Goal: Answer question/provide support: Share knowledge or assist other users

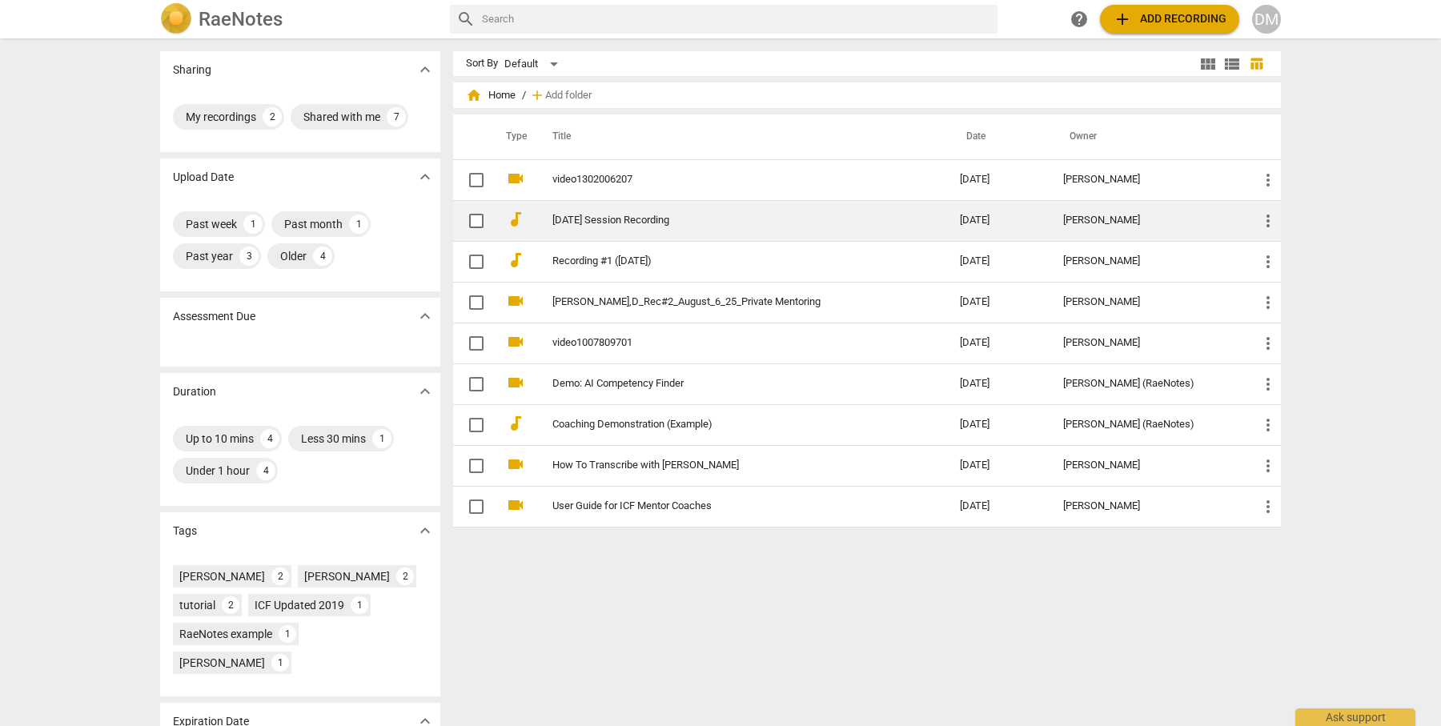
click at [941, 210] on td "[DATE] Session Recording" at bounding box center [740, 220] width 414 height 41
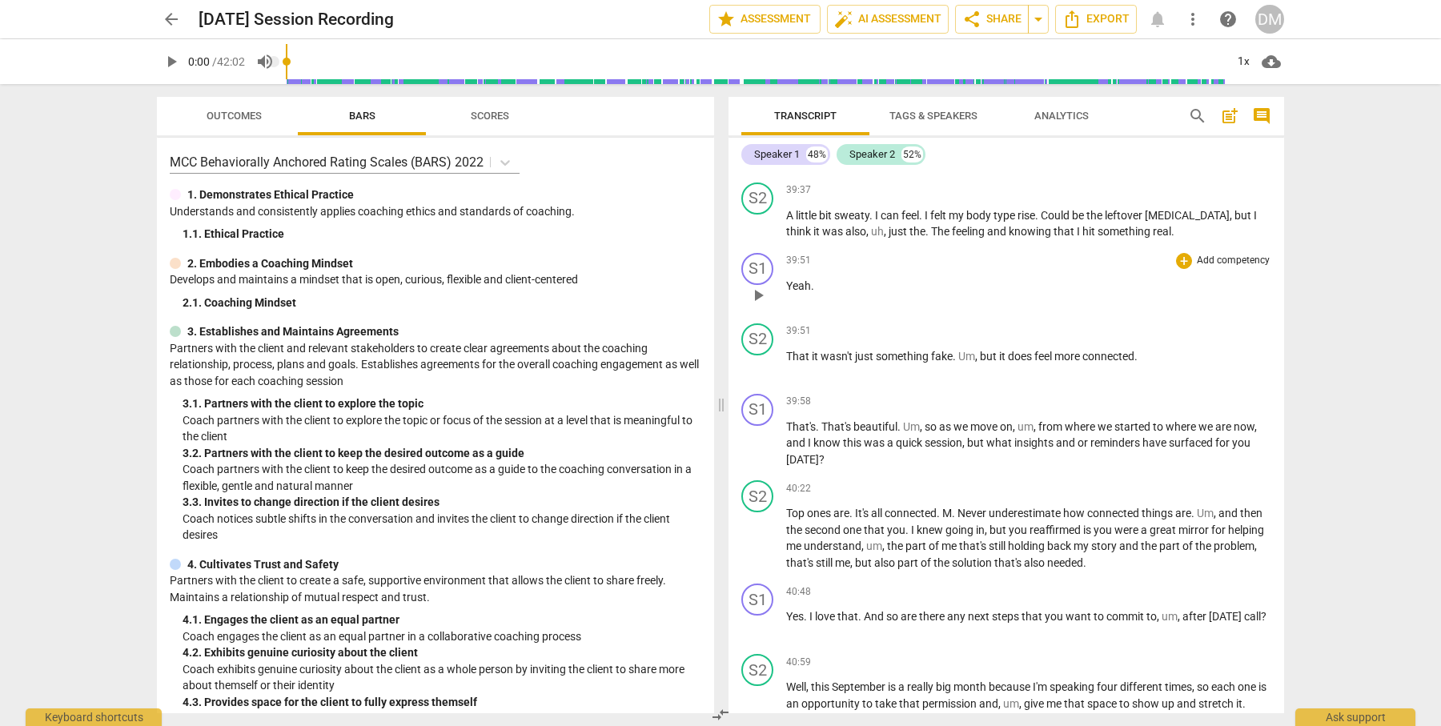
scroll to position [12814, 0]
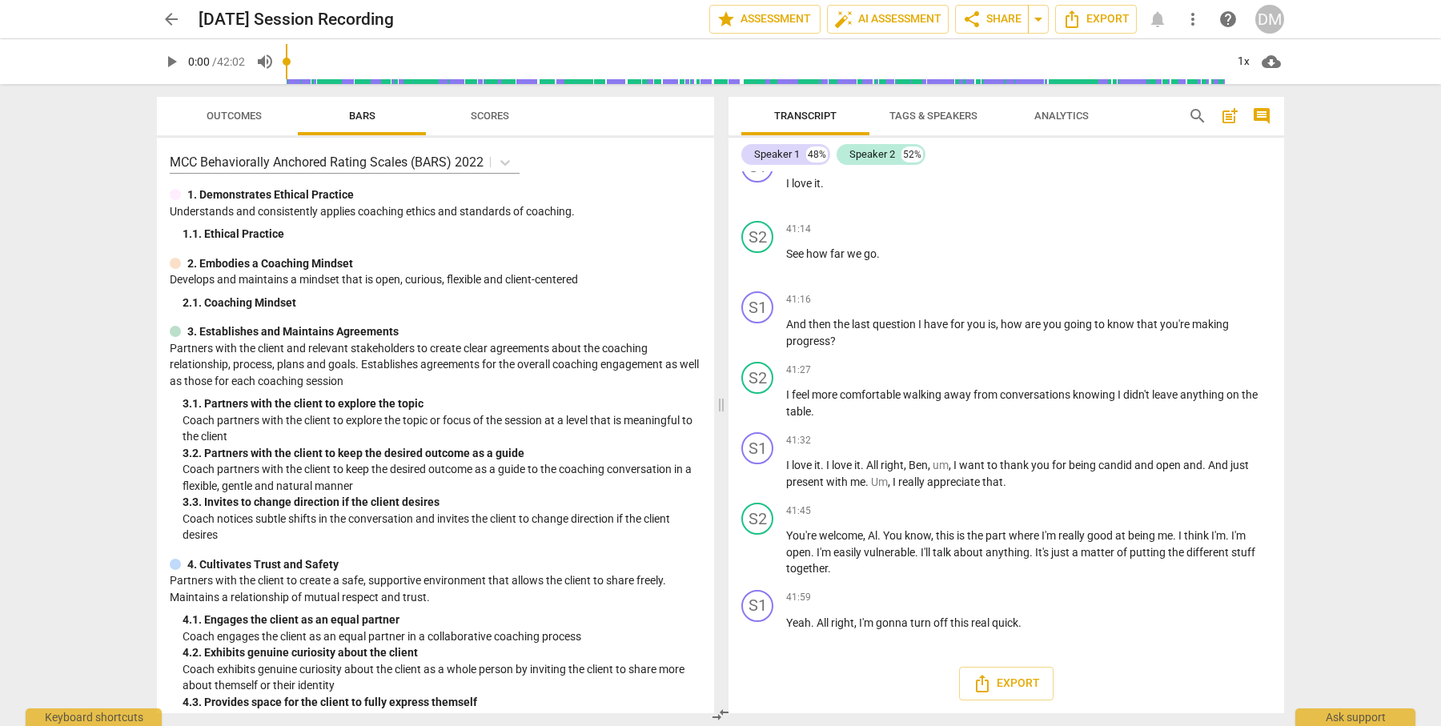
click at [1076, 108] on span "Analytics" at bounding box center [1061, 117] width 93 height 22
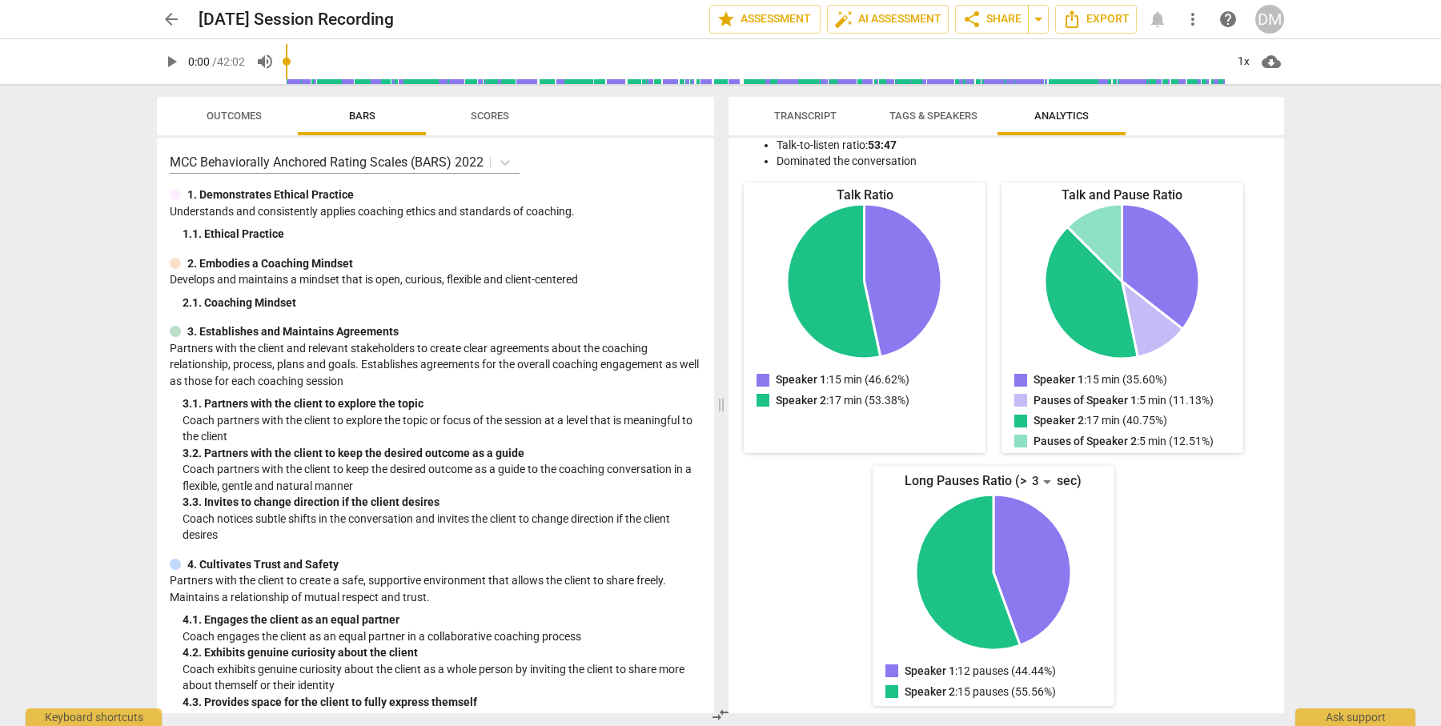
scroll to position [146, 0]
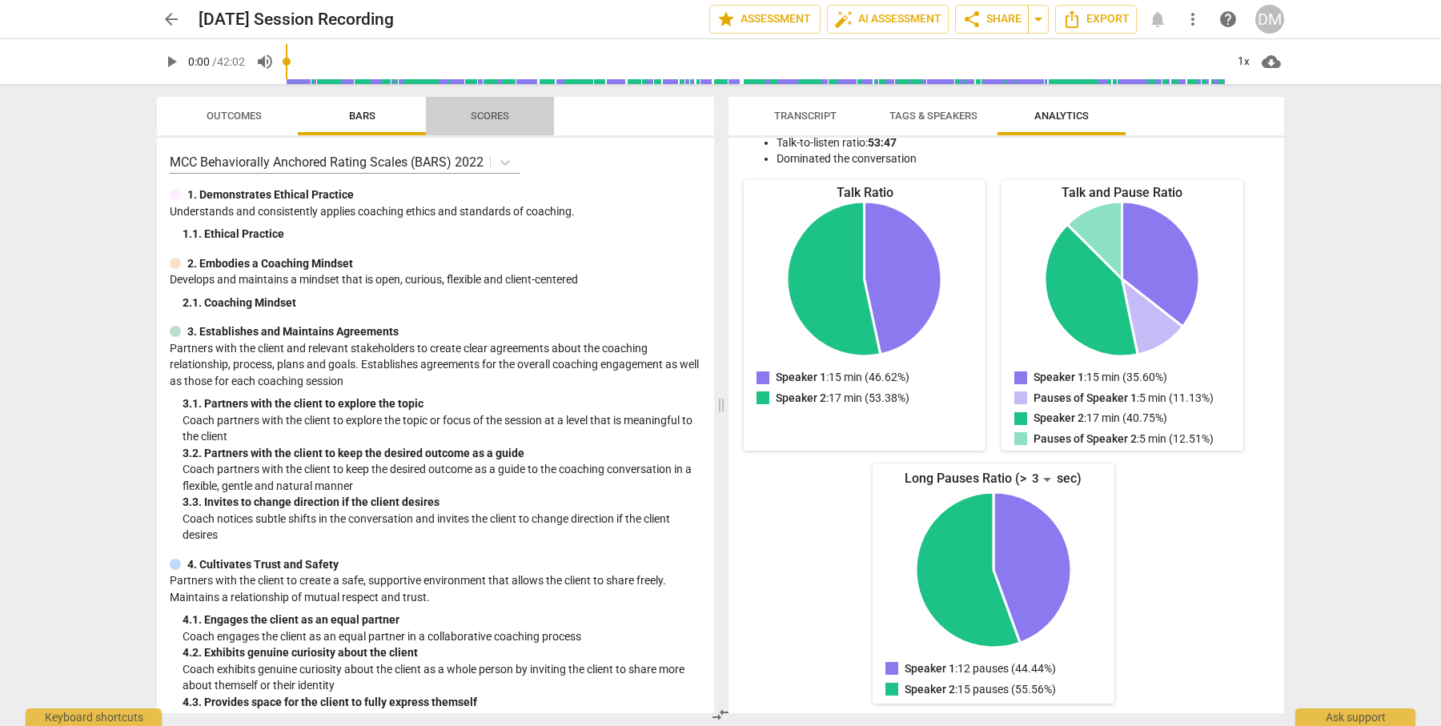
click at [487, 114] on span "Scores" at bounding box center [490, 116] width 38 height 12
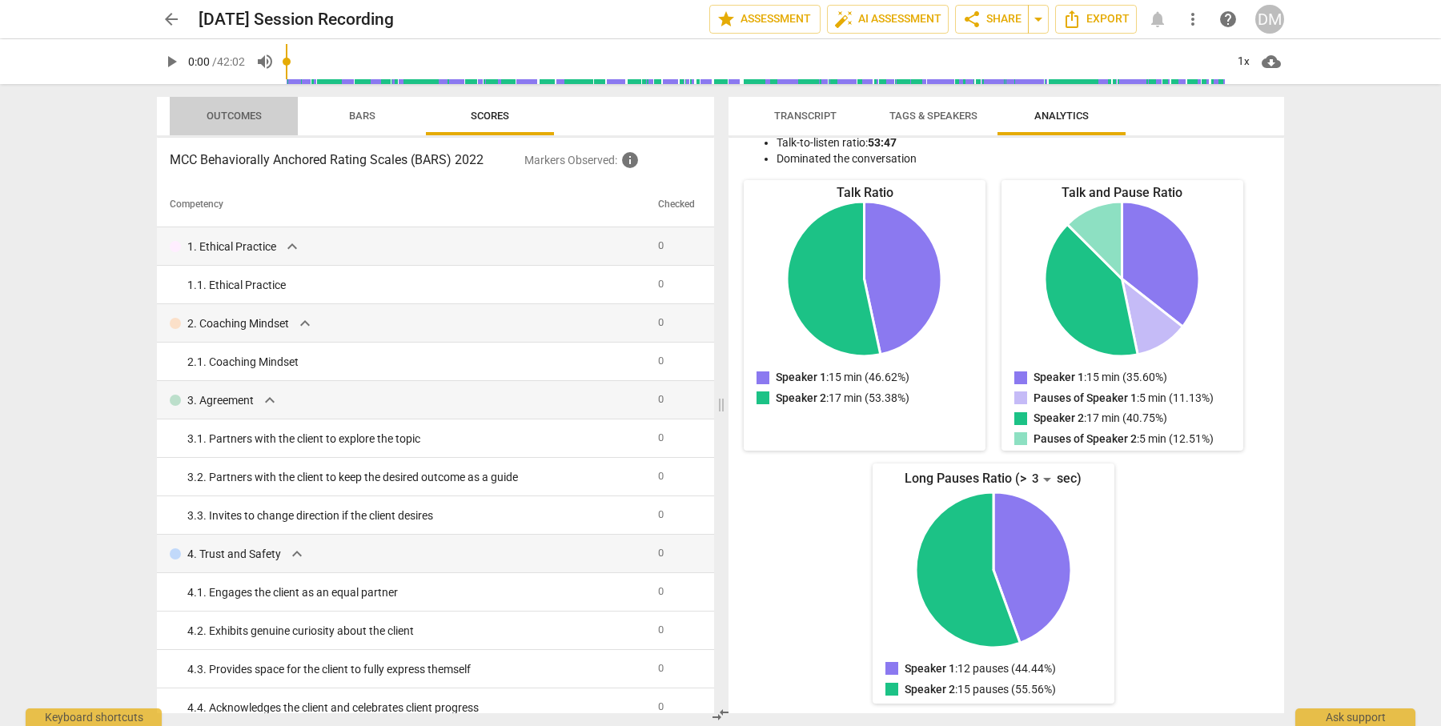
click at [238, 116] on span "Outcomes" at bounding box center [234, 116] width 55 height 12
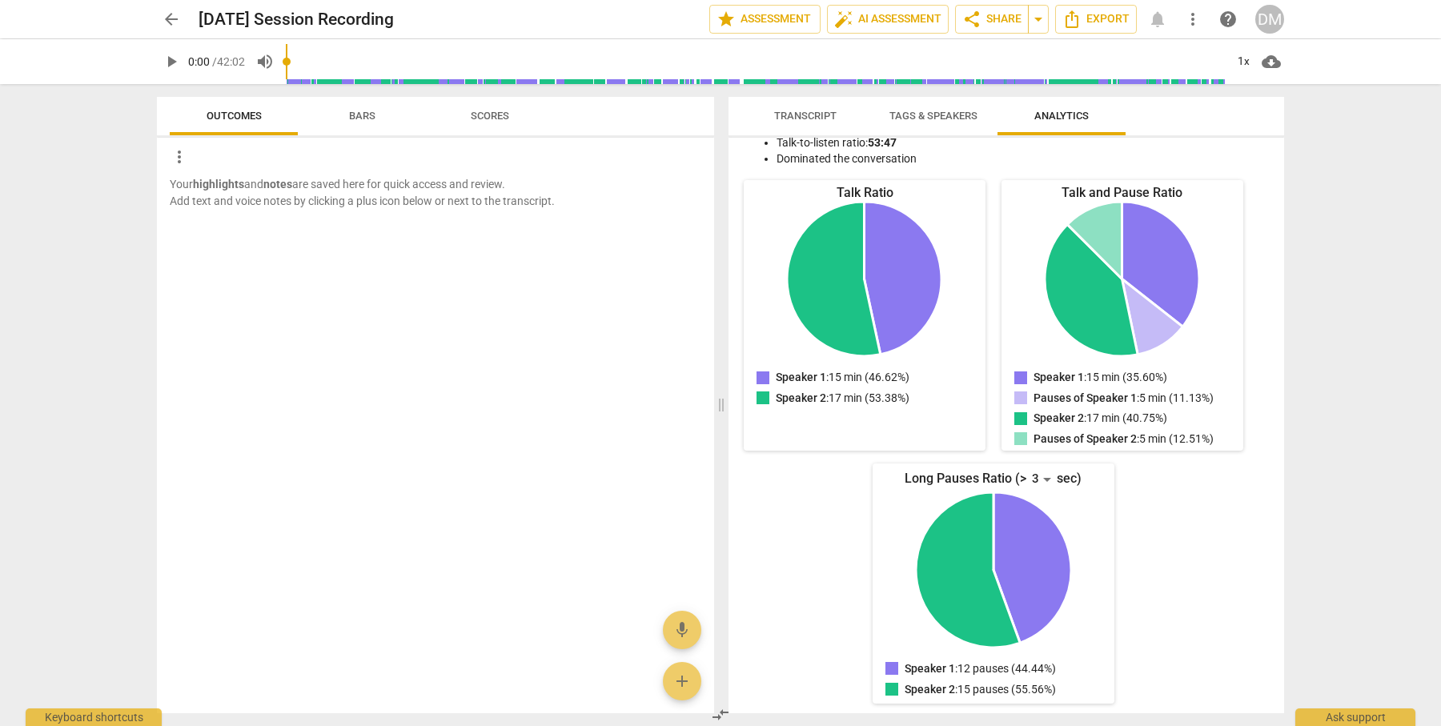
click at [355, 110] on span "Bars" at bounding box center [362, 116] width 26 height 12
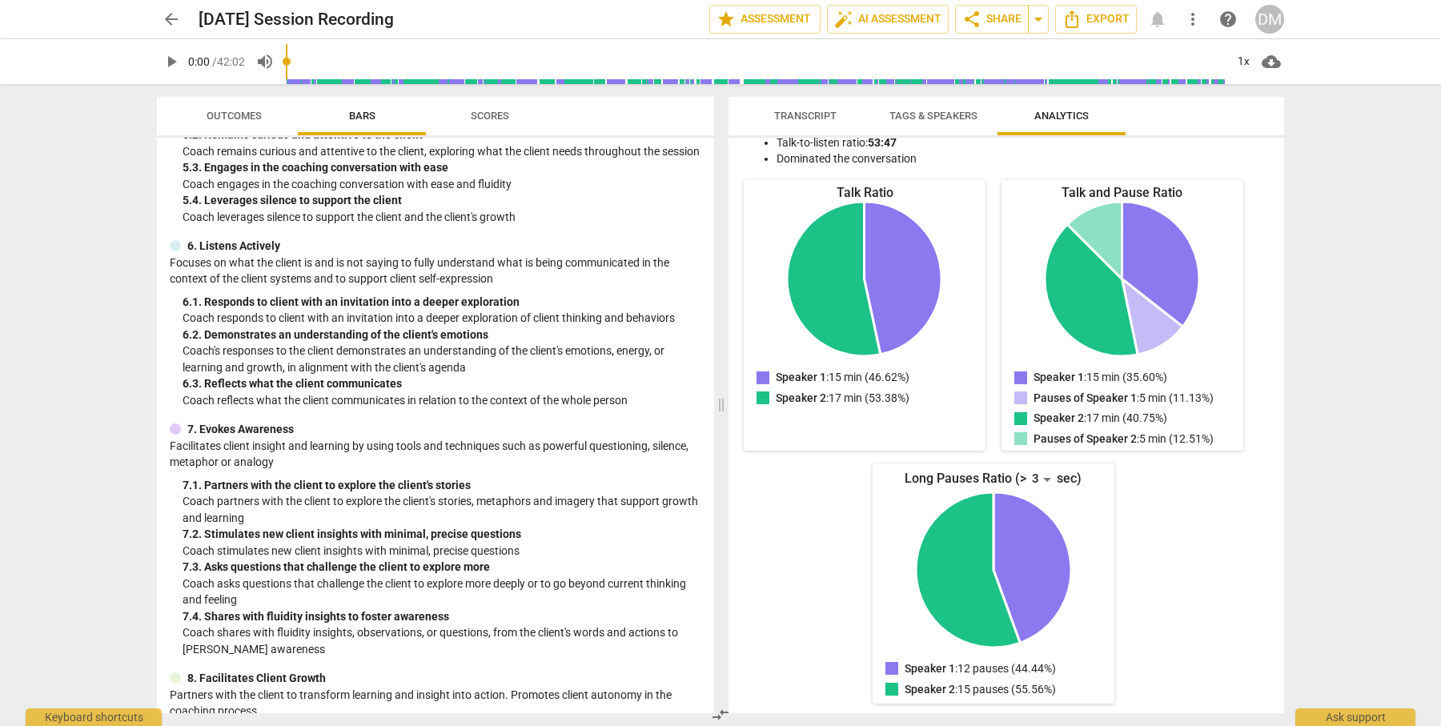
scroll to position [1039, 0]
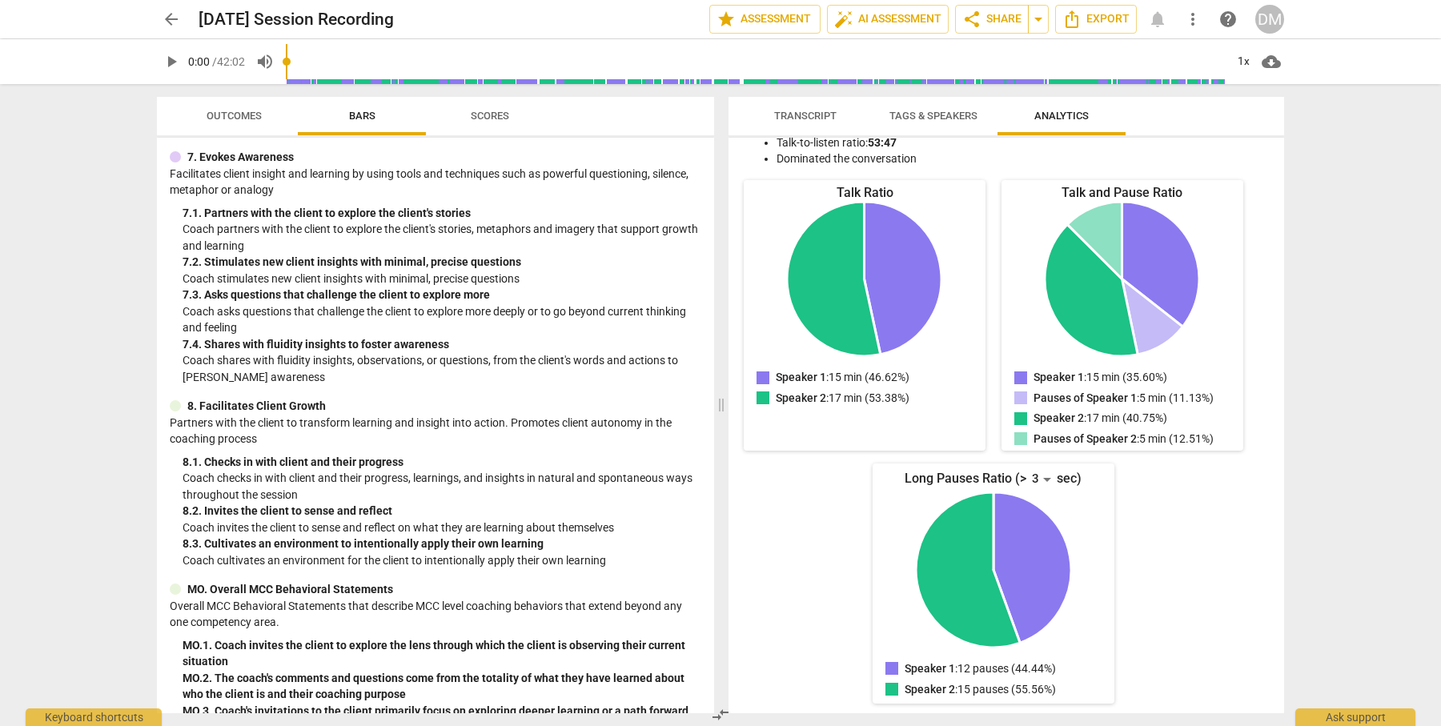
click at [482, 115] on span "Scores" at bounding box center [490, 116] width 38 height 12
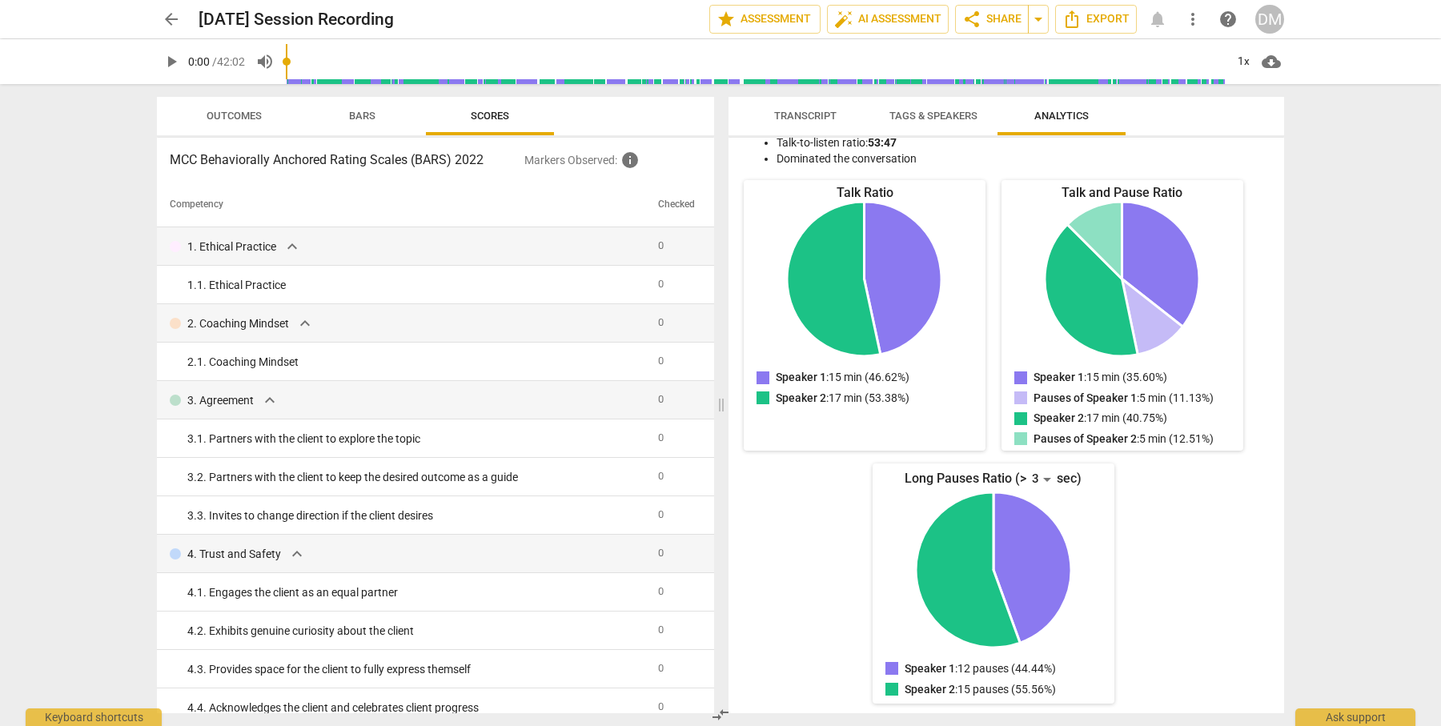
click at [362, 113] on span "Bars" at bounding box center [362, 116] width 26 height 12
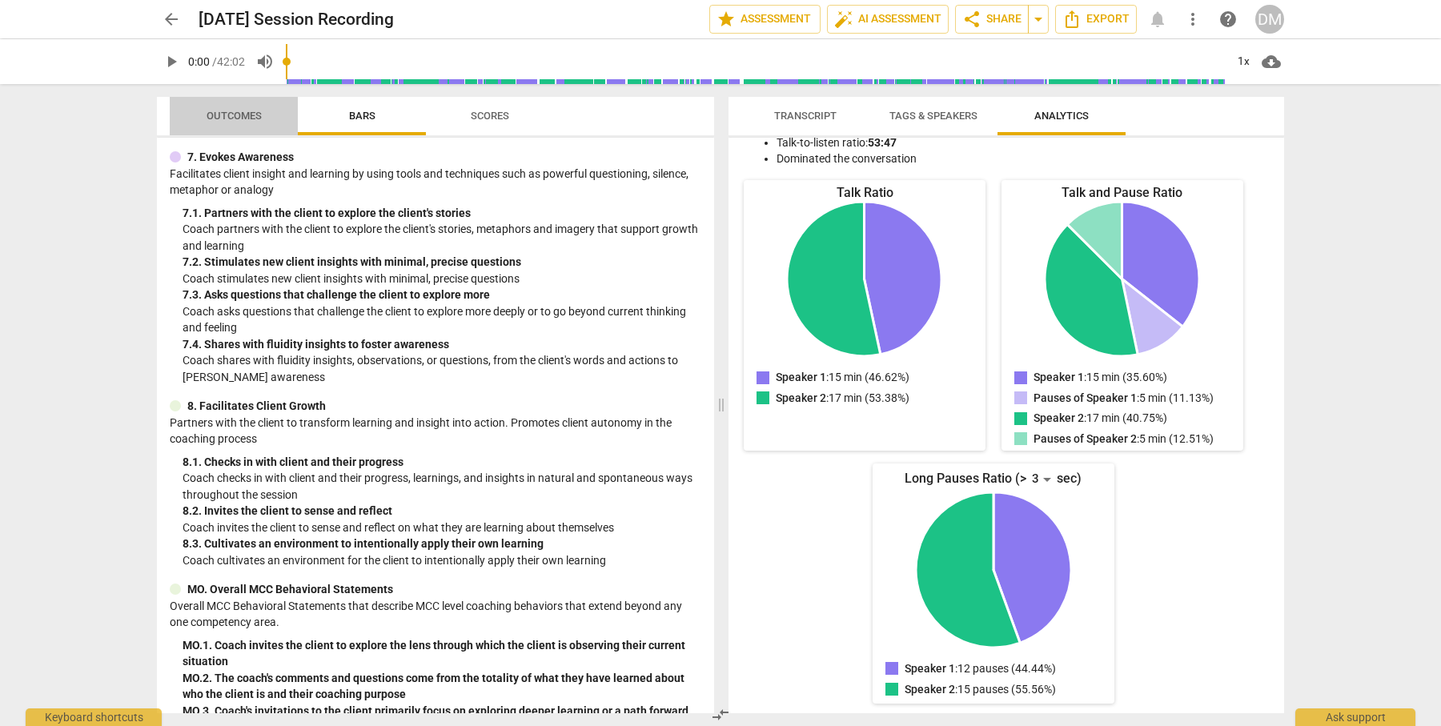
click at [229, 112] on span "Outcomes" at bounding box center [234, 116] width 55 height 12
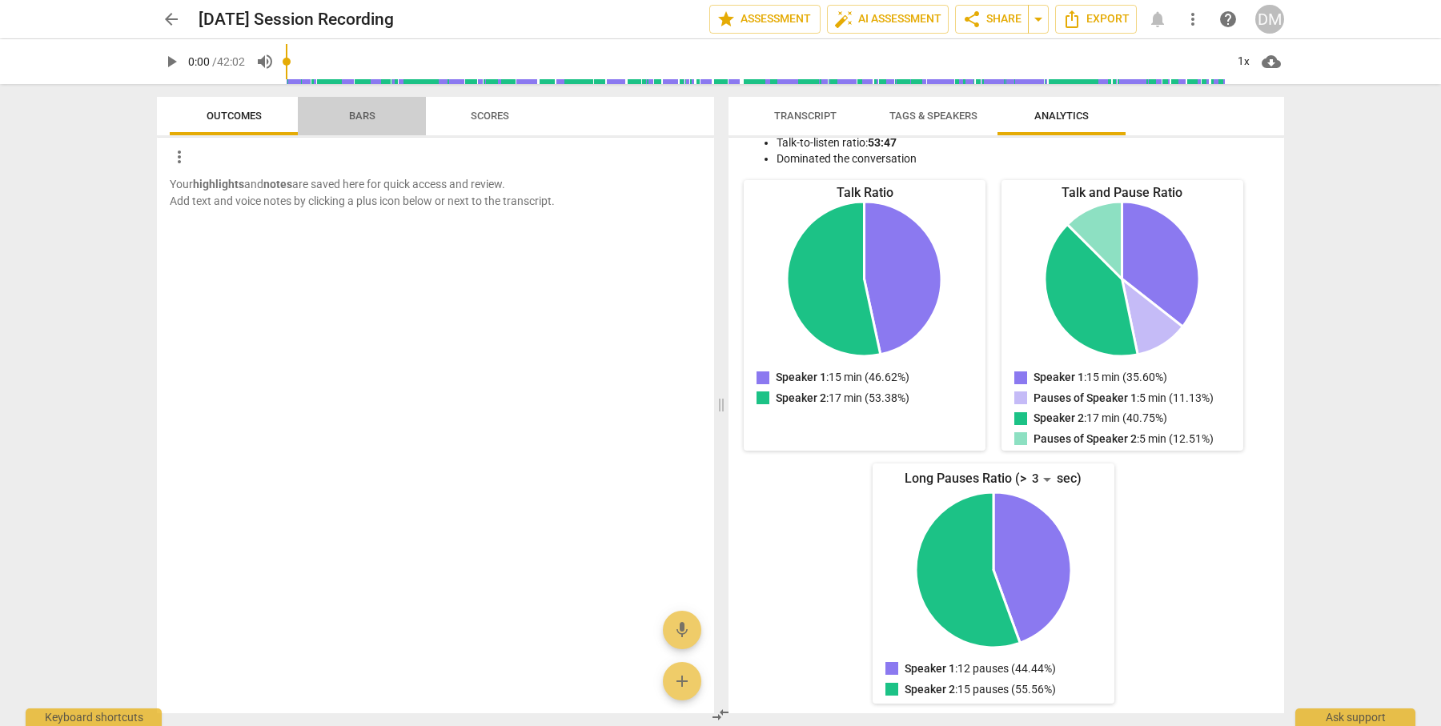
drag, startPoint x: 359, startPoint y: 111, endPoint x: 414, endPoint y: 98, distance: 56.1
click at [359, 112] on span "Bars" at bounding box center [362, 116] width 26 height 12
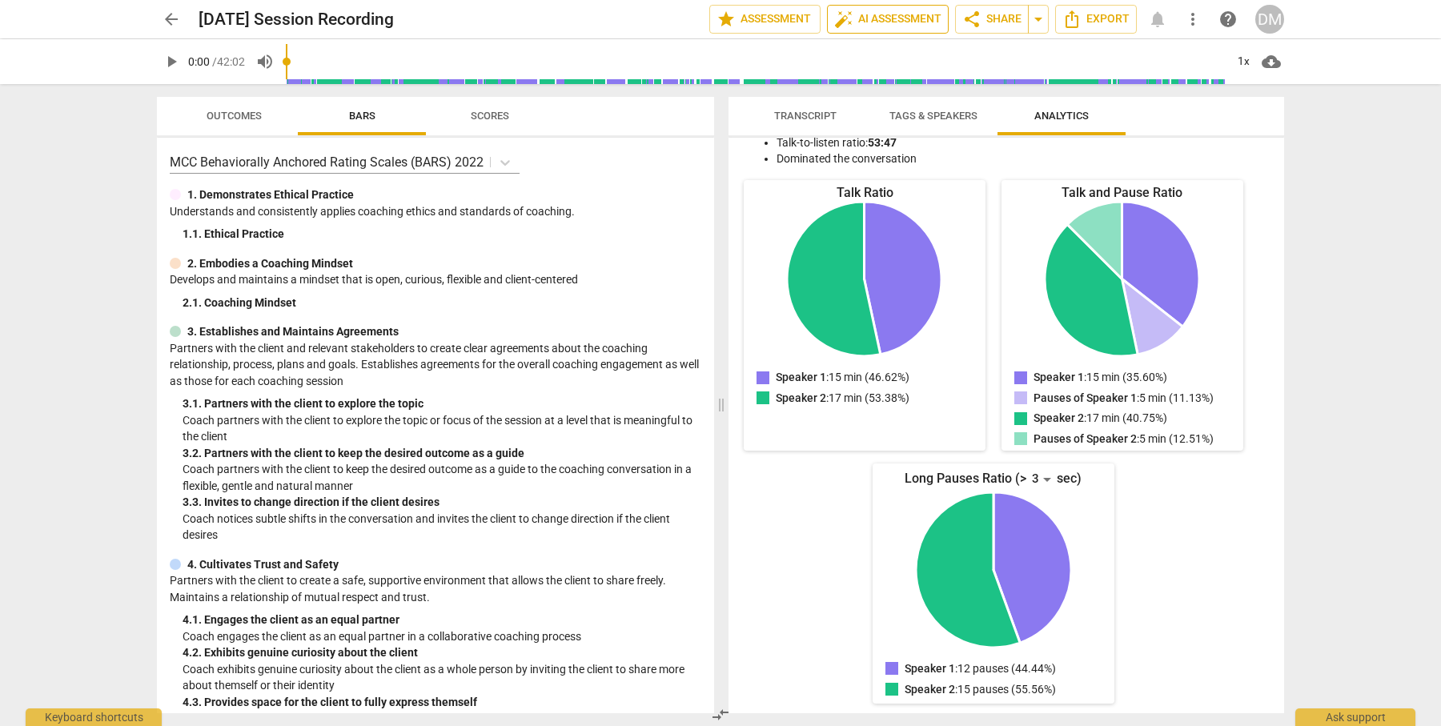
click at [866, 22] on span "auto_fix_high AI Assessment" at bounding box center [887, 19] width 107 height 19
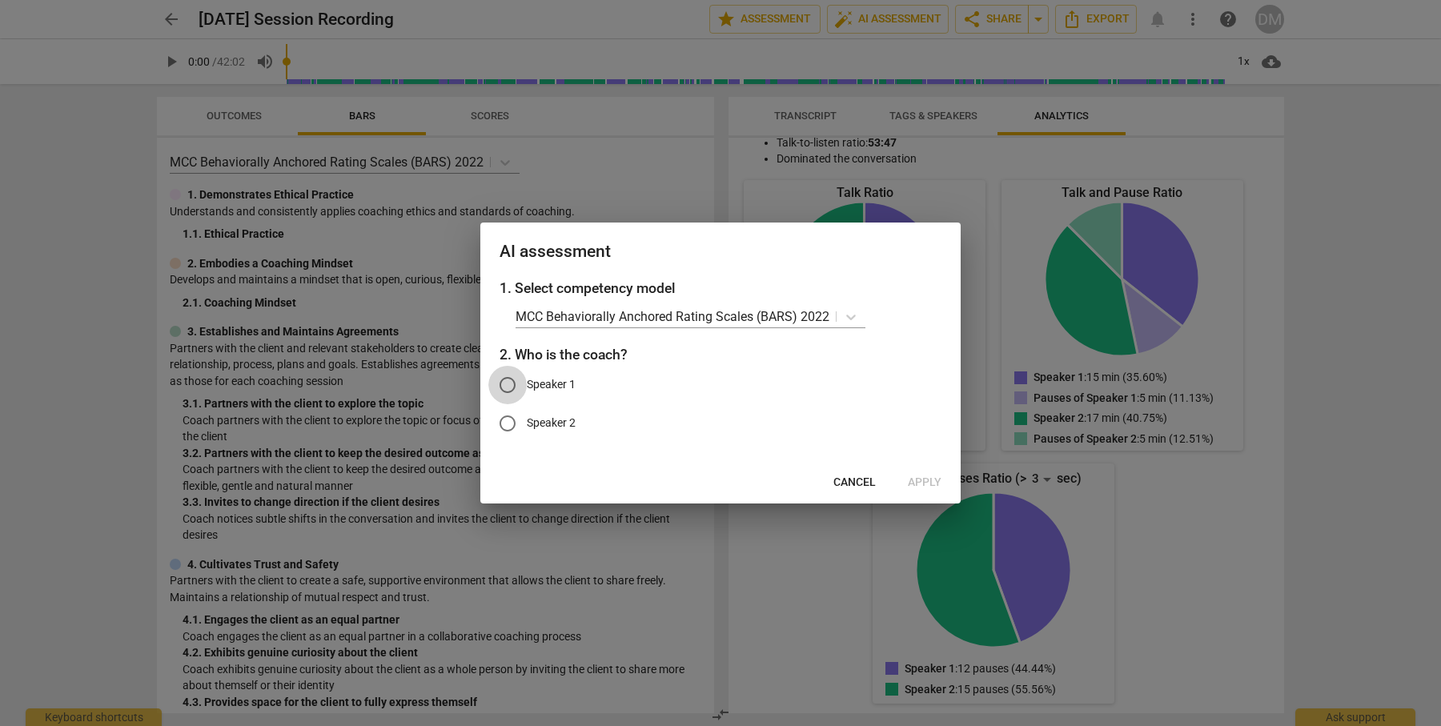
click at [512, 382] on input "Speaker 1" at bounding box center [507, 385] width 38 height 38
radio input "true"
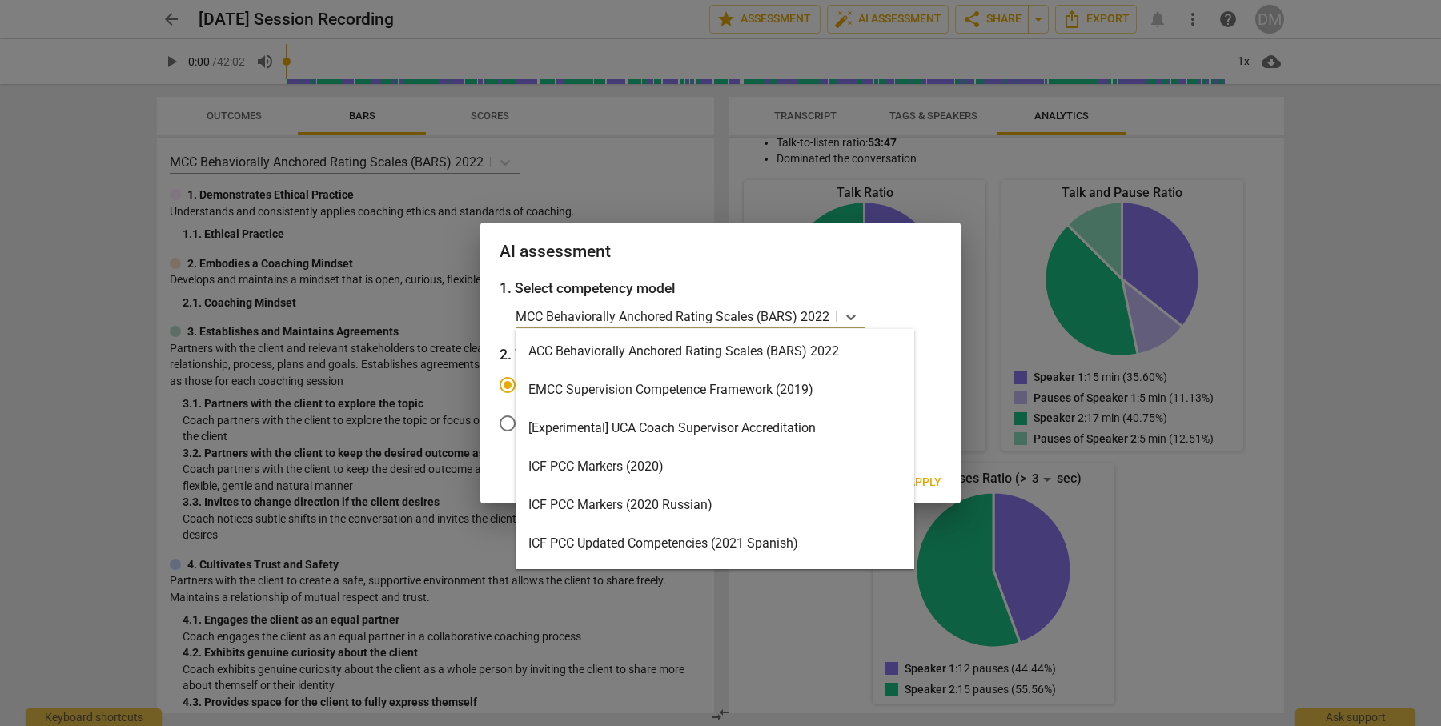
click at [824, 310] on p "MCC Behaviorally Anchored Rating Scales (BARS) 2022" at bounding box center [673, 316] width 314 height 18
click at [789, 359] on div "ACC Behaviorally Anchored Rating Scales (BARS) 2022" at bounding box center [715, 351] width 399 height 38
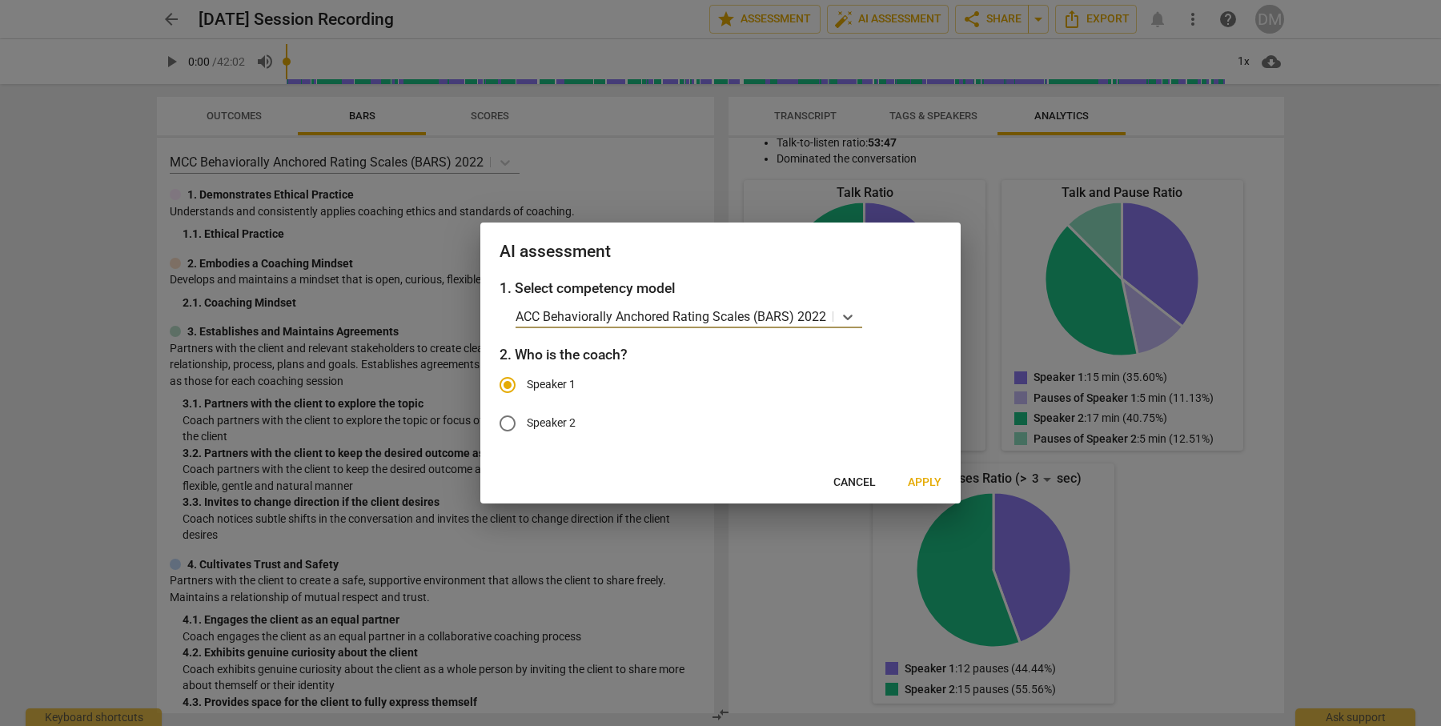
click at [925, 486] on span "Apply" at bounding box center [925, 483] width 34 height 16
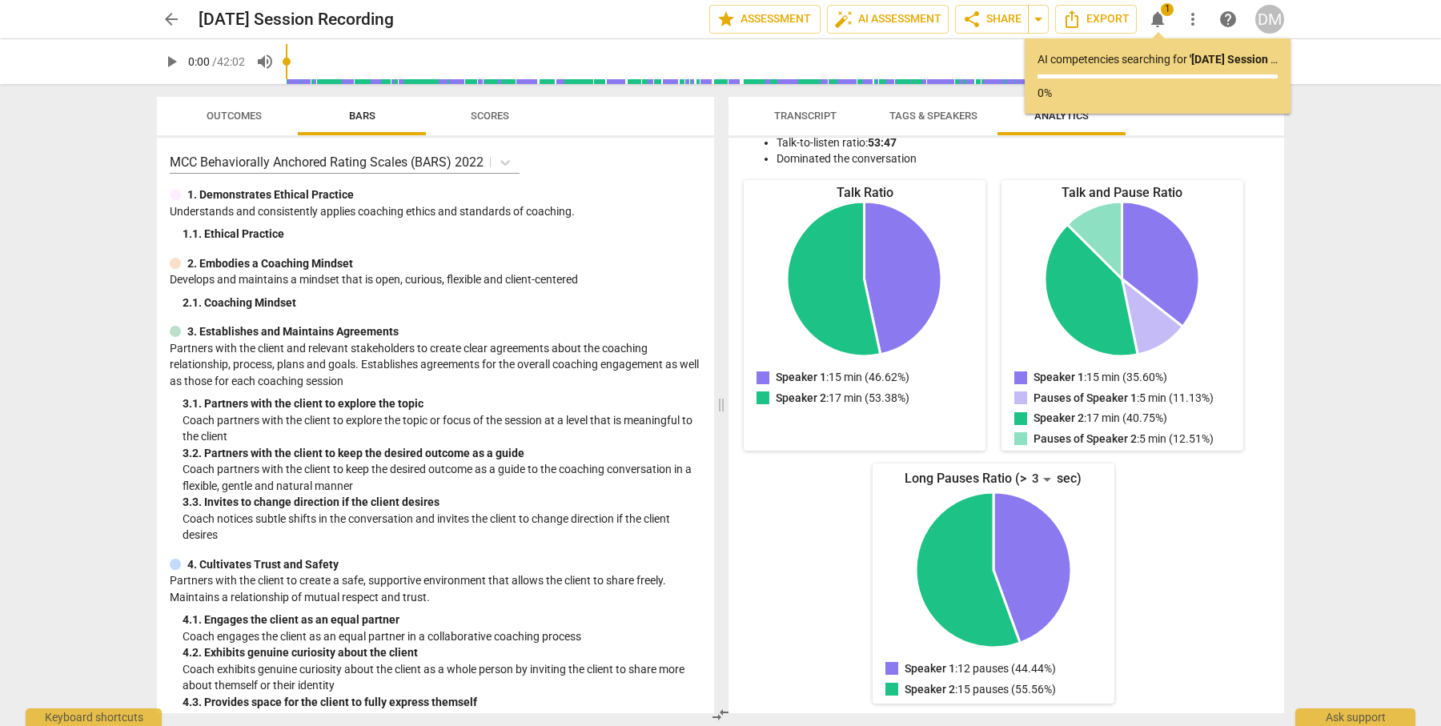
scroll to position [0, 0]
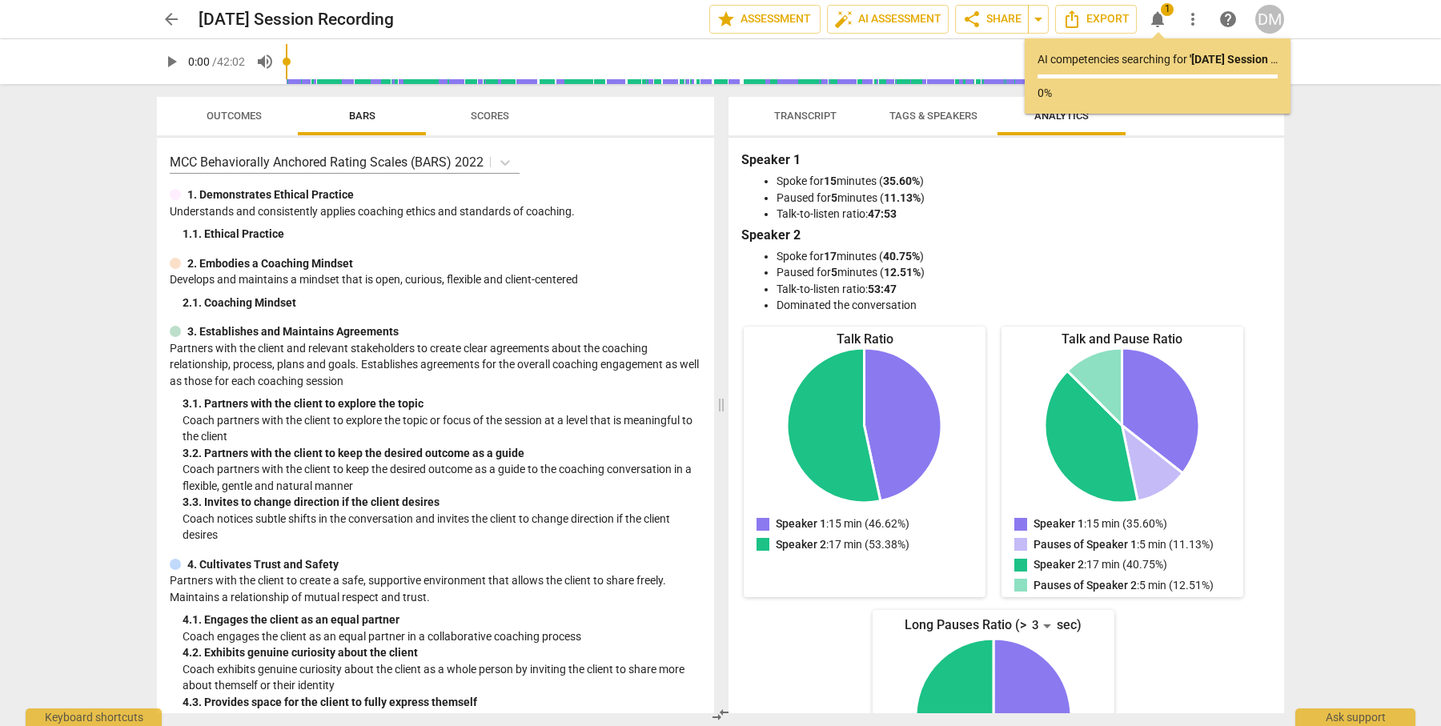
click at [817, 114] on span "Transcript" at bounding box center [805, 116] width 62 height 12
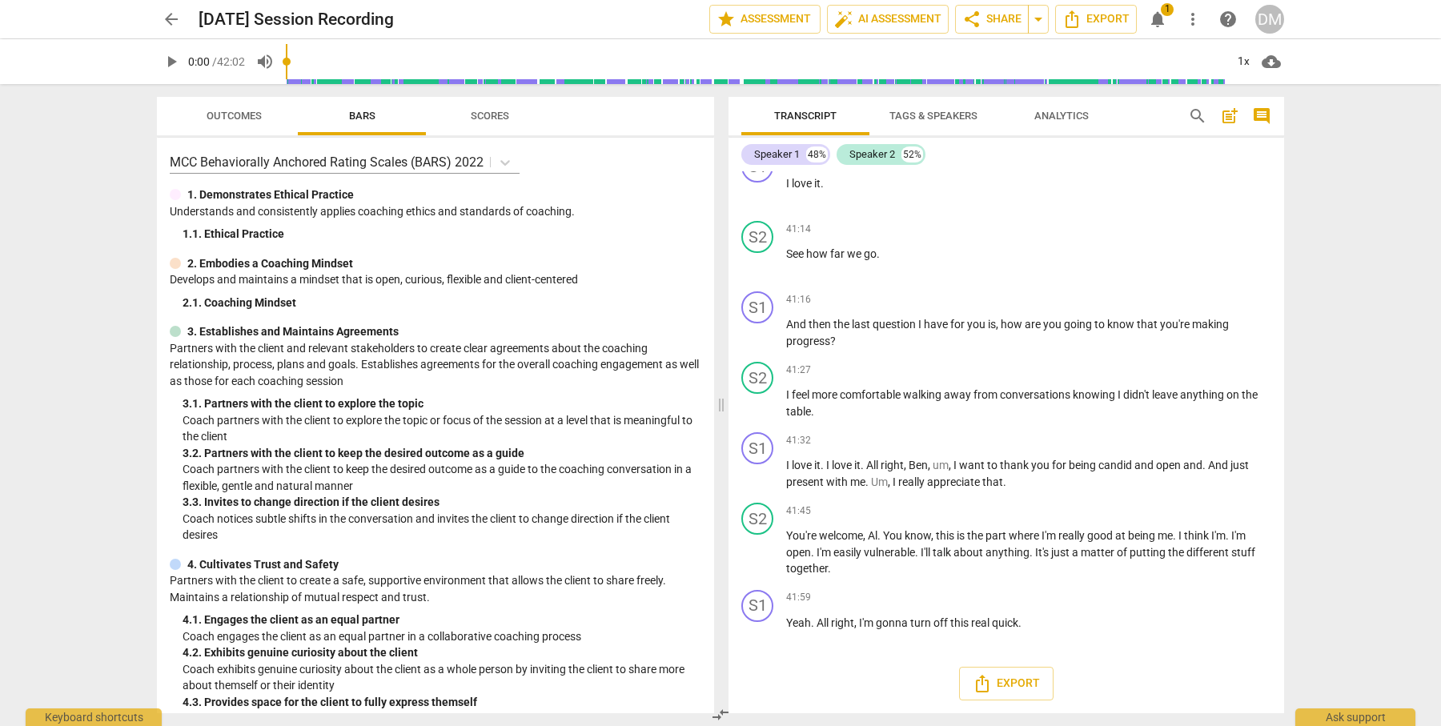
scroll to position [12719, 0]
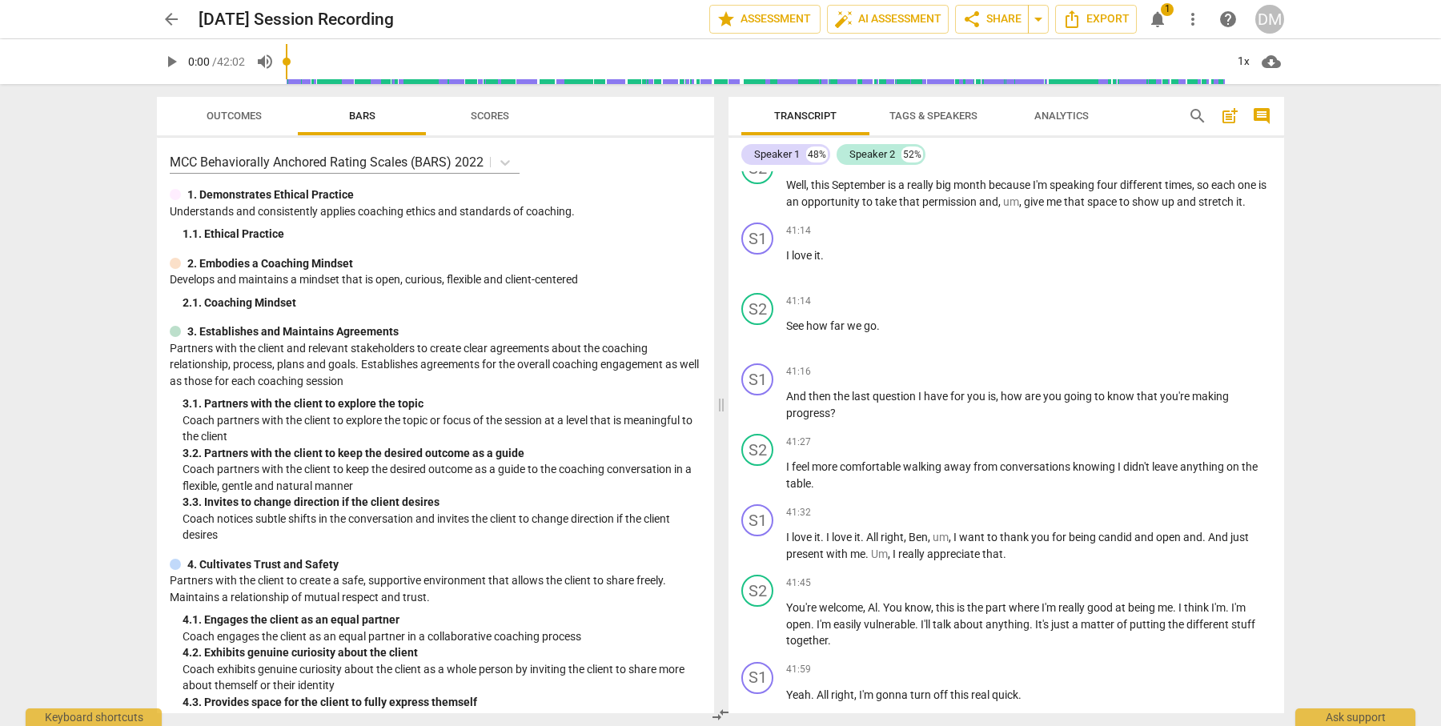
click at [944, 114] on span "Tags & Speakers" at bounding box center [933, 116] width 88 height 12
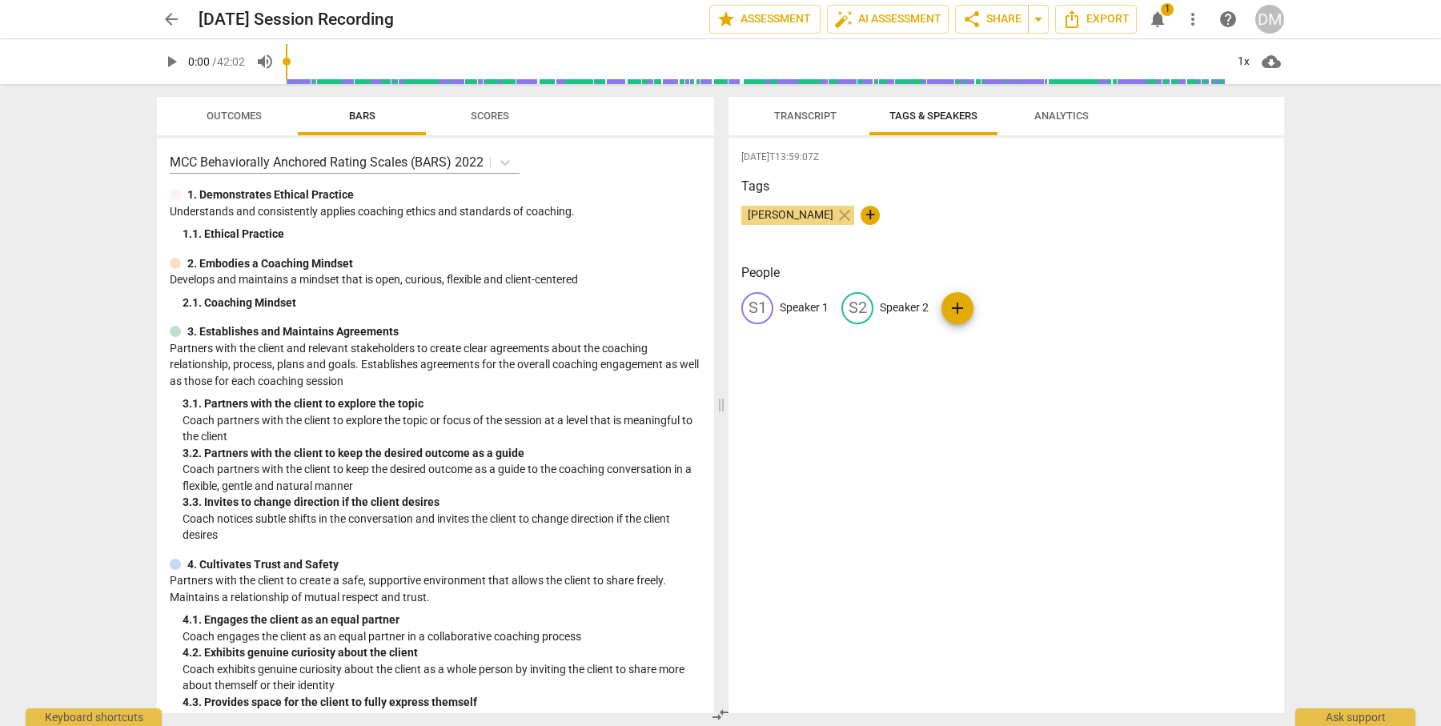
click at [1073, 114] on span "Analytics" at bounding box center [1061, 116] width 54 height 12
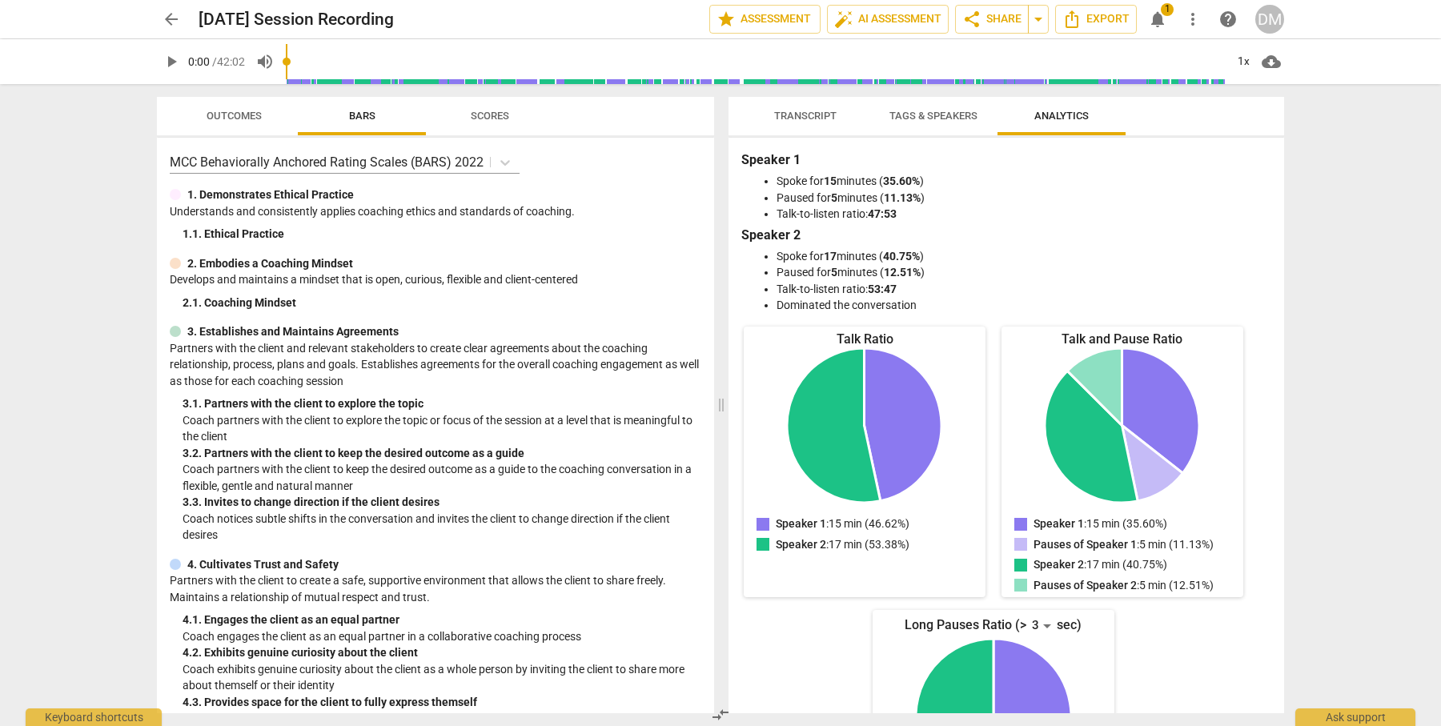
click at [804, 120] on span "Transcript" at bounding box center [805, 116] width 62 height 12
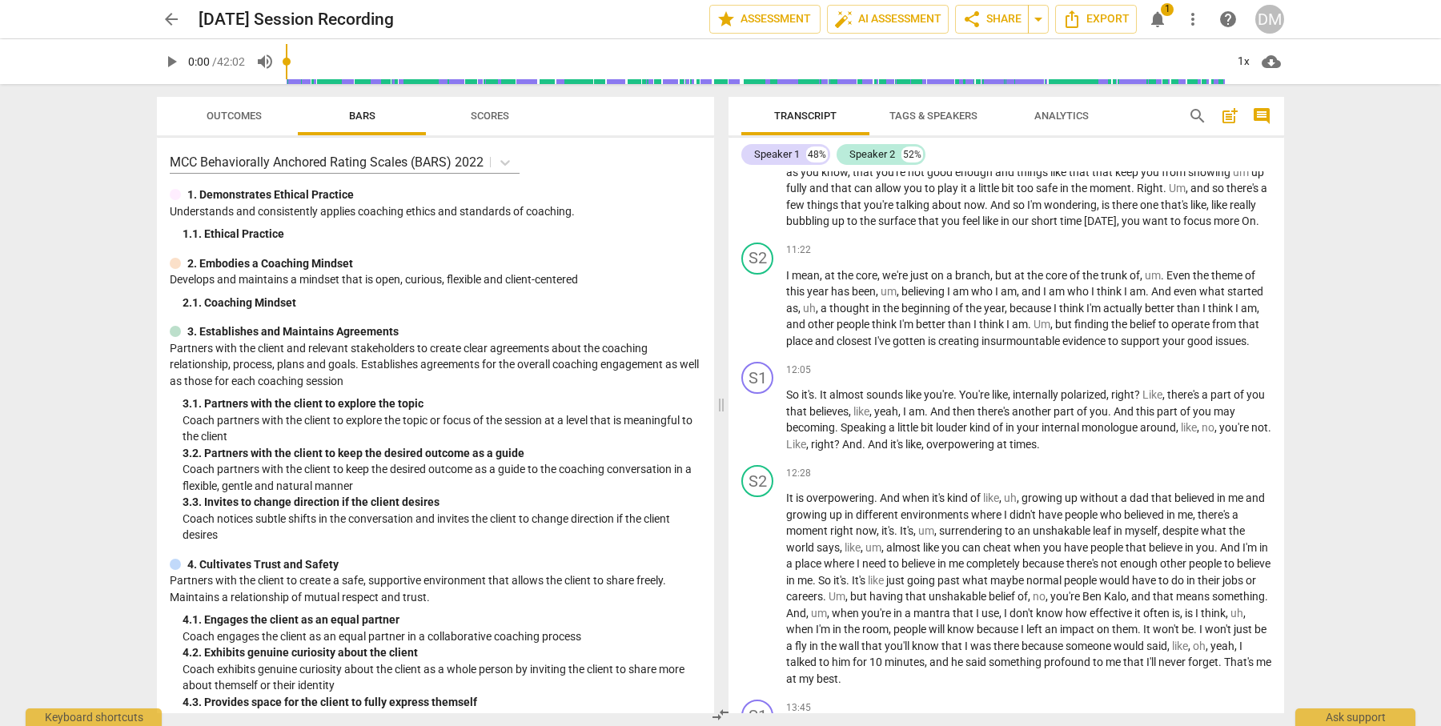
scroll to position [0, 0]
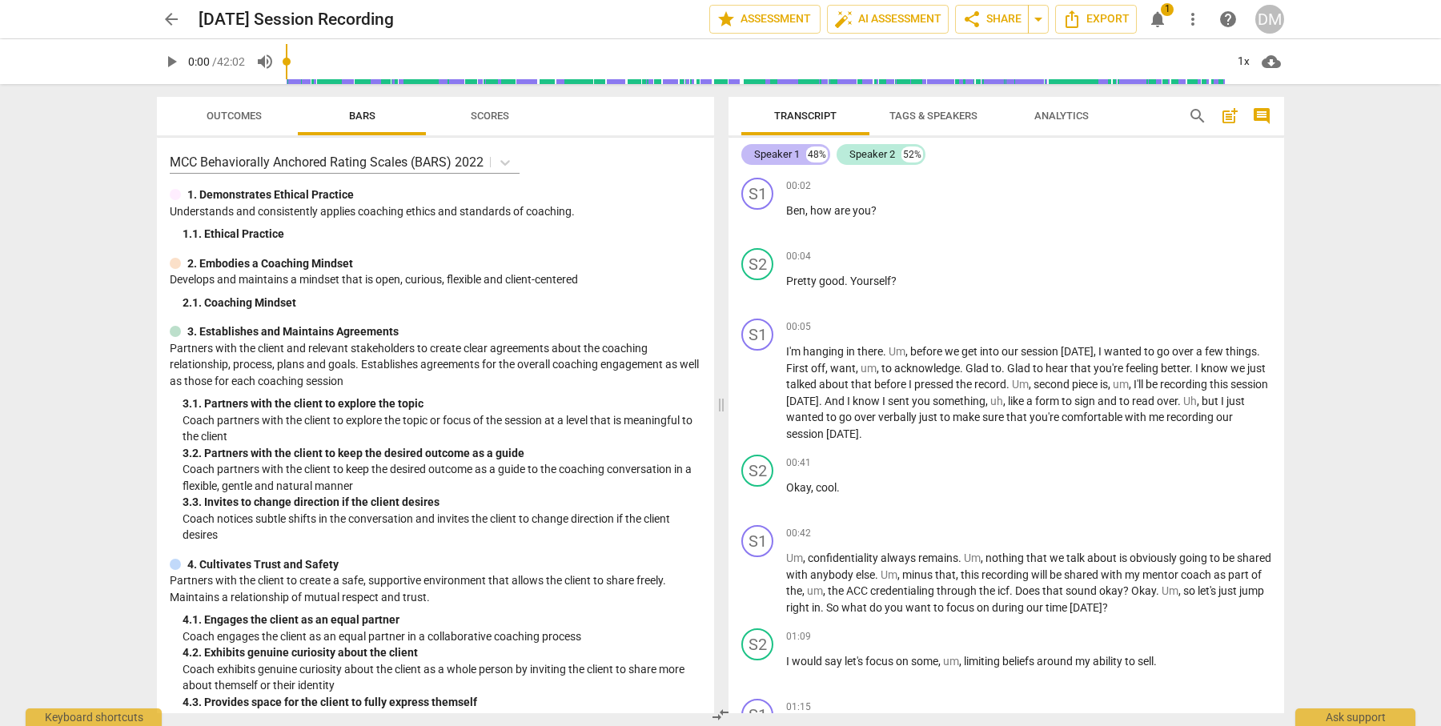
click at [792, 157] on div "Speaker 1" at bounding box center [777, 154] width 46 height 16
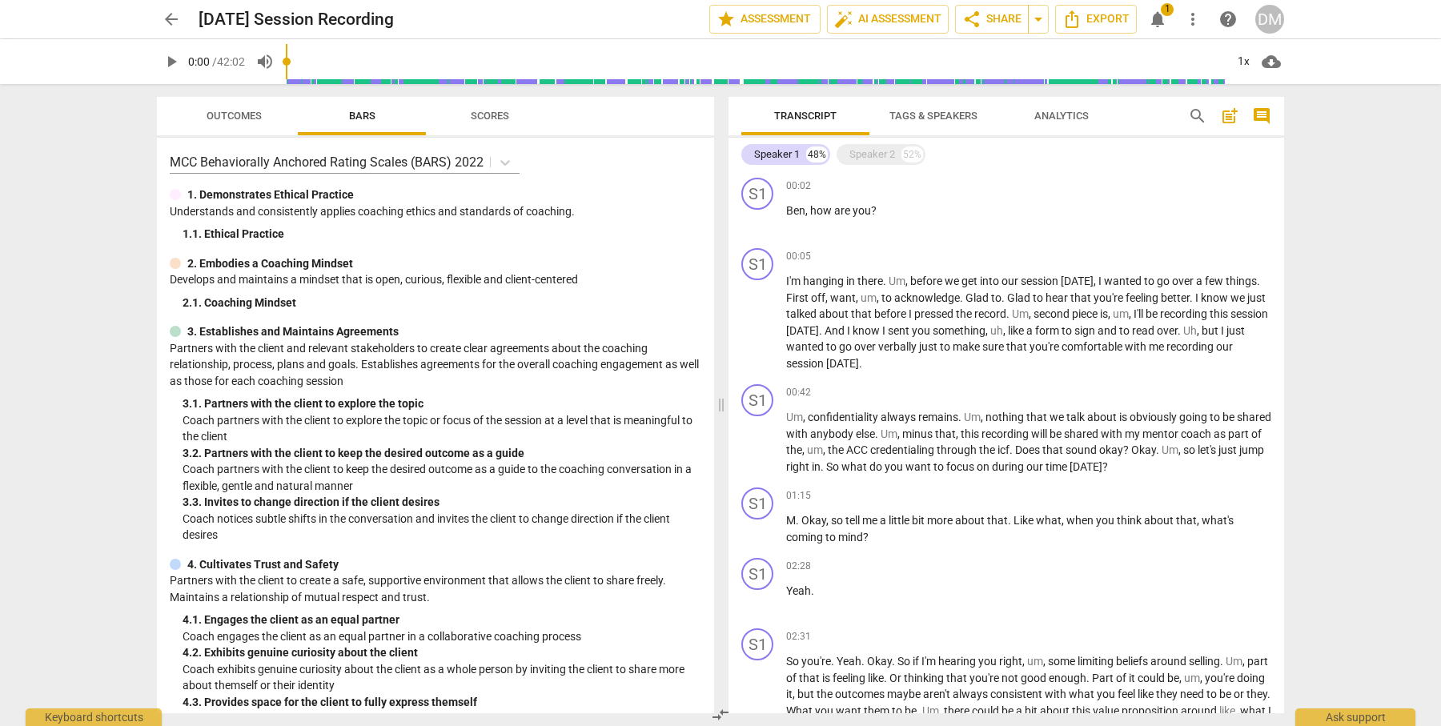
scroll to position [3, 0]
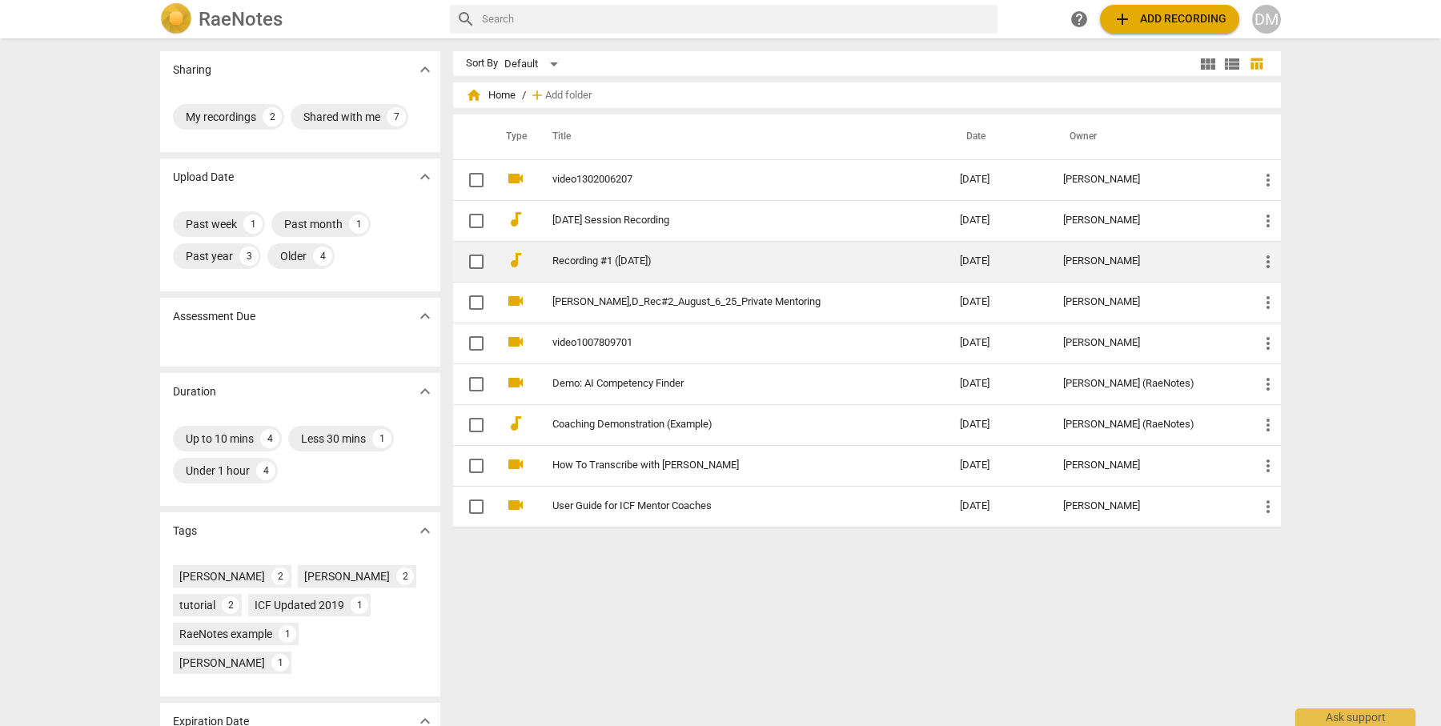
click at [1069, 260] on td "[PERSON_NAME]" at bounding box center [1147, 261] width 195 height 41
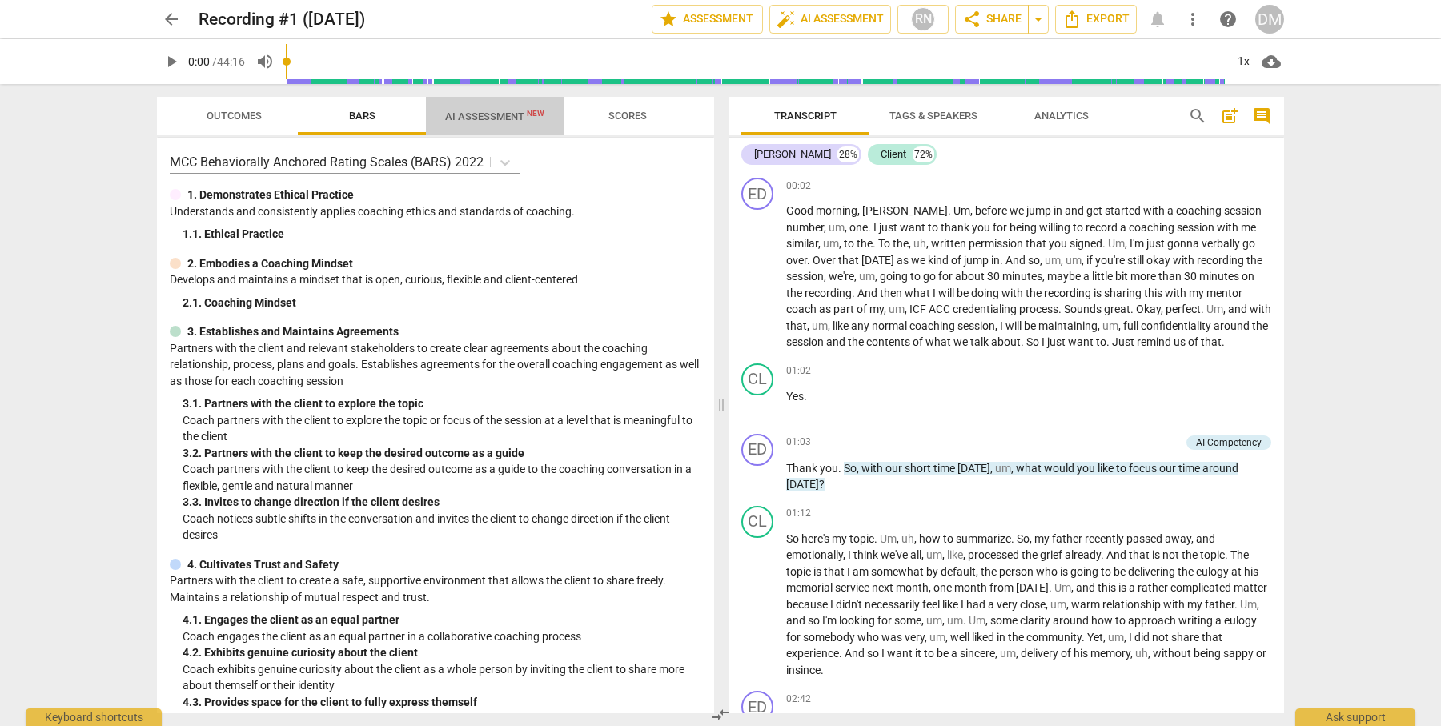
click at [489, 118] on span "AI Assessment New" at bounding box center [494, 116] width 99 height 12
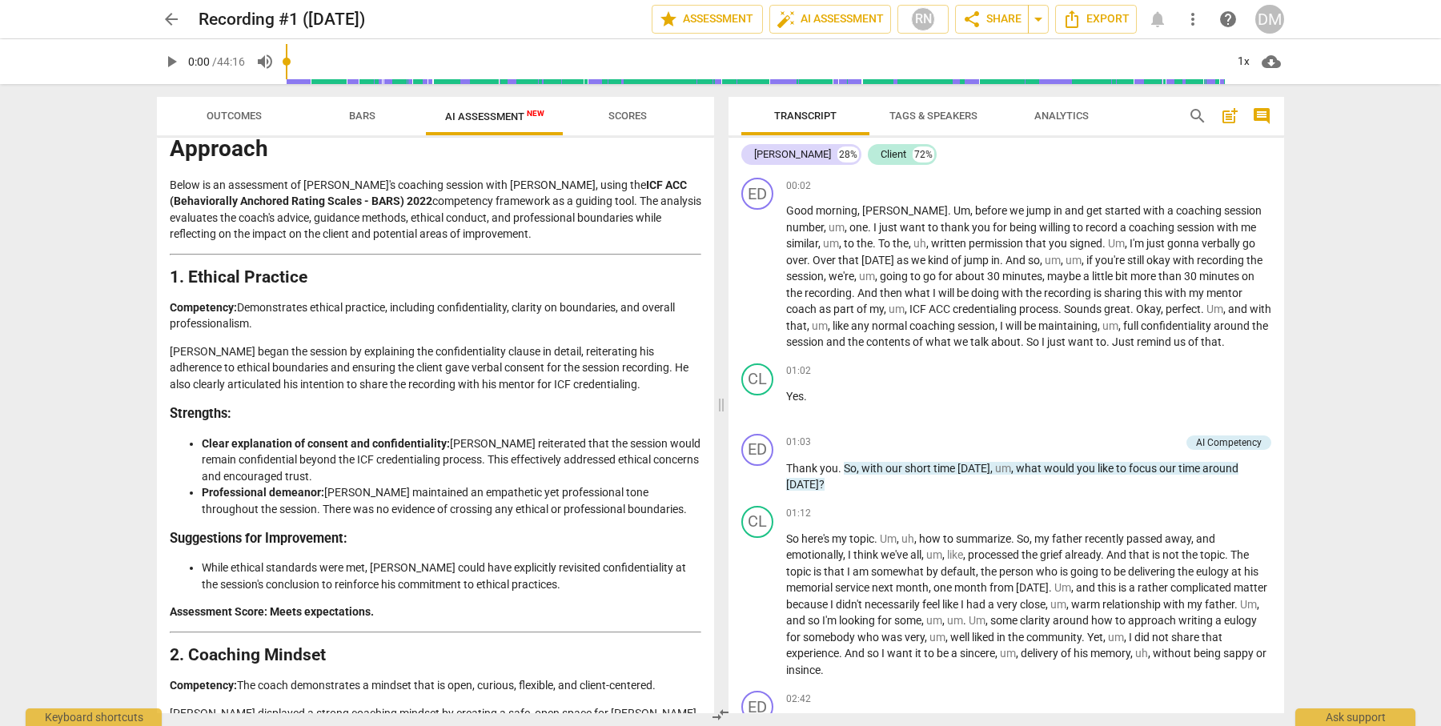
scroll to position [70, 0]
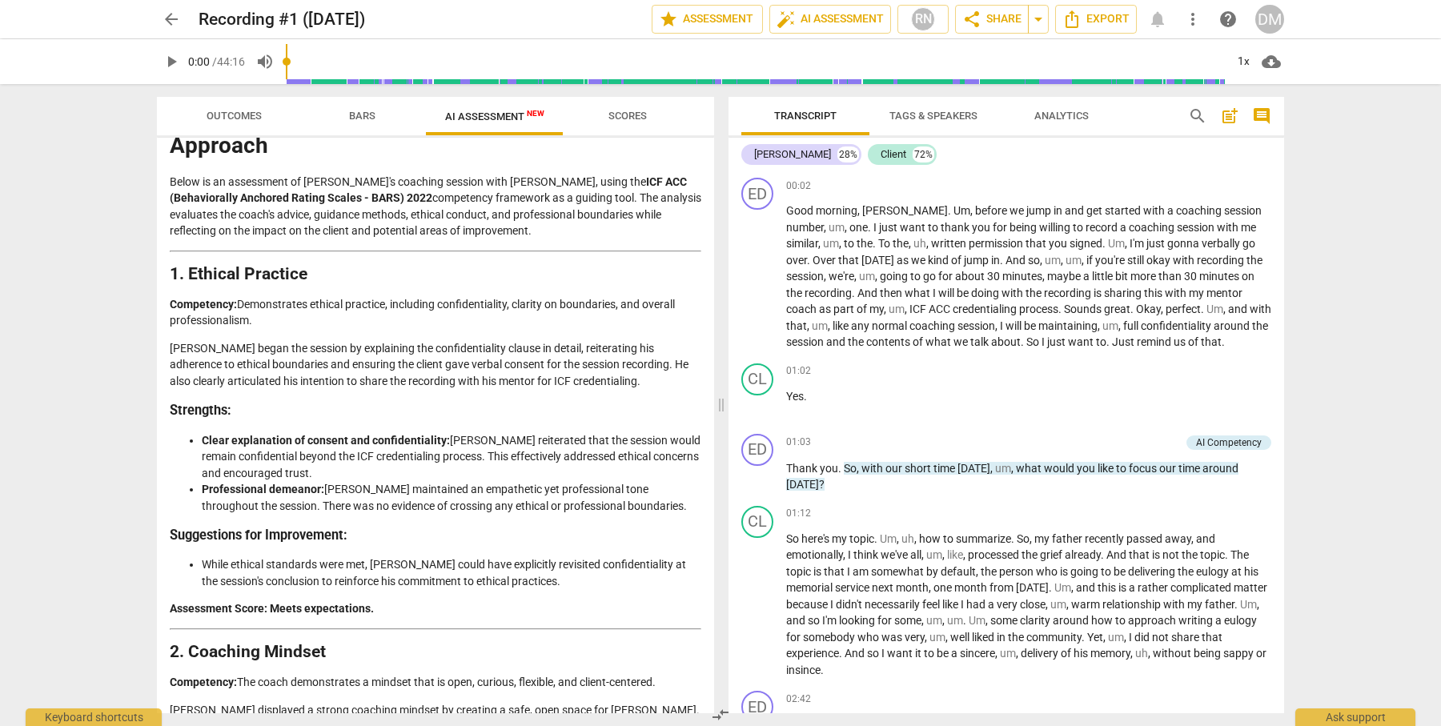
click at [364, 113] on span "Bars" at bounding box center [362, 116] width 26 height 12
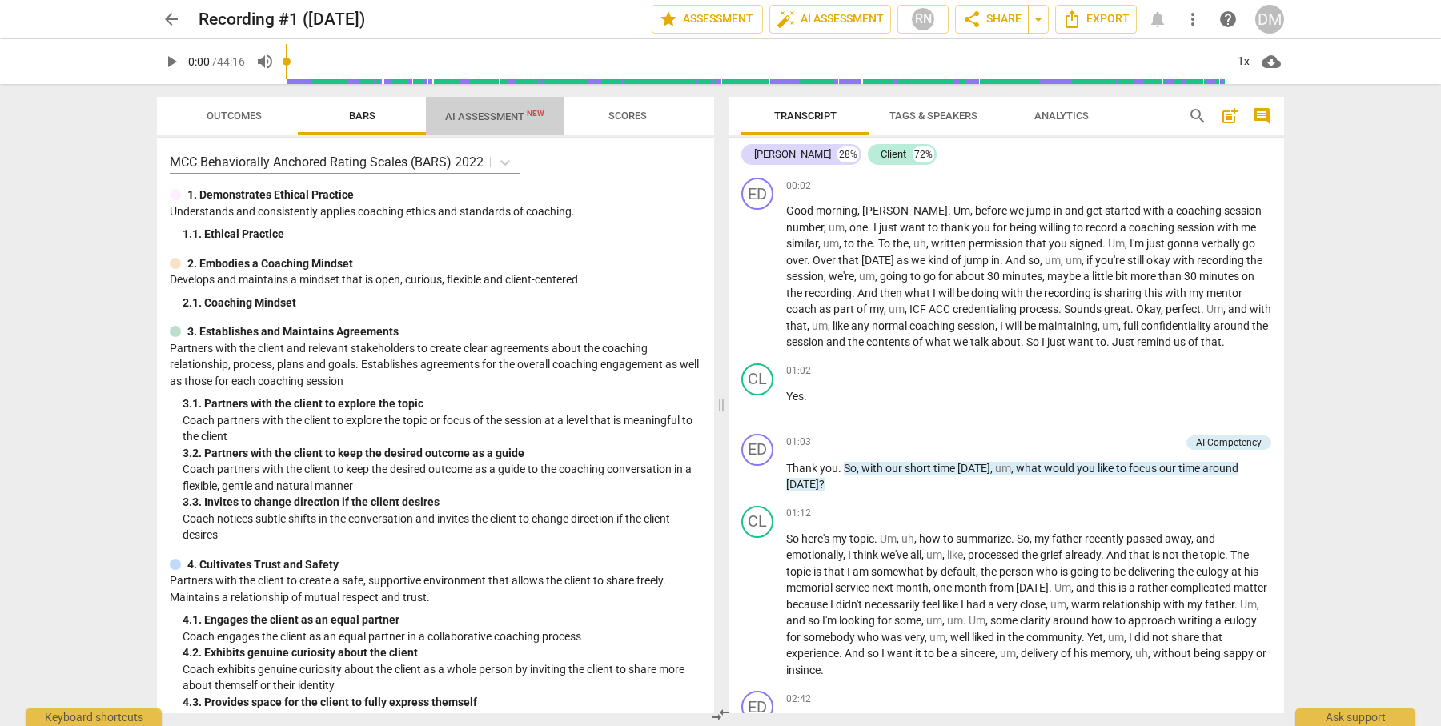
click at [486, 119] on span "AI Assessment New" at bounding box center [494, 116] width 99 height 12
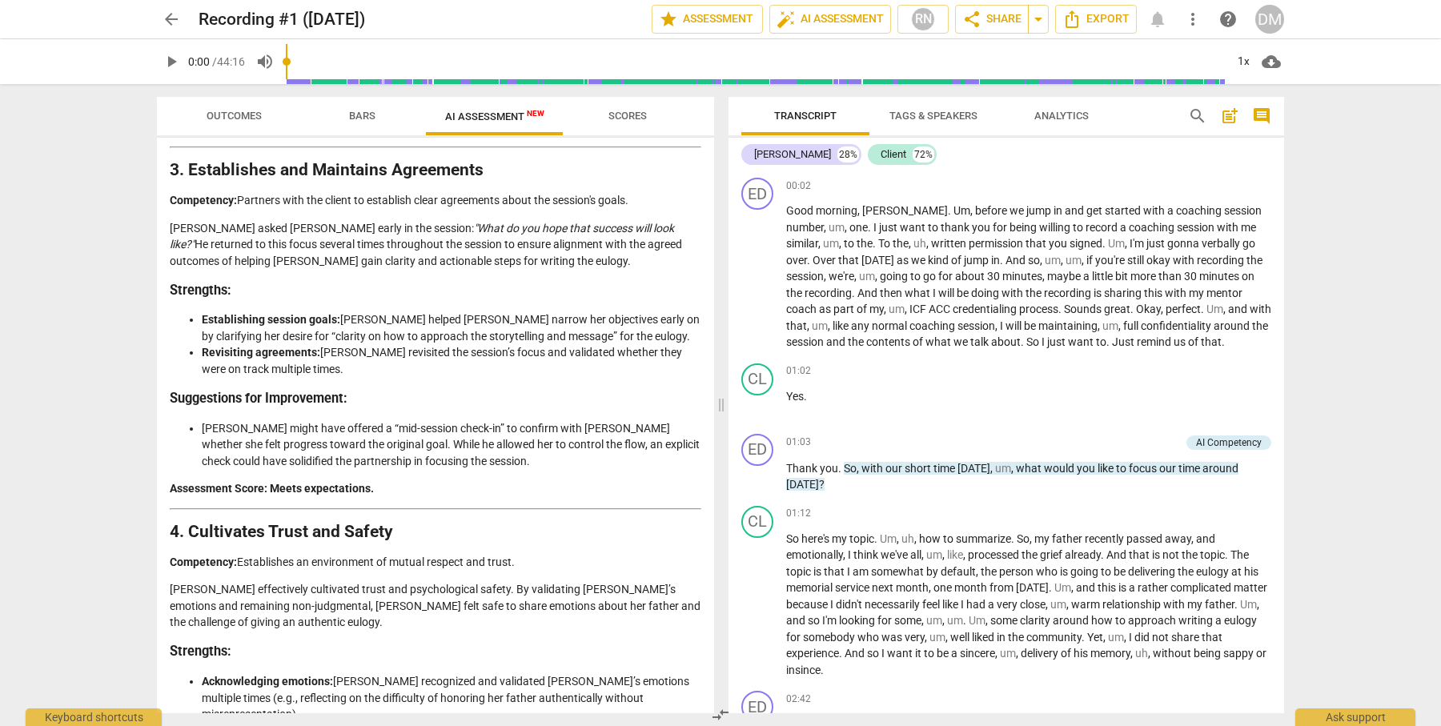
scroll to position [0, 0]
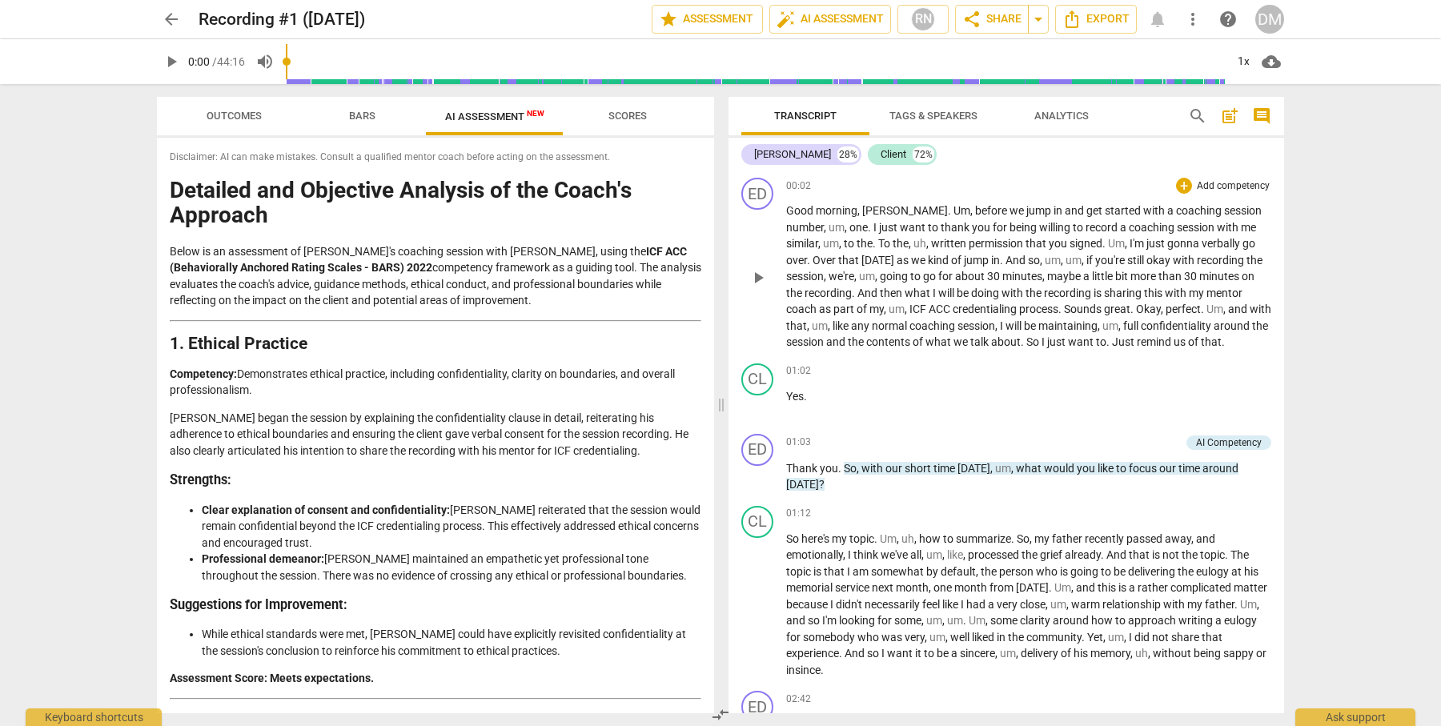
click at [756, 287] on span "play_arrow" at bounding box center [757, 277] width 19 height 19
click at [761, 485] on span "pause" at bounding box center [757, 476] width 19 height 19
type input "73"
click at [1177, 185] on div "+" at bounding box center [1184, 186] width 16 height 16
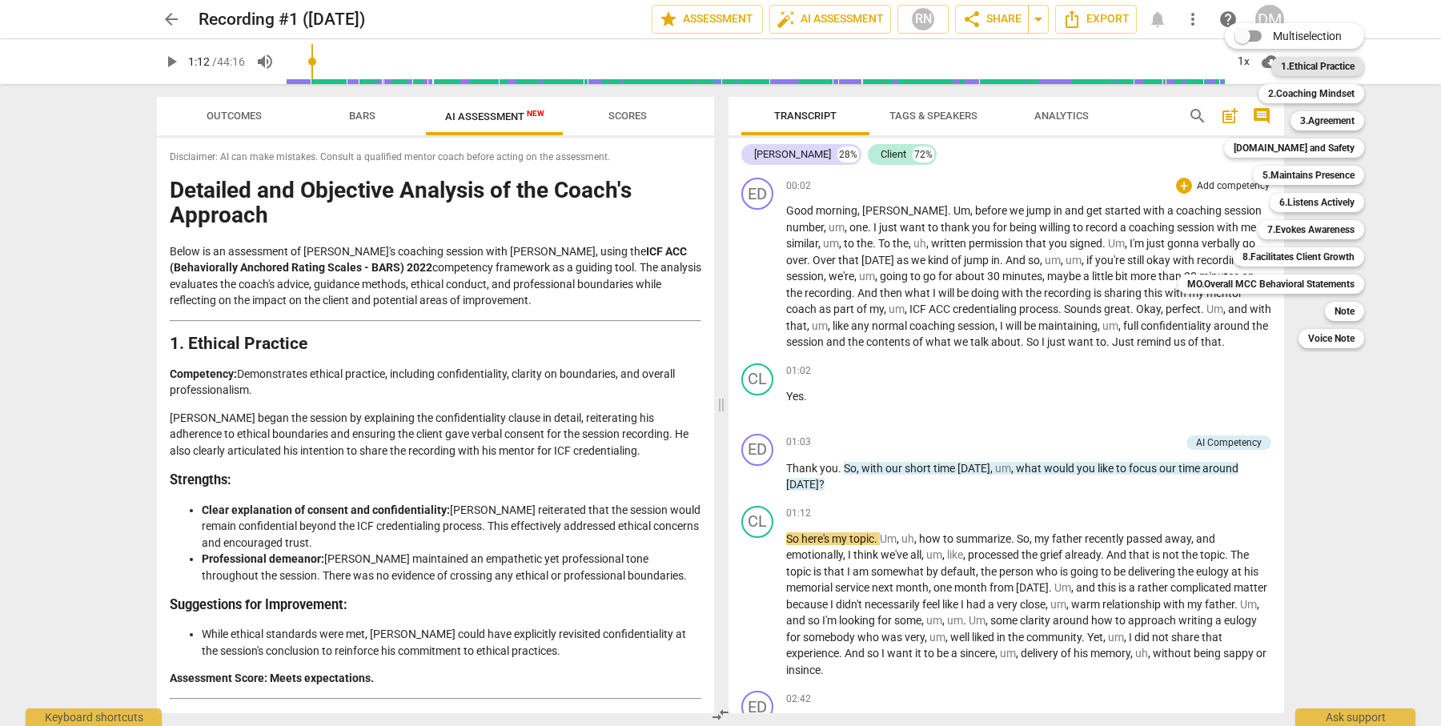
click at [1337, 68] on b "1.Ethical Practice" at bounding box center [1318, 66] width 74 height 19
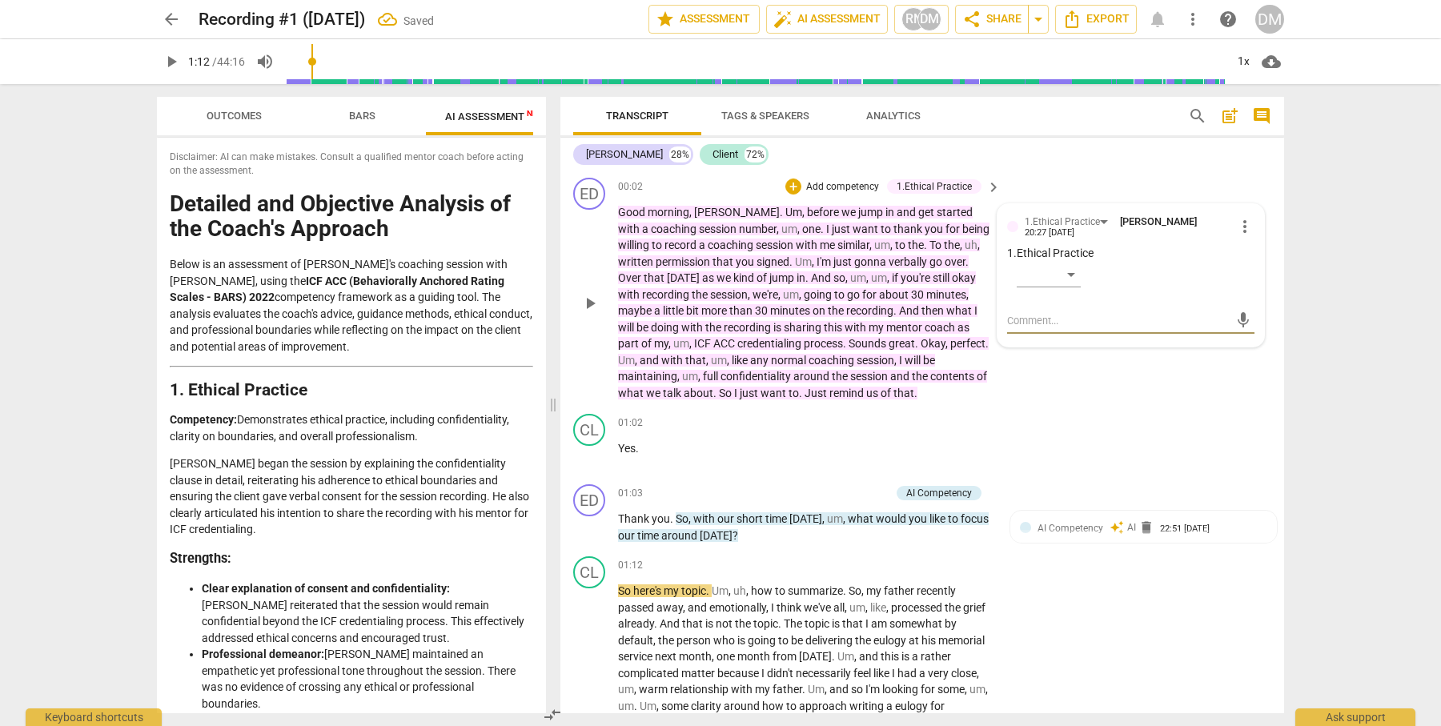
type textarea "G"
type textarea "Go"
type textarea "Goo"
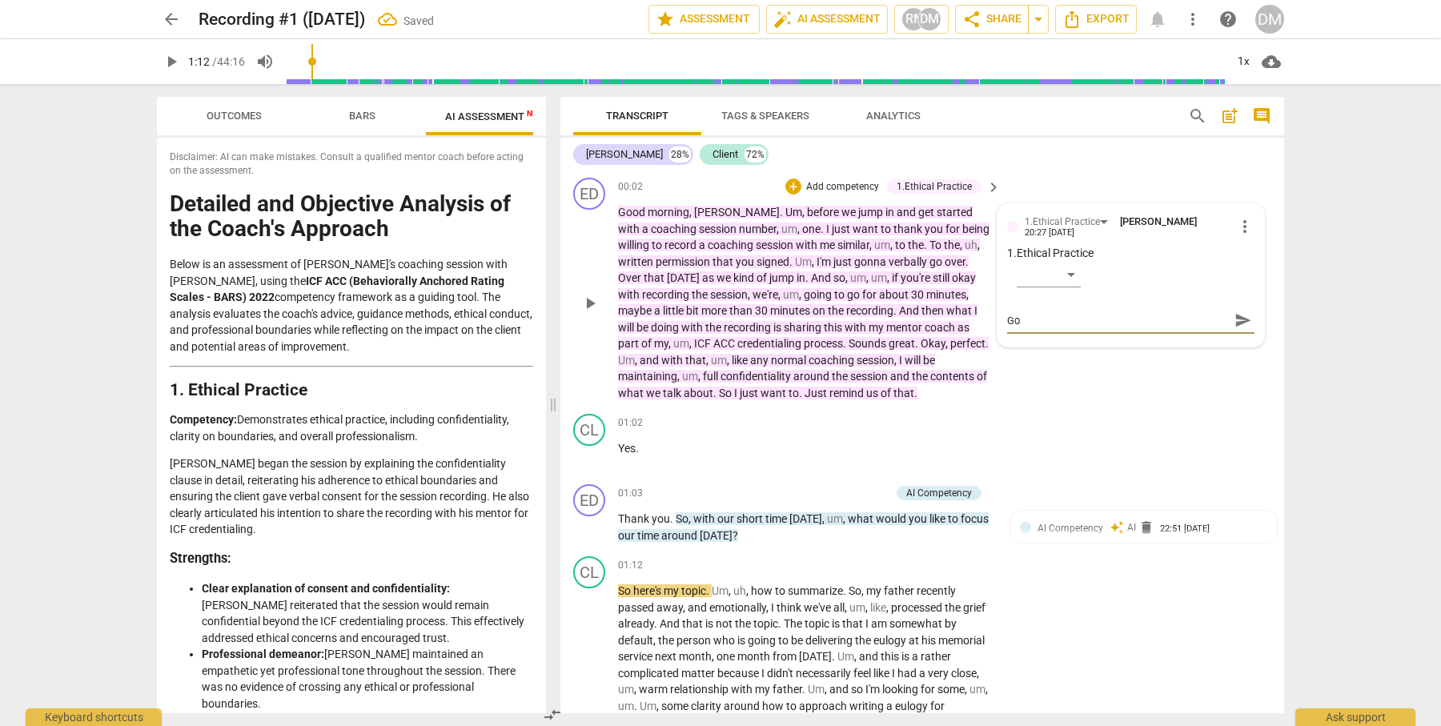
type textarea "Goo"
type textarea "Good"
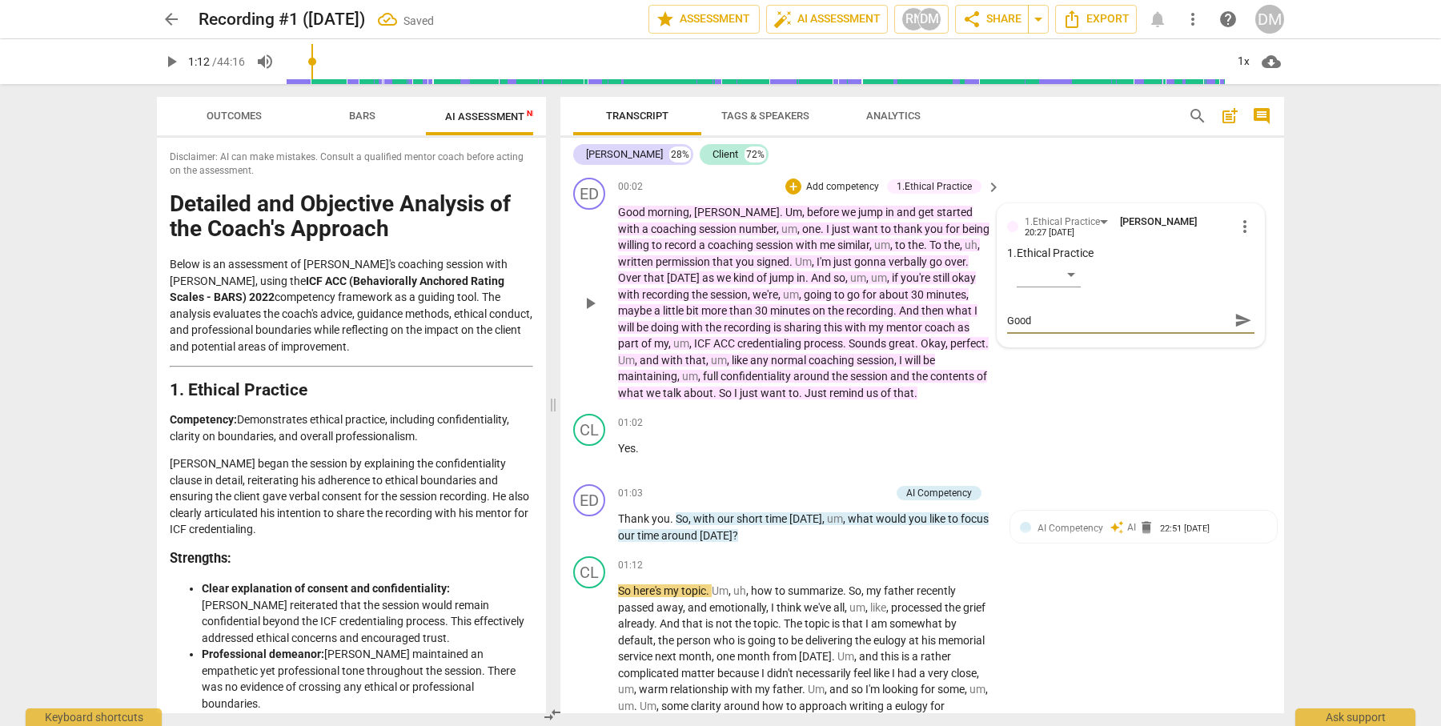
type textarea "Good j"
type textarea "Good jo"
type textarea "Good job"
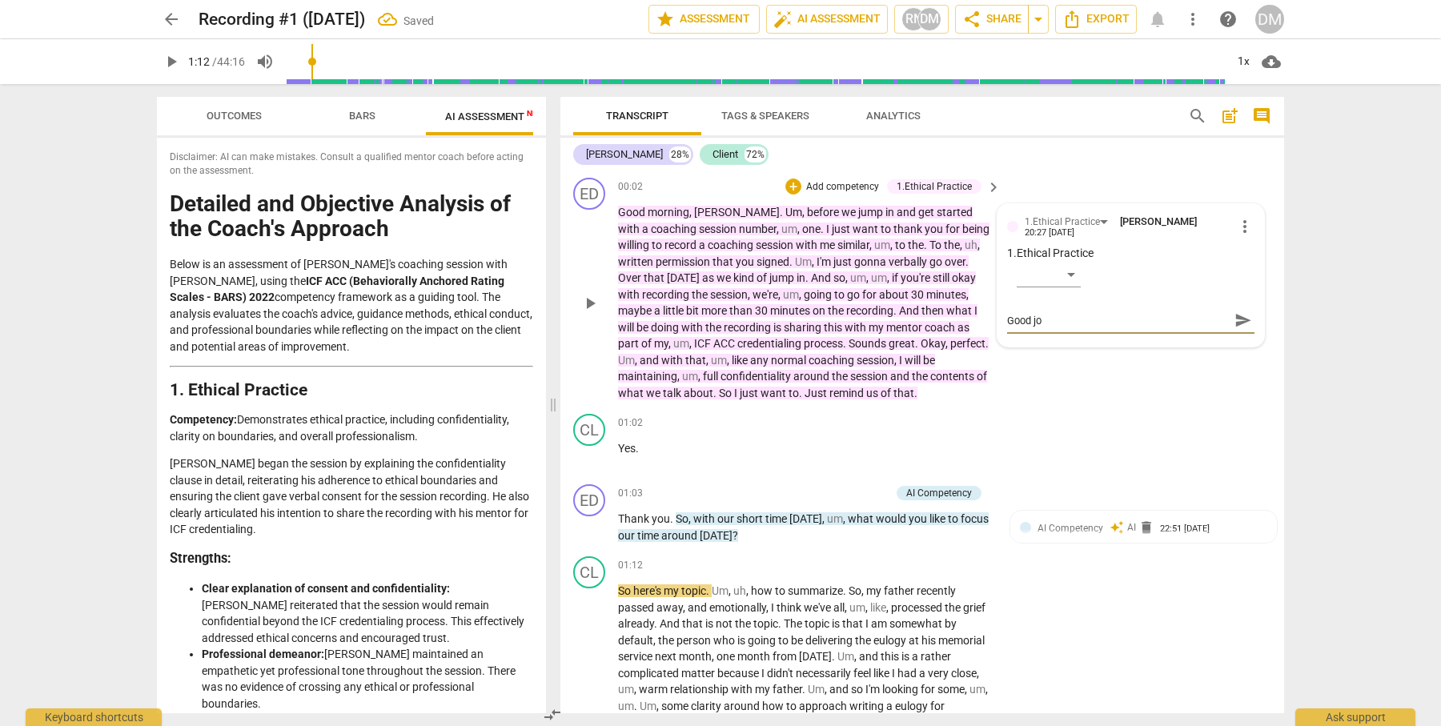
type textarea "Good job"
type textarea "Good job e"
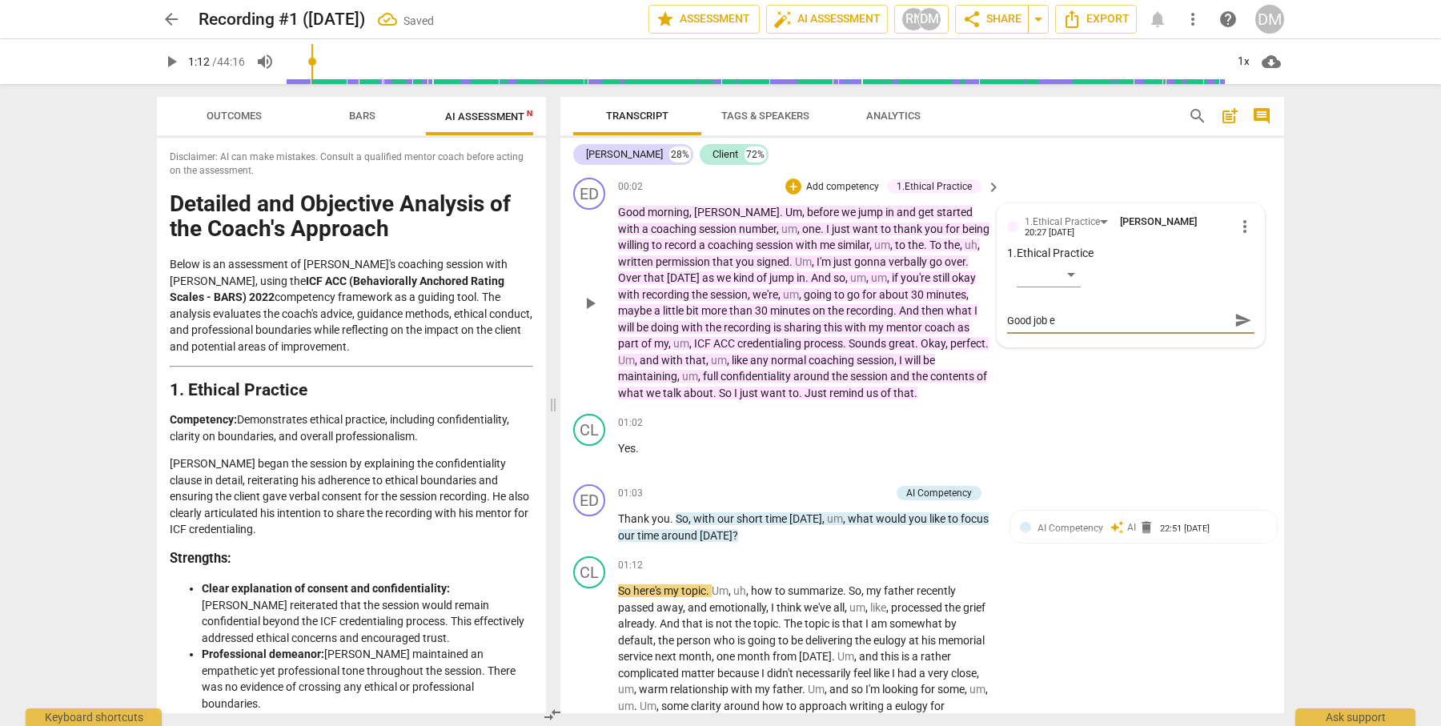
type textarea "Good job ex"
type textarea "Good job exp"
type textarea "Good job expl"
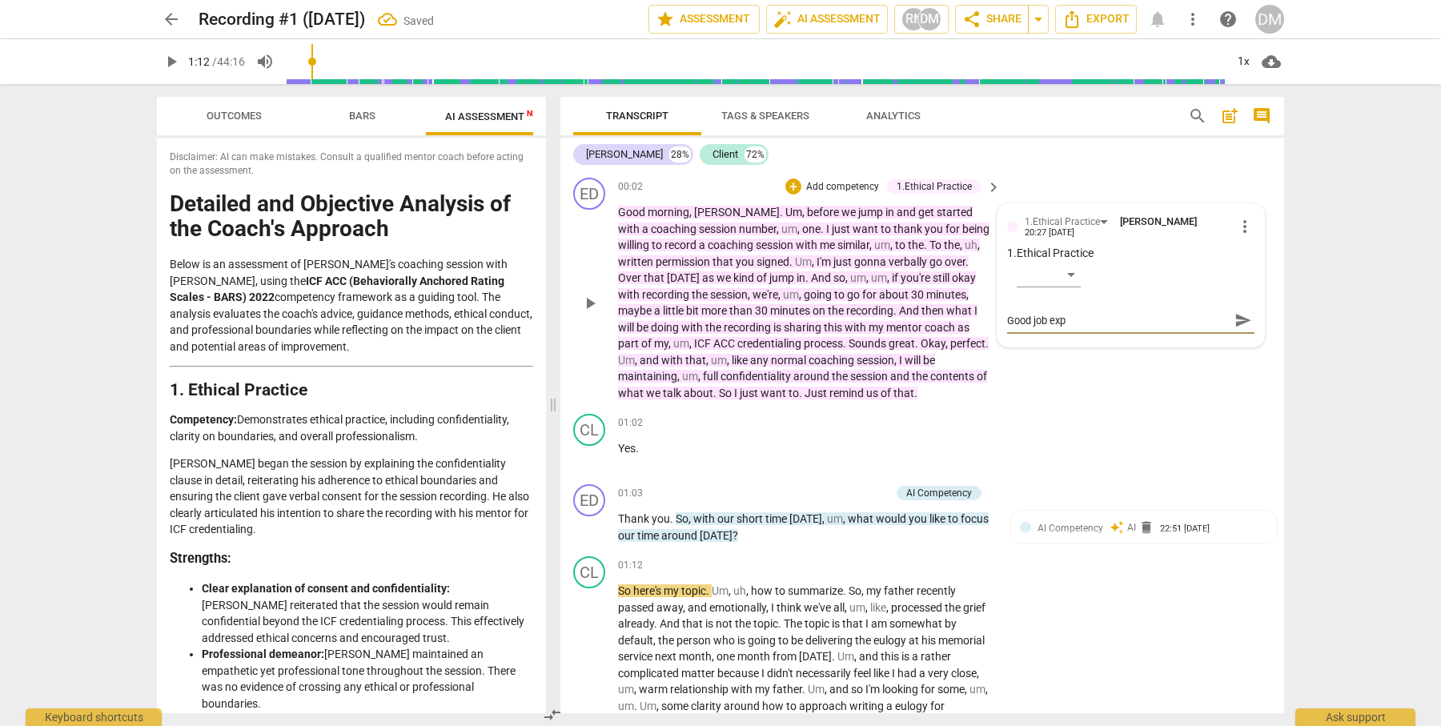
type textarea "Good job expl"
type textarea "Good job expla"
type textarea "Good job explai"
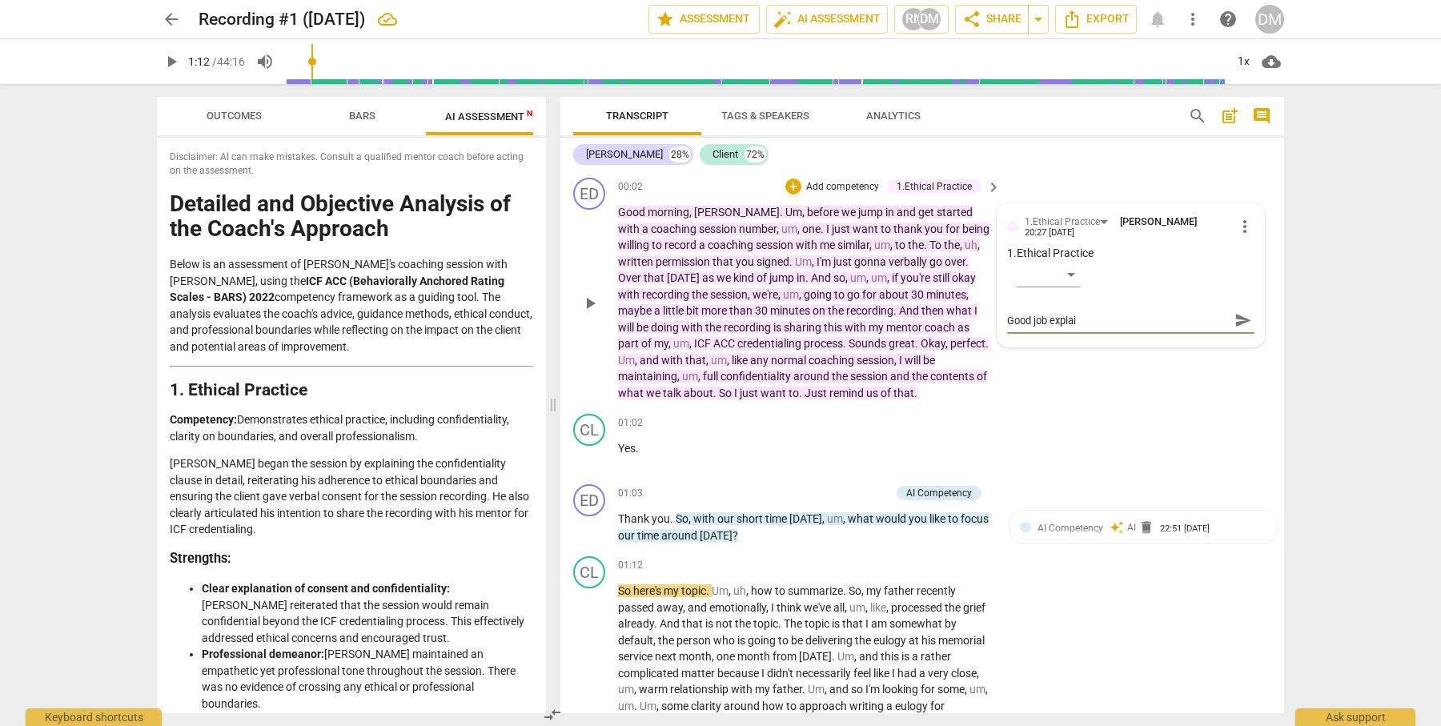
type textarea "Good job explain"
type textarea "Good job explaini"
type textarea "Good job explainin"
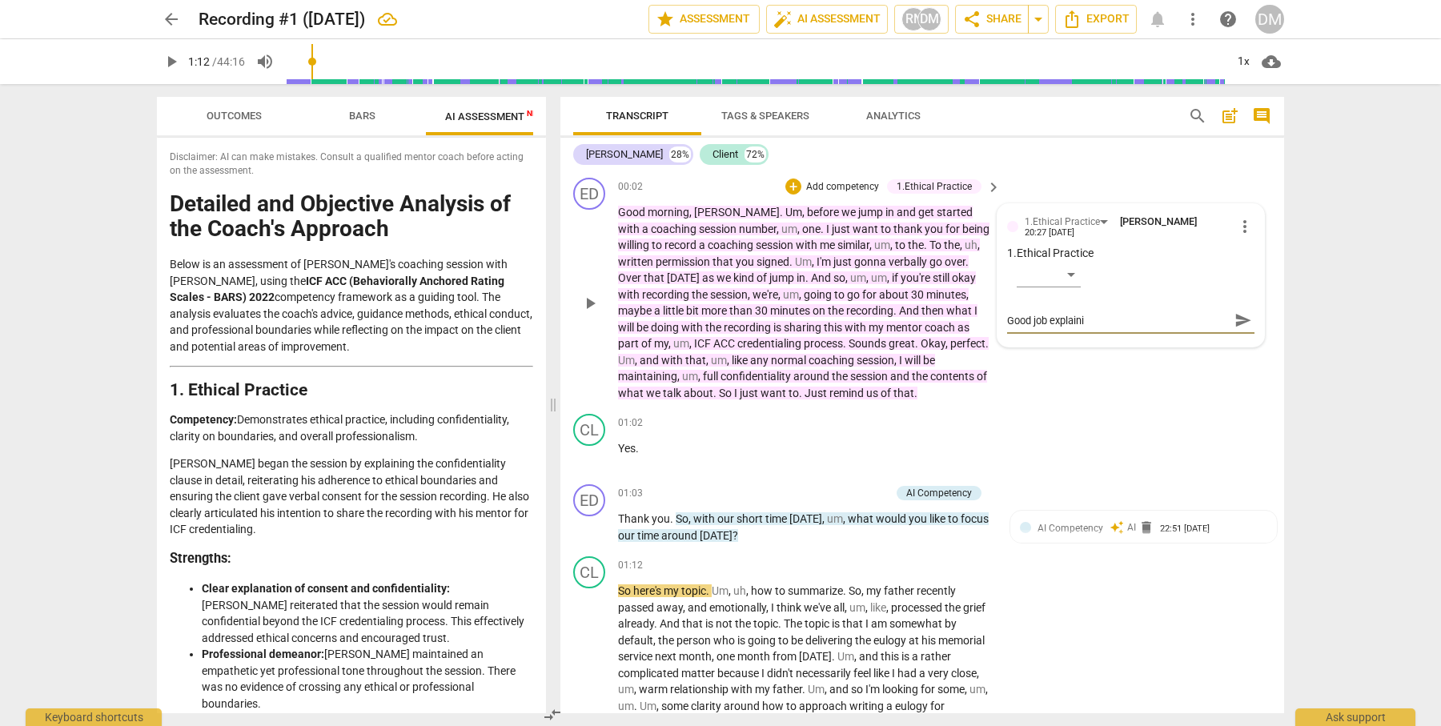
type textarea "Good job explainin"
type textarea "Good job explaining"
type textarea "Good job explaining,"
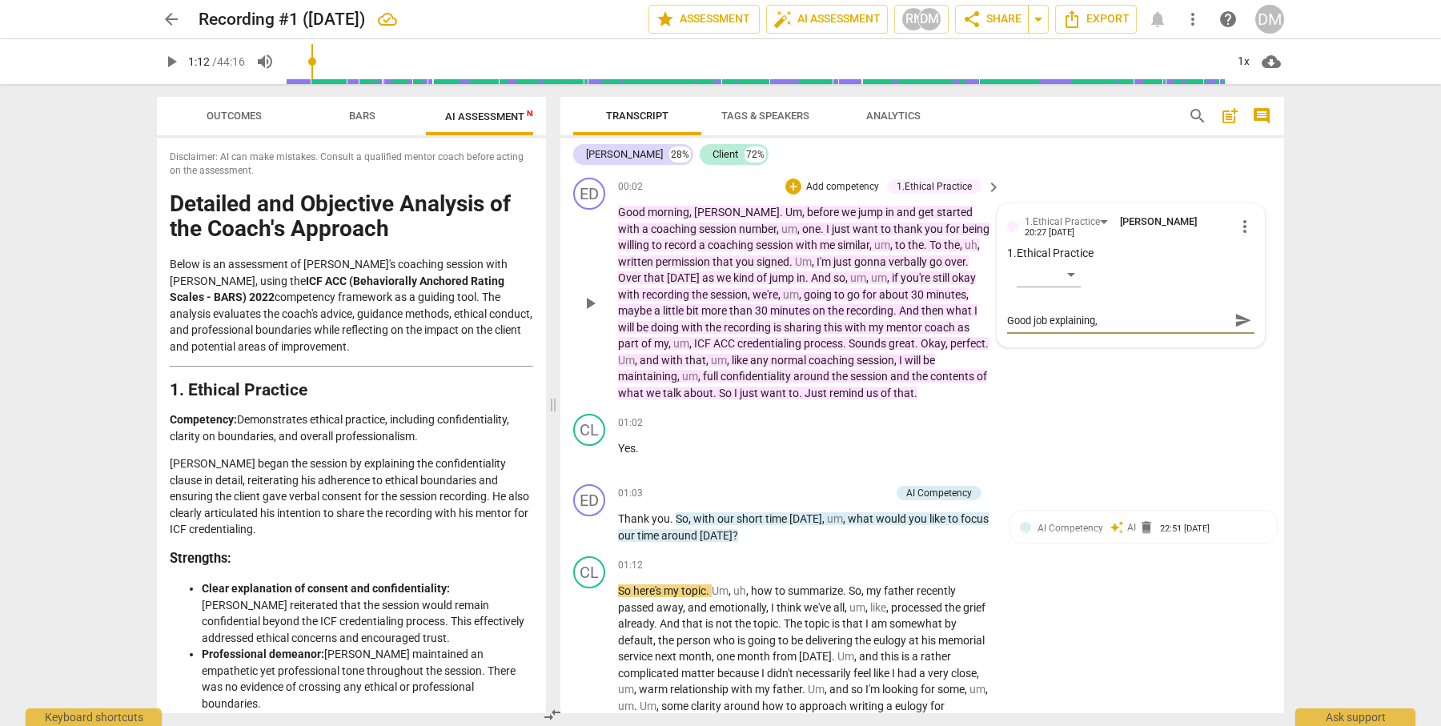
type textarea "Good job explaining,"
type textarea "Good job explaining, w"
type textarea "Good job explaining, wh"
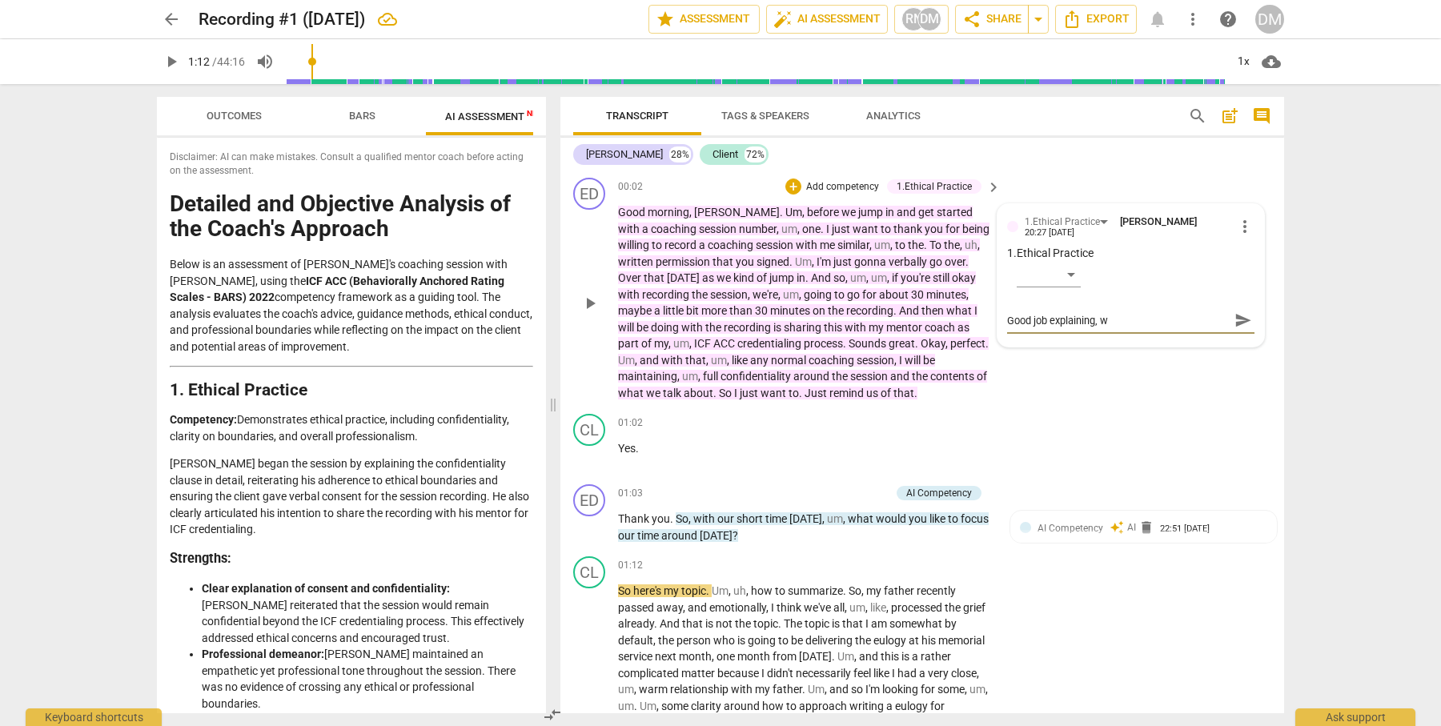
type textarea "Good job explaining, wh"
type textarea "Good job explaining, wha"
type textarea "Good job explaining, what"
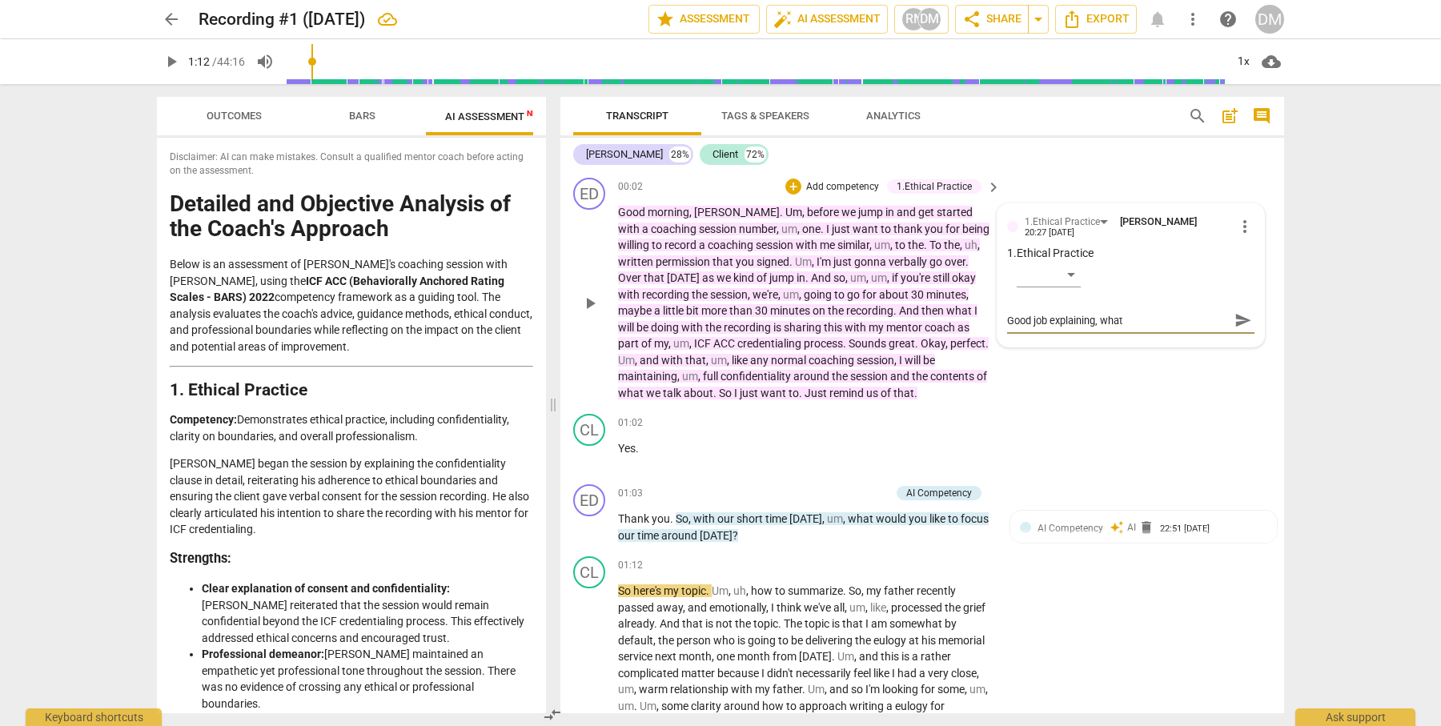
type textarea "Good job explaining, what"
type textarea "Good job explaining, wha"
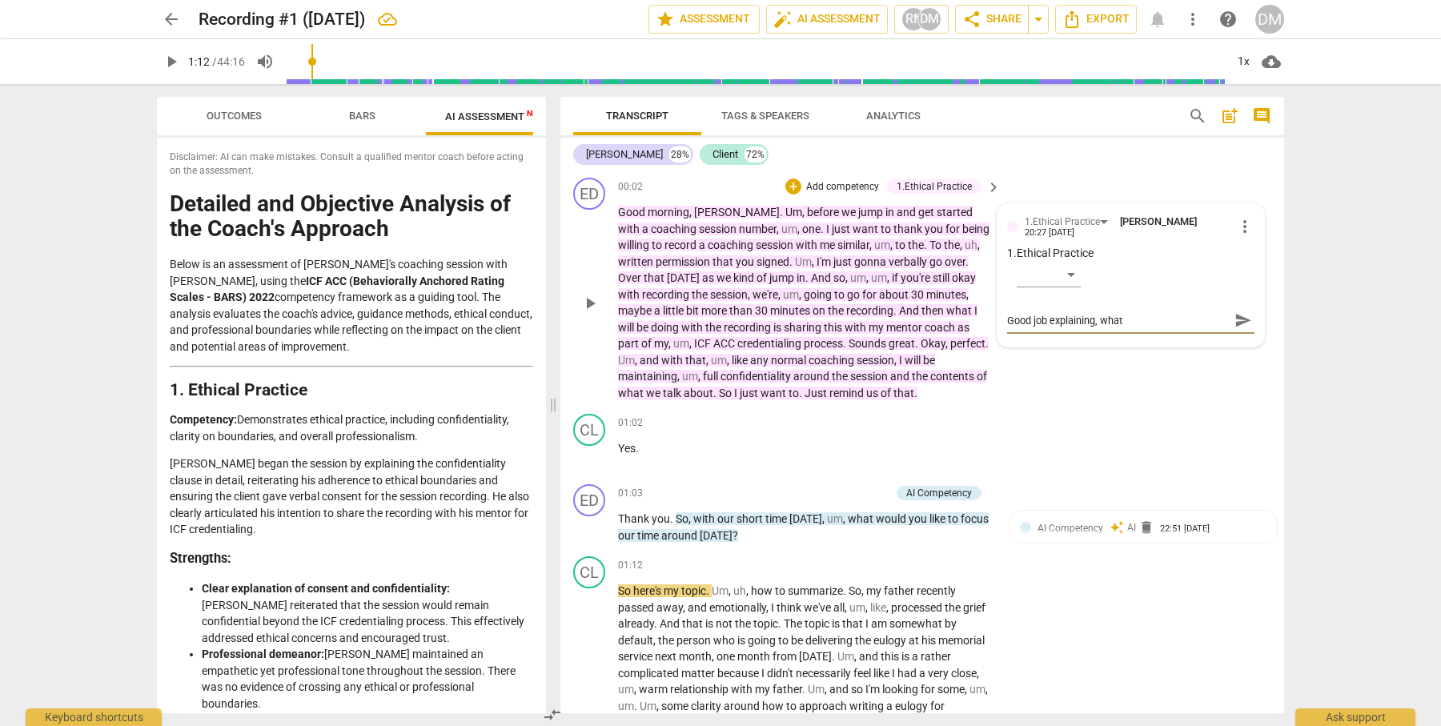
type textarea "Good job explaining, wha"
type textarea "Good job explaining, wh"
type textarea "Good job explaining, w"
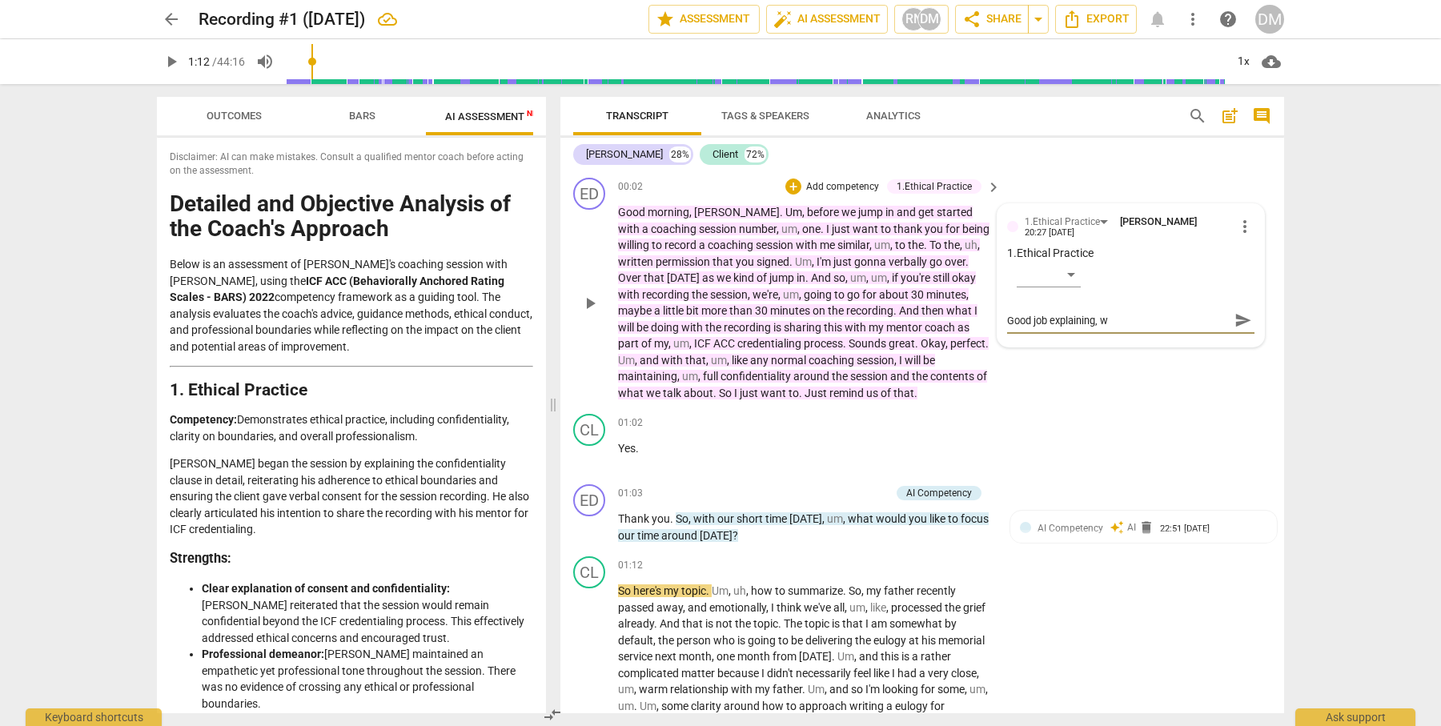
type textarea "Good job explaining,"
type textarea "Good job explaining, t"
type textarea "Good job explaining, th"
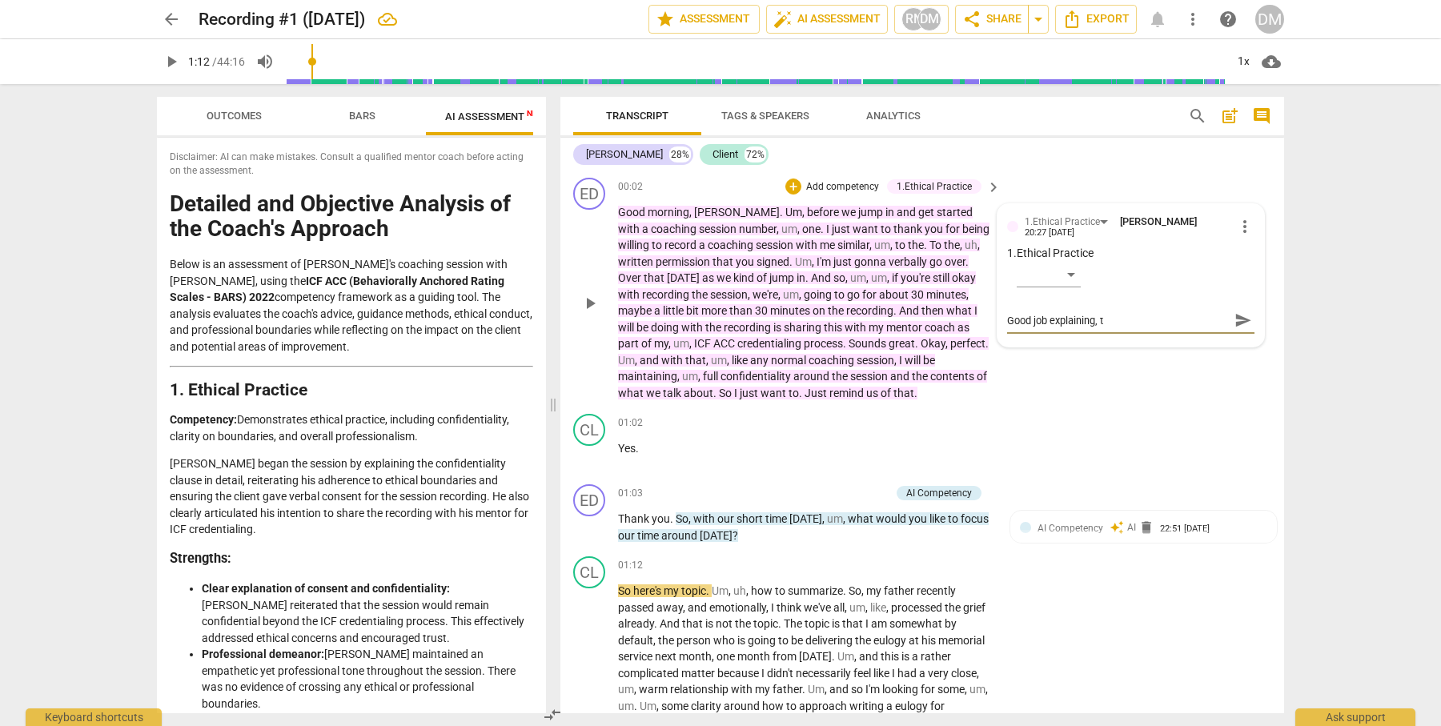
type textarea "Good job explaining, th"
type textarea "Good job explaining, the"
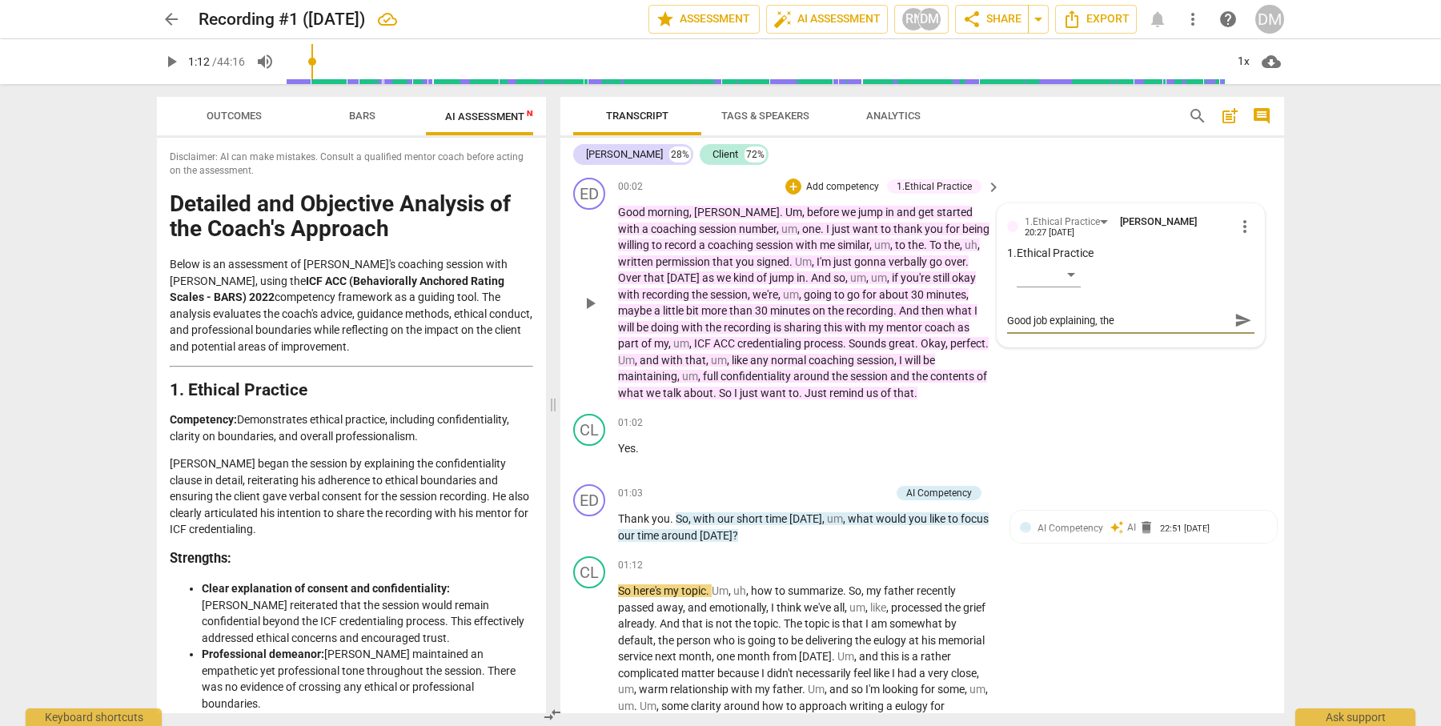
type textarea "Good job explaining, the p"
type textarea "Good job explaining, the pr"
type textarea "Good job explaining, the pro"
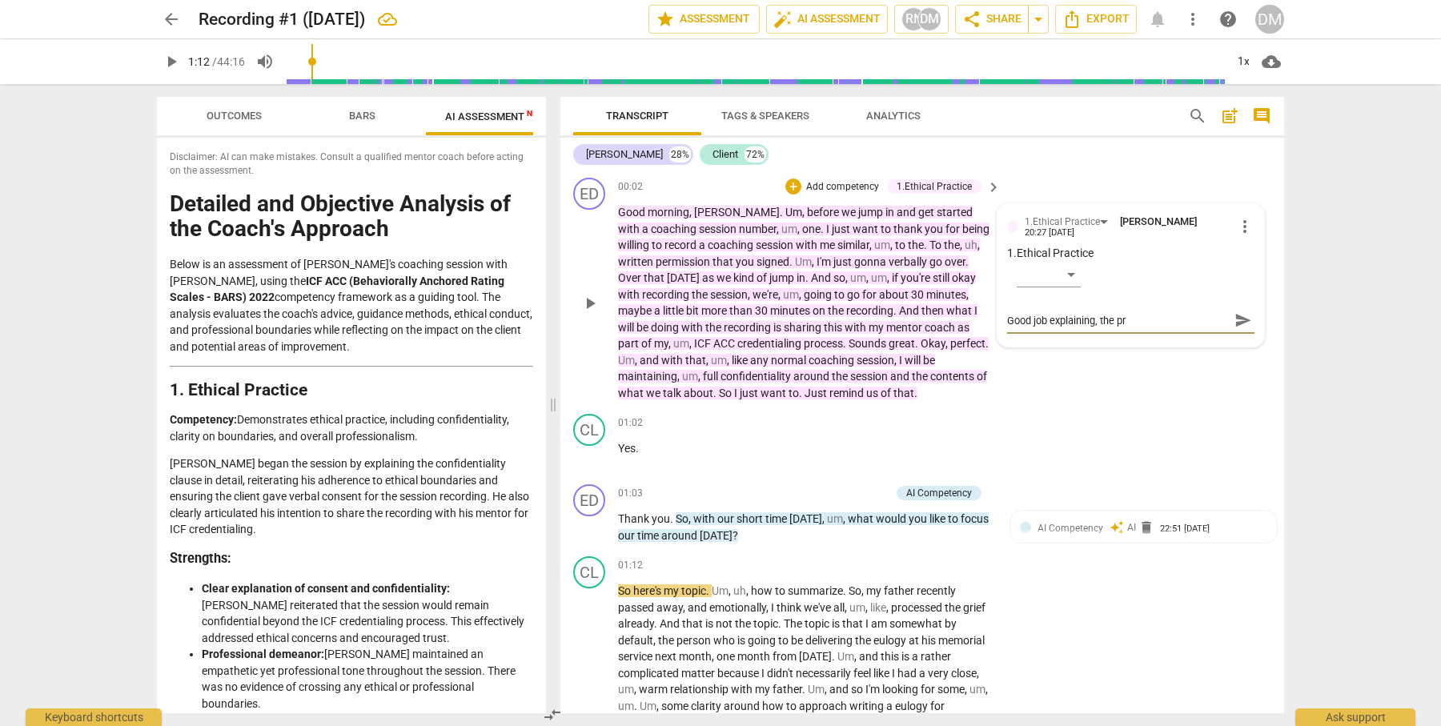
type textarea "Good job explaining, the pro"
type textarea "Good job explaining, the proc"
type textarea "Good job explaining, the proce"
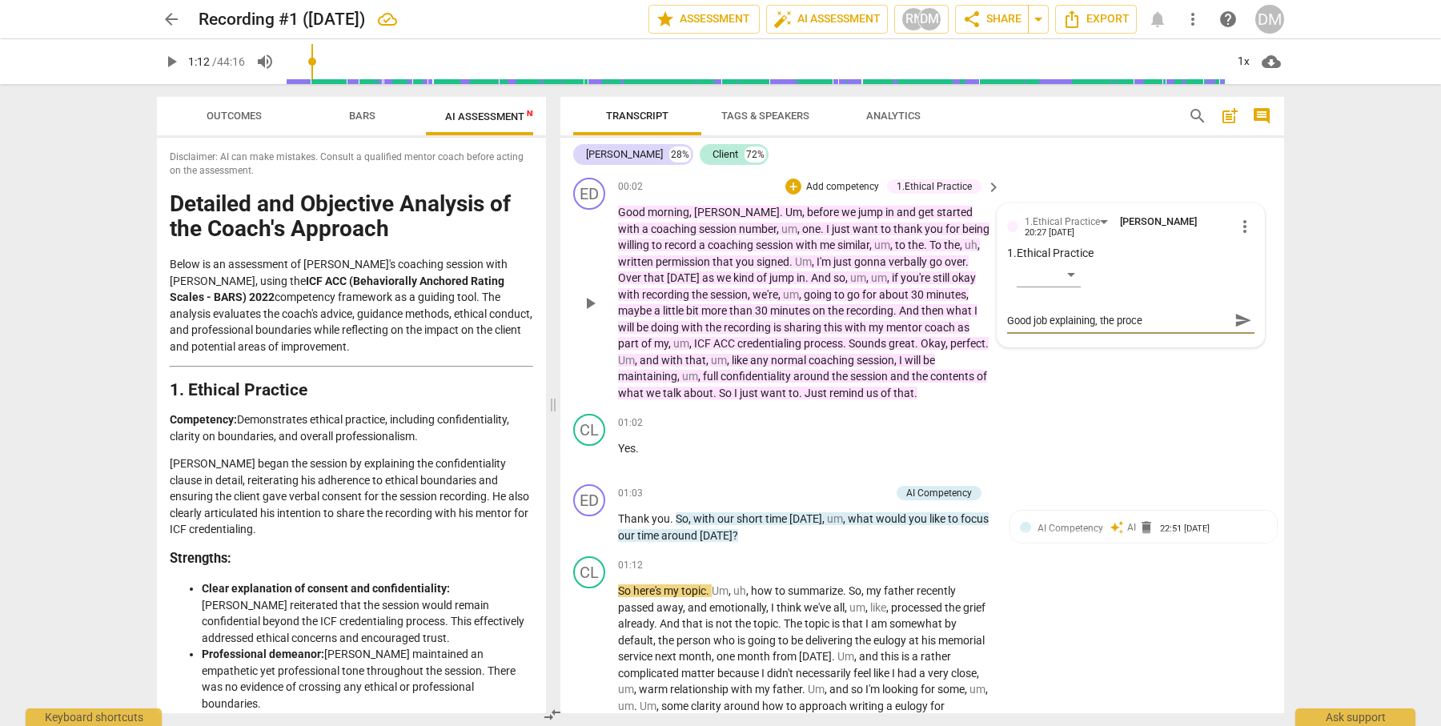
type textarea "Good job explaining, the proces"
type textarea "Good job explaining, the process"
type textarea "Good job explaining, the process,"
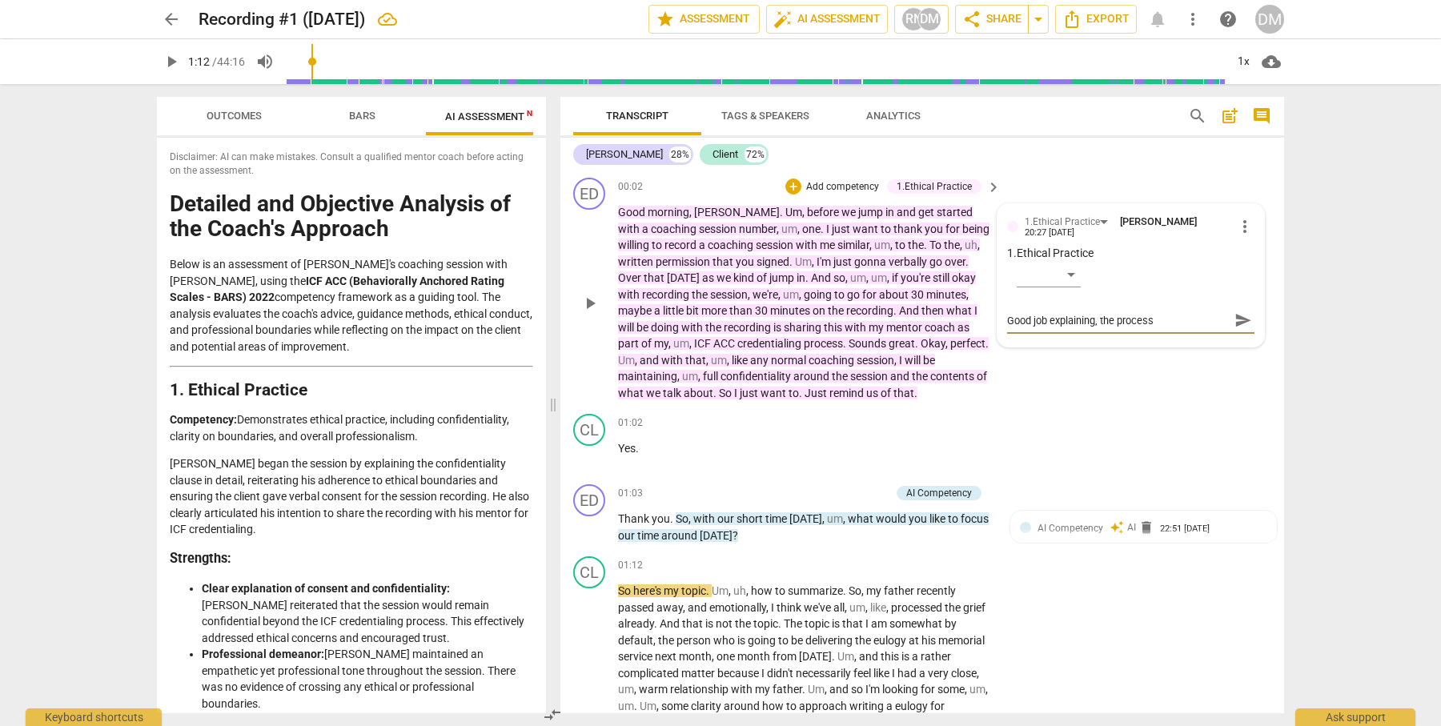
type textarea "Good job explaining, the process,"
type textarea "Good job explaining, the process,a"
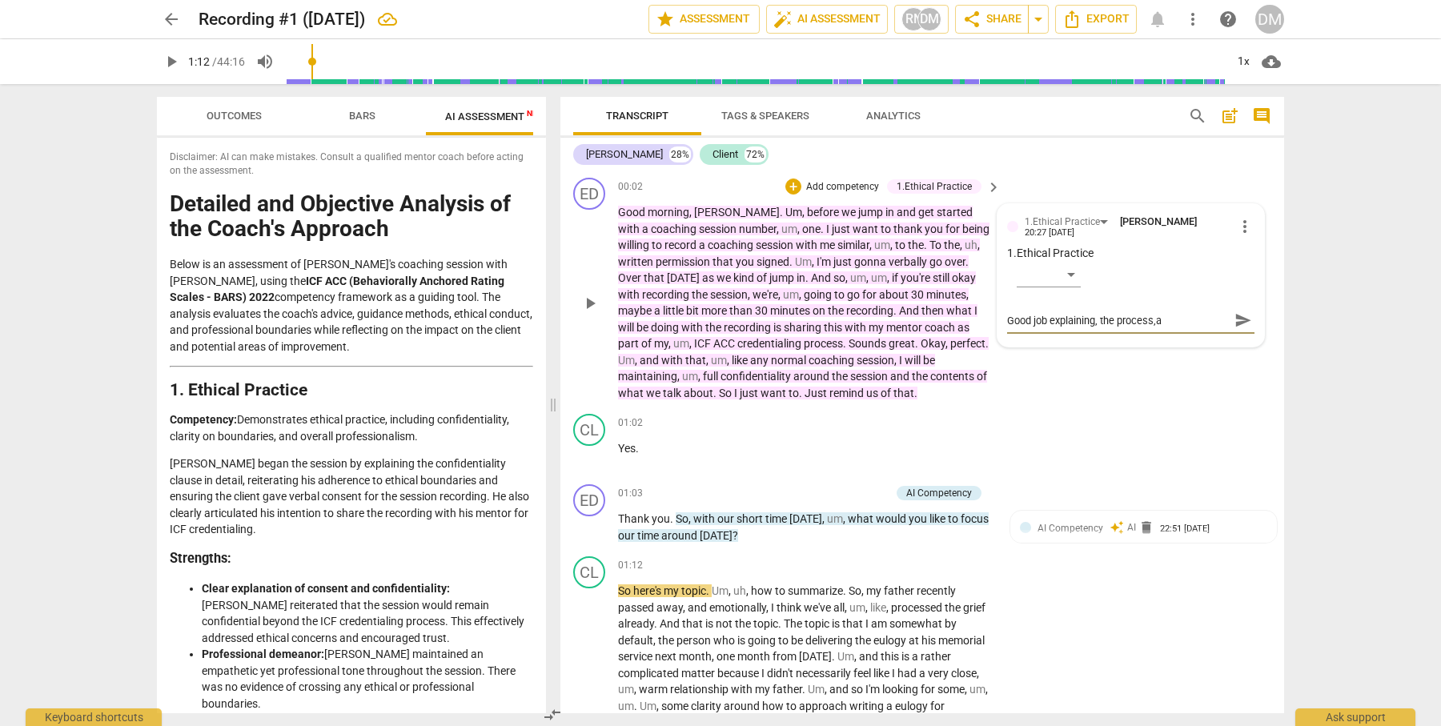
type textarea "Good job explaining, the process,a n"
type textarea "Good job explaining, the process,a nd"
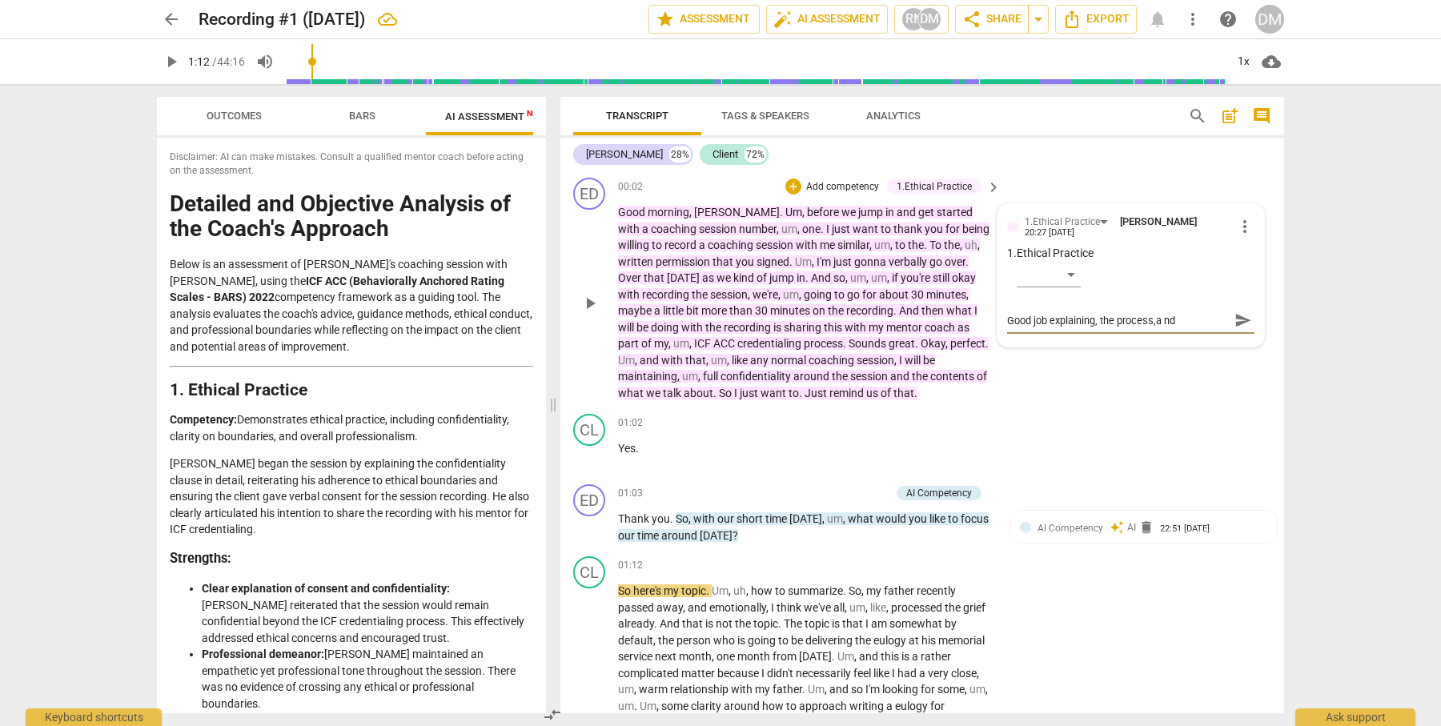
type textarea "Good job explaining, the process,a nd"
type textarea "Good job explaining, the process,a nd g"
type textarea "Good job explaining, the process,a nd ge"
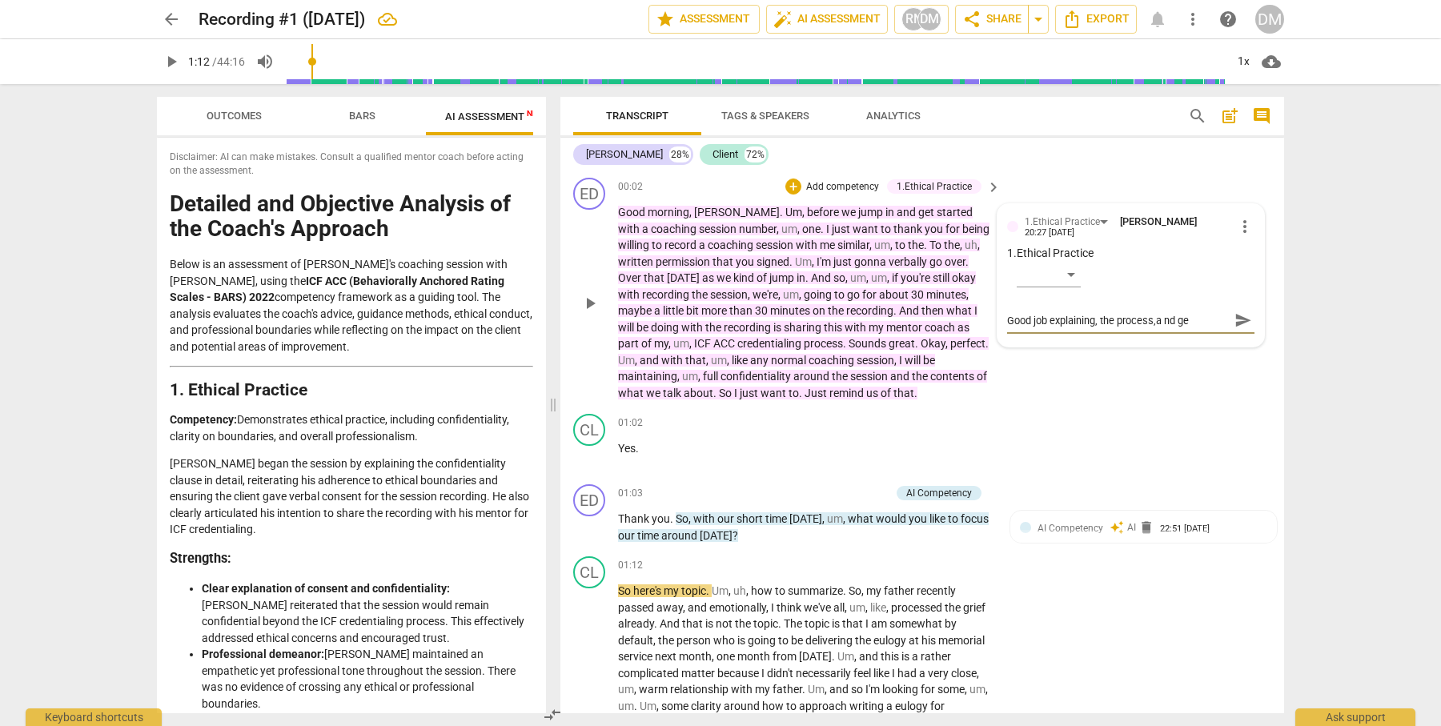
type textarea "Good job explaining, the process,a nd get"
type textarea "Good job explaining, the process,a nd gett"
type textarea "Good job explaining, the process,a nd get"
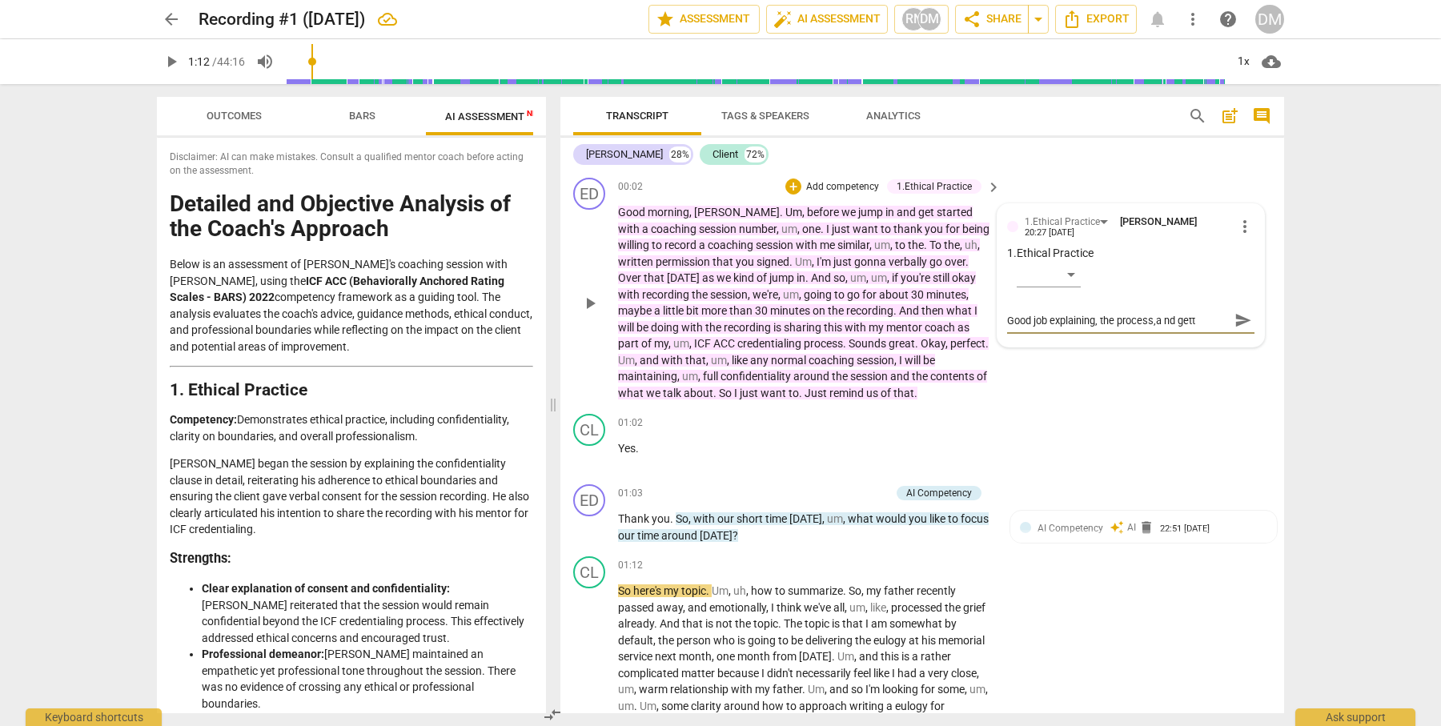
type textarea "Good job explaining, the process,a nd get"
type textarea "Good job explaining, the process,a nd ge"
type textarea "Good job explaining, the process,a nd g"
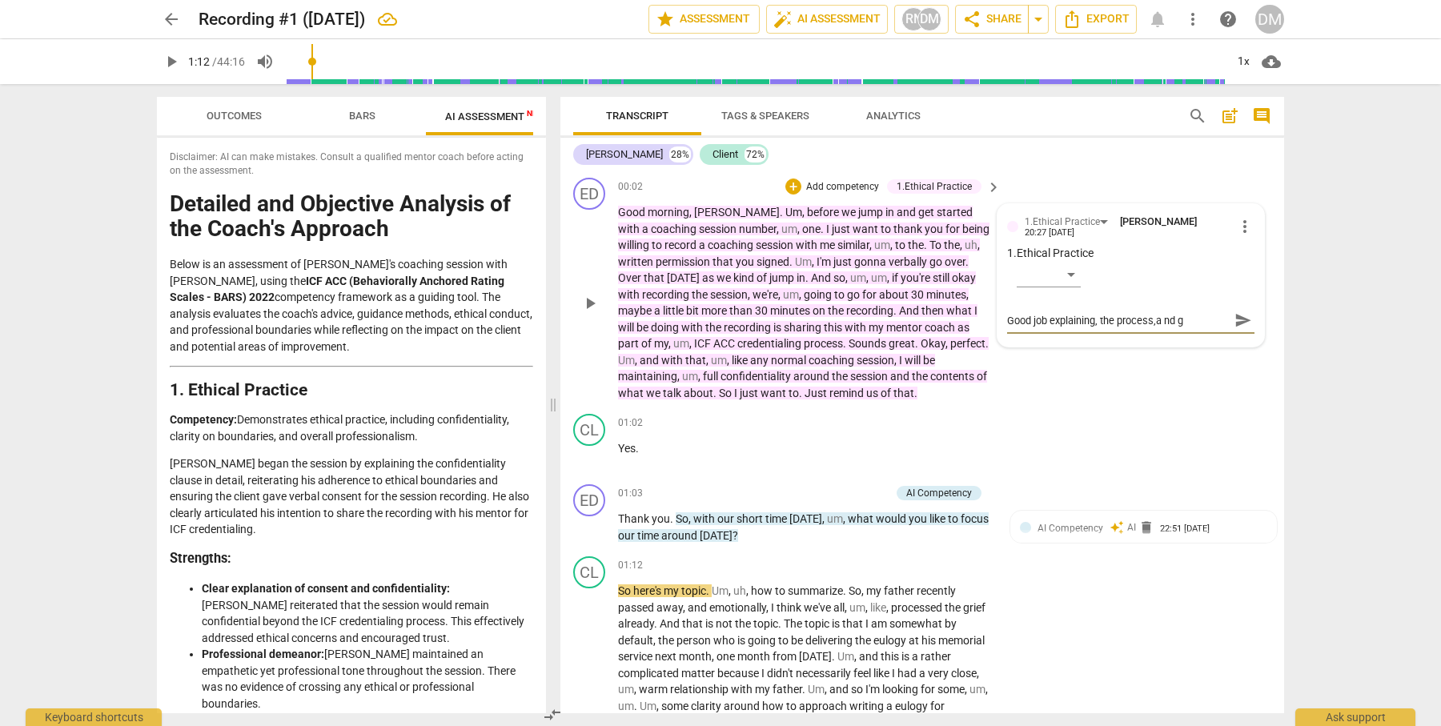
type textarea "Good job explaining, the process,a nd"
type textarea "Good job explaining, the process,a n"
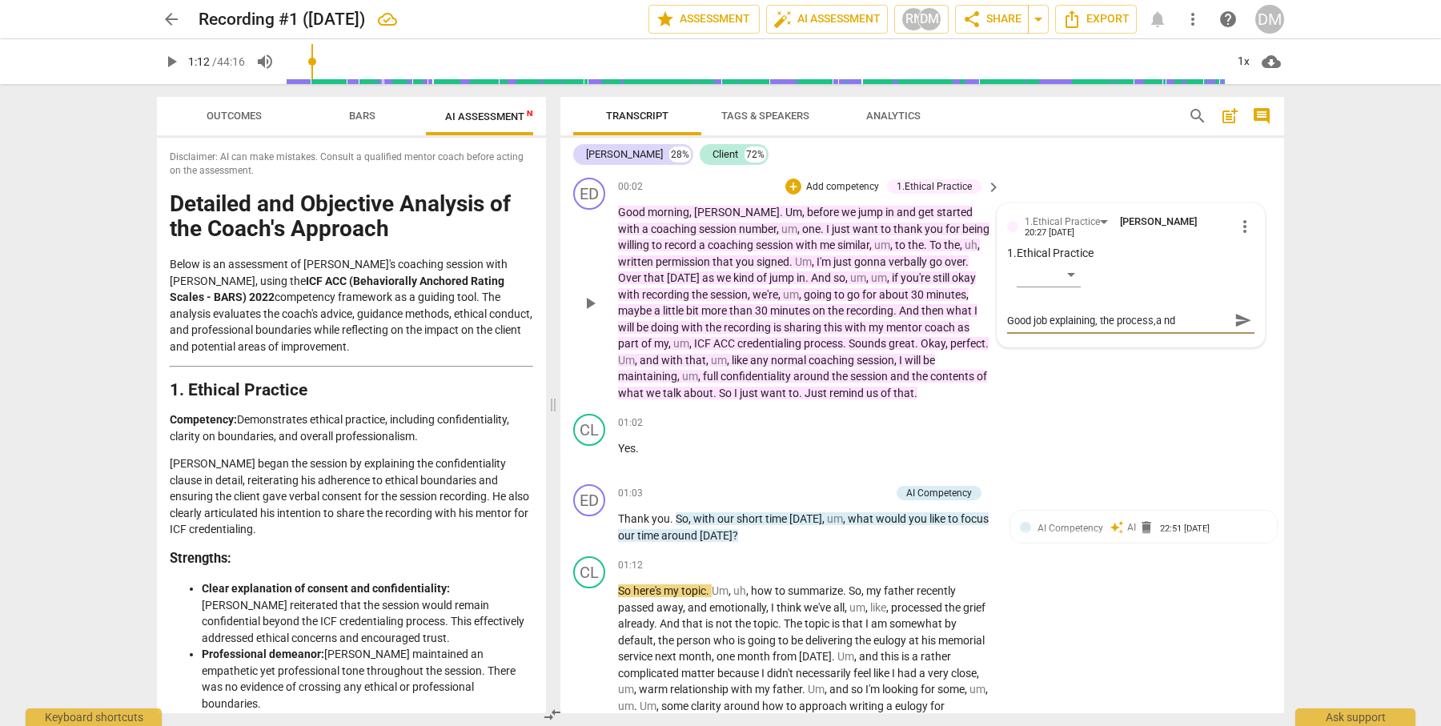
type textarea "Good job explaining, the process,a n"
type textarea "Good job explaining, the process,a"
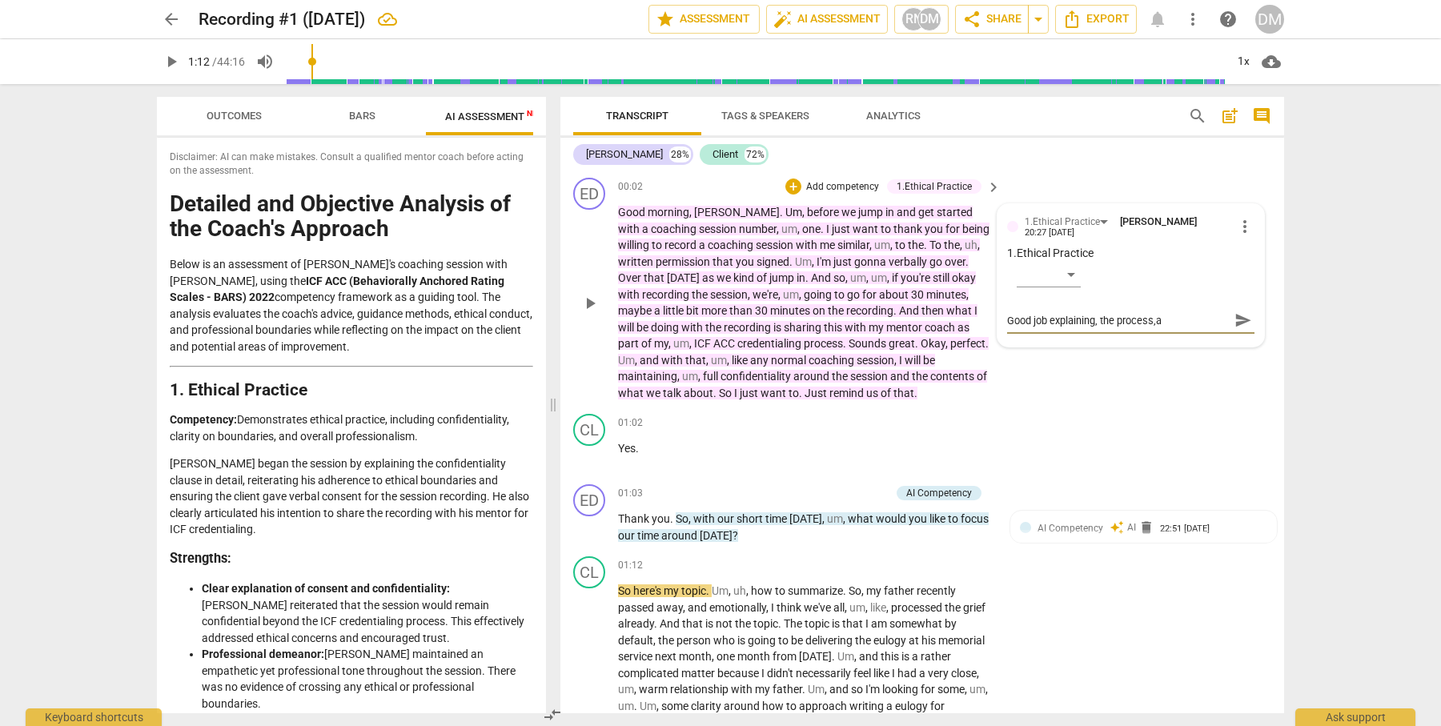
type textarea "Good job explaining, the process,"
type textarea "Good job explaining, the process, a"
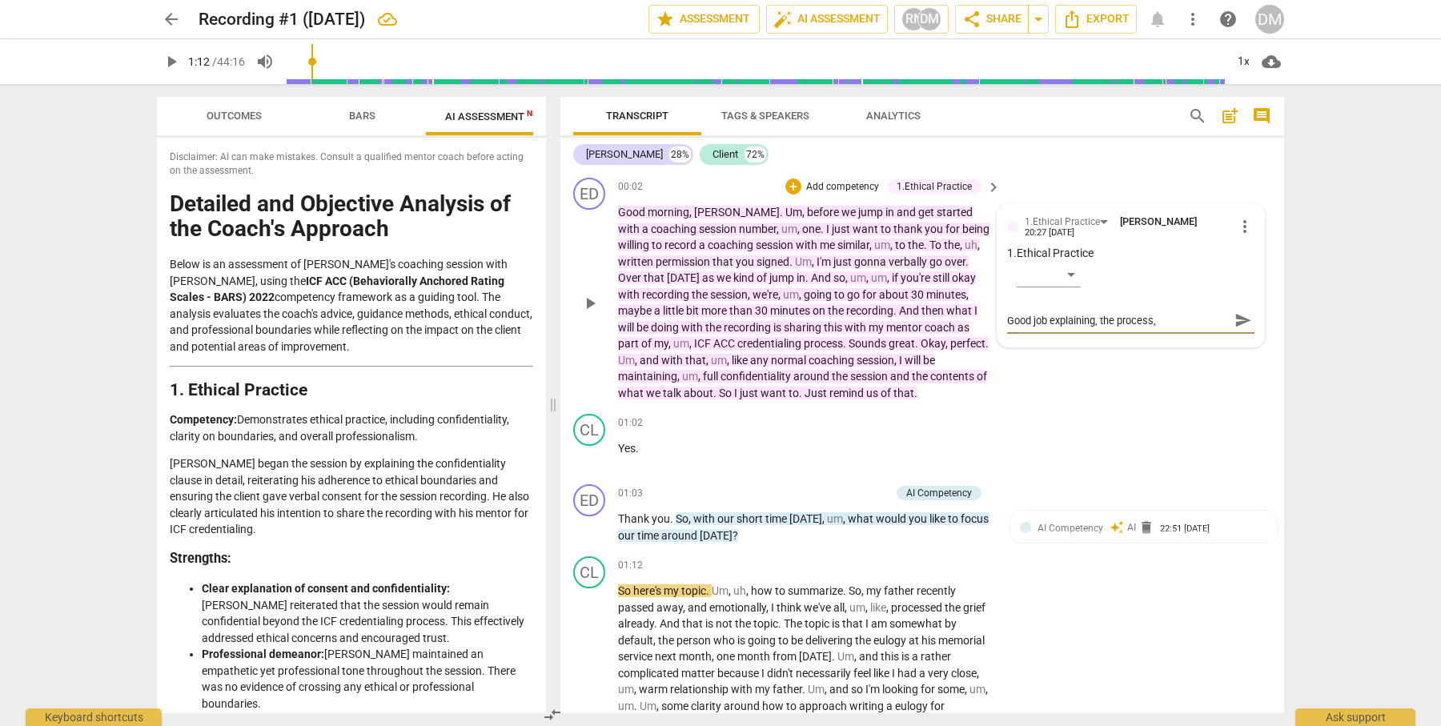
type textarea "Good job explaining, the process, a"
type textarea "Good job explaining, the process, an"
type textarea "Good job explaining, the process, and"
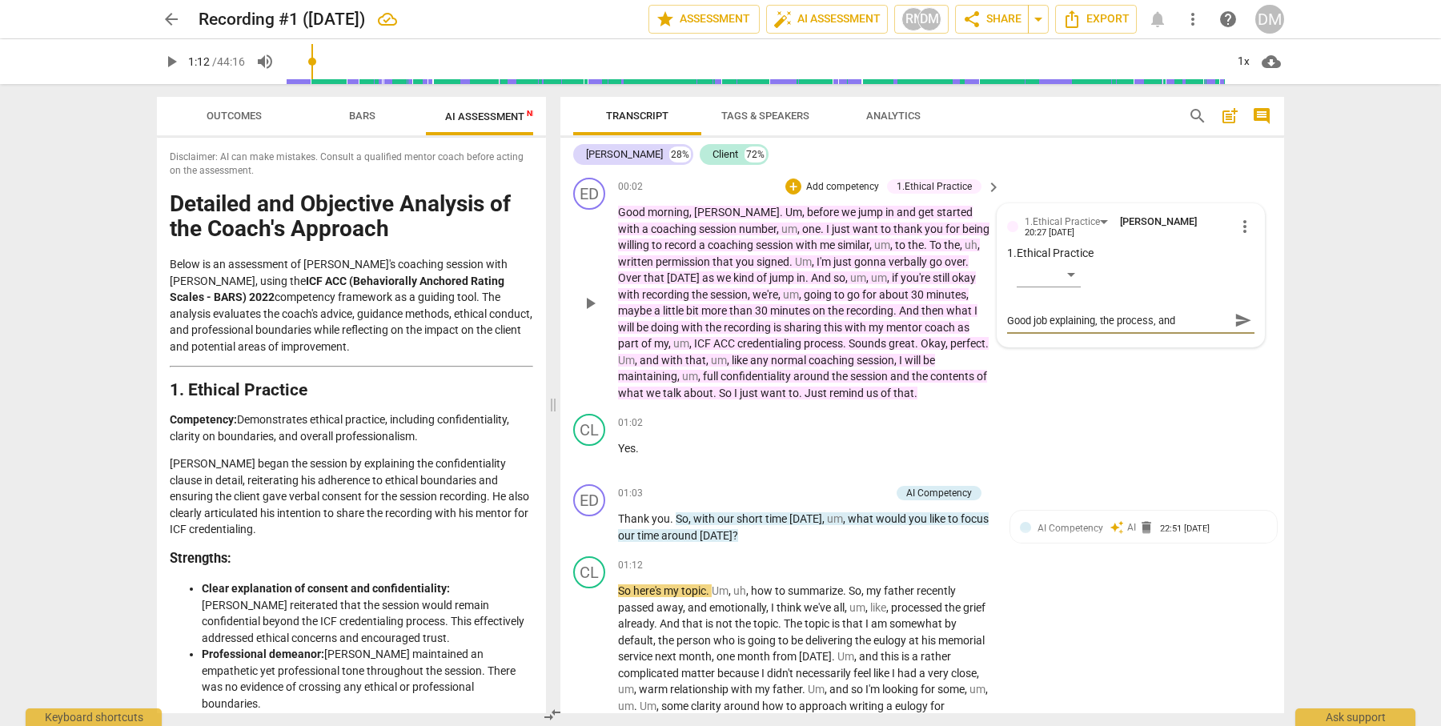
type textarea "Good job explaining, the process, and"
type textarea "Good job explaining, the process, and r"
type textarea "Good job explaining, the process, and re"
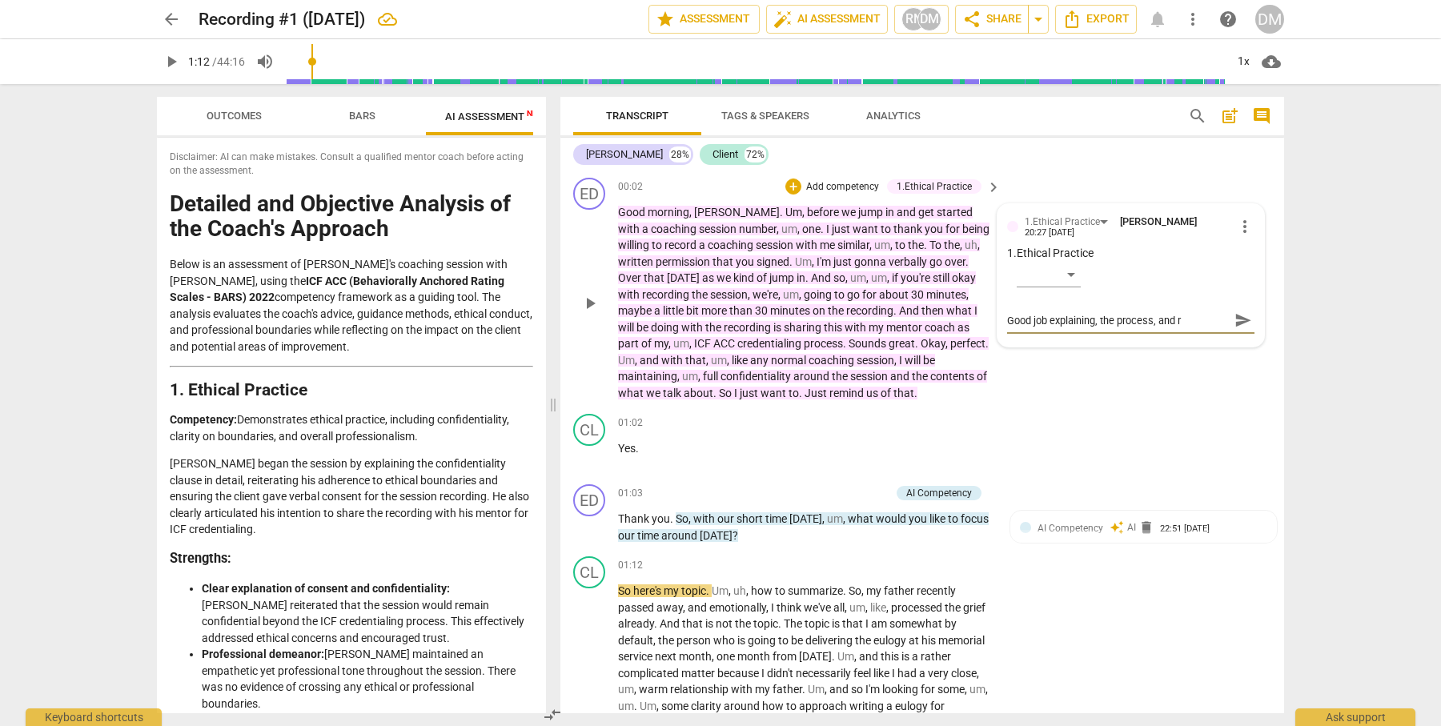
type textarea "Good job explaining, the process, and re"
type textarea "Good job explaining, the process, and rem"
type textarea "Good job explaining, the process, and [PERSON_NAME]"
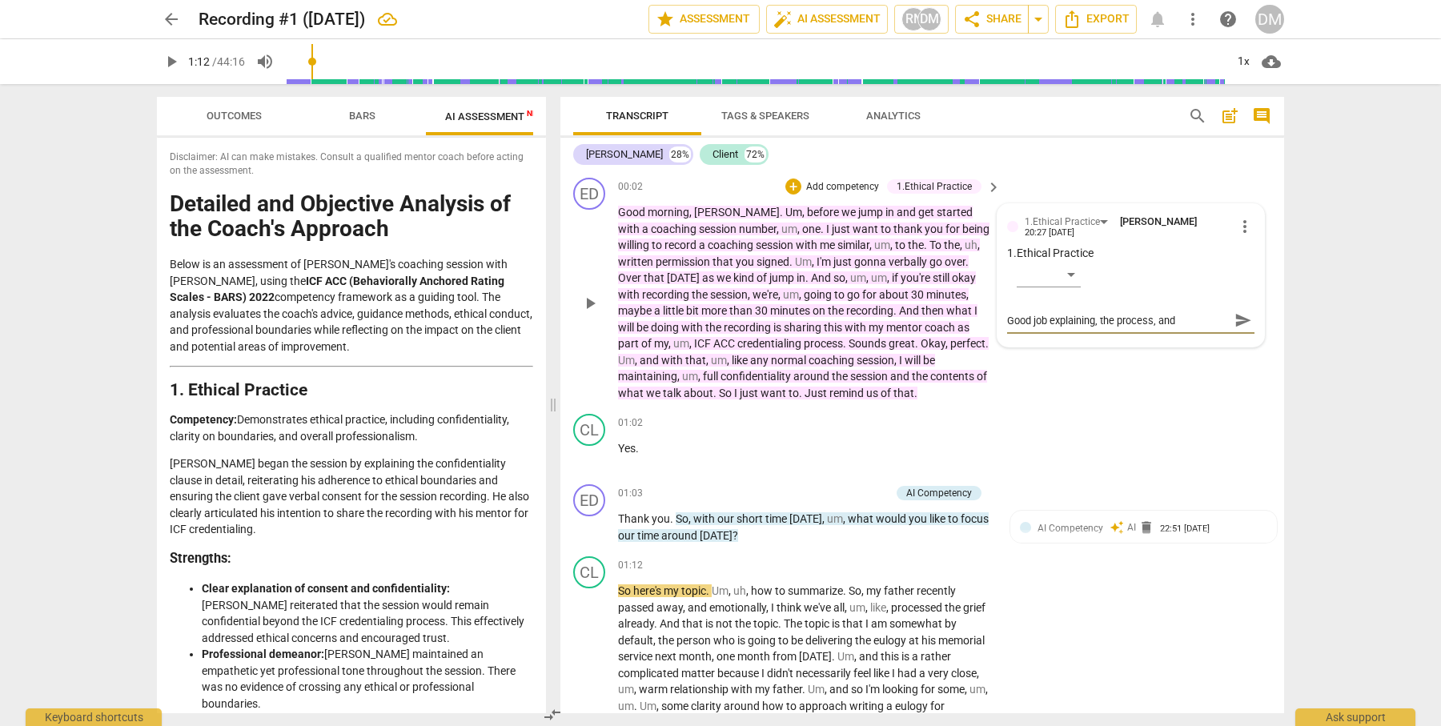
type textarea "Good job explaining, the process, and remin"
type textarea "Good job explaining, the process, and remind"
type textarea "Good job explaining, the process, and remindi"
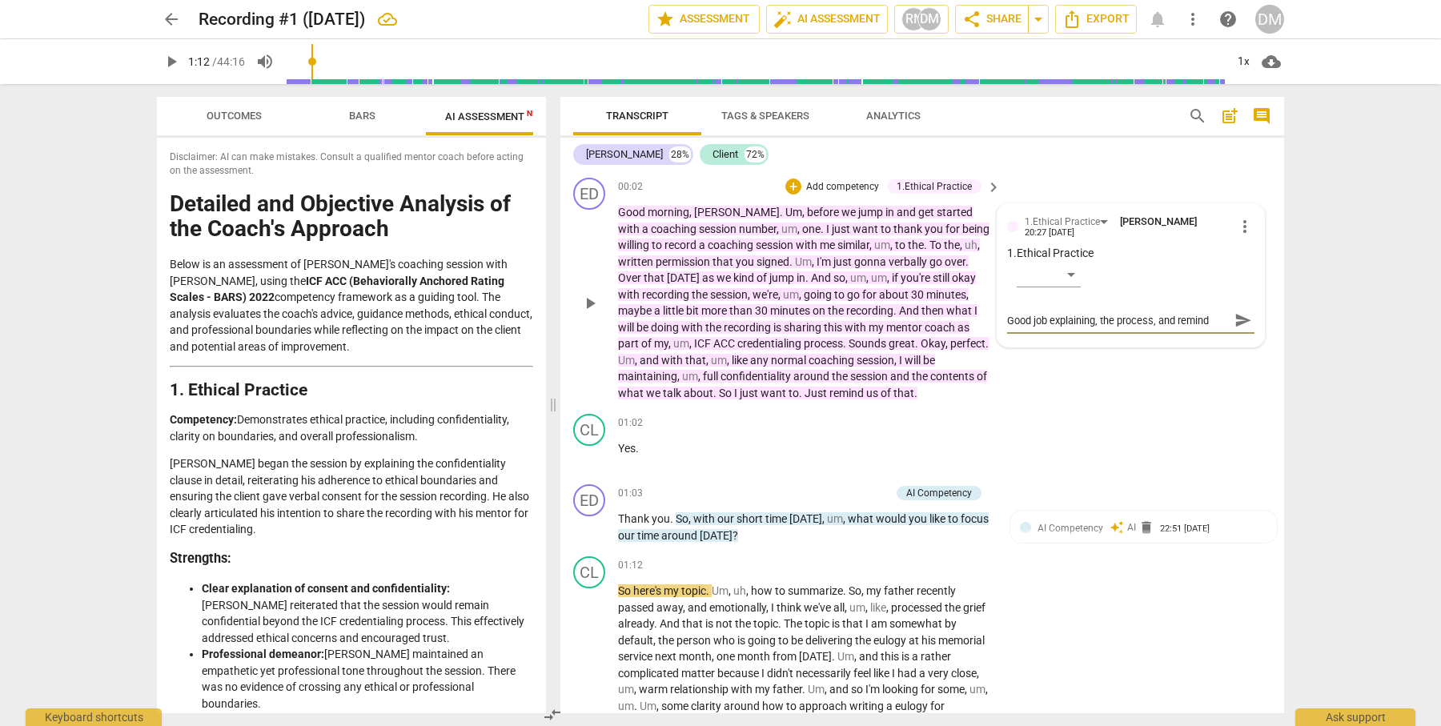
type textarea "Good job explaining, the process, and remindi"
type textarea "Good job explaining, the process, and remindin"
type textarea "Good job explaining, the process, and reminding"
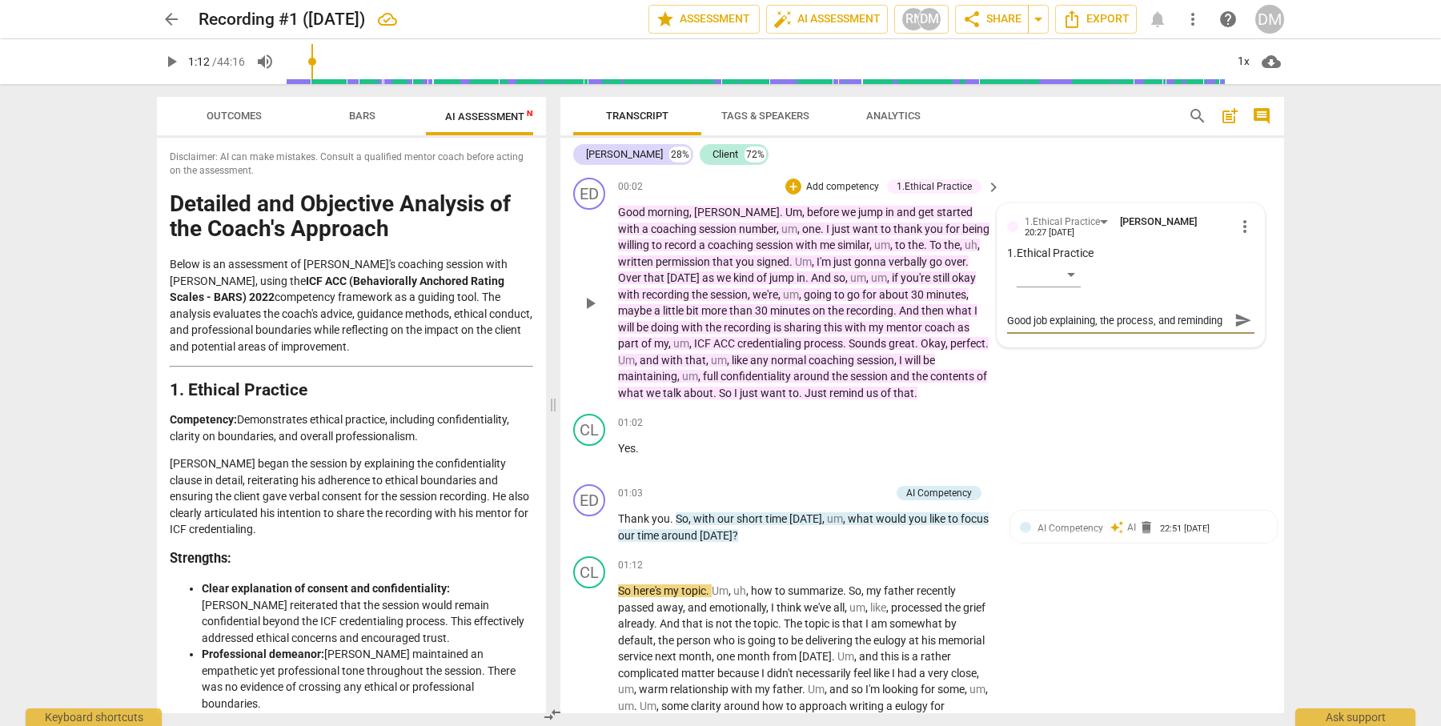
type textarea "Good job explaining, the process, and reminding"
type textarea "Good job explaining, the process, and reminding h"
type textarea "Good job explaining, the process, and reminding he"
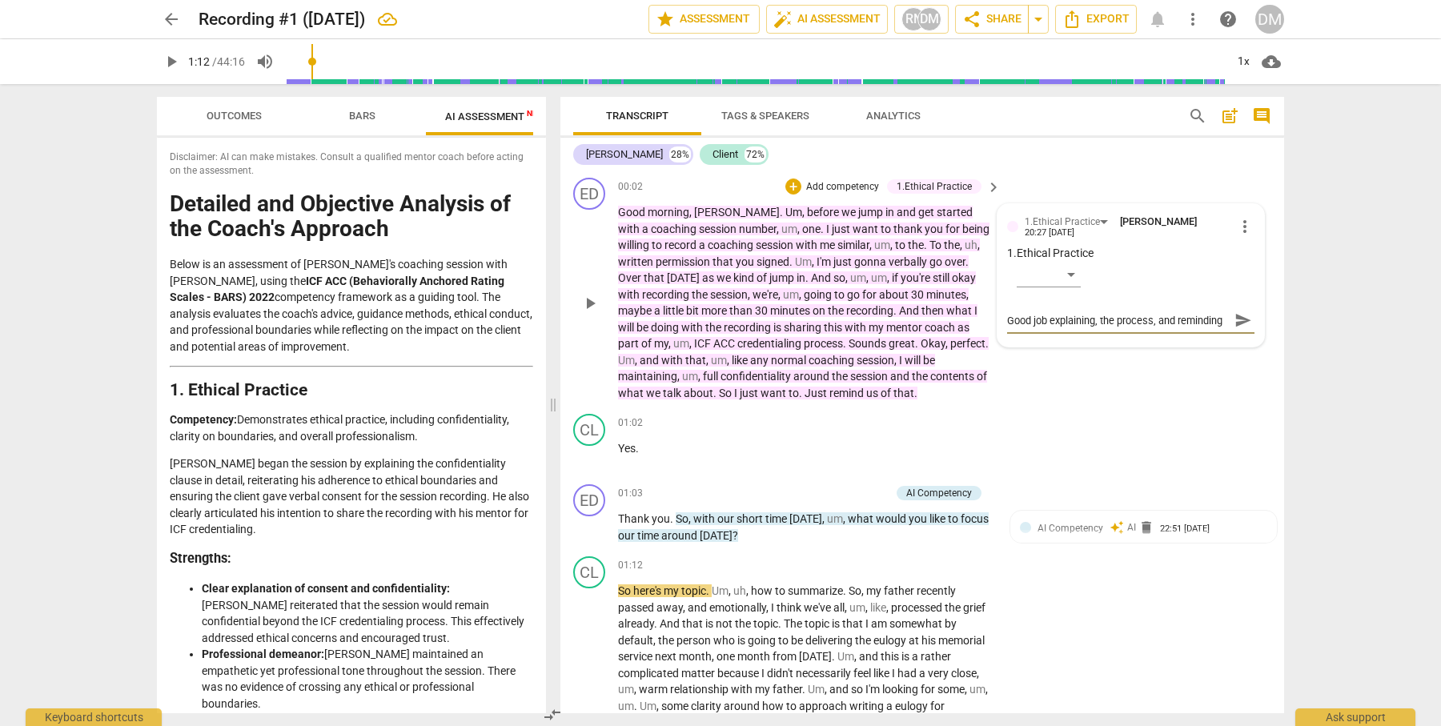
type textarea "Good job explaining, the process, and reminding he"
type textarea "Good job explaining, the process, and reminding her"
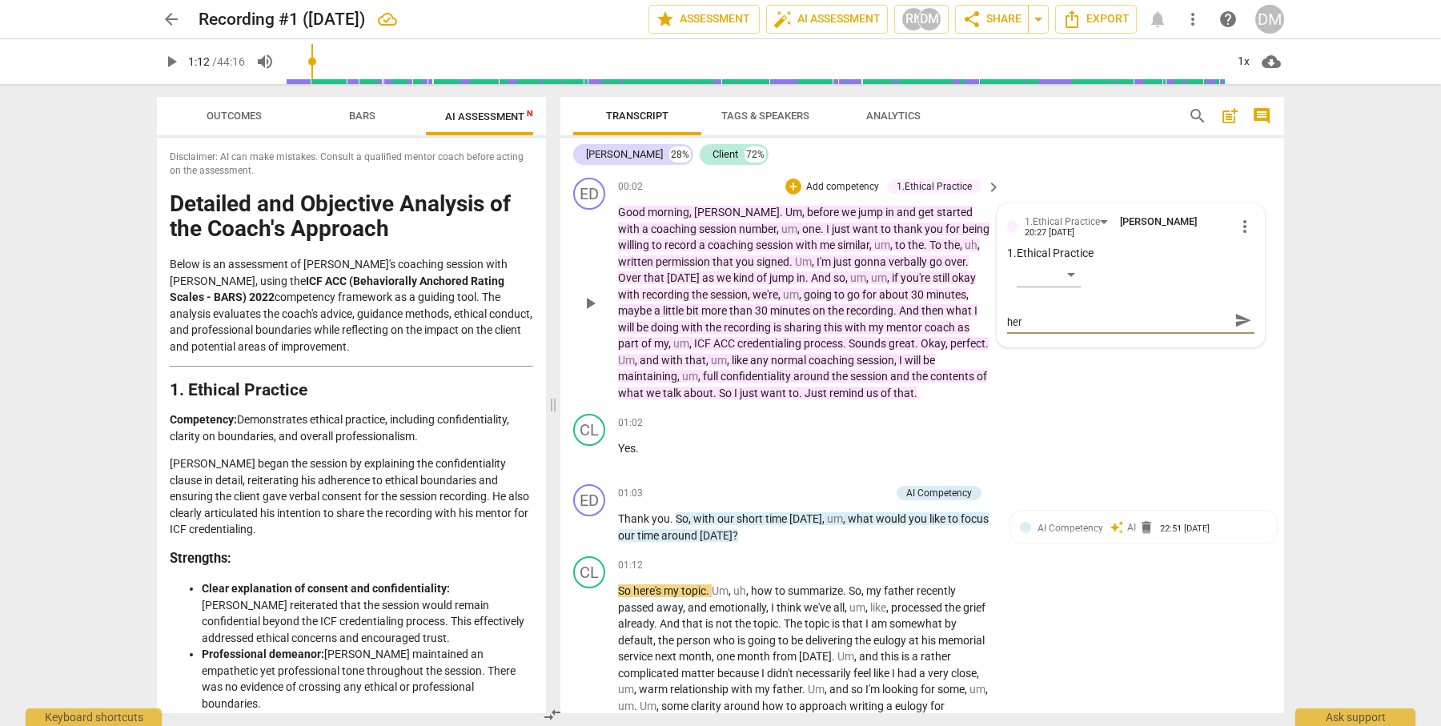
type textarea "Good job explaining, the process, and reminding her"
type textarea "Good job explaining, the process, and reminding her t"
type textarea "Good job explaining, the process, and reminding her th"
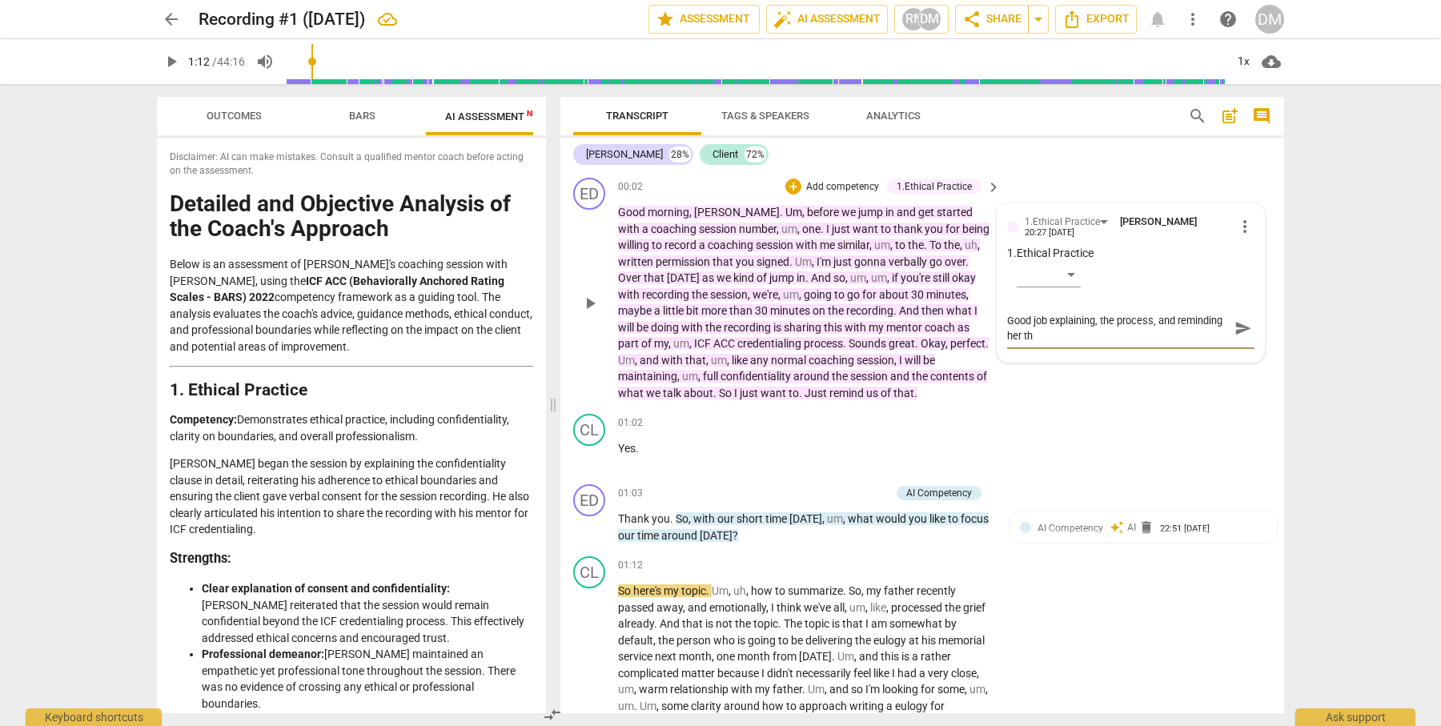
scroll to position [0, 0]
type textarea "Good job explaining, the process, and reminding her thi"
type textarea "Good job explaining, the process, and reminding her thin"
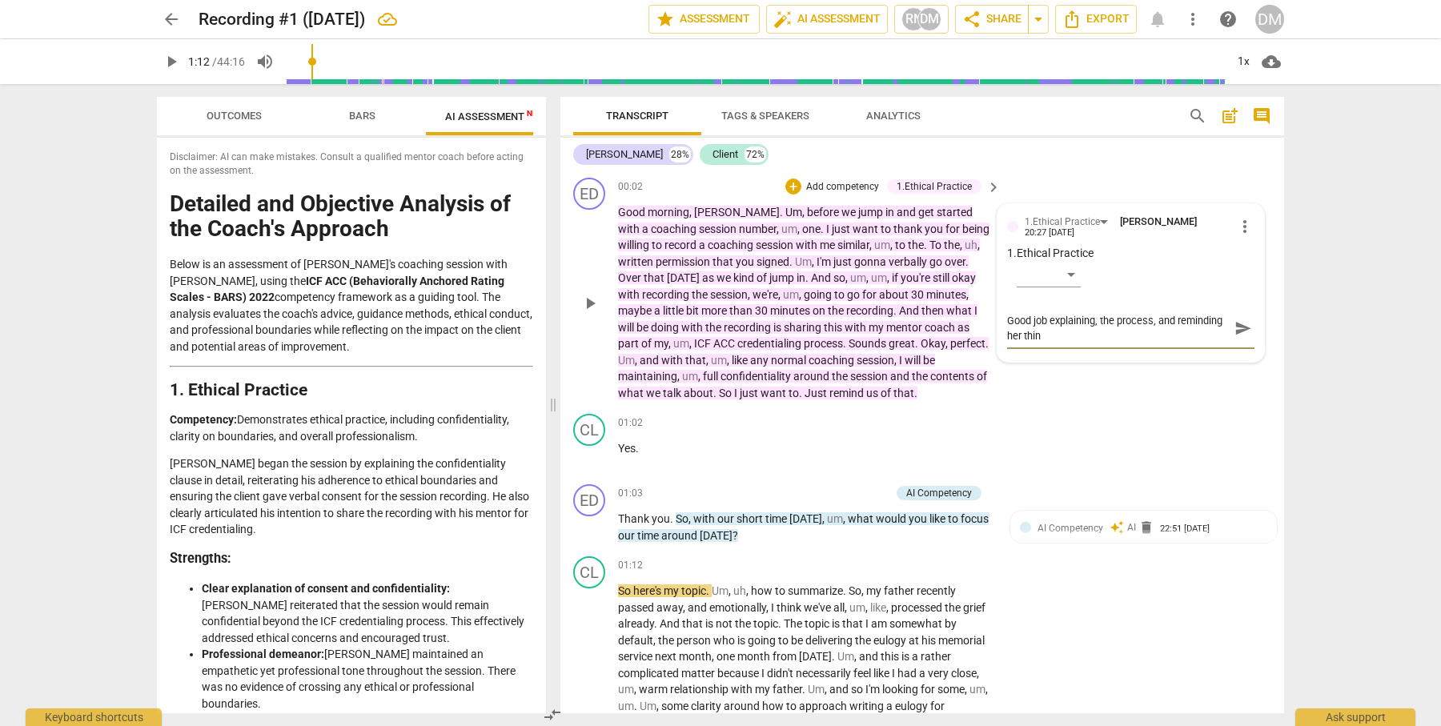
type textarea "Good job explaining, the process, and reminding her thing"
type textarea "Good job explaining, the process, and reminding her things"
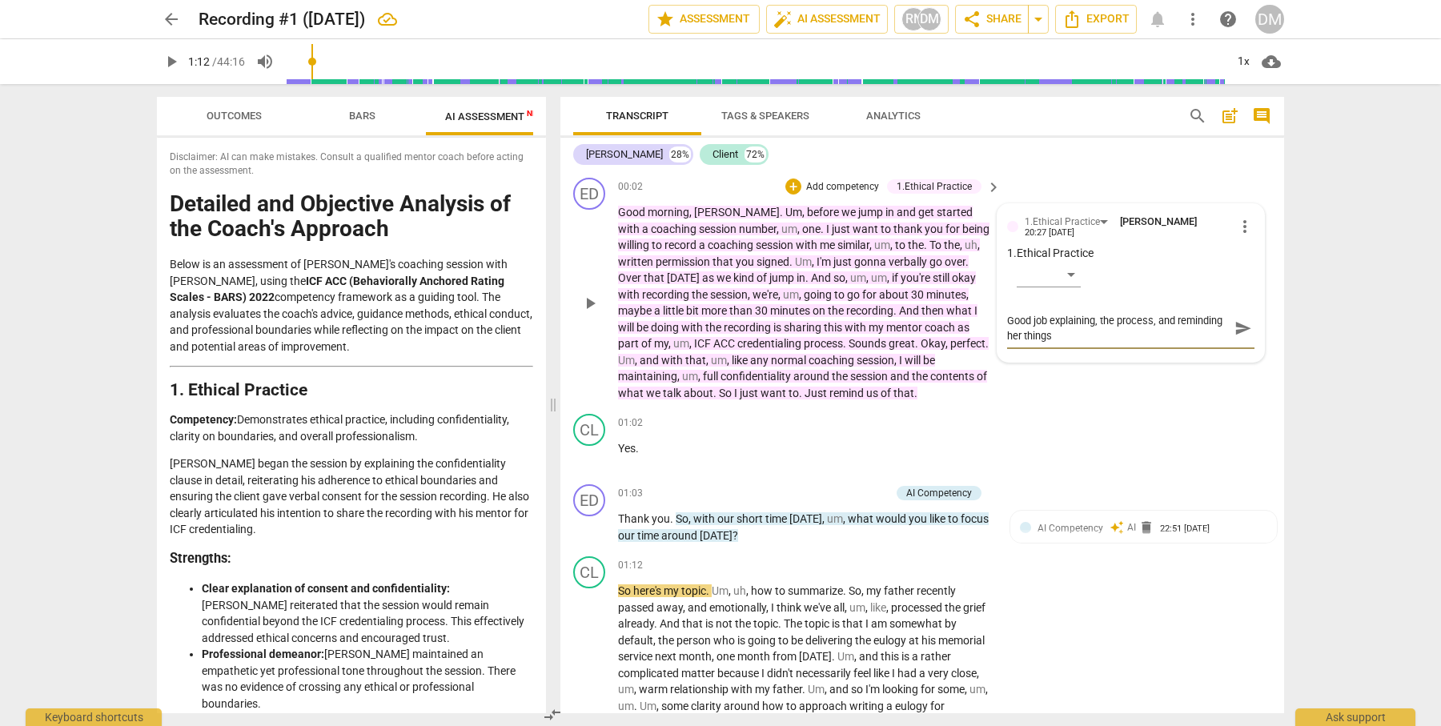
type textarea "Good job explaining, the process, and reminding her things"
type textarea "Good job explaining, the process, and reminding her things a"
type textarea "Good job explaining, the process, and reminding her things ar"
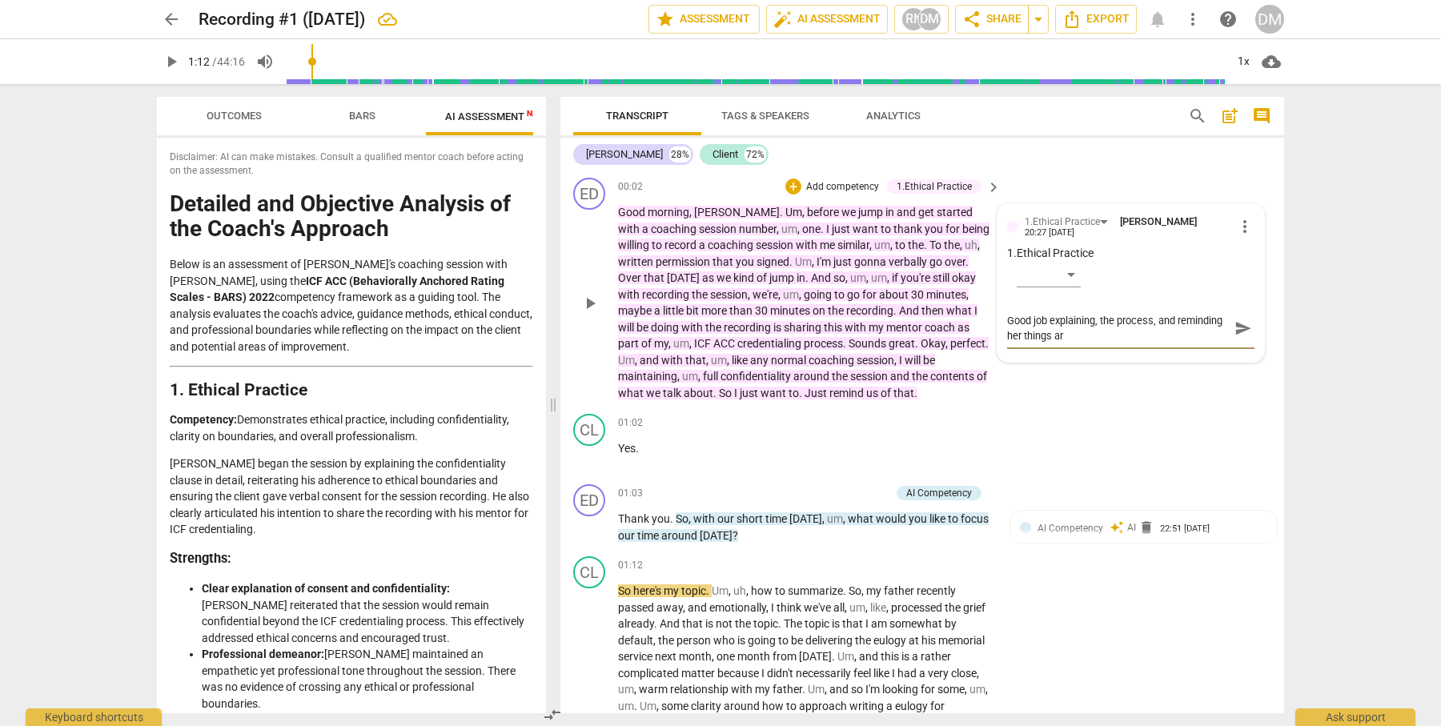
type textarea "Good job explaining, the process, and reminding her things are"
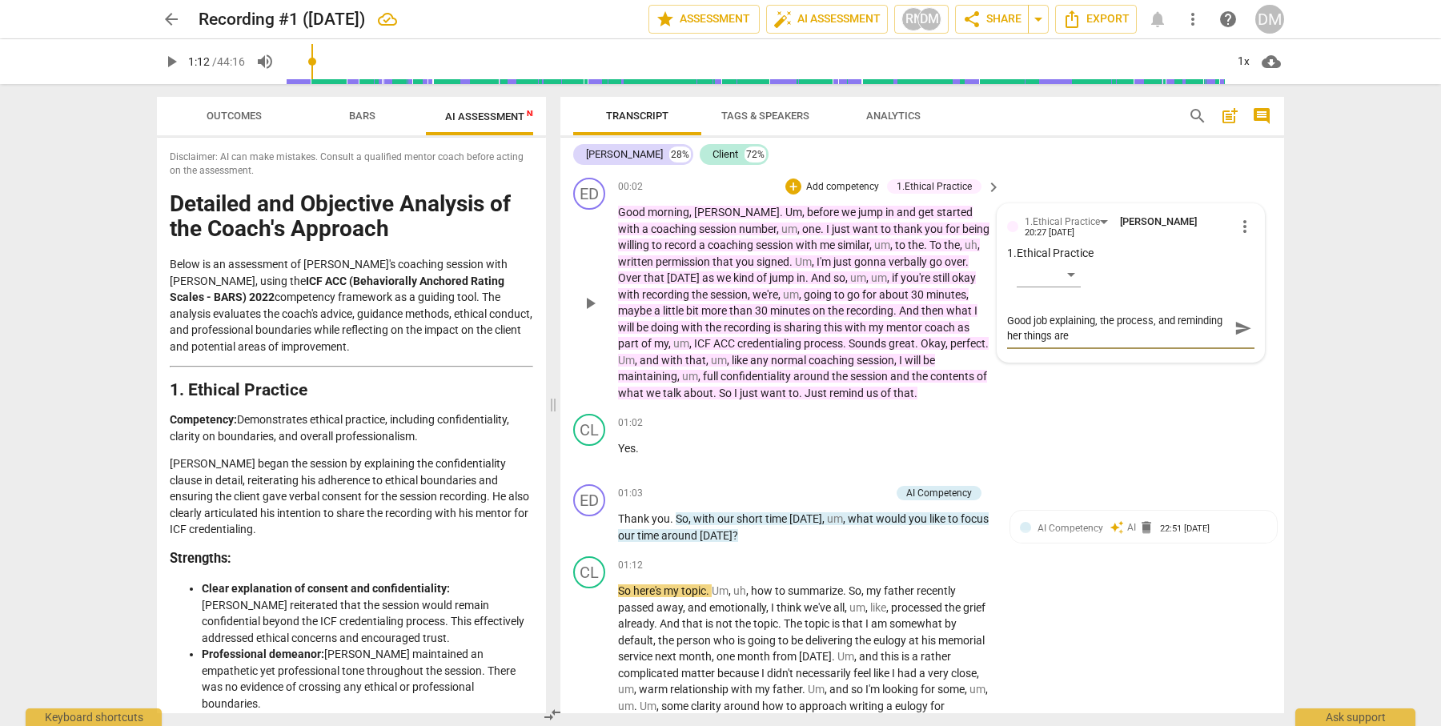
type textarea "Good job explaining, the process, and reminding her things are"
type textarea "Good job explaining, the process, and reminding her things ar"
type textarea "Good job explaining, the process, and reminding her things a"
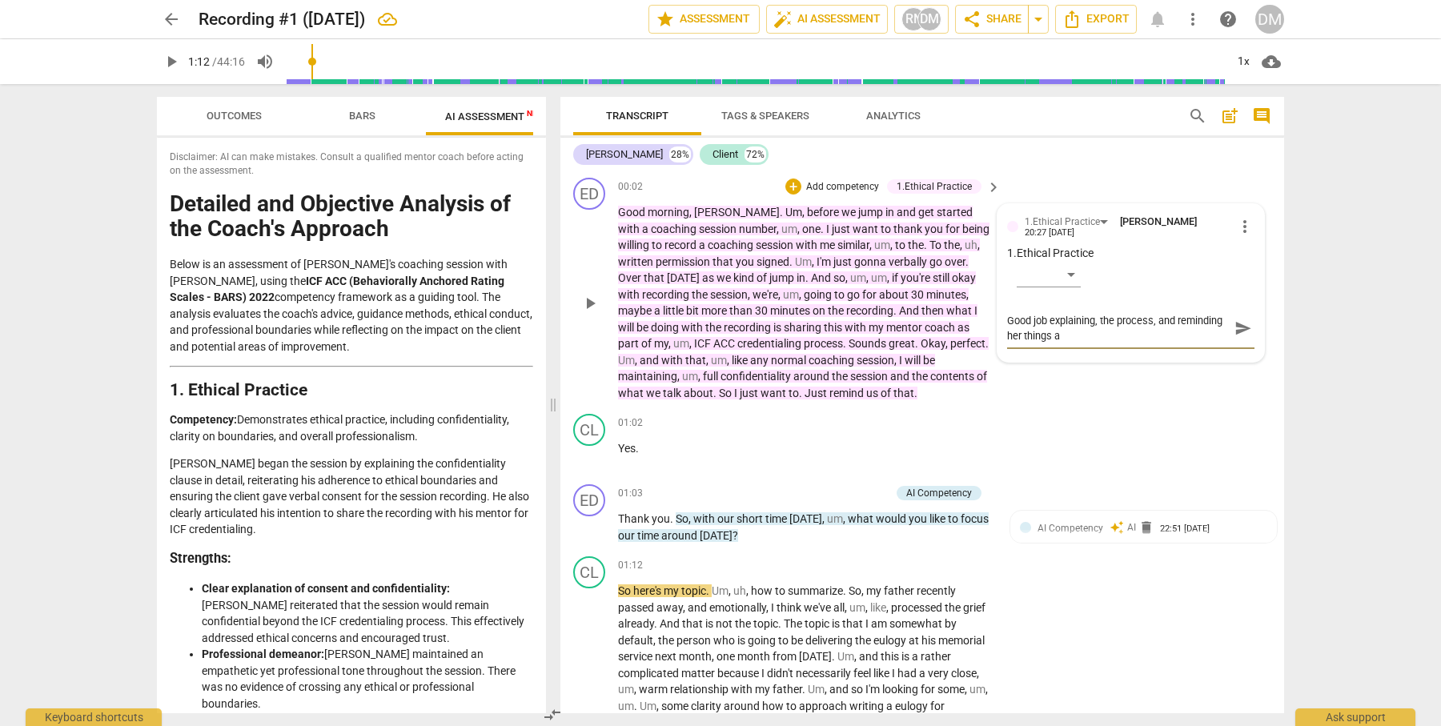
type textarea "Good job explaining, the process, and reminding her things"
type textarea "Good job explaining, the process, and reminding her thing"
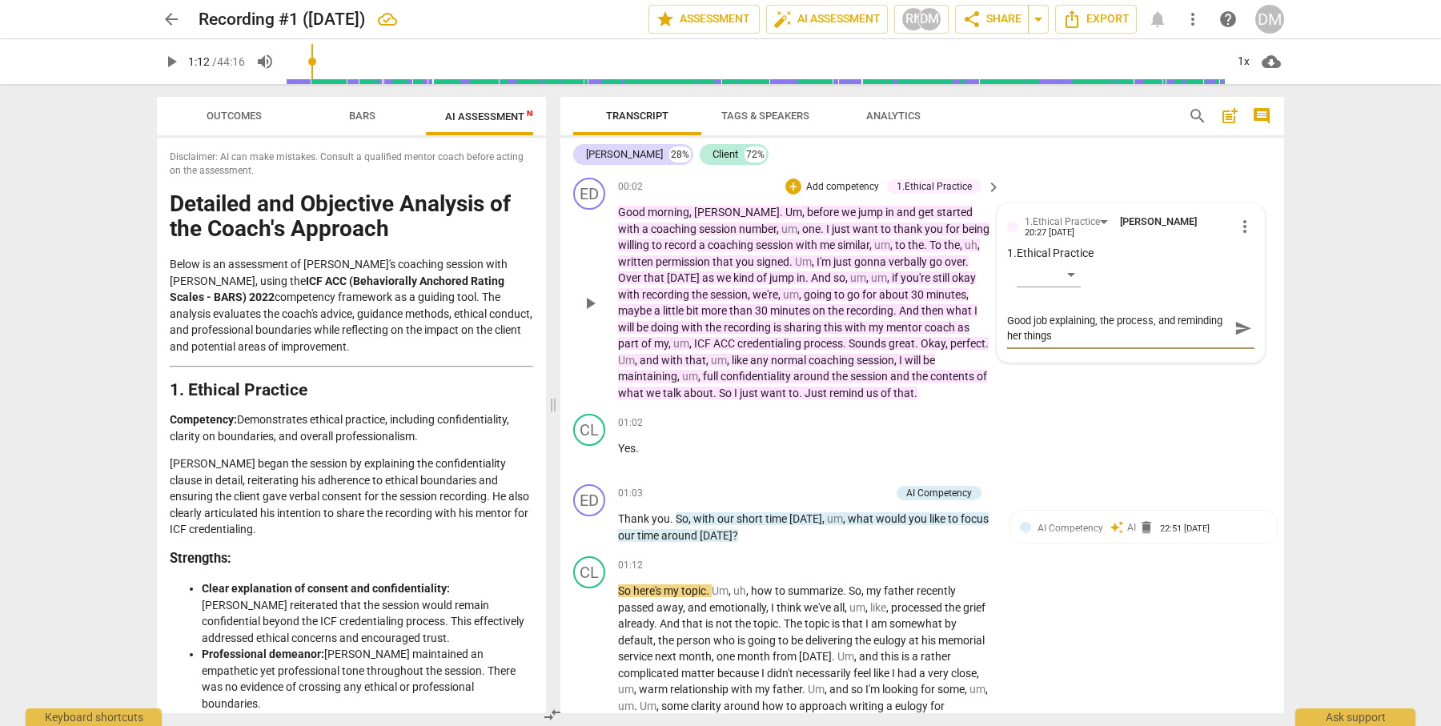
type textarea "Good job explaining, the process, and reminding her thing"
type textarea "Good job explaining, the process, and reminding her thin"
type textarea "Good job explaining, the process, and reminding her thi"
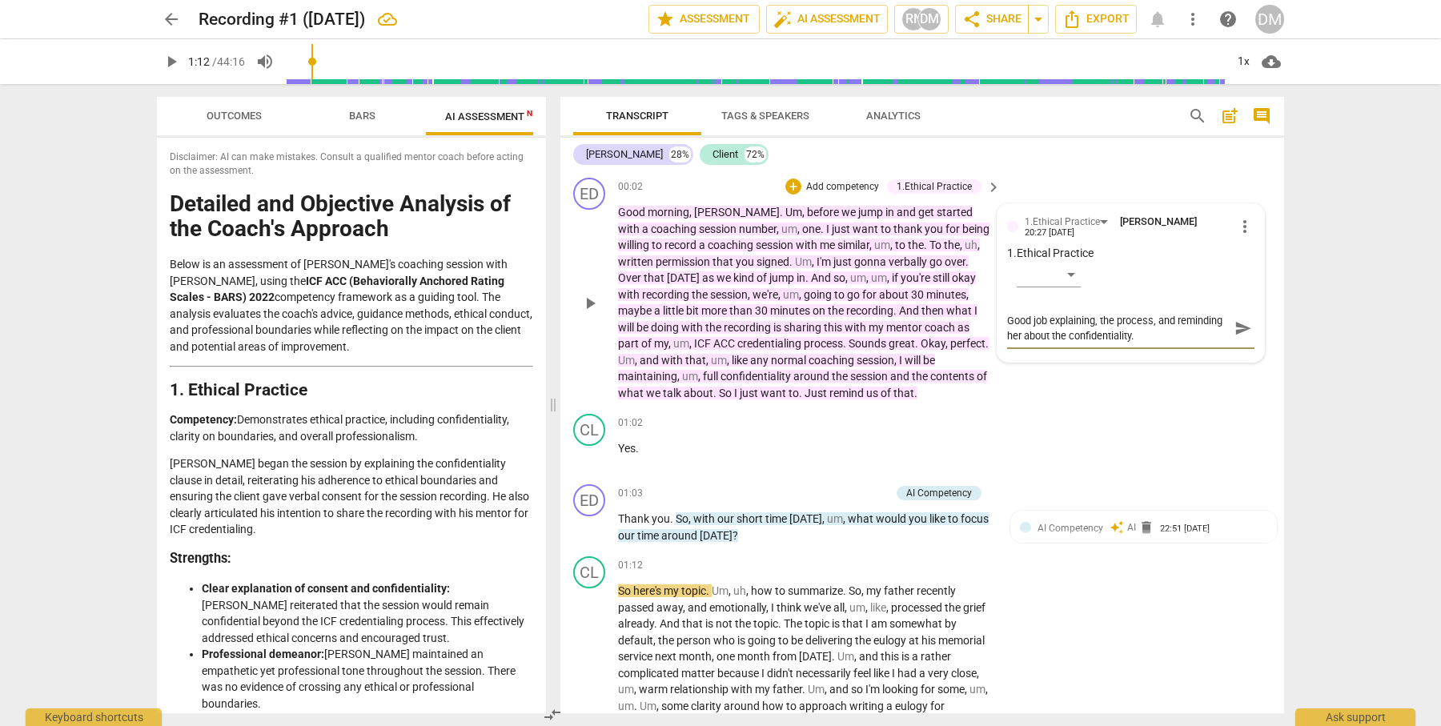
click at [1238, 329] on span "send" at bounding box center [1243, 328] width 18 height 18
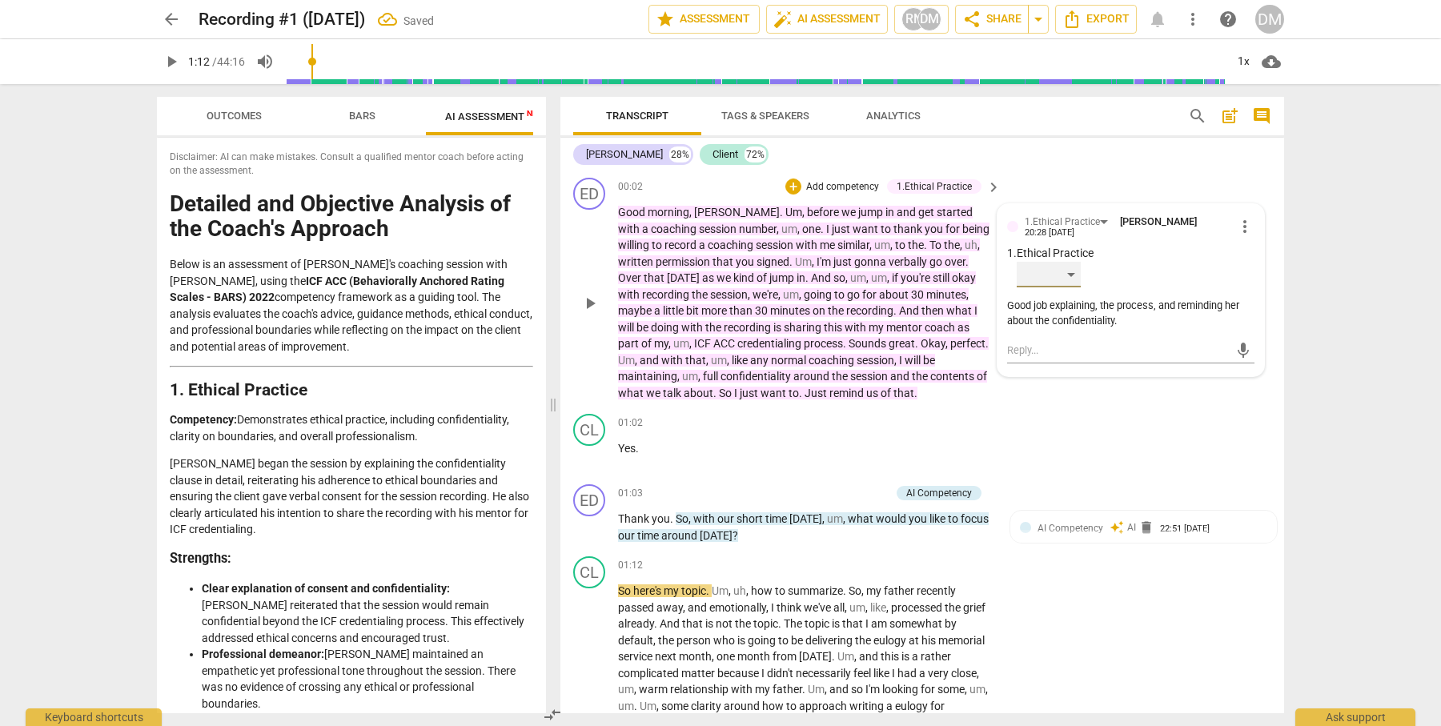
click at [1062, 271] on div "​" at bounding box center [1049, 275] width 64 height 26
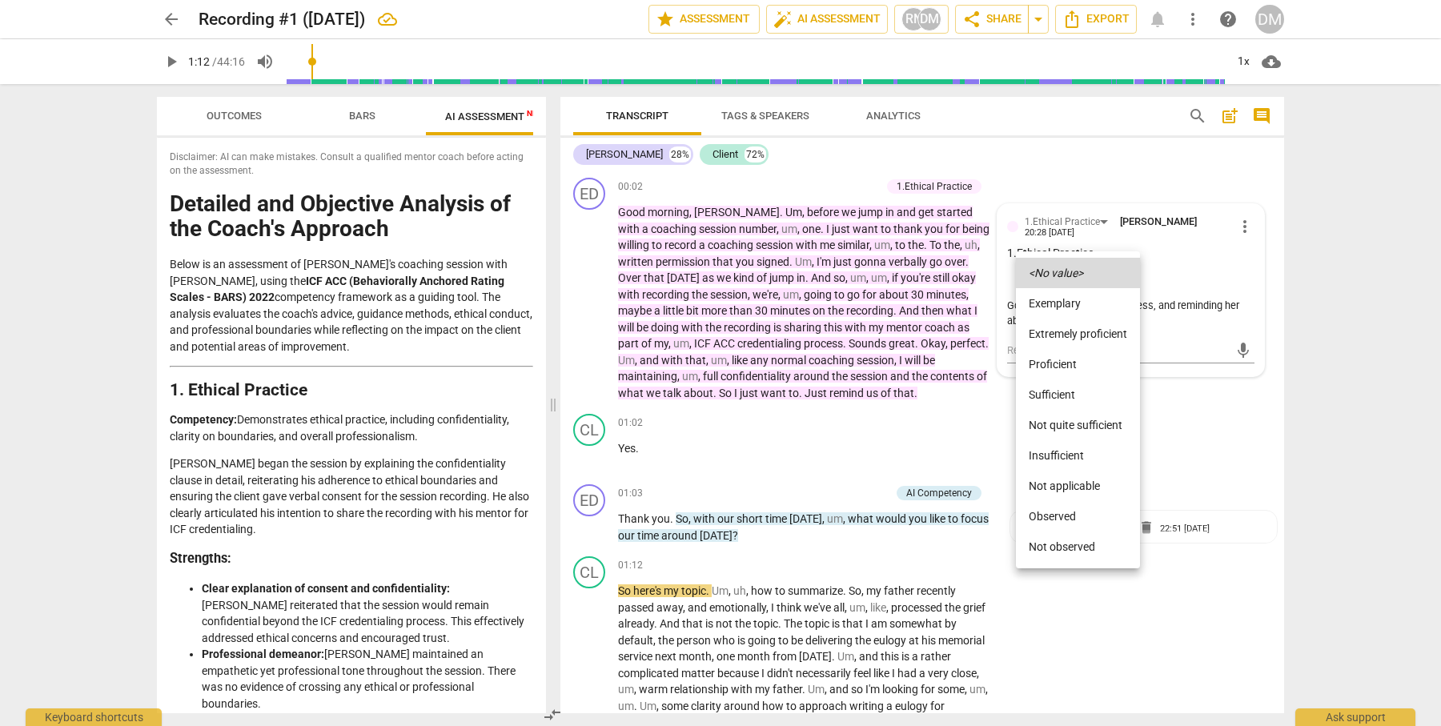
click at [1073, 362] on li "Proficient" at bounding box center [1078, 364] width 124 height 30
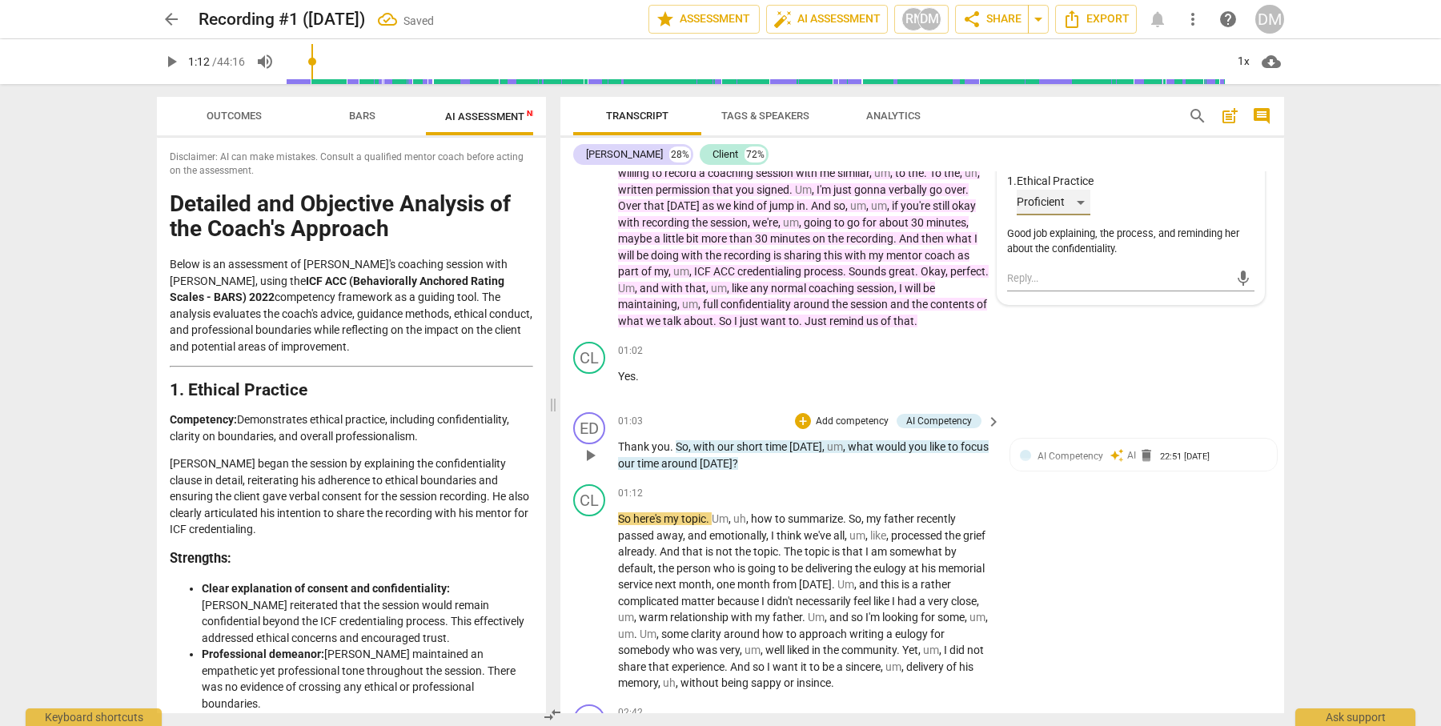
scroll to position [75, 0]
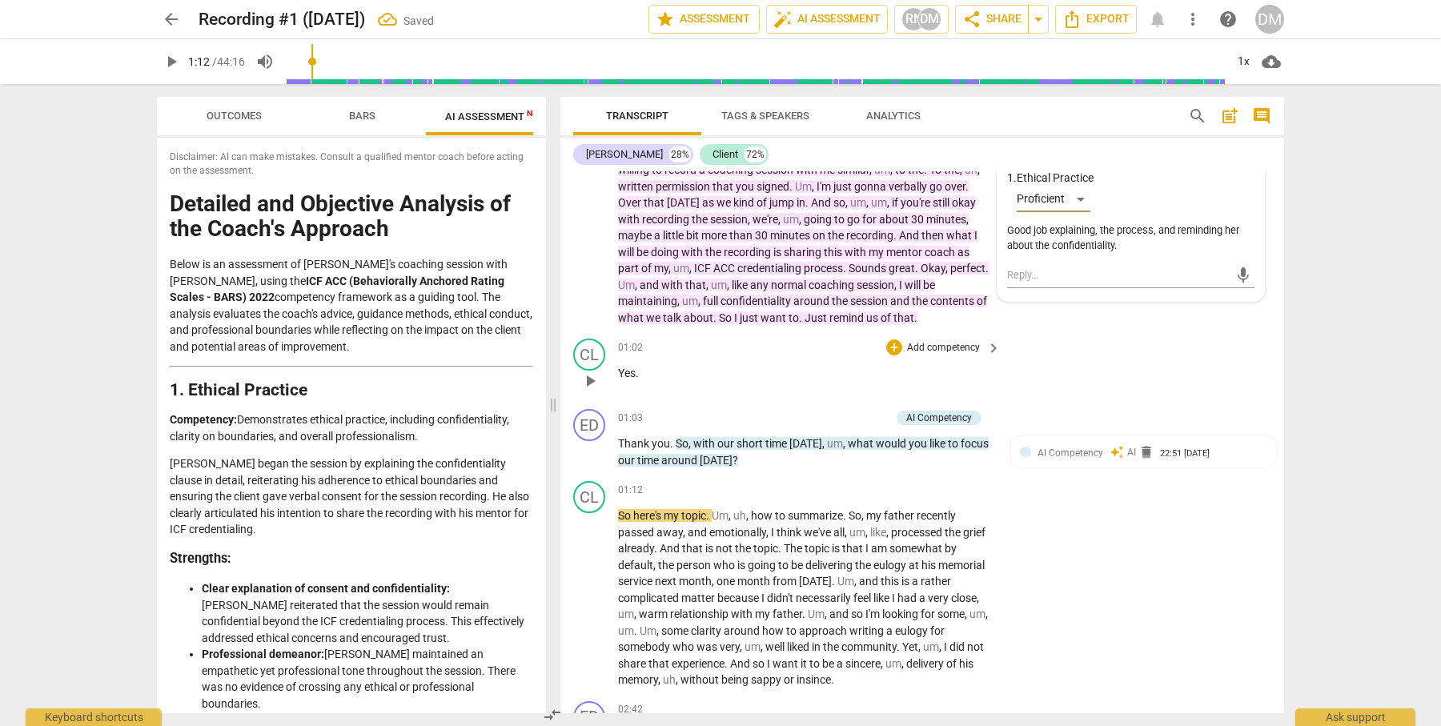
click at [592, 378] on span "play_arrow" at bounding box center [589, 380] width 19 height 19
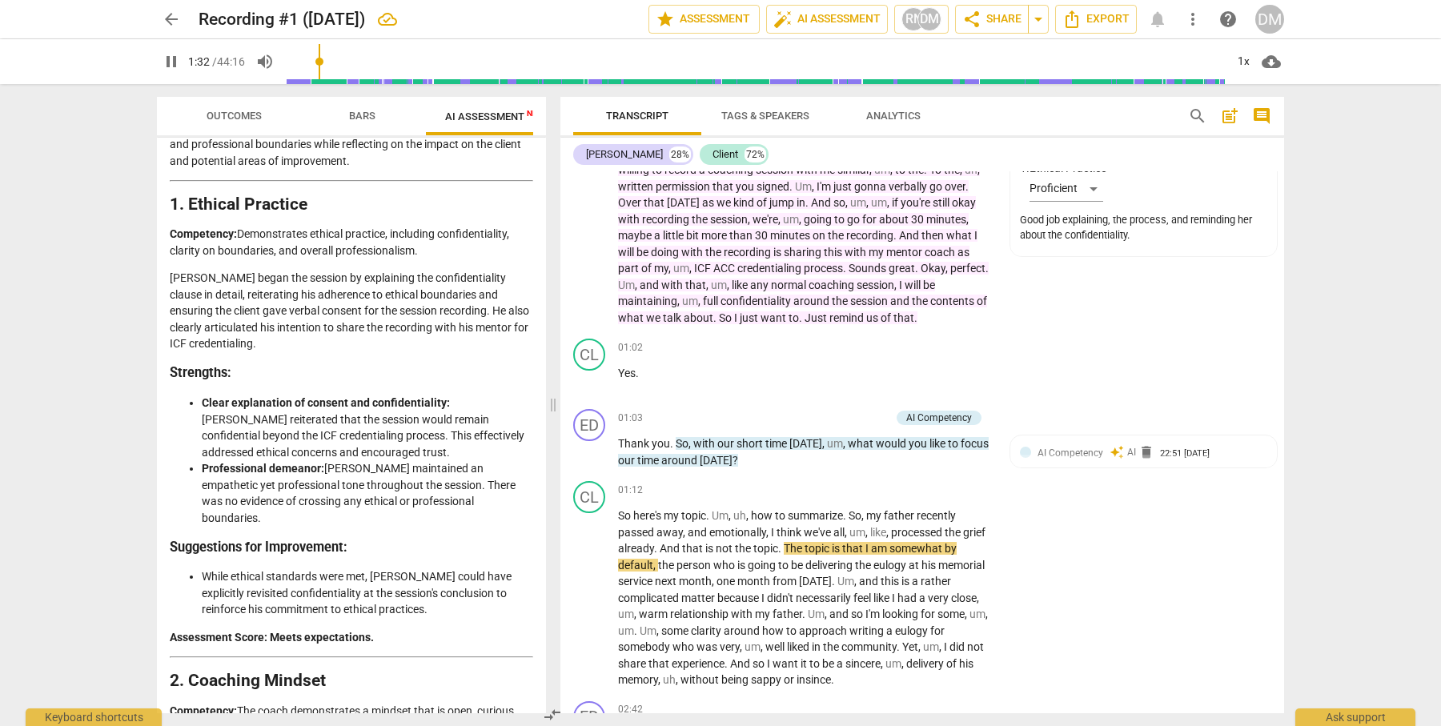
scroll to position [182, 0]
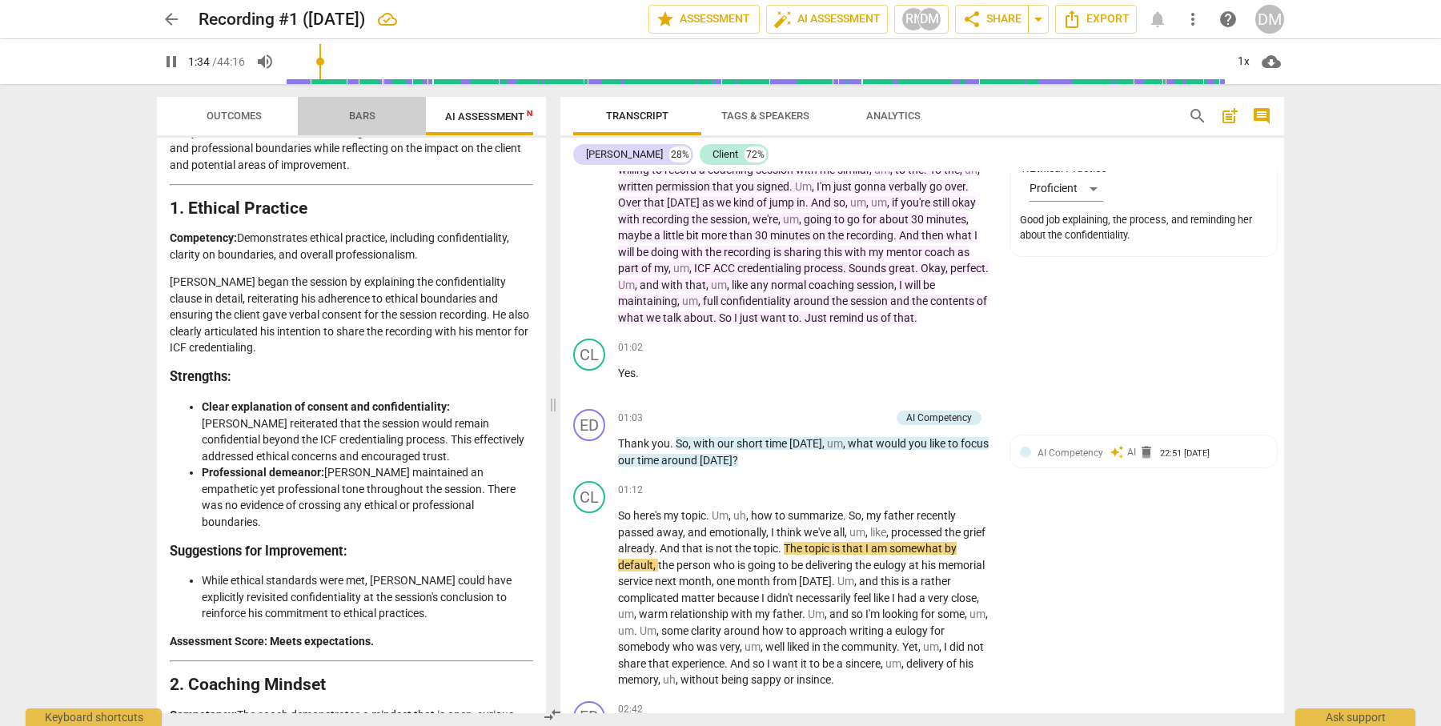
click at [367, 114] on span "Bars" at bounding box center [362, 116] width 26 height 12
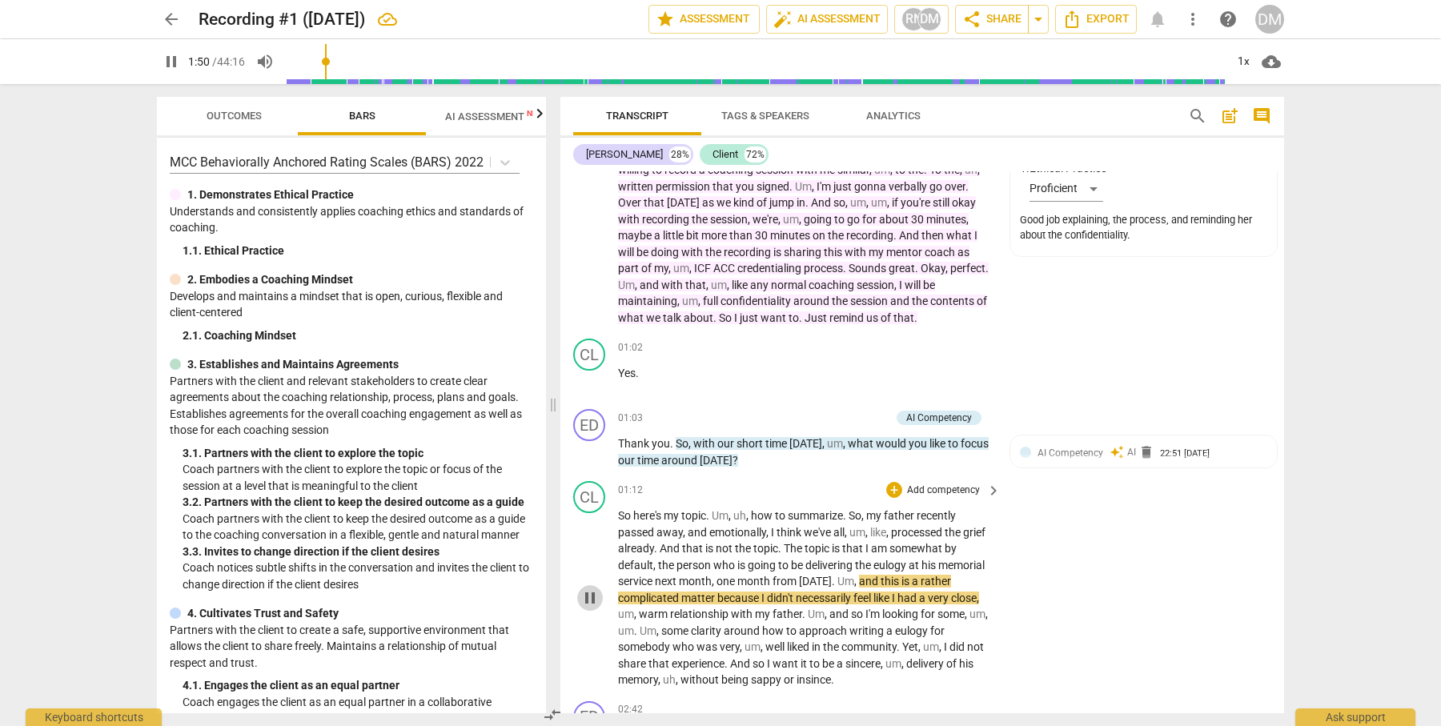
click at [585, 592] on span "pause" at bounding box center [589, 597] width 19 height 19
click at [1064, 451] on span "AI Competency" at bounding box center [1070, 452] width 66 height 11
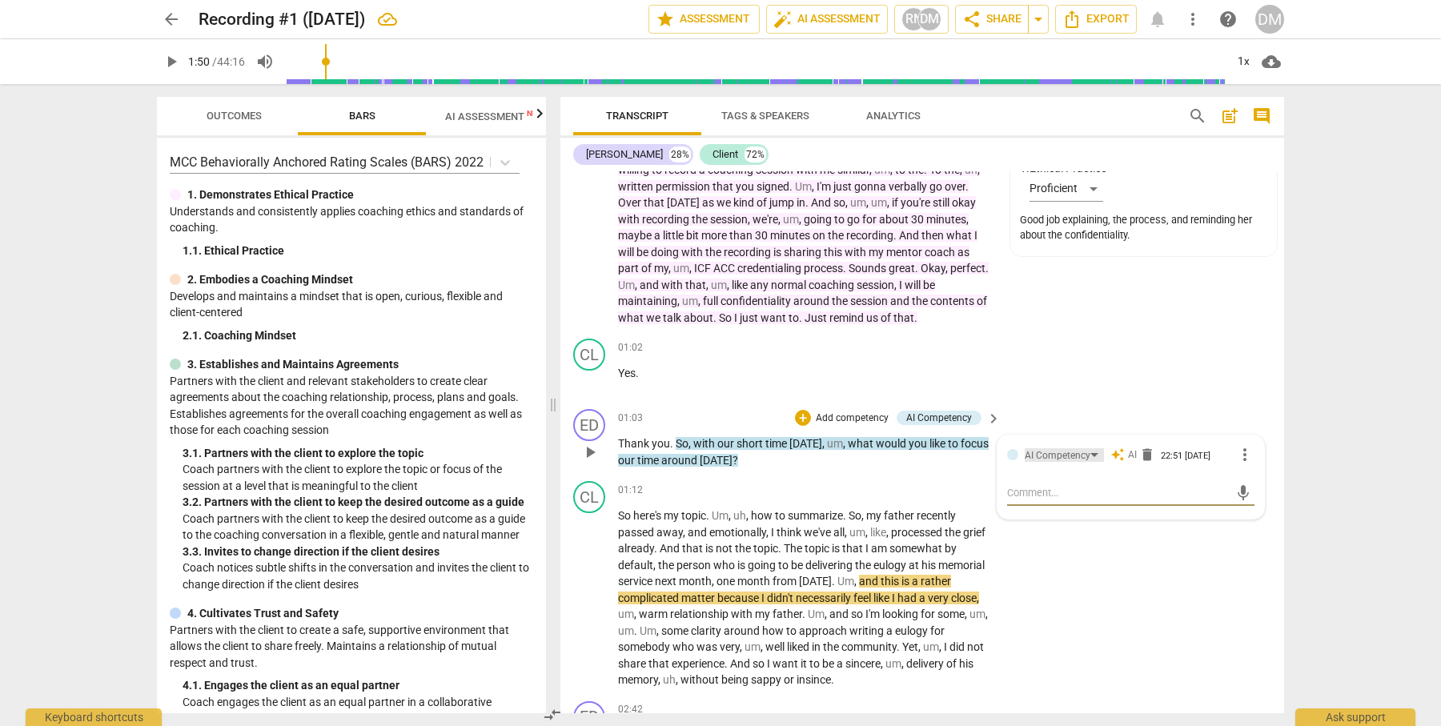
click at [1095, 451] on div "AI Competency" at bounding box center [1064, 455] width 79 height 14
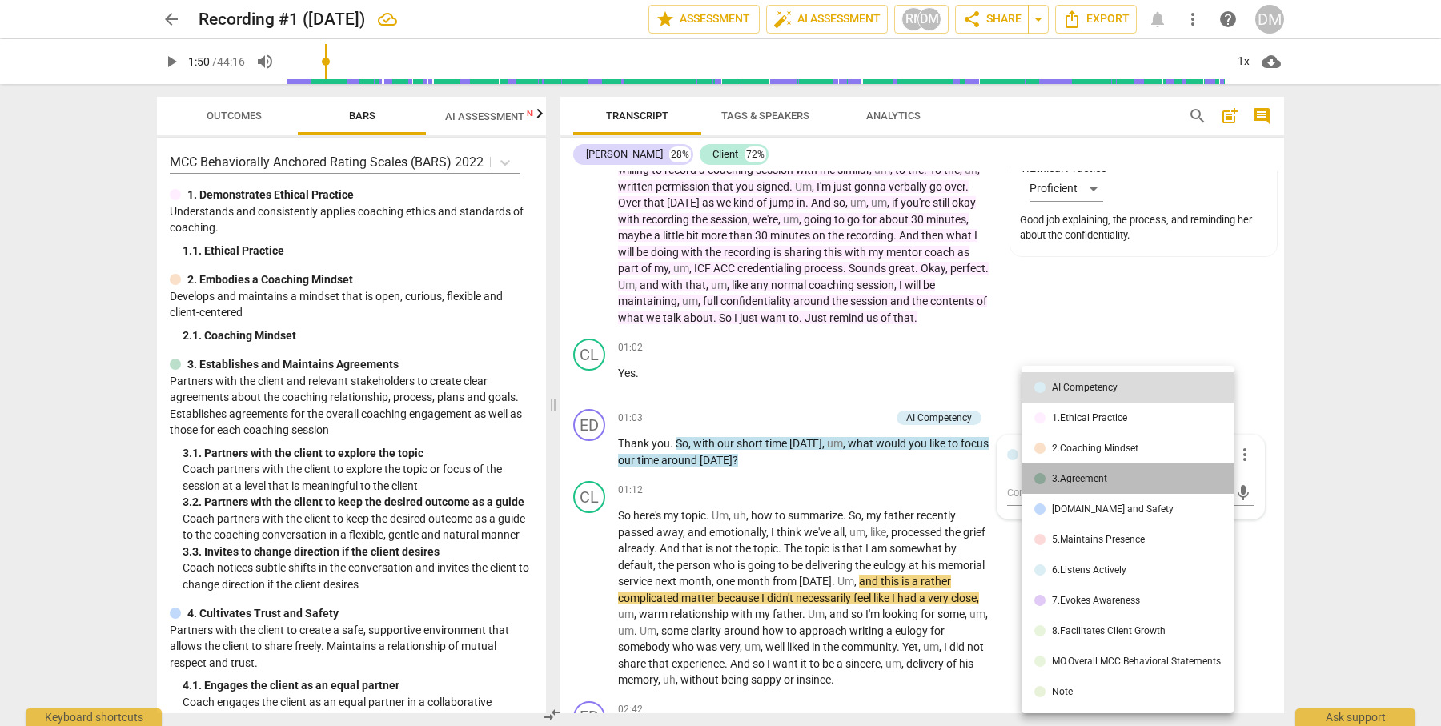
click at [1097, 476] on div "3.Agreement" at bounding box center [1079, 479] width 55 height 10
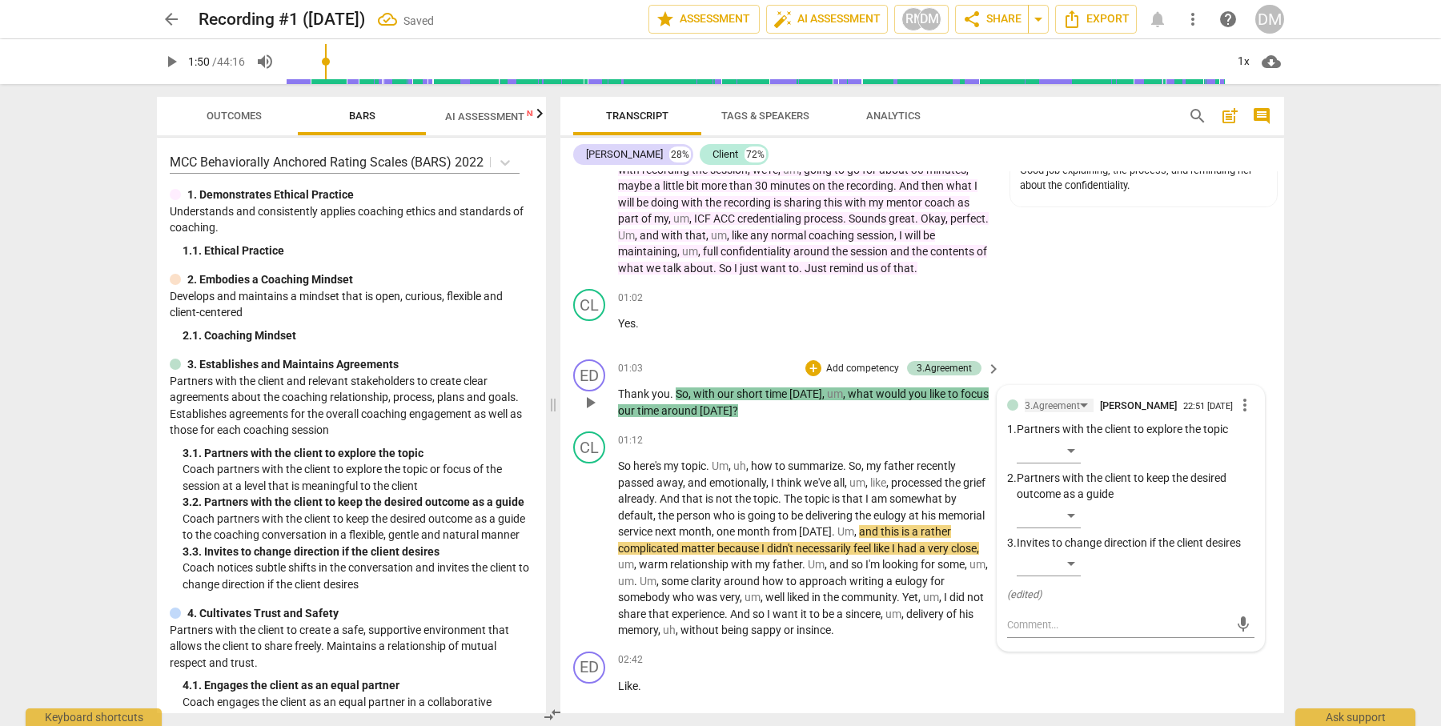
scroll to position [128, 0]
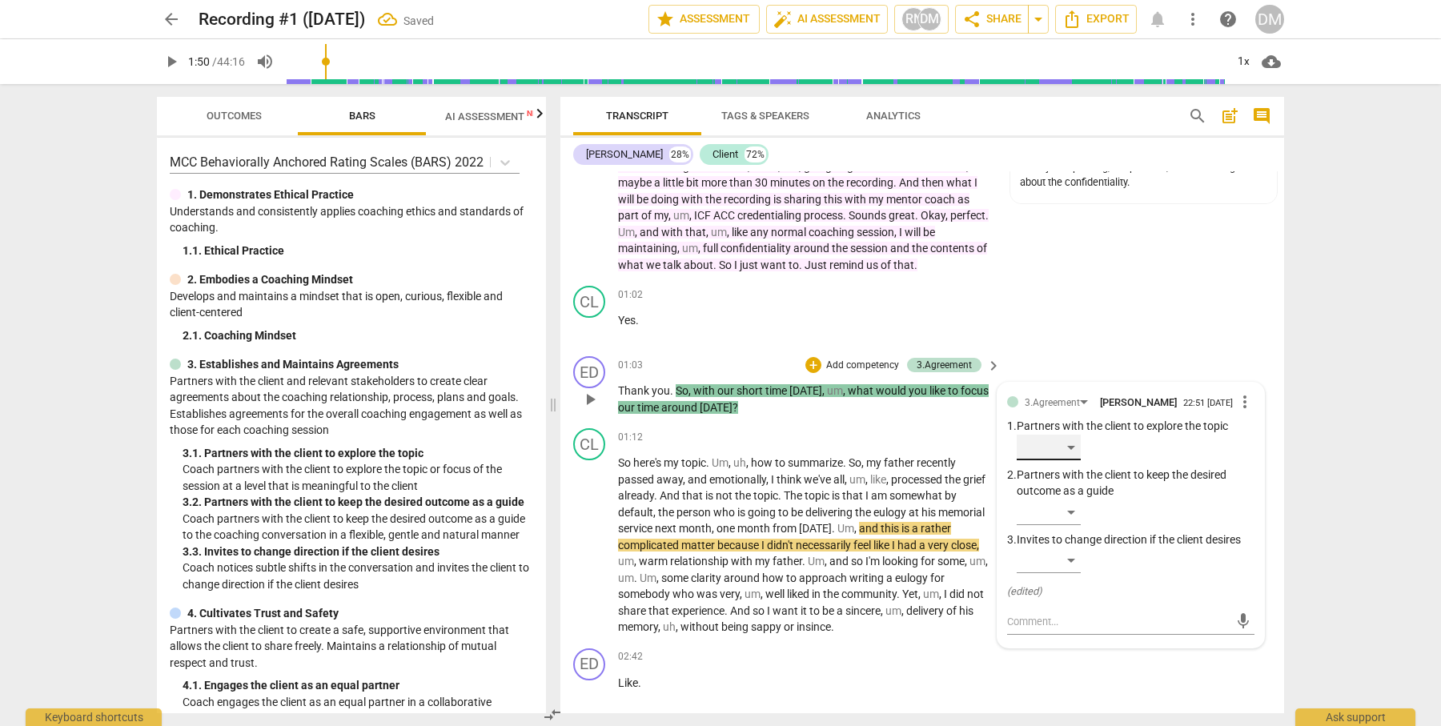
click at [1073, 448] on div "​" at bounding box center [1049, 448] width 64 height 26
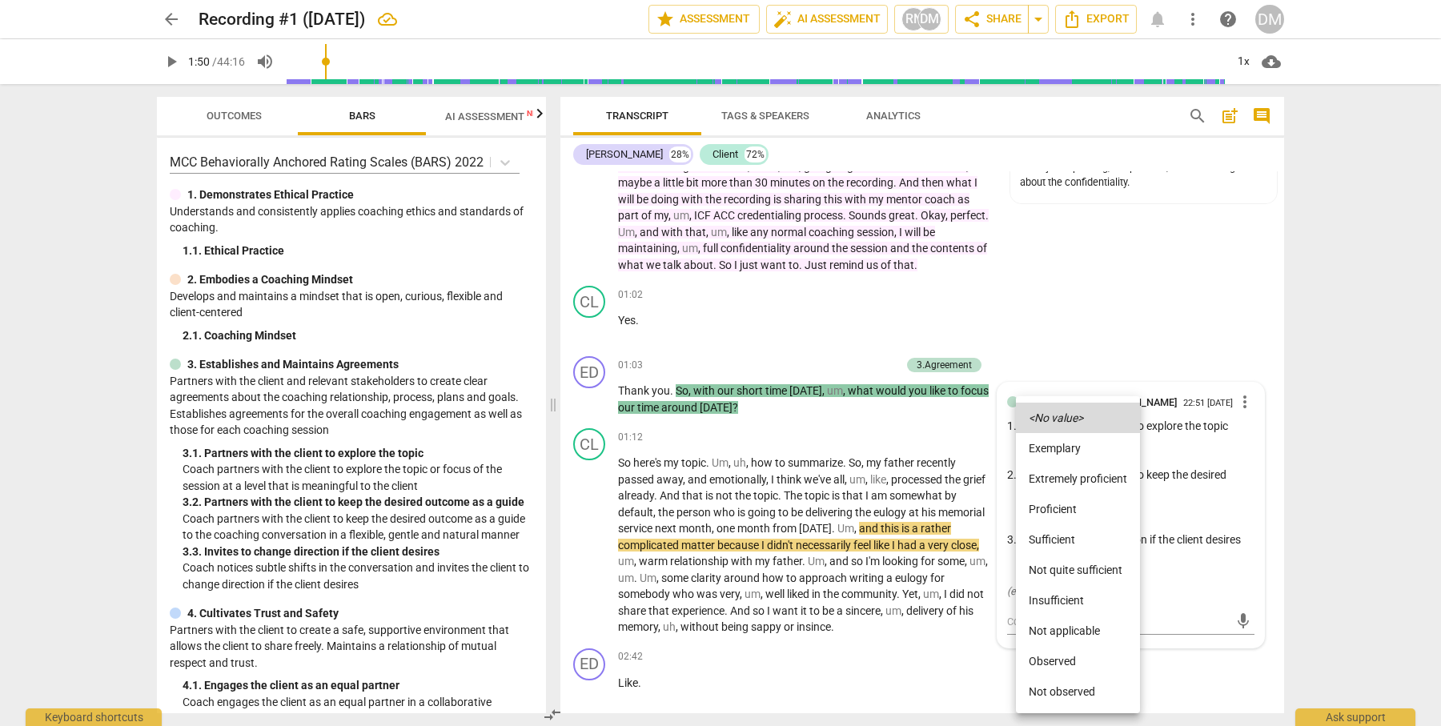
click at [1066, 507] on li "Proficient" at bounding box center [1078, 509] width 124 height 30
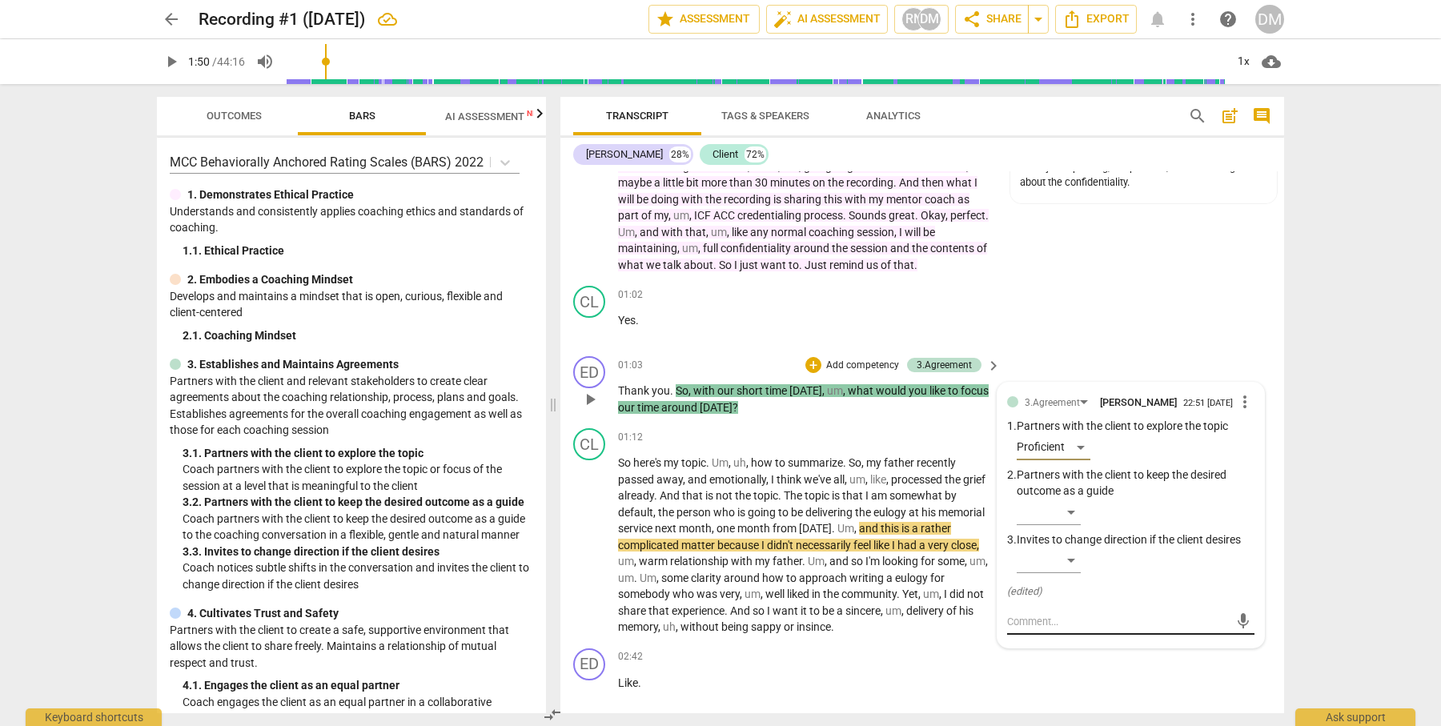
click at [1035, 622] on textarea at bounding box center [1118, 621] width 222 height 15
click at [1151, 308] on div "CL play_arrow pause 01:02 + Add competency keyboard_arrow_right Yes ." at bounding box center [922, 314] width 724 height 70
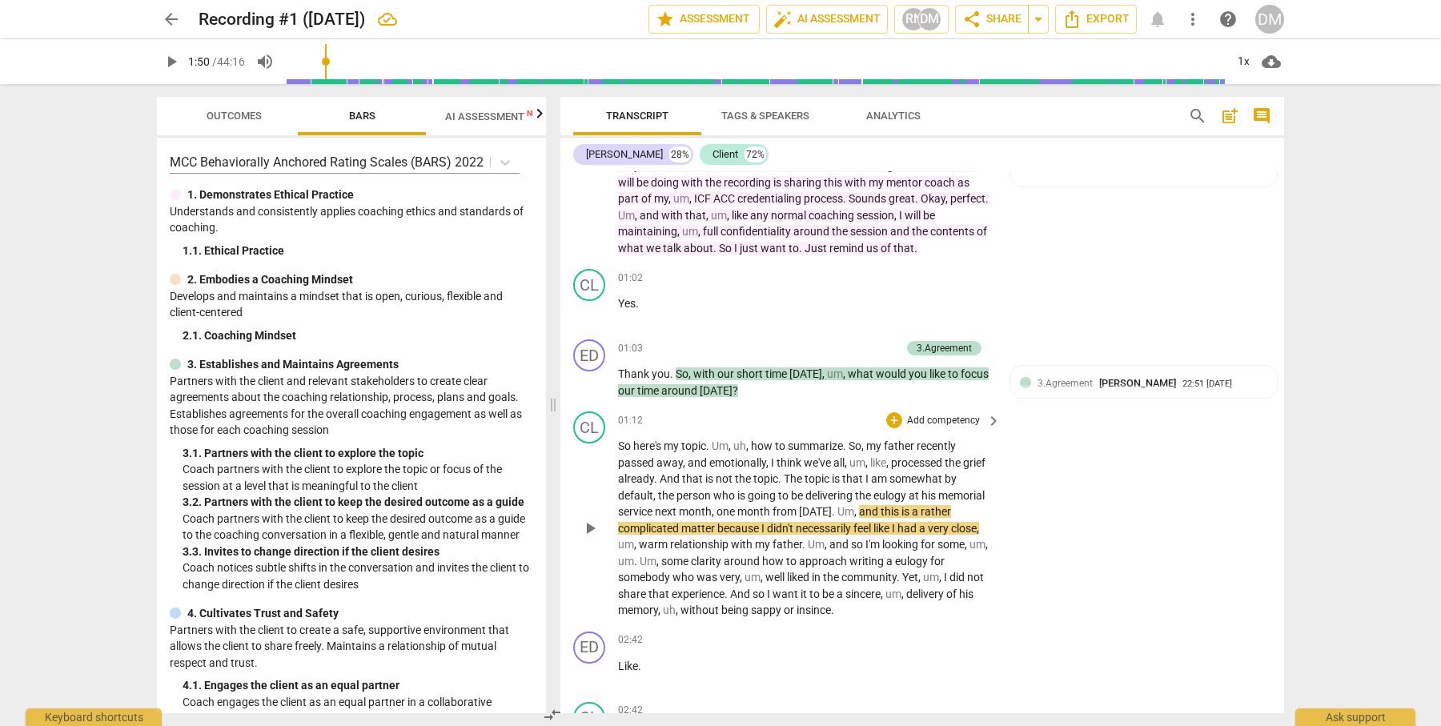
scroll to position [177, 0]
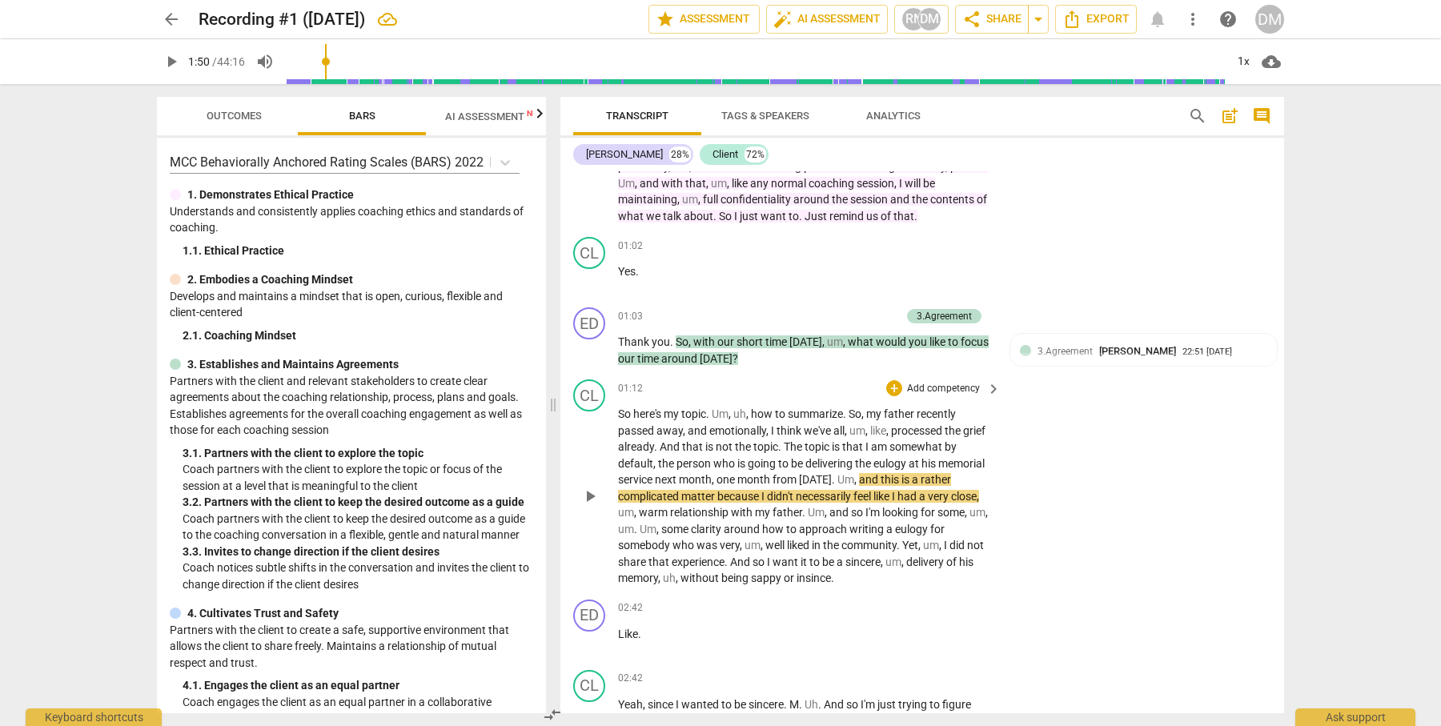
click at [620, 407] on span "So" at bounding box center [625, 413] width 15 height 13
click at [594, 492] on span "play_arrow" at bounding box center [589, 496] width 19 height 19
click at [613, 411] on div "play_arrow pause" at bounding box center [597, 496] width 41 height 171
click at [621, 407] on span "So" at bounding box center [625, 413] width 15 height 13
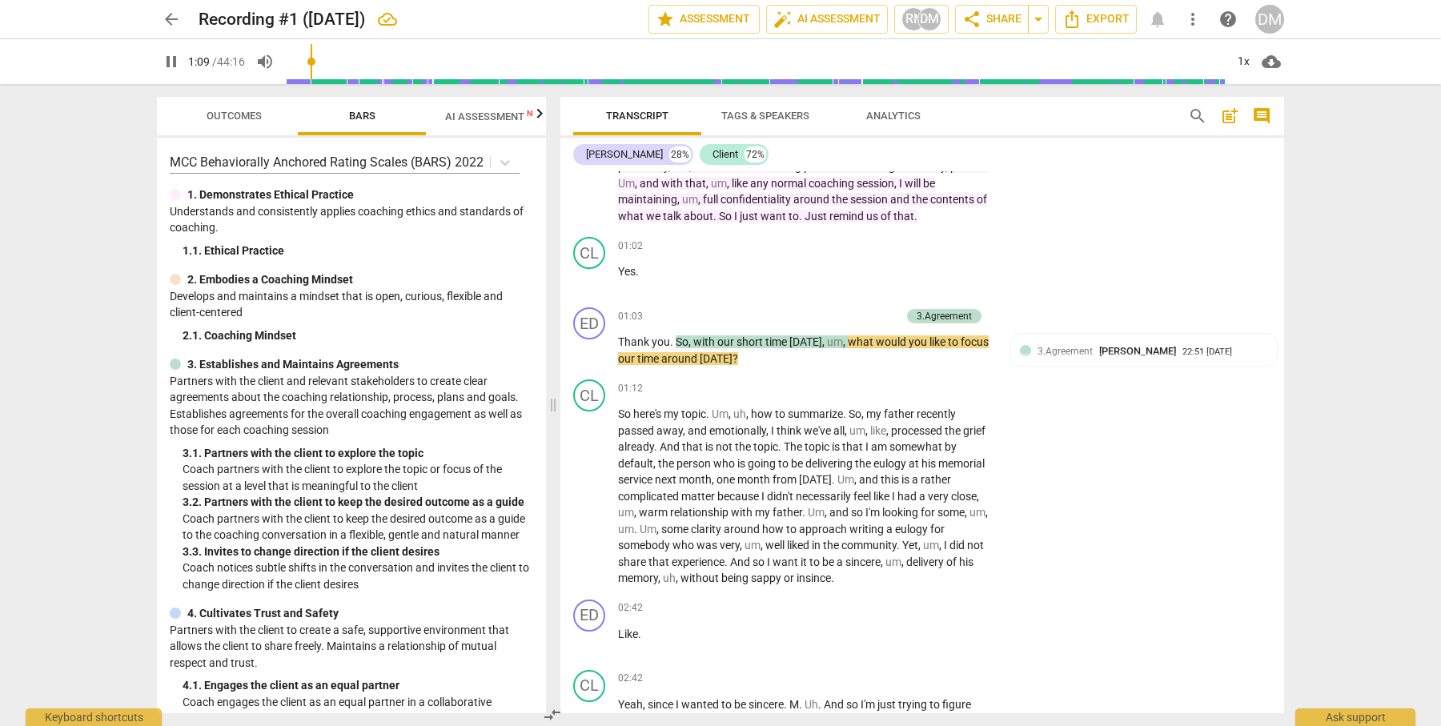
drag, startPoint x: 330, startPoint y: 61, endPoint x: 311, endPoint y: 63, distance: 18.6
click at [311, 63] on input "range" at bounding box center [755, 61] width 939 height 51
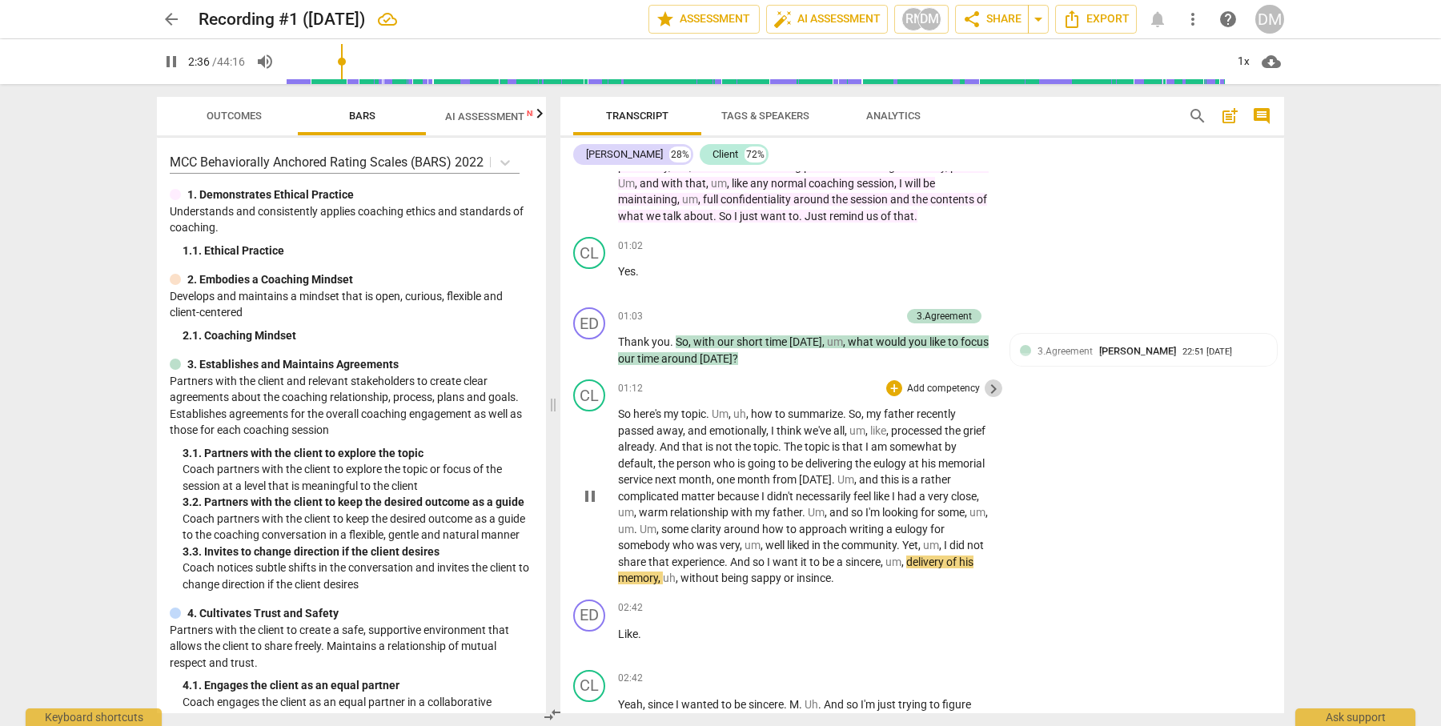
click at [990, 383] on span "keyboard_arrow_right" at bounding box center [993, 388] width 19 height 19
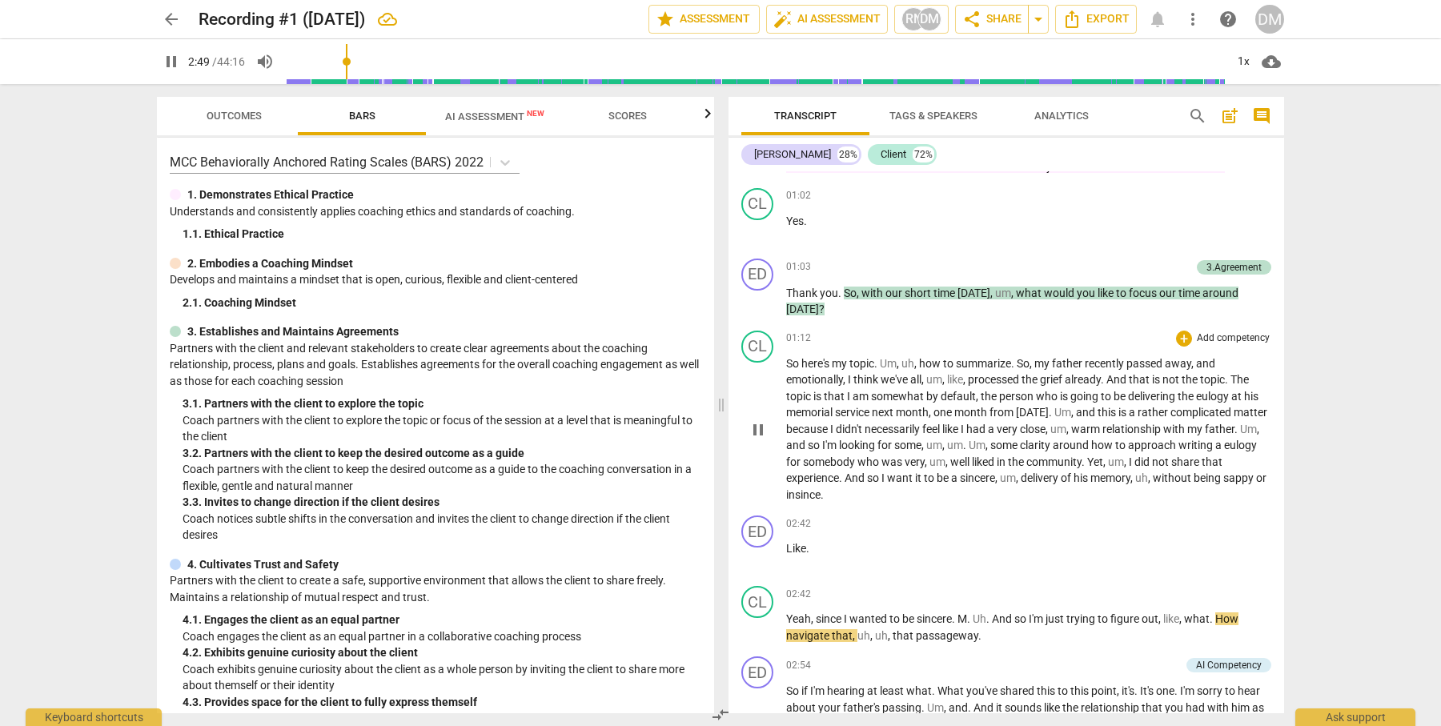
click at [1222, 346] on p "Add competency" at bounding box center [1233, 338] width 76 height 14
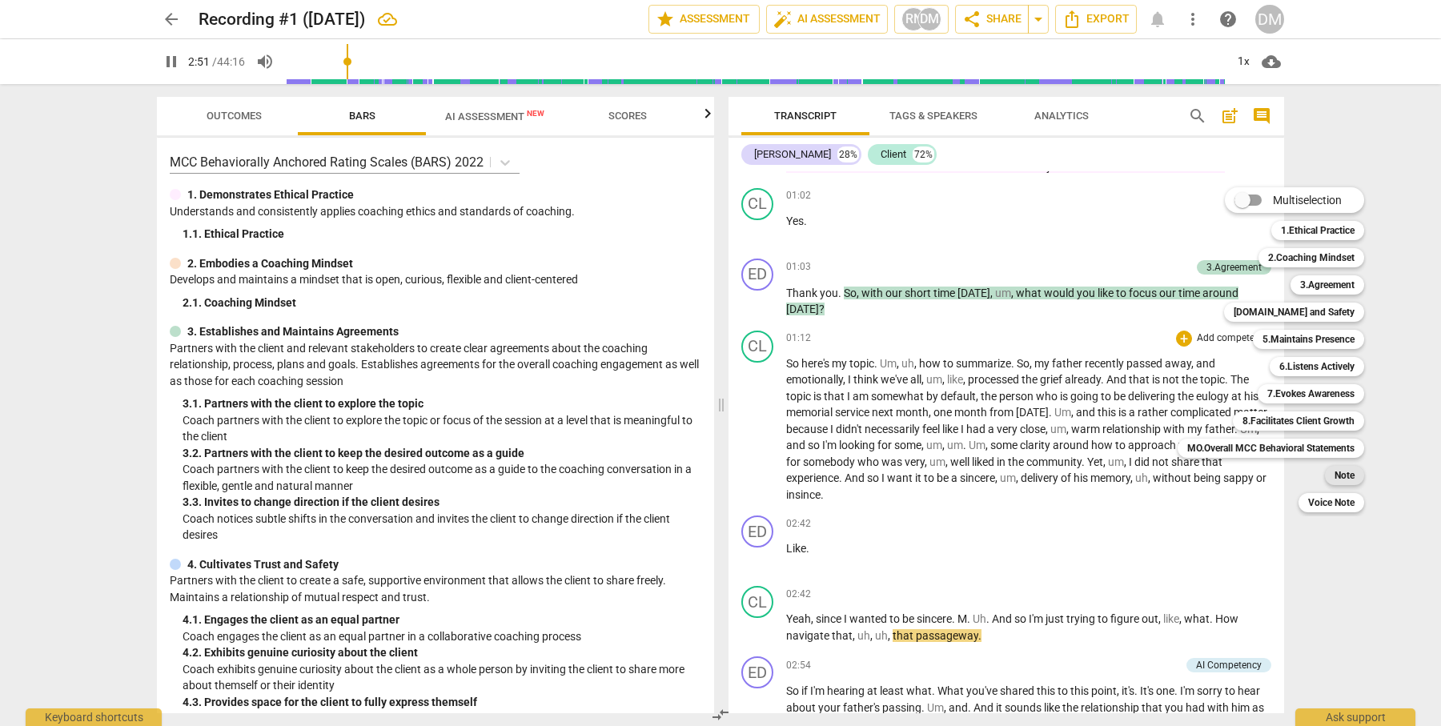
click at [1354, 476] on b "Note" at bounding box center [1344, 475] width 20 height 19
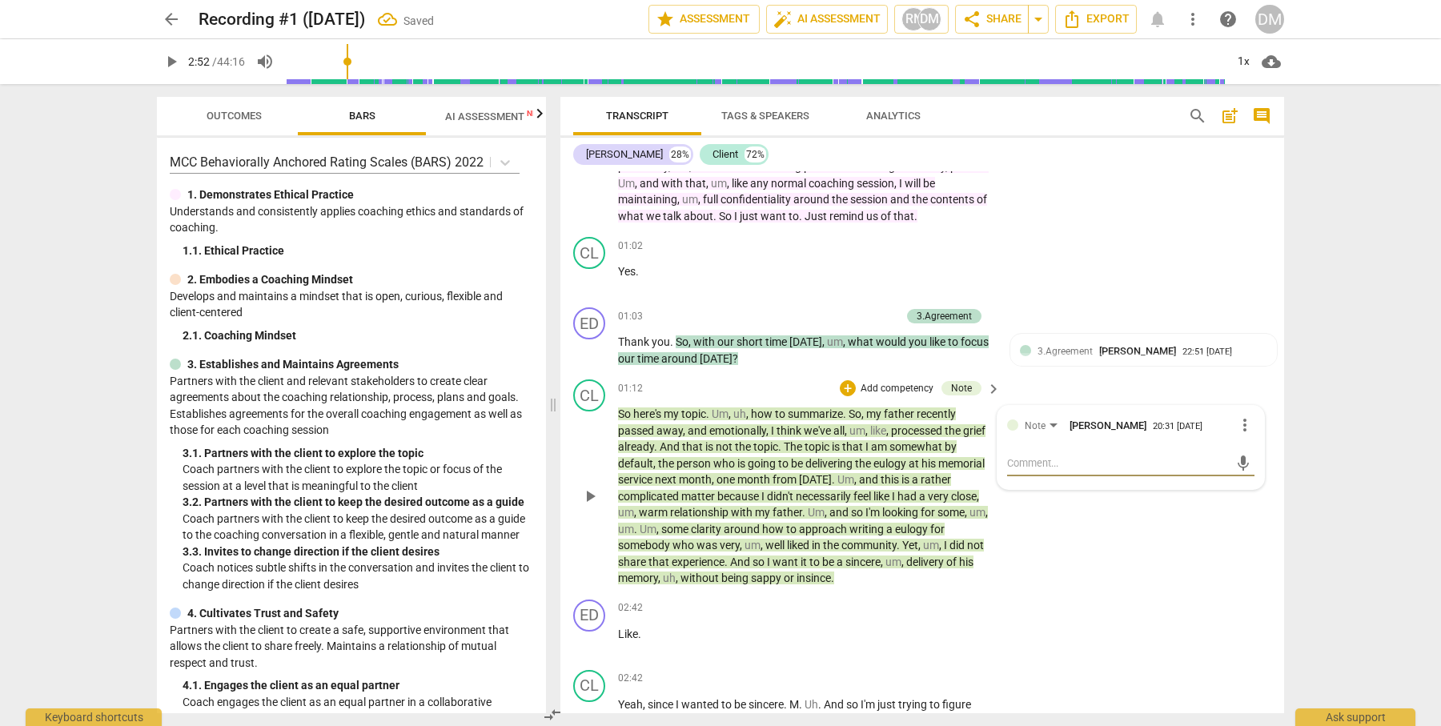
click at [1049, 461] on textarea at bounding box center [1118, 462] width 222 height 15
click at [590, 487] on span "play_arrow" at bounding box center [589, 496] width 19 height 19
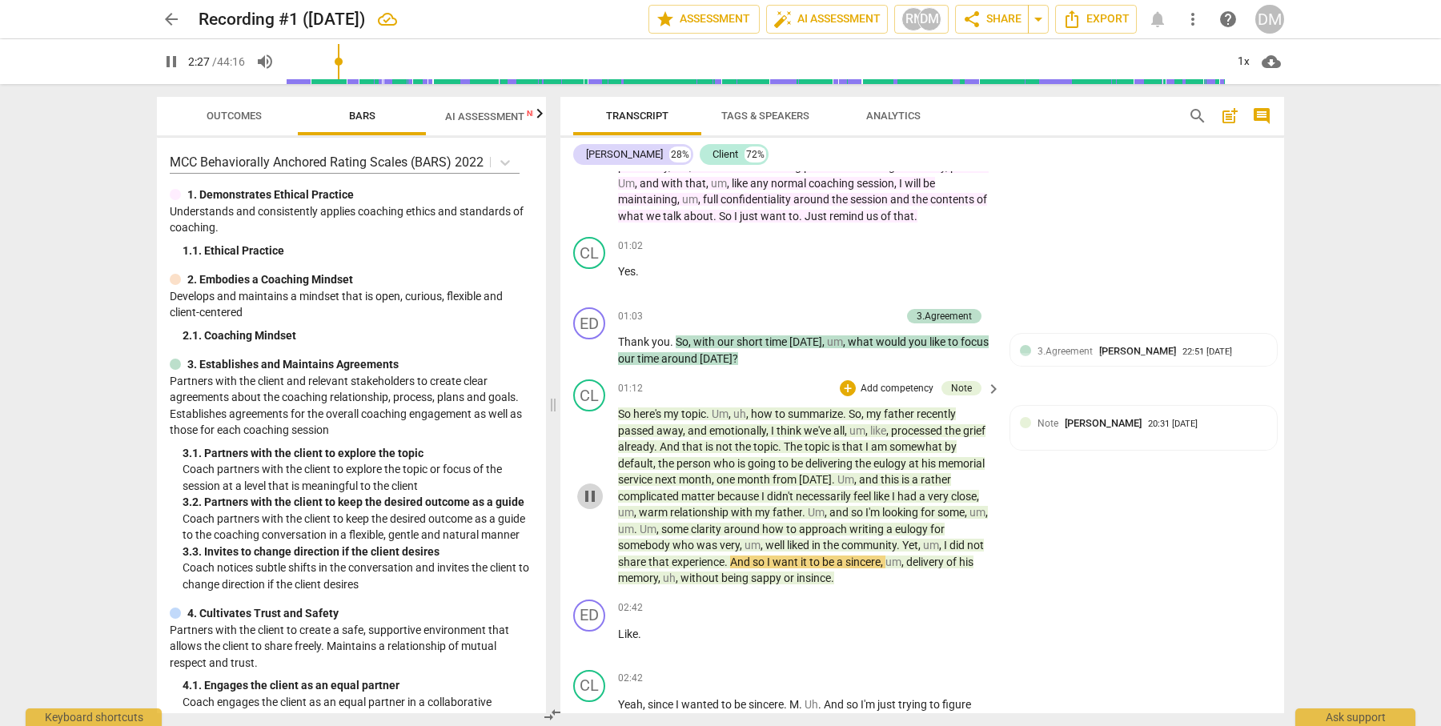
click at [592, 491] on span "pause" at bounding box center [589, 496] width 19 height 19
click at [1222, 420] on div "Note [PERSON_NAME] 20:31 [DATE]" at bounding box center [1152, 422] width 230 height 15
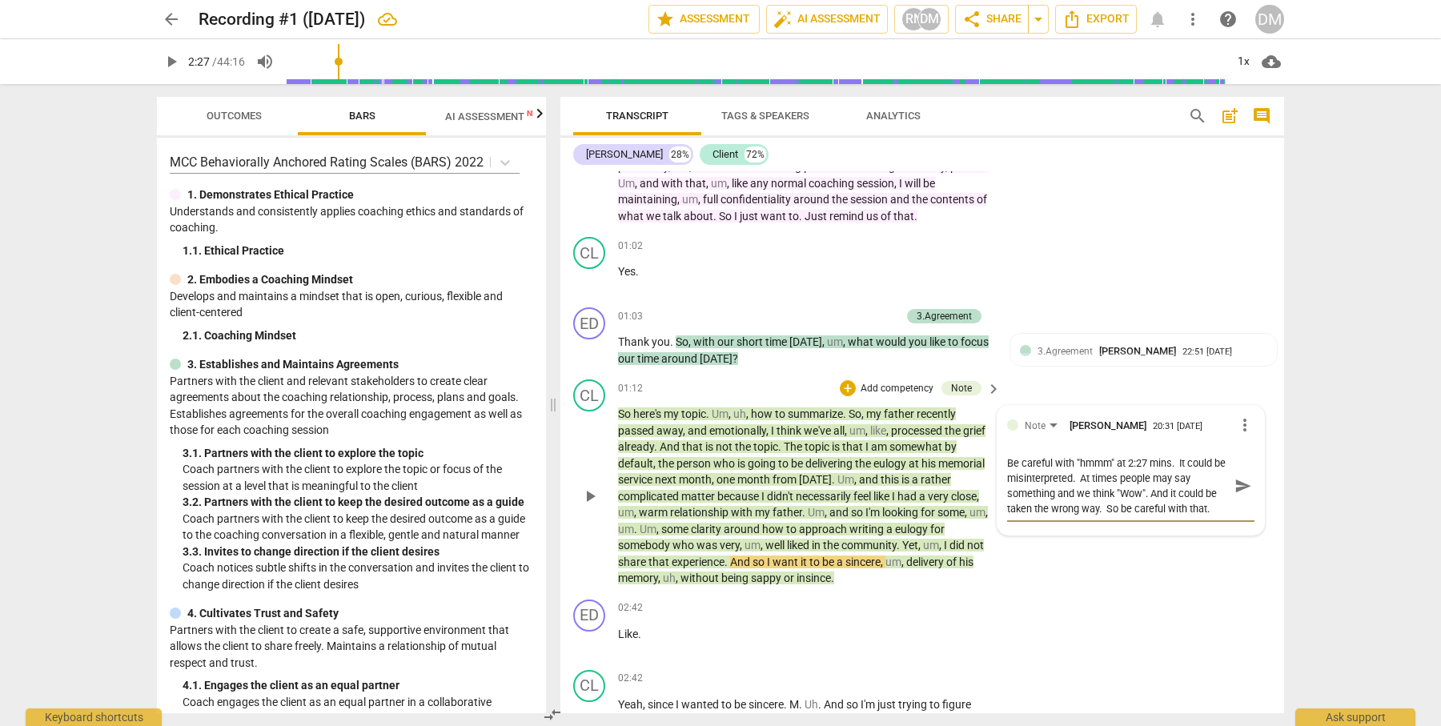
scroll to position [0, 0]
click at [1234, 480] on span "send" at bounding box center [1243, 486] width 18 height 18
click at [1240, 420] on span "more_vert" at bounding box center [1244, 424] width 19 height 19
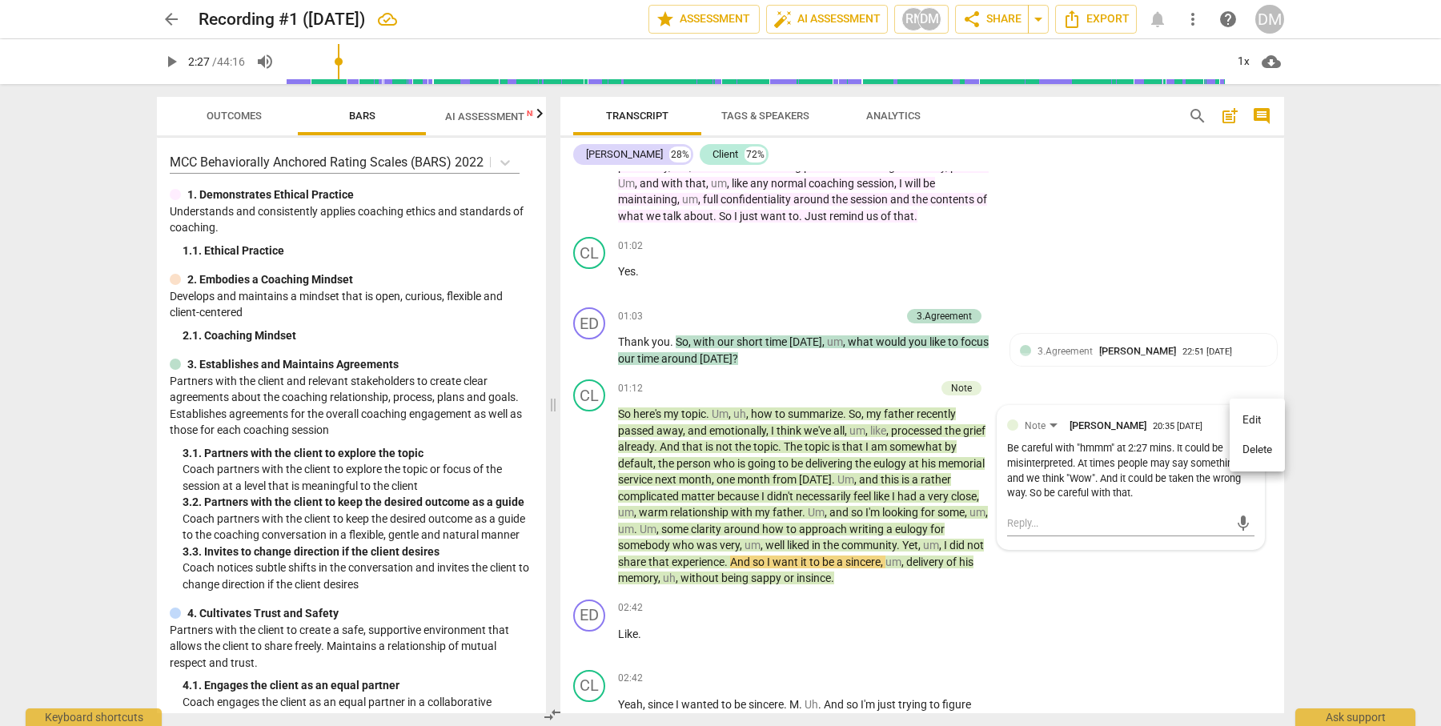
click at [1254, 416] on li "Edit" at bounding box center [1257, 420] width 55 height 30
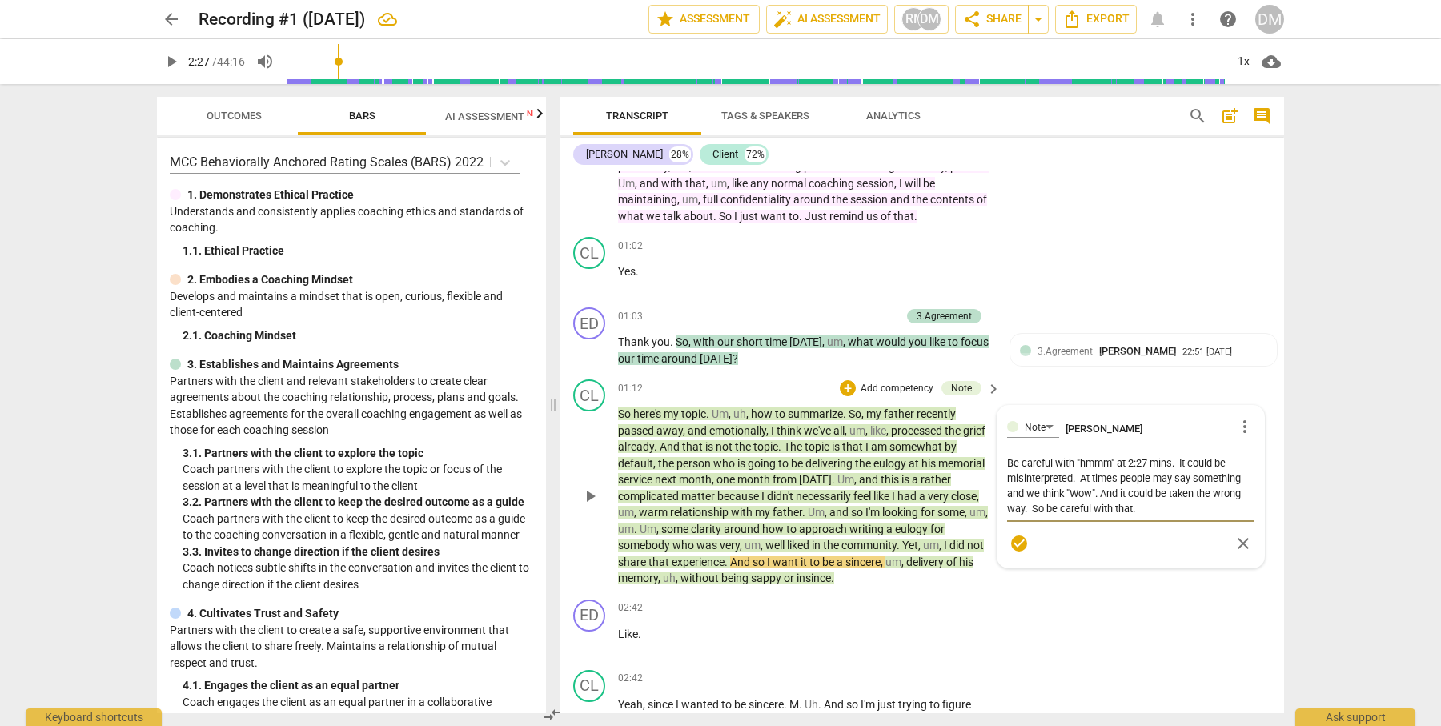
click at [1093, 487] on textarea "Be careful with "hmmm" at 2:27 mins. It could be misinterpreted. At times peopl…" at bounding box center [1130, 485] width 247 height 61
click at [1061, 489] on textarea "Be careful with "hmmm" at 2:27 mins. It could be misinterpreted. At times peopl…" at bounding box center [1130, 485] width 247 height 61
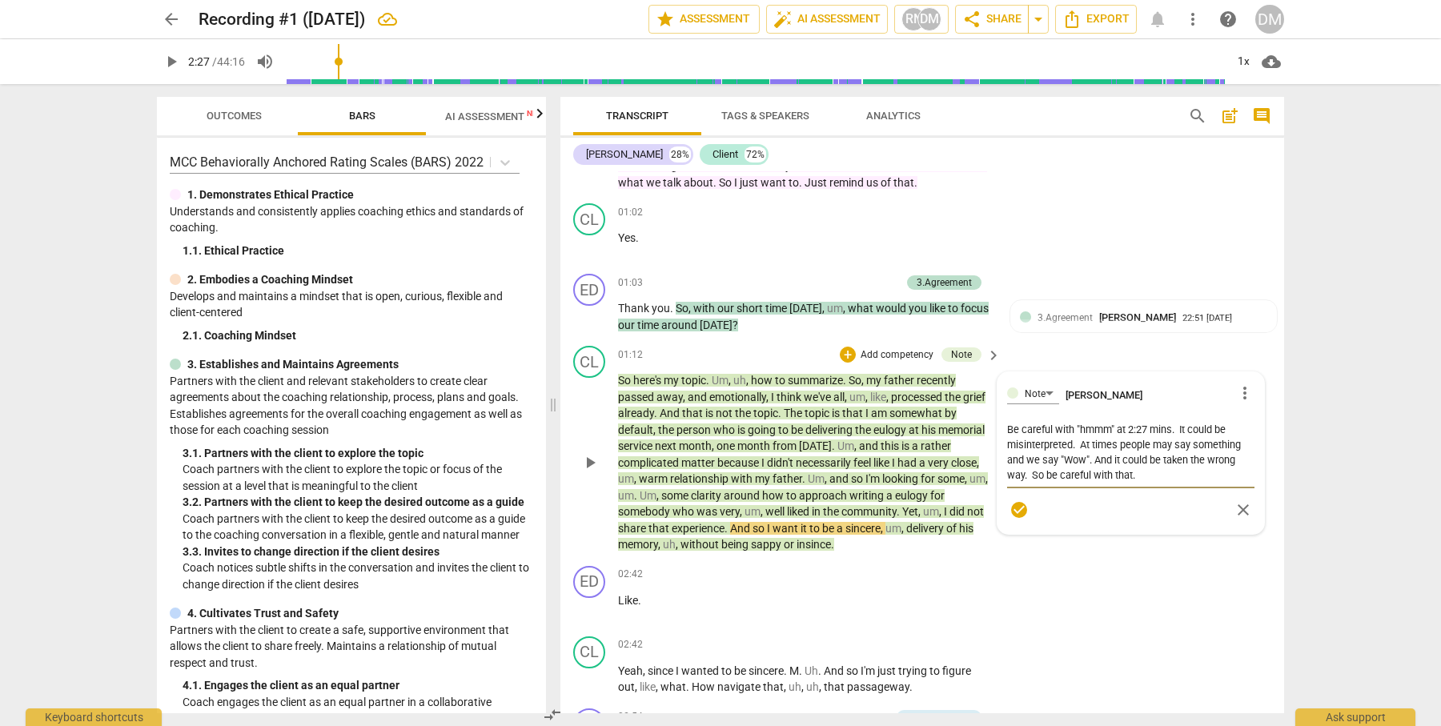
click at [1130, 471] on textarea "Be careful with "hmmm" at 2:27 mins. It could be misinterpreted. At times peopl…" at bounding box center [1130, 452] width 247 height 61
click at [1013, 506] on span "check_circle" at bounding box center [1018, 509] width 19 height 19
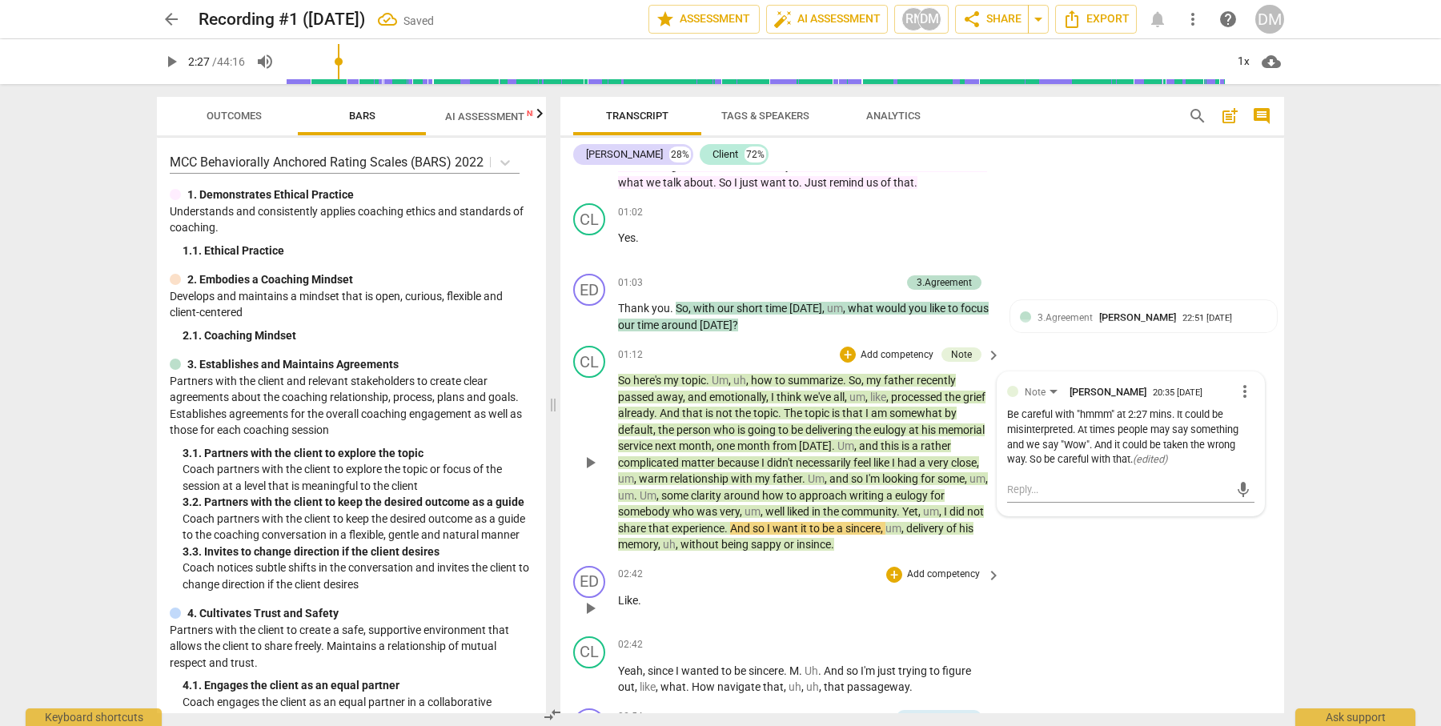
scroll to position [258, 0]
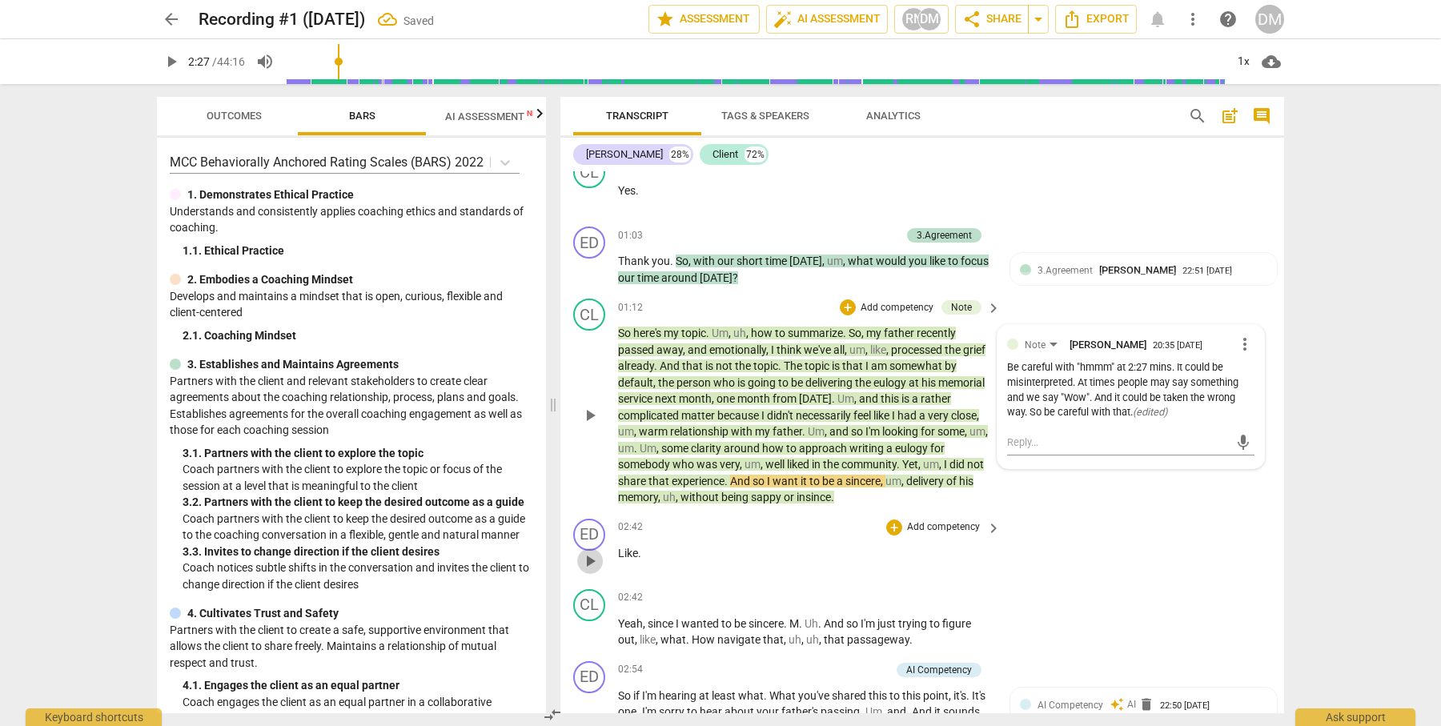
click at [586, 552] on span "play_arrow" at bounding box center [589, 561] width 19 height 19
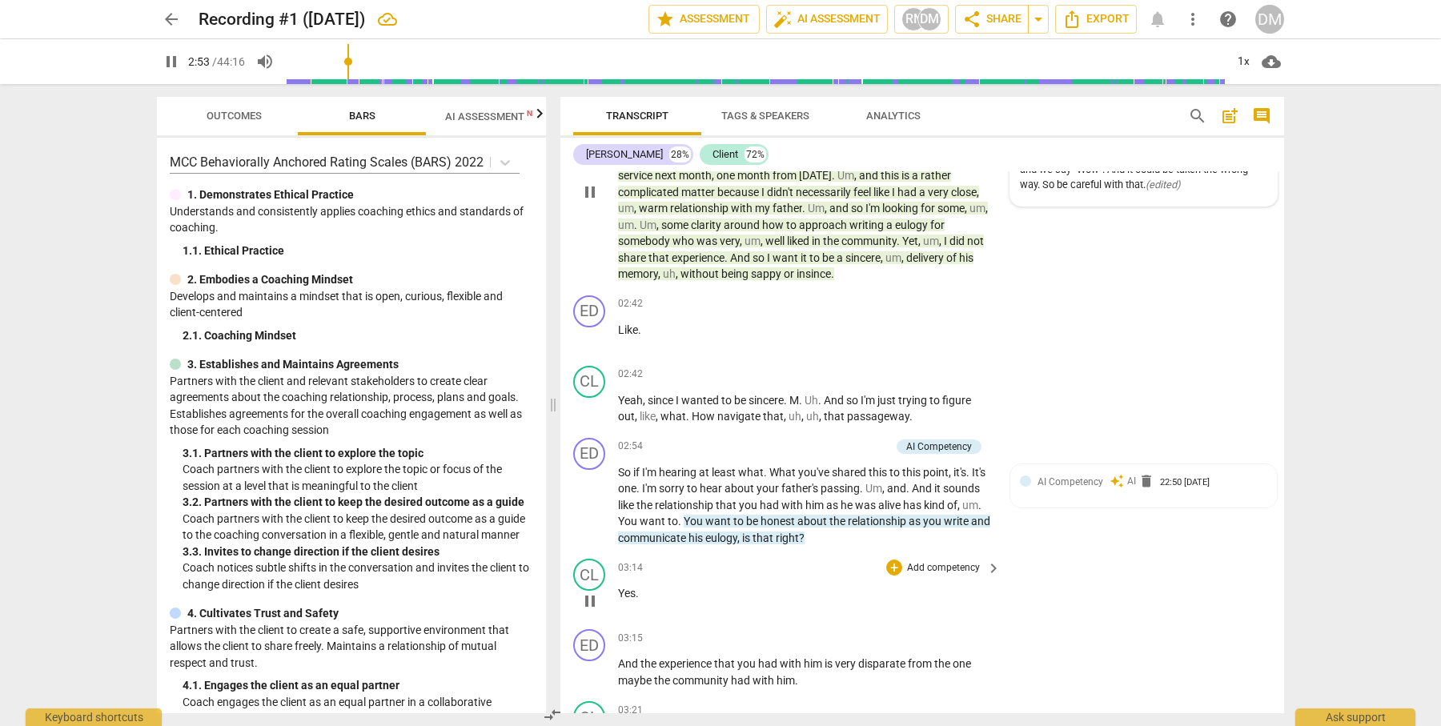
scroll to position [484, 0]
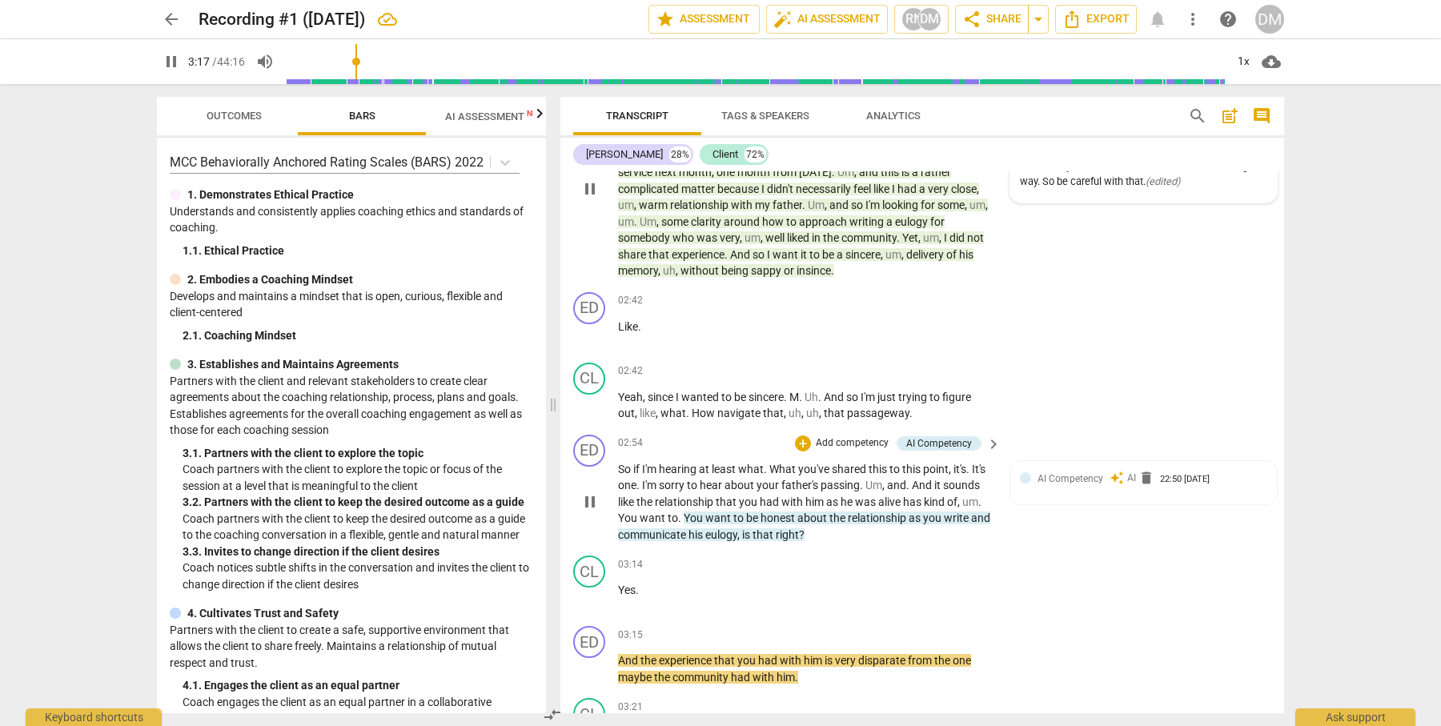
click at [616, 467] on div "play_arrow pause" at bounding box center [597, 503] width 41 height 72
click at [589, 492] on span "pause" at bounding box center [589, 501] width 19 height 19
click at [588, 492] on span "play_arrow" at bounding box center [589, 501] width 19 height 19
click at [588, 492] on span "pause" at bounding box center [589, 501] width 19 height 19
click at [243, 118] on span "Outcomes" at bounding box center [234, 116] width 55 height 12
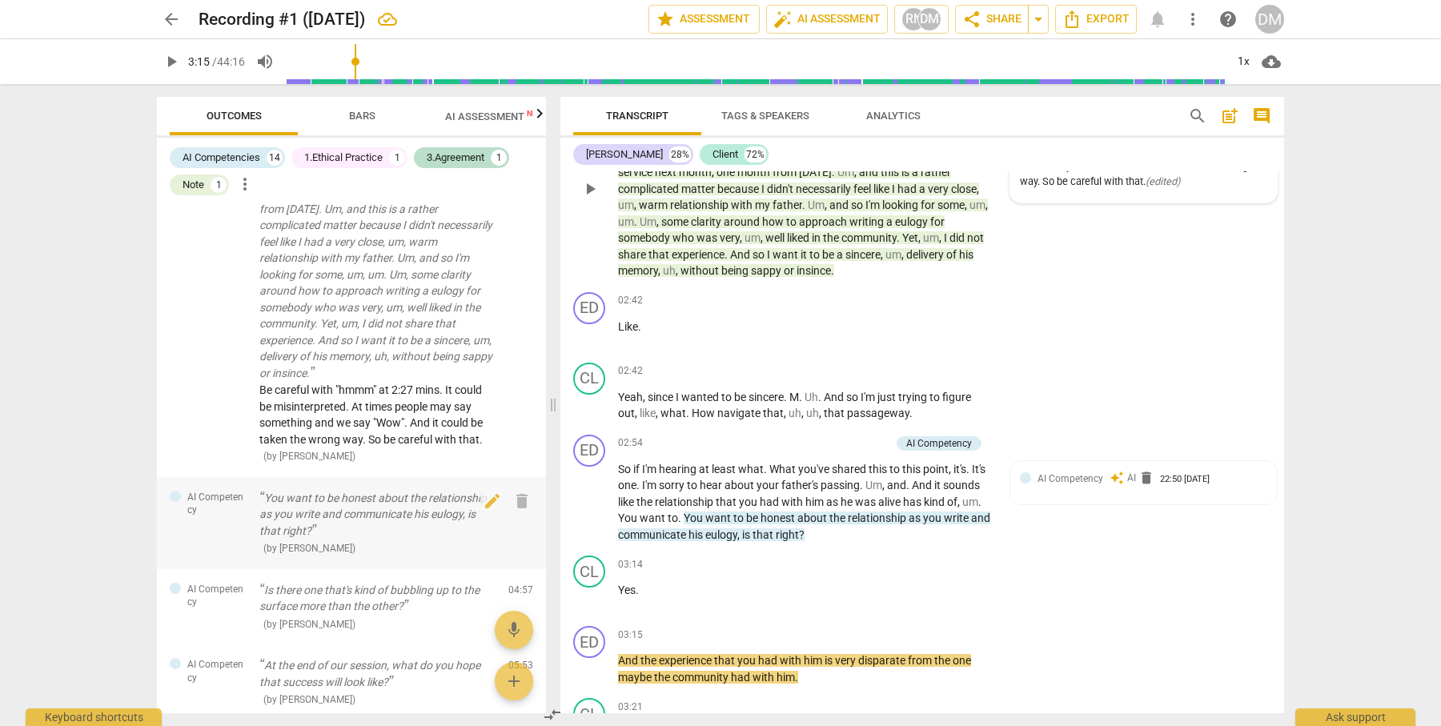
scroll to position [721, 0]
click at [241, 154] on div "AI Competencies" at bounding box center [222, 158] width 78 height 16
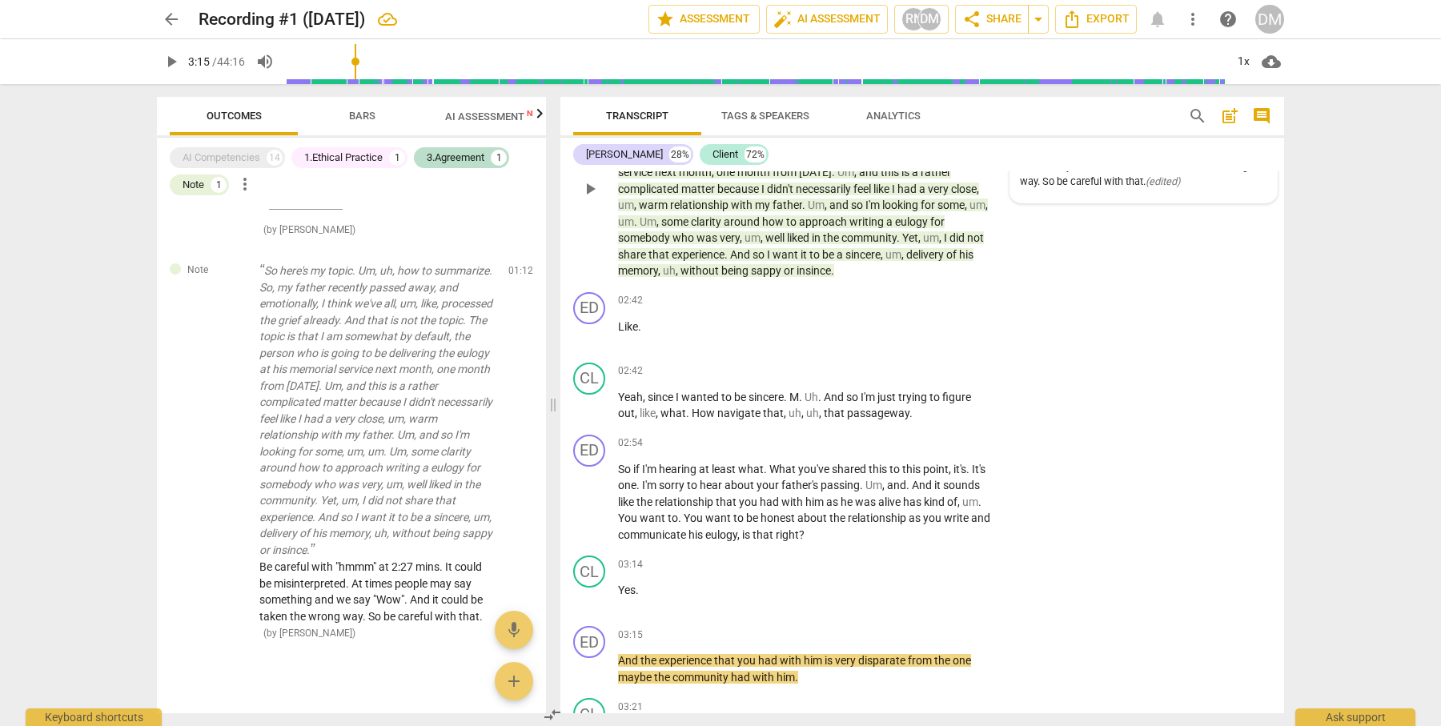
click at [376, 114] on span "Bars" at bounding box center [362, 117] width 65 height 22
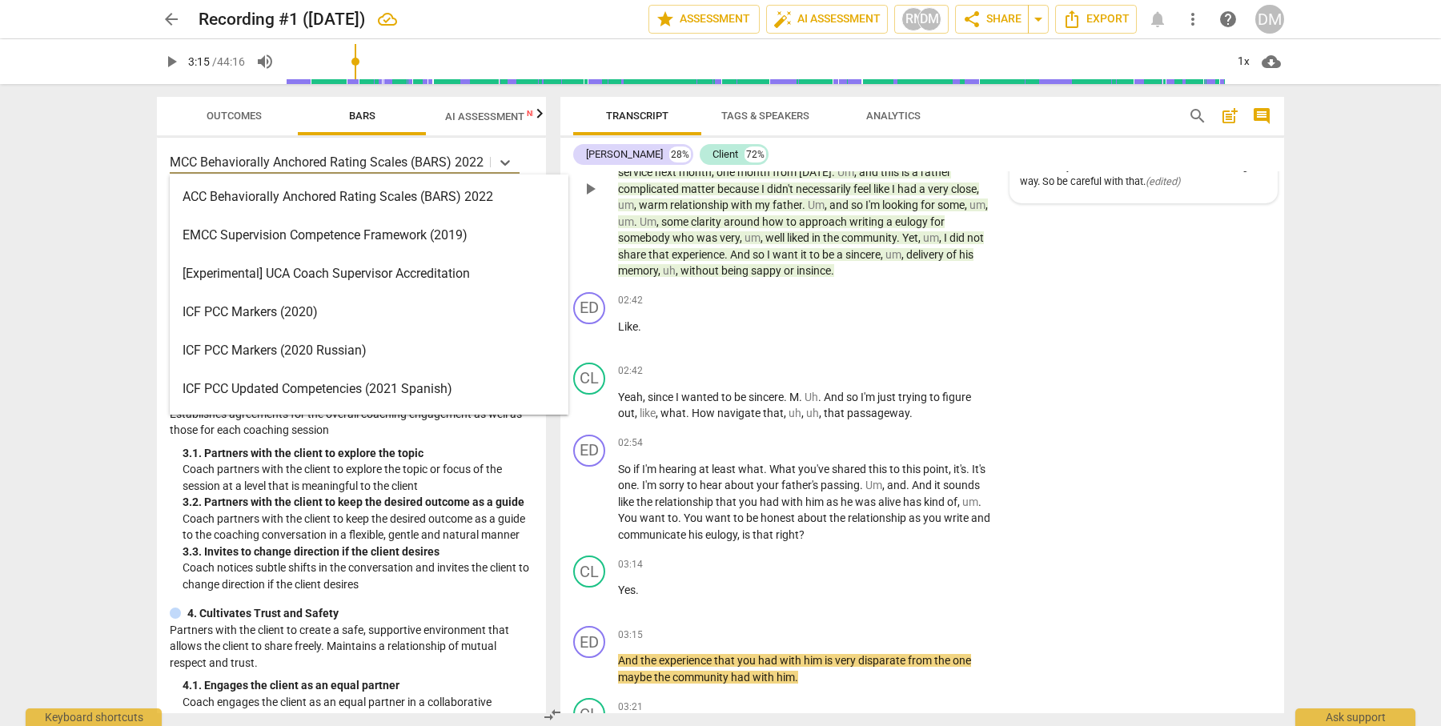
click at [390, 158] on p "MCC Behaviorally Anchored Rating Scales (BARS) 2022" at bounding box center [327, 162] width 314 height 18
click at [375, 195] on div "ACC Behaviorally Anchored Rating Scales (BARS) 2022" at bounding box center [369, 197] width 399 height 38
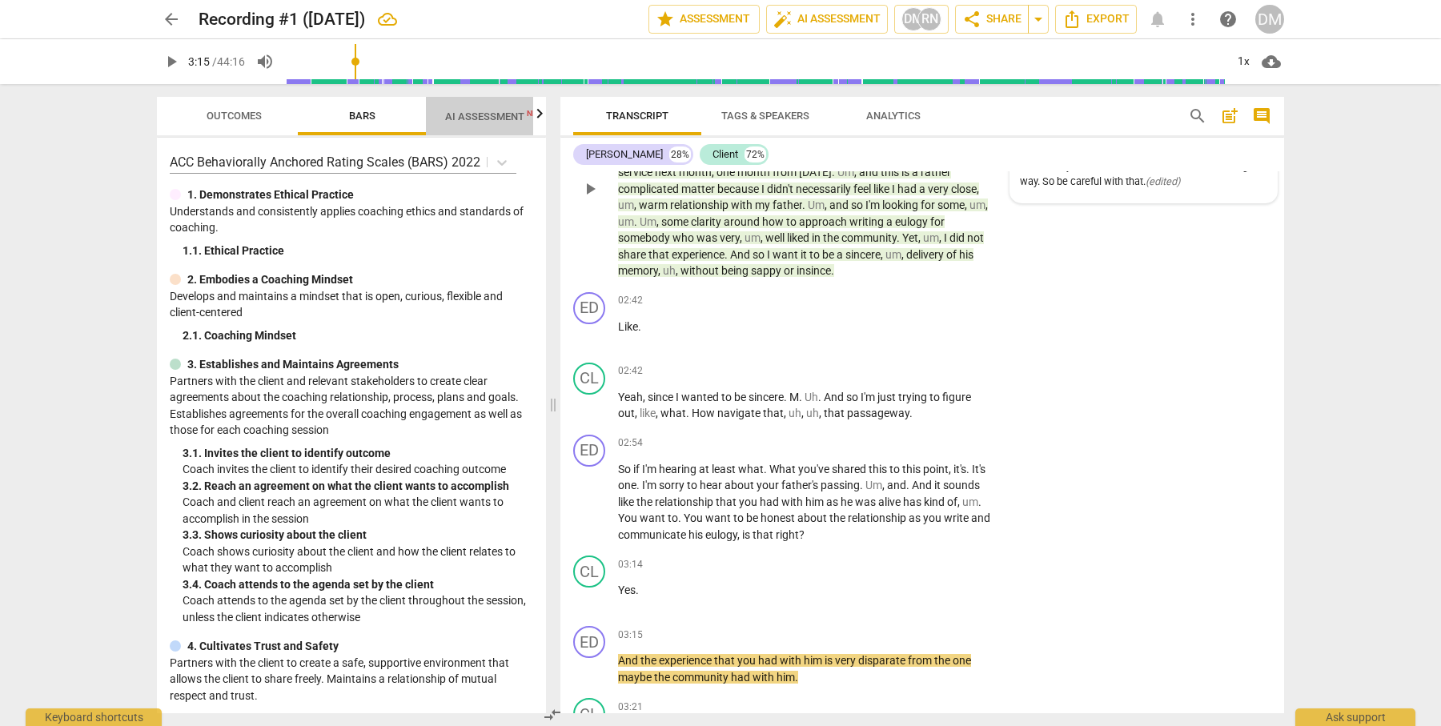
click at [469, 112] on span "AI Assessment New" at bounding box center [494, 116] width 99 height 12
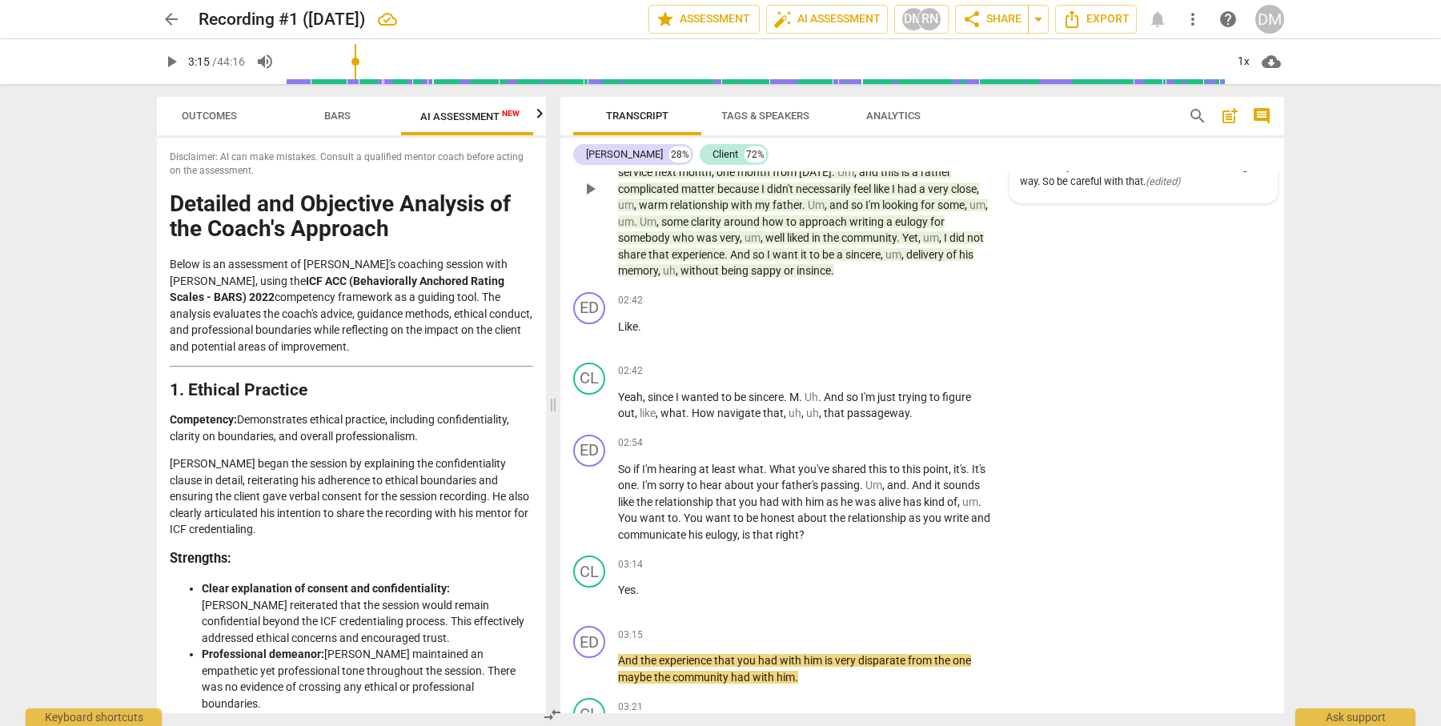
scroll to position [0, 30]
click at [347, 113] on span "Bars" at bounding box center [332, 117] width 65 height 22
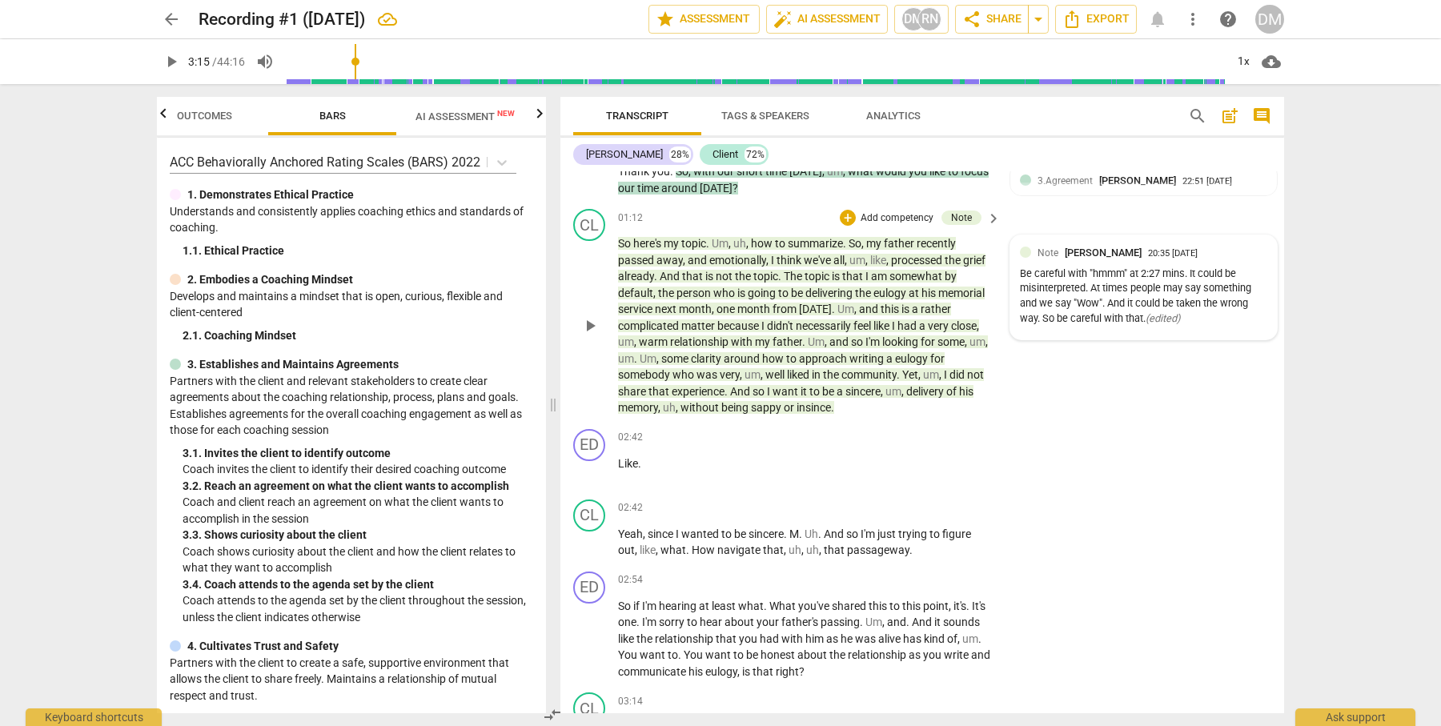
scroll to position [291, 0]
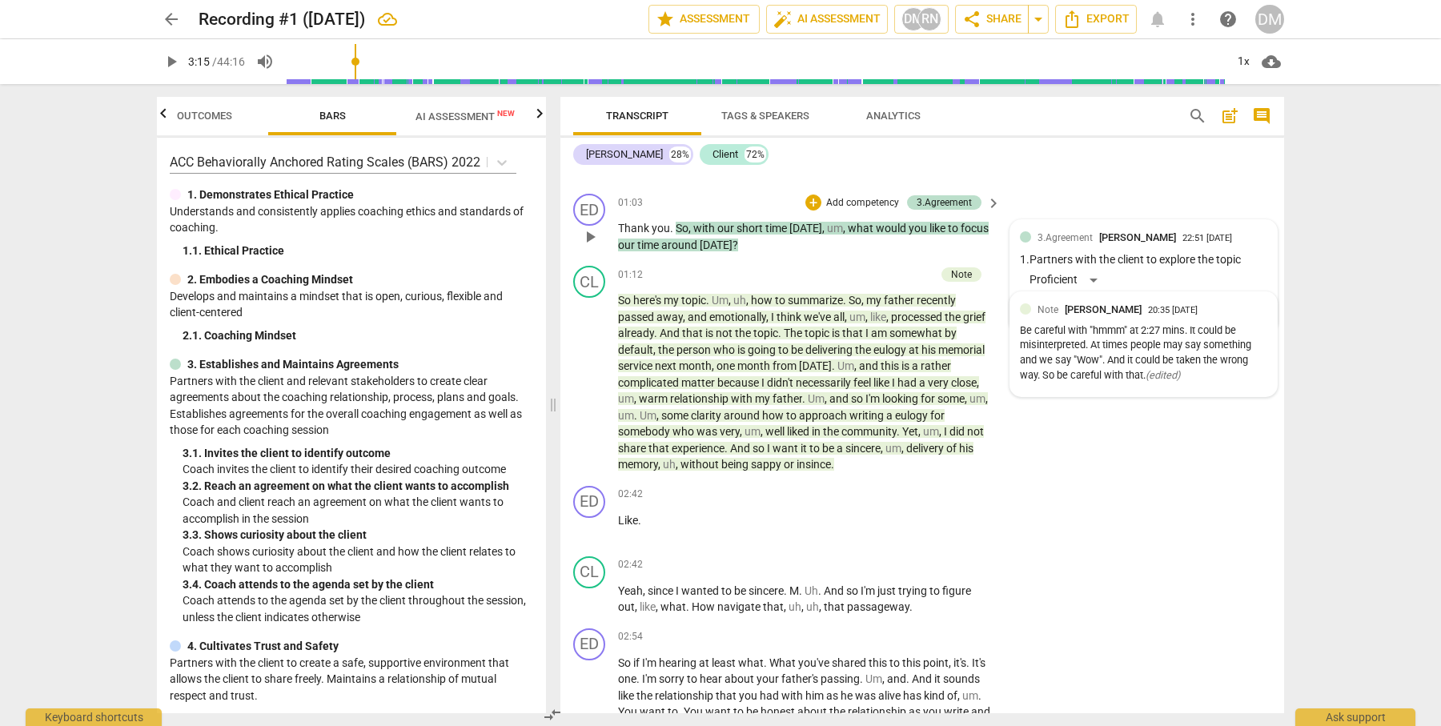
click at [1085, 271] on div "3.Agreement [PERSON_NAME] 22:51 [DATE] 1. Partners with the client to explore t…" at bounding box center [1143, 276] width 247 height 93
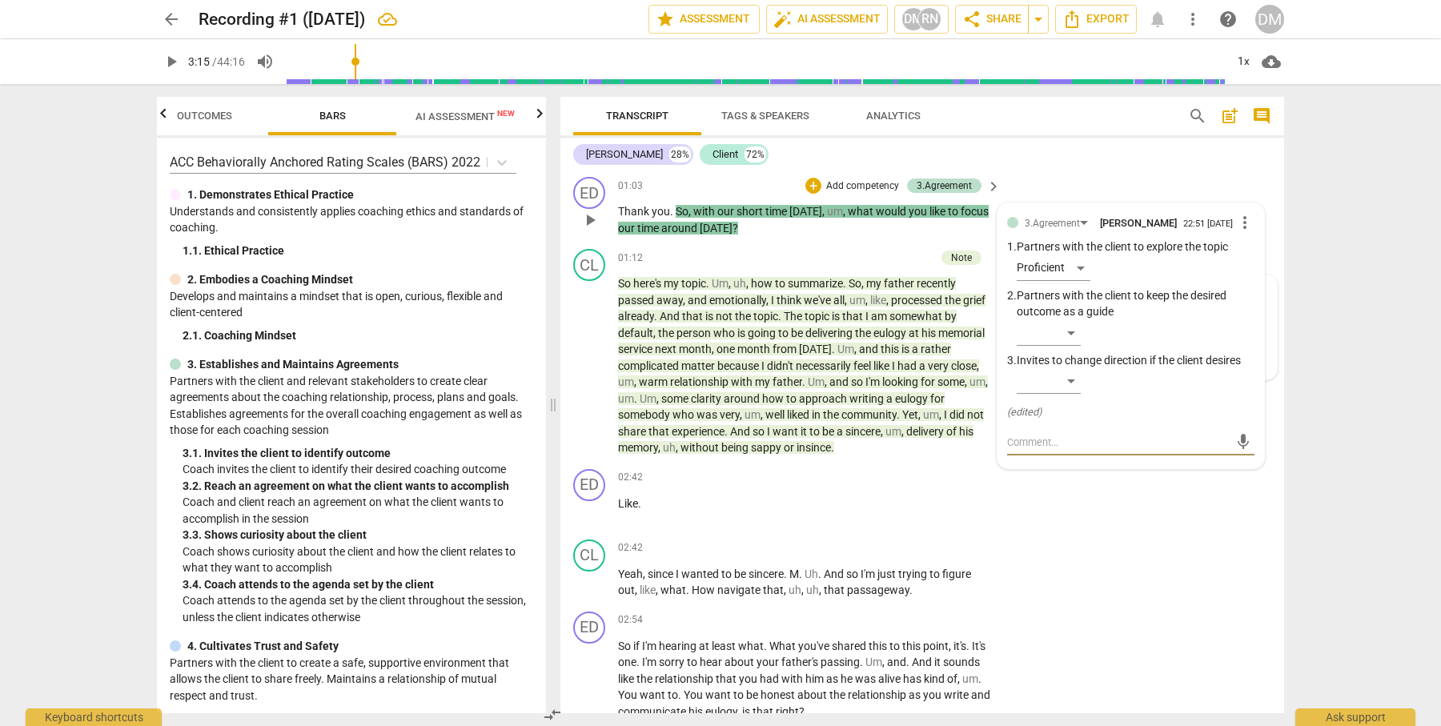
scroll to position [301, 0]
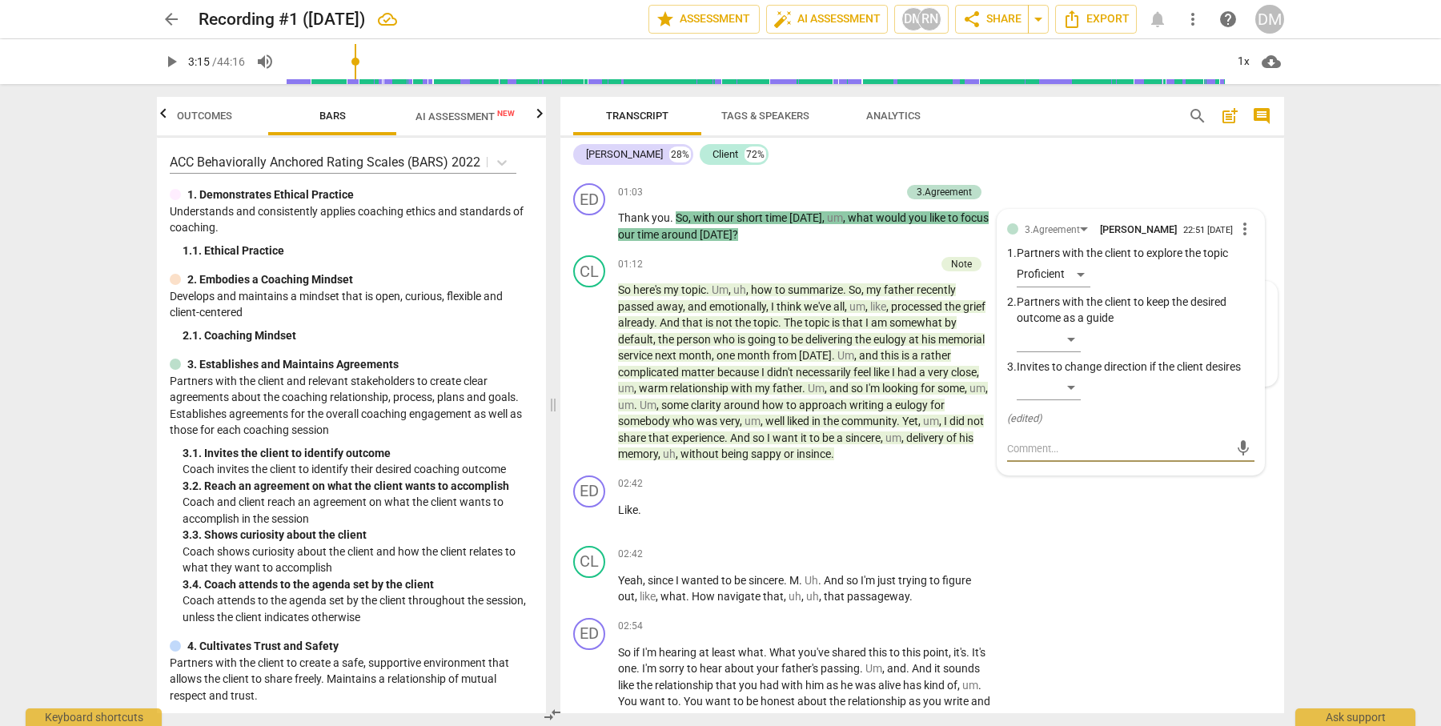
click at [1113, 164] on div "[PERSON_NAME] 28% Client 72%" at bounding box center [922, 154] width 698 height 27
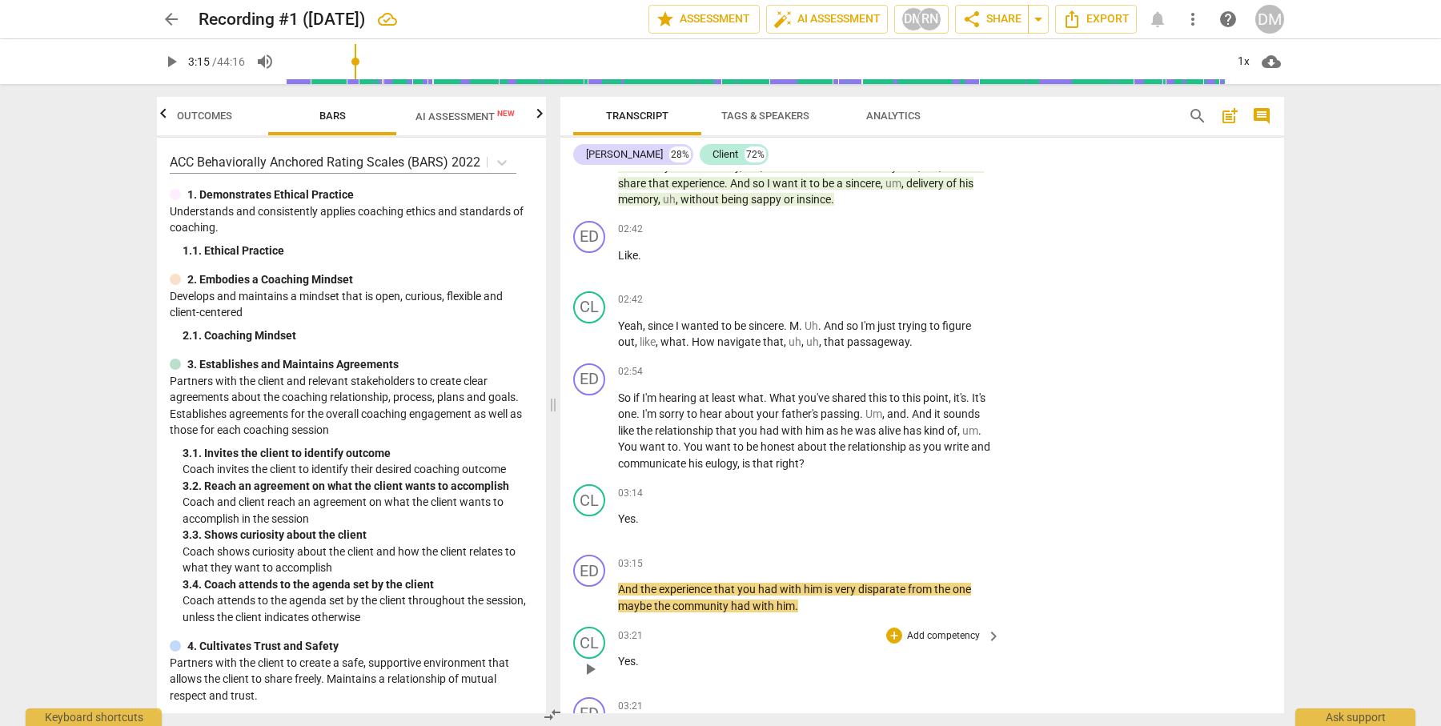
scroll to position [515, 0]
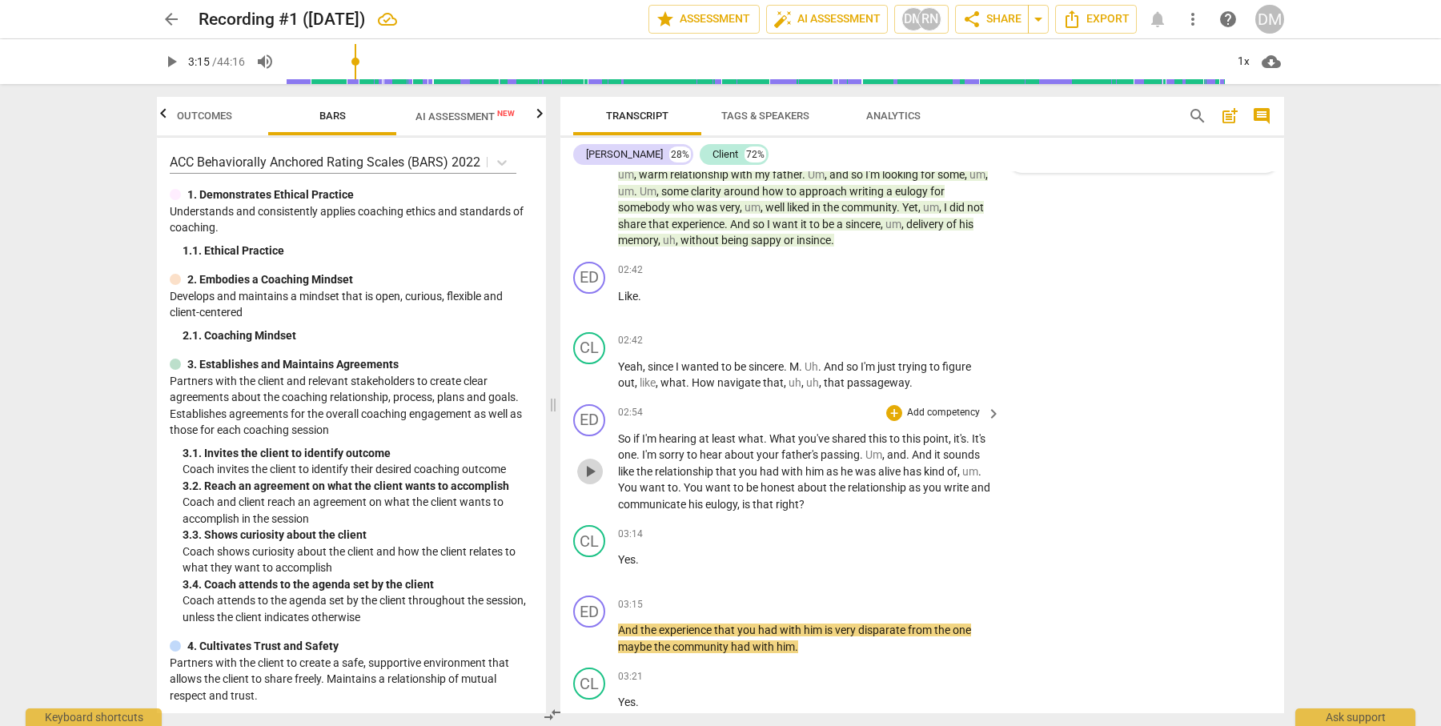
click at [587, 462] on span "play_arrow" at bounding box center [589, 471] width 19 height 19
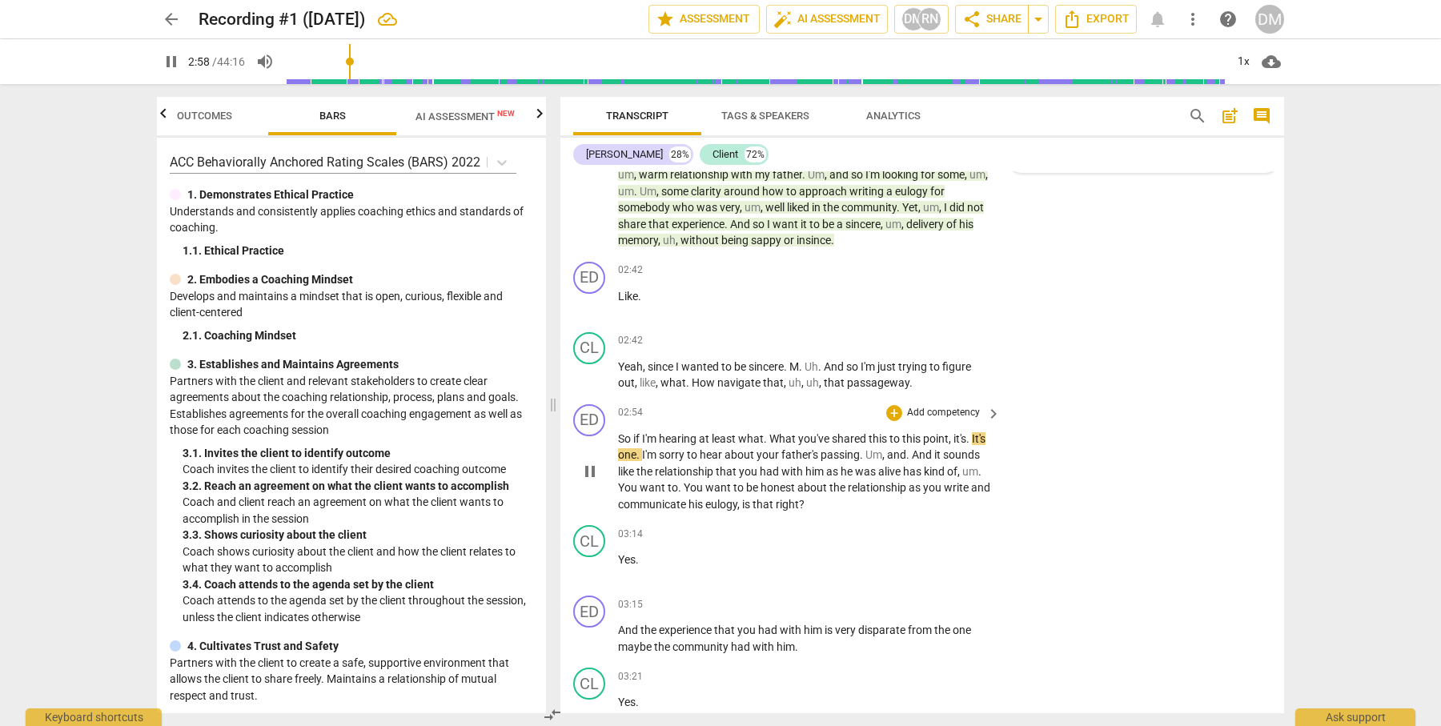
click at [948, 406] on p "Add competency" at bounding box center [943, 413] width 76 height 14
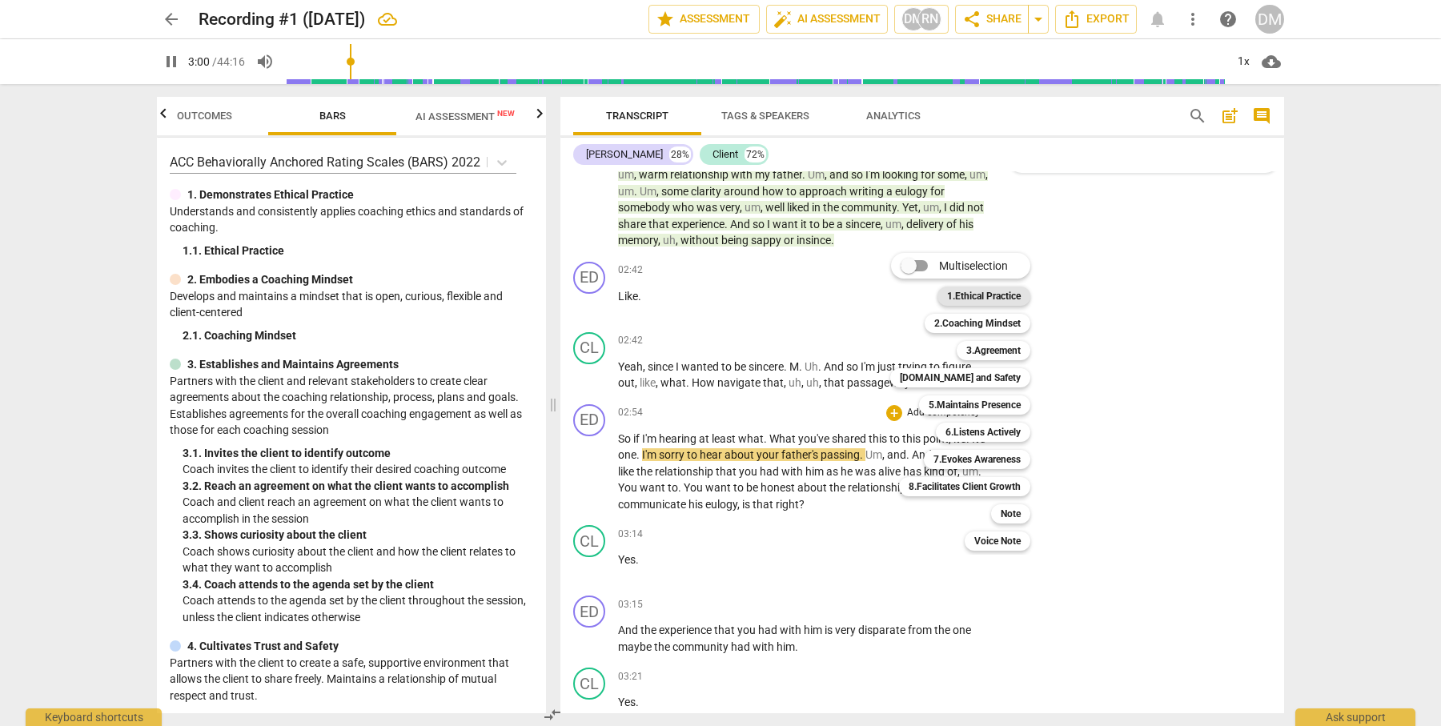
click at [994, 295] on b "1.Ethical Practice" at bounding box center [984, 296] width 74 height 19
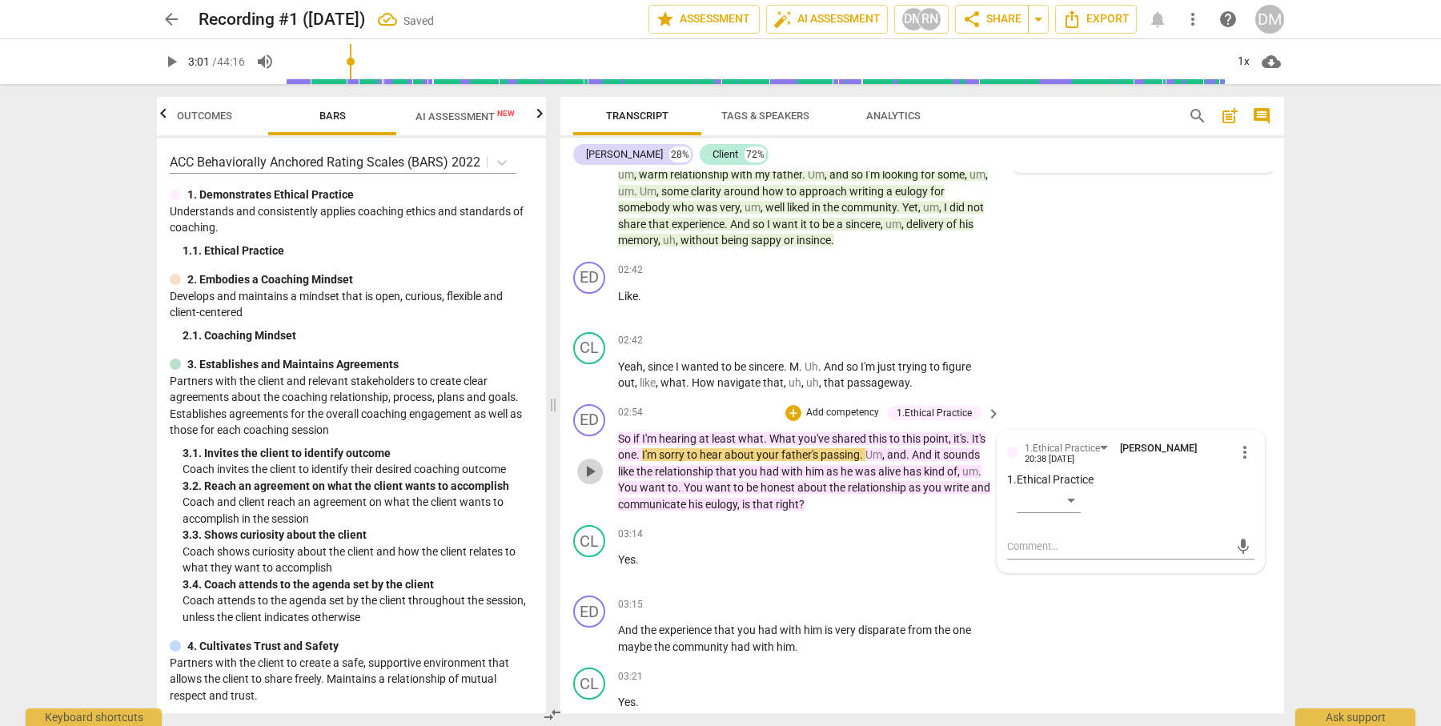
click at [587, 464] on span "play_arrow" at bounding box center [589, 471] width 19 height 19
click at [1202, 444] on div "20:38 [DATE]" at bounding box center [1227, 449] width 50 height 10
click at [1075, 487] on div "​" at bounding box center [1049, 500] width 64 height 26
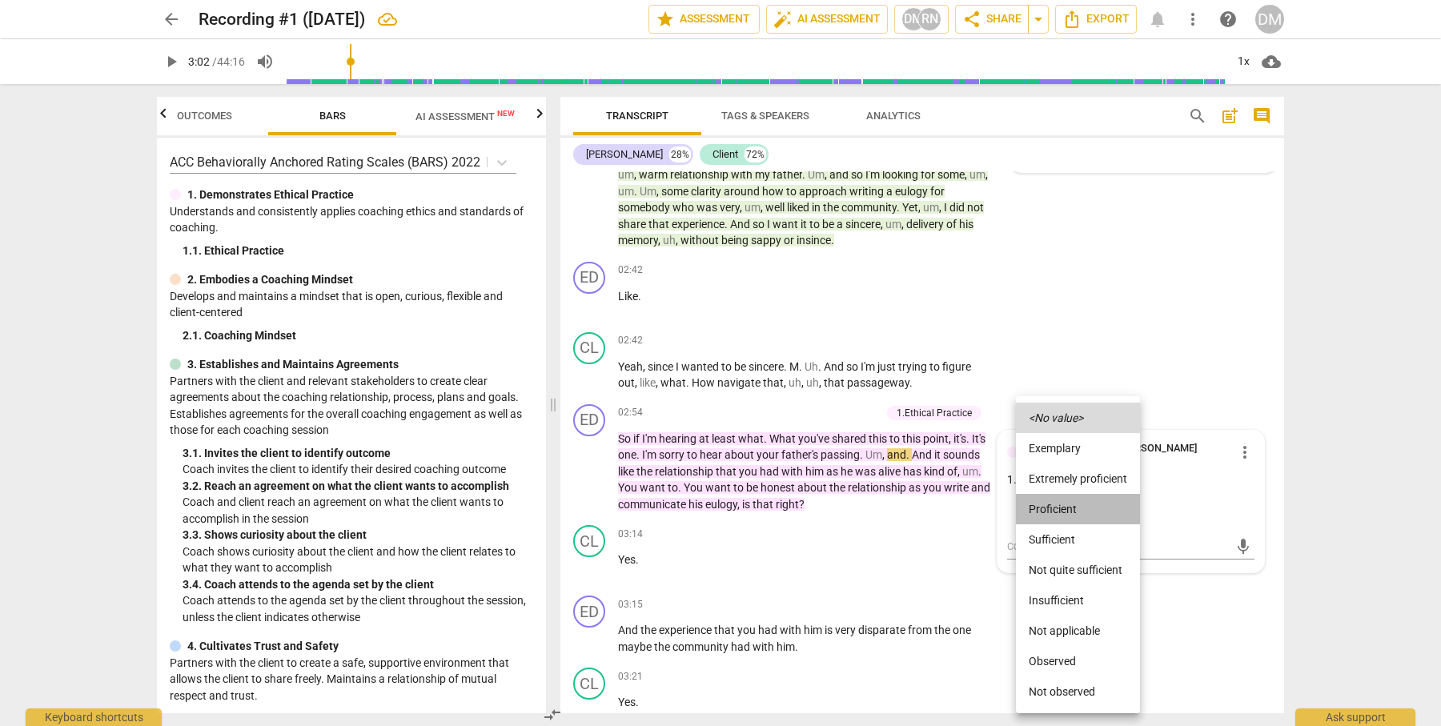
click at [1078, 508] on li "Proficient" at bounding box center [1078, 509] width 124 height 30
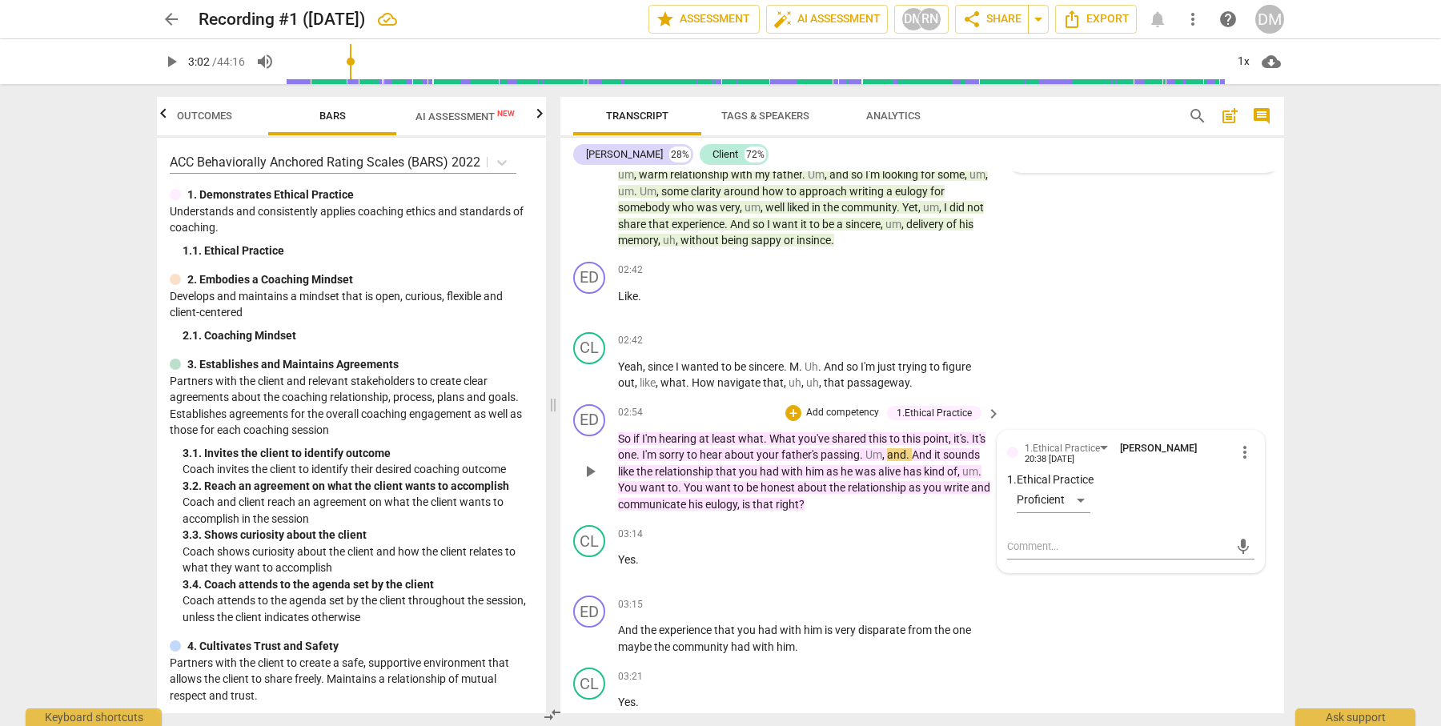
click at [1075, 471] on p "Ethical Practice" at bounding box center [1136, 479] width 238 height 17
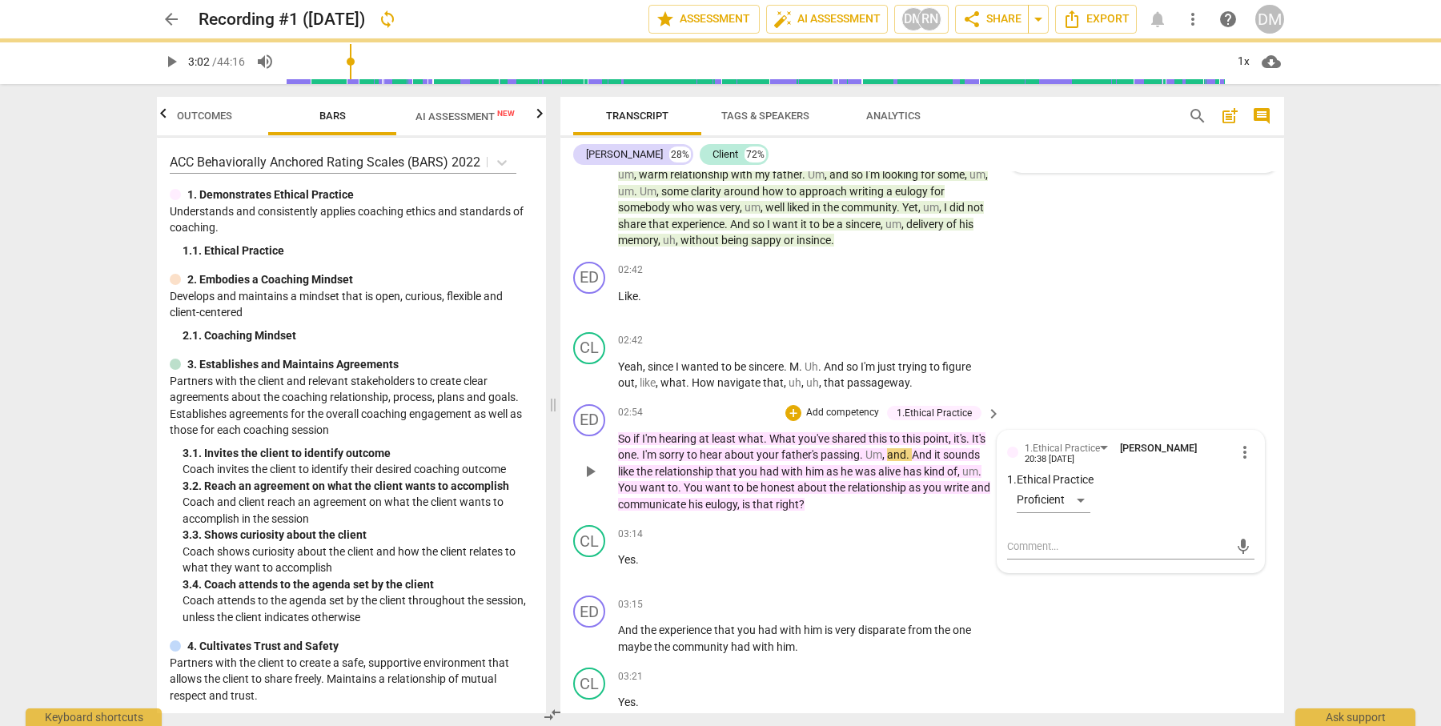
click at [1086, 471] on p "Ethical Practice" at bounding box center [1136, 479] width 238 height 17
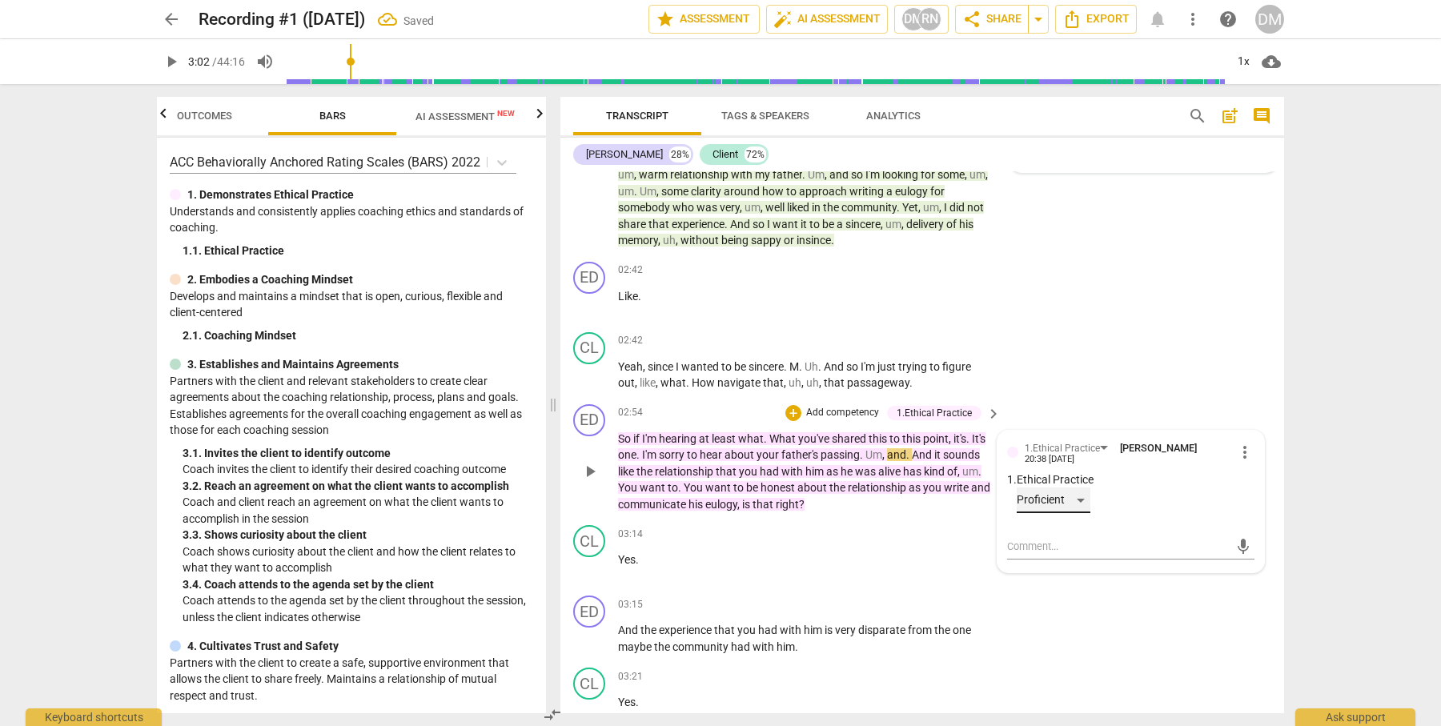
click at [1081, 487] on div "Proficient" at bounding box center [1054, 500] width 74 height 26
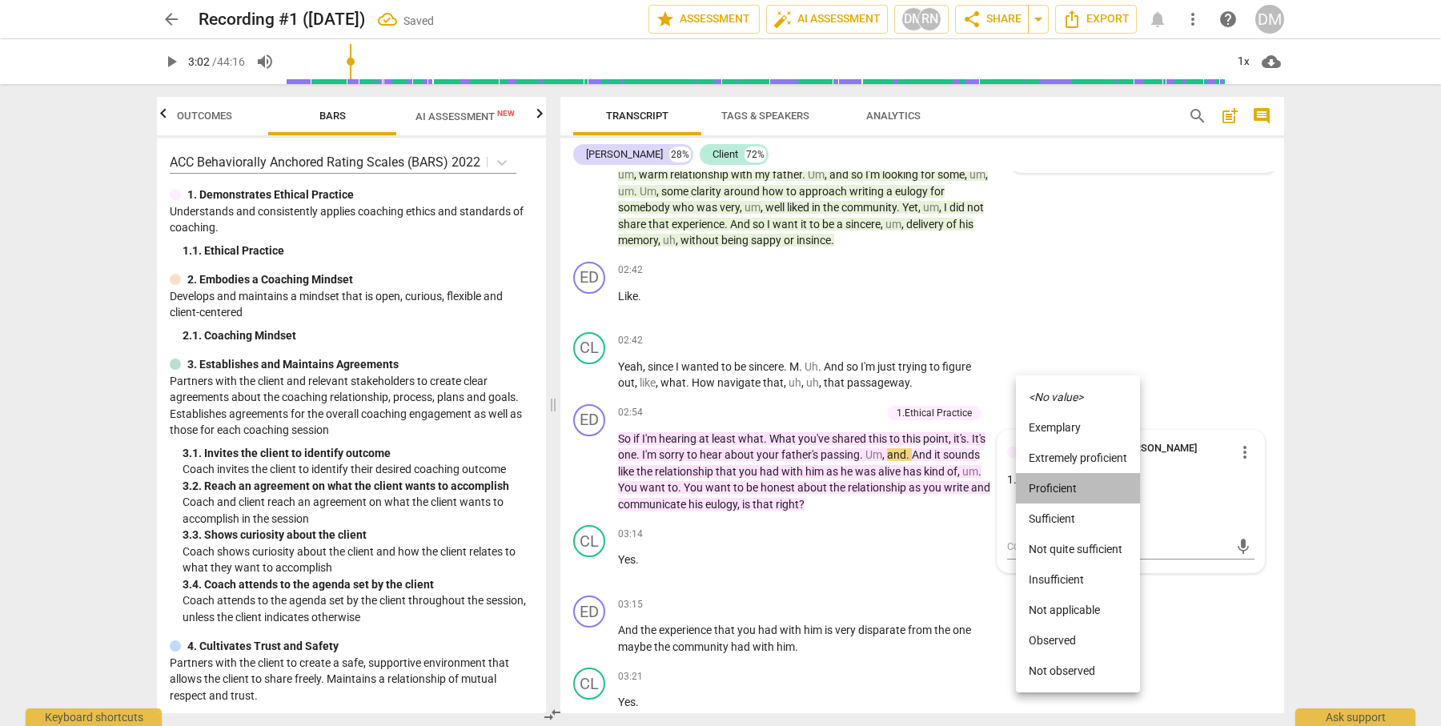
click at [1091, 486] on li "Proficient" at bounding box center [1078, 488] width 124 height 30
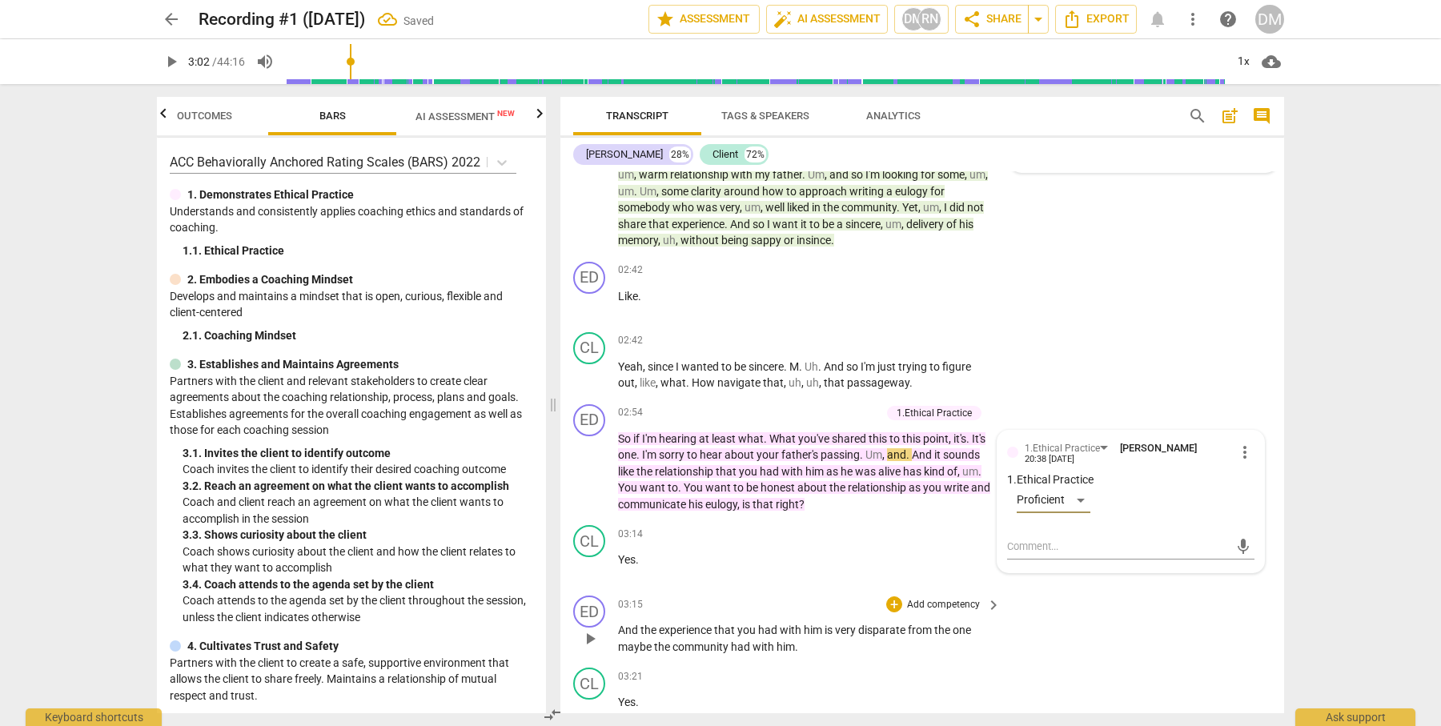
click at [988, 404] on span "keyboard_arrow_right" at bounding box center [993, 413] width 19 height 19
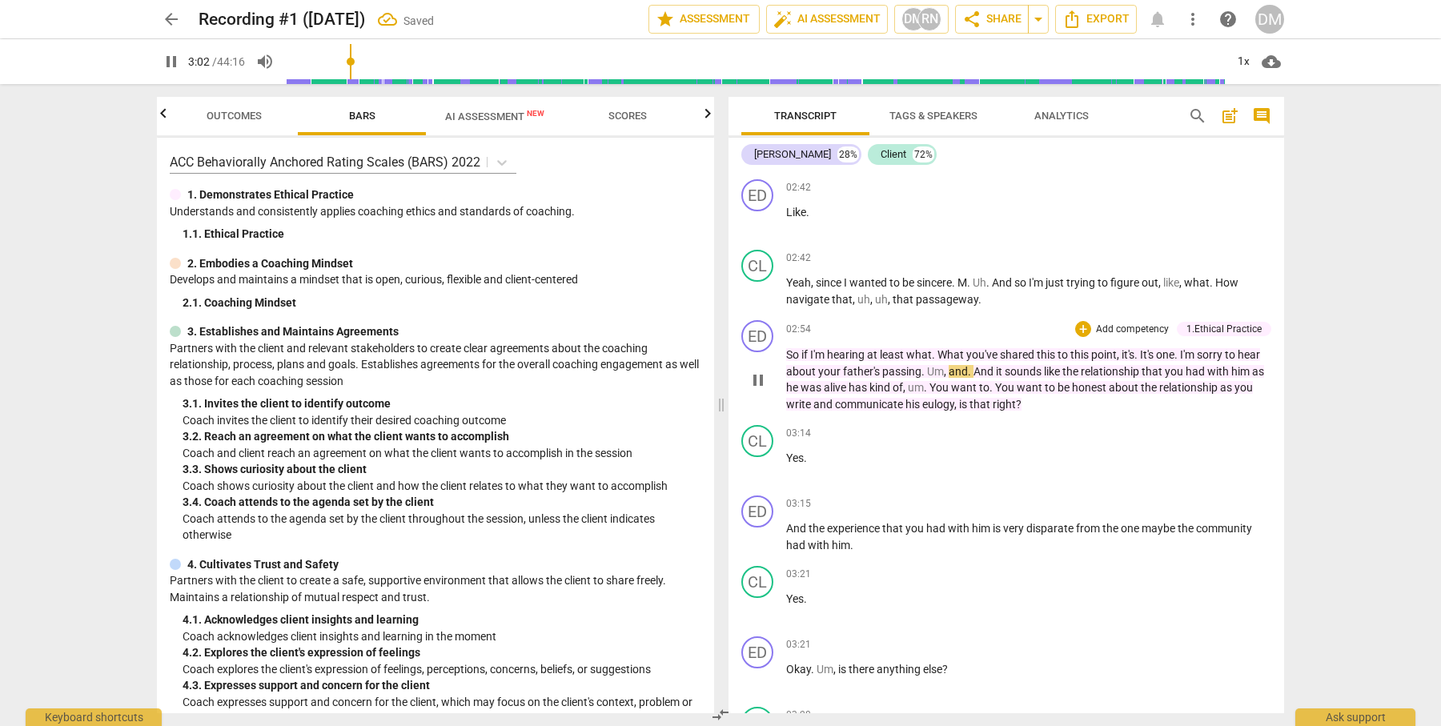
scroll to position [0, 0]
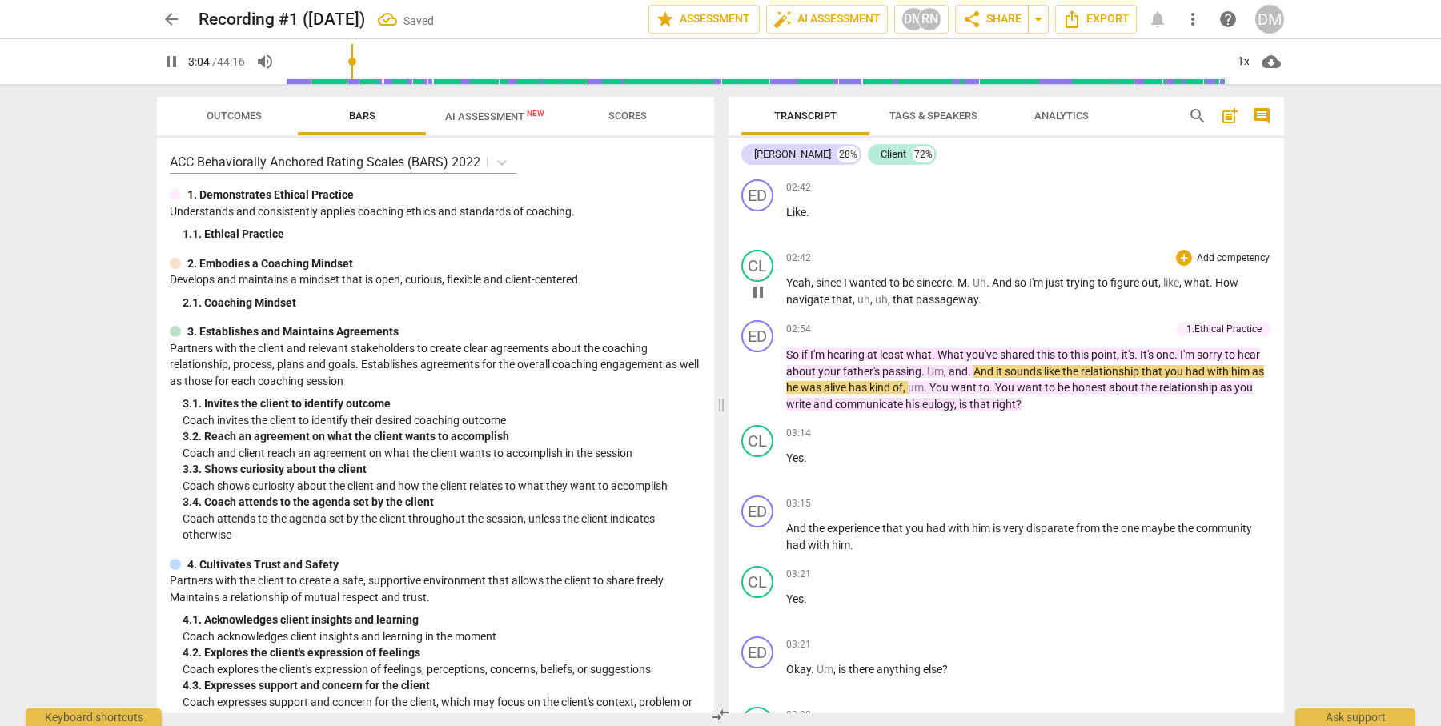
drag, startPoint x: 1194, startPoint y: 335, endPoint x: 1259, endPoint y: 335, distance: 65.6
click at [1194, 335] on div "1.Ethical Practice" at bounding box center [1223, 329] width 75 height 14
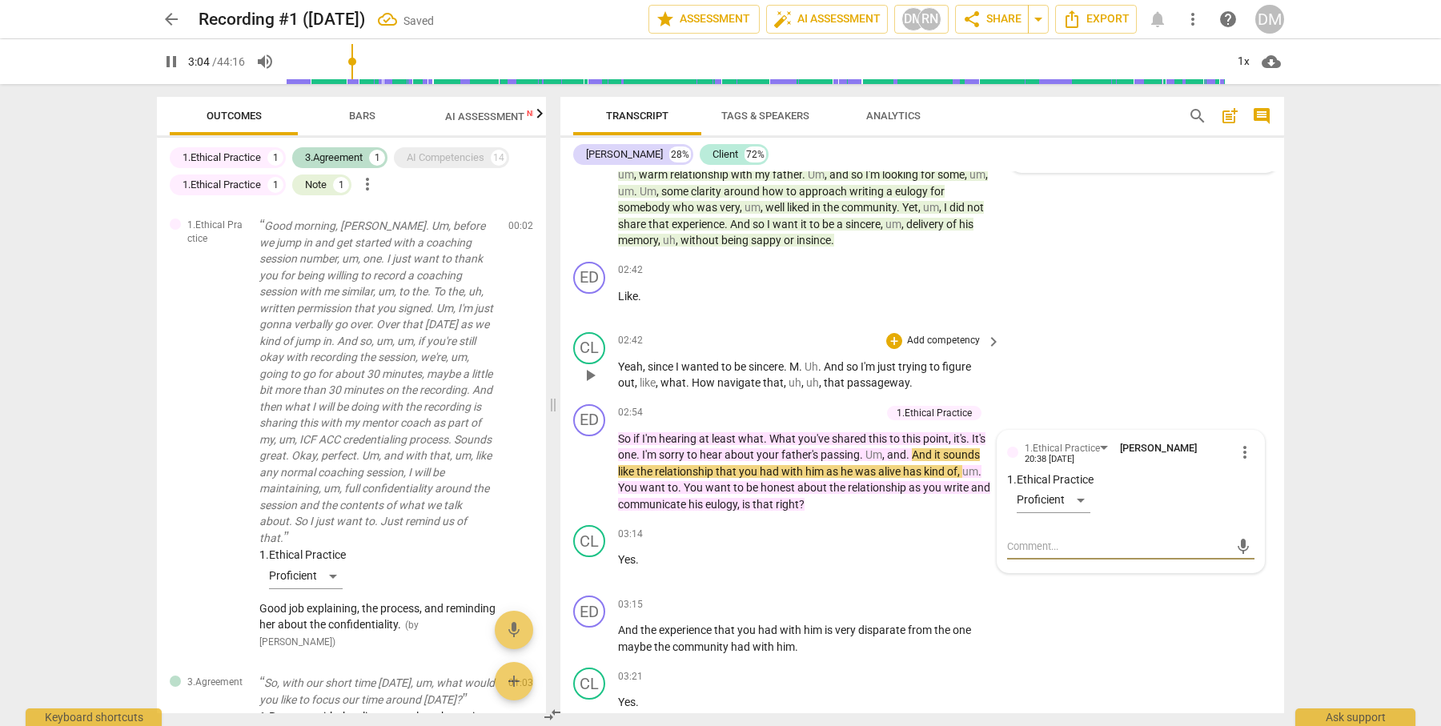
scroll to position [395, 0]
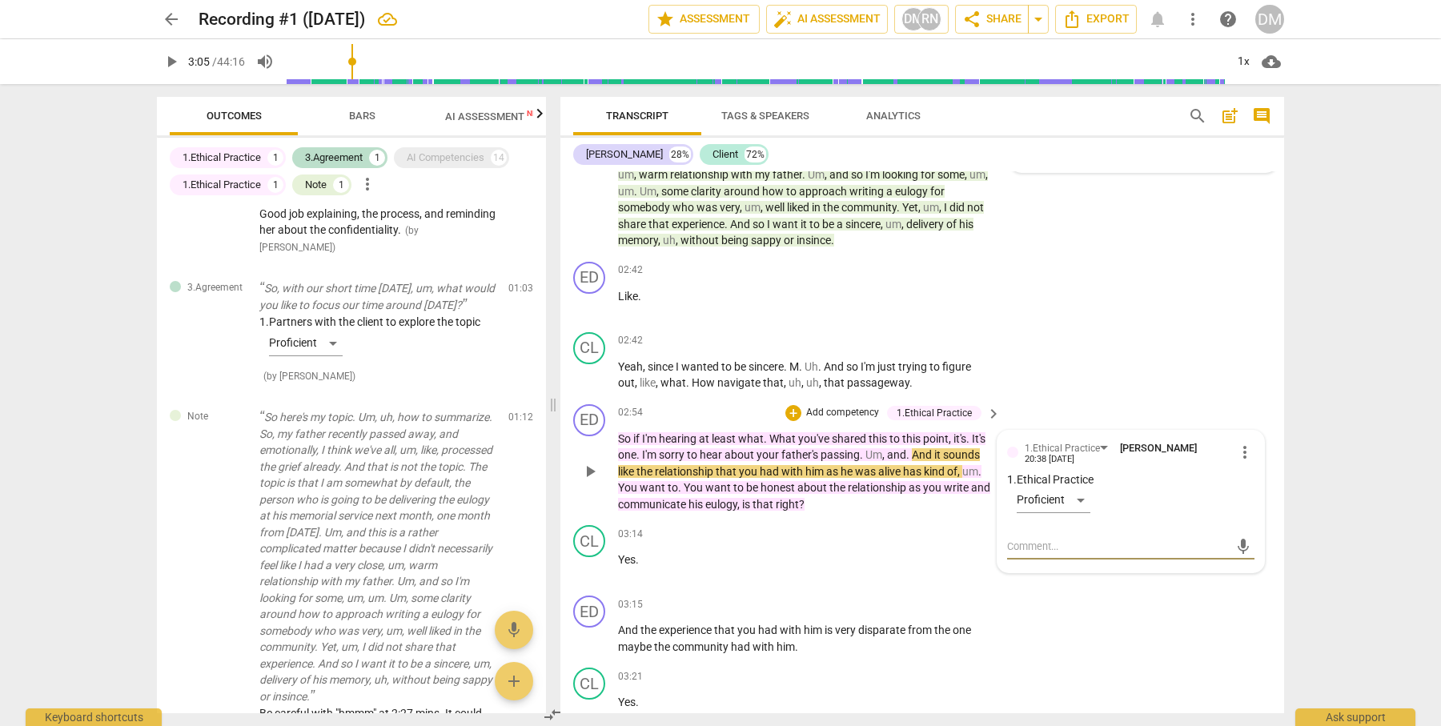
click at [1239, 443] on span "more_vert" at bounding box center [1244, 452] width 19 height 19
click at [1270, 471] on li "Delete" at bounding box center [1257, 471] width 55 height 30
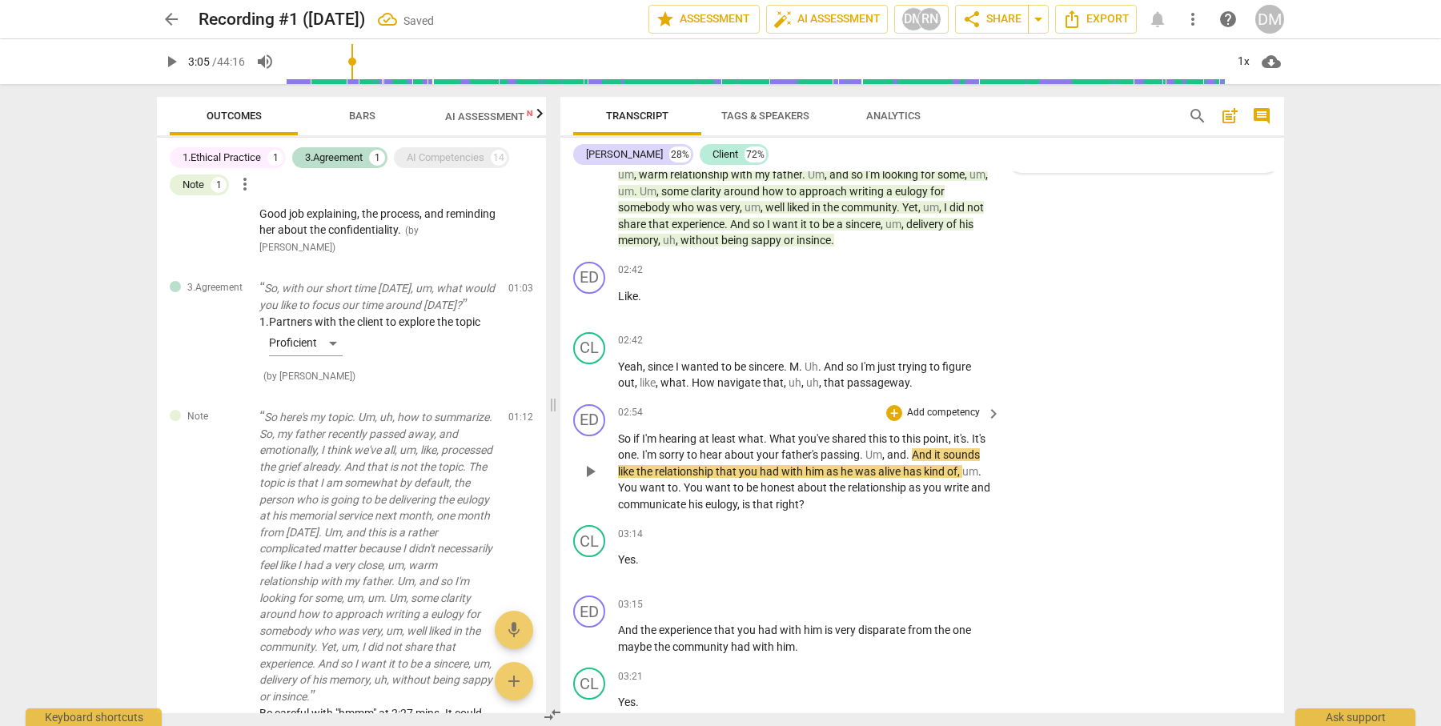
click at [978, 404] on div "+ Add competency keyboard_arrow_right" at bounding box center [942, 413] width 119 height 18
click at [963, 406] on p "Add competency" at bounding box center [943, 413] width 76 height 14
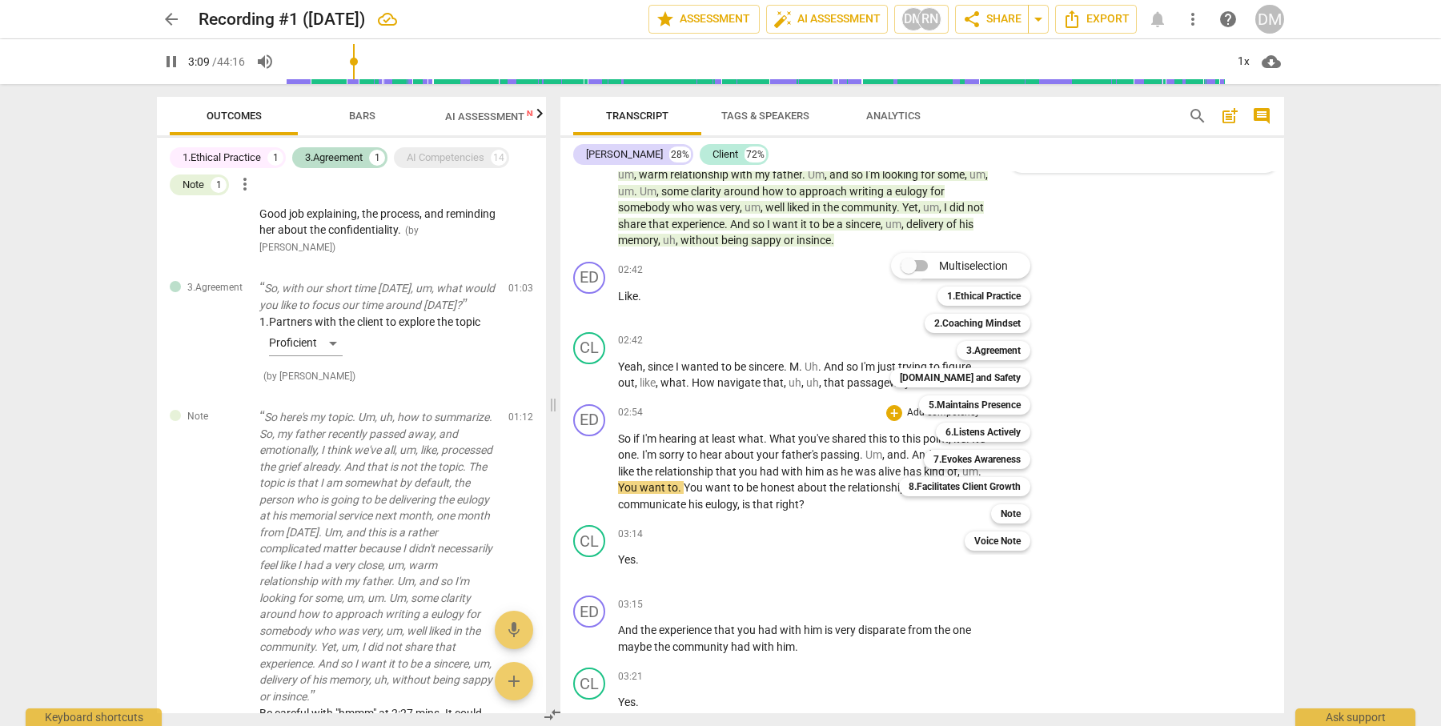
click at [922, 263] on input "Multiselection" at bounding box center [908, 266] width 38 height 38
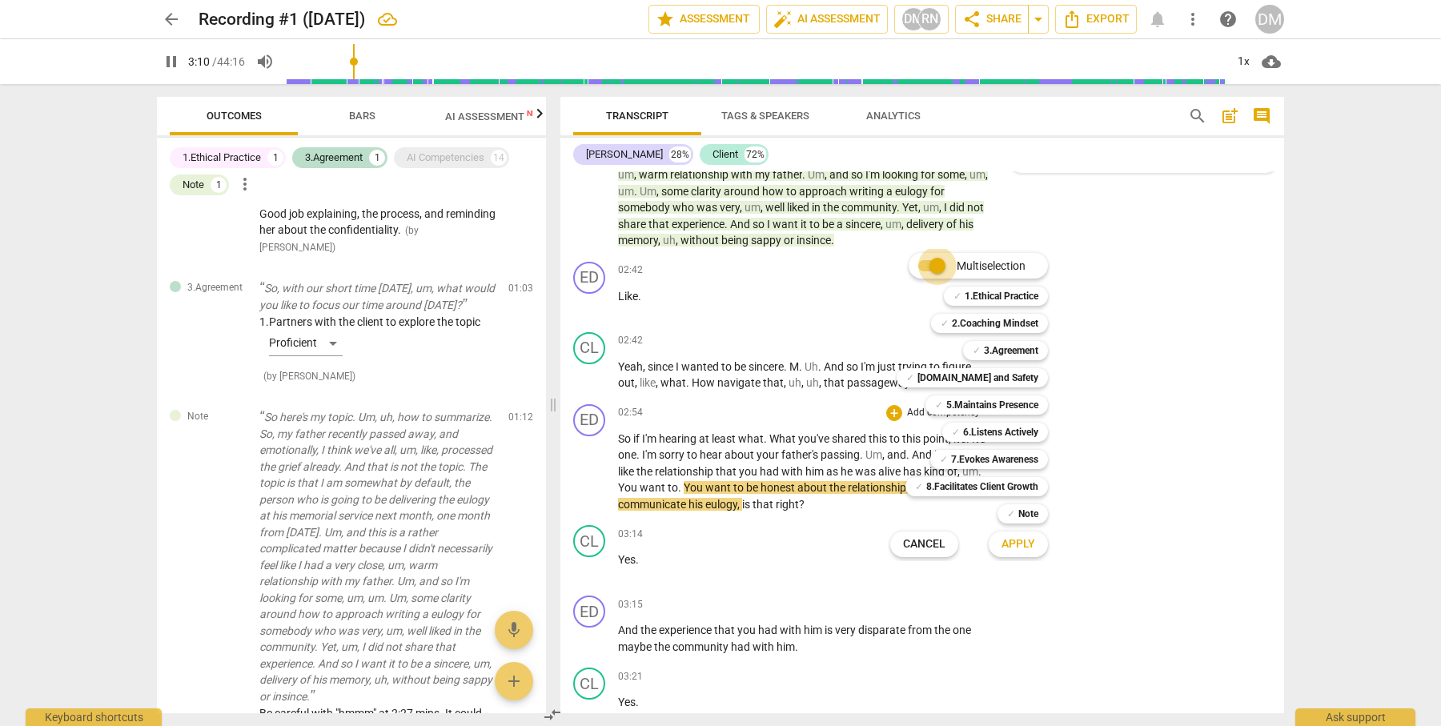
click at [925, 263] on input "Multiselection" at bounding box center [937, 266] width 38 height 38
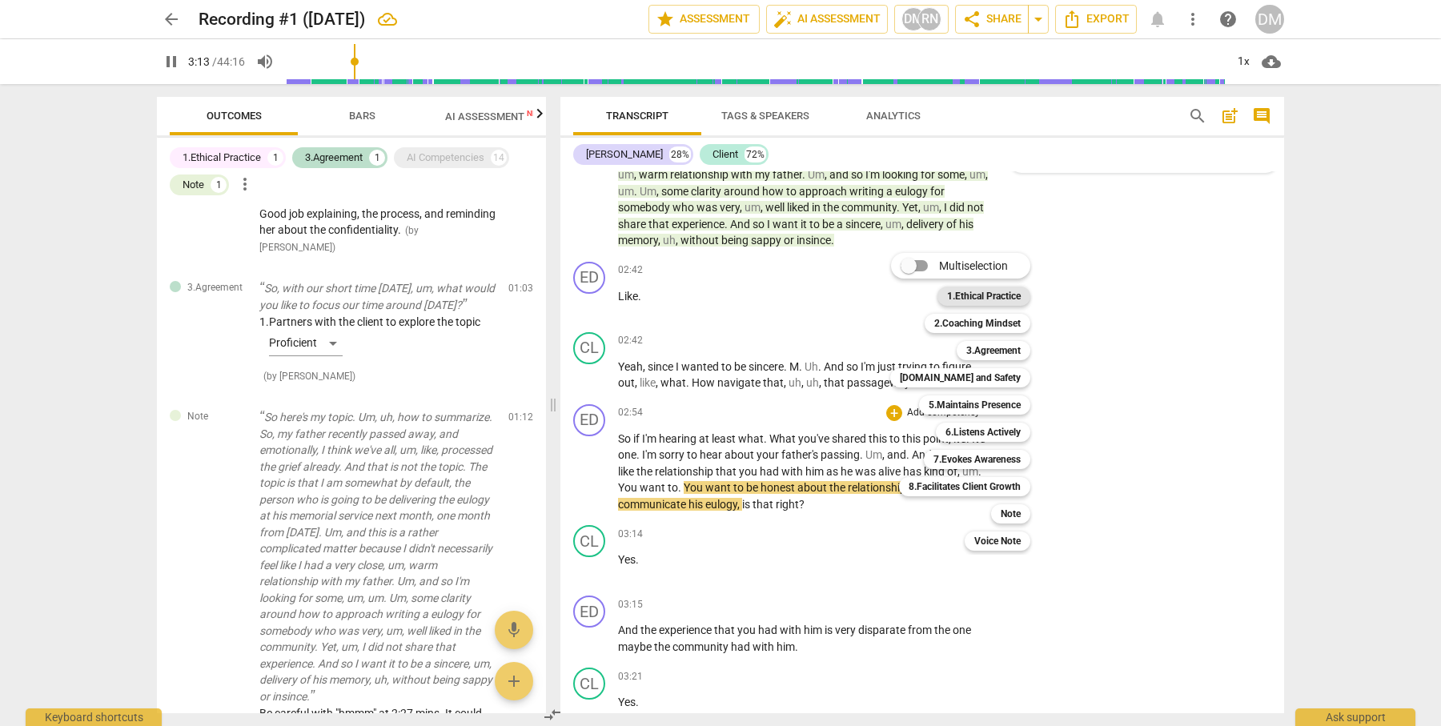
click at [995, 297] on b "1.Ethical Practice" at bounding box center [984, 296] width 74 height 19
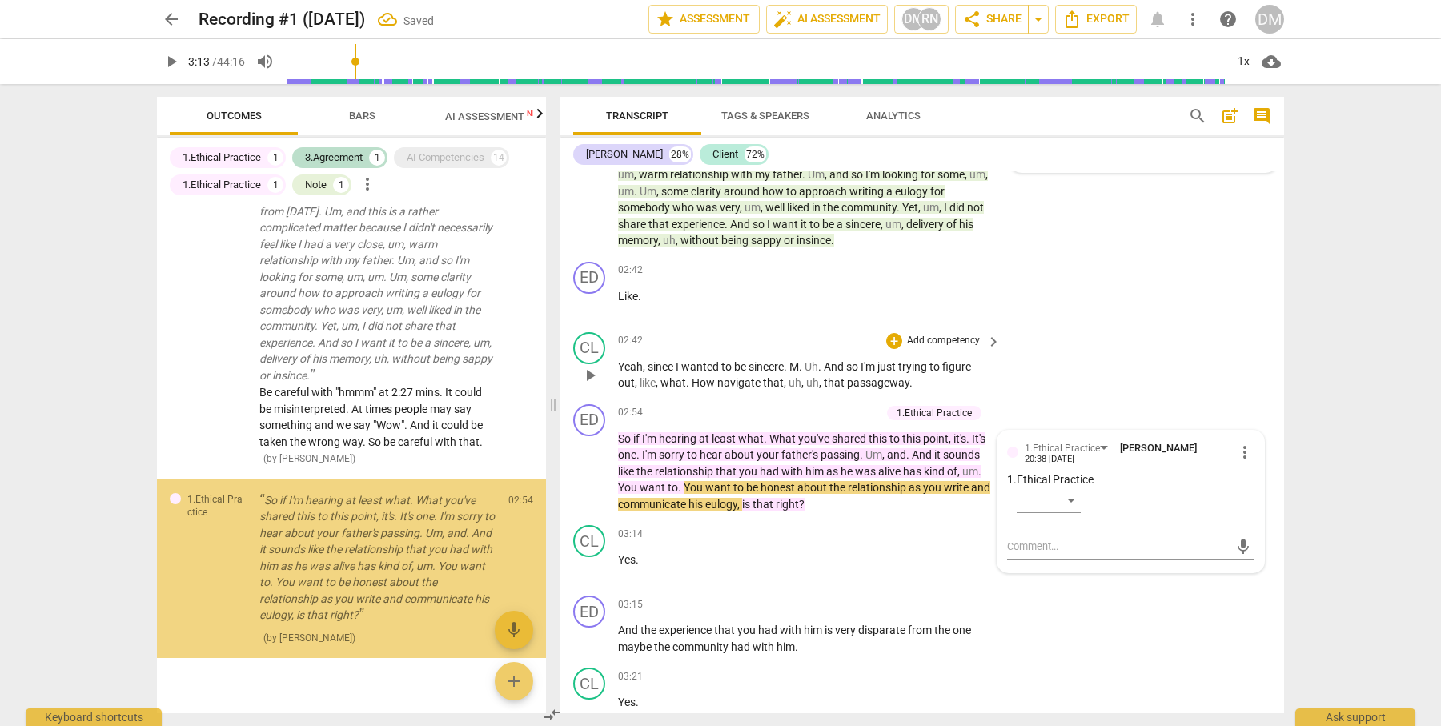
scroll to position [716, 0]
click at [1073, 487] on div "​" at bounding box center [1049, 500] width 64 height 26
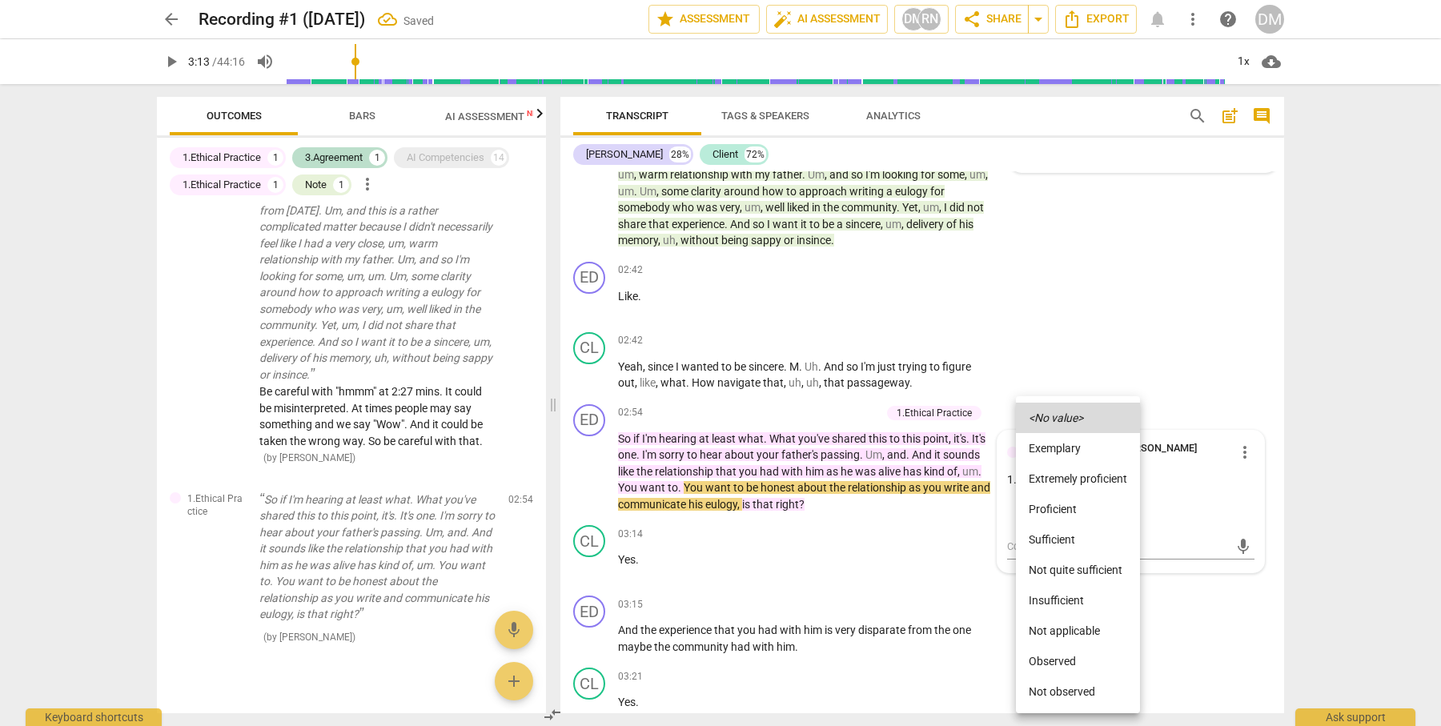
click at [1081, 508] on li "Proficient" at bounding box center [1078, 509] width 124 height 30
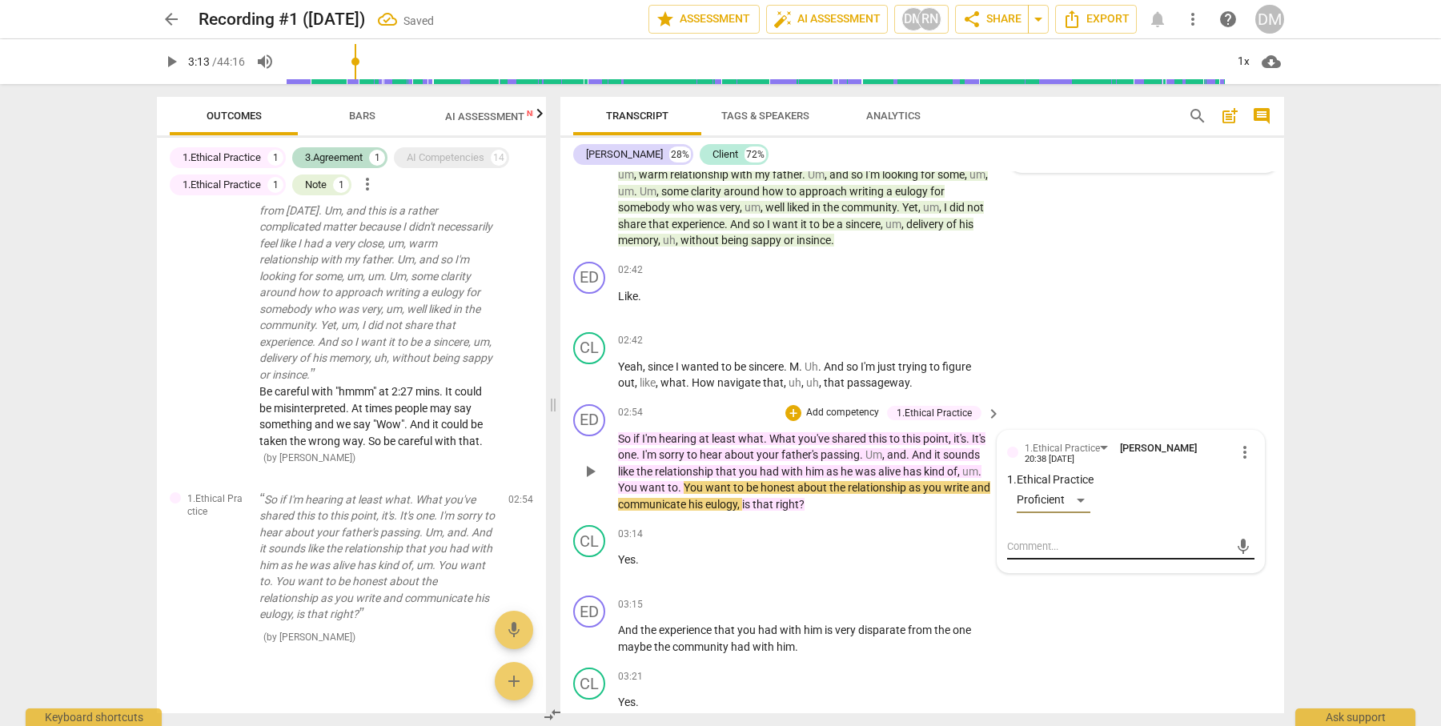
click at [1073, 539] on textarea at bounding box center [1118, 546] width 222 height 15
click at [934, 406] on div "1.Ethical Practice" at bounding box center [934, 413] width 75 height 14
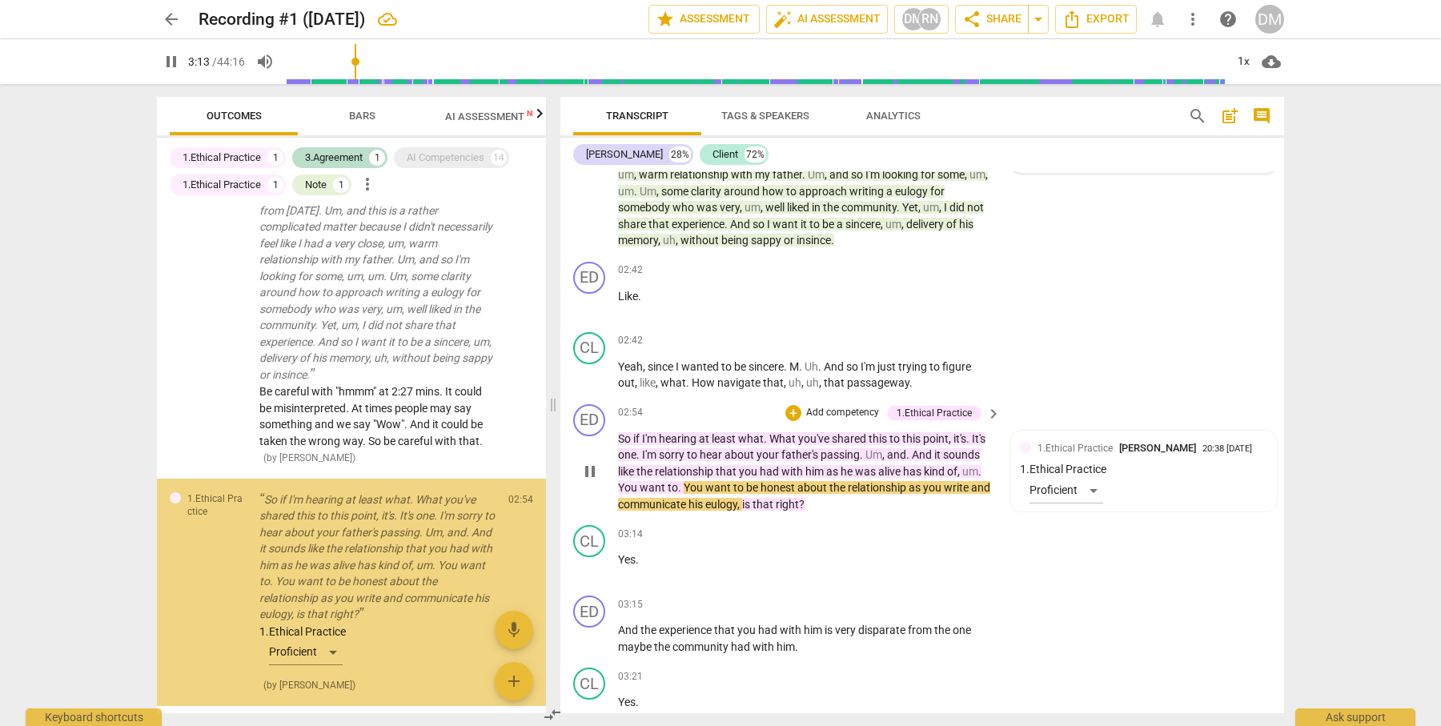
scroll to position [764, 0]
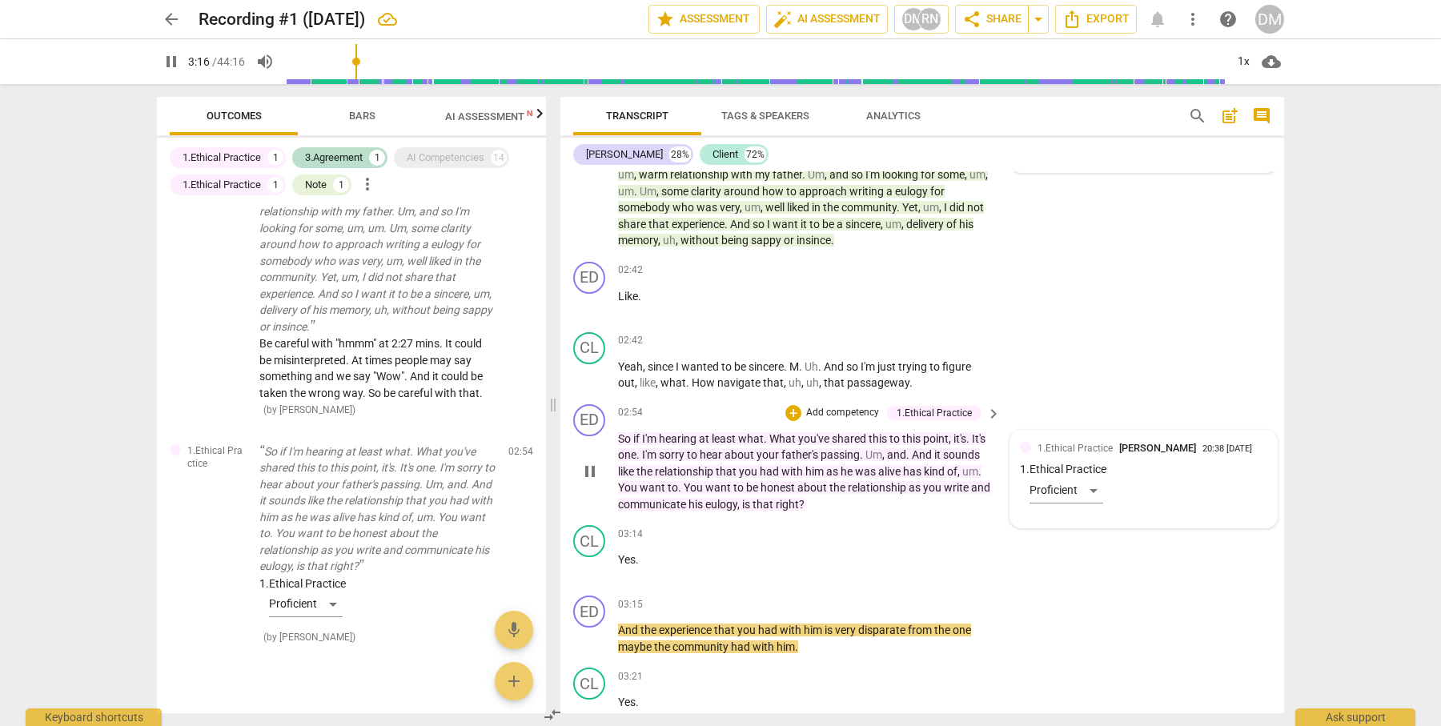
click at [1236, 431] on div "1.Ethical Practice [PERSON_NAME] 20:38 [DATE] 1. Ethical Practice Proficient" at bounding box center [1143, 479] width 267 height 97
click at [1238, 443] on span "more_vert" at bounding box center [1244, 452] width 19 height 19
click at [1254, 473] on li "Delete" at bounding box center [1257, 471] width 55 height 30
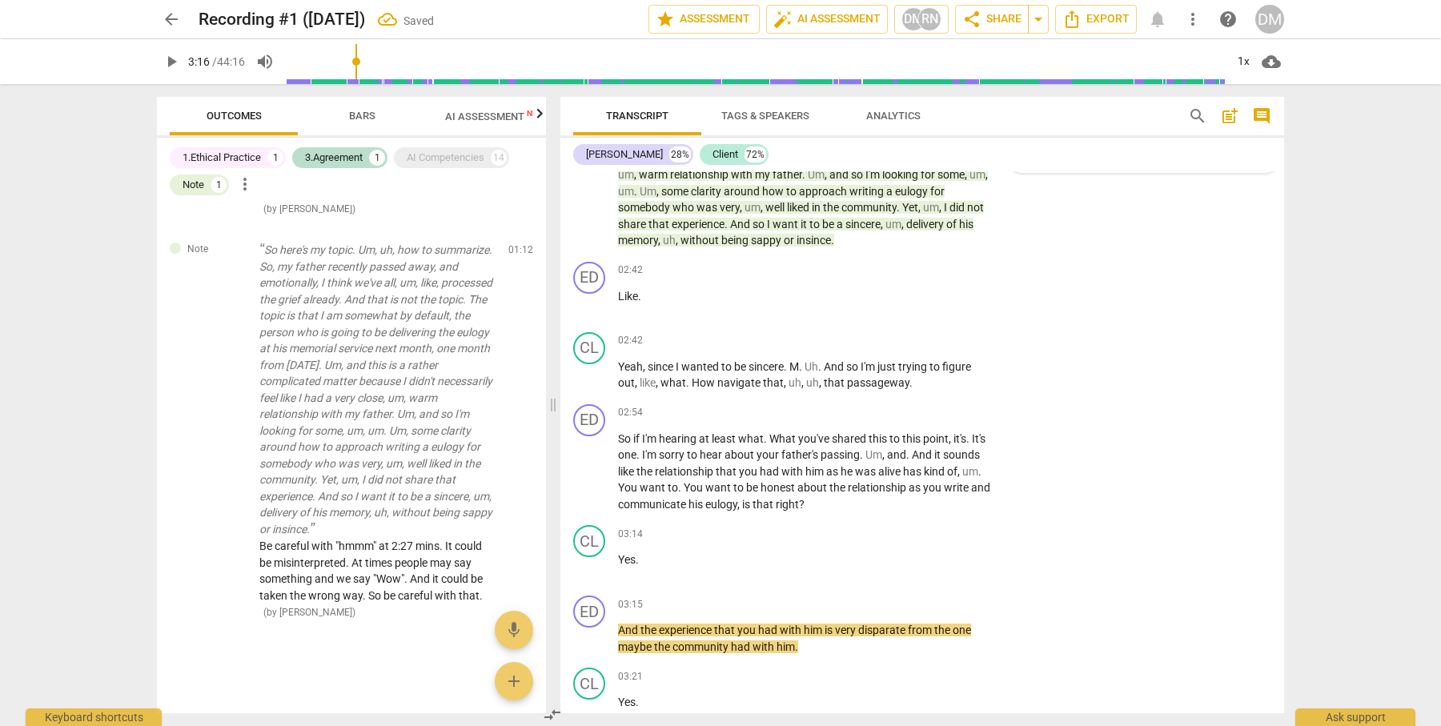
scroll to position [541, 0]
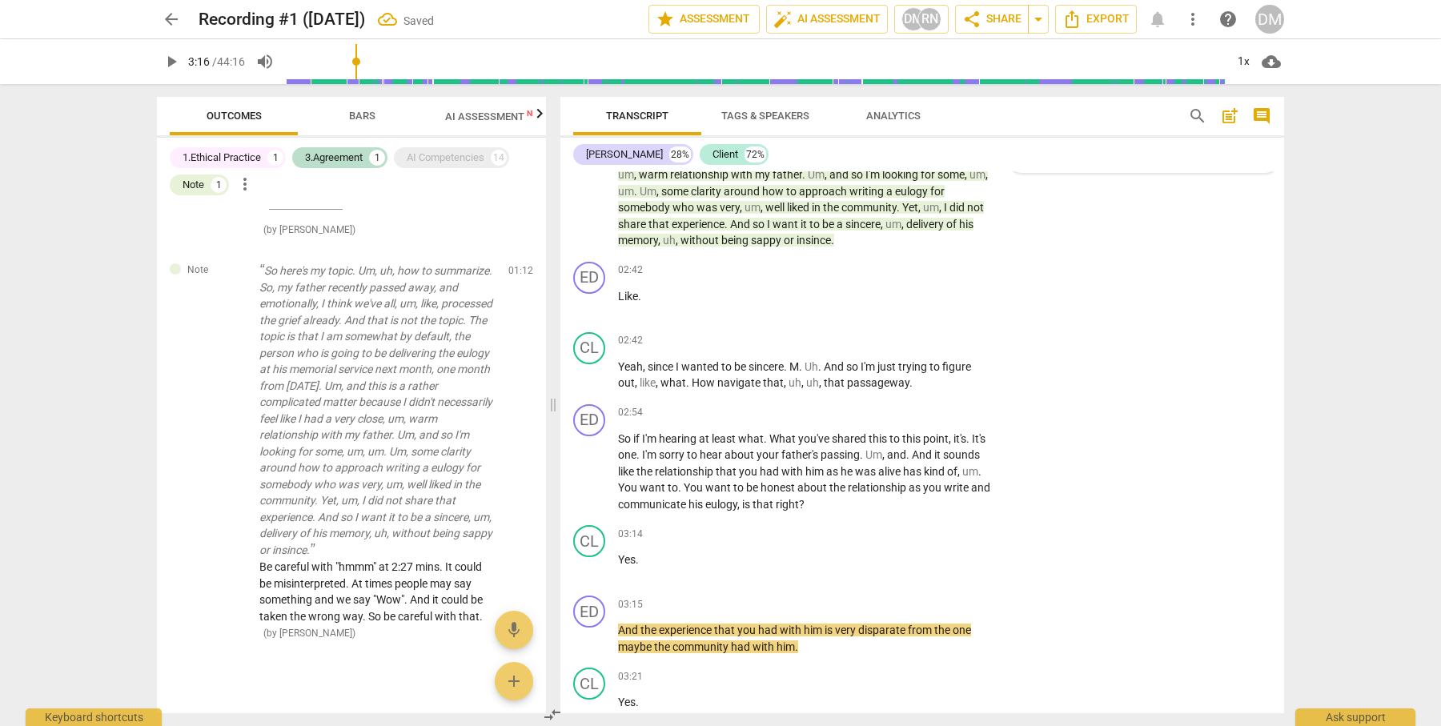
click at [362, 110] on span "Bars" at bounding box center [362, 116] width 26 height 12
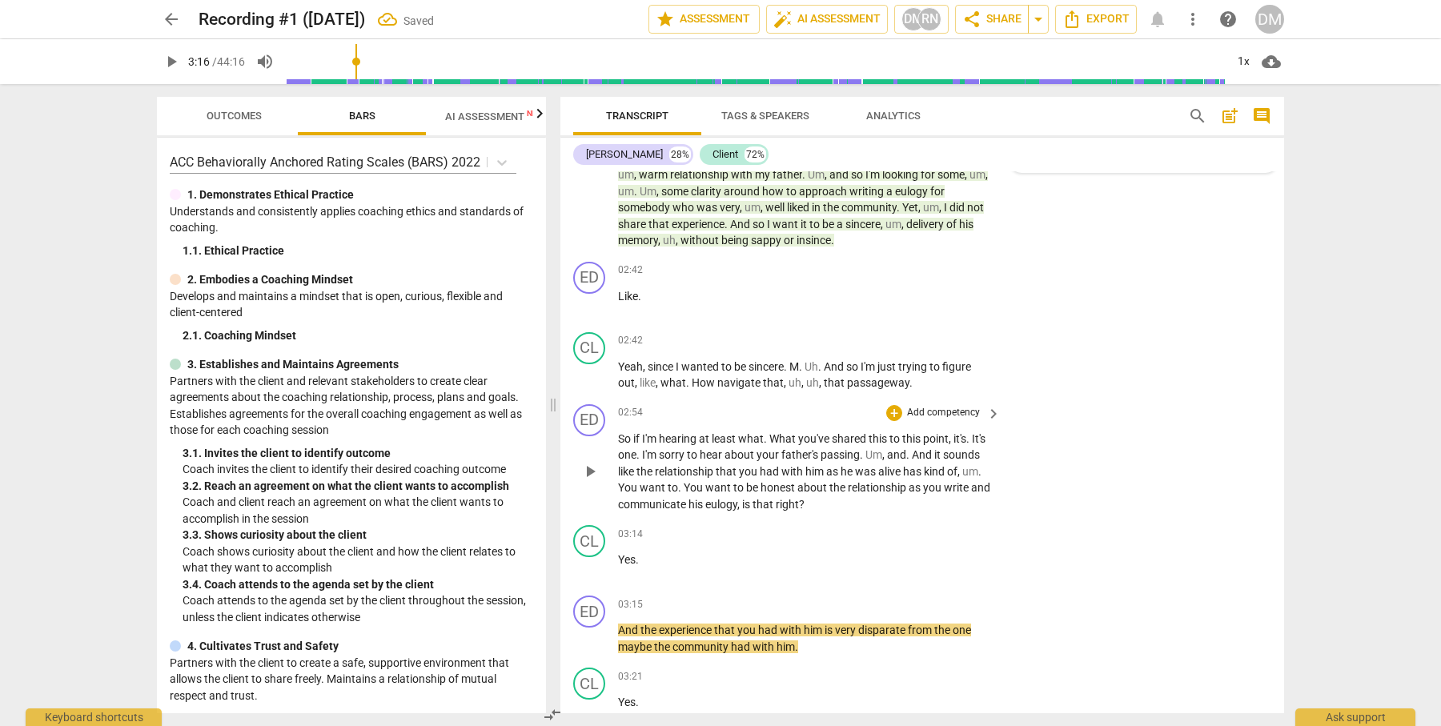
click at [989, 404] on span "keyboard_arrow_right" at bounding box center [993, 413] width 19 height 19
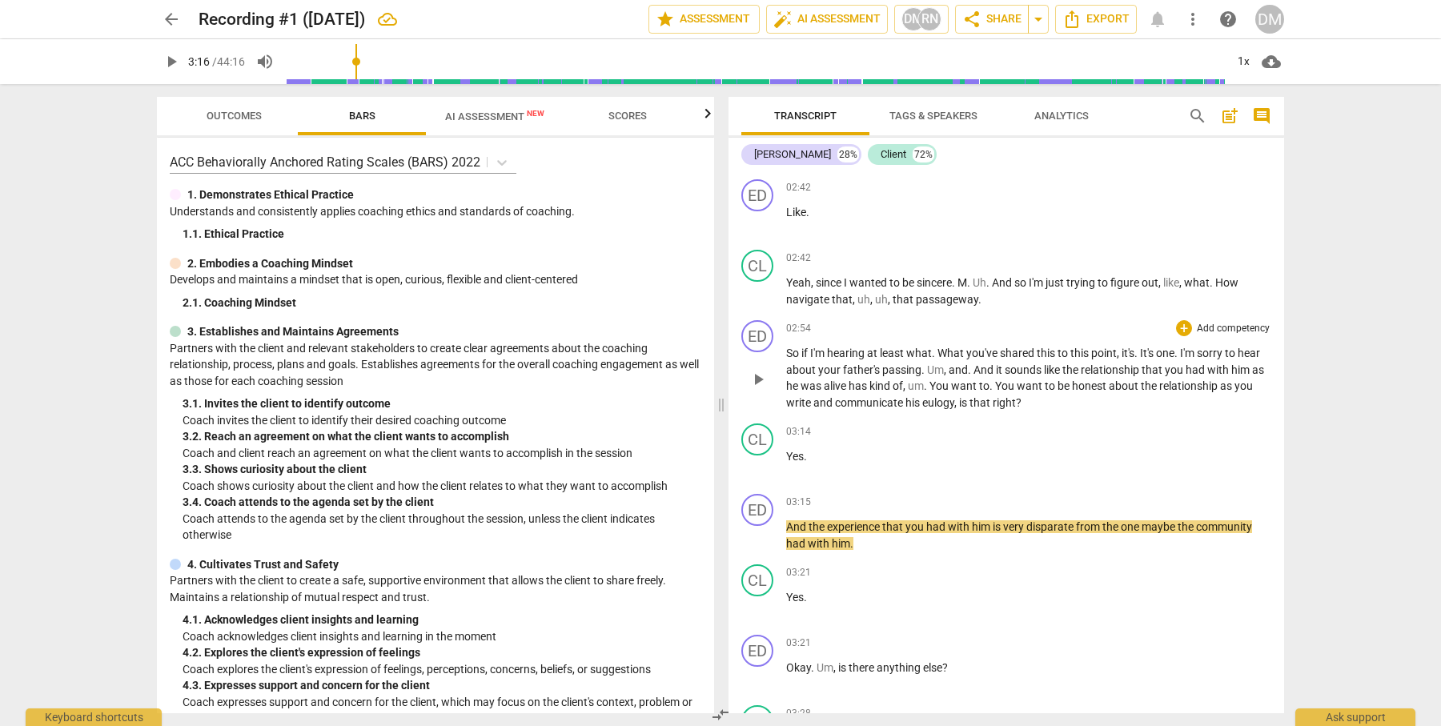
click at [1226, 335] on p "Add competency" at bounding box center [1233, 329] width 76 height 14
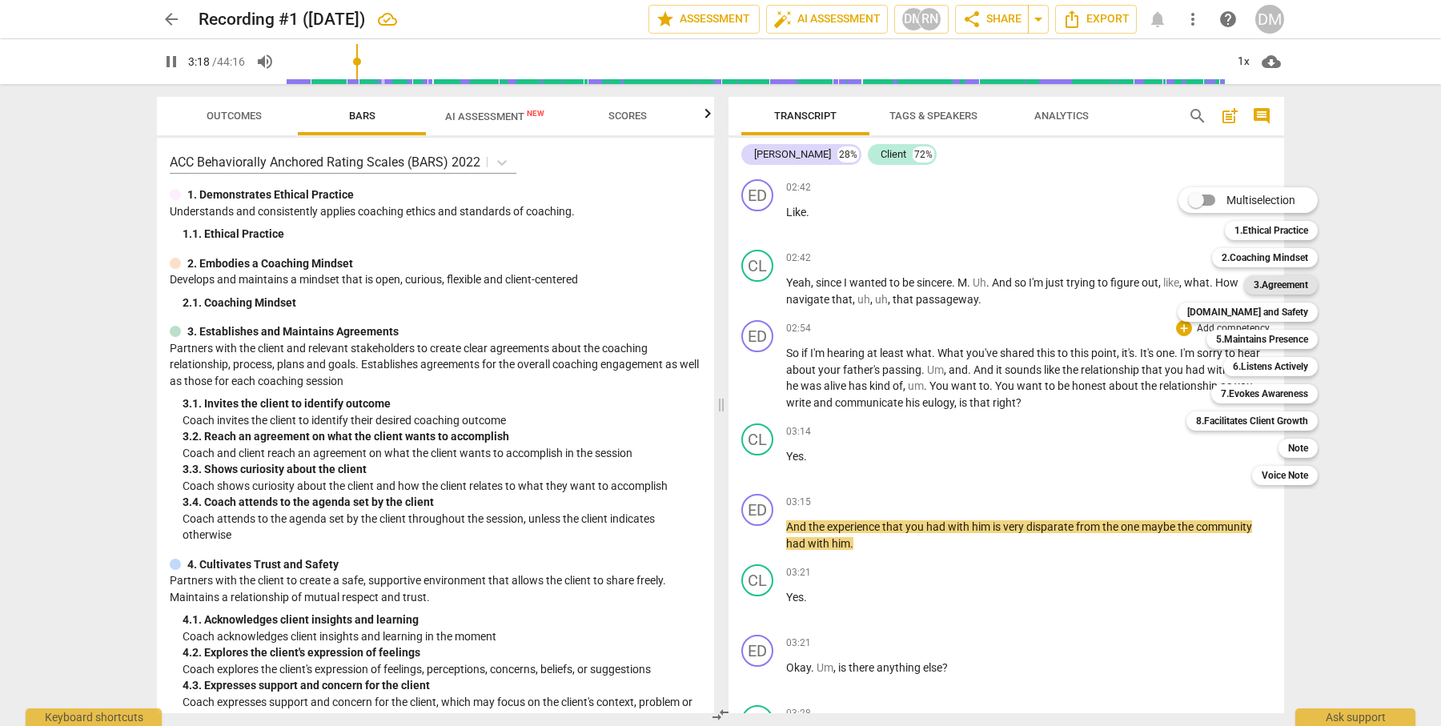
click at [1294, 281] on b "3.Agreement" at bounding box center [1281, 284] width 54 height 19
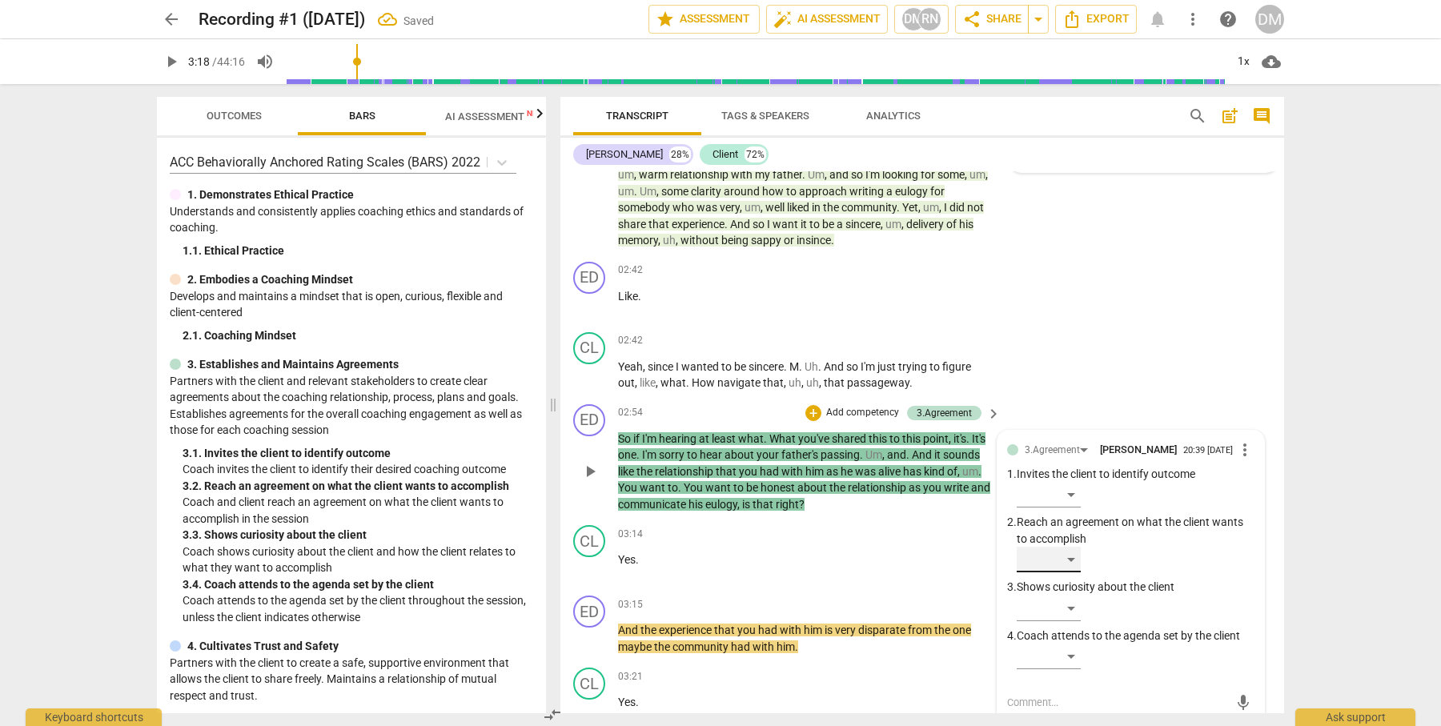
click at [1075, 548] on div "​" at bounding box center [1049, 560] width 64 height 26
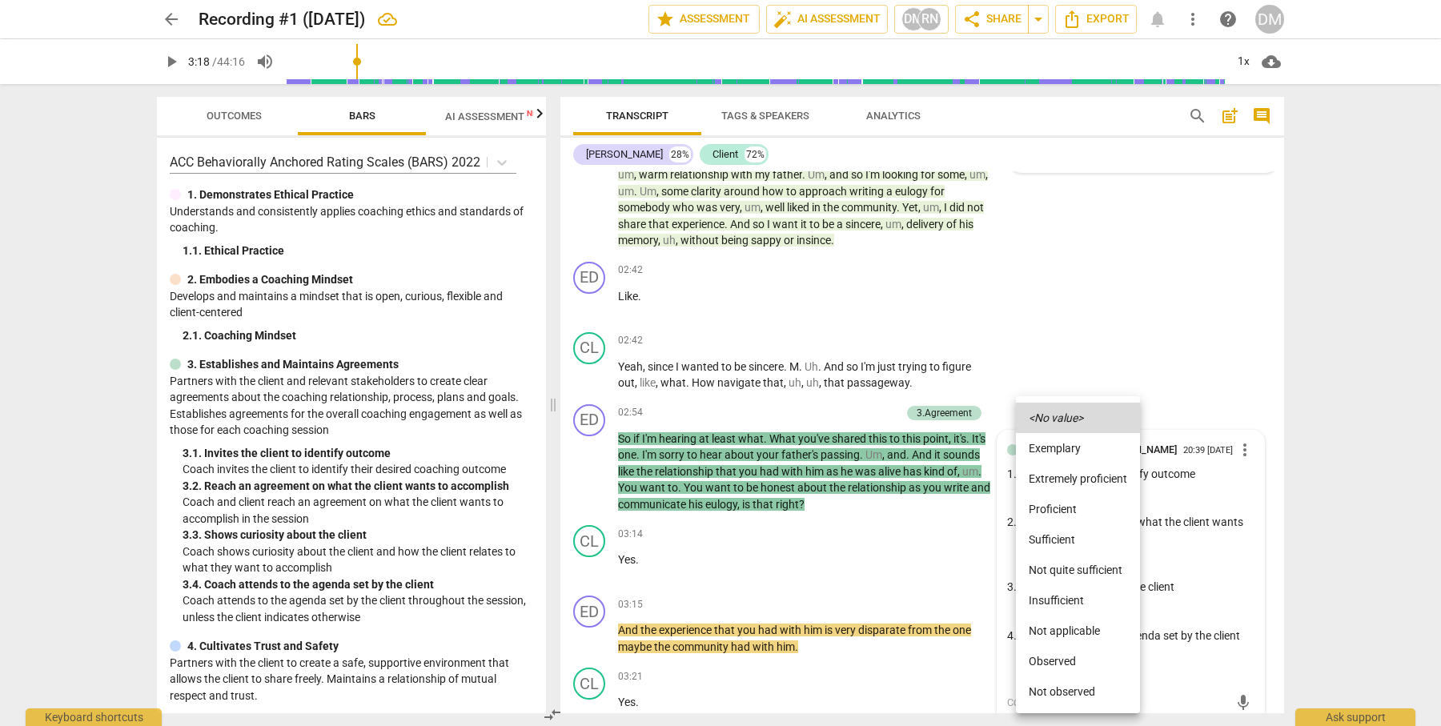
click at [1066, 507] on li "Proficient" at bounding box center [1078, 509] width 124 height 30
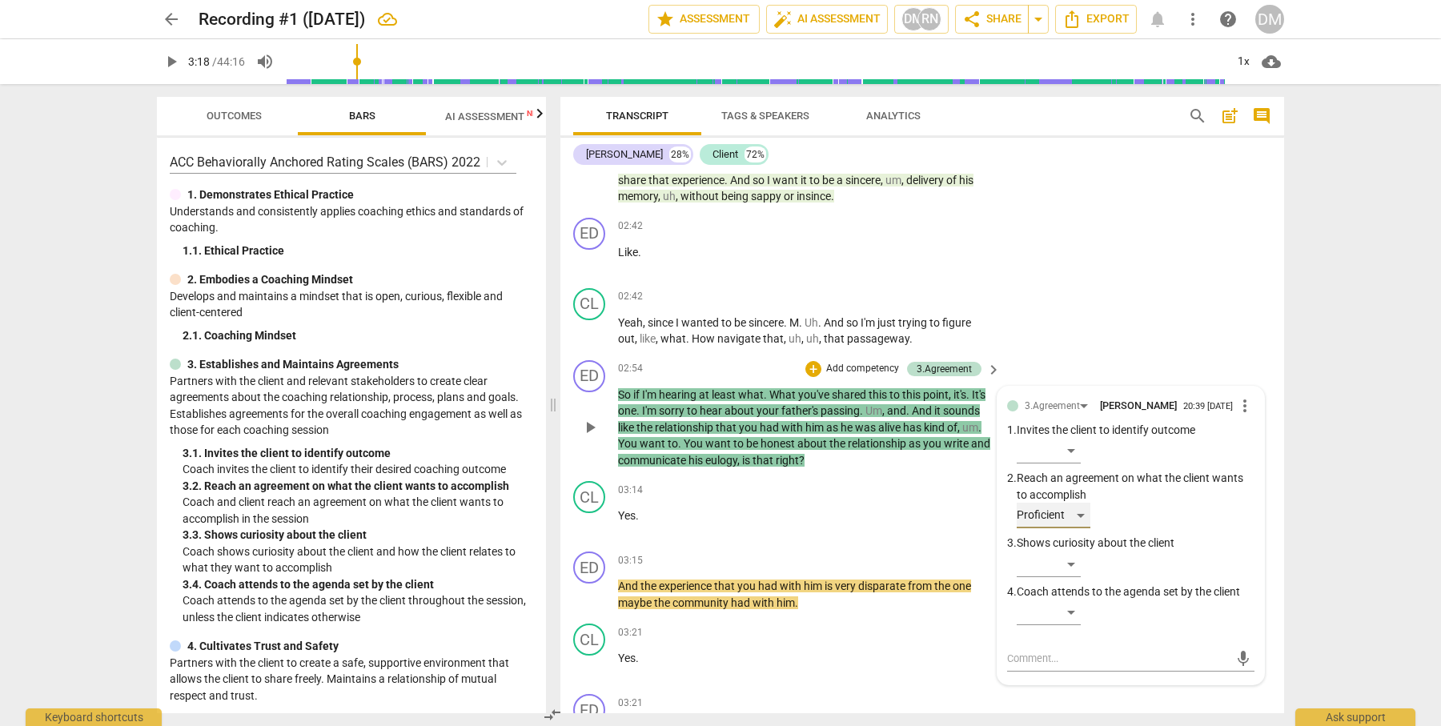
scroll to position [586, 0]
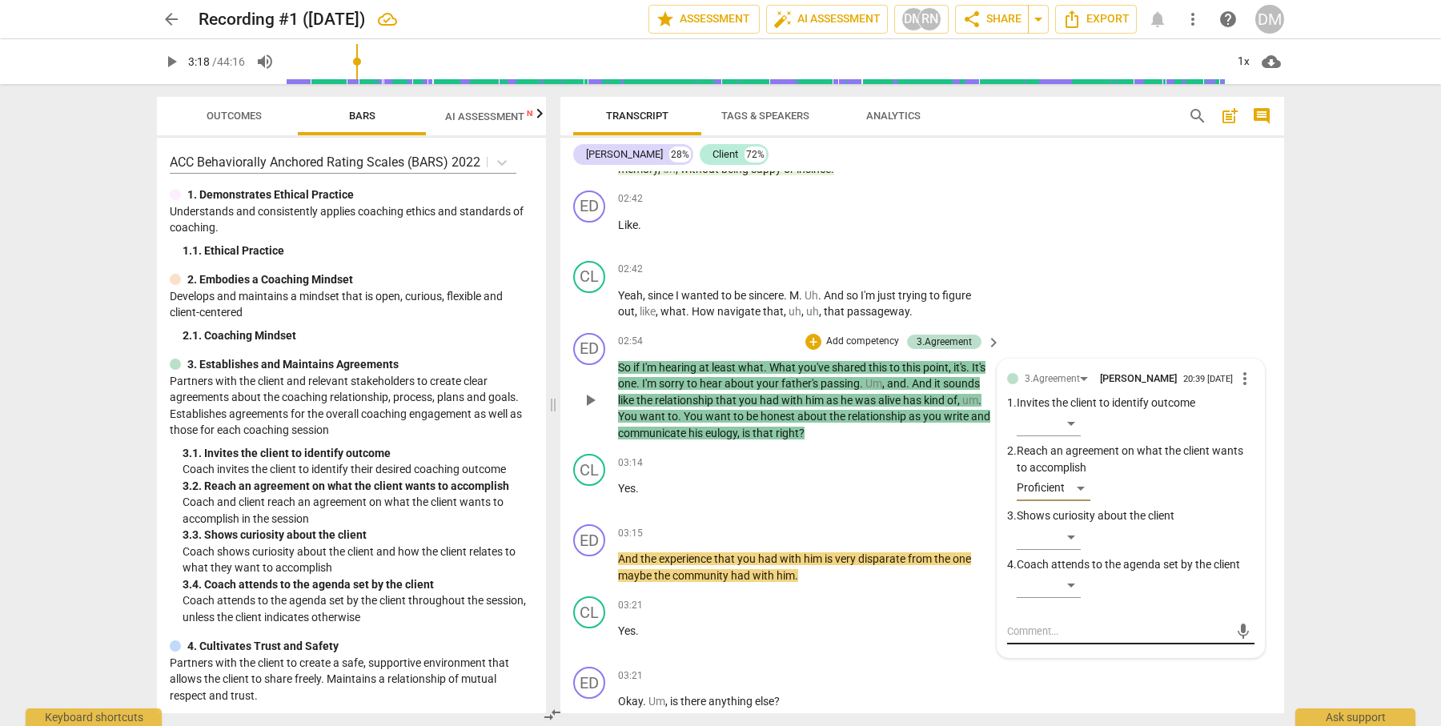
click at [1048, 628] on textarea at bounding box center [1118, 631] width 222 height 15
click at [1237, 630] on span "send" at bounding box center [1243, 639] width 18 height 18
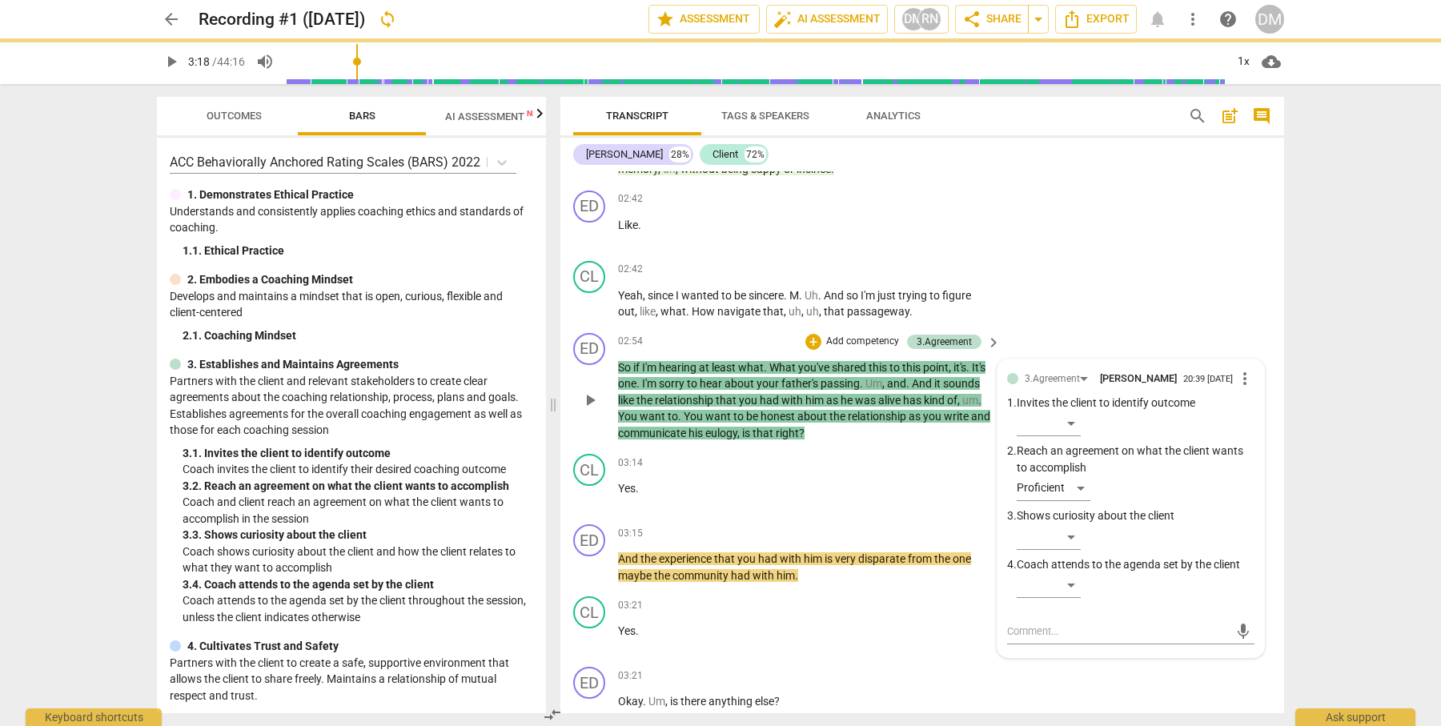
scroll to position [0, 0]
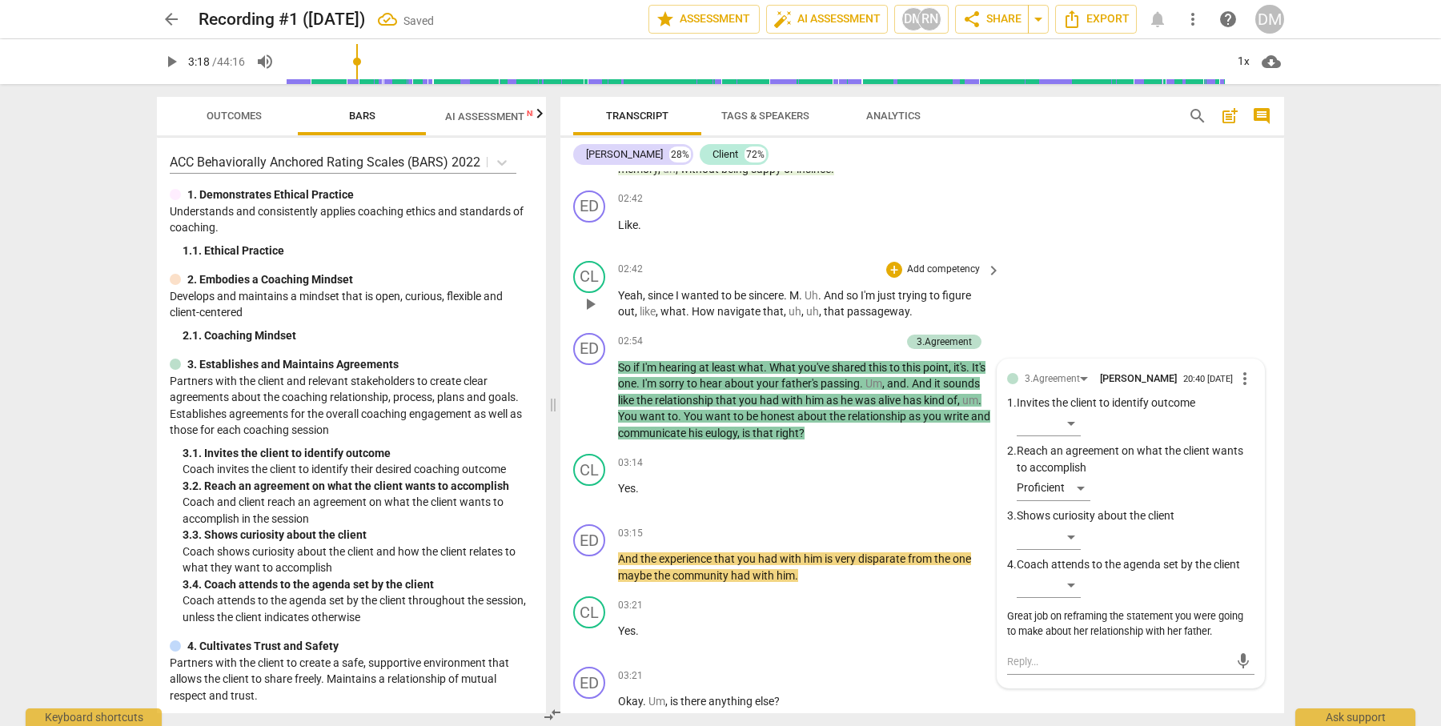
click at [1210, 298] on div "CL play_arrow pause 02:42 + Add competency keyboard_arrow_right Yeah , since I …" at bounding box center [922, 291] width 724 height 72
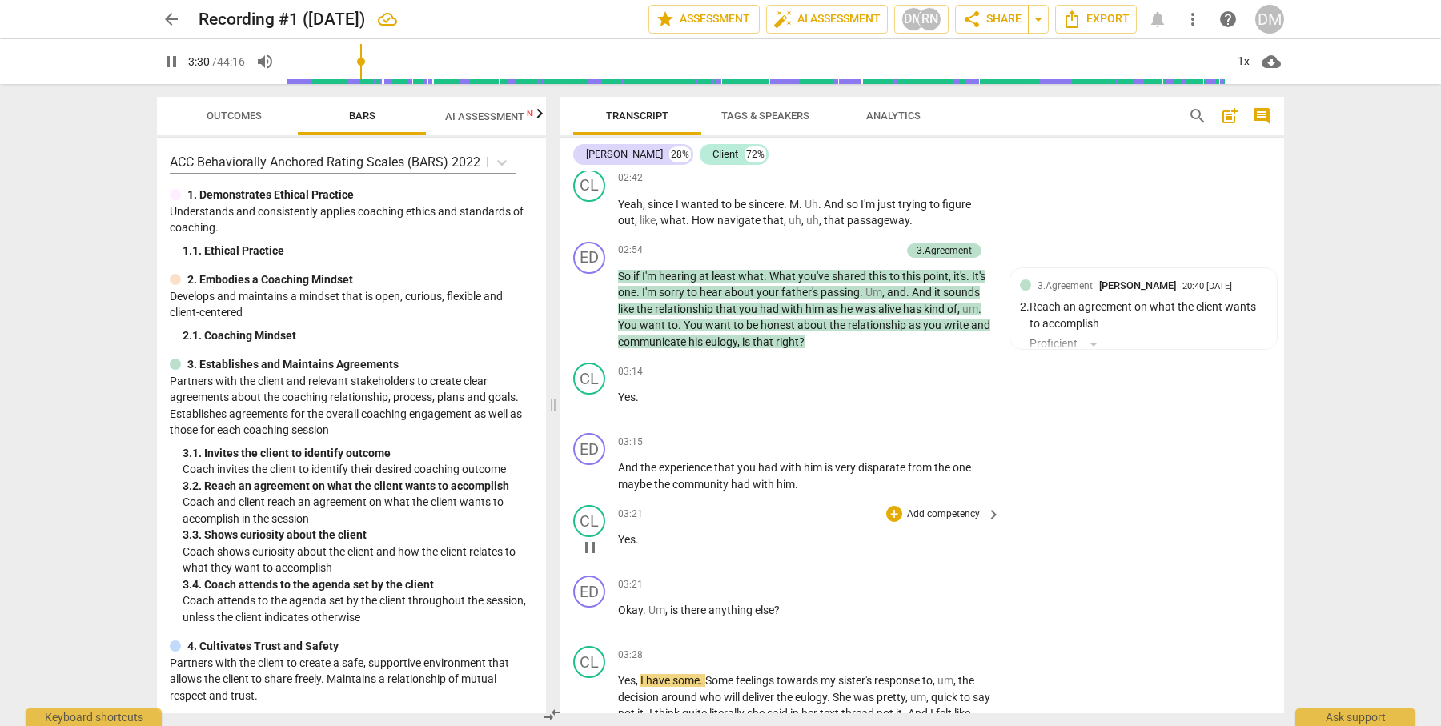
scroll to position [726, 0]
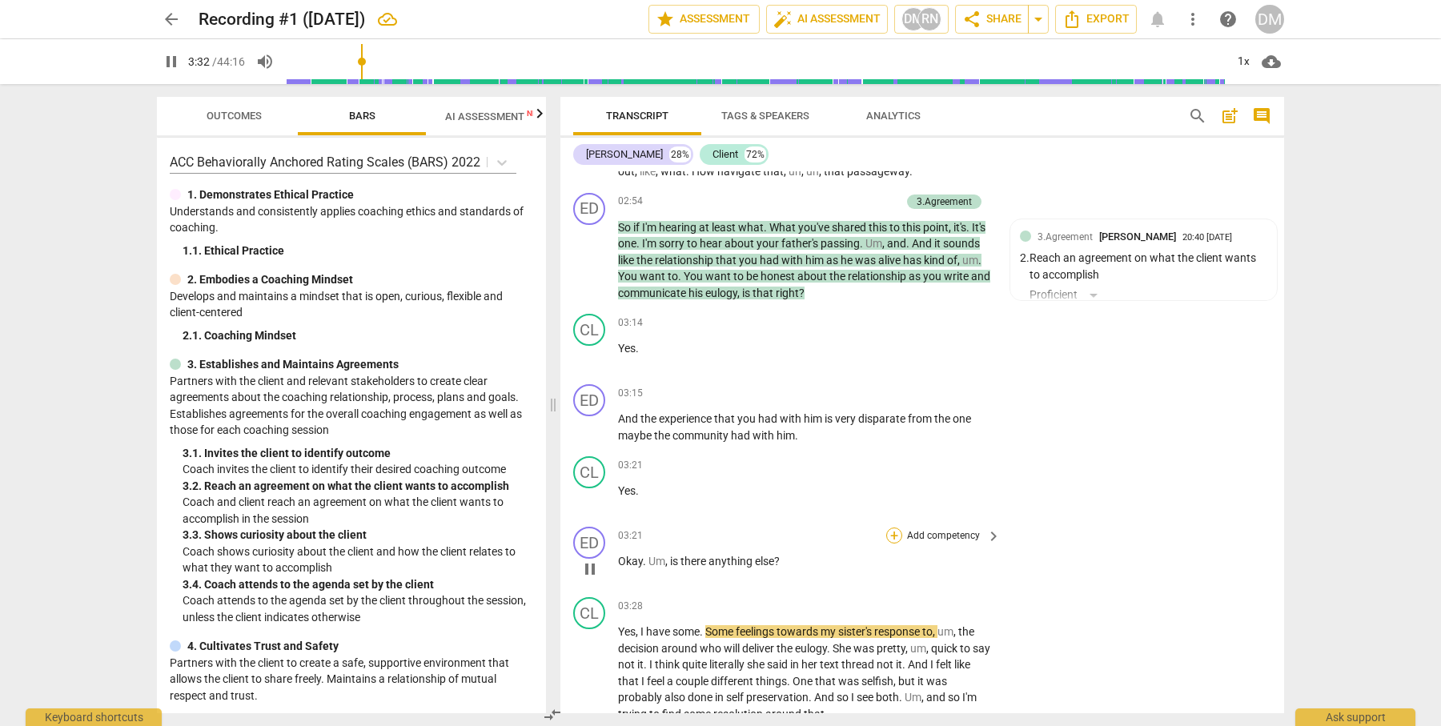
click at [895, 528] on div "+" at bounding box center [894, 536] width 16 height 16
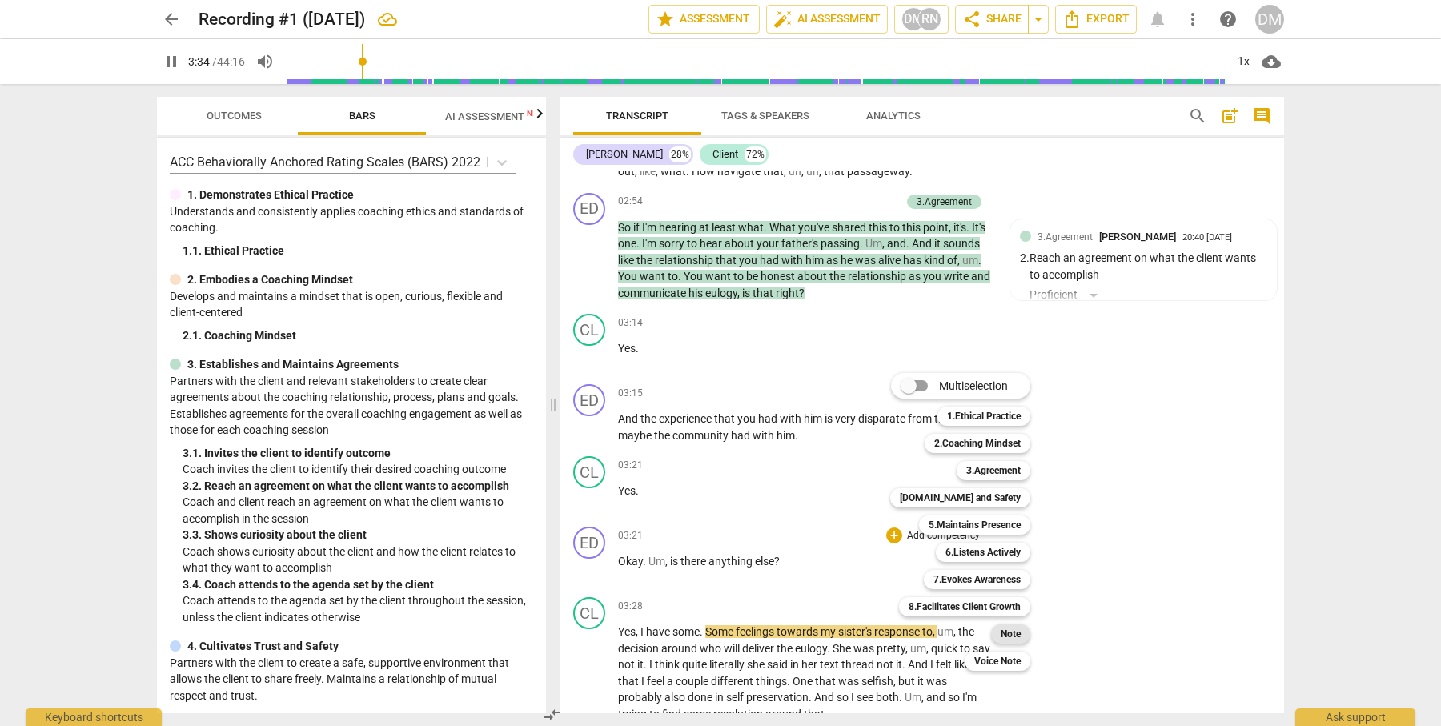
click at [1013, 633] on b "Note" at bounding box center [1011, 633] width 20 height 19
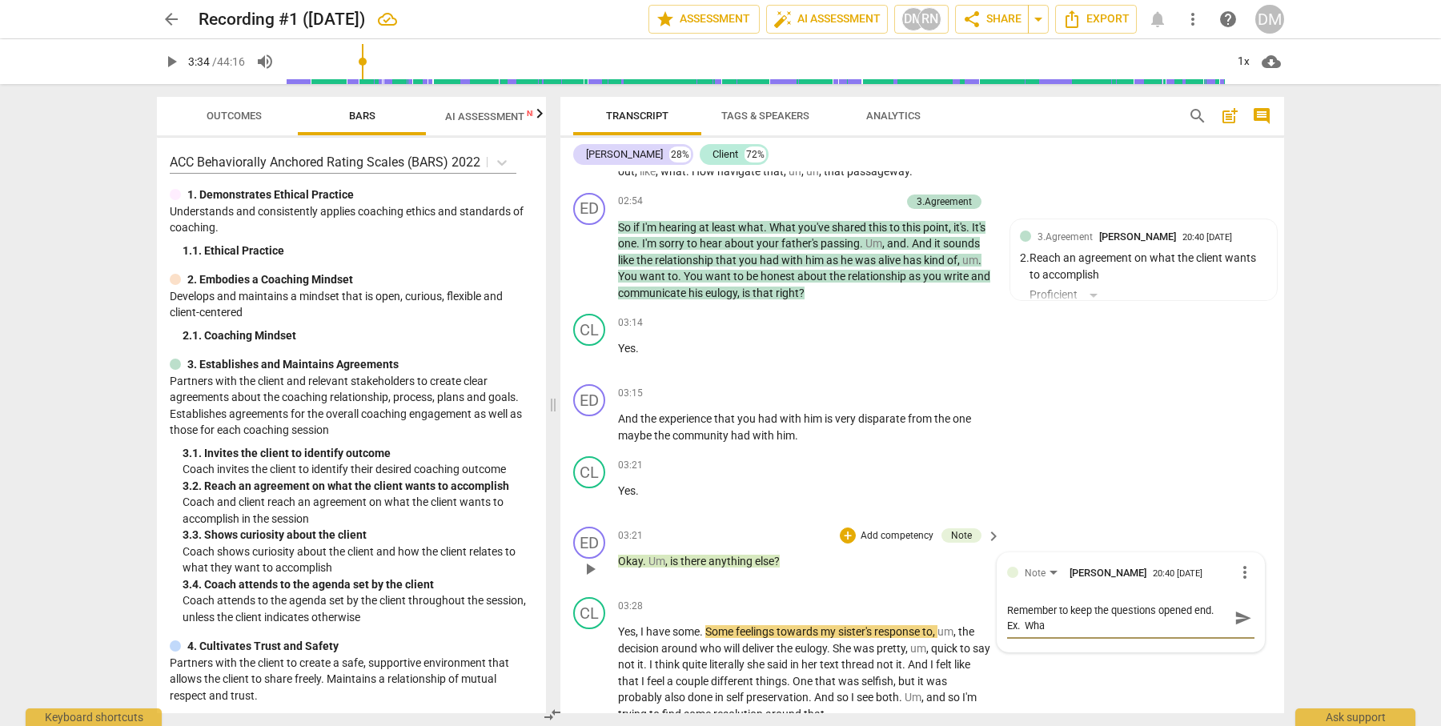
scroll to position [0, 0]
click at [592, 560] on span "play_arrow" at bounding box center [589, 569] width 19 height 19
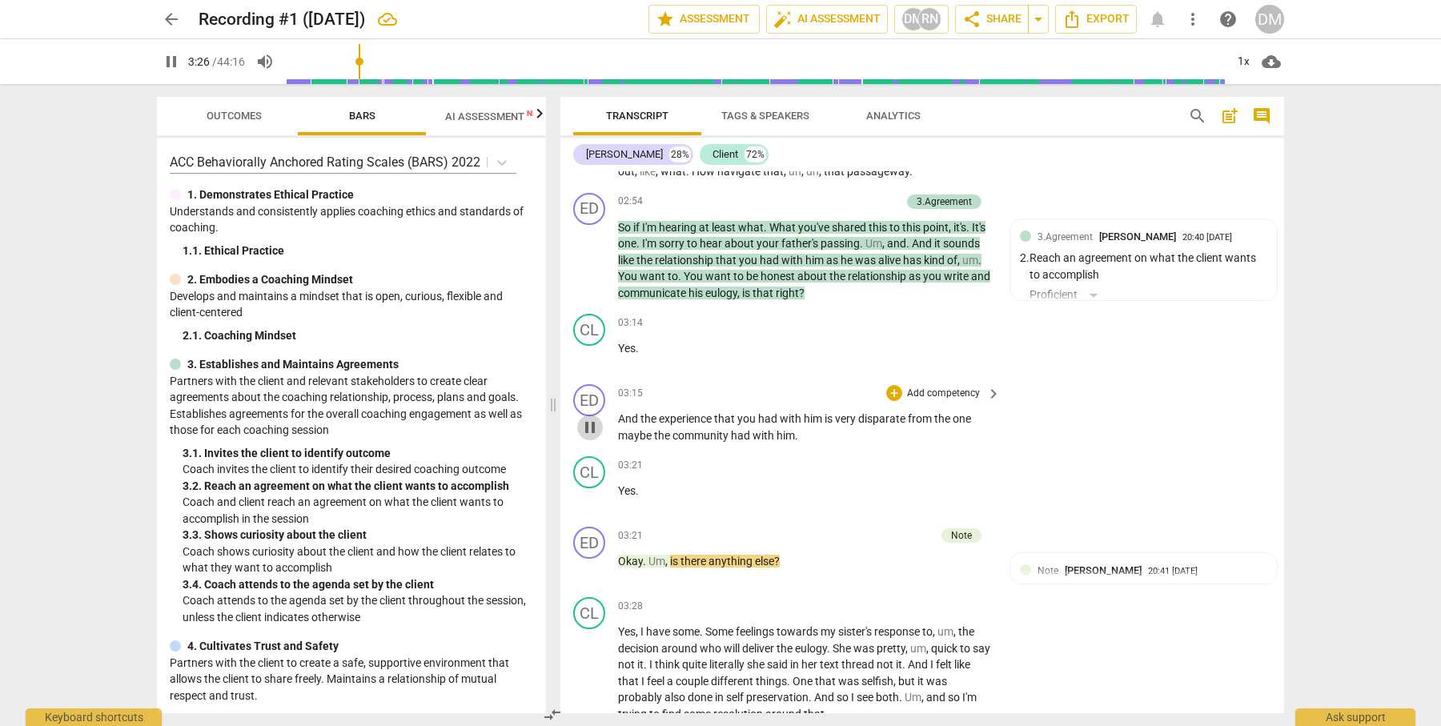
click at [591, 418] on span "pause" at bounding box center [589, 427] width 19 height 19
click at [585, 418] on span "play_arrow" at bounding box center [589, 427] width 19 height 19
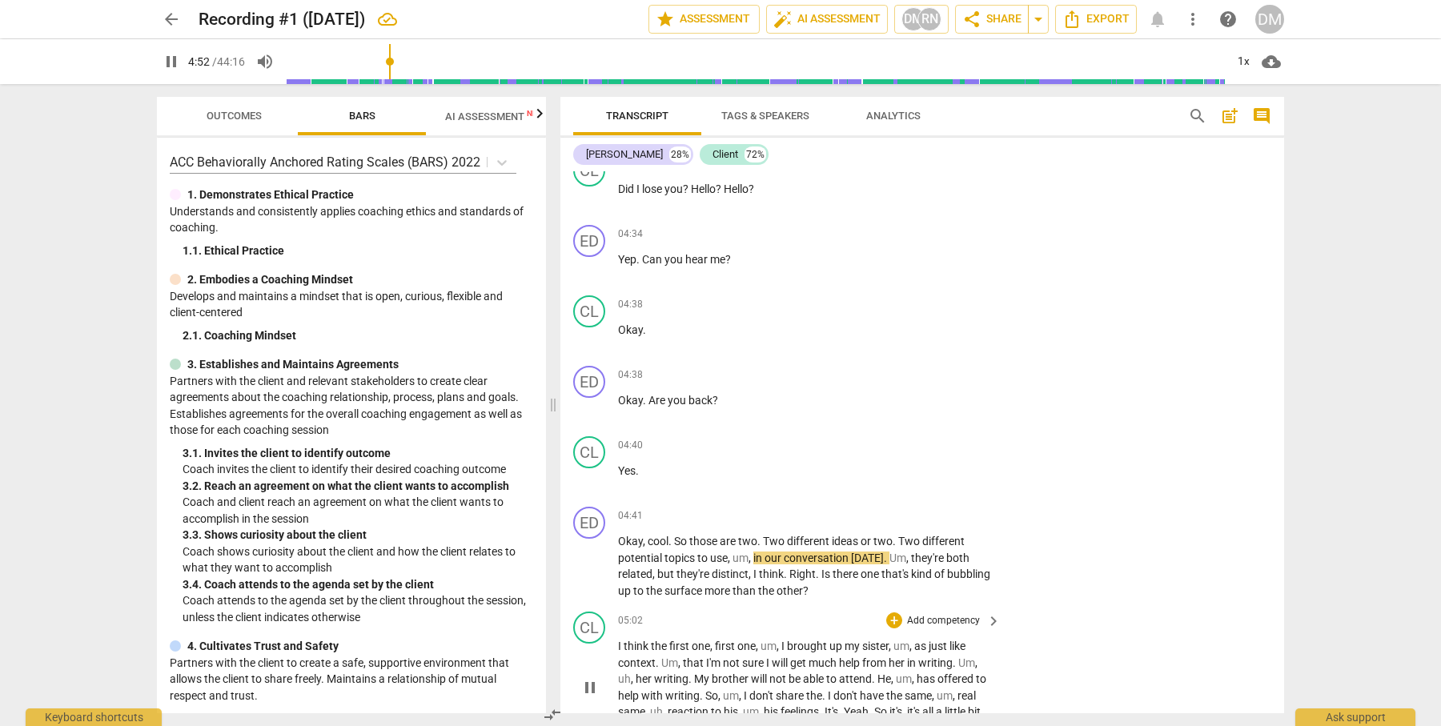
scroll to position [1667, 0]
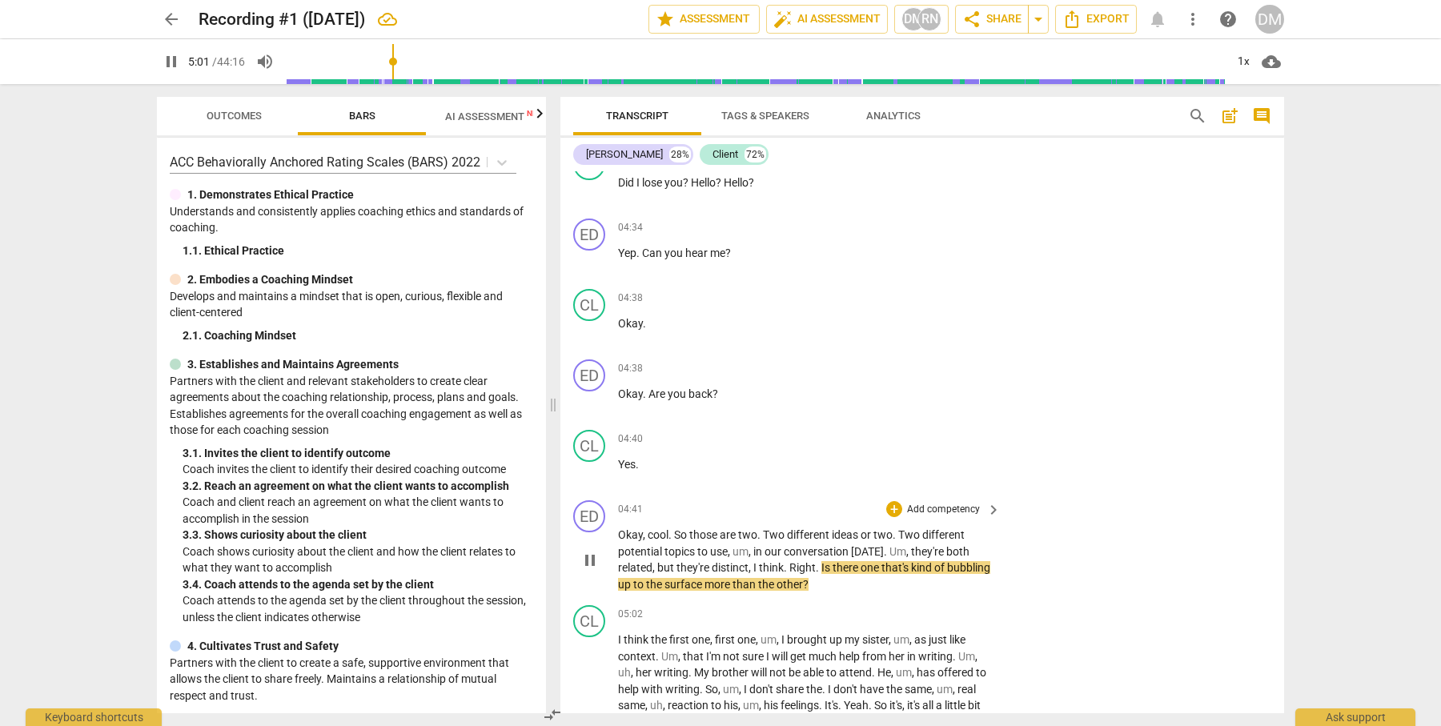
click at [923, 503] on p "Add competency" at bounding box center [943, 510] width 76 height 14
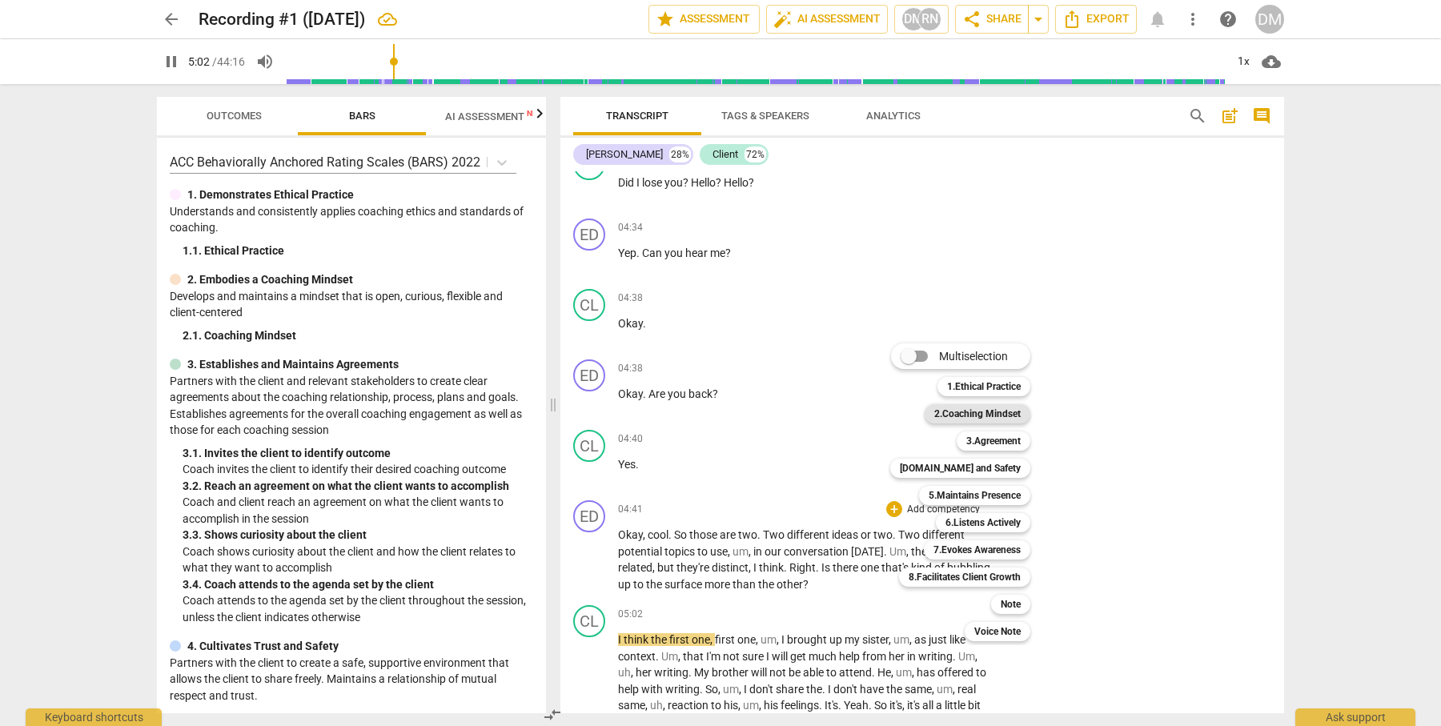
click at [1003, 414] on b "2.Coaching Mindset" at bounding box center [977, 413] width 86 height 19
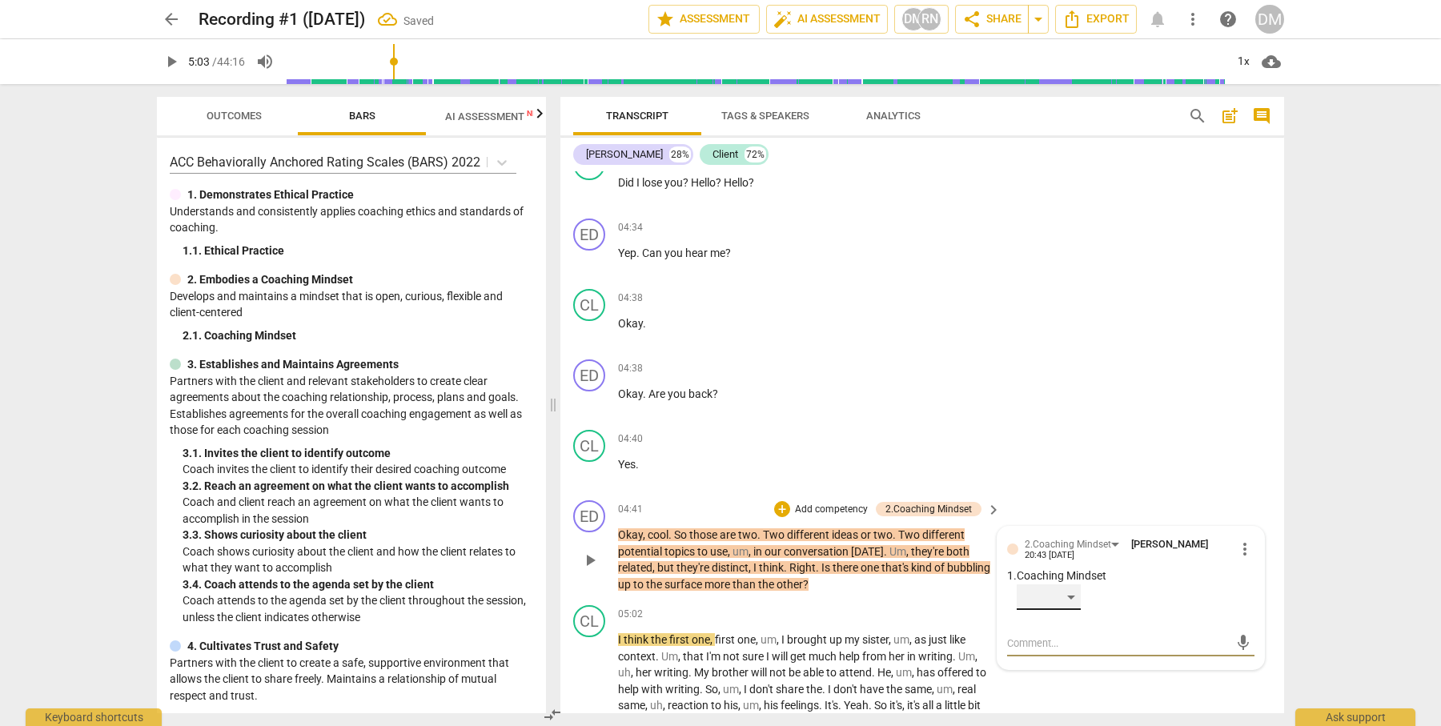
click at [1069, 584] on div "​" at bounding box center [1049, 597] width 64 height 26
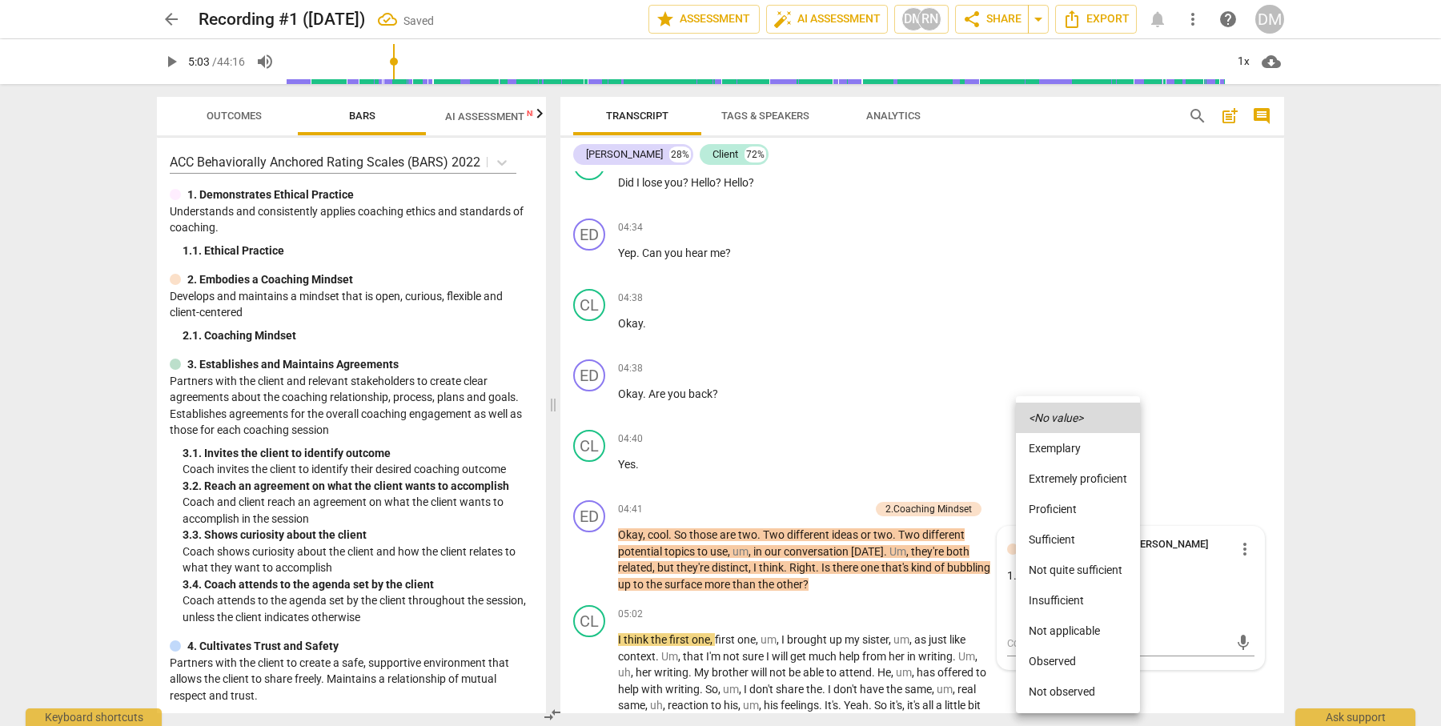
click at [1193, 449] on div at bounding box center [720, 363] width 1441 height 726
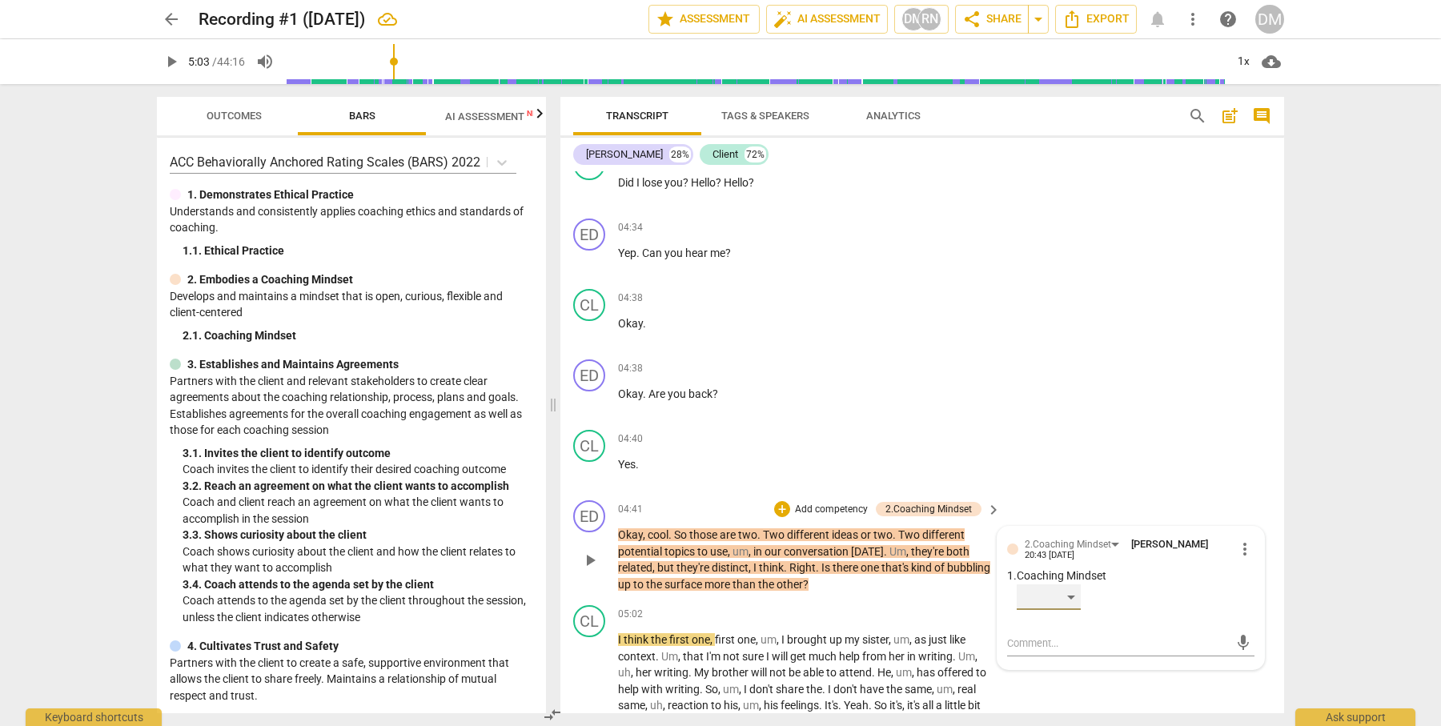
click at [1073, 584] on div "​" at bounding box center [1049, 597] width 64 height 26
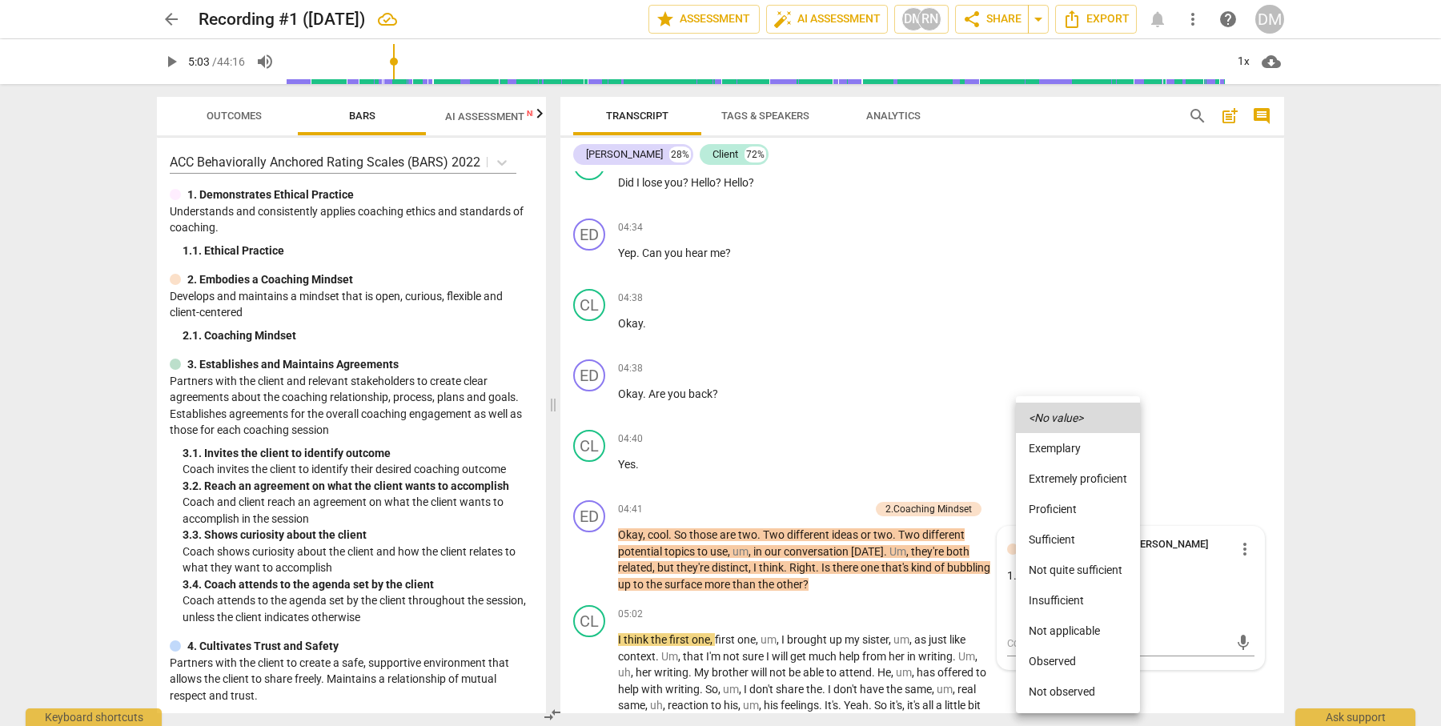
click at [1066, 512] on li "Proficient" at bounding box center [1078, 509] width 124 height 30
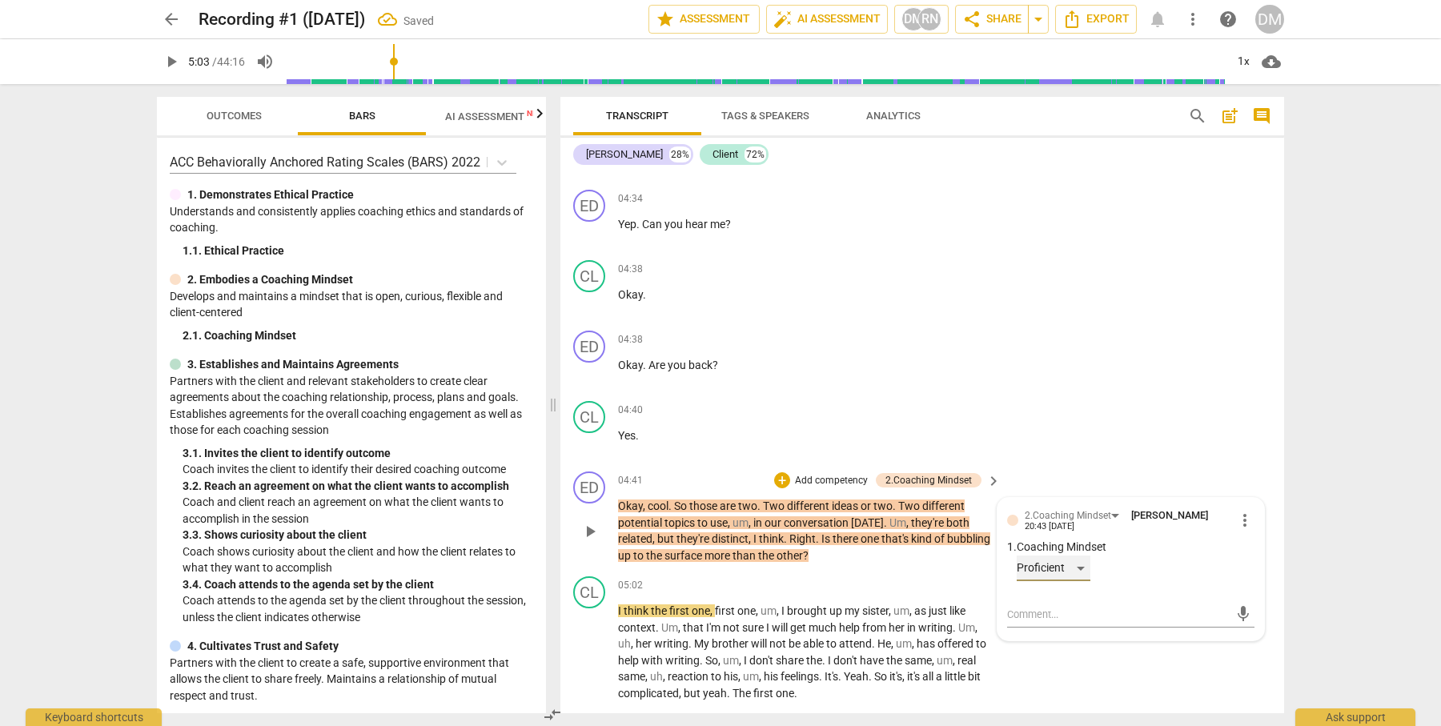
scroll to position [1699, 0]
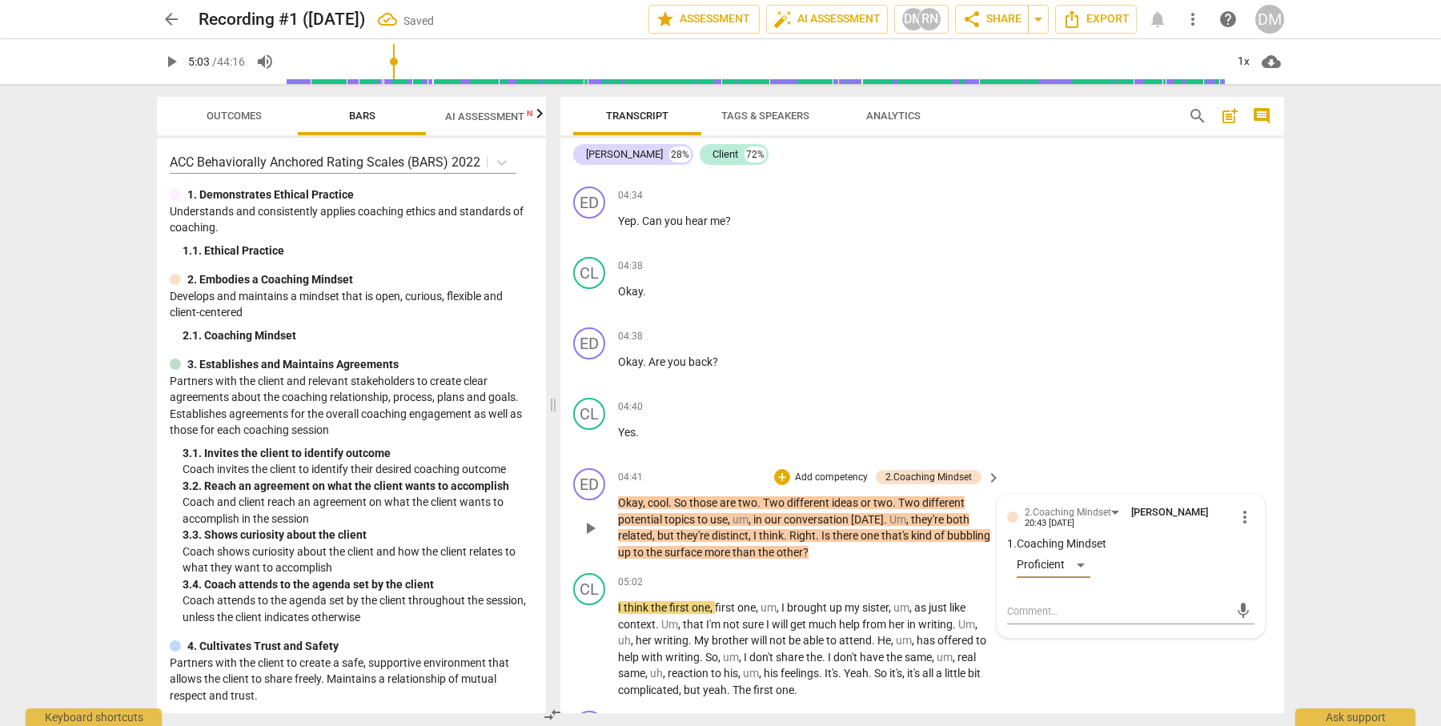
click at [1242, 507] on span "more_vert" at bounding box center [1244, 516] width 19 height 19
click at [1260, 531] on li "Delete" at bounding box center [1257, 530] width 55 height 30
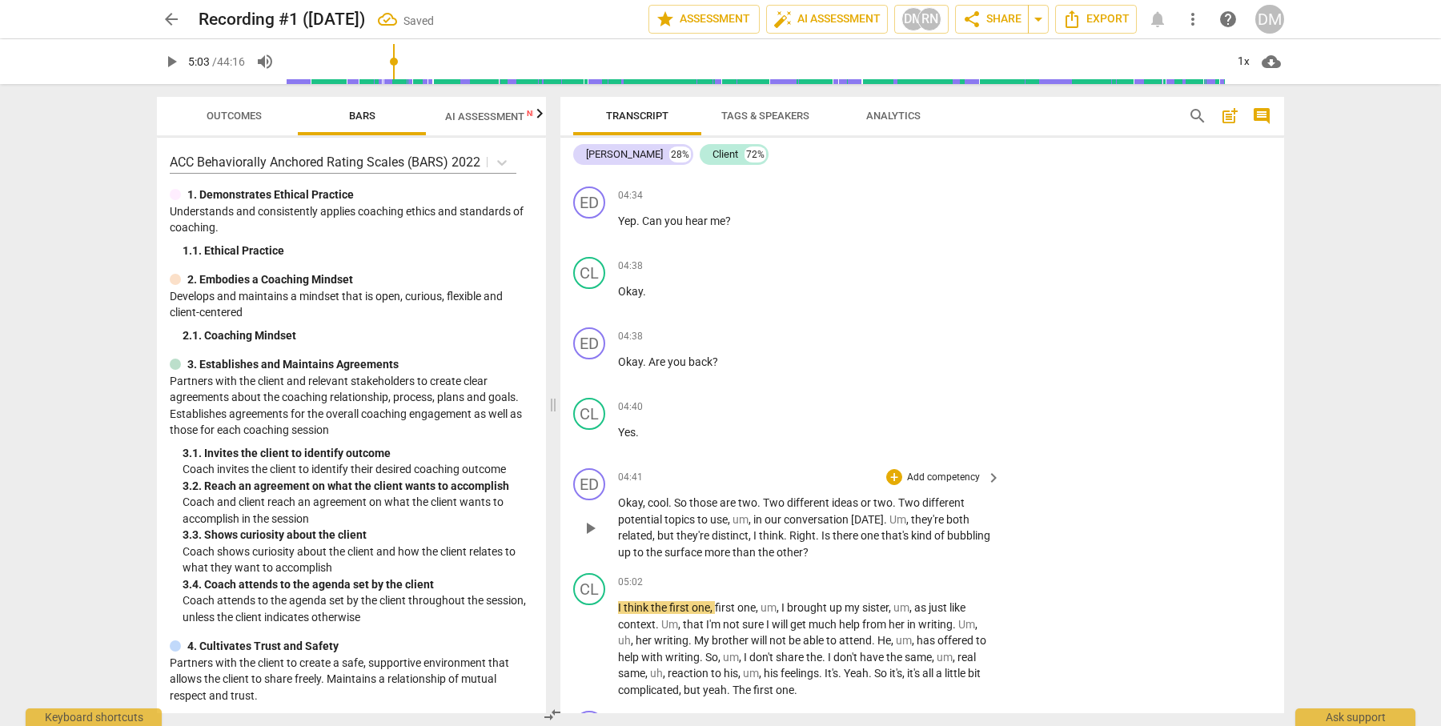
click at [985, 468] on span "keyboard_arrow_right" at bounding box center [993, 477] width 19 height 19
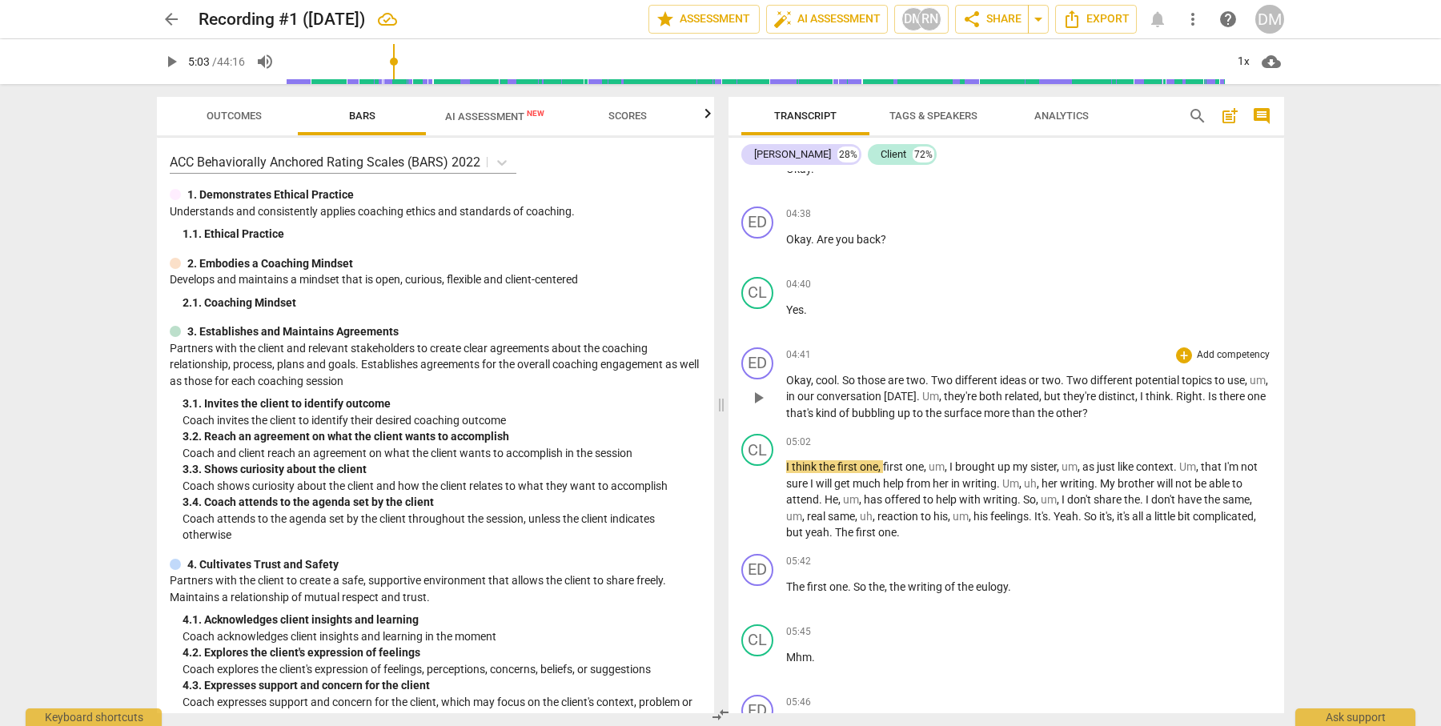
click at [1230, 357] on p "Add competency" at bounding box center [1233, 355] width 76 height 14
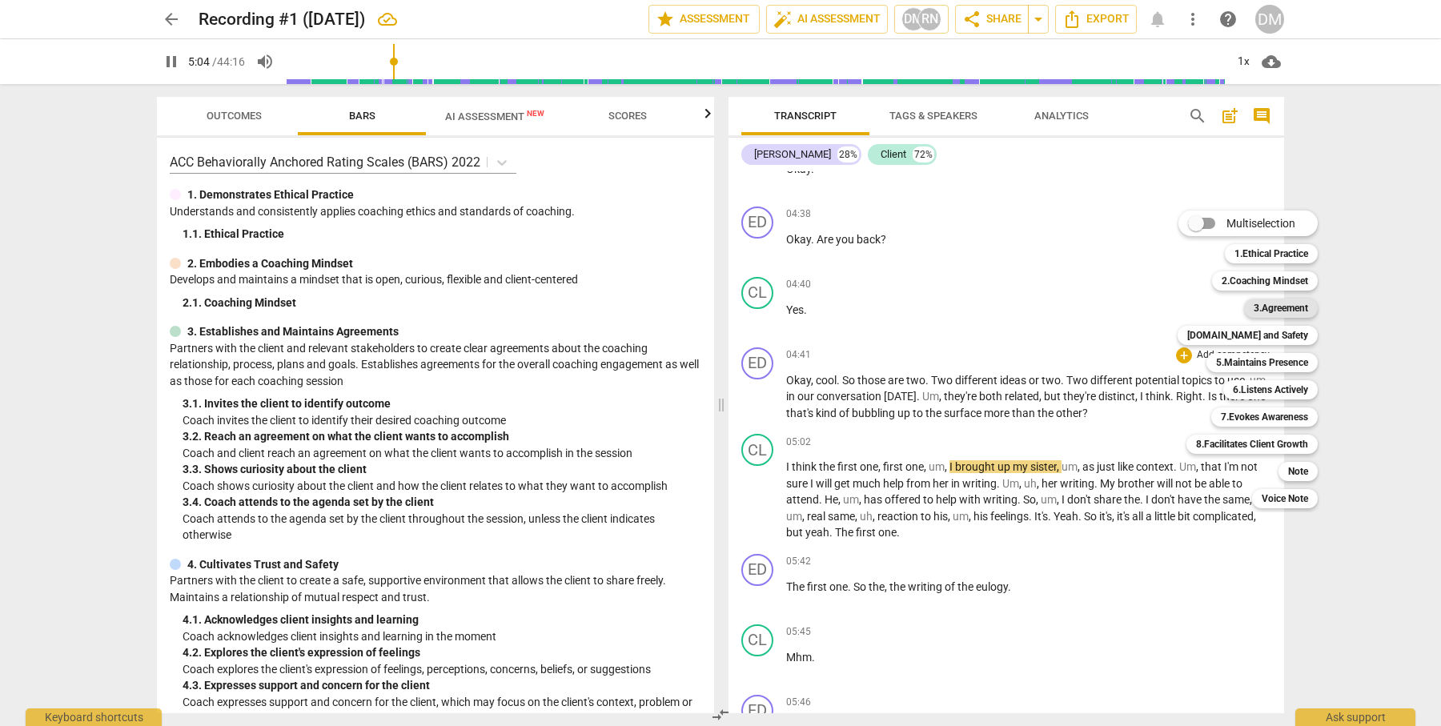
click at [1296, 307] on b "3.Agreement" at bounding box center [1281, 308] width 54 height 19
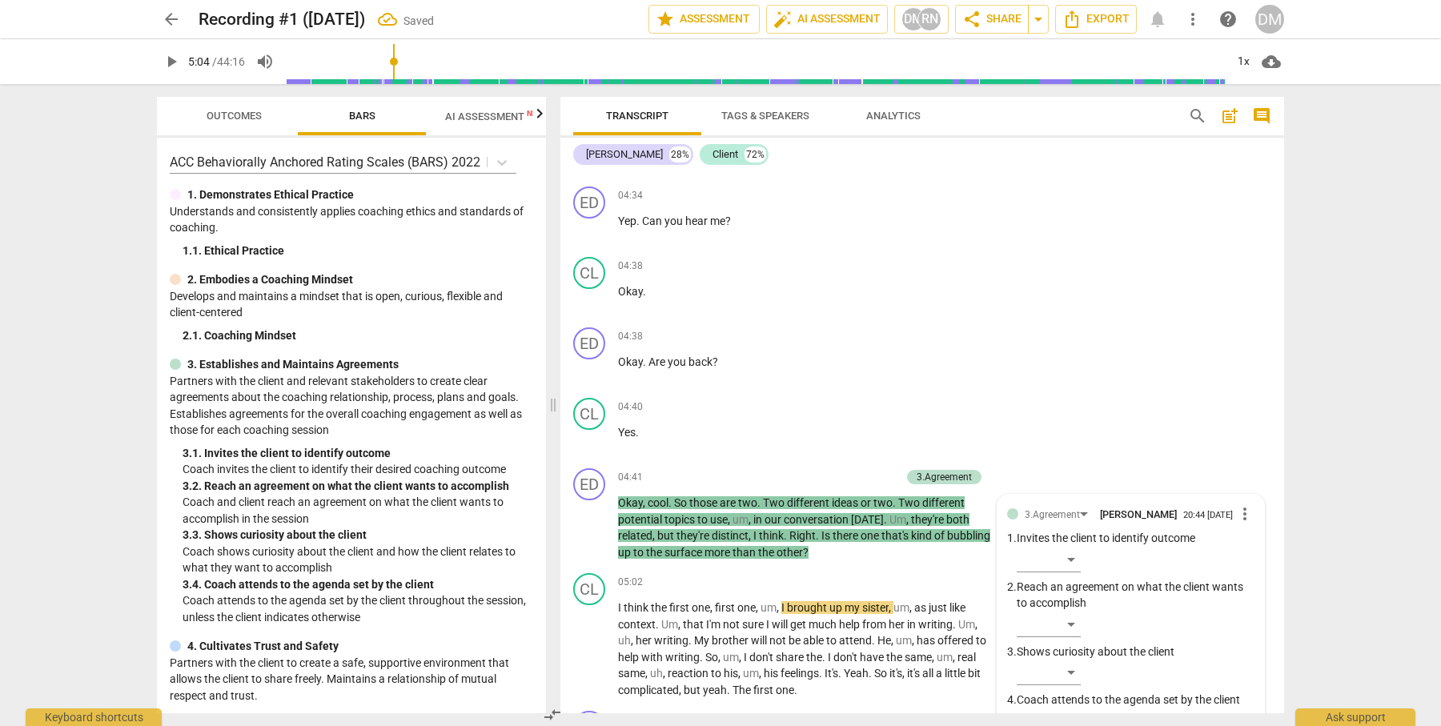
scroll to position [2009, 0]
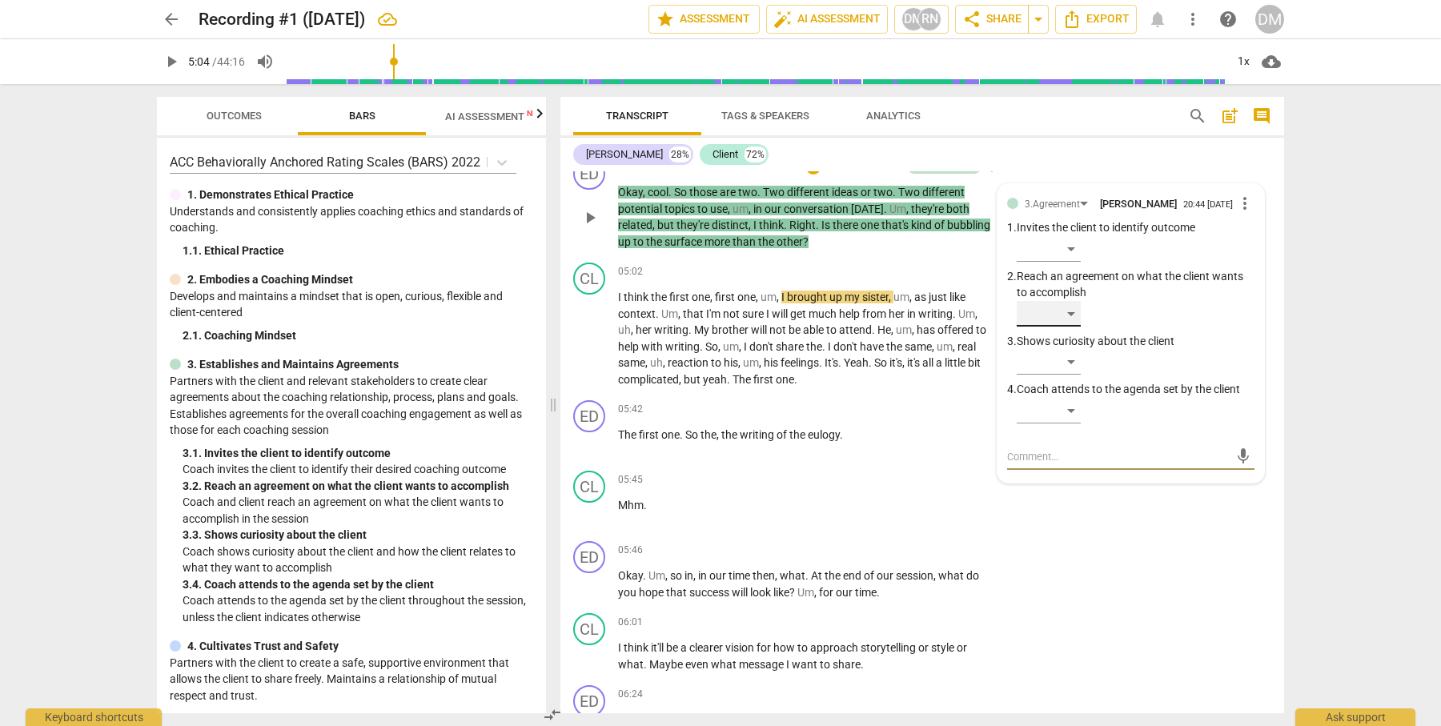
click at [1076, 302] on div "​" at bounding box center [1049, 314] width 64 height 26
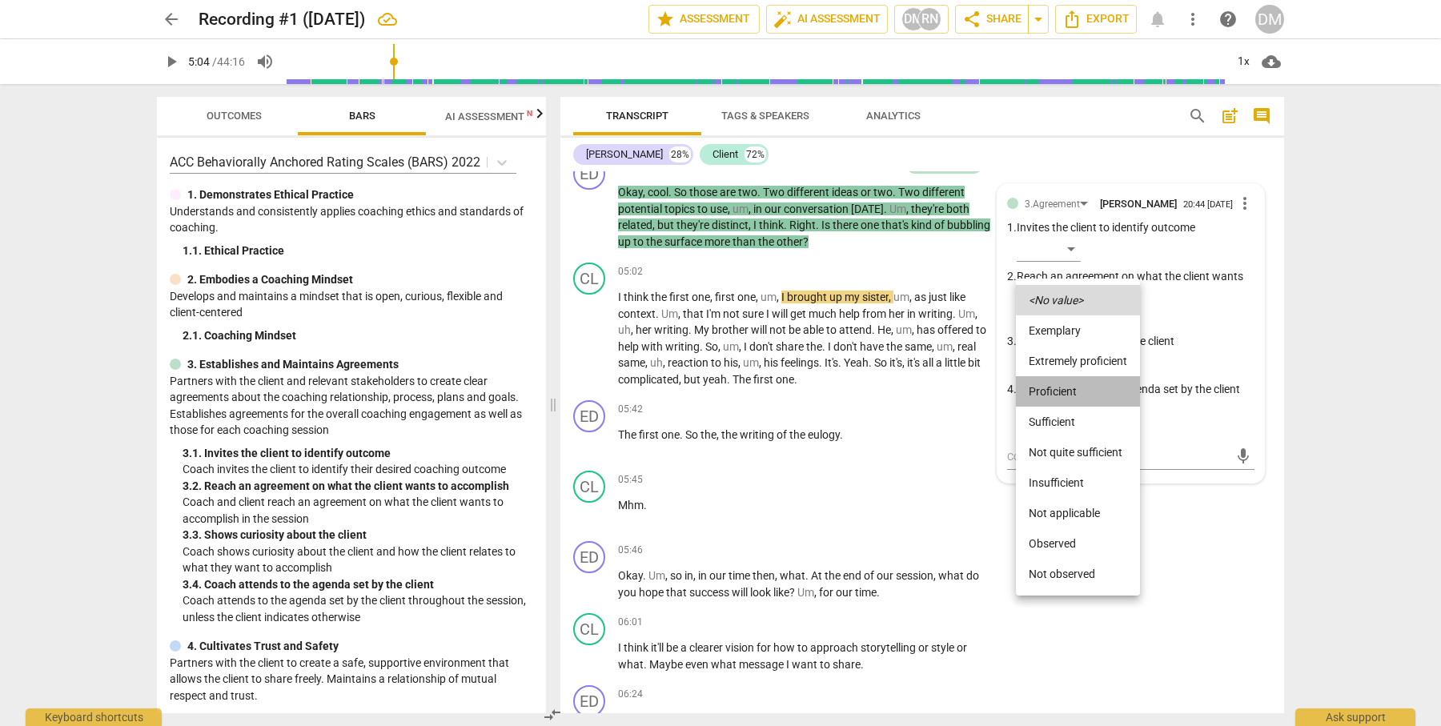
click at [1063, 389] on li "Proficient" at bounding box center [1078, 391] width 124 height 30
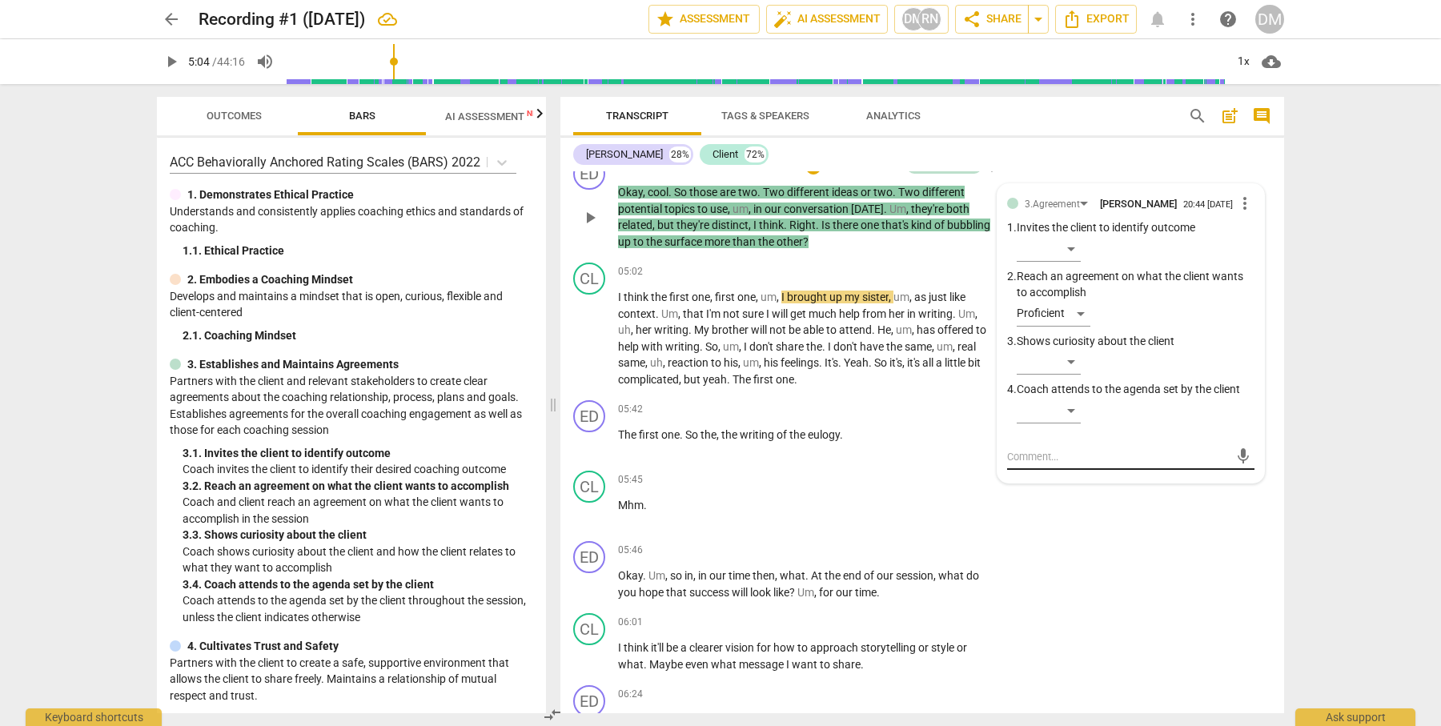
click at [1084, 451] on div "mic" at bounding box center [1130, 457] width 247 height 26
click at [1085, 449] on textarea at bounding box center [1118, 456] width 222 height 15
click at [1234, 455] on span "send" at bounding box center [1243, 464] width 18 height 18
click at [935, 497] on p "Mhm ." at bounding box center [805, 505] width 375 height 17
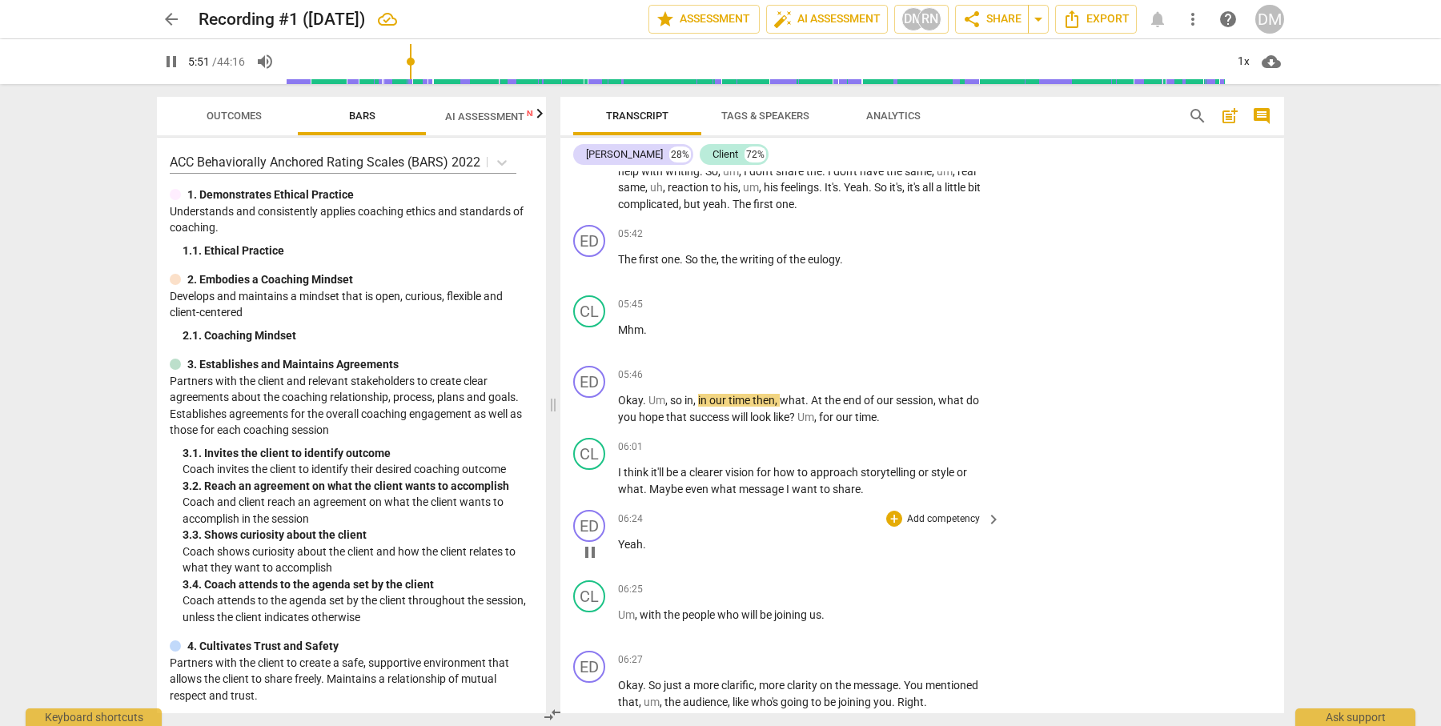
scroll to position [2188, 0]
click at [977, 365] on p "Add competency" at bounding box center [943, 372] width 76 height 14
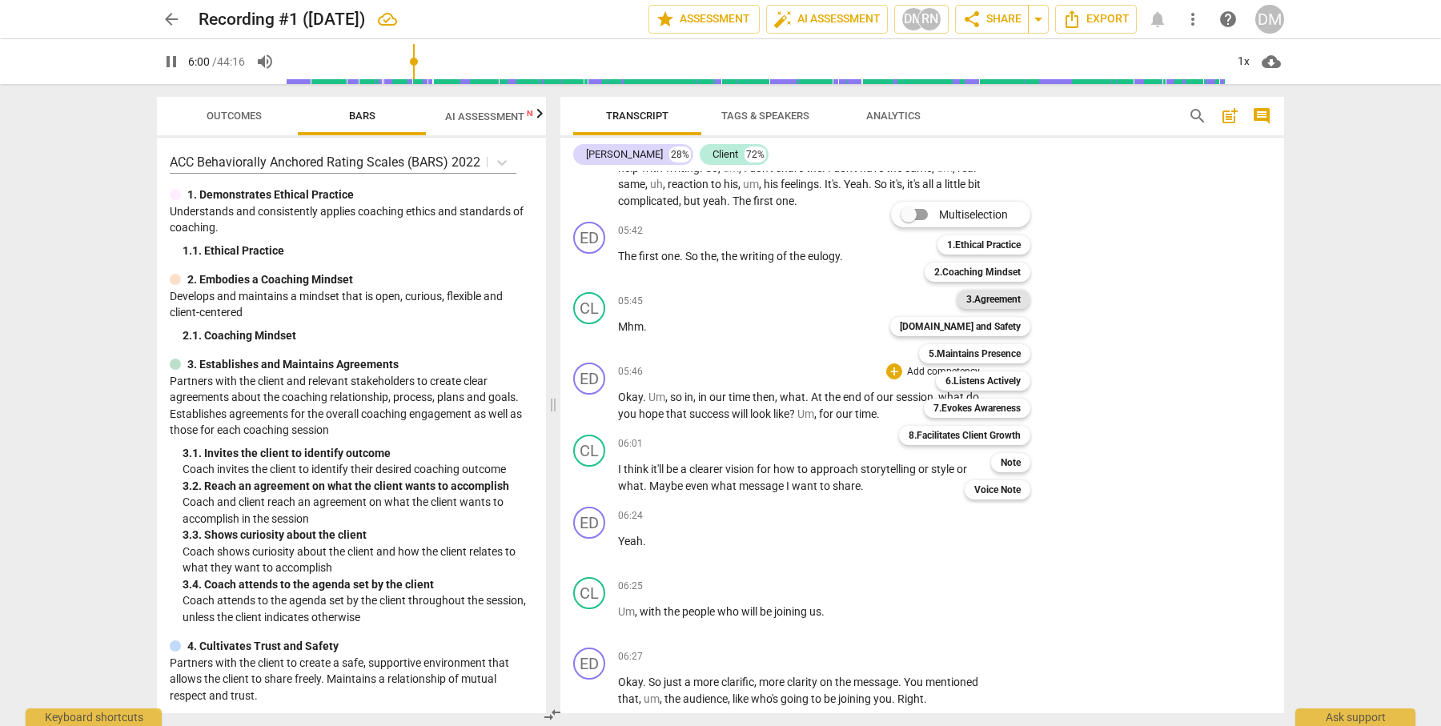
click at [985, 298] on b "3.Agreement" at bounding box center [993, 299] width 54 height 19
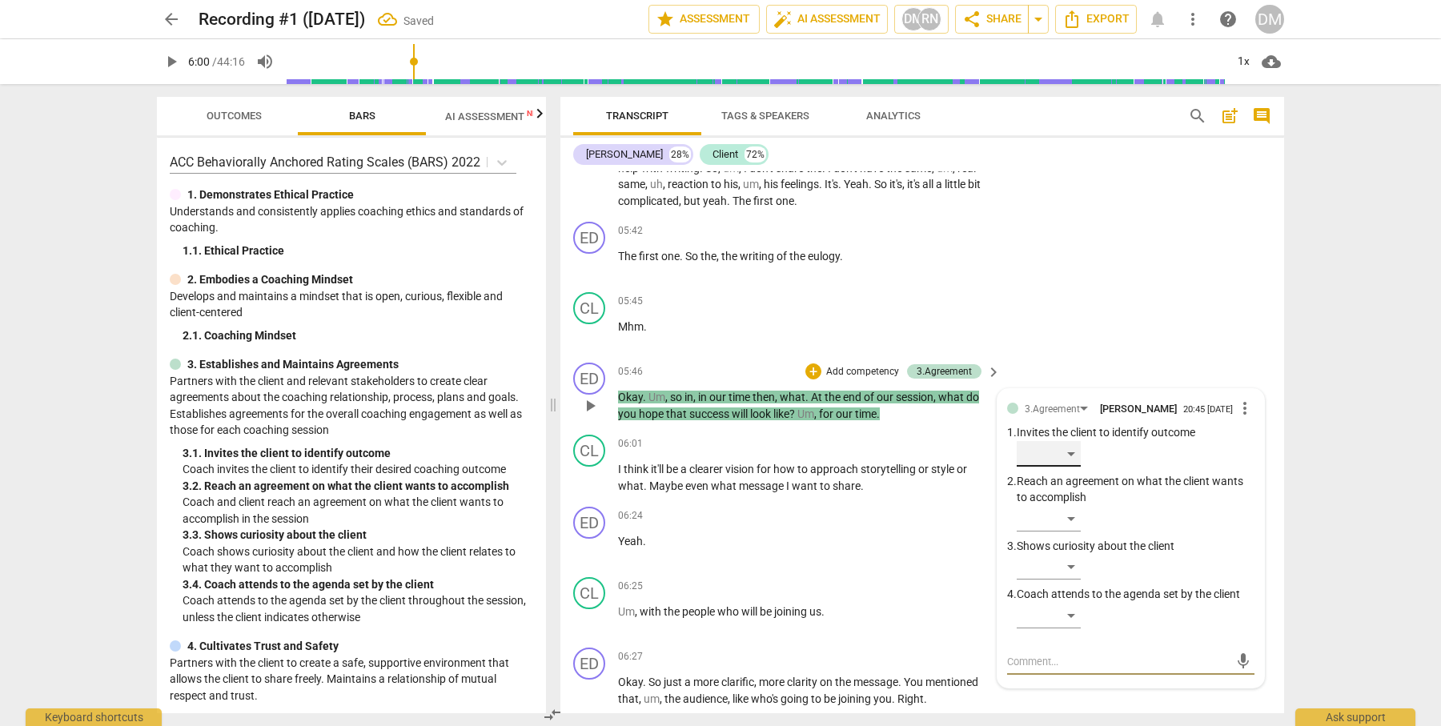
click at [1073, 441] on div "​" at bounding box center [1049, 454] width 64 height 26
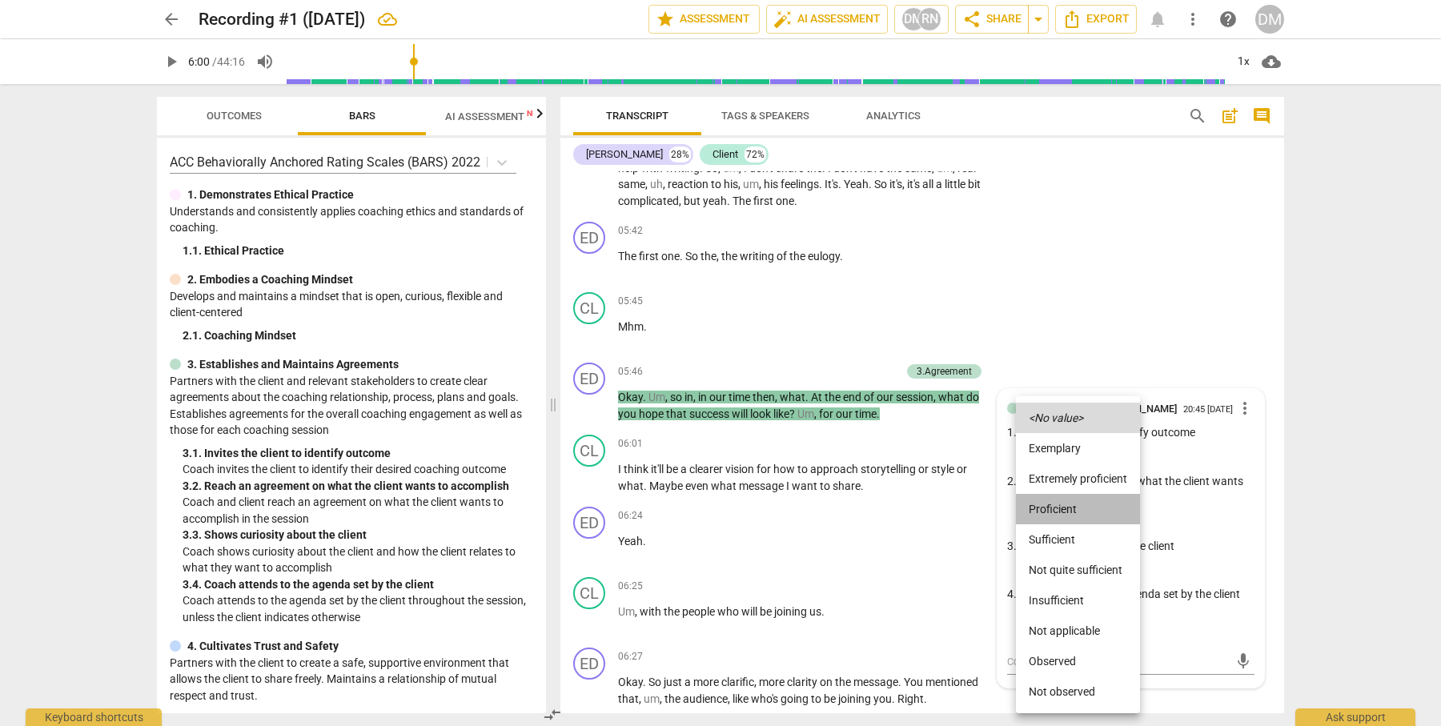
click at [1067, 508] on li "Proficient" at bounding box center [1078, 509] width 124 height 30
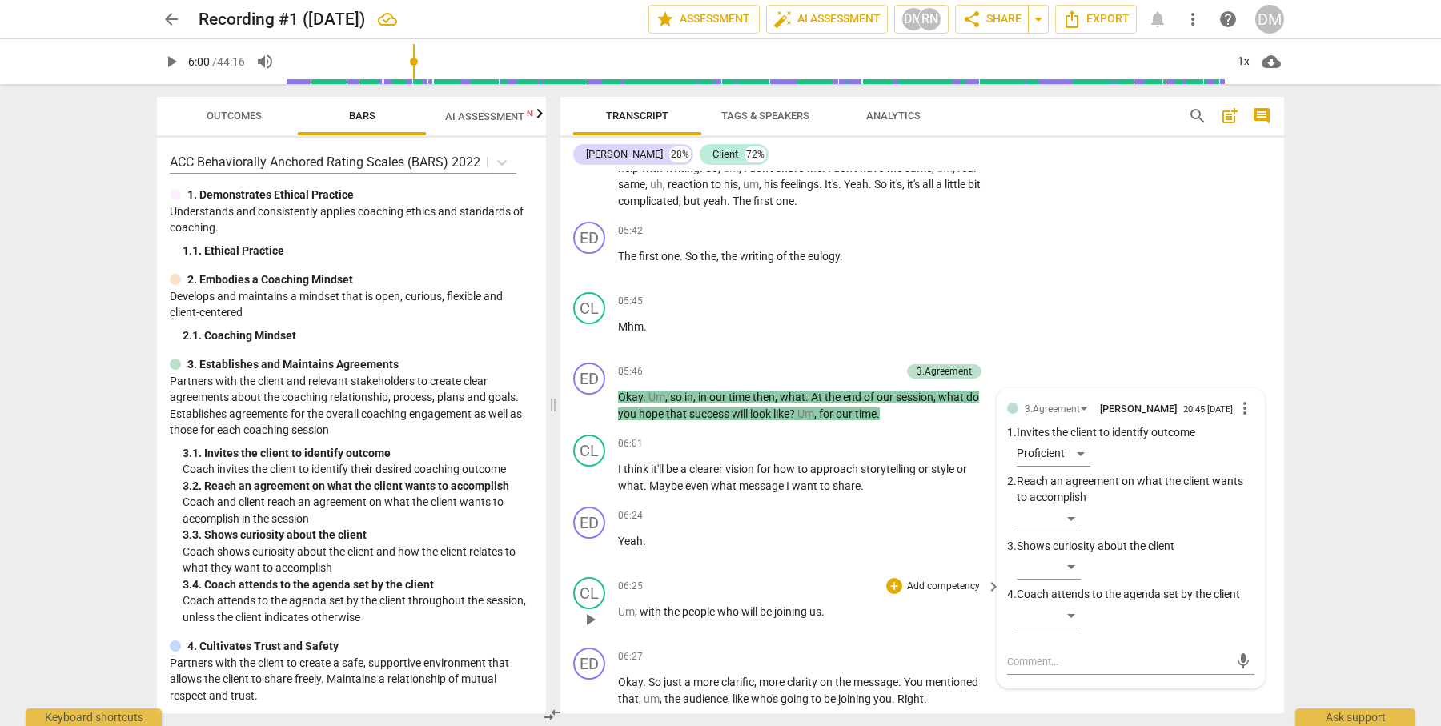
click at [941, 580] on p "Add competency" at bounding box center [943, 587] width 76 height 14
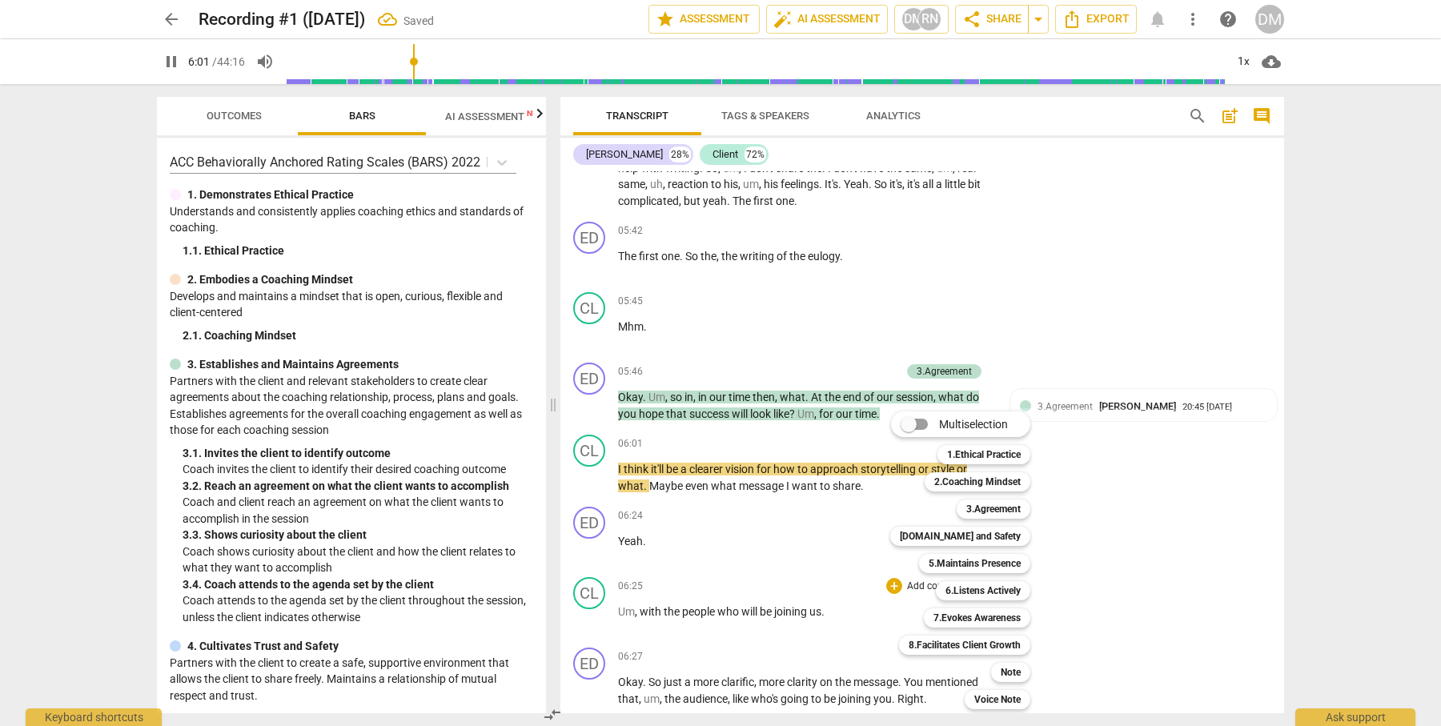
click at [1151, 283] on div at bounding box center [720, 363] width 1441 height 726
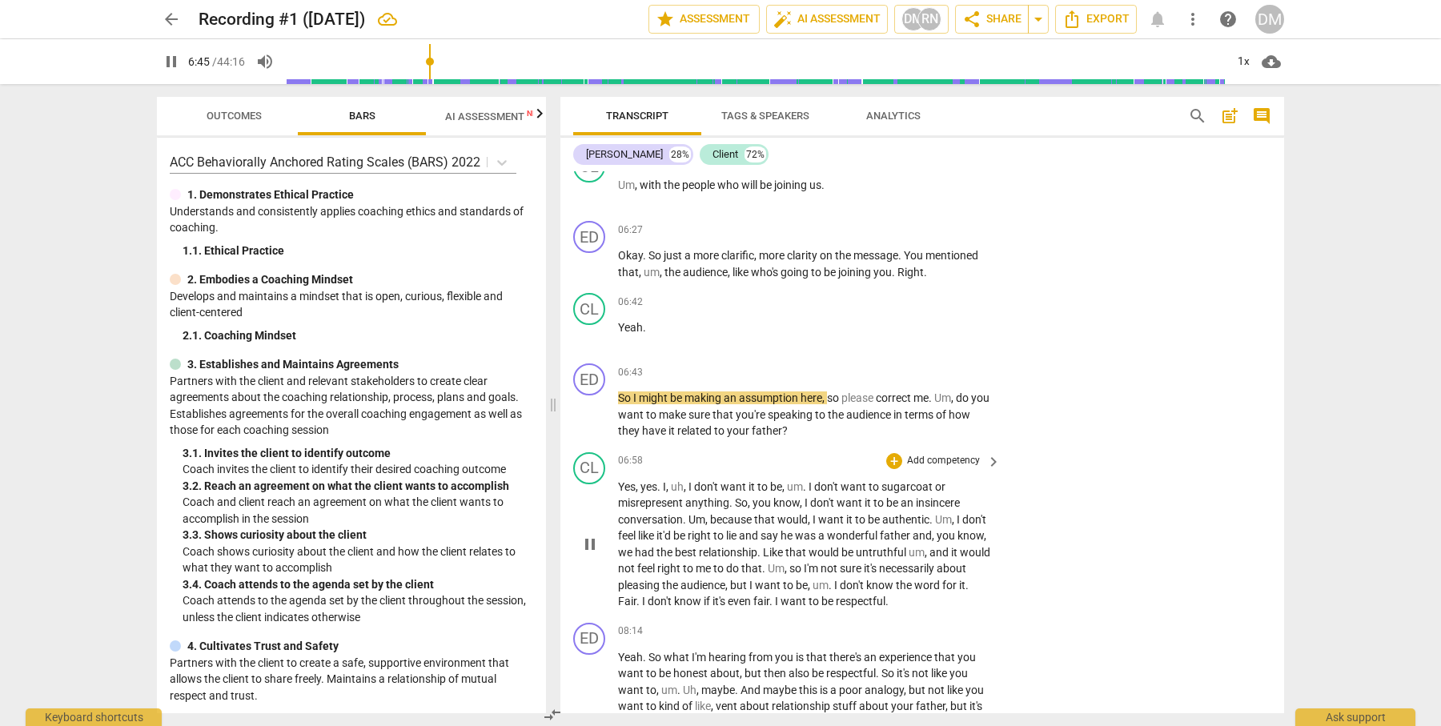
scroll to position [2624, 0]
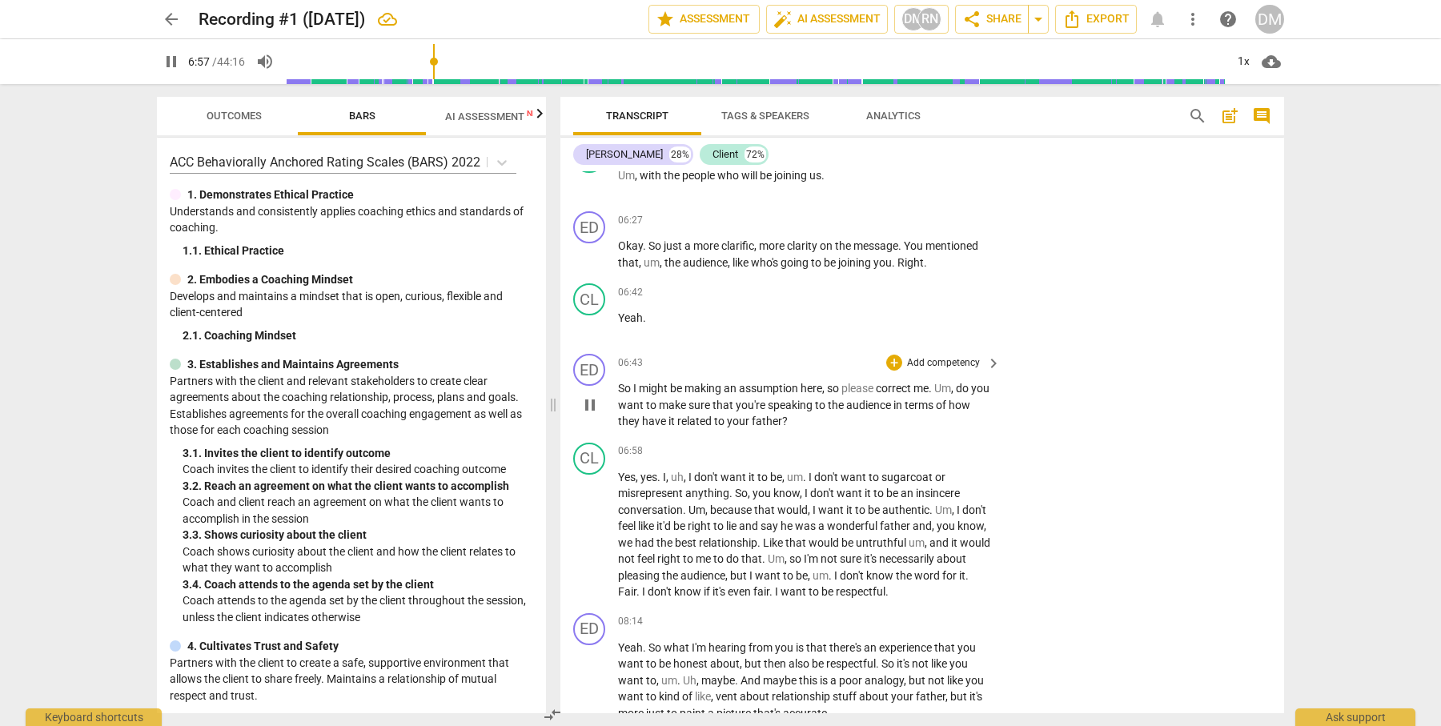
click at [961, 356] on p "Add competency" at bounding box center [943, 363] width 76 height 14
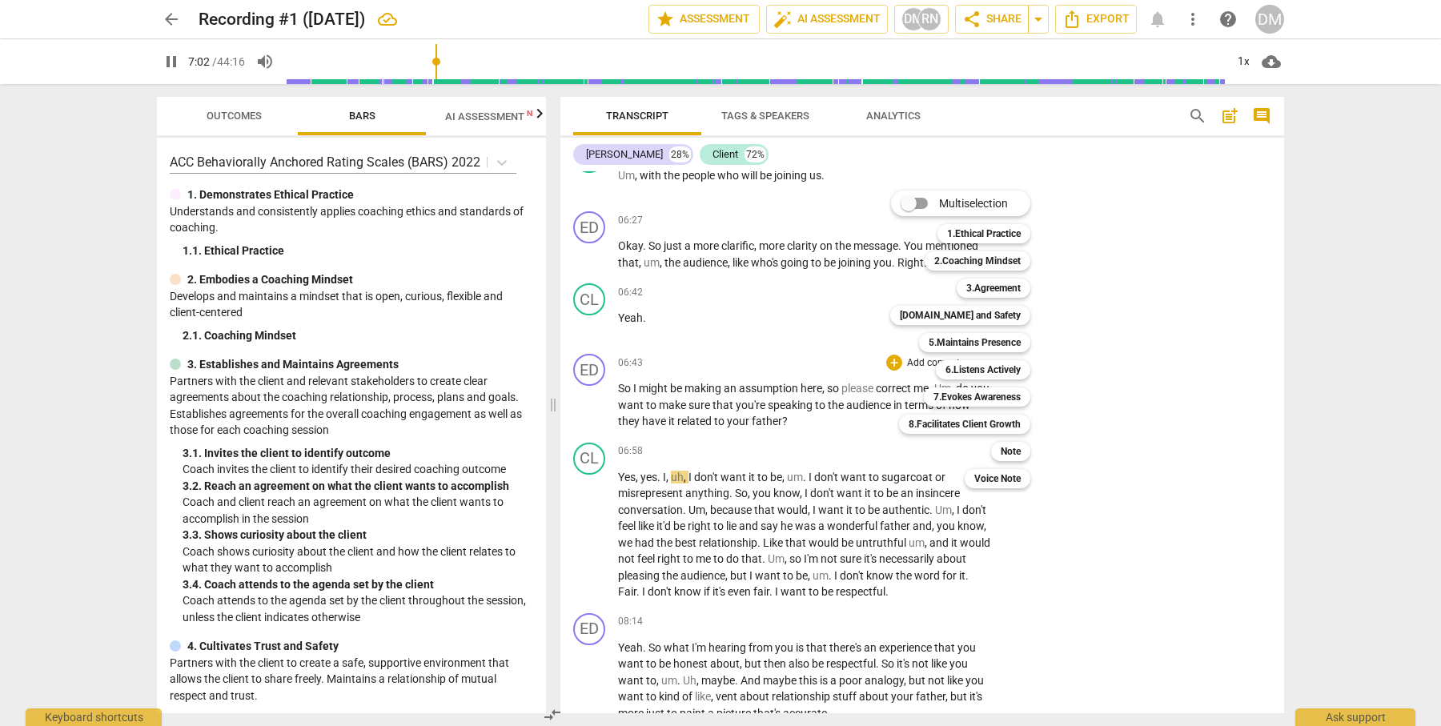
click at [684, 373] on div at bounding box center [720, 363] width 1441 height 726
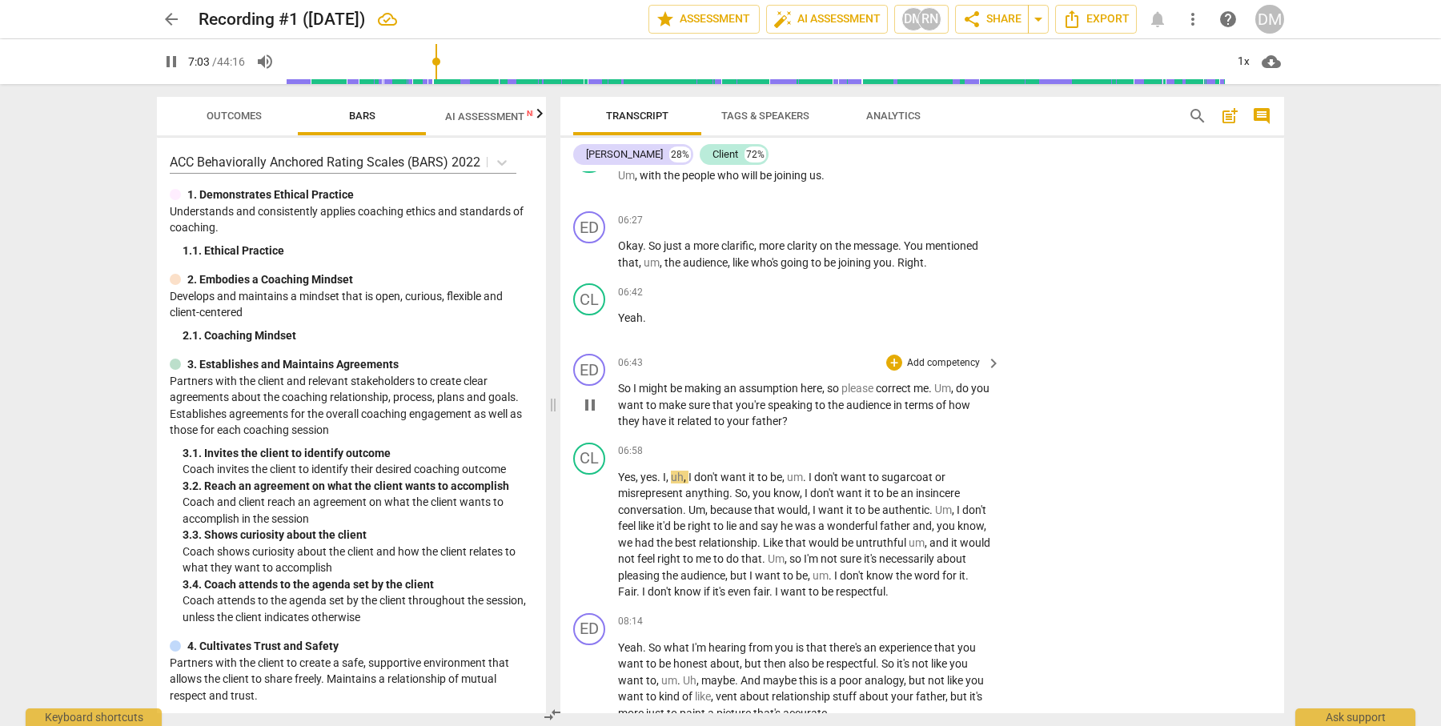
click at [607, 386] on div "play_arrow pause" at bounding box center [597, 405] width 41 height 39
click at [592, 395] on span "pause" at bounding box center [589, 404] width 19 height 19
click at [587, 395] on span "play_arrow" at bounding box center [589, 404] width 19 height 19
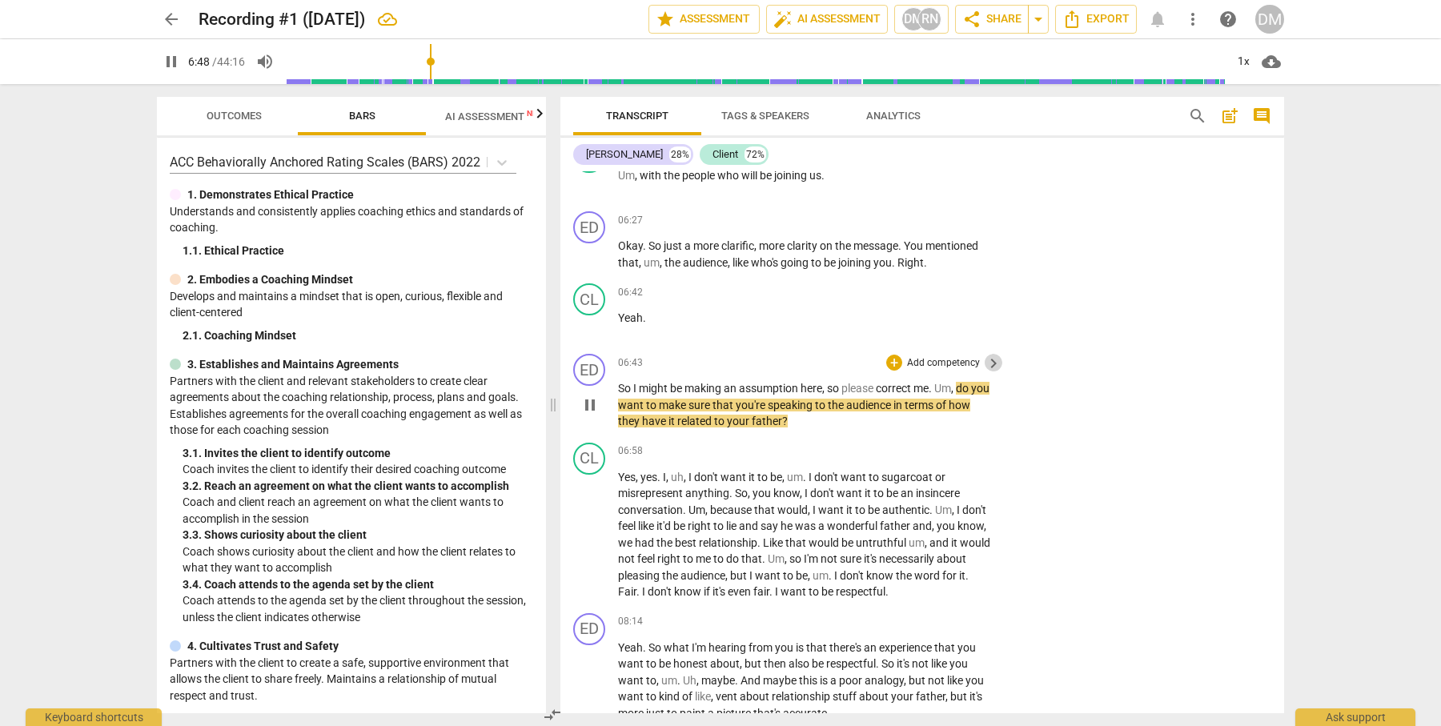
click at [984, 354] on span "keyboard_arrow_right" at bounding box center [993, 363] width 19 height 19
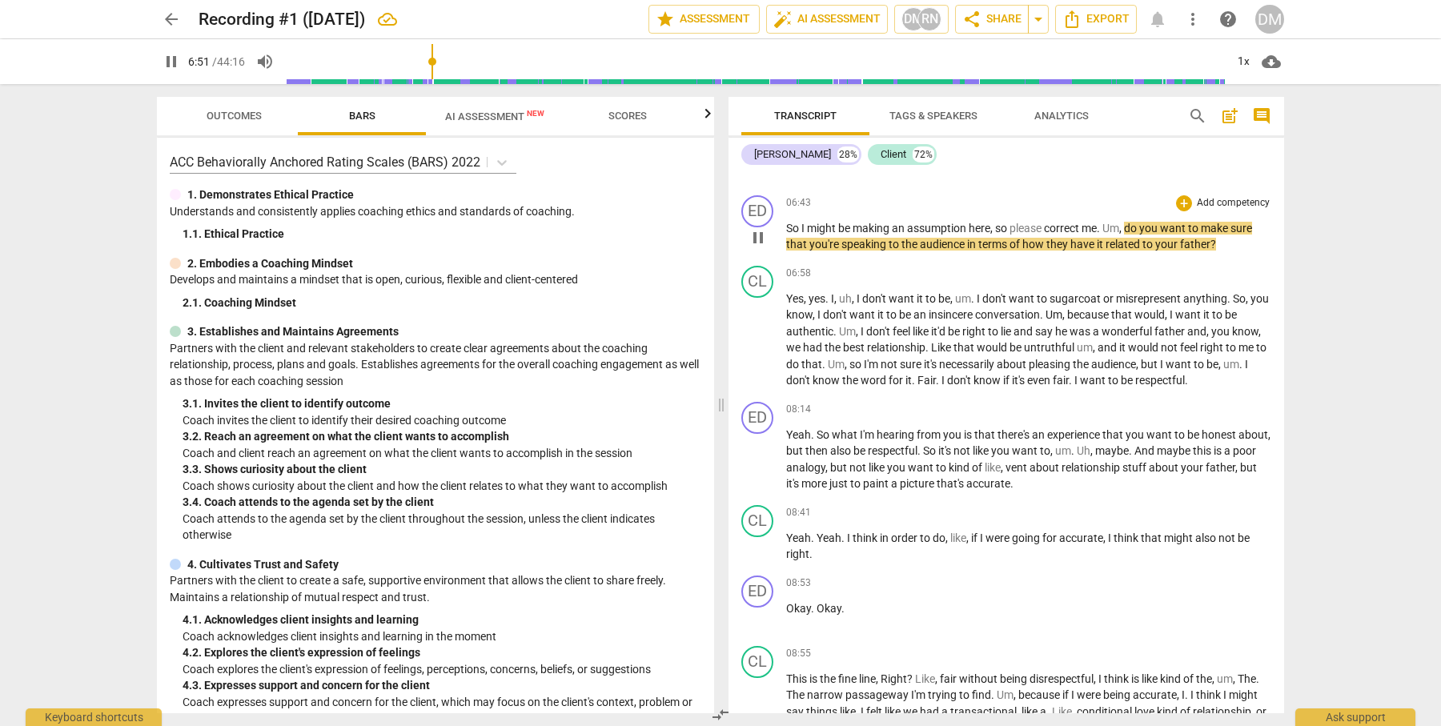
click at [1229, 199] on p "Add competency" at bounding box center [1233, 203] width 76 height 14
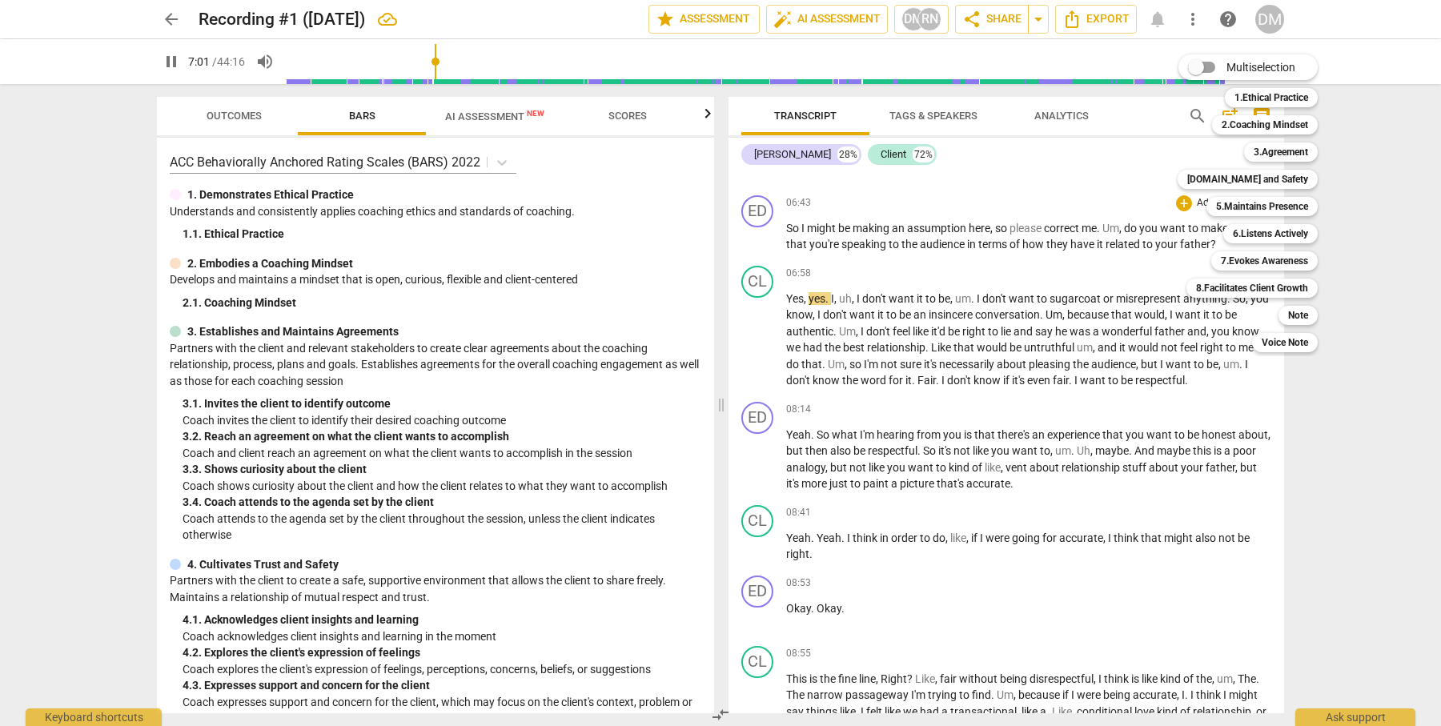
click at [781, 235] on div at bounding box center [720, 363] width 1441 height 726
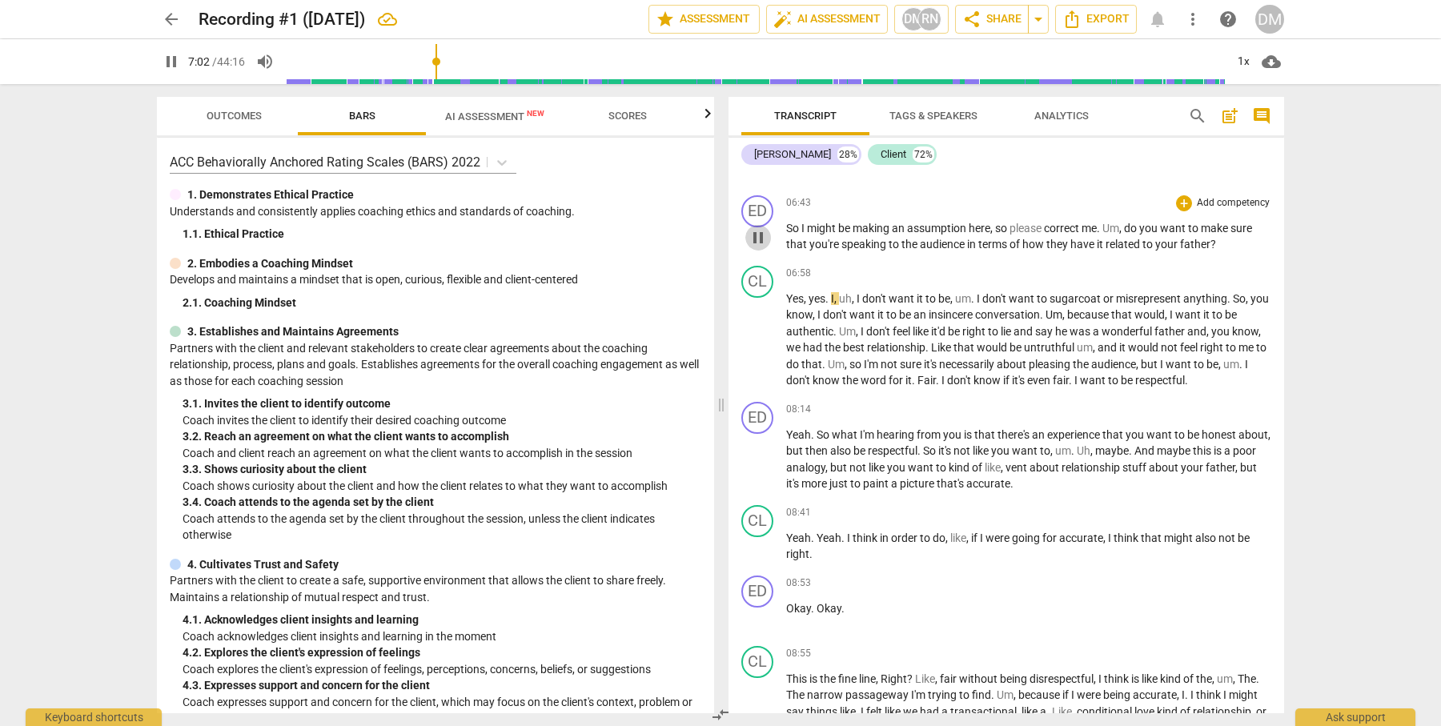
click at [754, 238] on span "pause" at bounding box center [757, 237] width 19 height 19
click at [1225, 204] on p "Add competency" at bounding box center [1233, 203] width 76 height 14
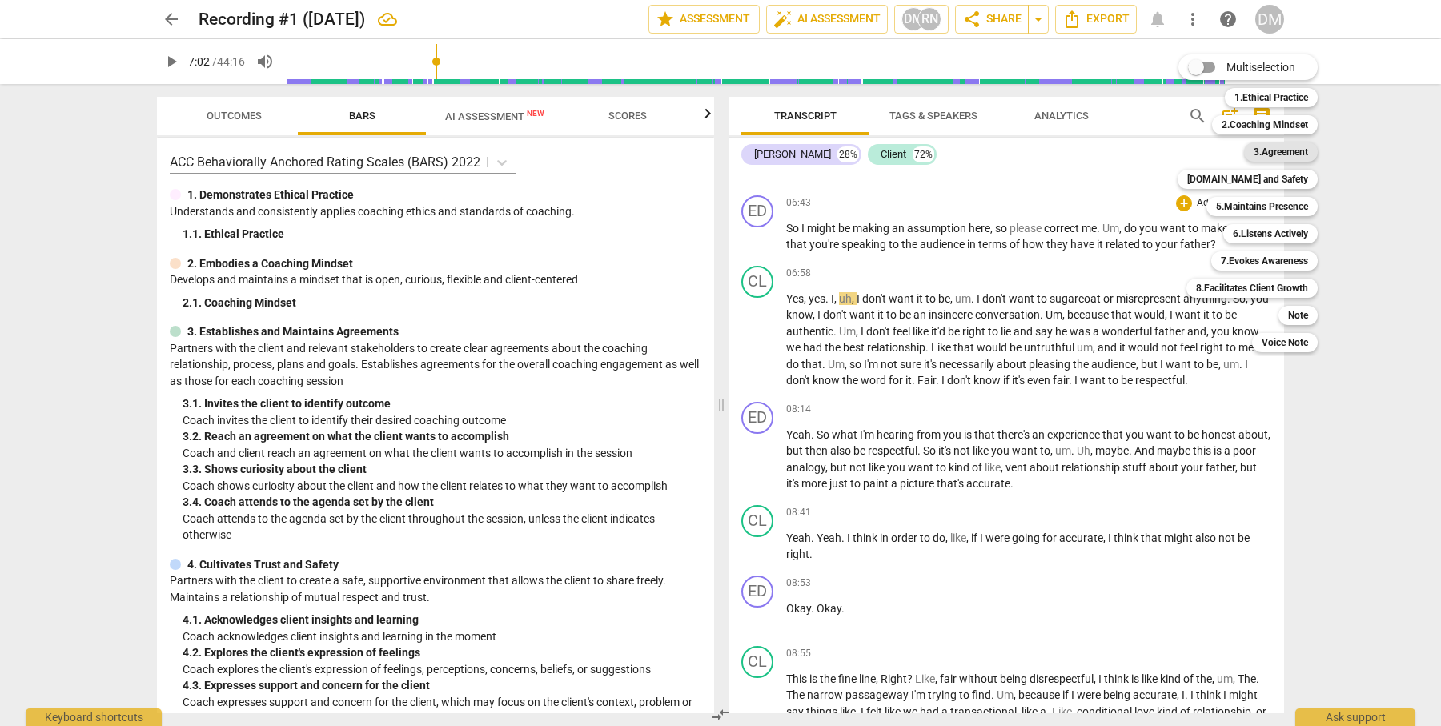
click at [1303, 154] on b "3.Agreement" at bounding box center [1281, 151] width 54 height 19
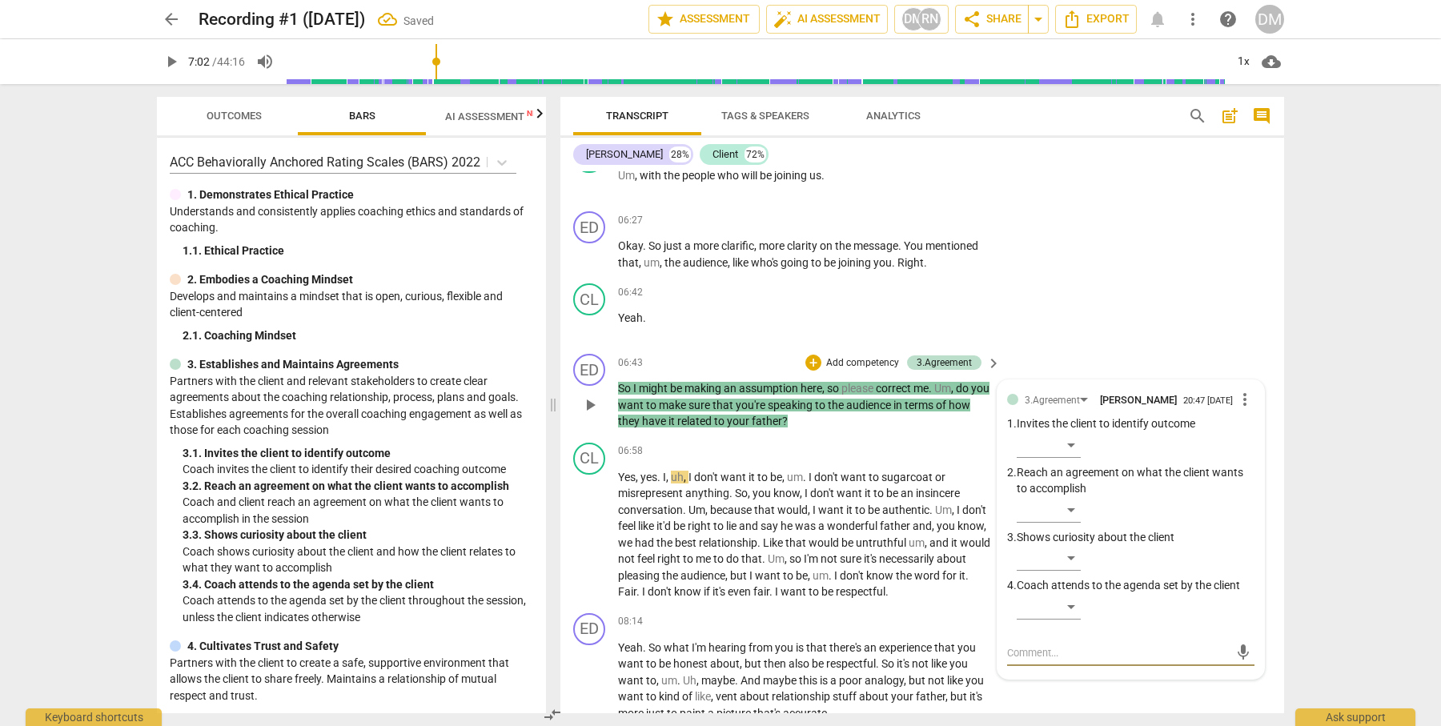
scroll to position [2627, 0]
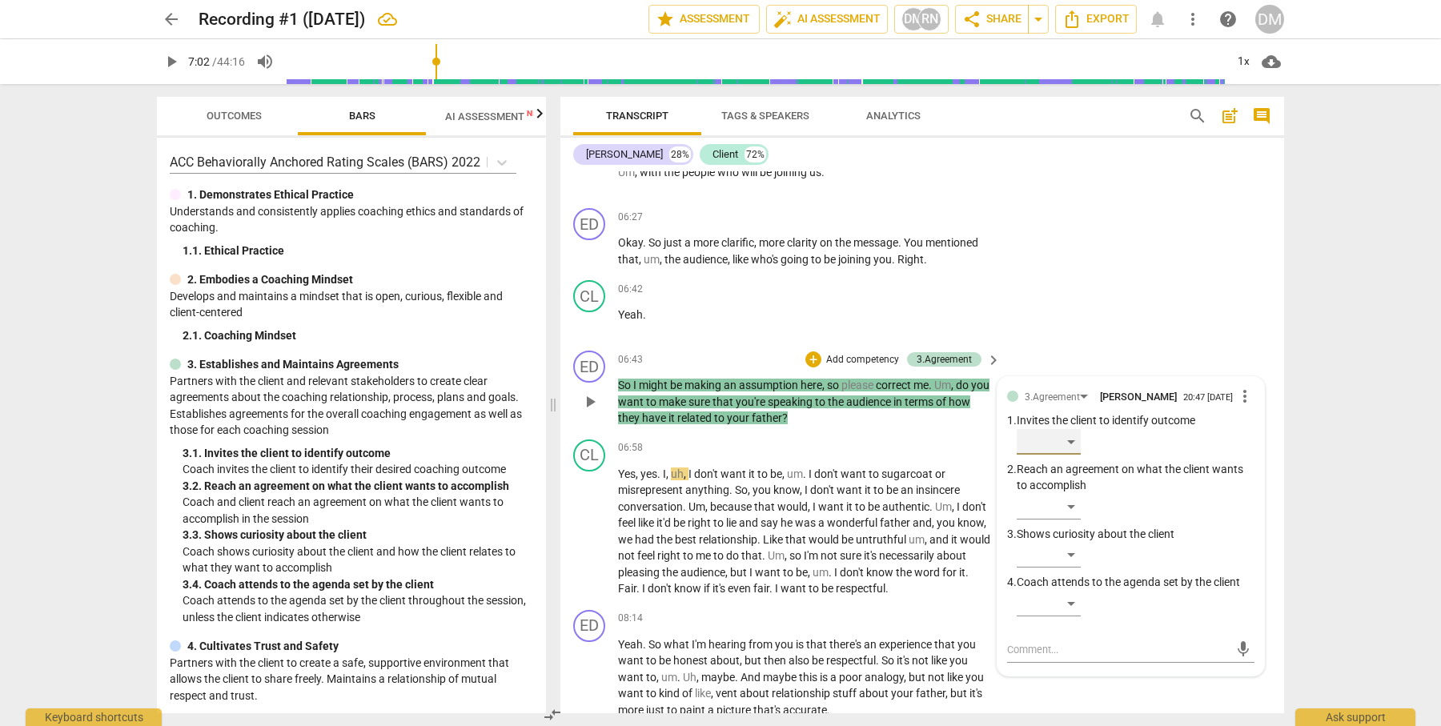
click at [1069, 429] on div "​" at bounding box center [1049, 442] width 64 height 26
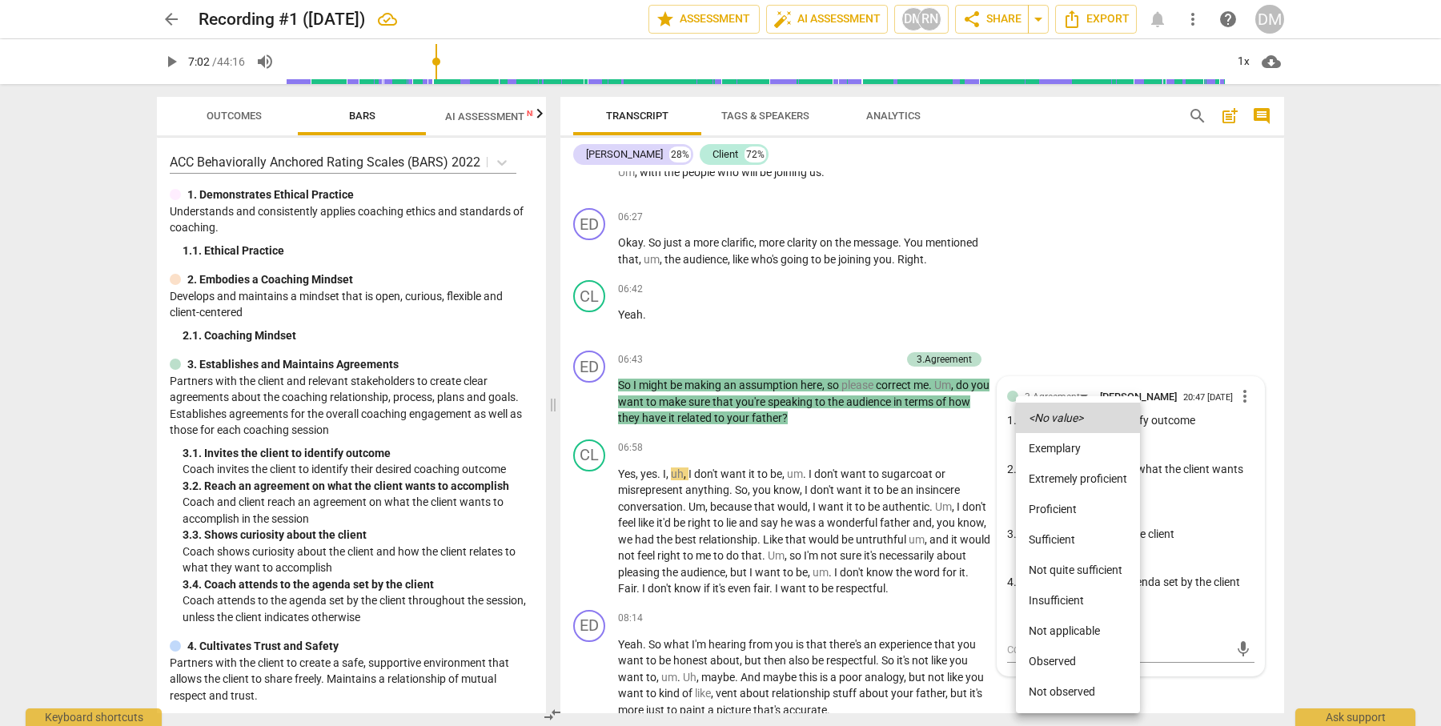
click at [1113, 327] on div at bounding box center [720, 363] width 1441 height 726
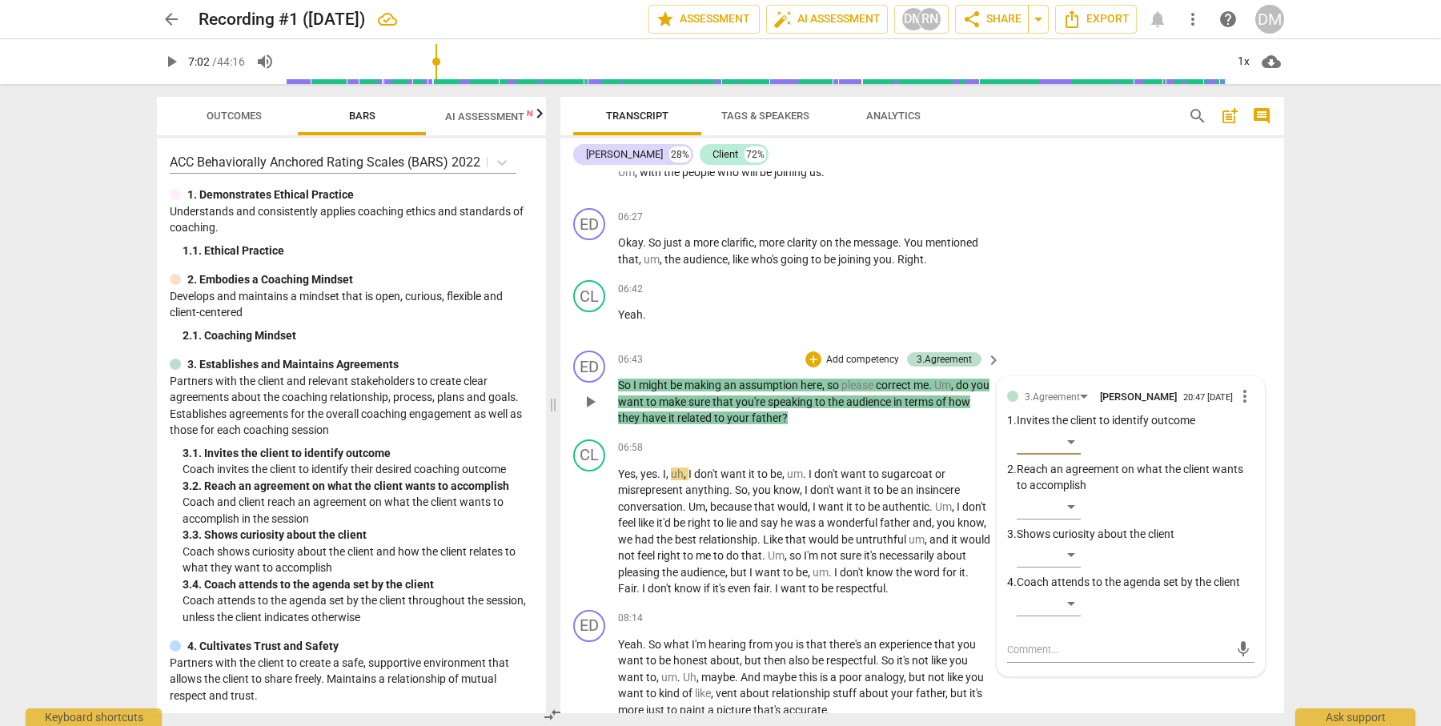
click at [597, 392] on span "play_arrow" at bounding box center [589, 401] width 19 height 19
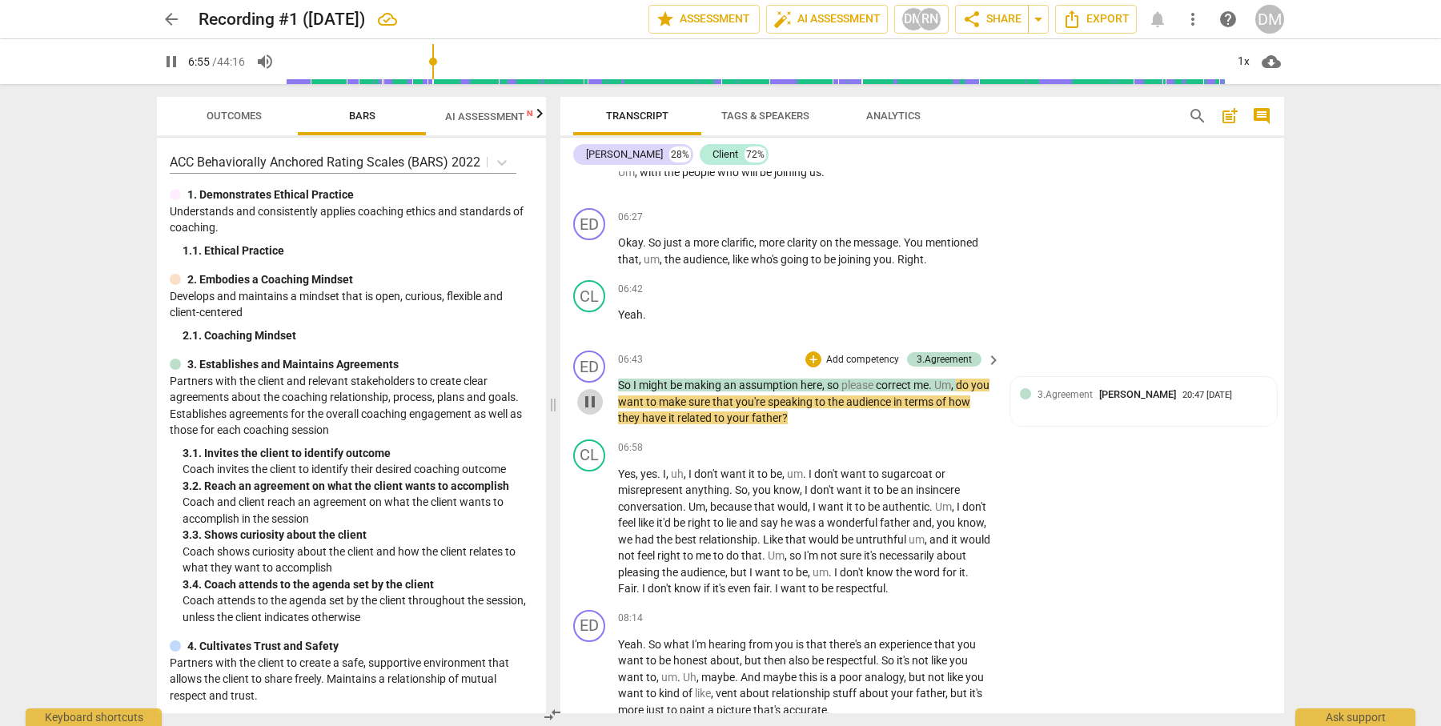
click at [593, 392] on span "pause" at bounding box center [589, 401] width 19 height 19
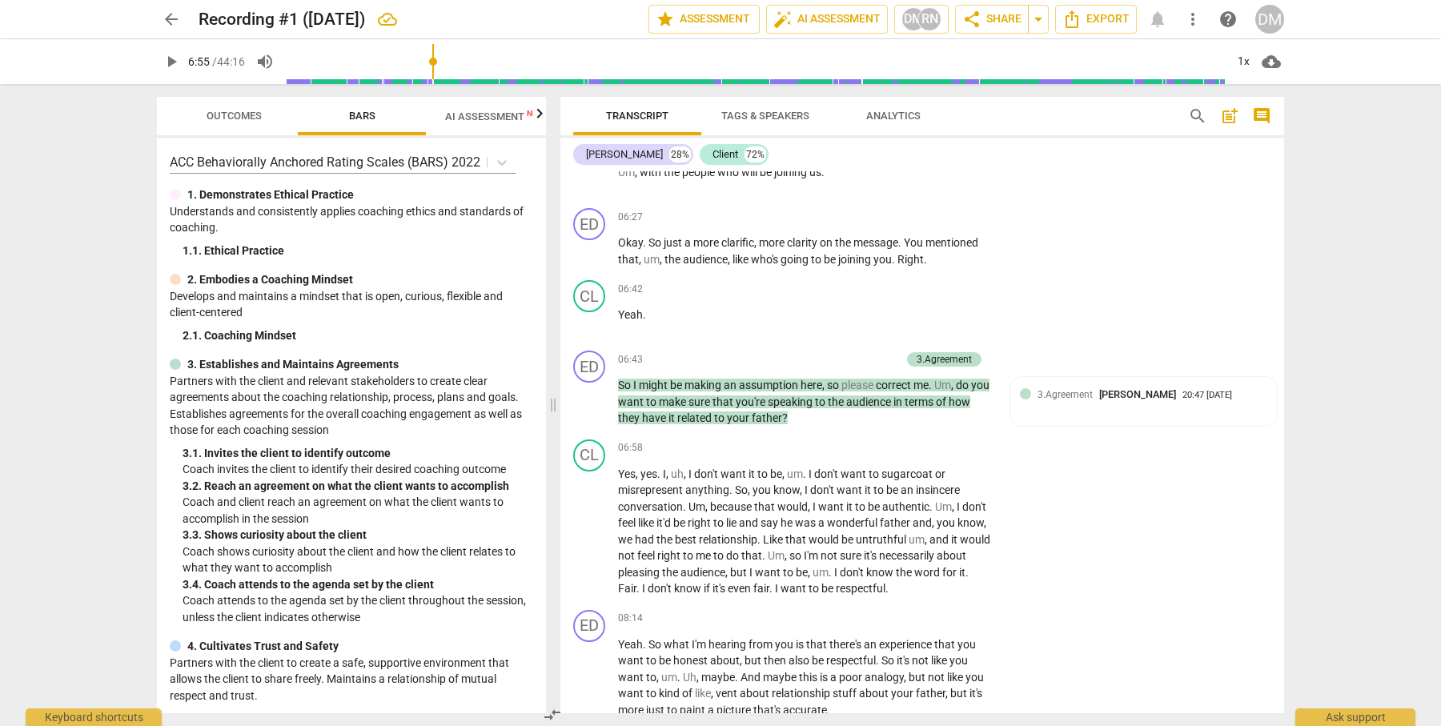
click at [470, 114] on span "AI Assessment New" at bounding box center [494, 116] width 99 height 12
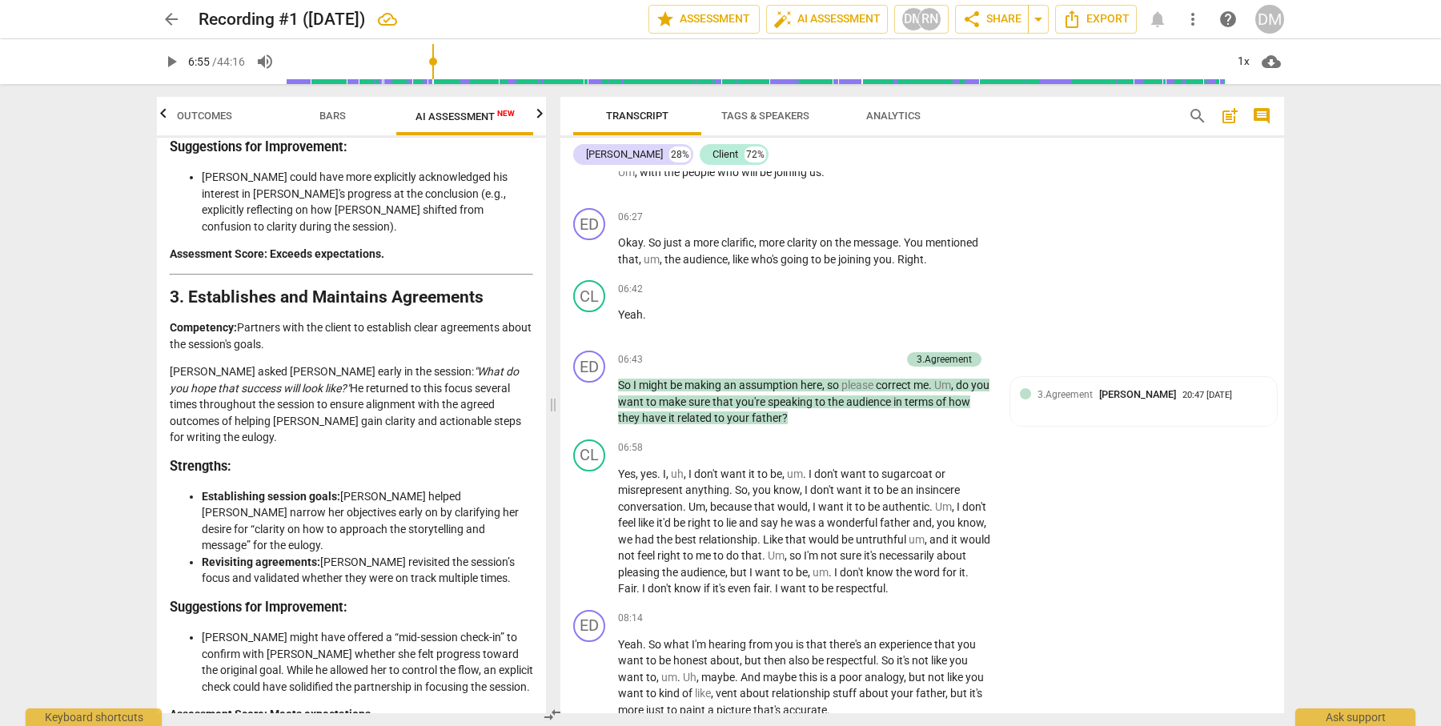
scroll to position [1009, 0]
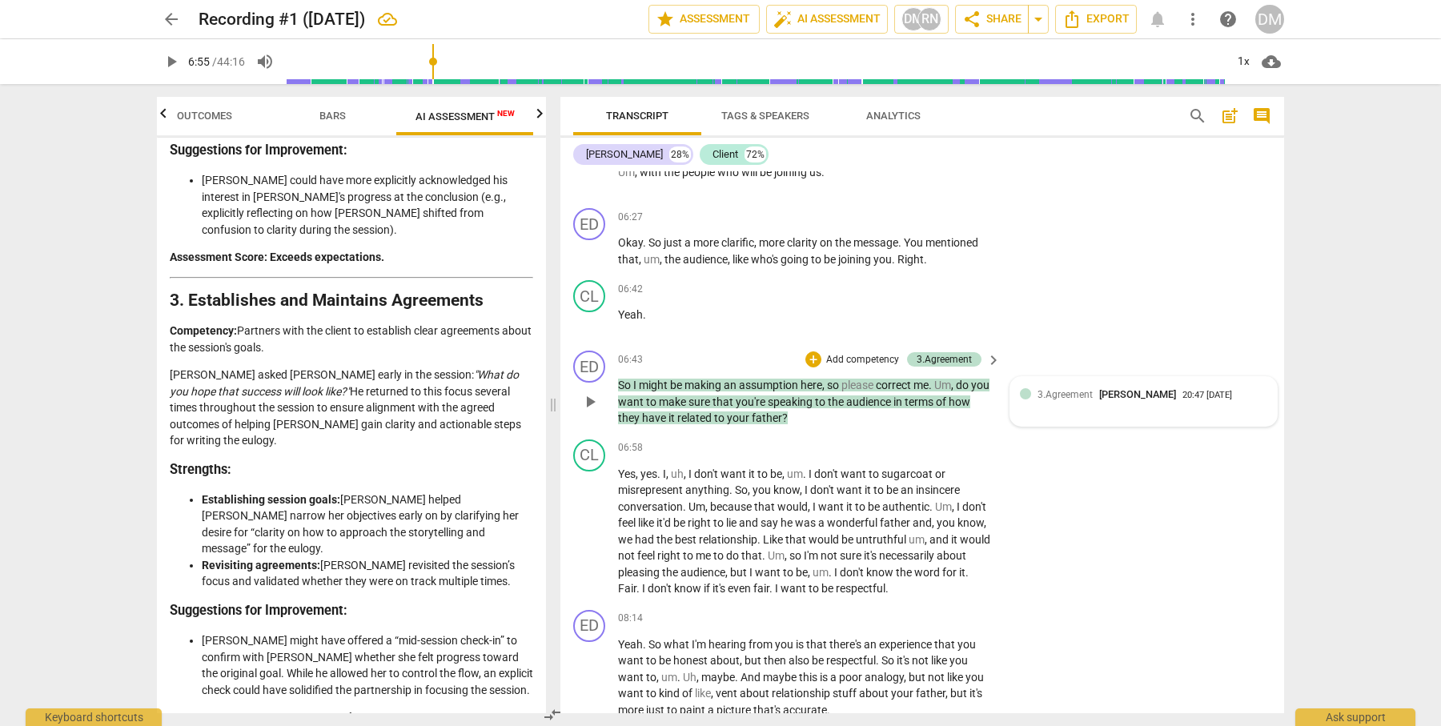
click at [1042, 389] on span "3.Agreement" at bounding box center [1064, 394] width 55 height 11
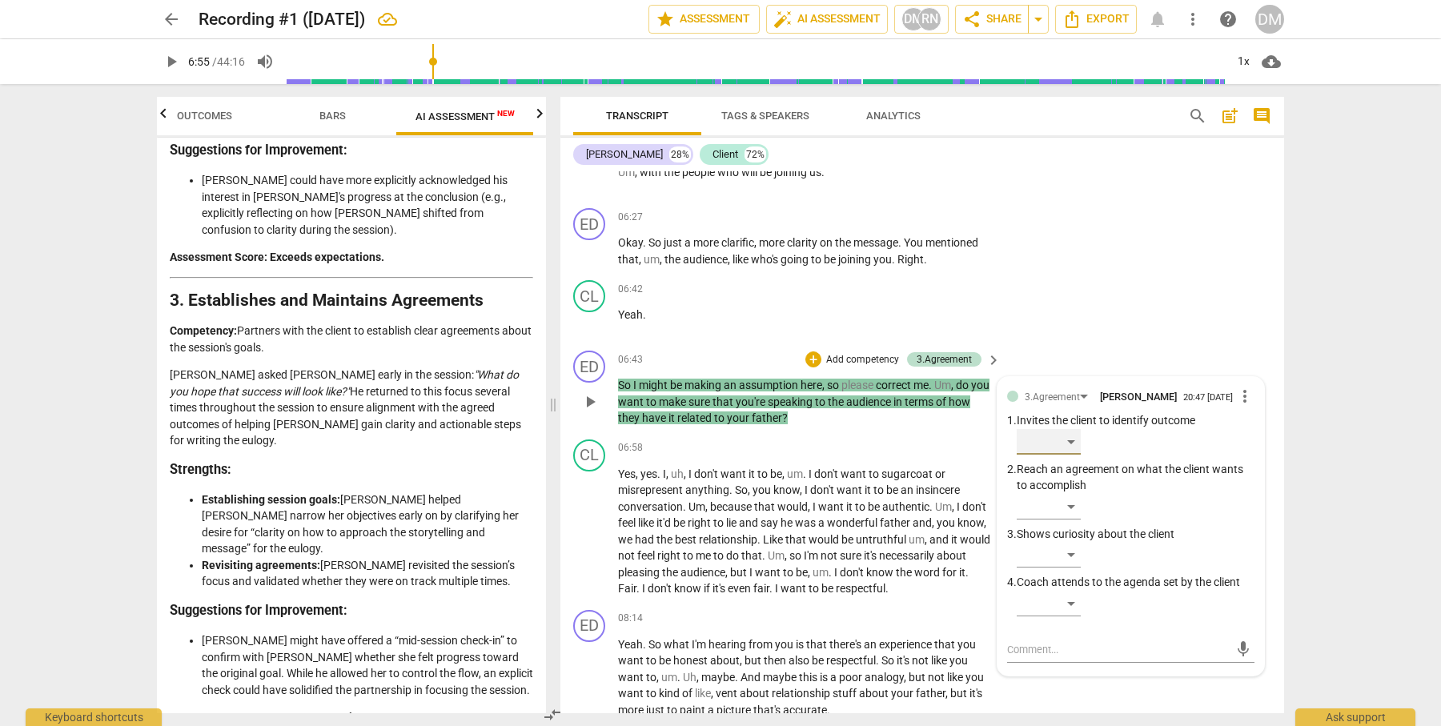
click at [1065, 429] on div "​" at bounding box center [1049, 442] width 64 height 26
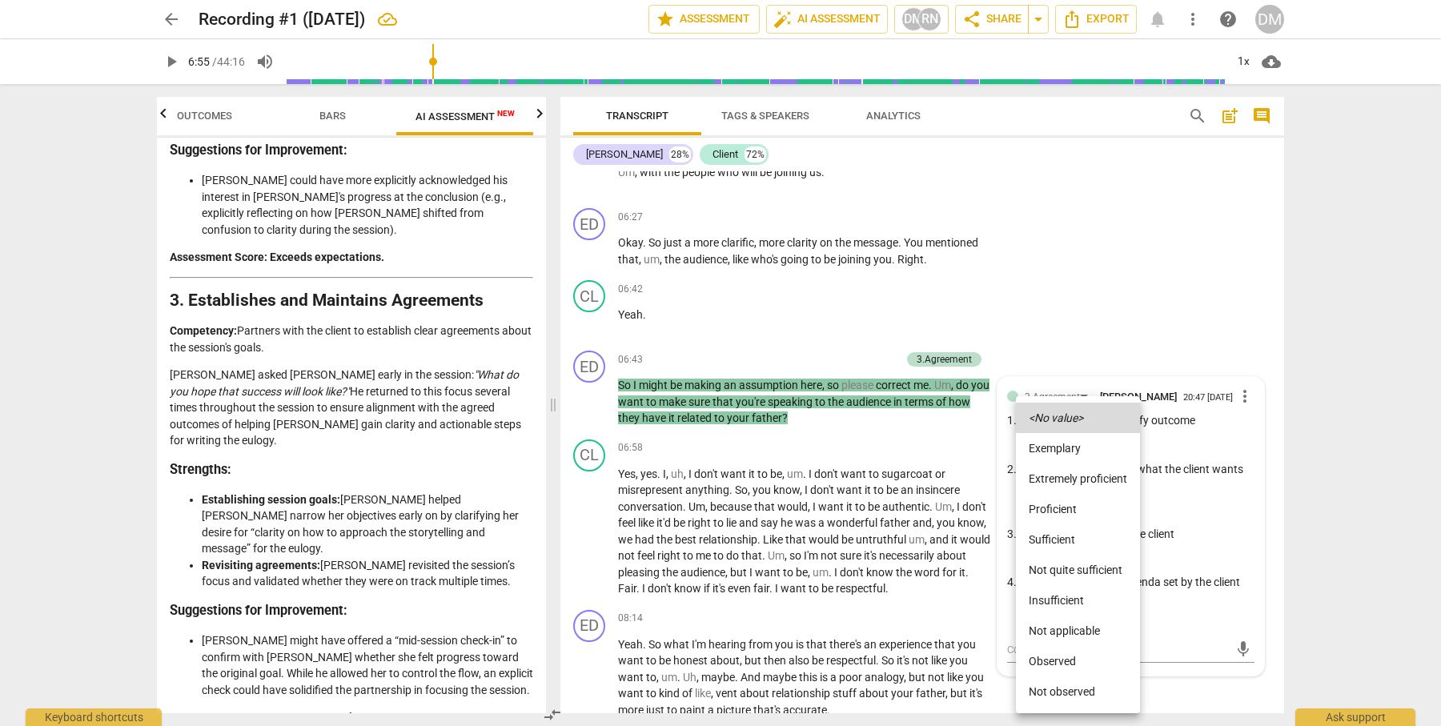
click at [1167, 327] on div at bounding box center [720, 363] width 1441 height 726
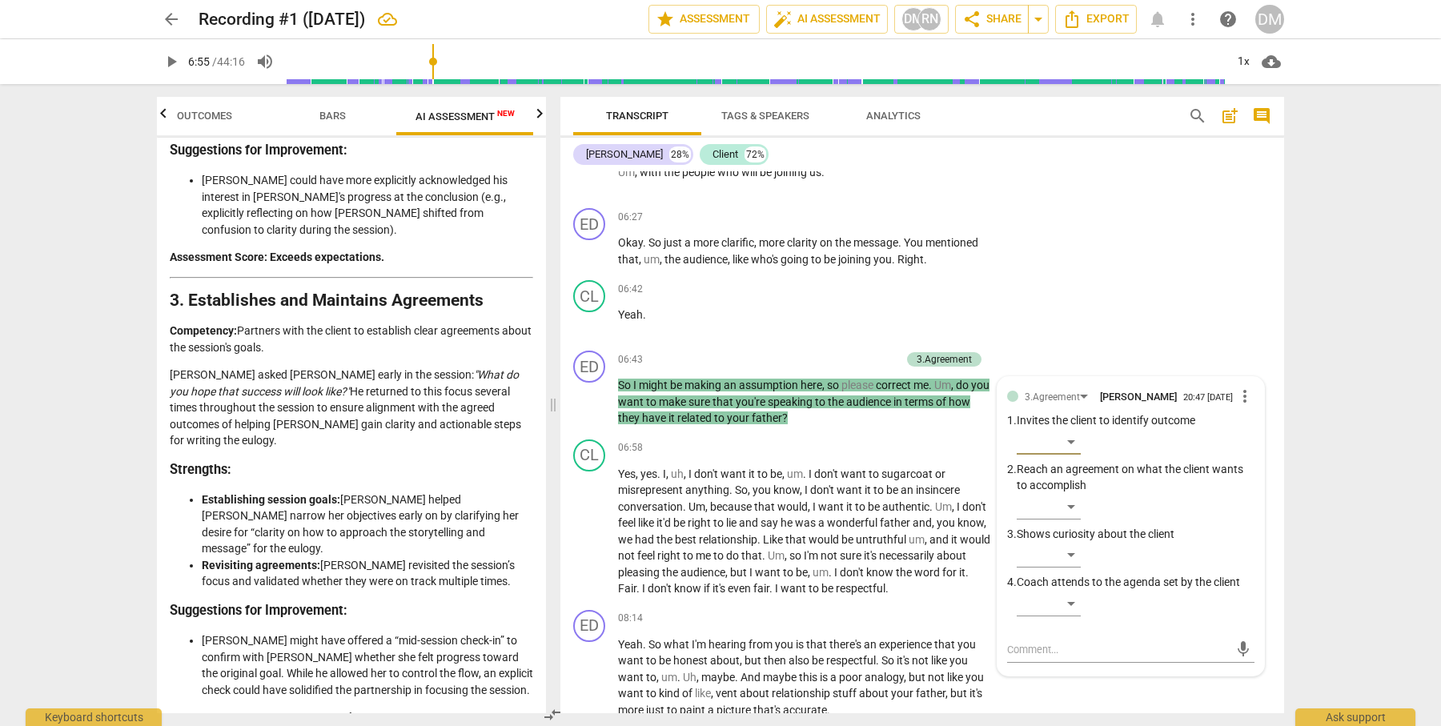
click at [1239, 387] on span "more_vert" at bounding box center [1244, 396] width 19 height 19
click at [1267, 407] on li "Delete" at bounding box center [1257, 406] width 55 height 30
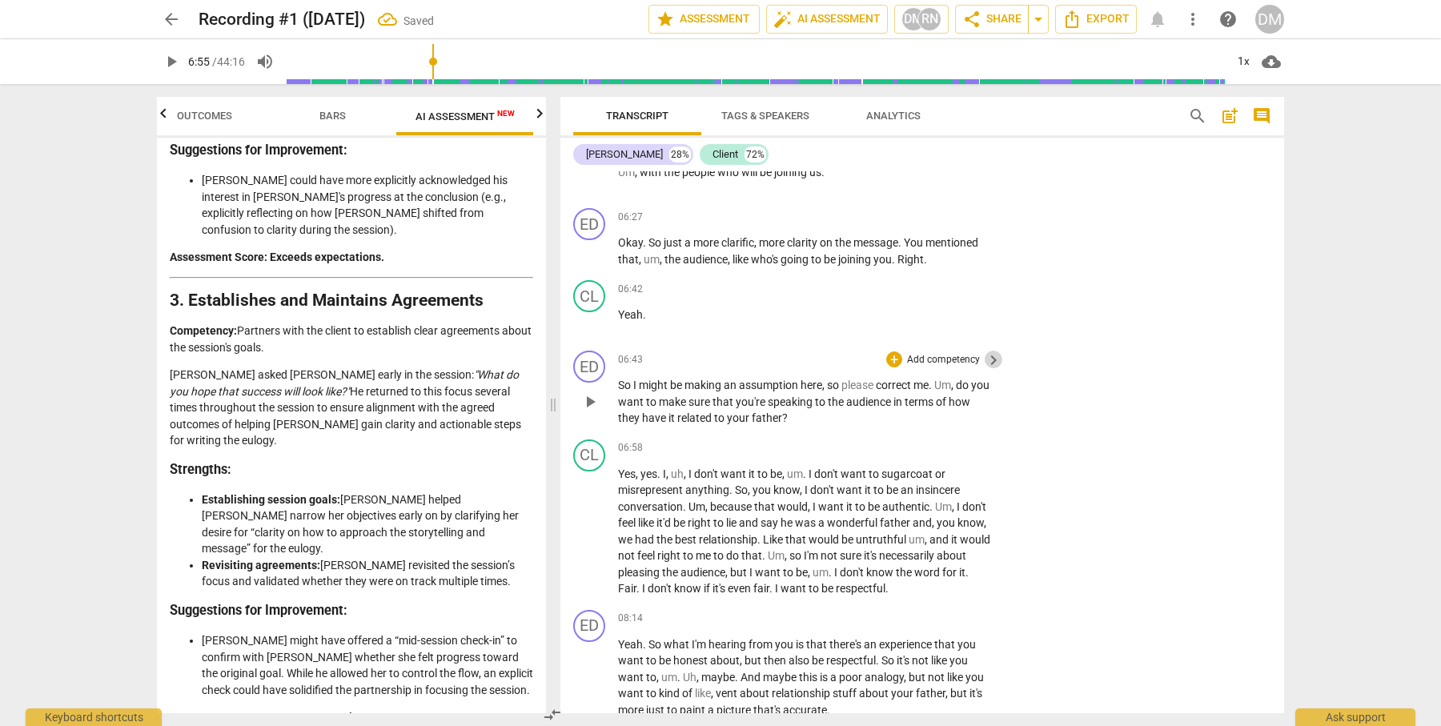
click at [988, 351] on span "keyboard_arrow_right" at bounding box center [993, 360] width 19 height 19
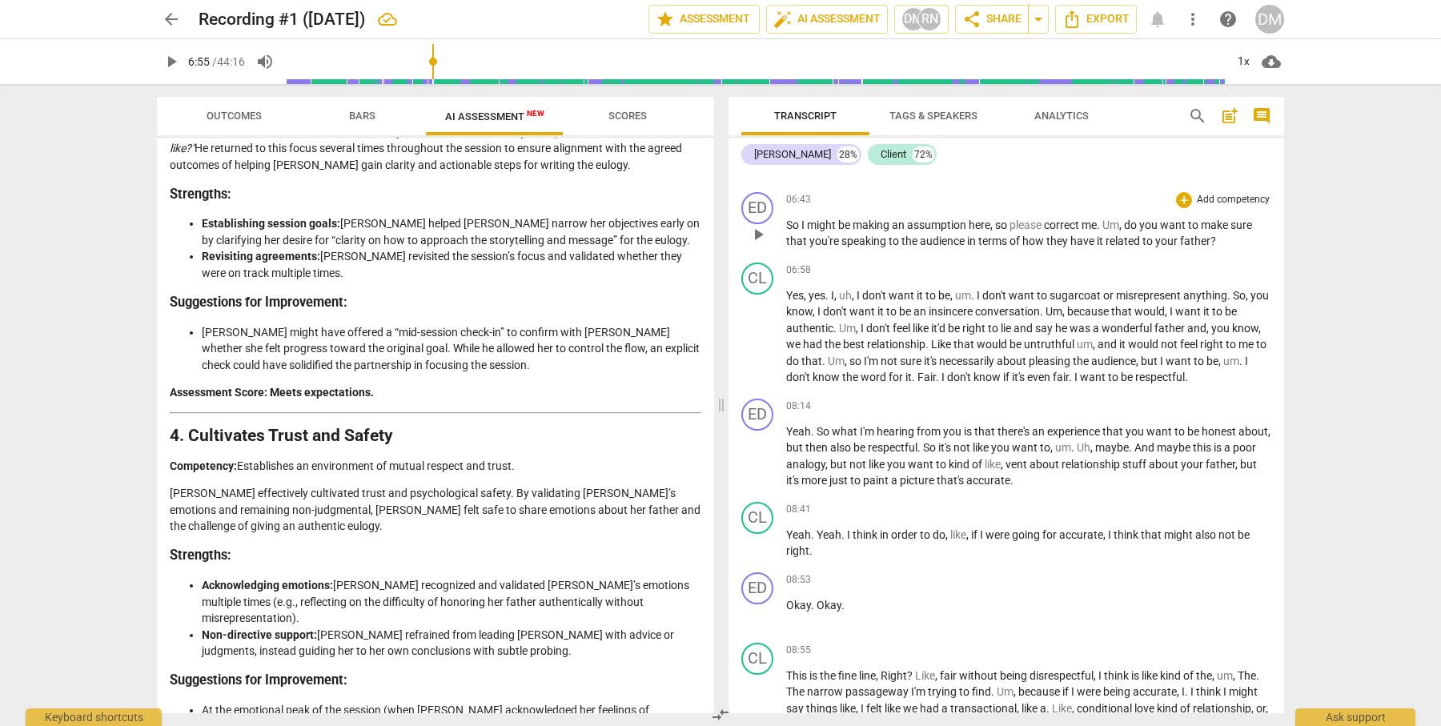
click at [1197, 201] on p "Add competency" at bounding box center [1233, 200] width 76 height 14
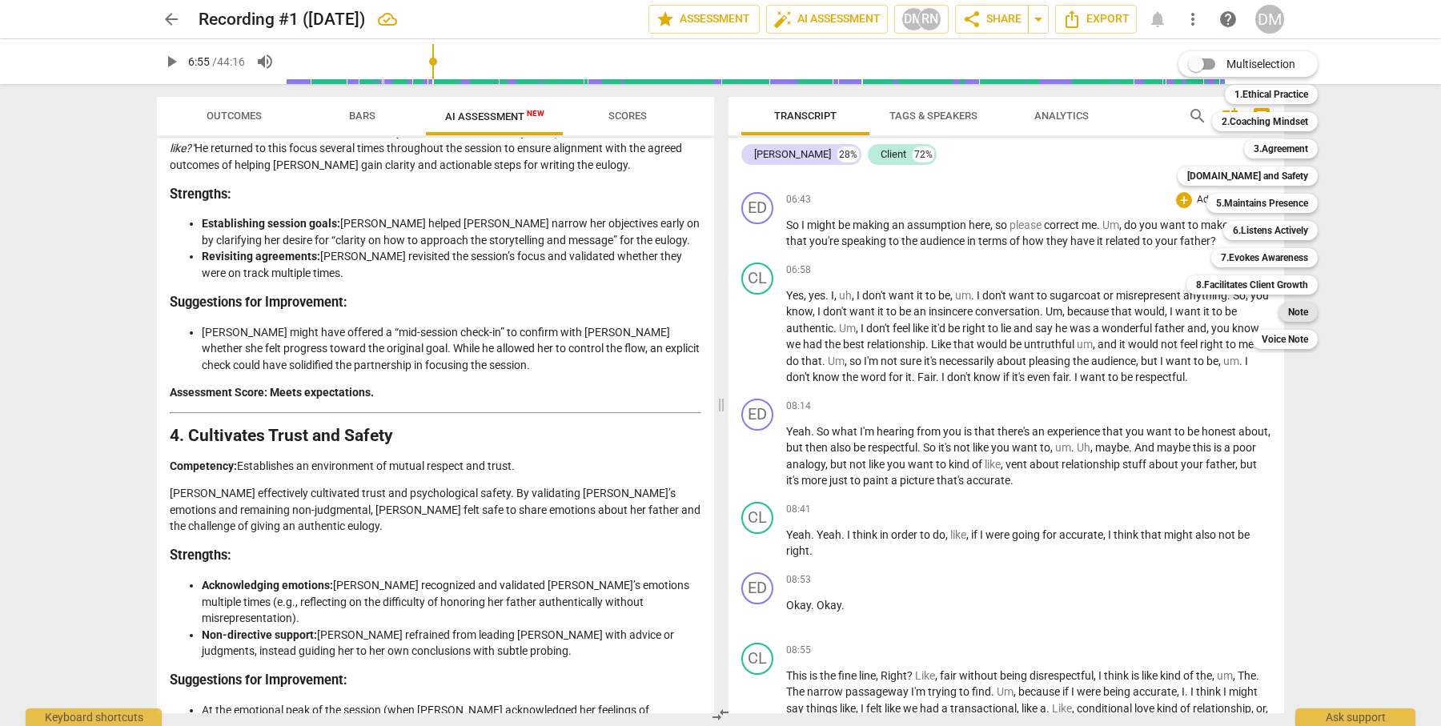
click at [1302, 315] on b "Note" at bounding box center [1298, 312] width 20 height 19
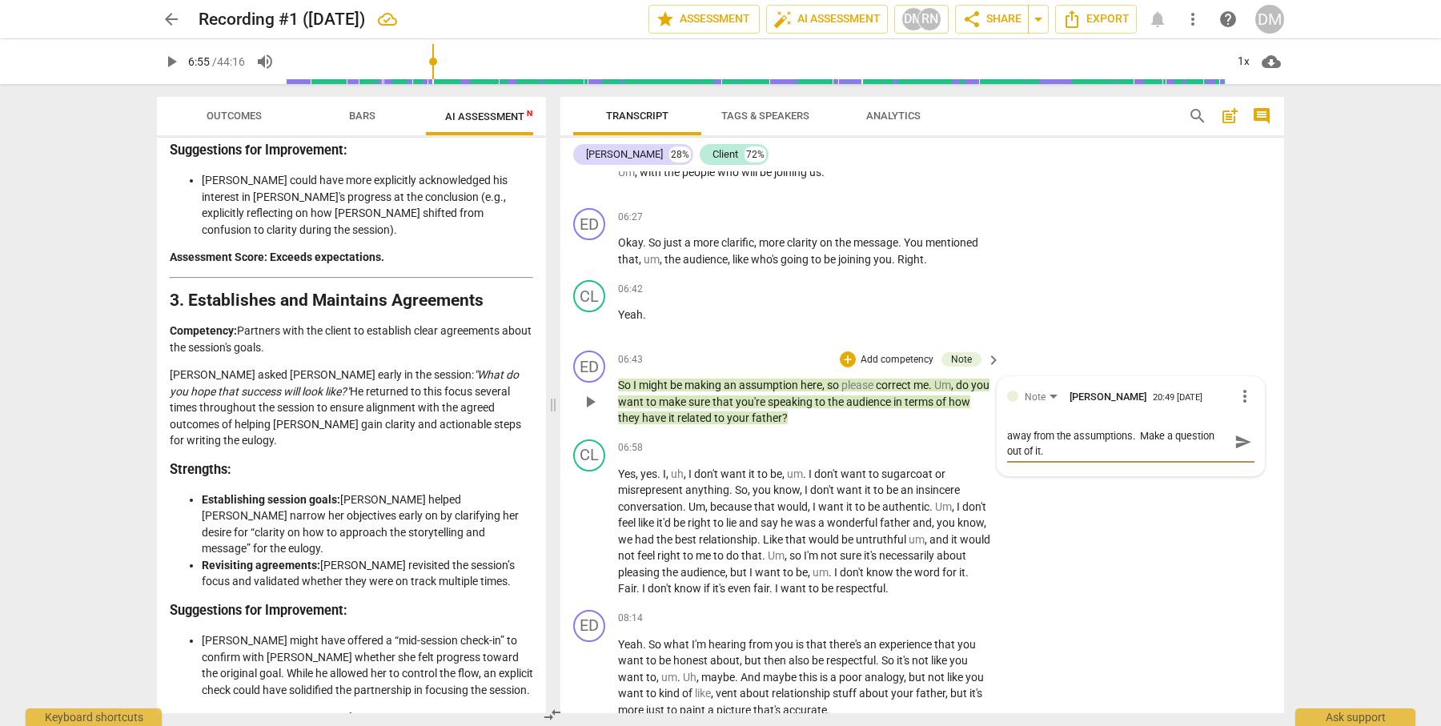
scroll to position [10, 0]
click at [1153, 427] on textarea "I see what you were trying to do. However, stay away from the assumptions. Make…" at bounding box center [1118, 442] width 222 height 30
click at [1198, 427] on textarea "I see what you were trying to do. However, stay away from the assumptions. Make…" at bounding box center [1118, 442] width 222 height 30
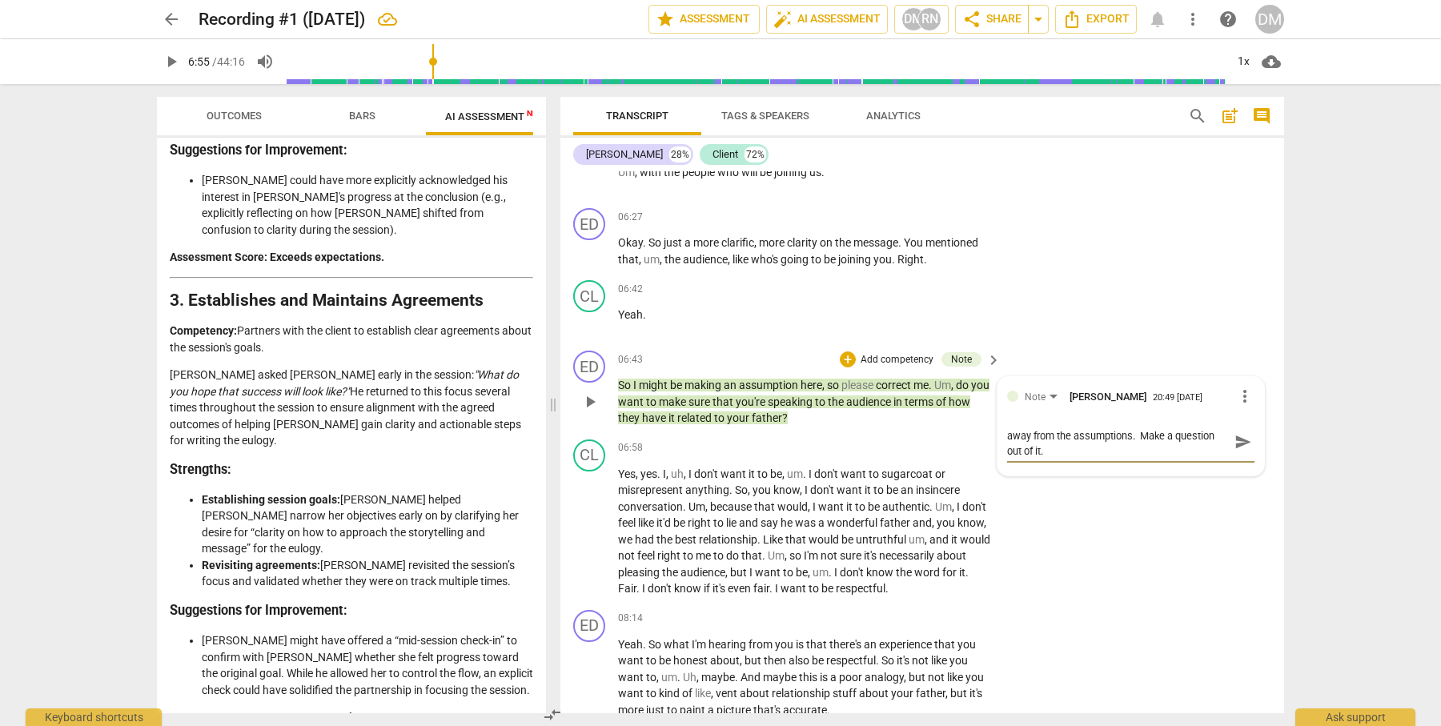
click at [1113, 430] on textarea "I see what you were trying to do. However, stay away from the assumptions. Make…" at bounding box center [1118, 442] width 222 height 30
click at [584, 392] on span "play_arrow" at bounding box center [589, 401] width 19 height 19
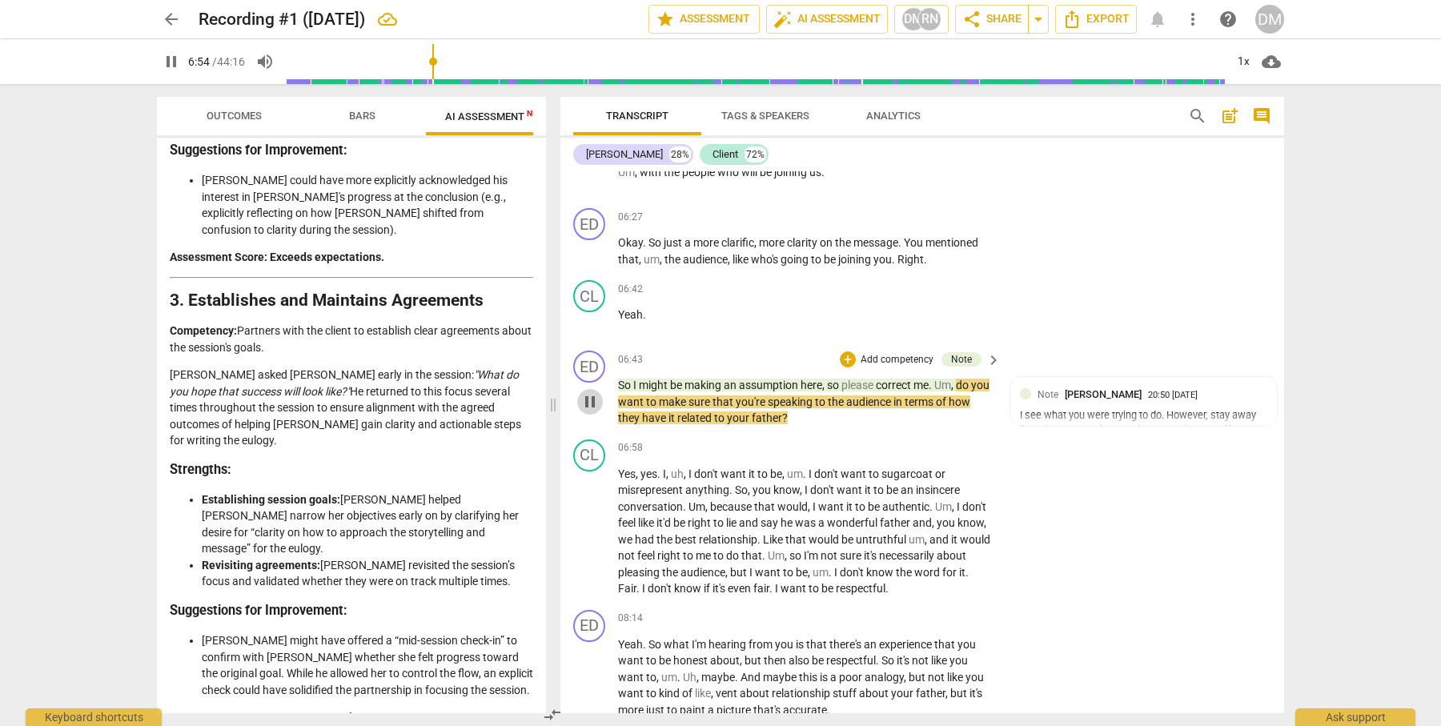
click at [588, 392] on span "pause" at bounding box center [589, 401] width 19 height 19
click at [1242, 408] on div "I see what you were trying to do. However, stay away from the assumptions. Make…" at bounding box center [1143, 423] width 247 height 30
click at [1238, 387] on span "more_vert" at bounding box center [1244, 396] width 19 height 19
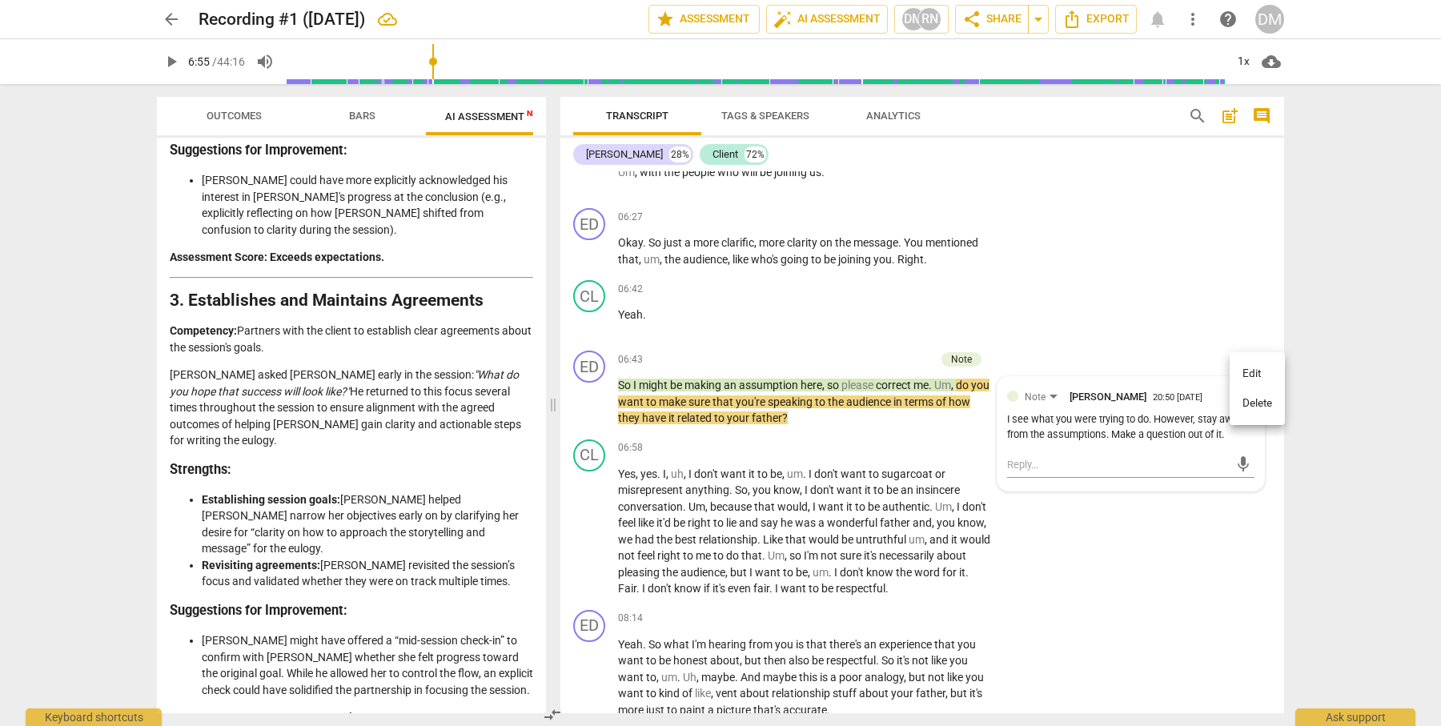
click at [1252, 372] on li "Edit" at bounding box center [1257, 374] width 55 height 30
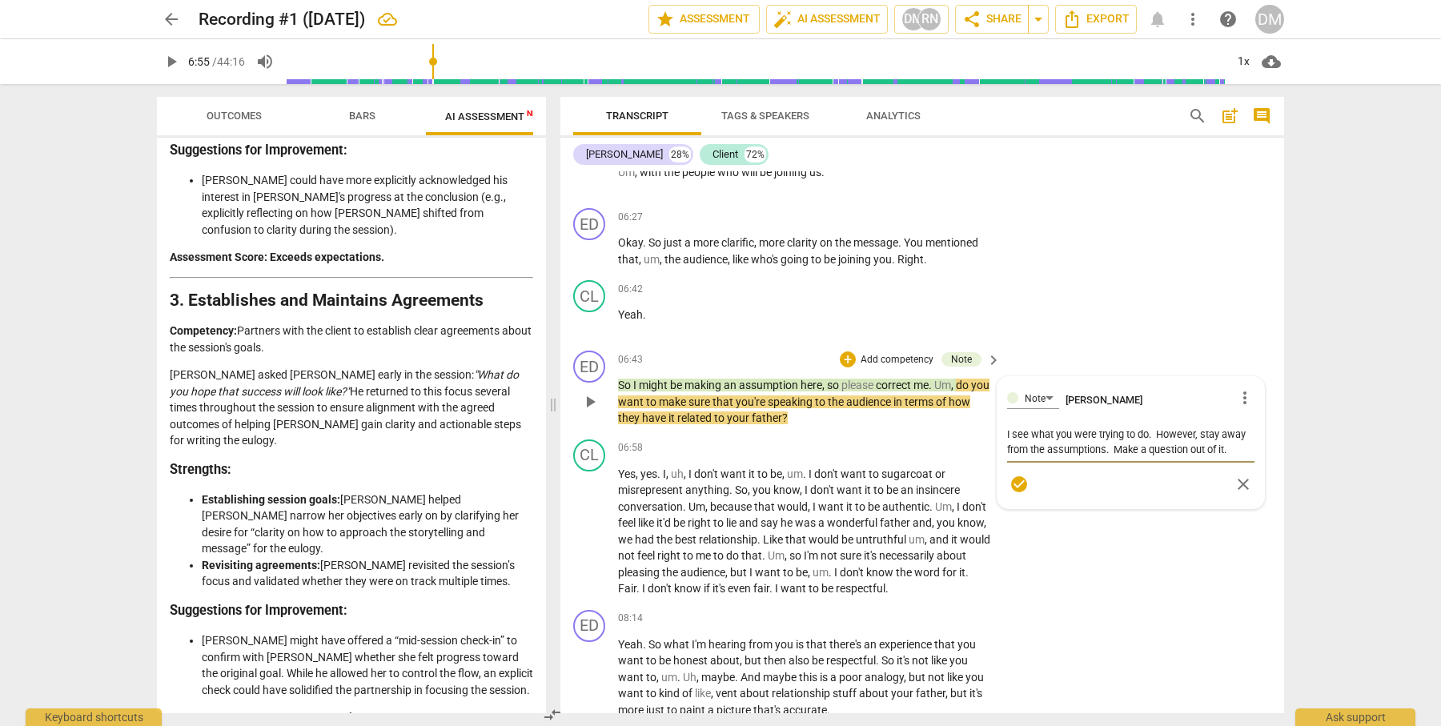
click at [1234, 427] on textarea "I see what you were trying to do. However, stay away from the assumptions. Make…" at bounding box center [1130, 442] width 247 height 30
click at [1014, 505] on span "check_circle" at bounding box center [1018, 514] width 19 height 19
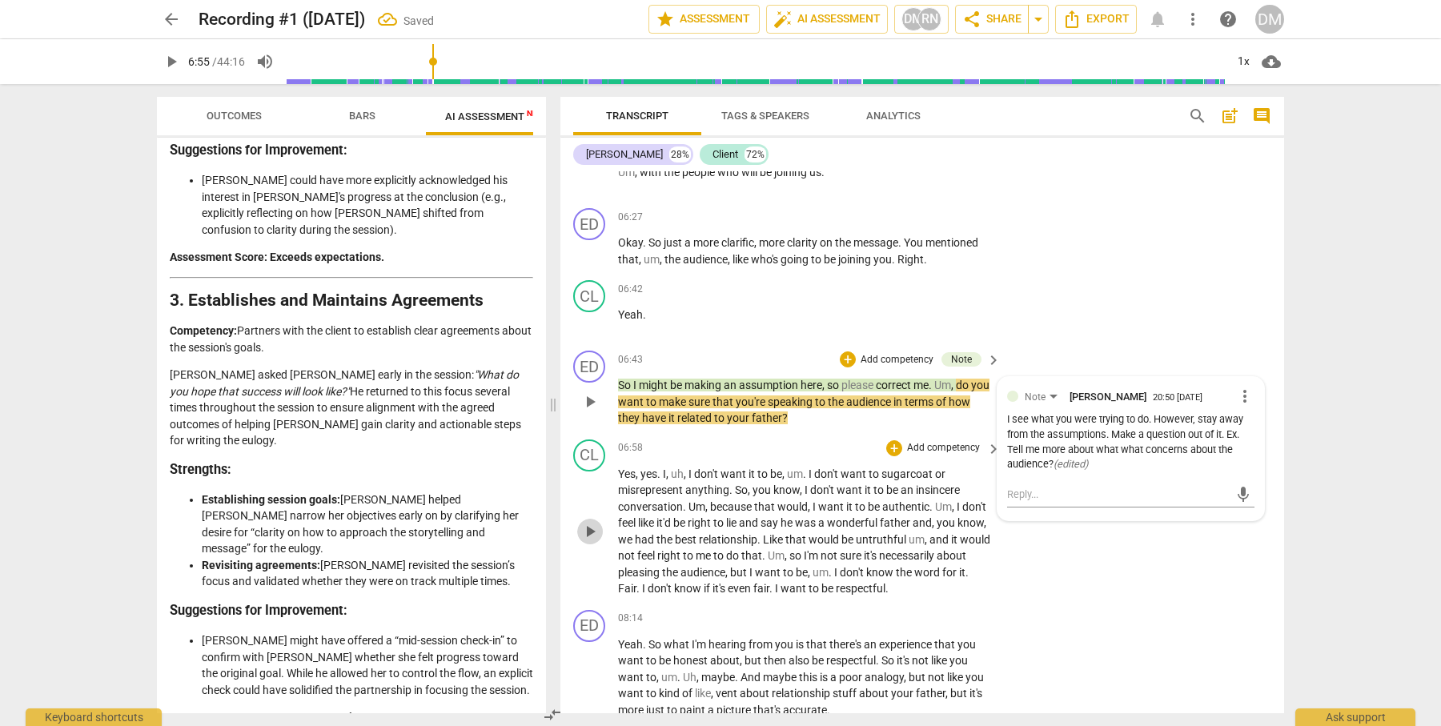
click at [594, 522] on span "play_arrow" at bounding box center [589, 531] width 19 height 19
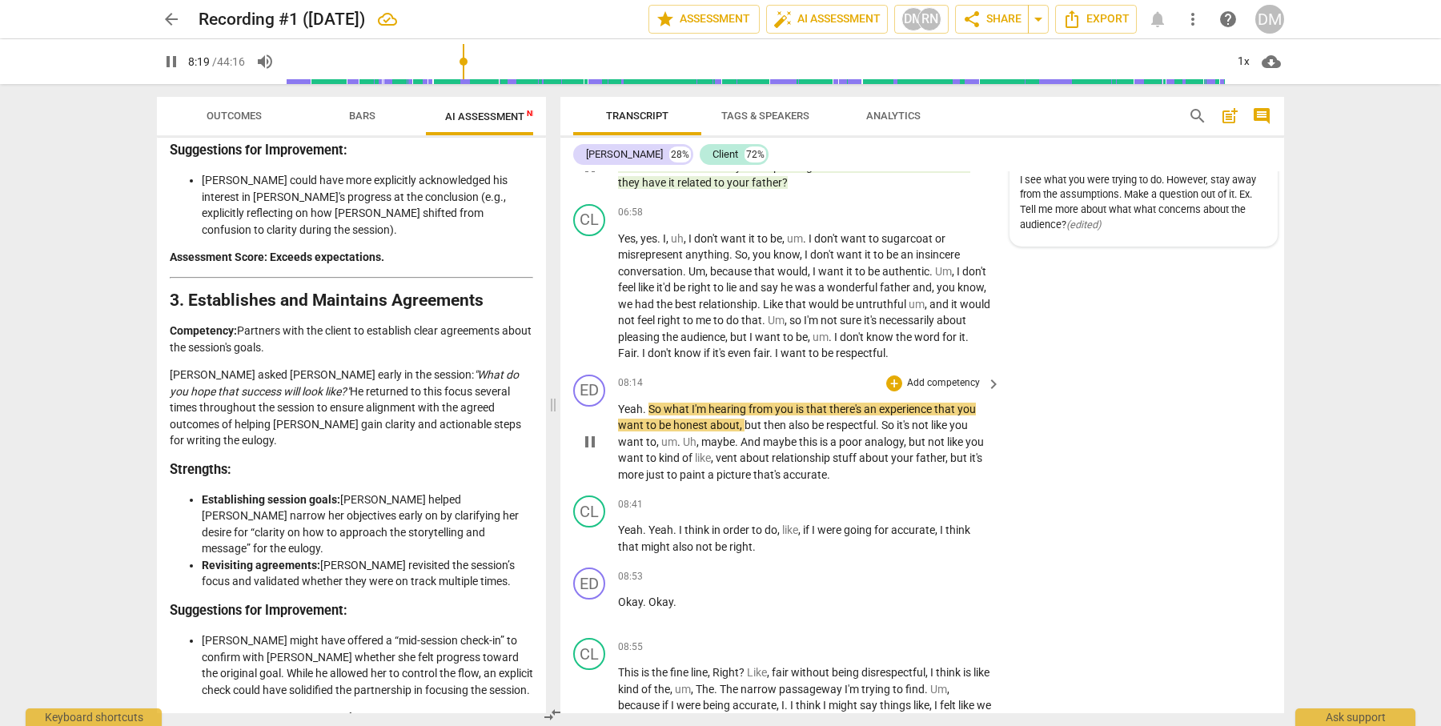
scroll to position [2866, 0]
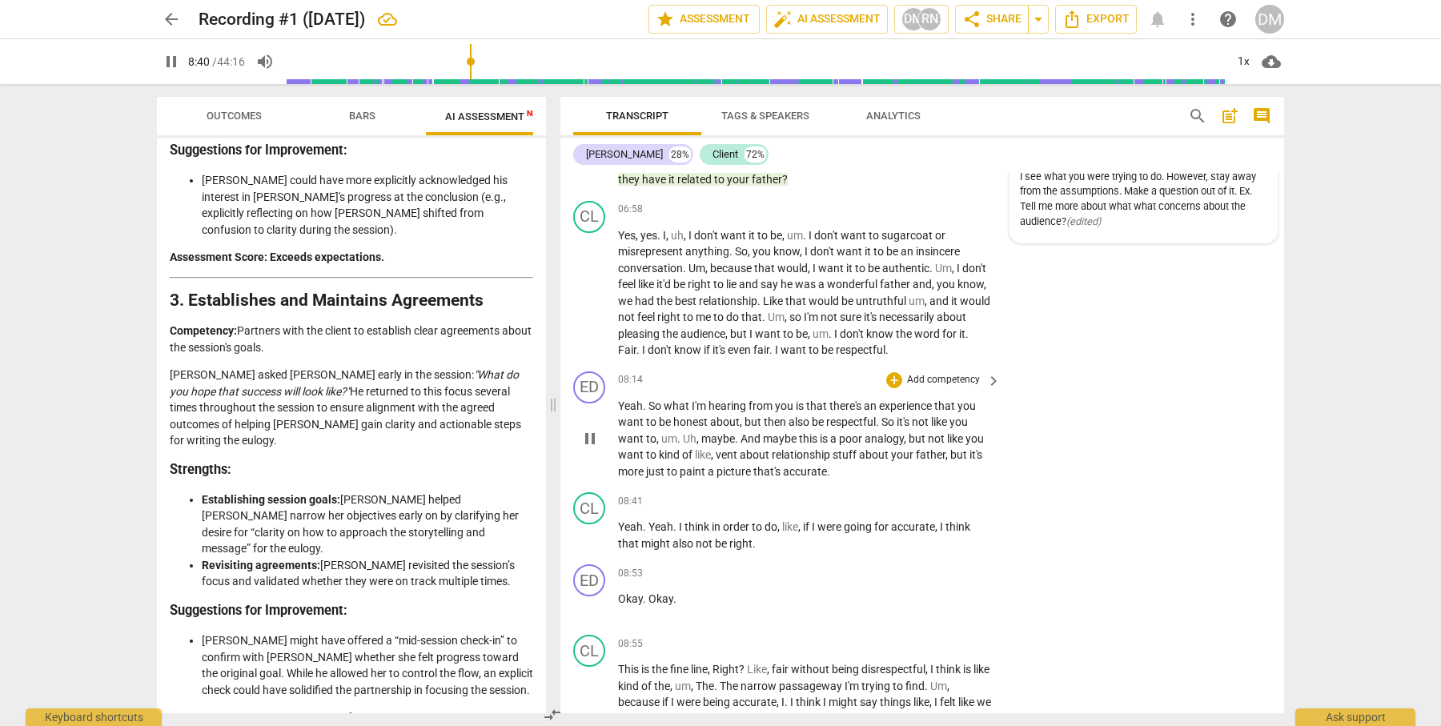
click at [589, 429] on span "pause" at bounding box center [589, 438] width 19 height 19
click at [949, 373] on p "Add competency" at bounding box center [943, 380] width 76 height 14
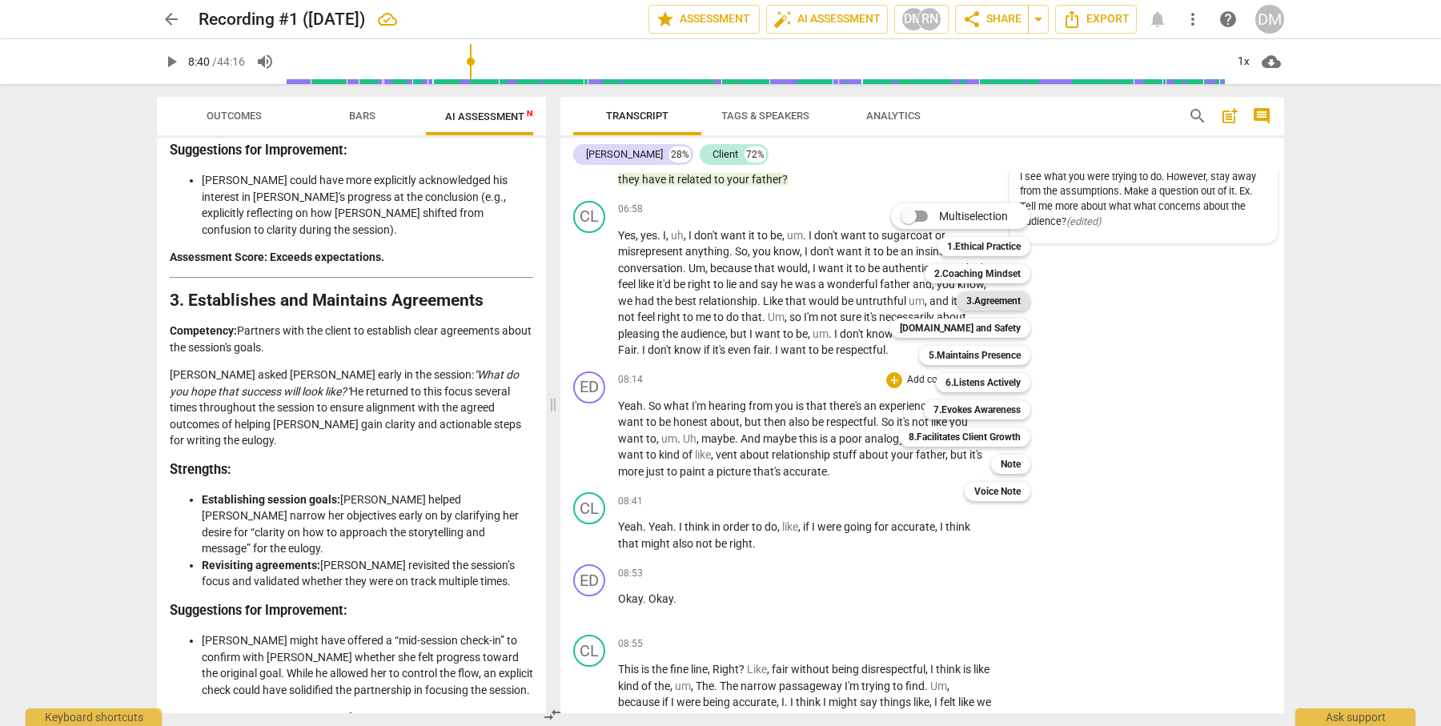
click at [1005, 303] on b "3.Agreement" at bounding box center [993, 300] width 54 height 19
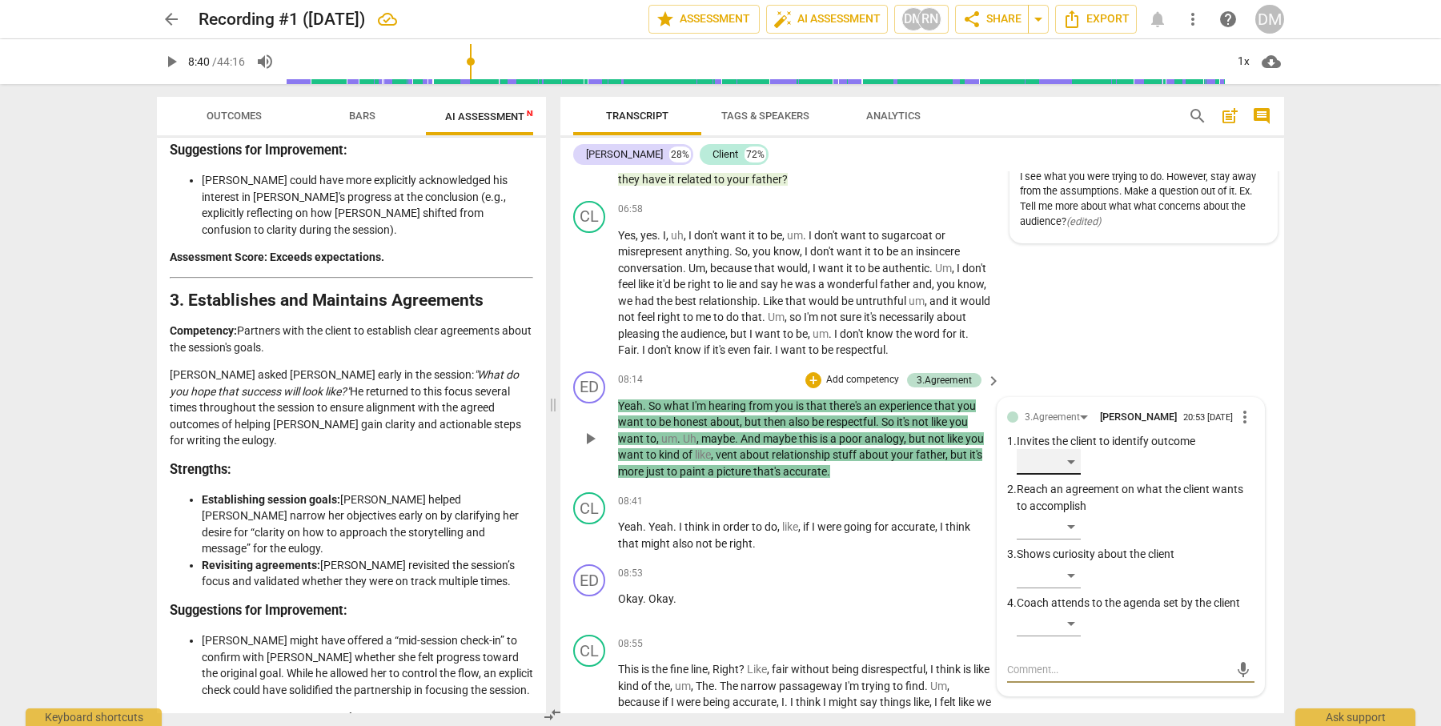
click at [1071, 449] on div "​" at bounding box center [1049, 462] width 64 height 26
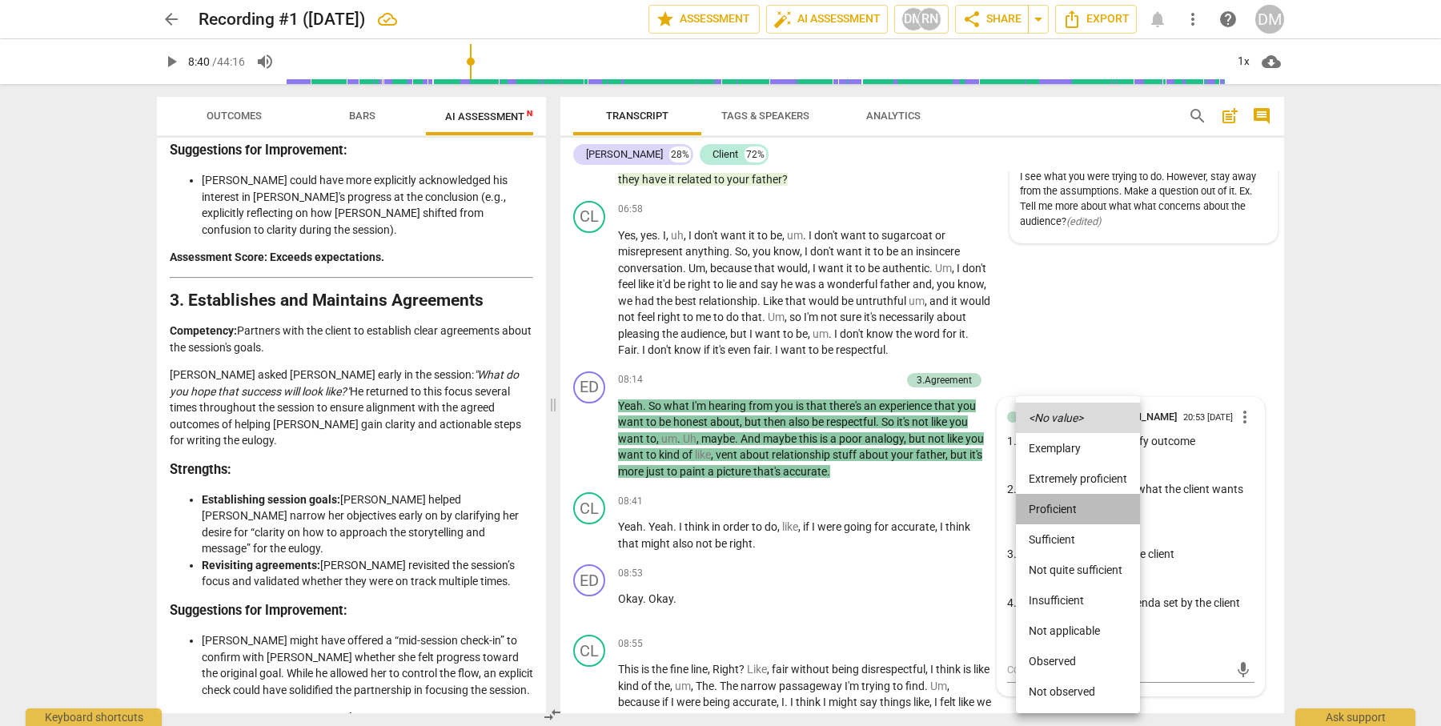
click at [1053, 508] on li "Proficient" at bounding box center [1078, 509] width 124 height 30
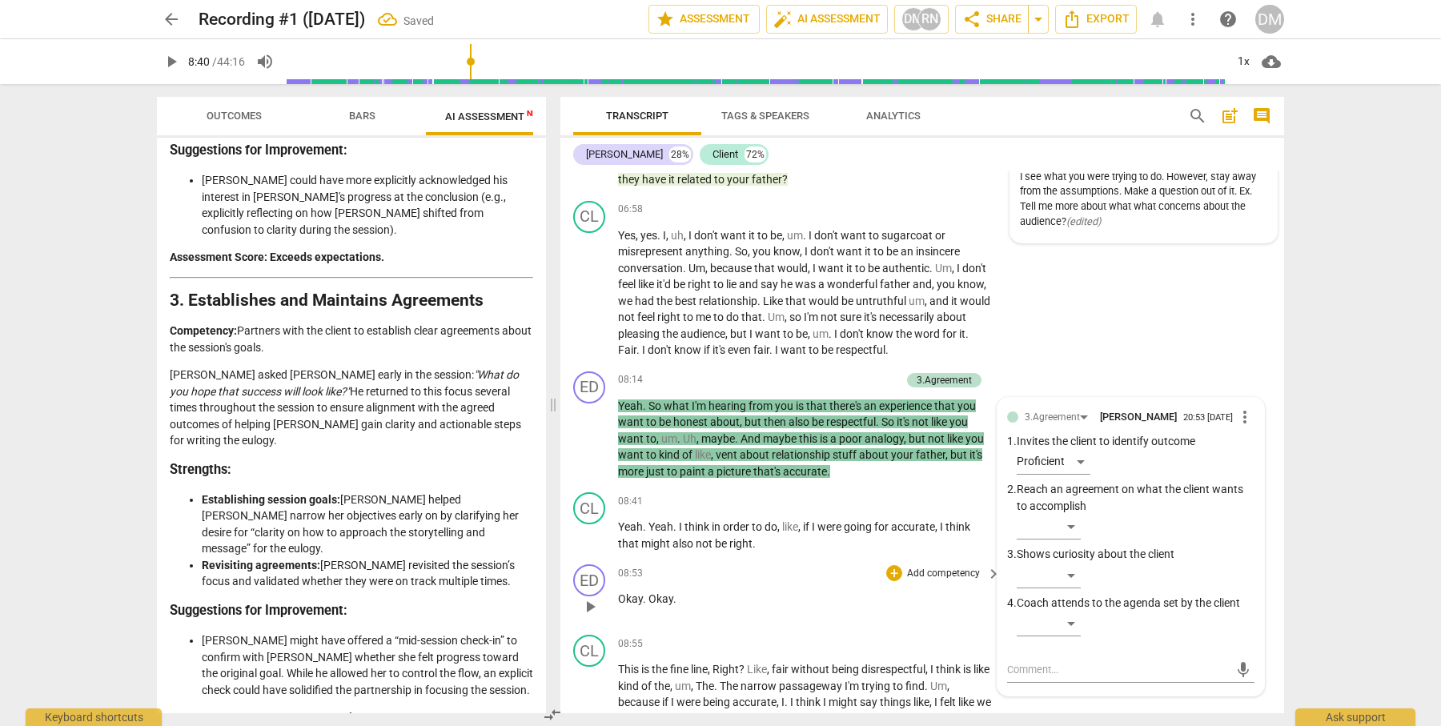
click at [930, 588] on div "08:53 + Add competency keyboard_arrow_right Okay . Okay ." at bounding box center [810, 593] width 384 height 58
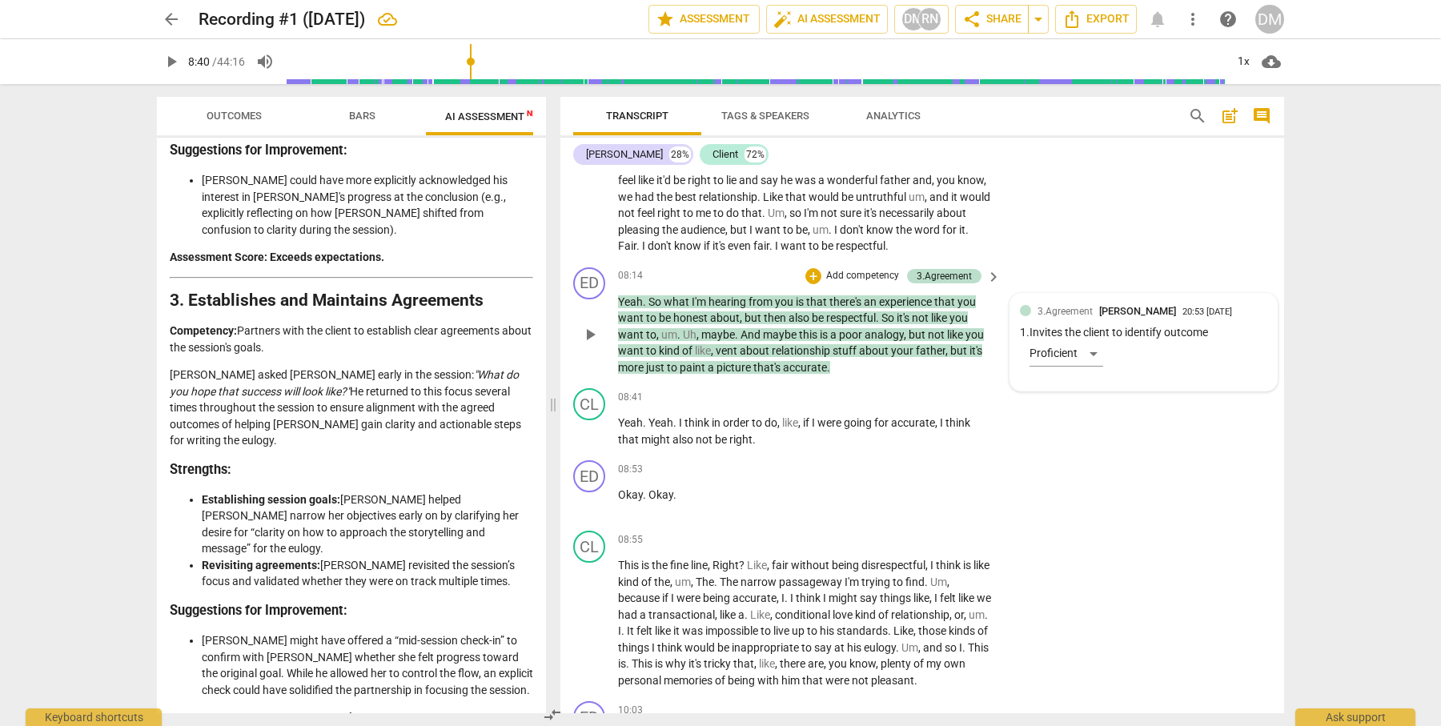
scroll to position [2973, 0]
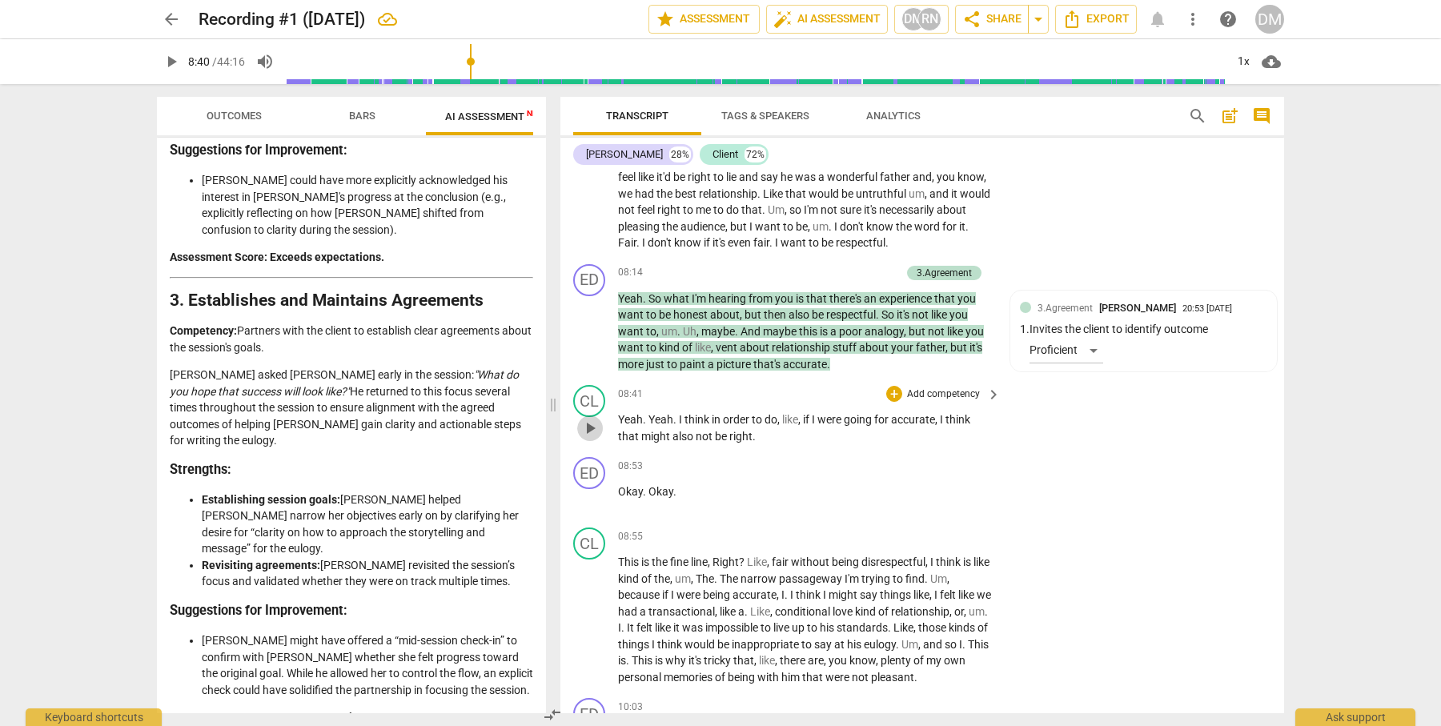
click at [588, 419] on span "play_arrow" at bounding box center [589, 428] width 19 height 19
click at [1092, 322] on div "3.Agreement [PERSON_NAME] 20:53 [DATE] 1. Invites the client to identify outcom…" at bounding box center [1143, 339] width 247 height 78
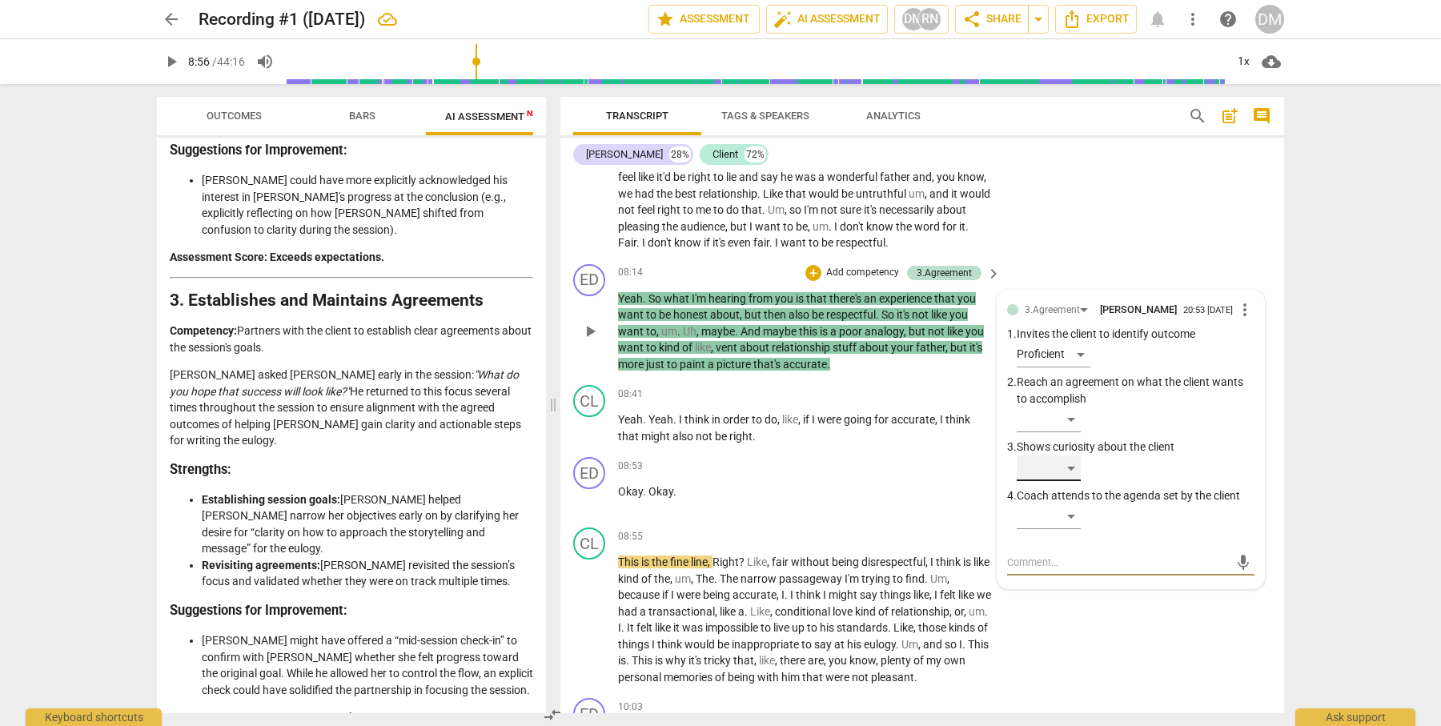
click at [1076, 455] on div "​" at bounding box center [1049, 468] width 64 height 26
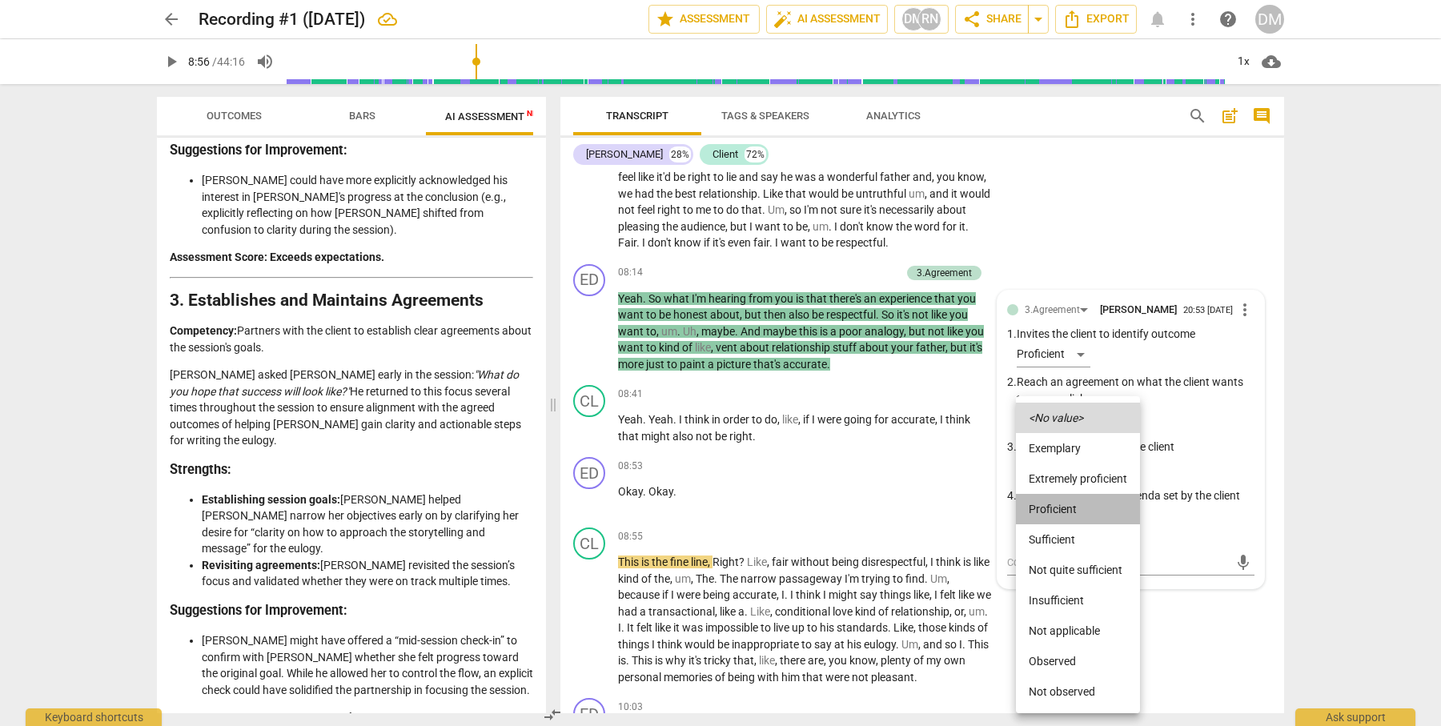
click at [1073, 514] on li "Proficient" at bounding box center [1078, 509] width 124 height 30
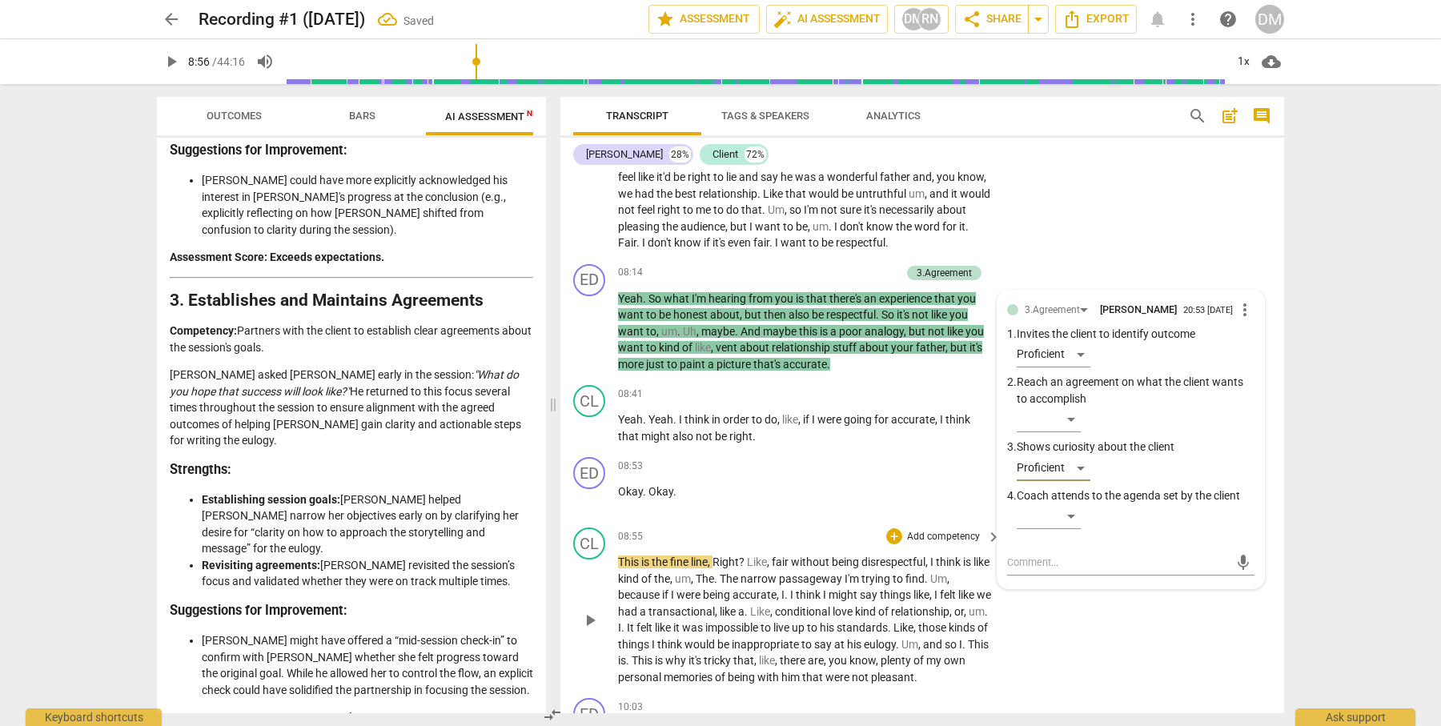
click at [1165, 604] on div "CL play_arrow pause 08:55 + Add competency keyboard_arrow_right This is the fin…" at bounding box center [922, 606] width 724 height 171
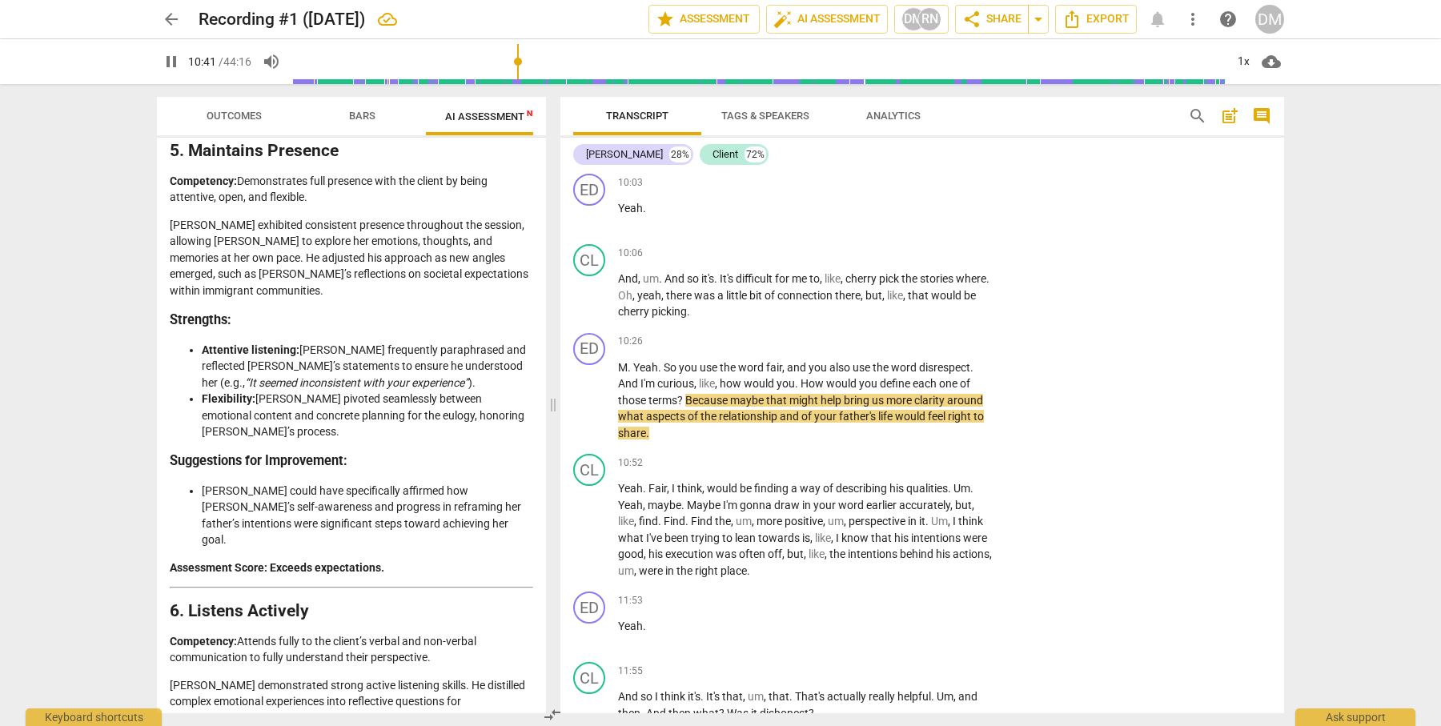
scroll to position [2083, 0]
click at [944, 335] on p "Add competency" at bounding box center [943, 342] width 76 height 14
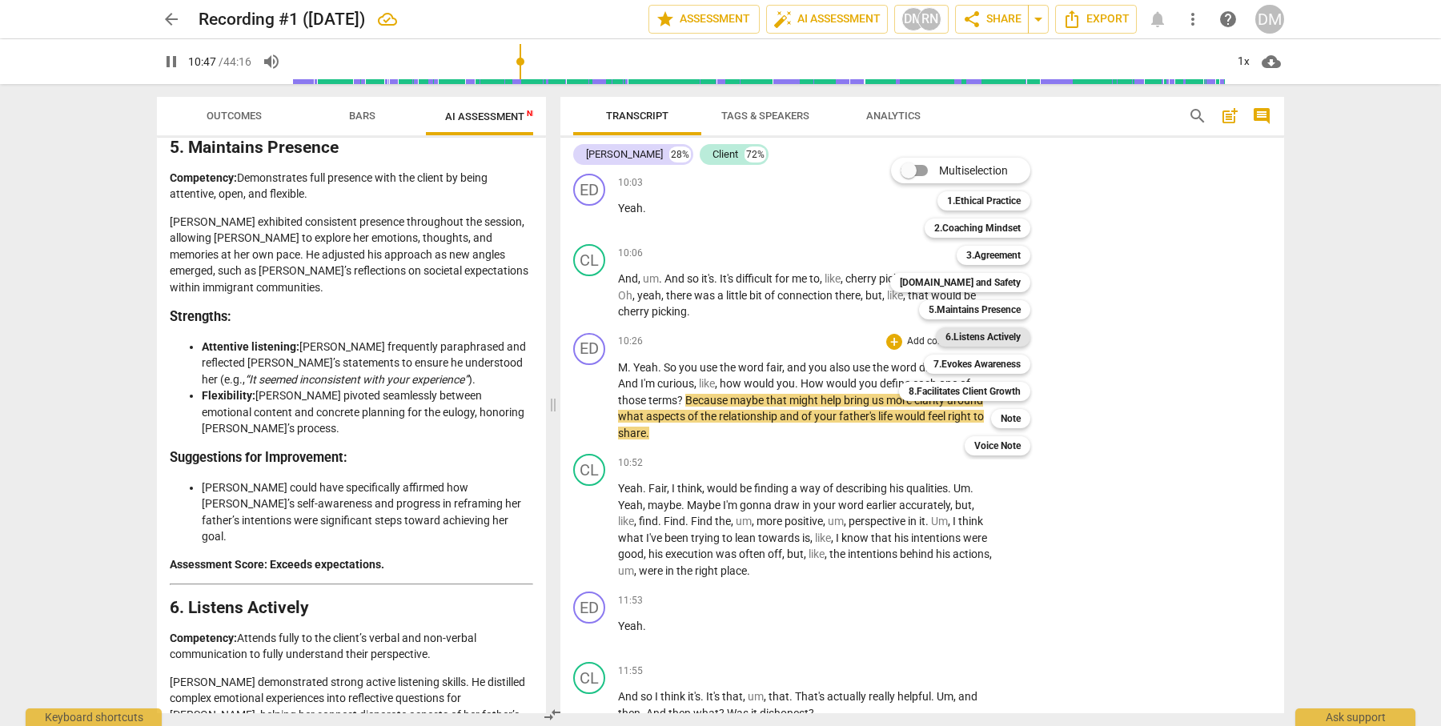
click at [1004, 338] on b "6.Listens Actively" at bounding box center [982, 336] width 75 height 19
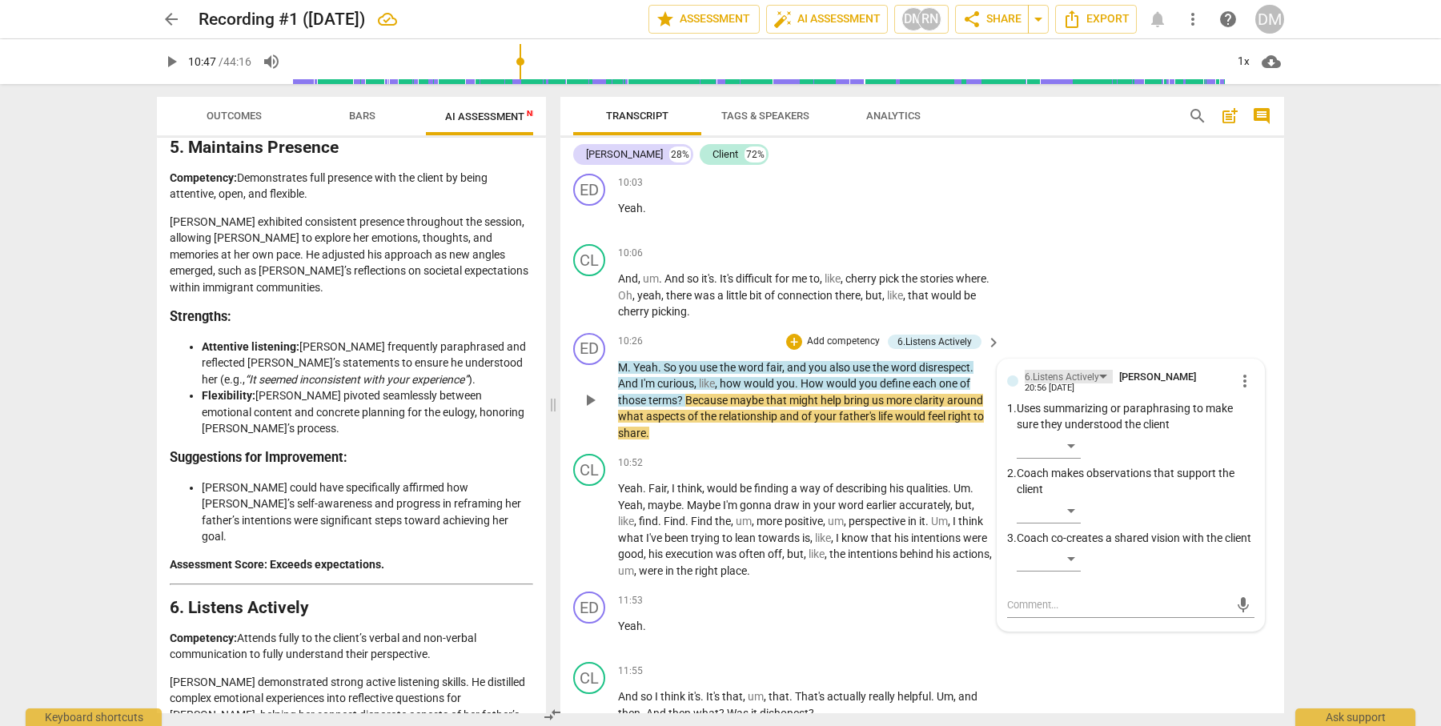
click at [1098, 370] on div "6.Listens Actively" at bounding box center [1069, 377] width 88 height 14
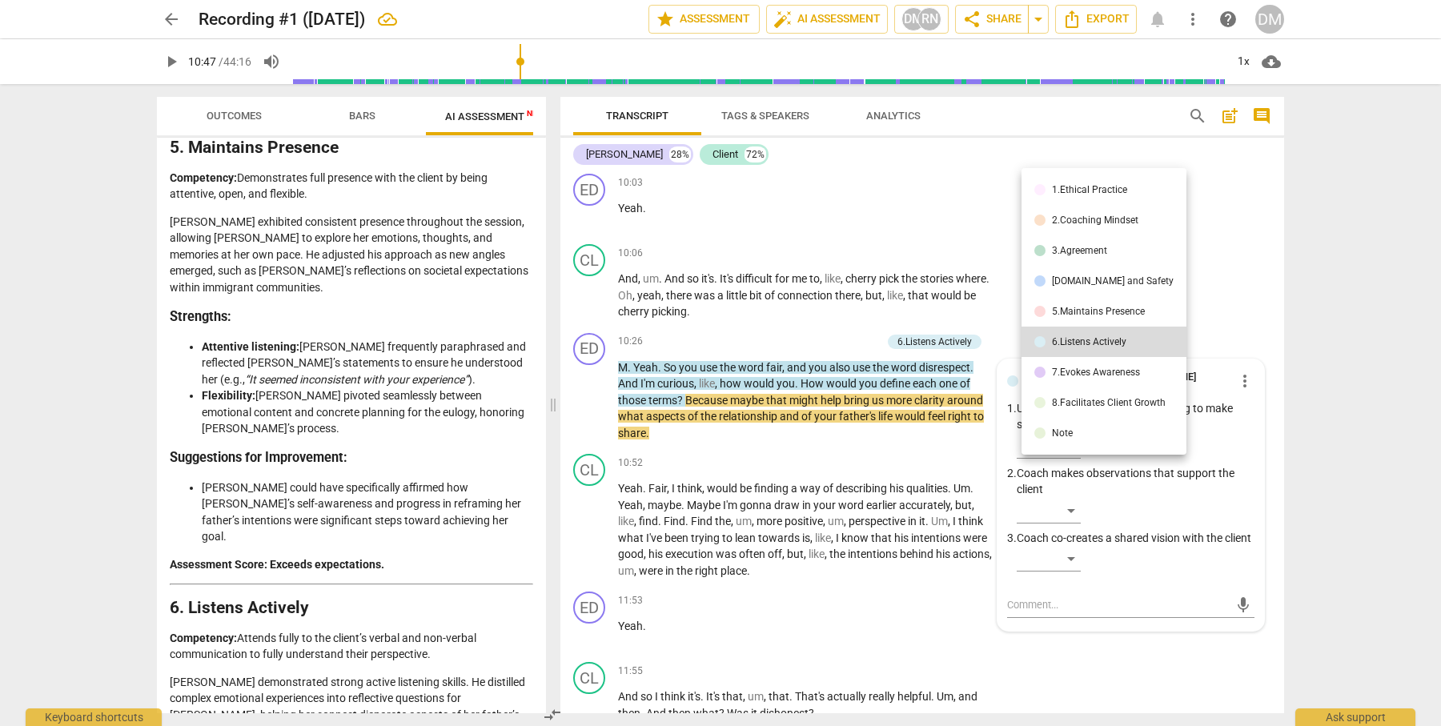
click at [1120, 309] on div "5.Maintains Presence" at bounding box center [1098, 312] width 93 height 10
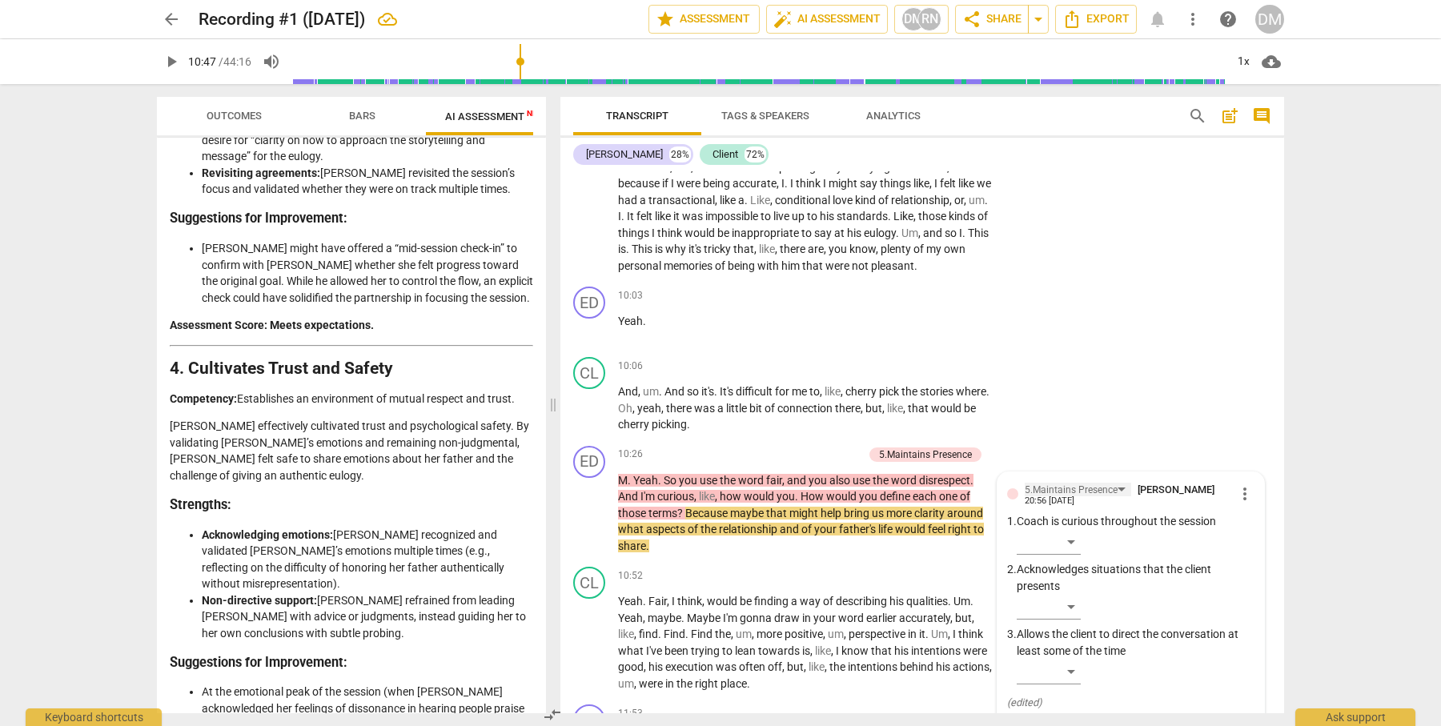
scroll to position [1405, 0]
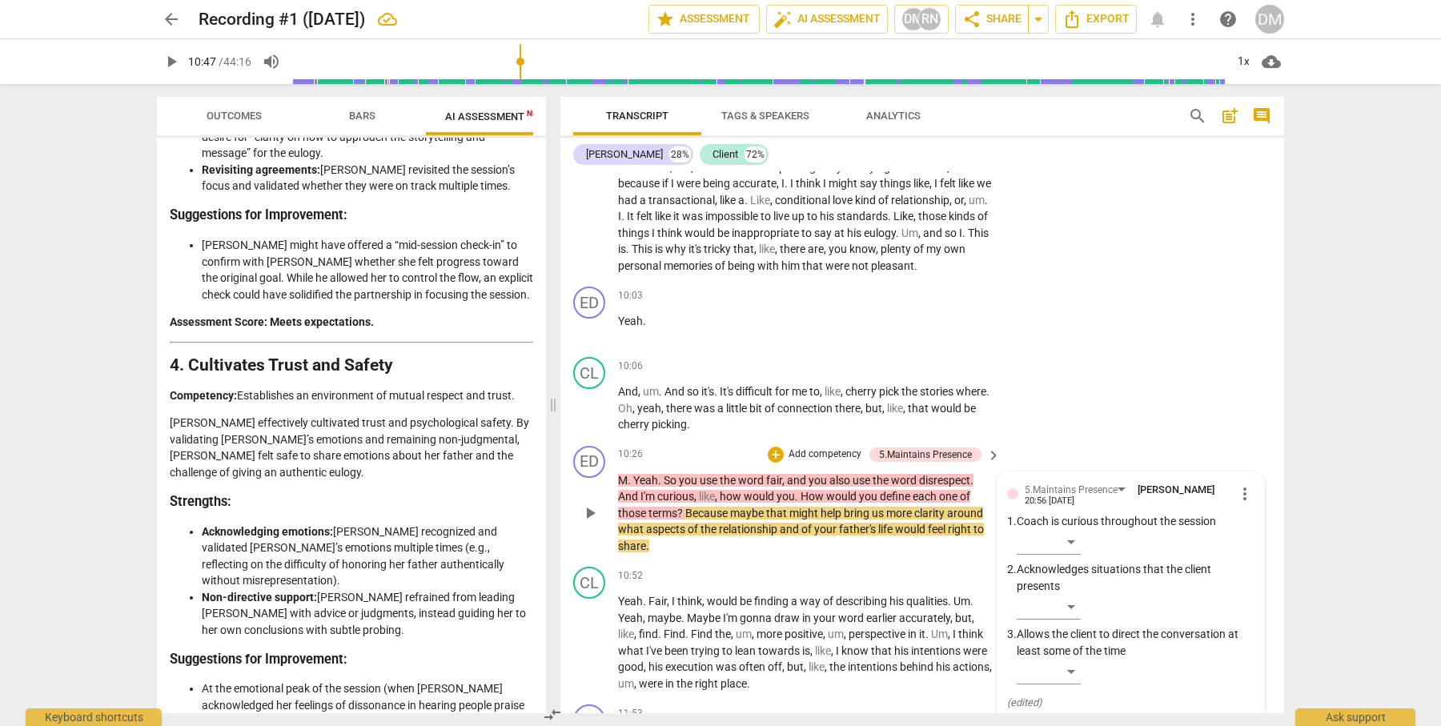
click at [589, 503] on span "play_arrow" at bounding box center [589, 512] width 19 height 19
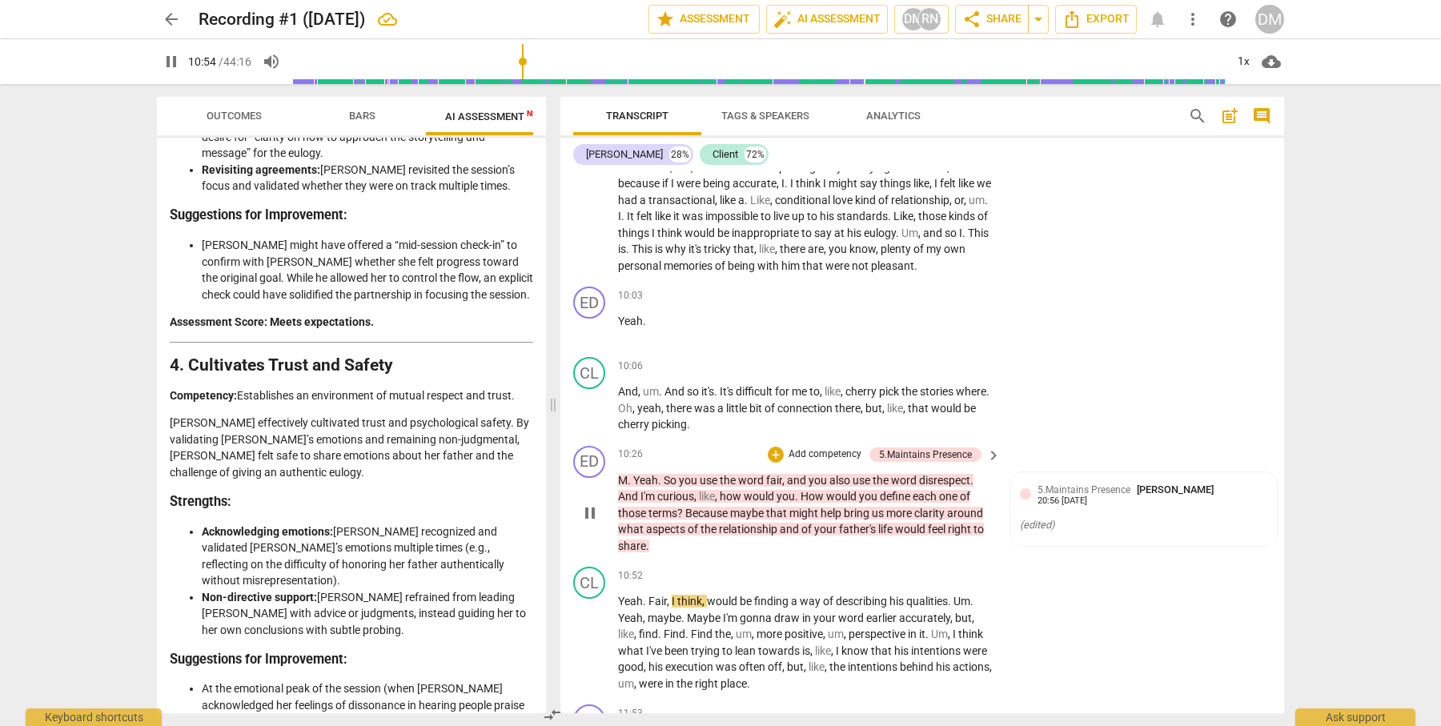
click at [588, 503] on span "pause" at bounding box center [589, 512] width 19 height 19
click at [591, 503] on span "play_arrow" at bounding box center [589, 512] width 19 height 19
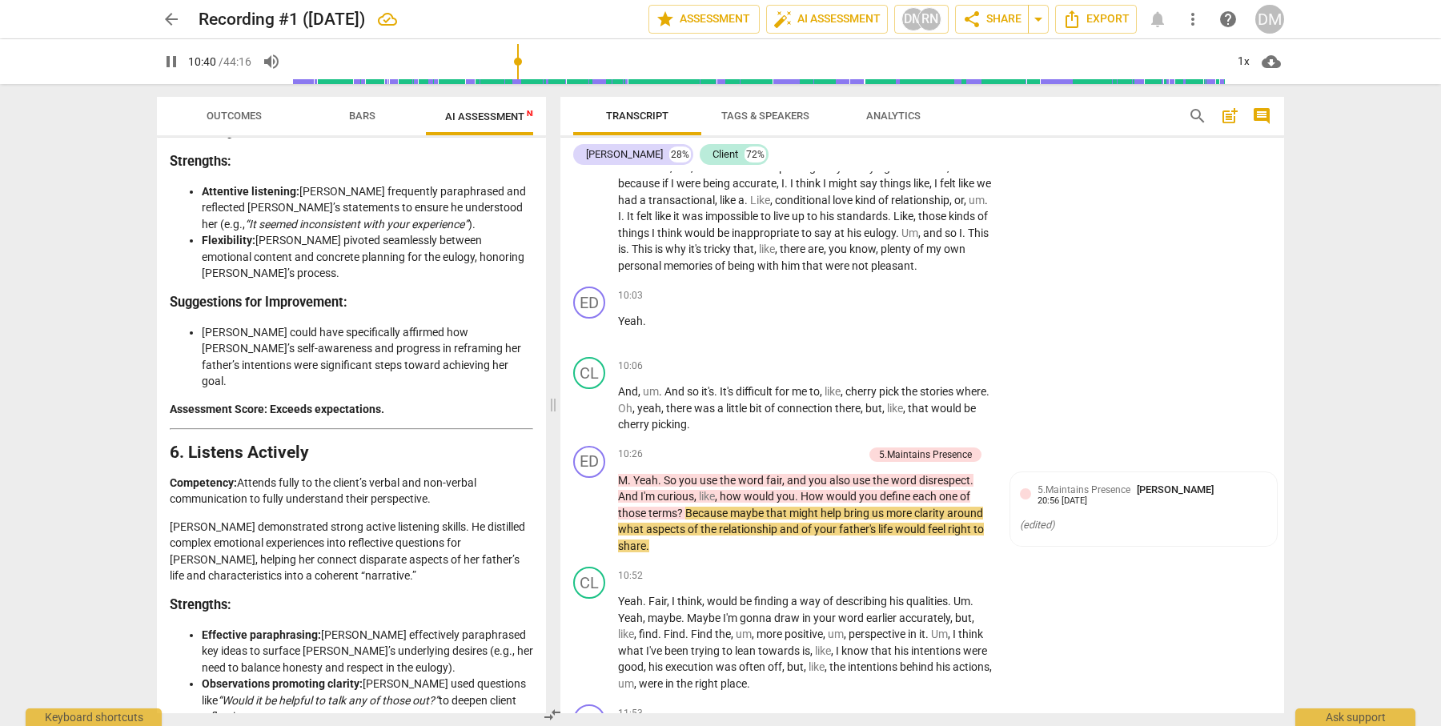
scroll to position [1544, 0]
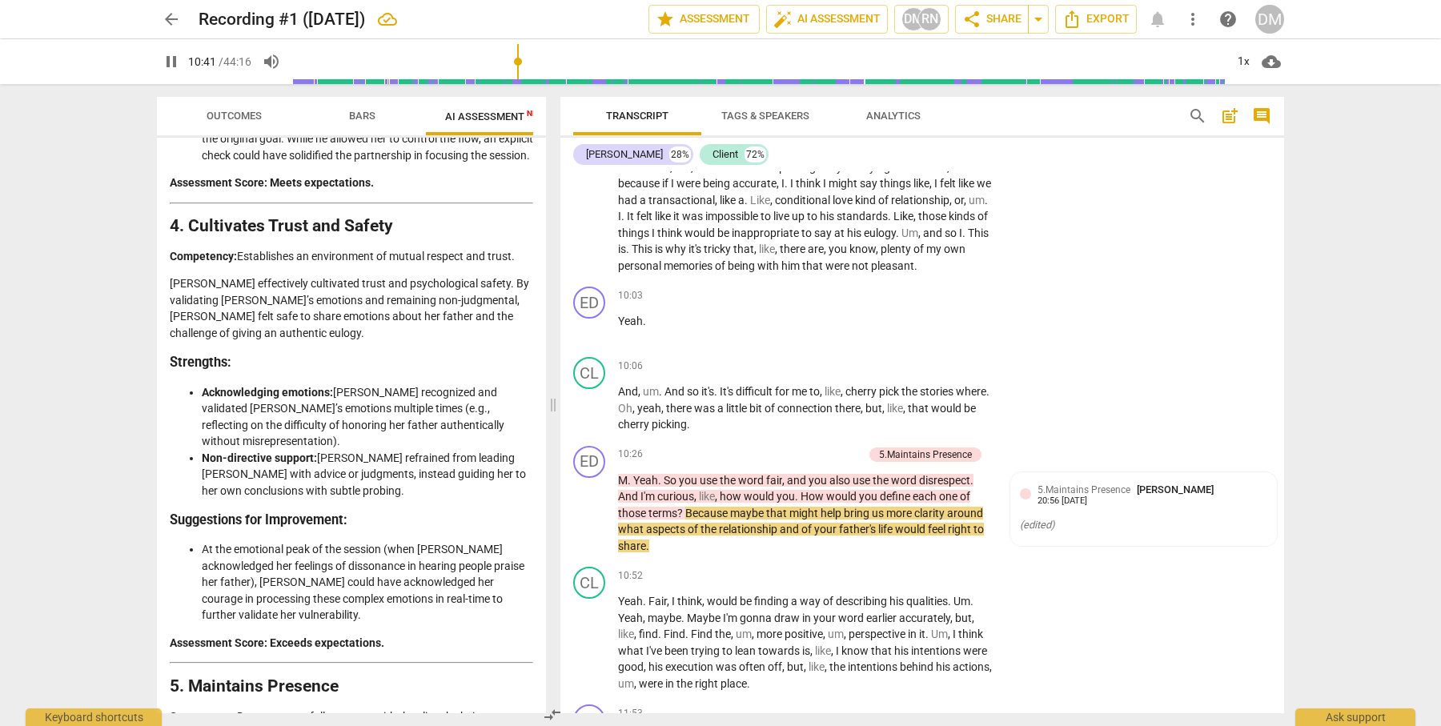
click at [362, 114] on span "Bars" at bounding box center [362, 116] width 26 height 12
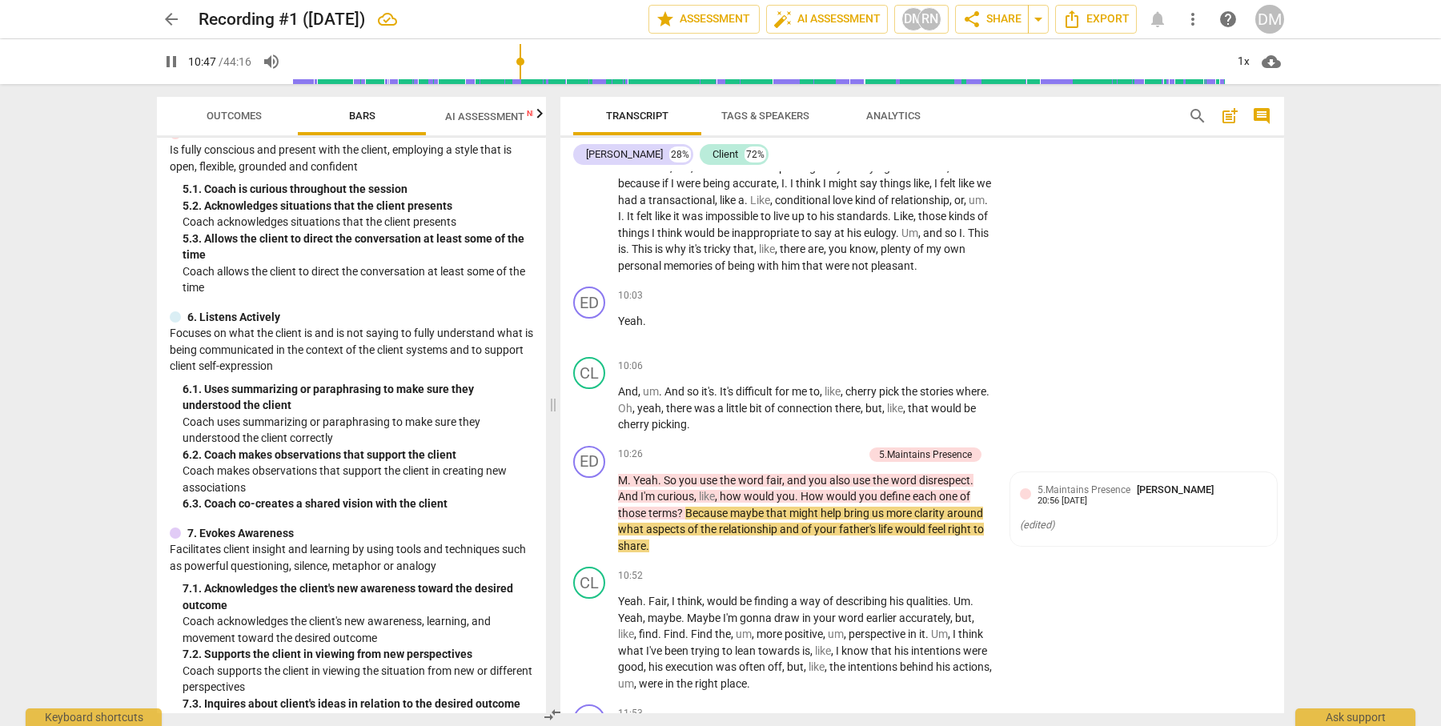
scroll to position [745, 0]
click at [590, 503] on span "pause" at bounding box center [589, 512] width 19 height 19
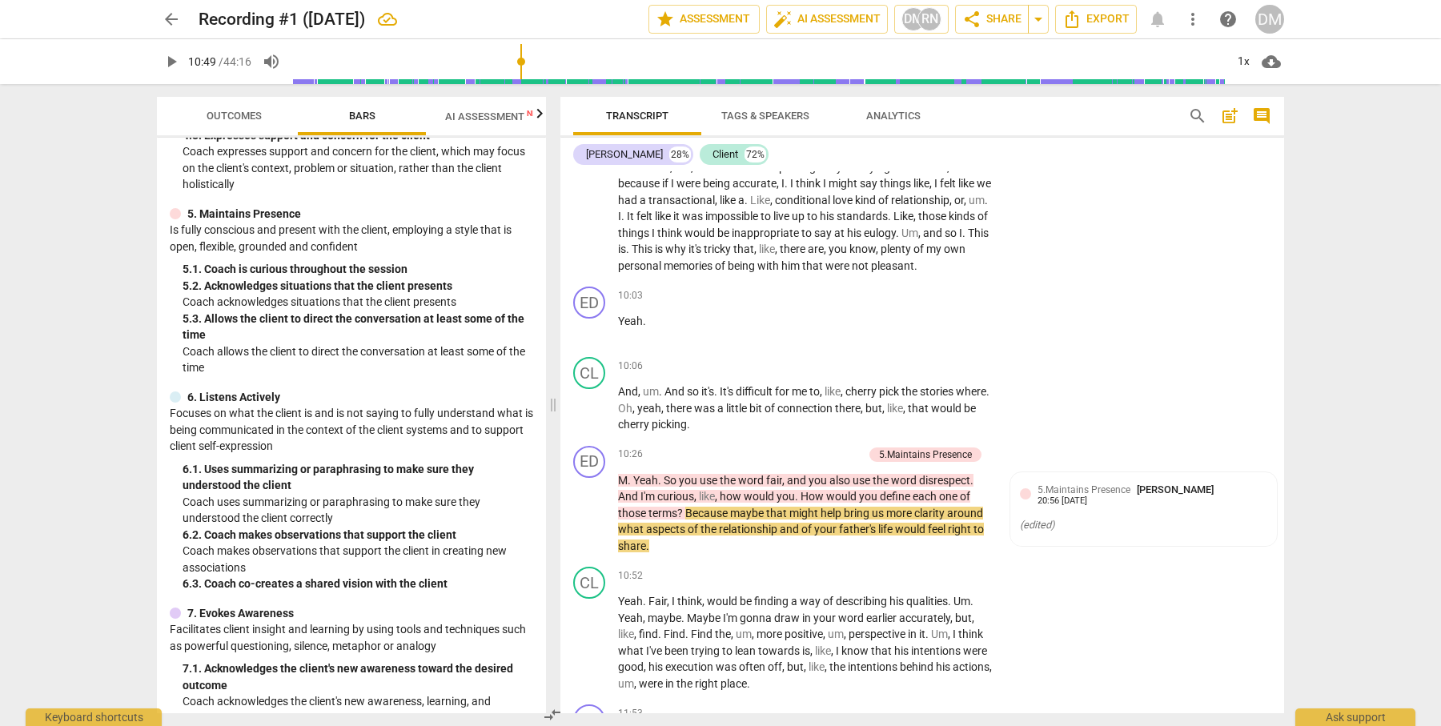
scroll to position [668, 0]
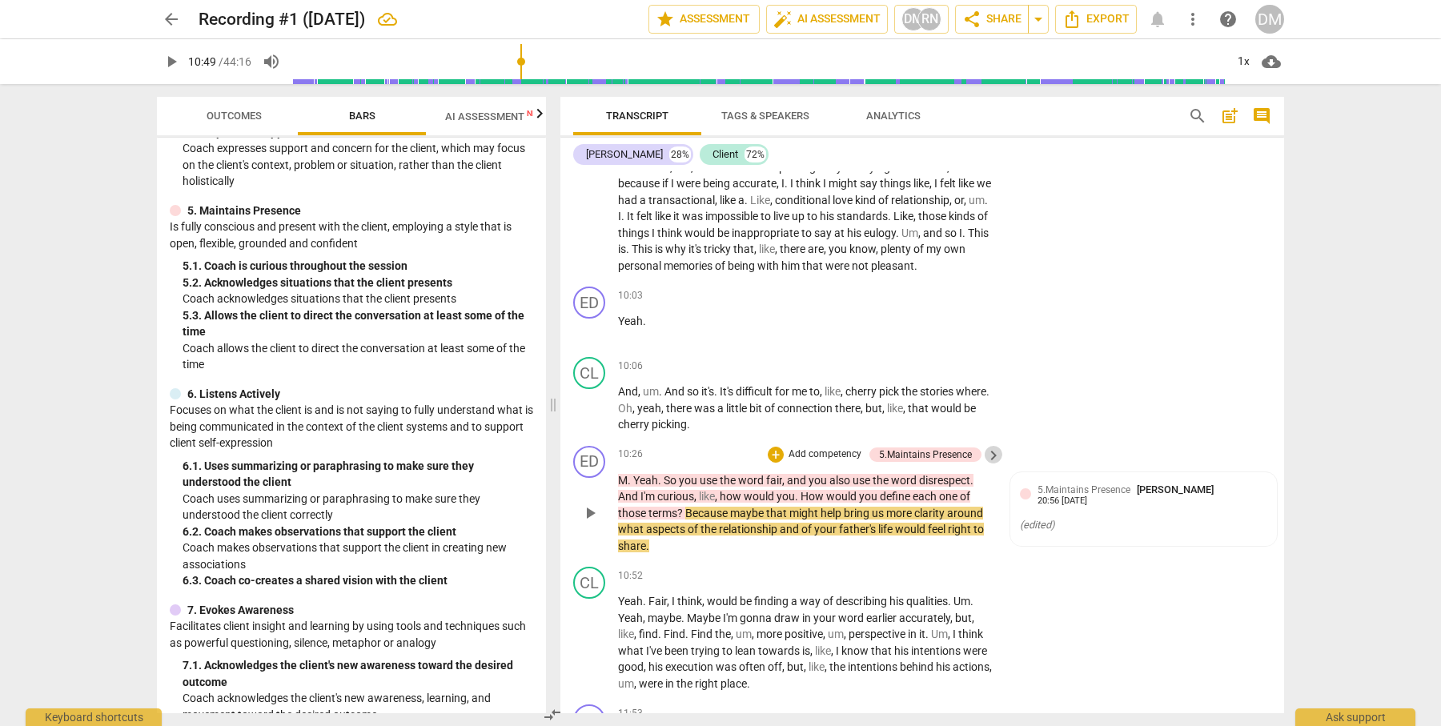
click at [989, 446] on span "keyboard_arrow_right" at bounding box center [993, 455] width 19 height 19
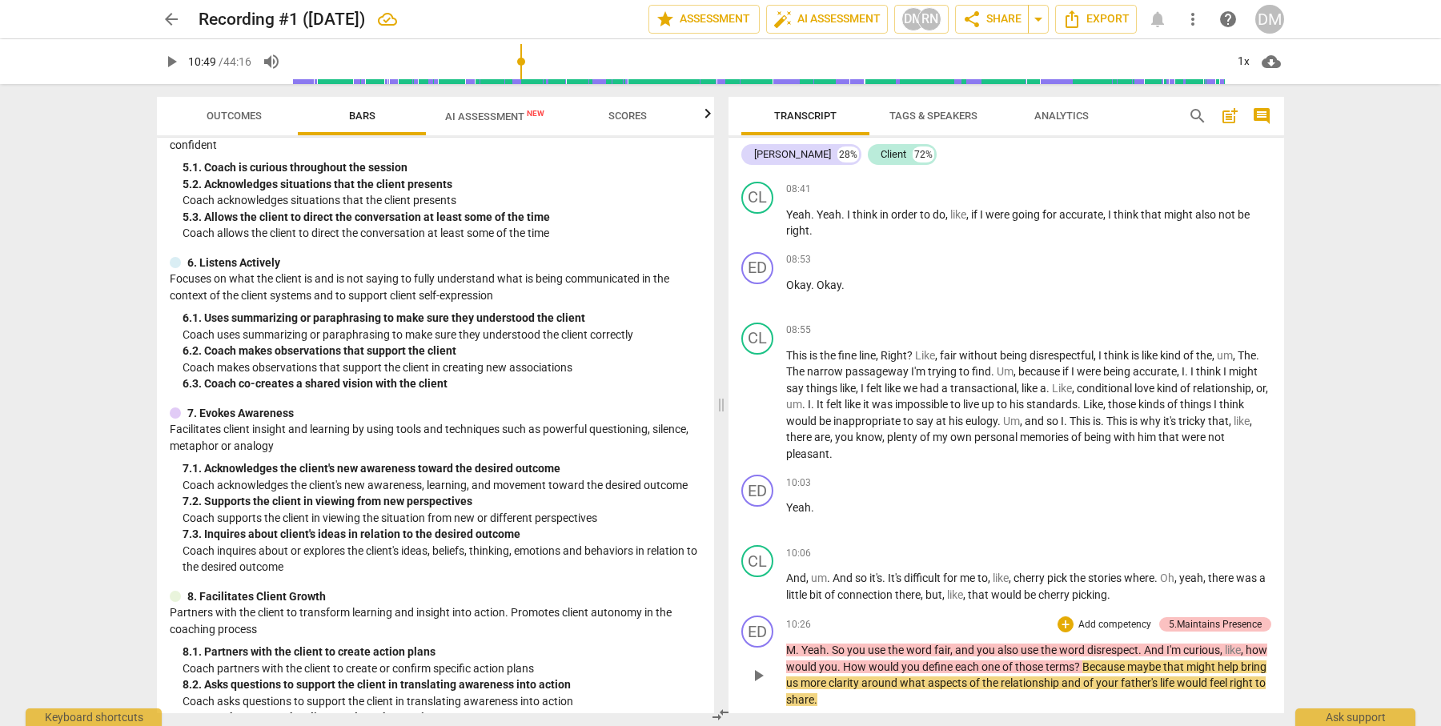
scroll to position [2959, 0]
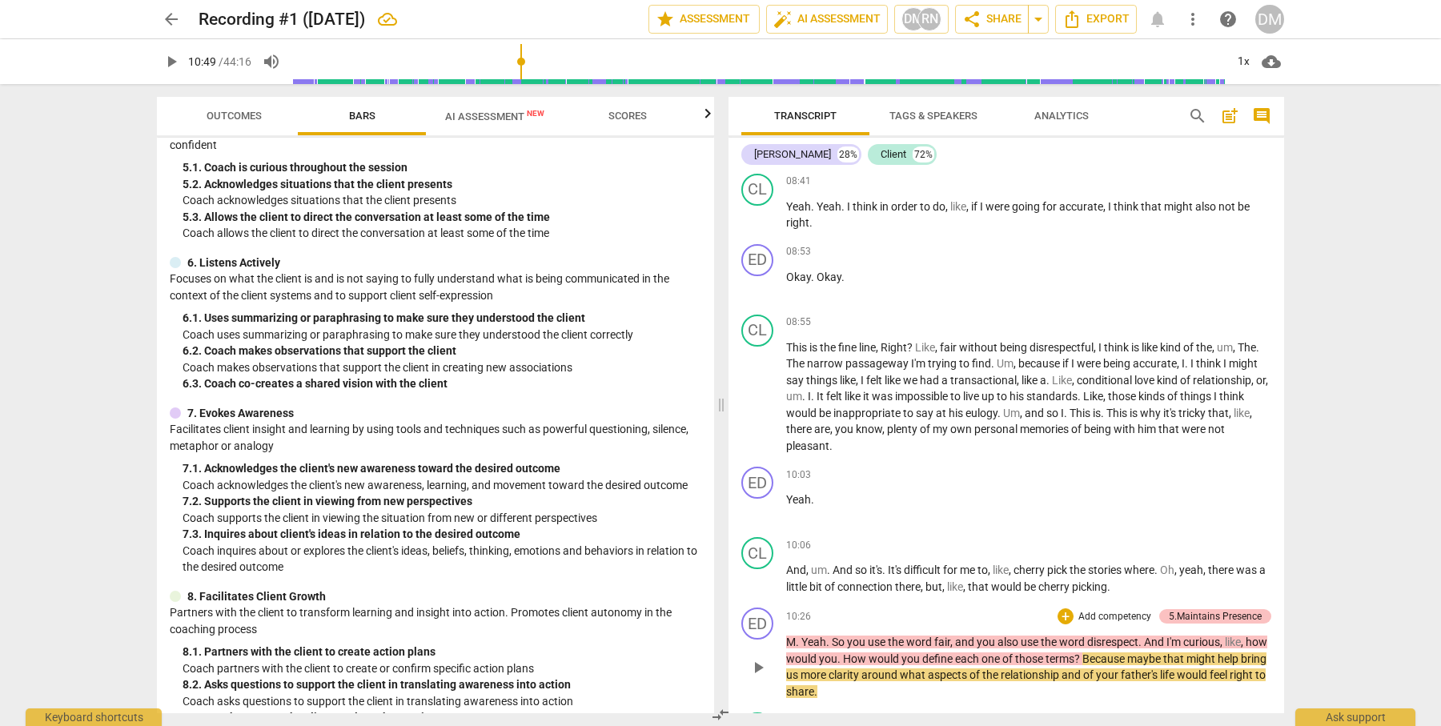
click at [1230, 609] on div "5.Maintains Presence" at bounding box center [1215, 616] width 93 height 14
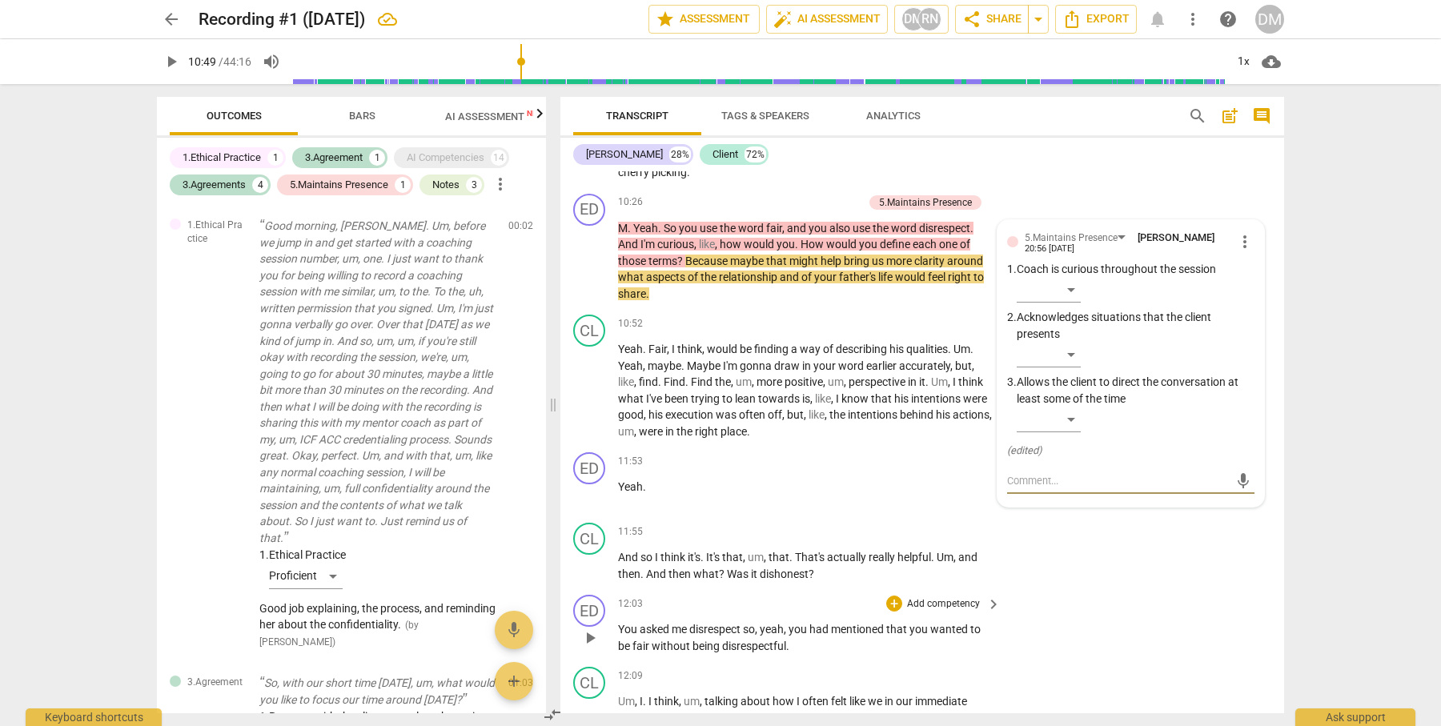
scroll to position [1230, 0]
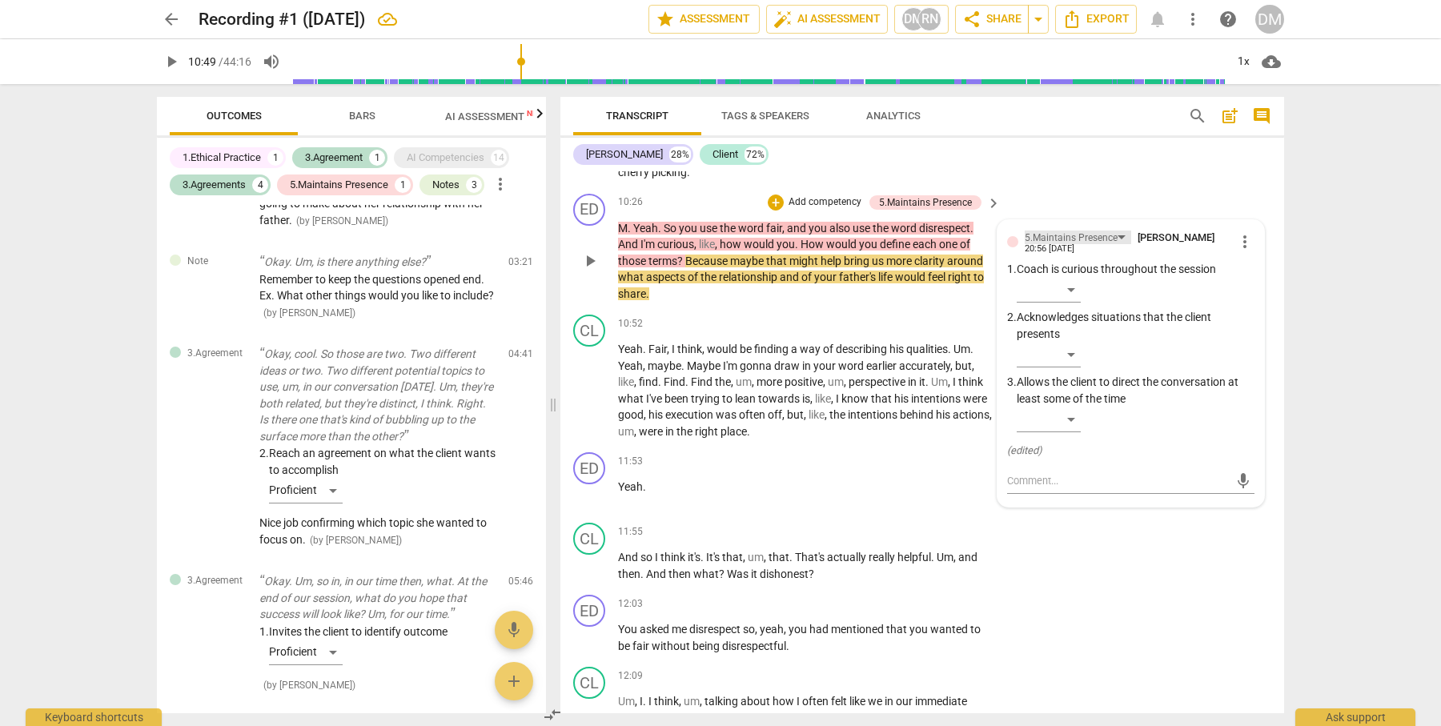
click at [1113, 231] on div "5.Maintains Presence" at bounding box center [1071, 238] width 93 height 15
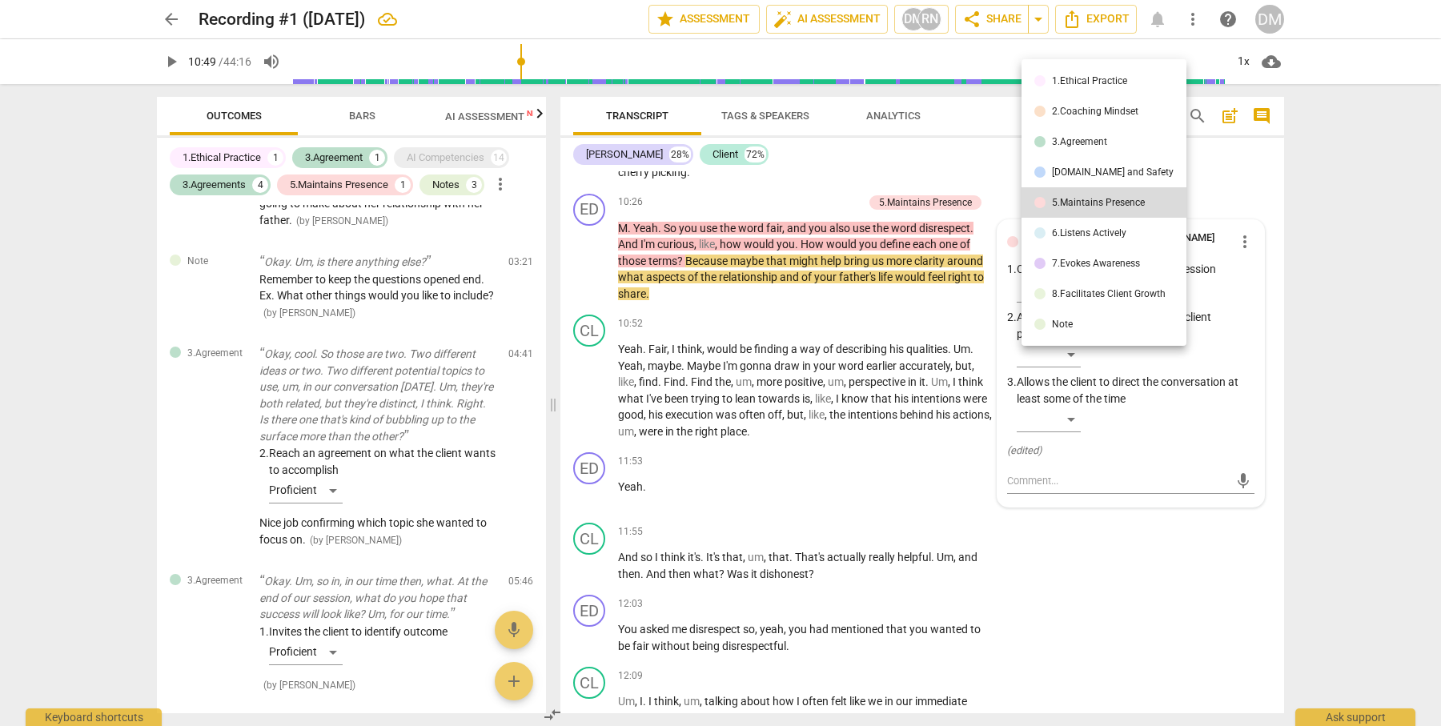
click at [1097, 234] on div "6.Listens Actively" at bounding box center [1089, 233] width 74 height 10
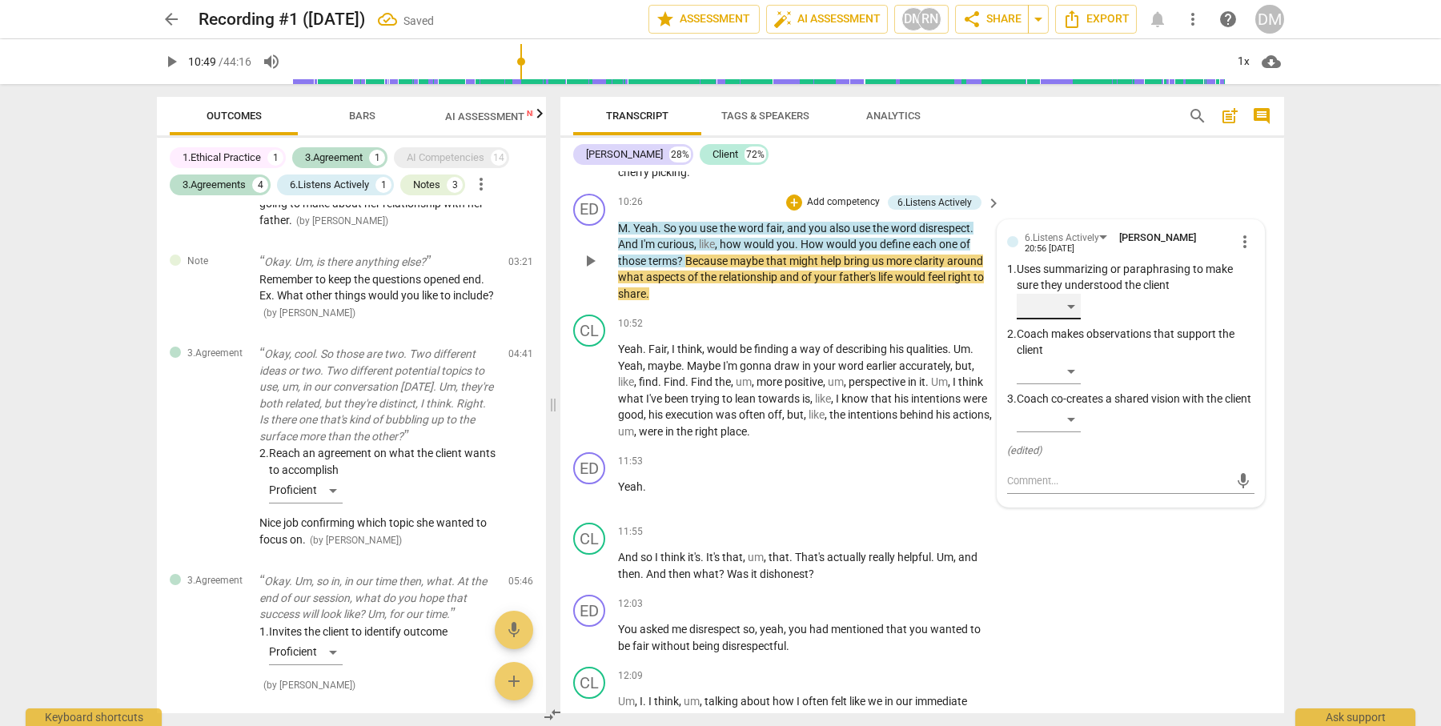
click at [1073, 294] on div "​" at bounding box center [1049, 307] width 64 height 26
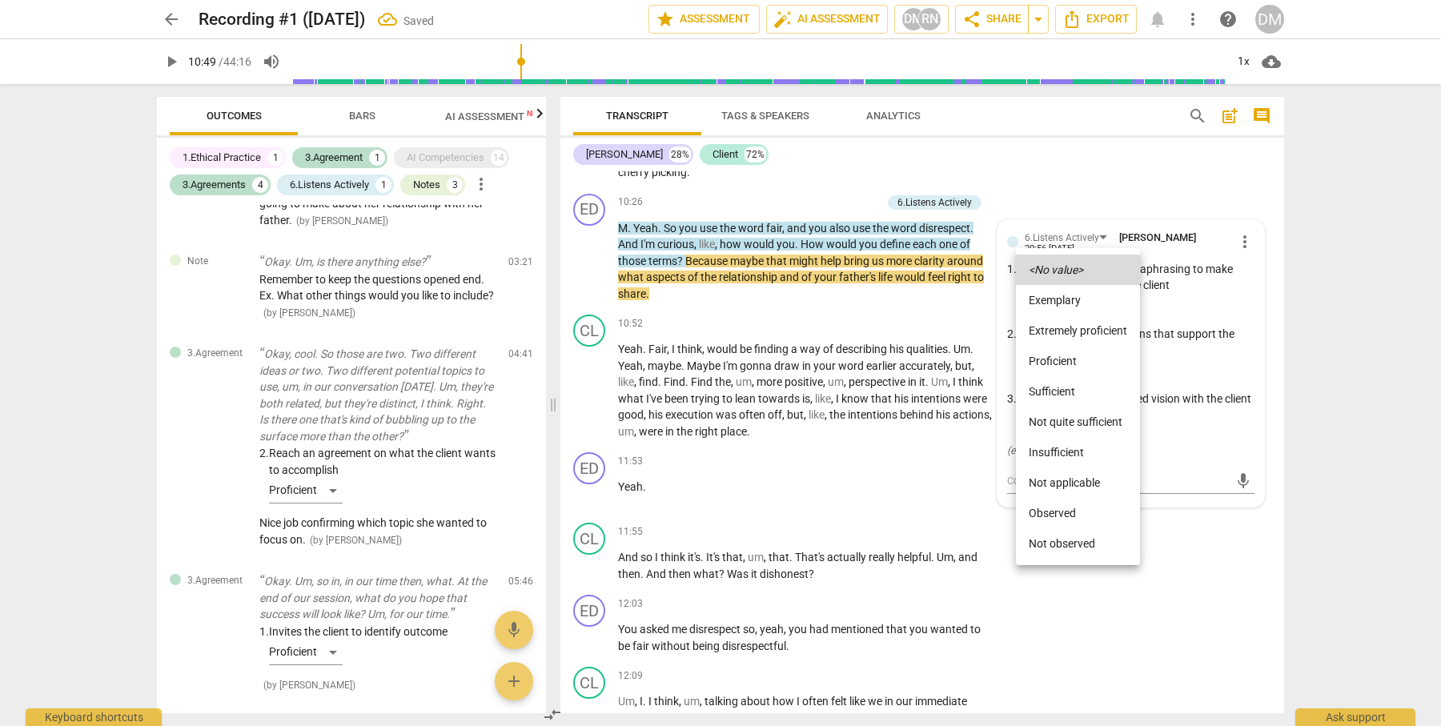
click at [1065, 359] on li "Proficient" at bounding box center [1078, 361] width 124 height 30
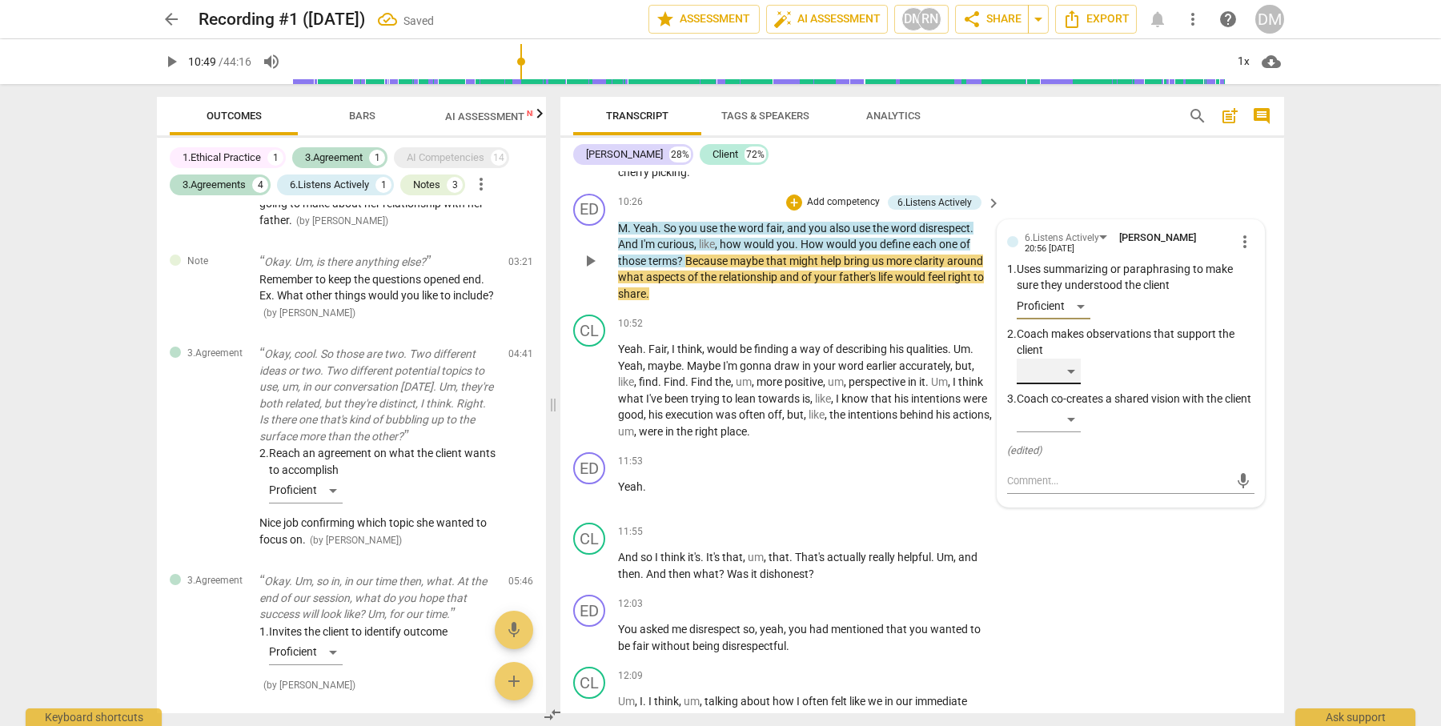
click at [1071, 359] on div "​" at bounding box center [1049, 372] width 64 height 26
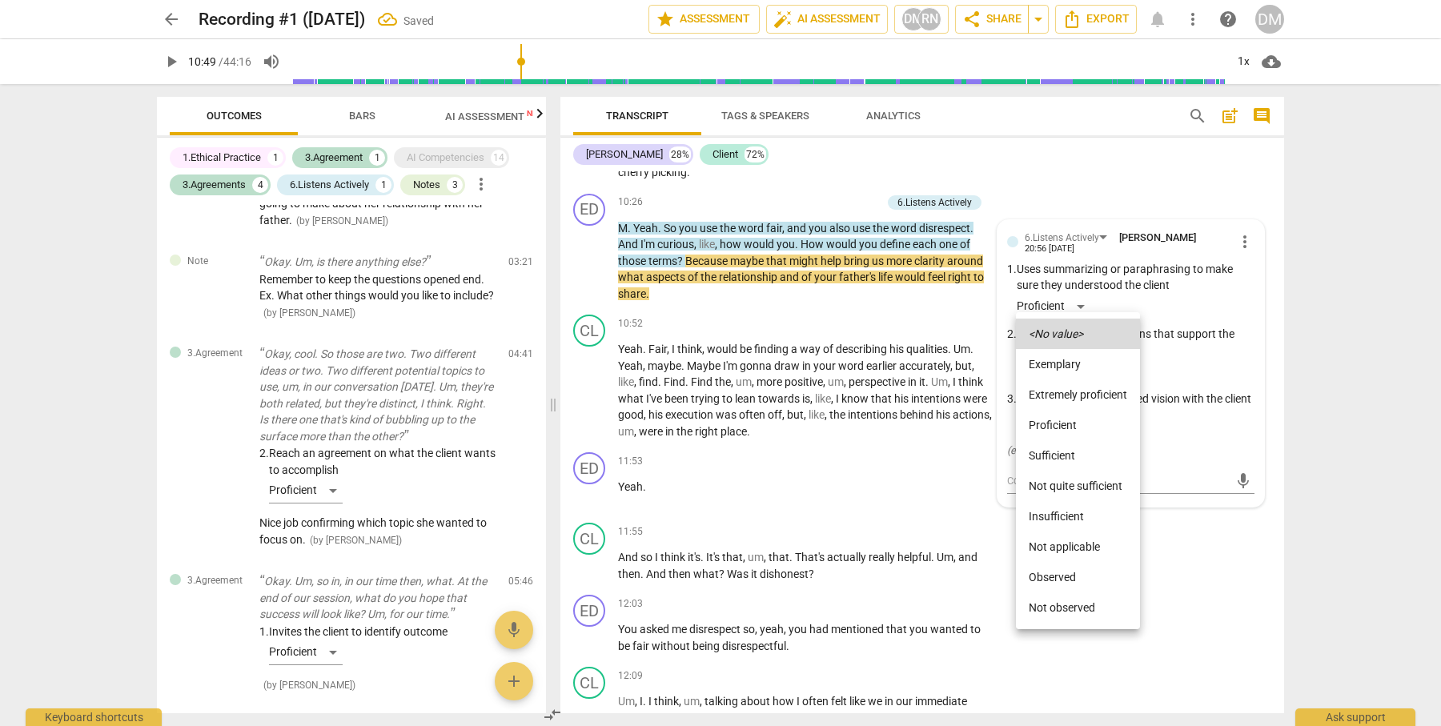
click at [1067, 420] on li "Proficient" at bounding box center [1078, 425] width 124 height 30
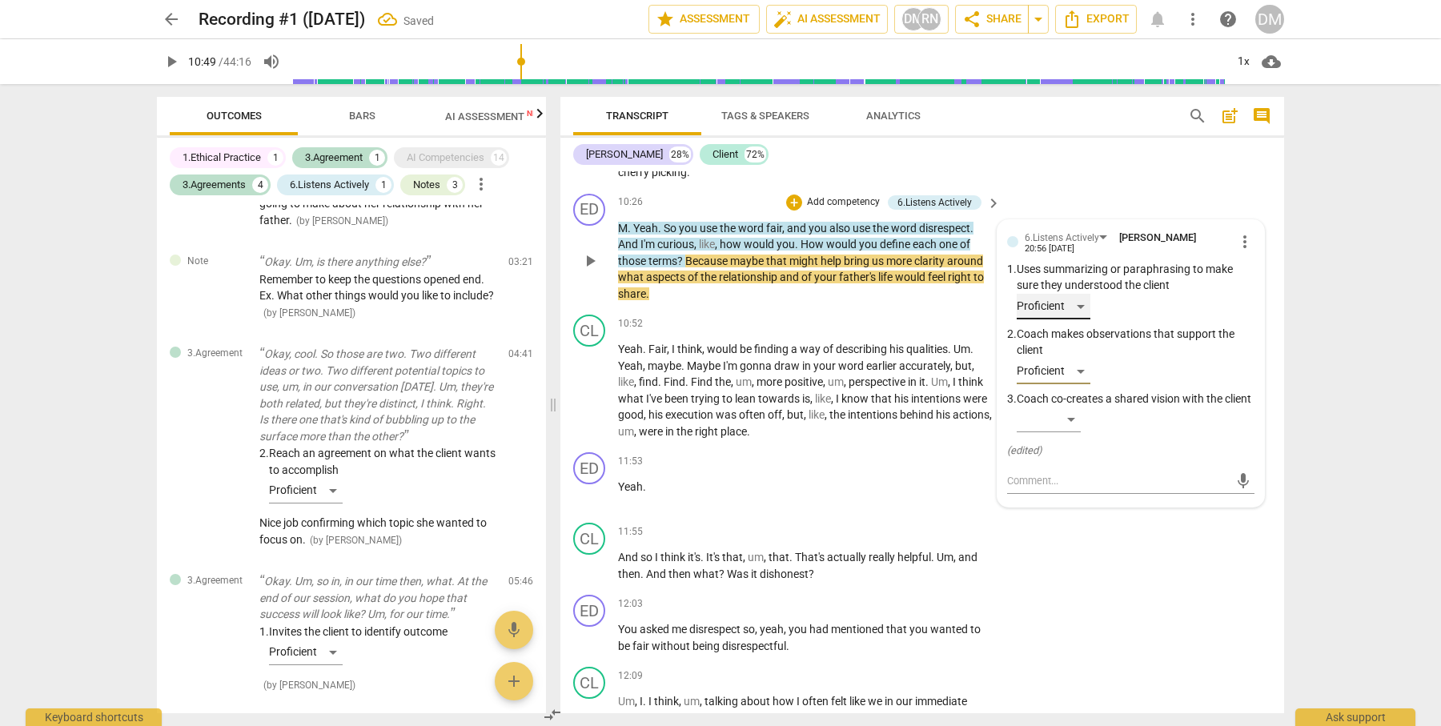
click at [1085, 294] on div "Proficient" at bounding box center [1054, 307] width 74 height 26
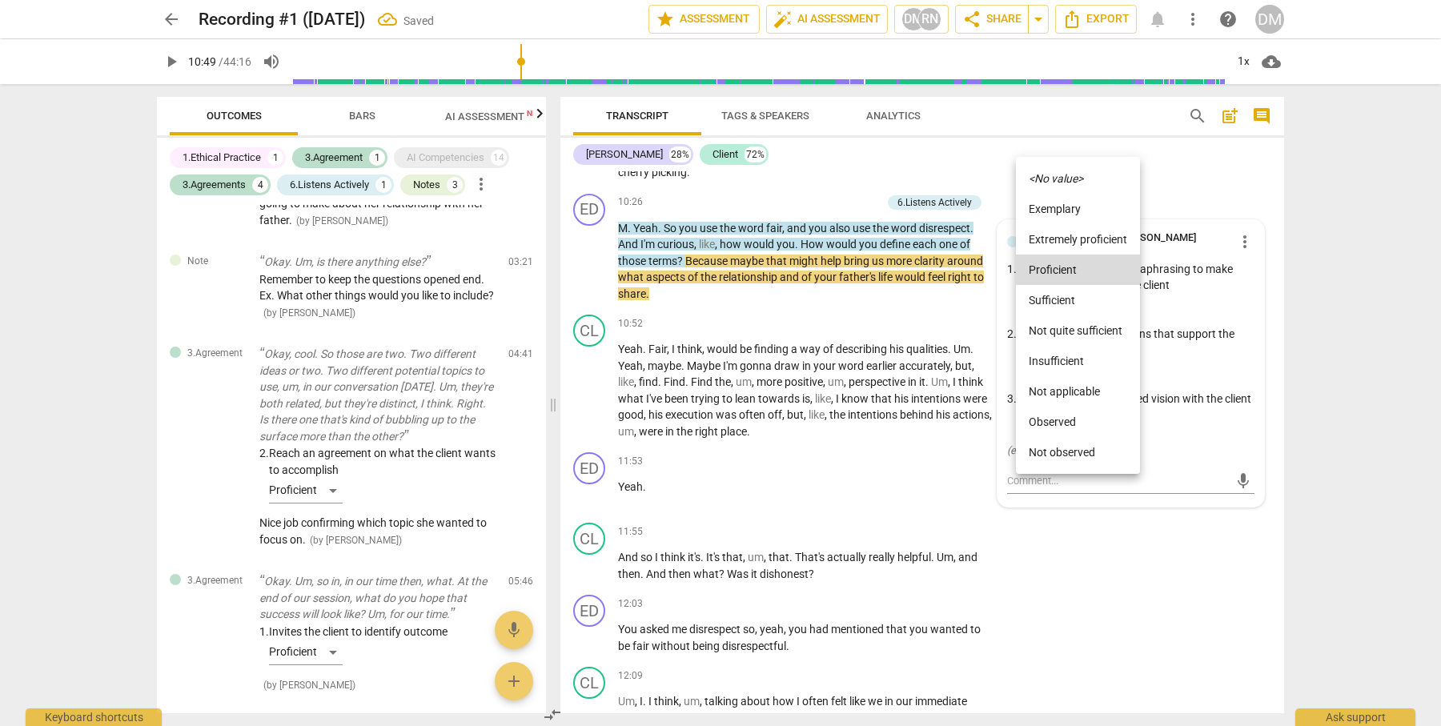
click at [1081, 182] on icon "<No value>" at bounding box center [1056, 178] width 54 height 11
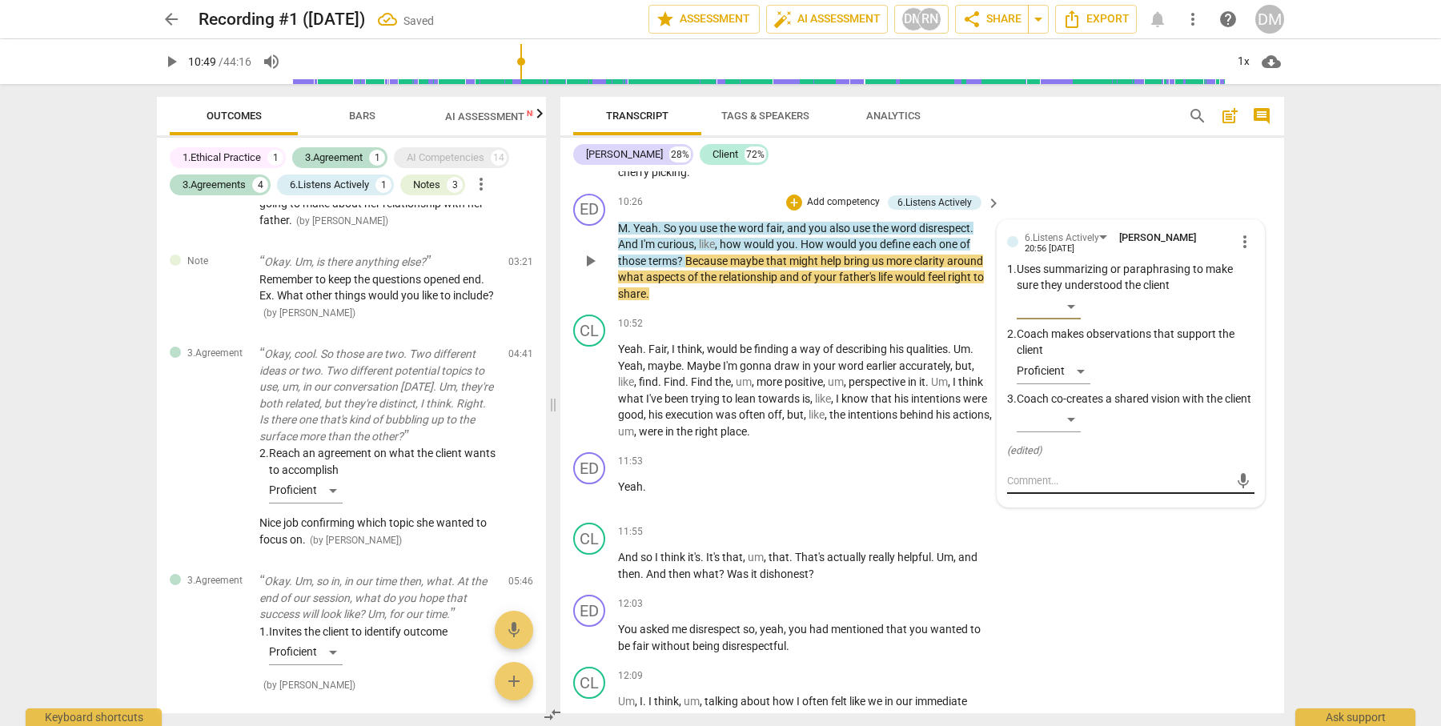
click at [1042, 473] on textarea at bounding box center [1118, 480] width 222 height 15
click at [1234, 479] on span "send" at bounding box center [1243, 488] width 18 height 18
click at [869, 315] on div "10:52 + Add competency keyboard_arrow_right" at bounding box center [810, 324] width 384 height 18
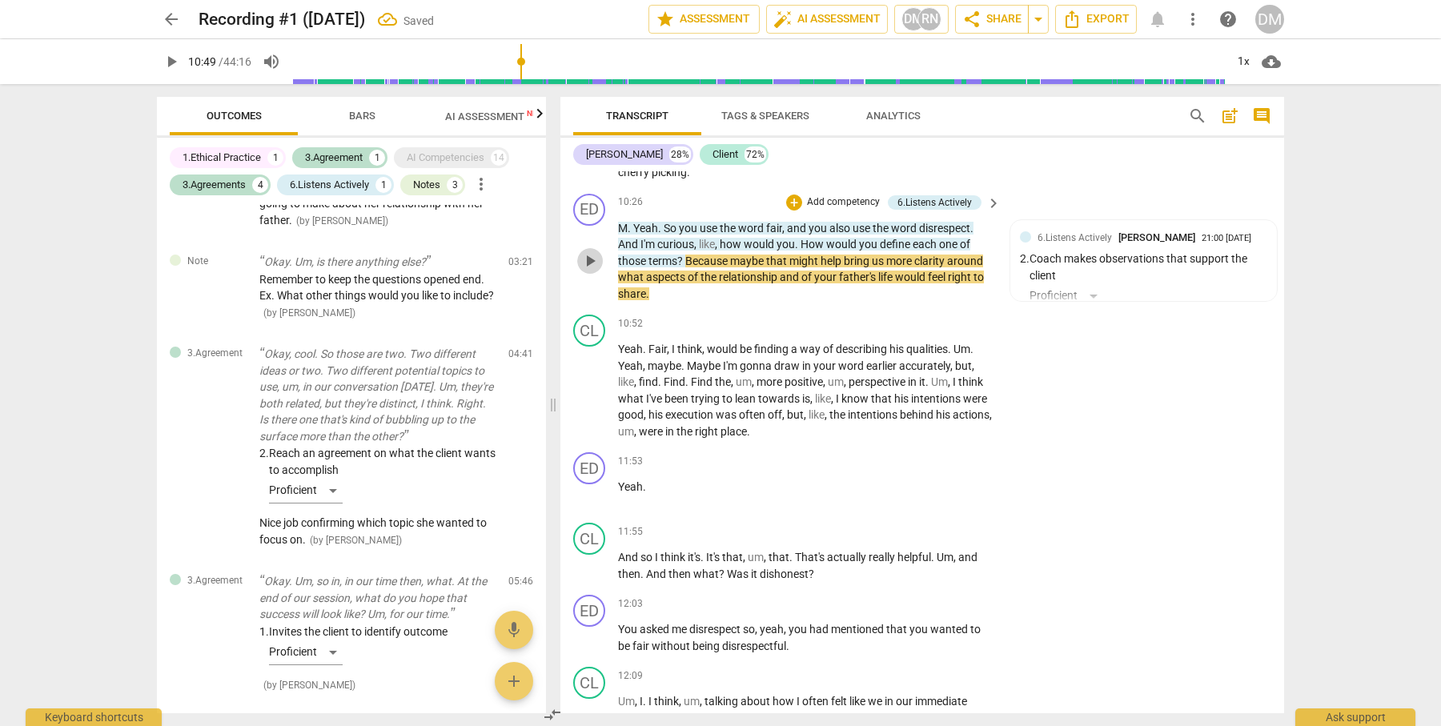
click at [589, 251] on span "play_arrow" at bounding box center [589, 260] width 19 height 19
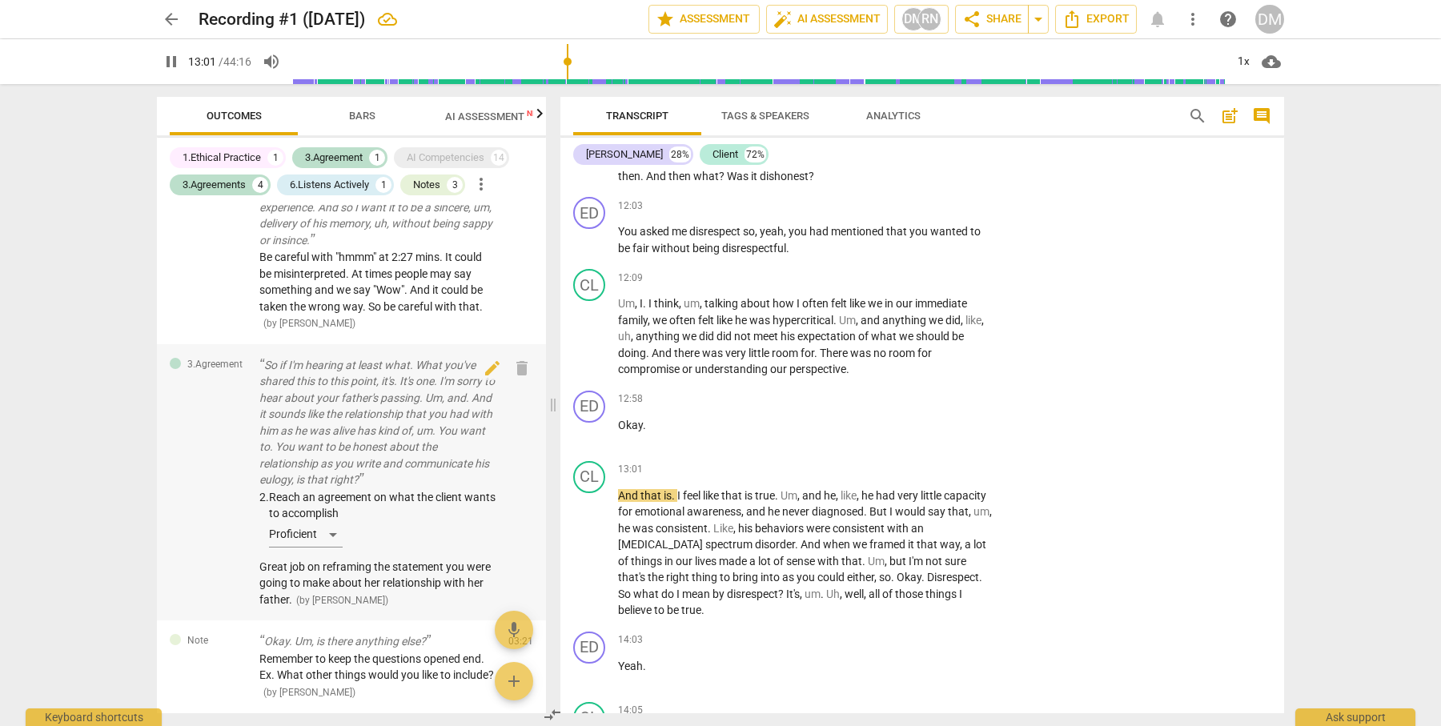
scroll to position [702, 0]
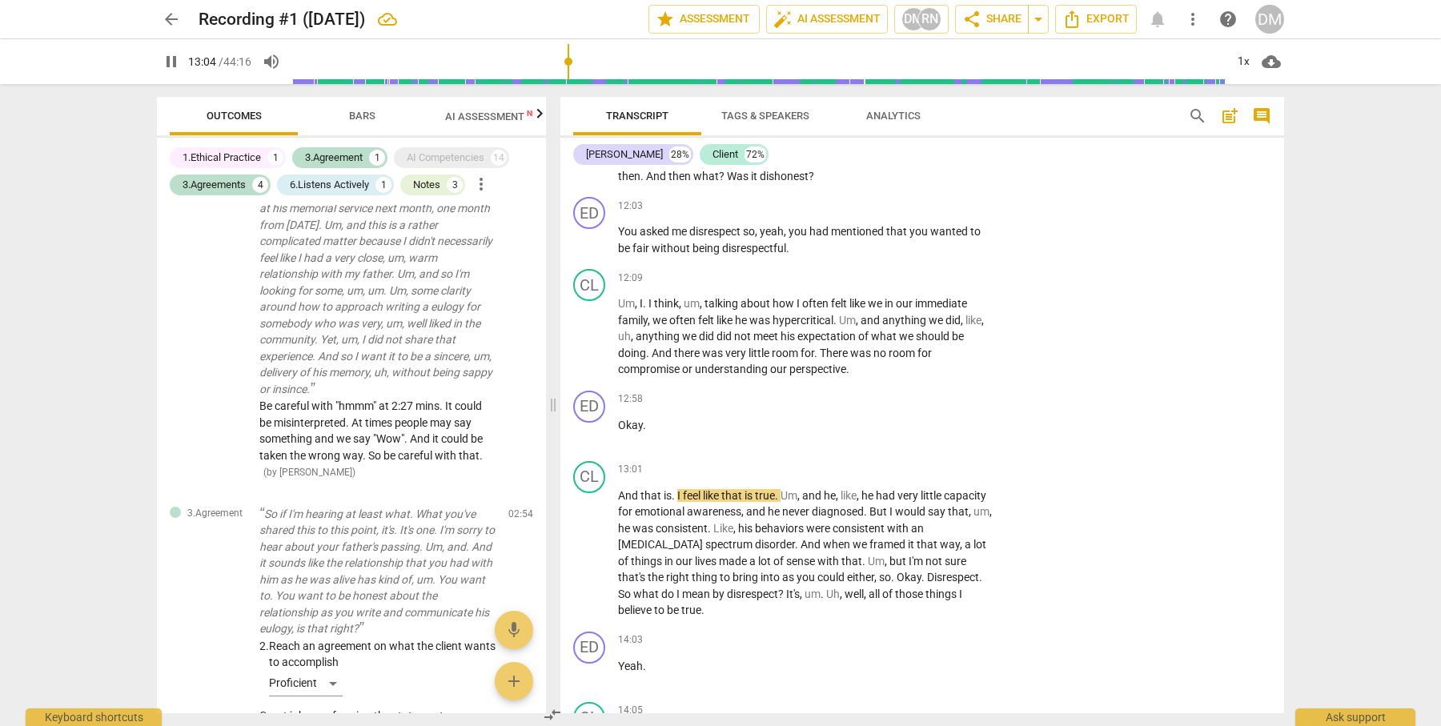
click at [366, 110] on span "Bars" at bounding box center [362, 116] width 26 height 12
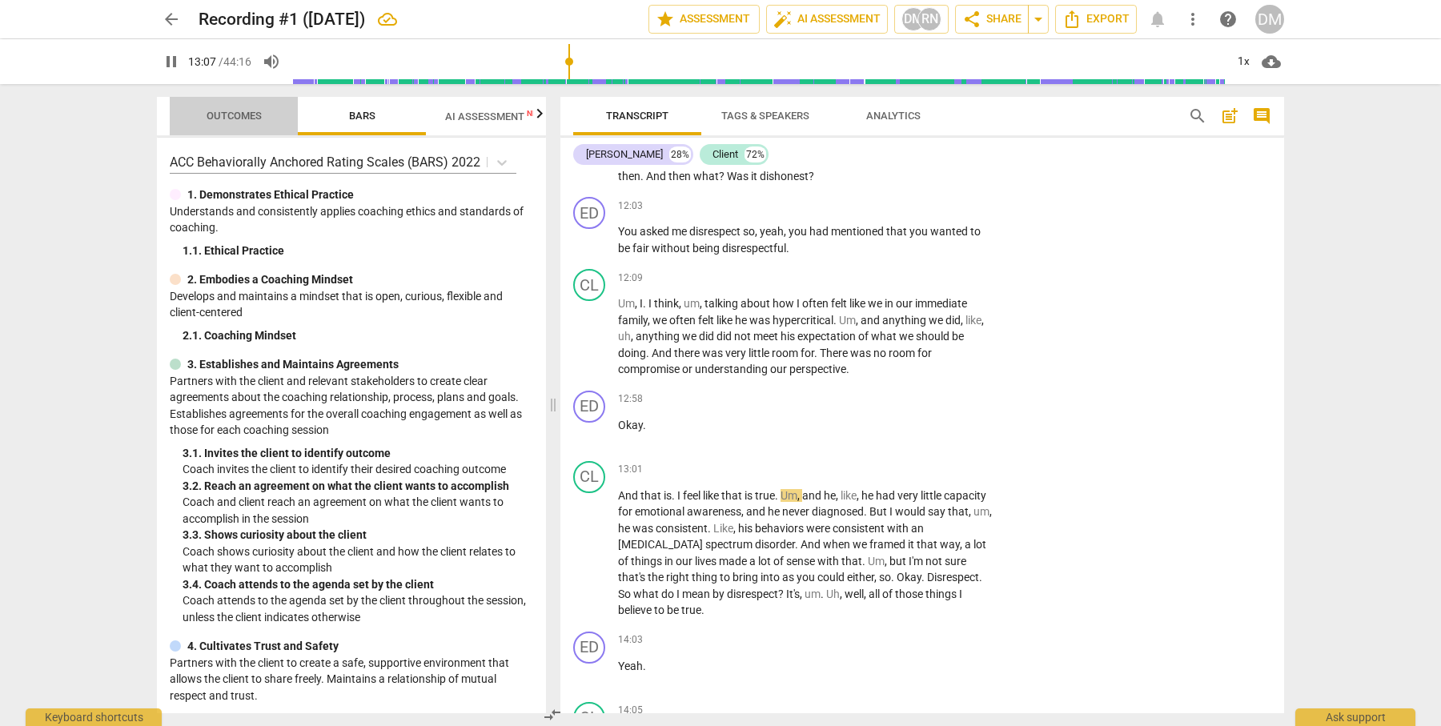
click at [248, 114] on span "Outcomes" at bounding box center [234, 116] width 55 height 12
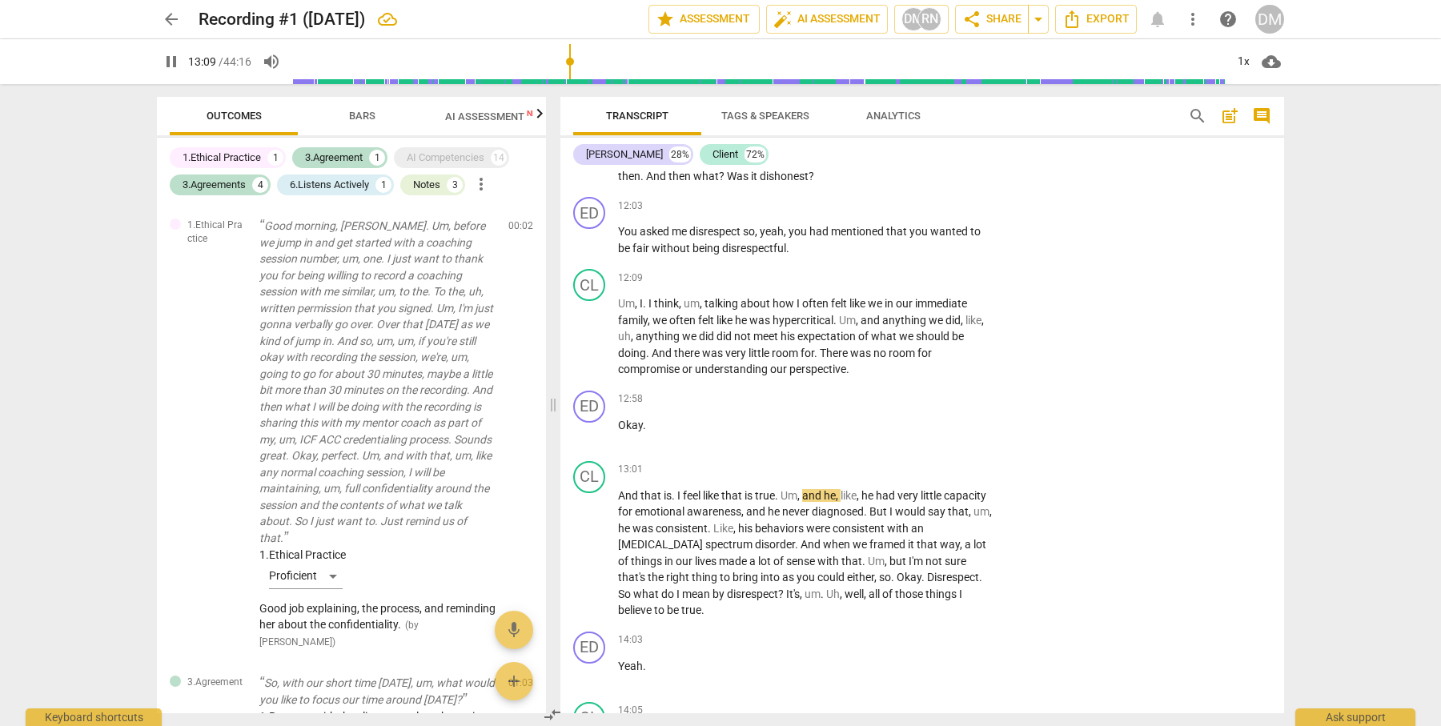
click at [358, 112] on span "Bars" at bounding box center [362, 116] width 26 height 12
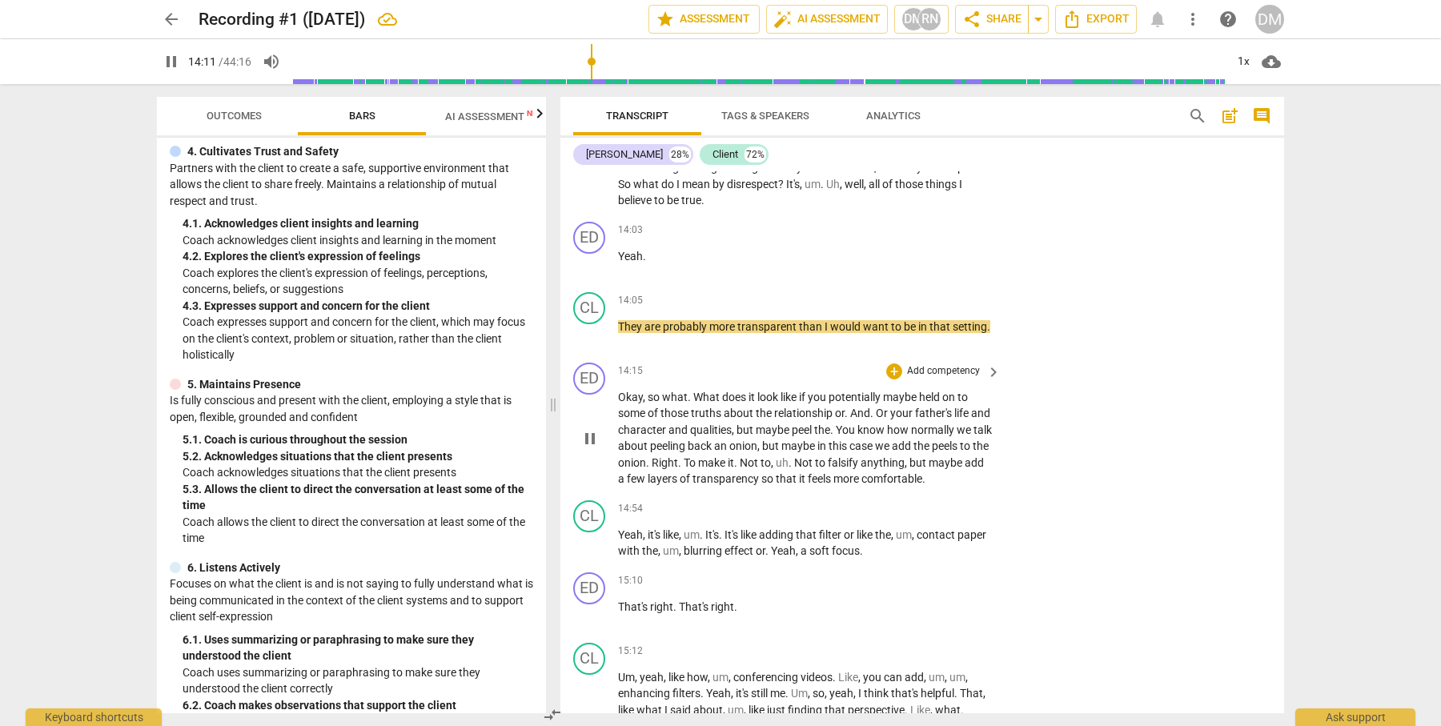
scroll to position [4469, 0]
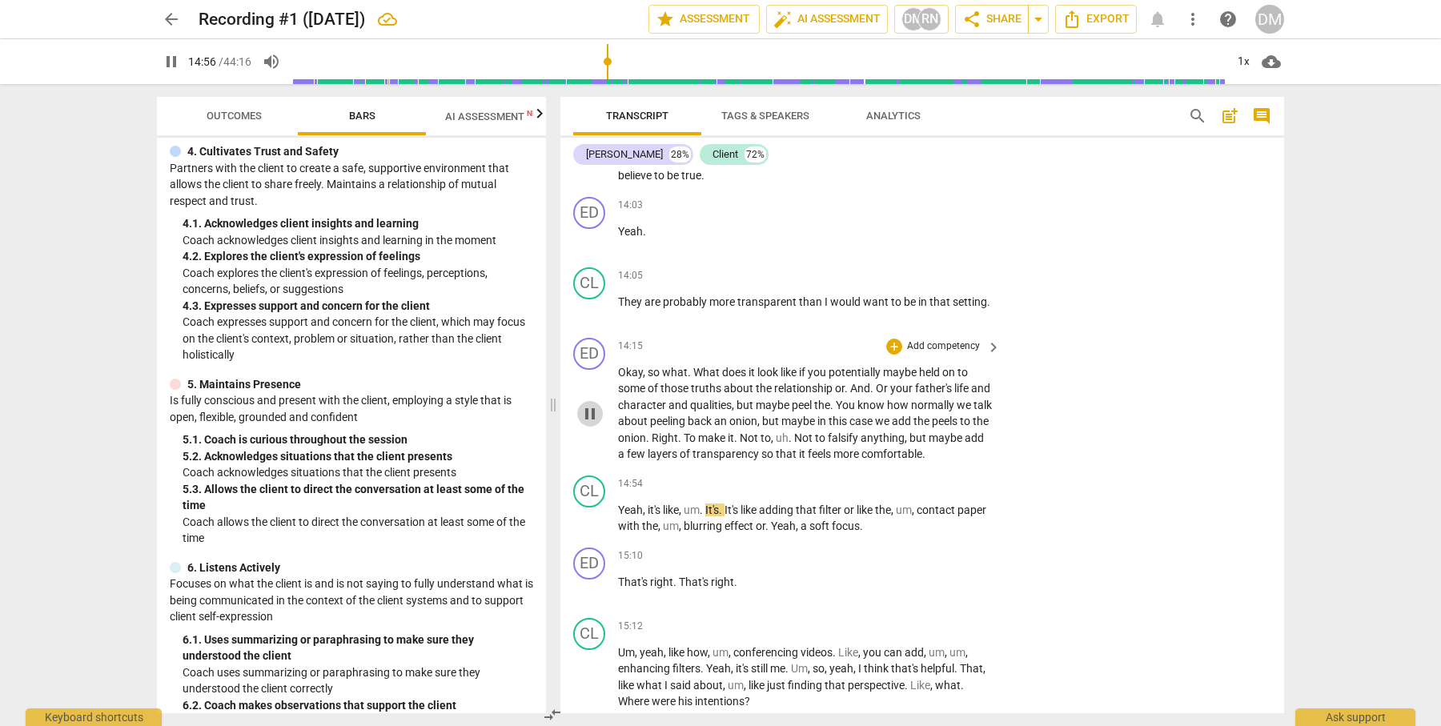
click at [590, 404] on span "pause" at bounding box center [589, 413] width 19 height 19
click at [588, 404] on span "play_arrow" at bounding box center [589, 413] width 19 height 19
click at [588, 404] on span "pause" at bounding box center [589, 413] width 19 height 19
click at [993, 338] on span "keyboard_arrow_right" at bounding box center [993, 347] width 19 height 19
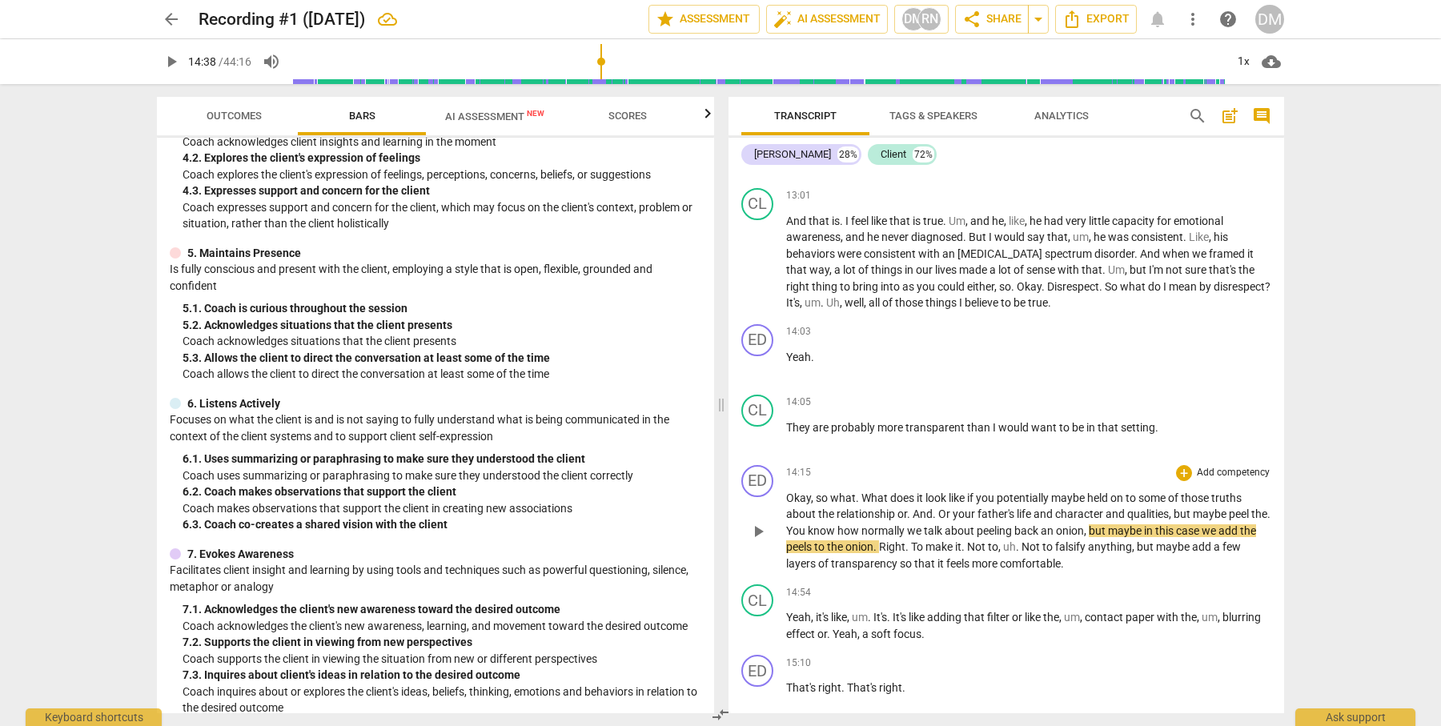
scroll to position [4009, 0]
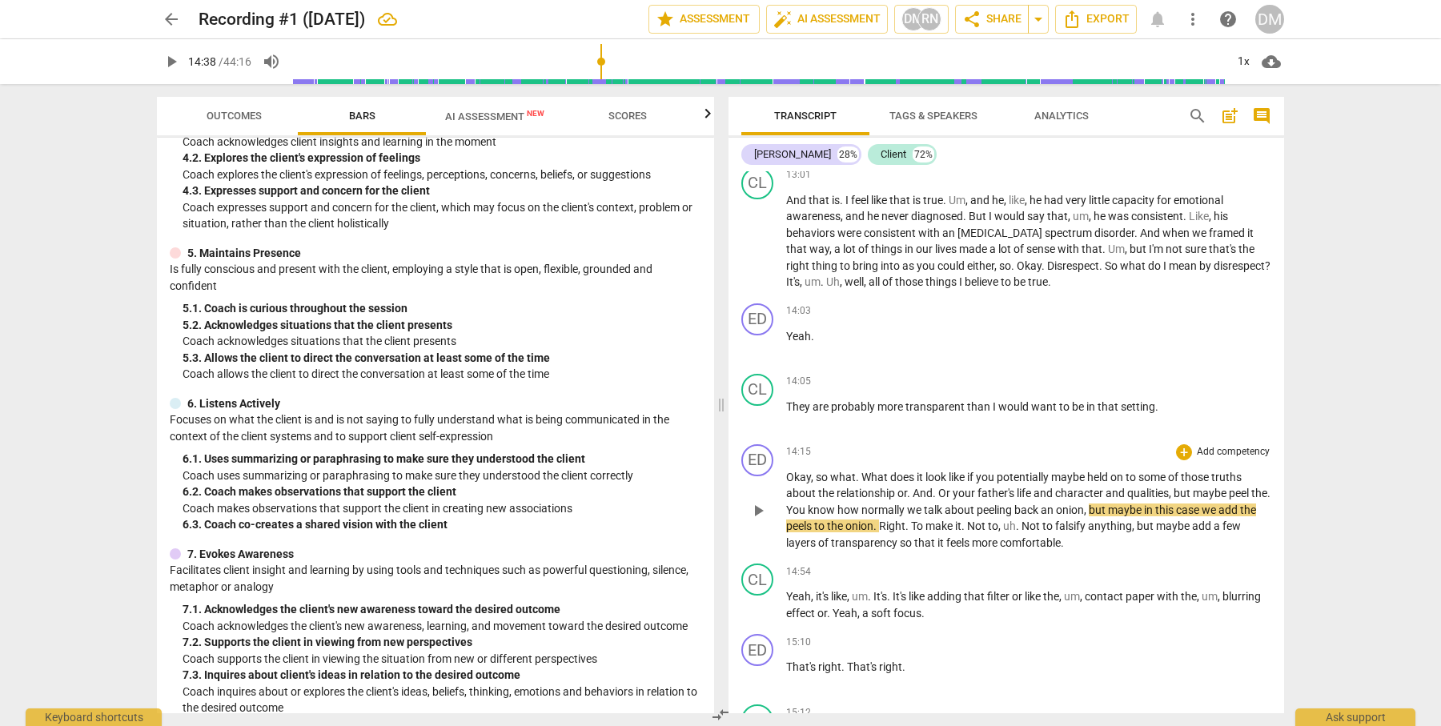
click at [1262, 445] on p "Add competency" at bounding box center [1233, 452] width 76 height 14
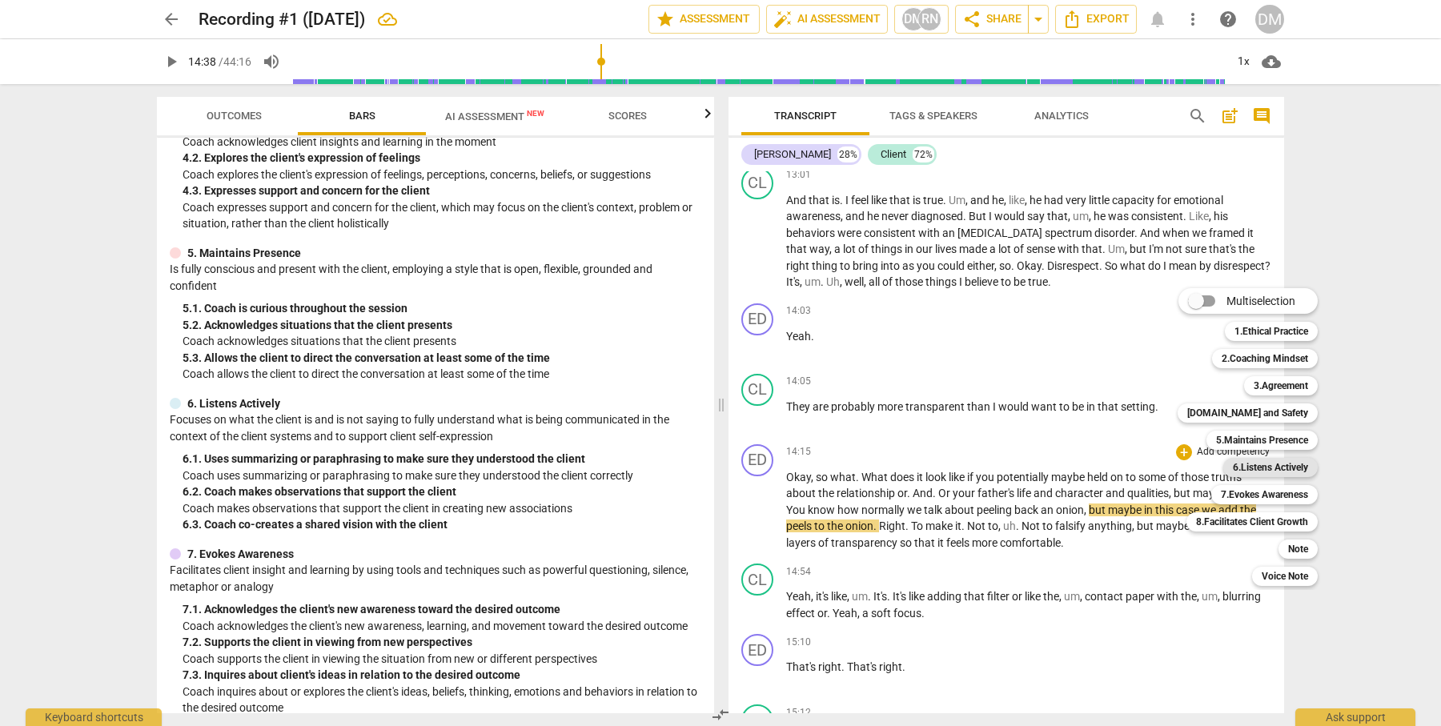
click at [1297, 469] on b "6.Listens Actively" at bounding box center [1270, 467] width 75 height 19
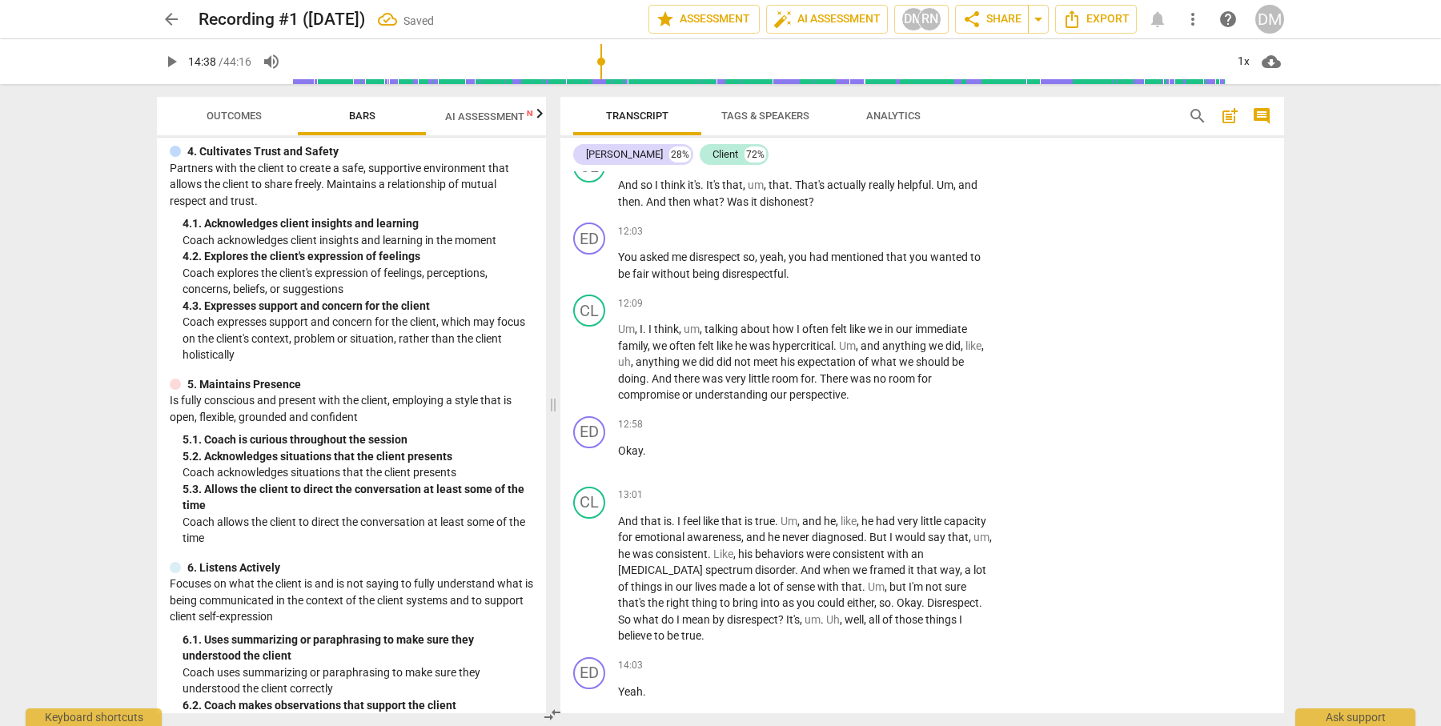
scroll to position [4604, 0]
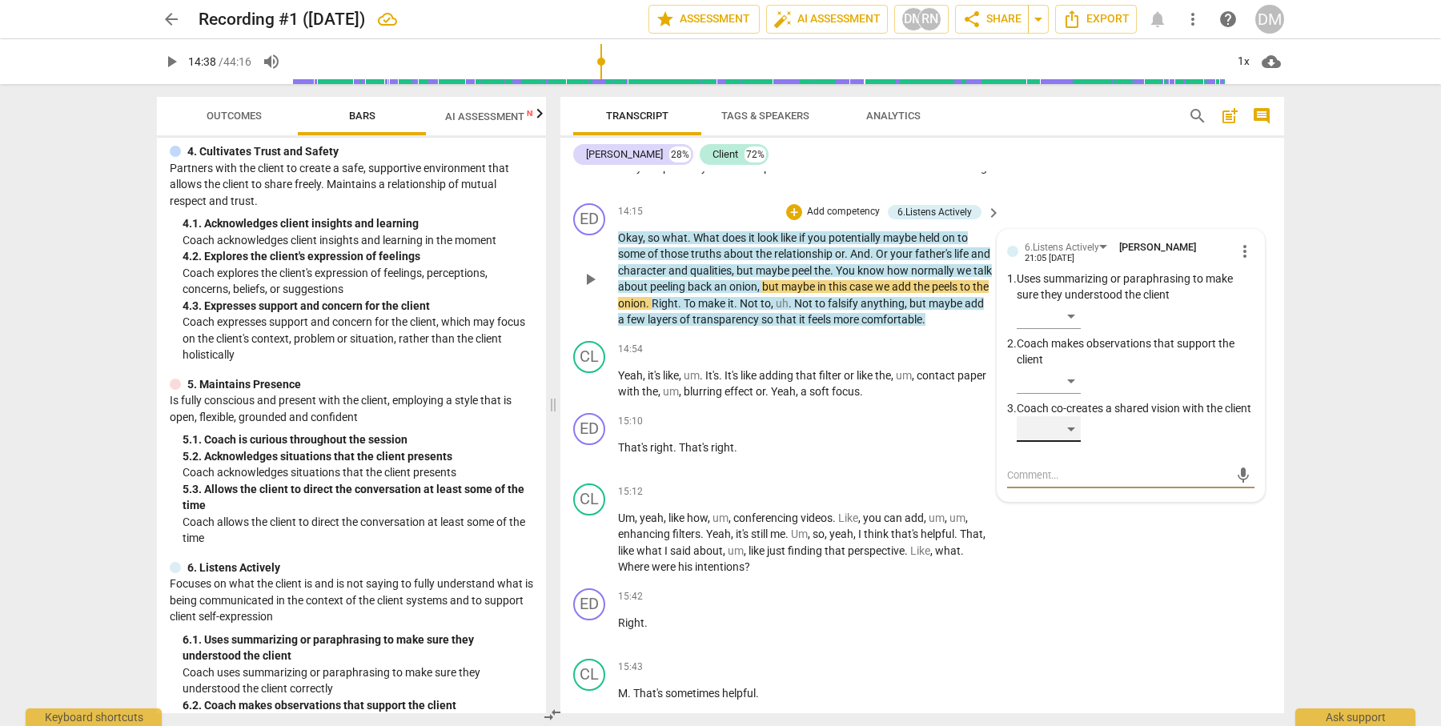
click at [1071, 416] on div "​" at bounding box center [1049, 429] width 64 height 26
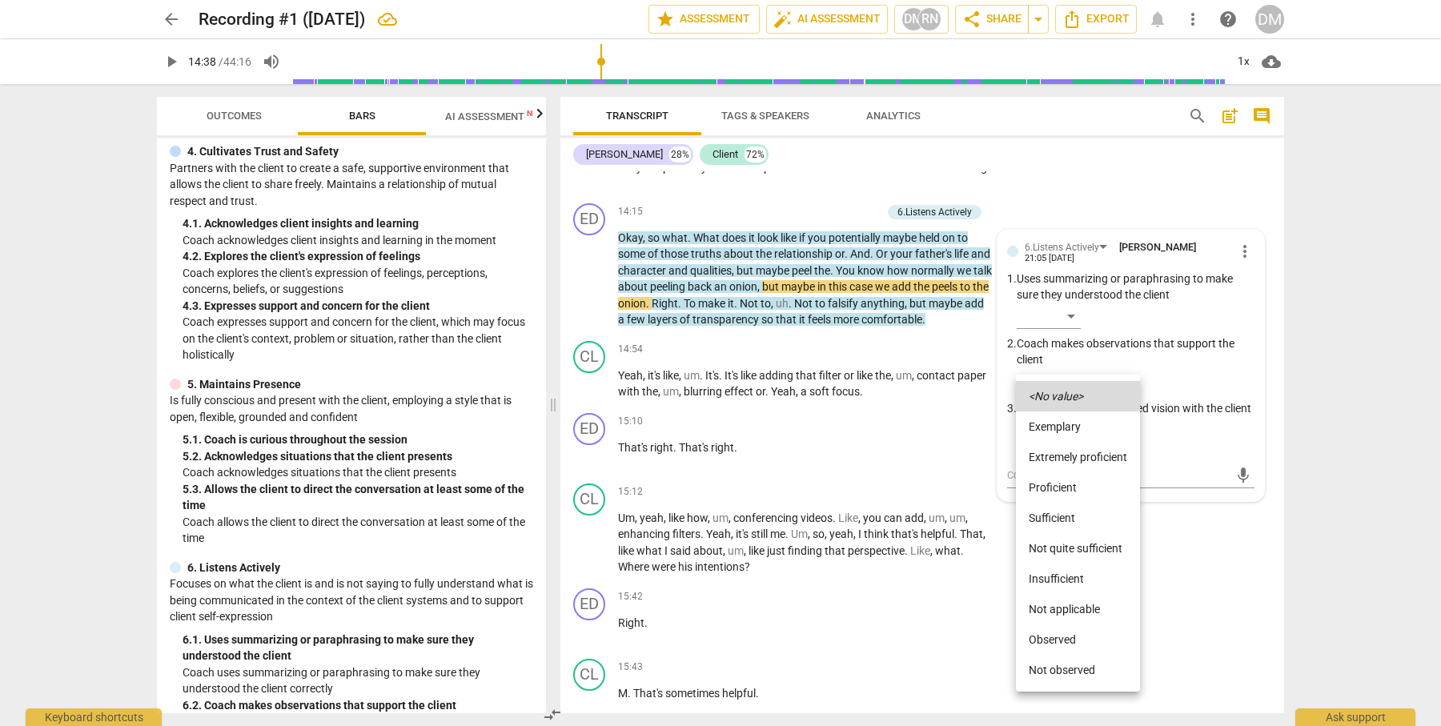
click at [1067, 487] on li "Proficient" at bounding box center [1078, 487] width 124 height 30
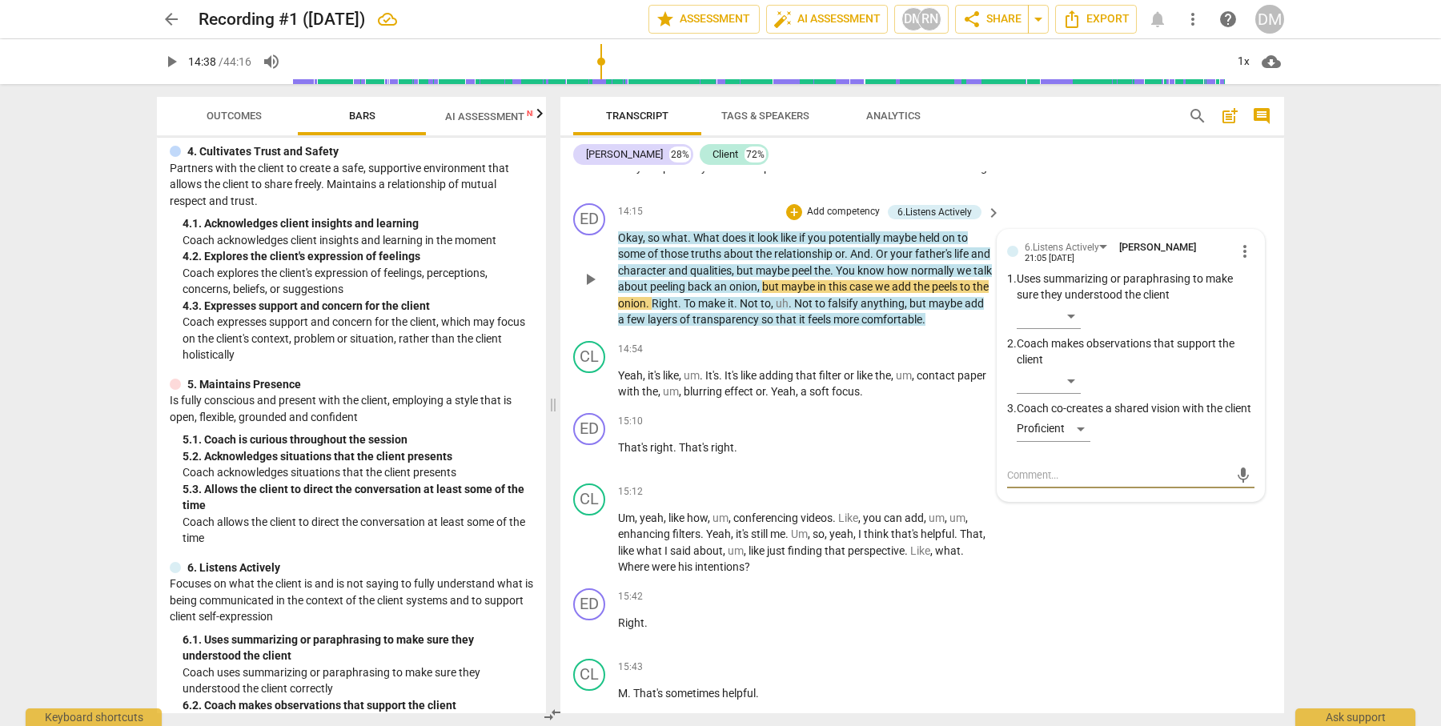
click at [1051, 467] on textarea at bounding box center [1118, 474] width 222 height 15
drag, startPoint x: 1105, startPoint y: 440, endPoint x: 1117, endPoint y: 441, distance: 11.2
click at [1107, 467] on textarea "You stacked your questions here when you began to talk about the the relationsh…" at bounding box center [1118, 490] width 222 height 46
click at [1065, 474] on textarea "You stacked your questions here when you began to talk about the relationship t…" at bounding box center [1118, 490] width 222 height 46
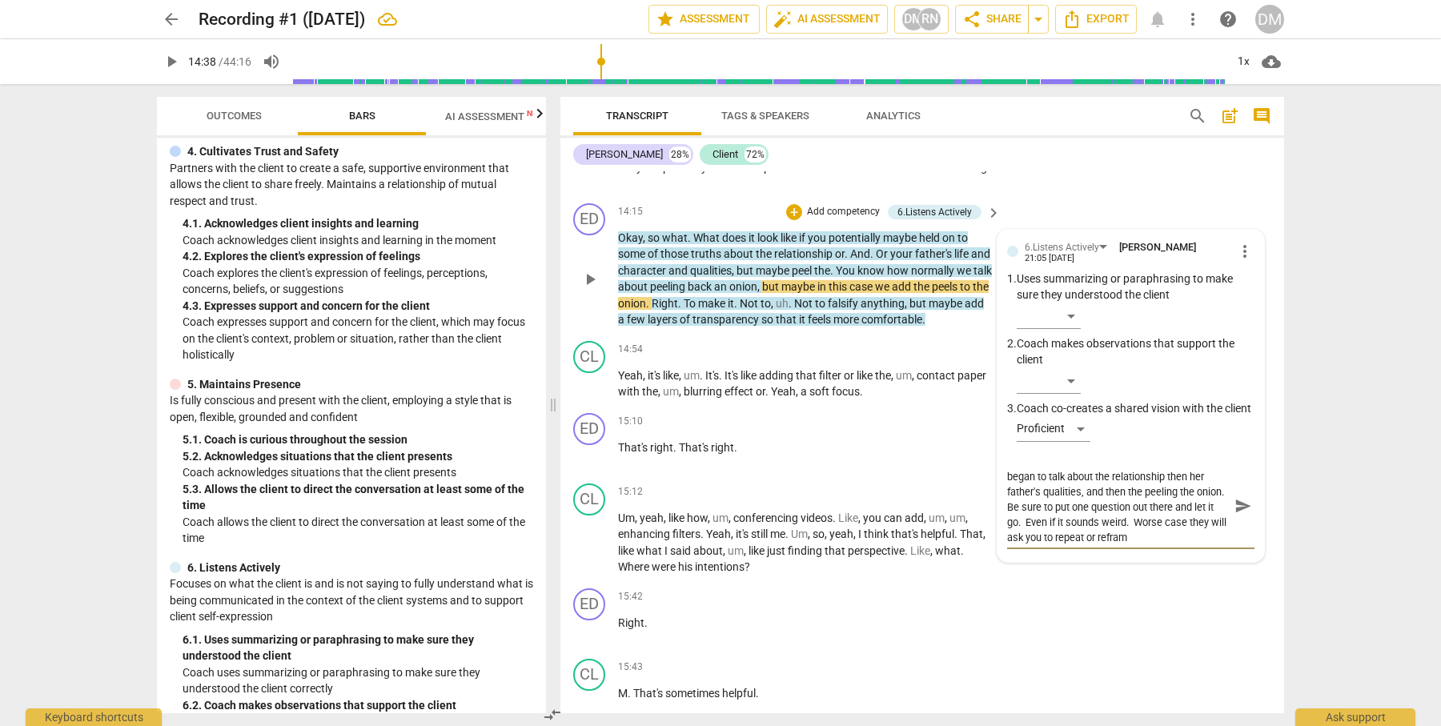
scroll to position [0, 0]
click at [1239, 504] on span "send" at bounding box center [1243, 513] width 18 height 18
click at [592, 270] on span "play_arrow" at bounding box center [589, 279] width 19 height 19
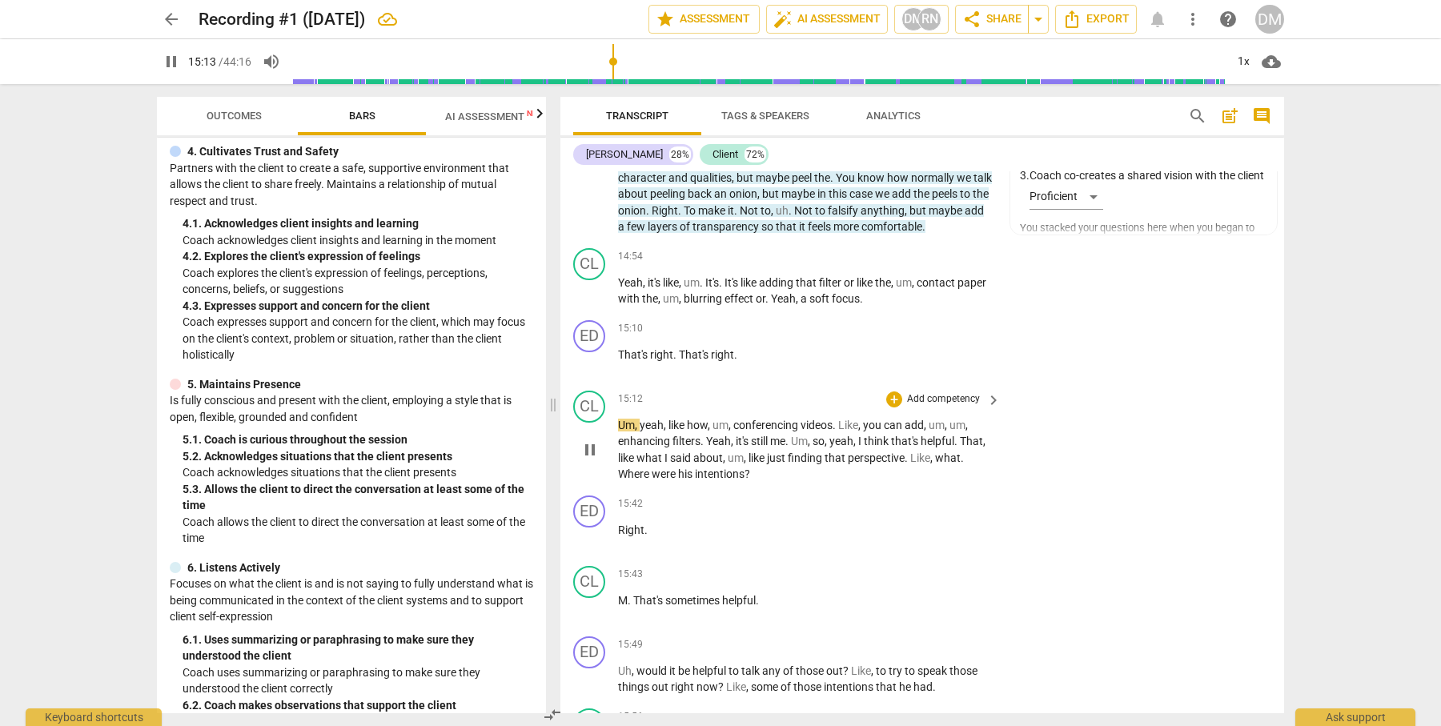
scroll to position [4700, 0]
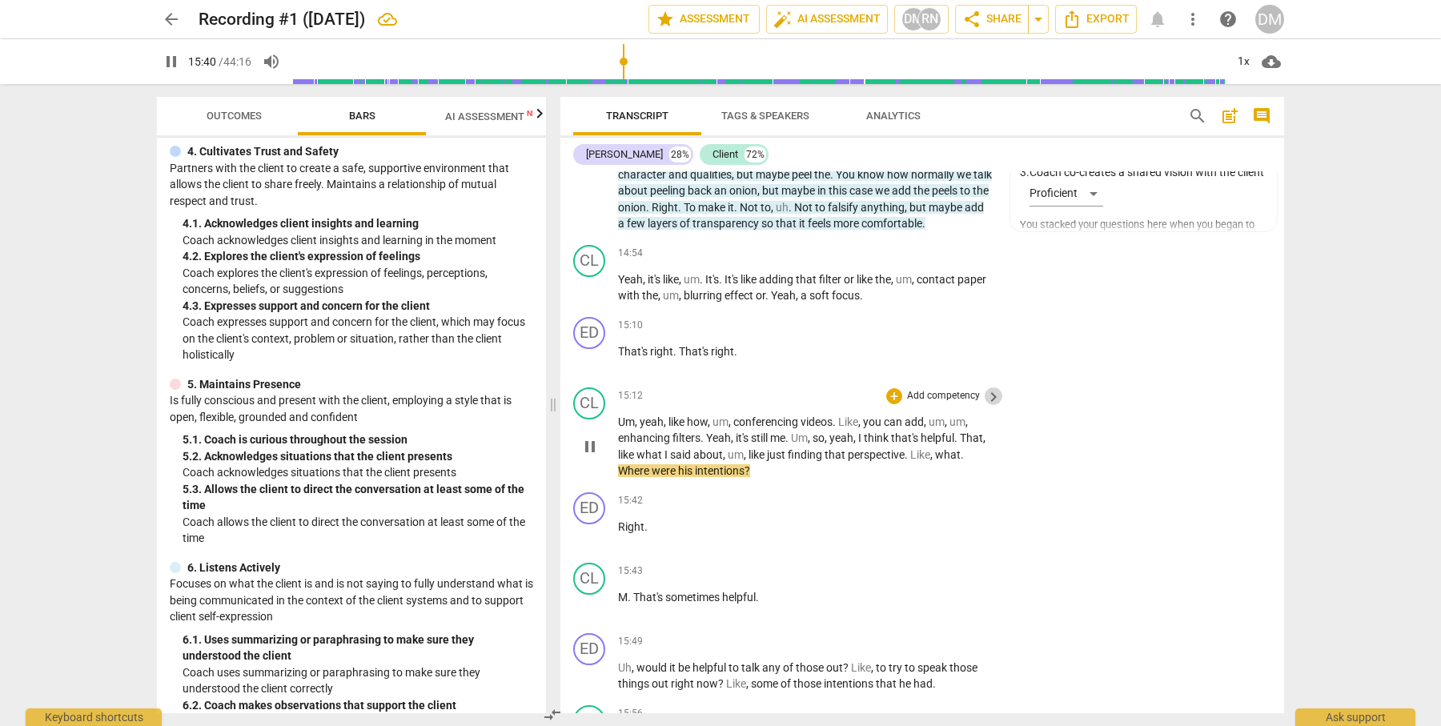
click at [992, 387] on span "keyboard_arrow_right" at bounding box center [993, 396] width 19 height 19
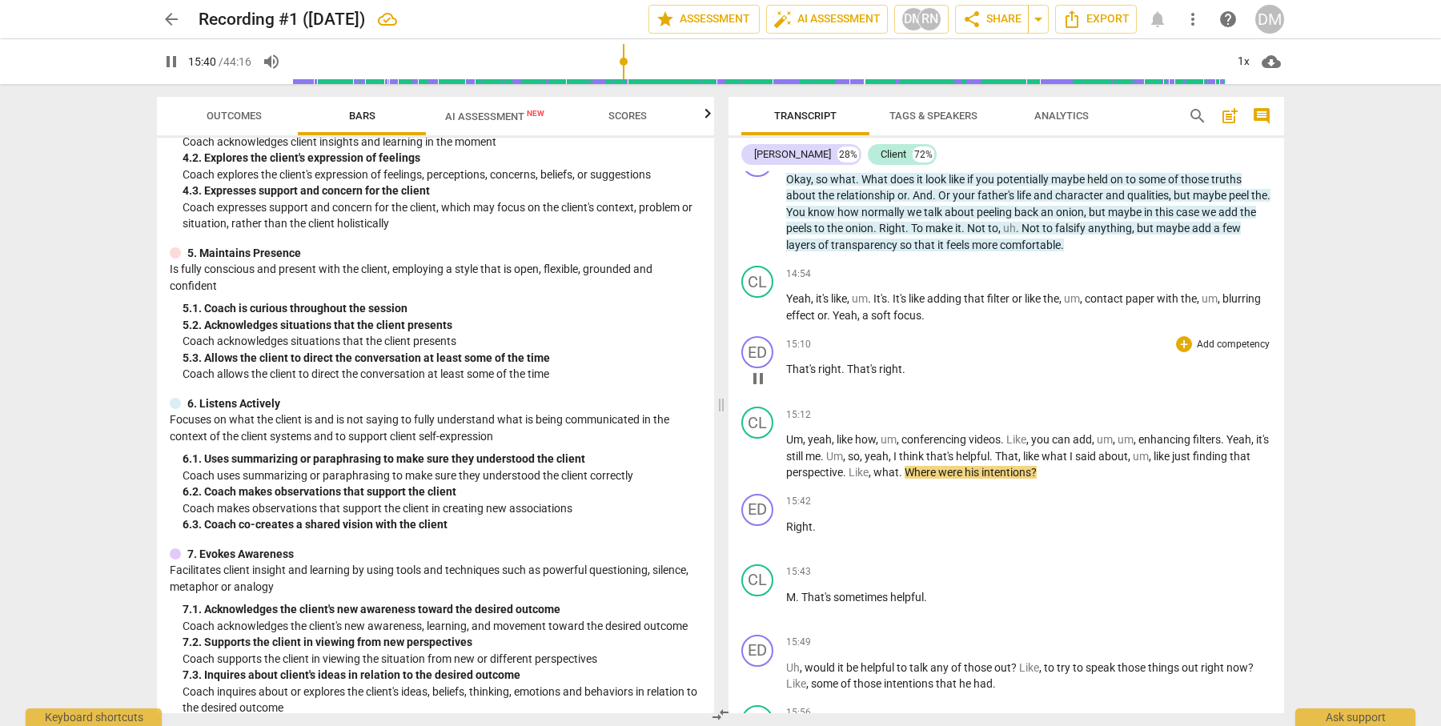
scroll to position [4292, 0]
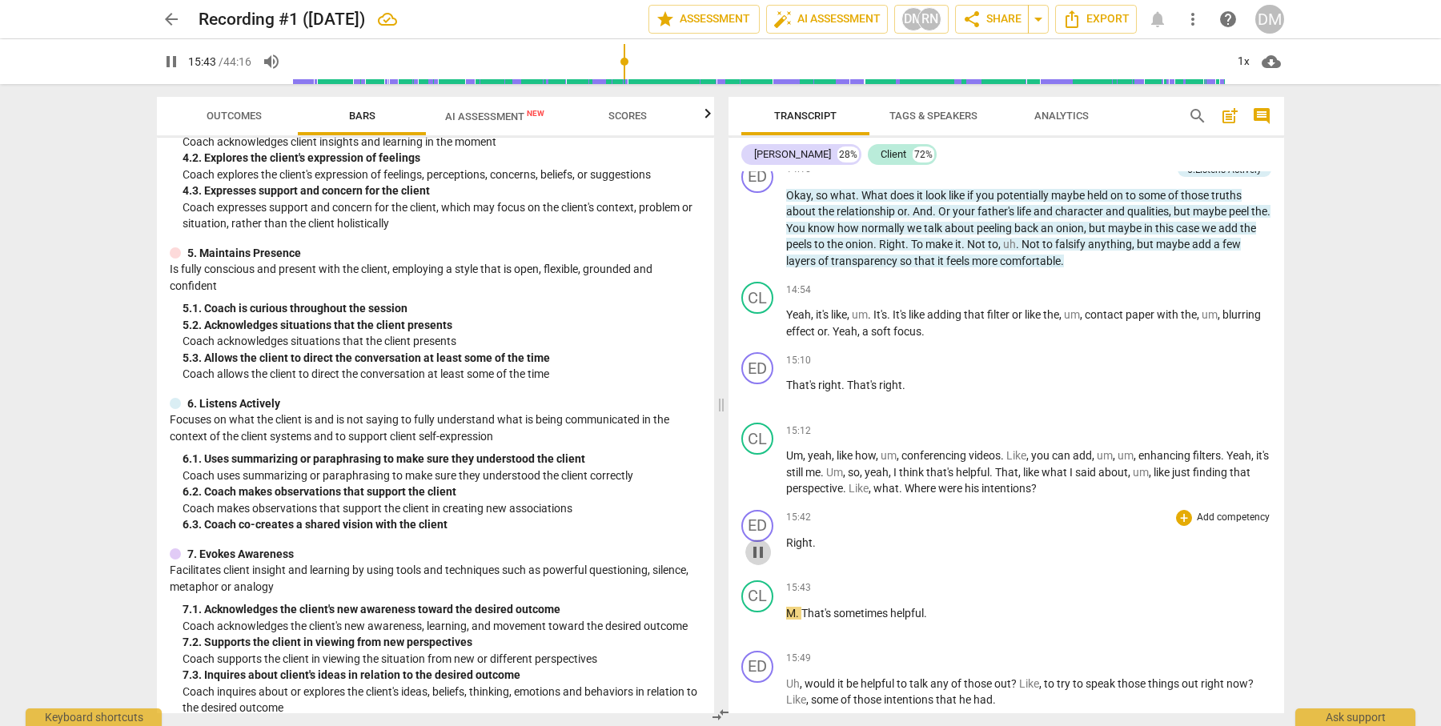
click at [761, 543] on span "pause" at bounding box center [757, 552] width 19 height 19
click at [1257, 424] on p "Add competency" at bounding box center [1233, 431] width 76 height 14
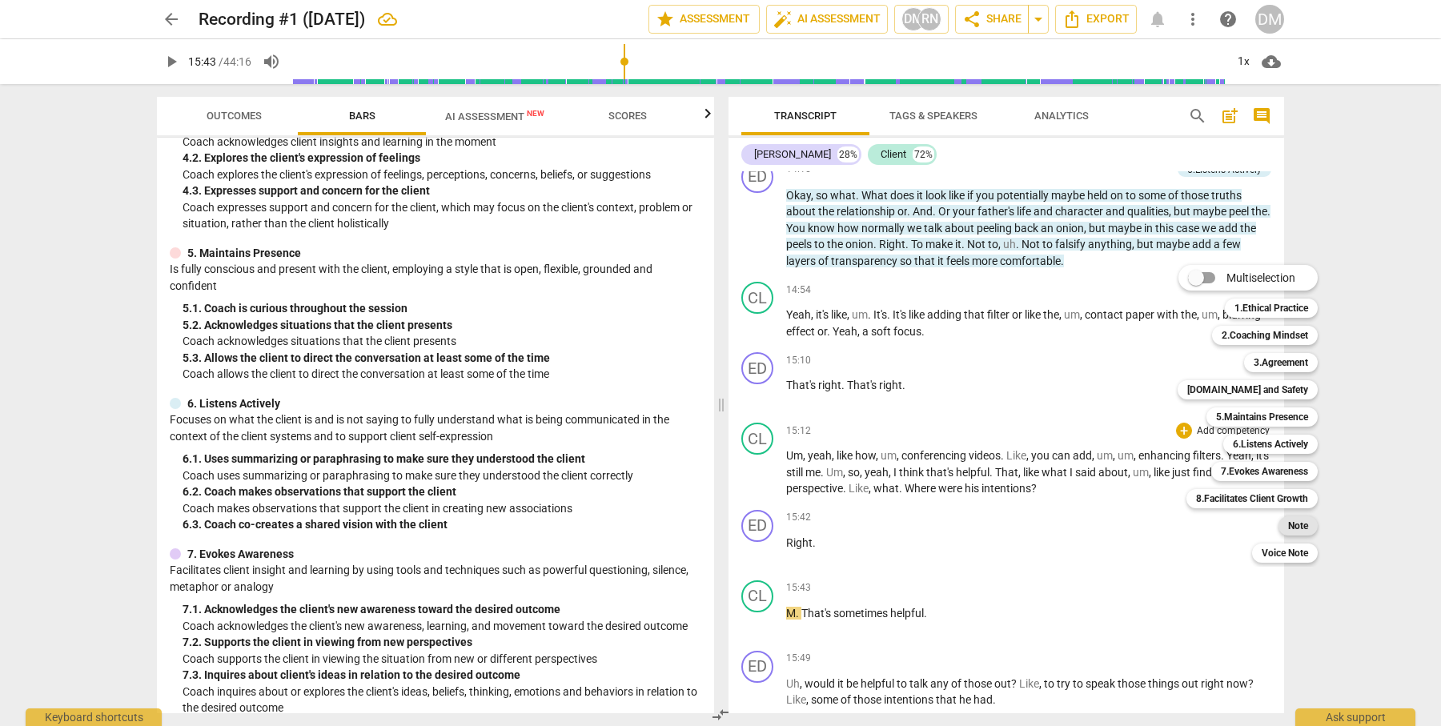
click at [1301, 526] on b "Note" at bounding box center [1298, 525] width 20 height 19
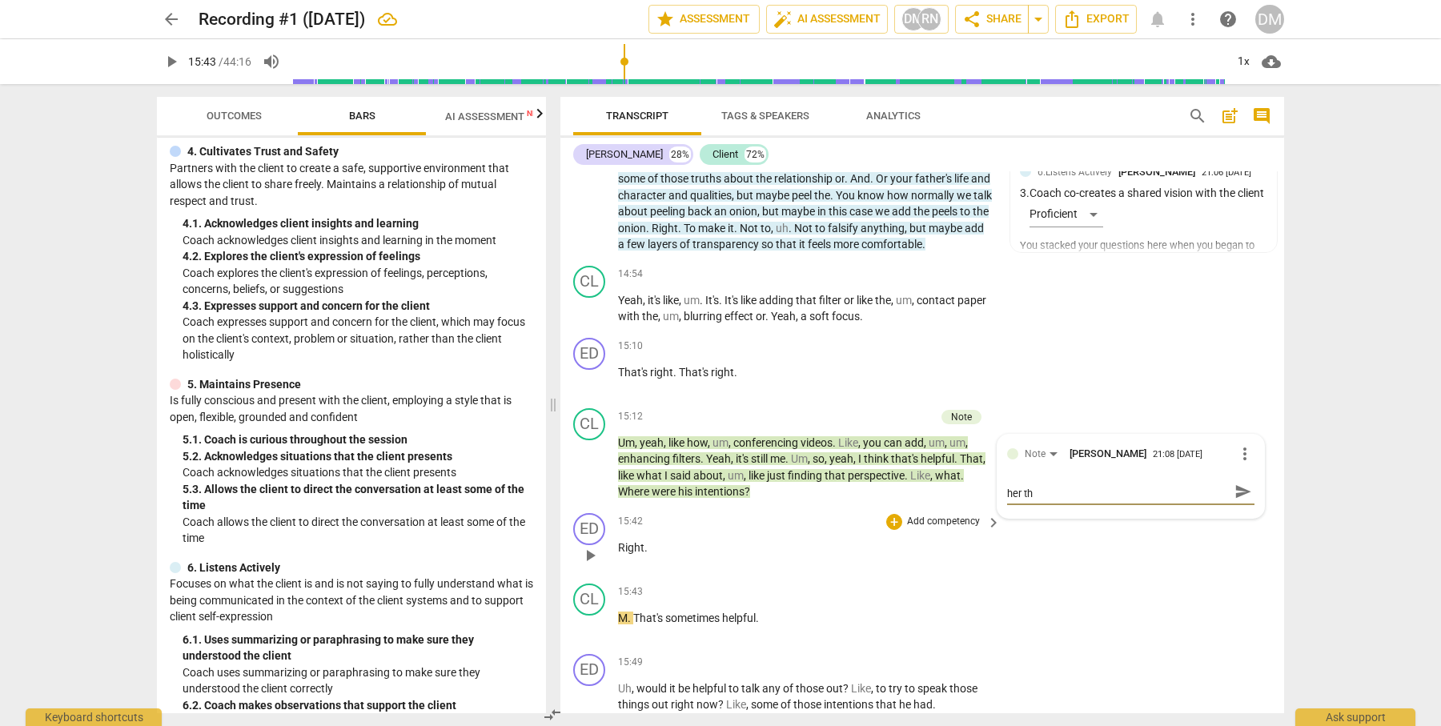
scroll to position [0, 0]
click at [1234, 491] on span "send" at bounding box center [1243, 500] width 18 height 18
click at [588, 458] on span "play_arrow" at bounding box center [589, 467] width 19 height 19
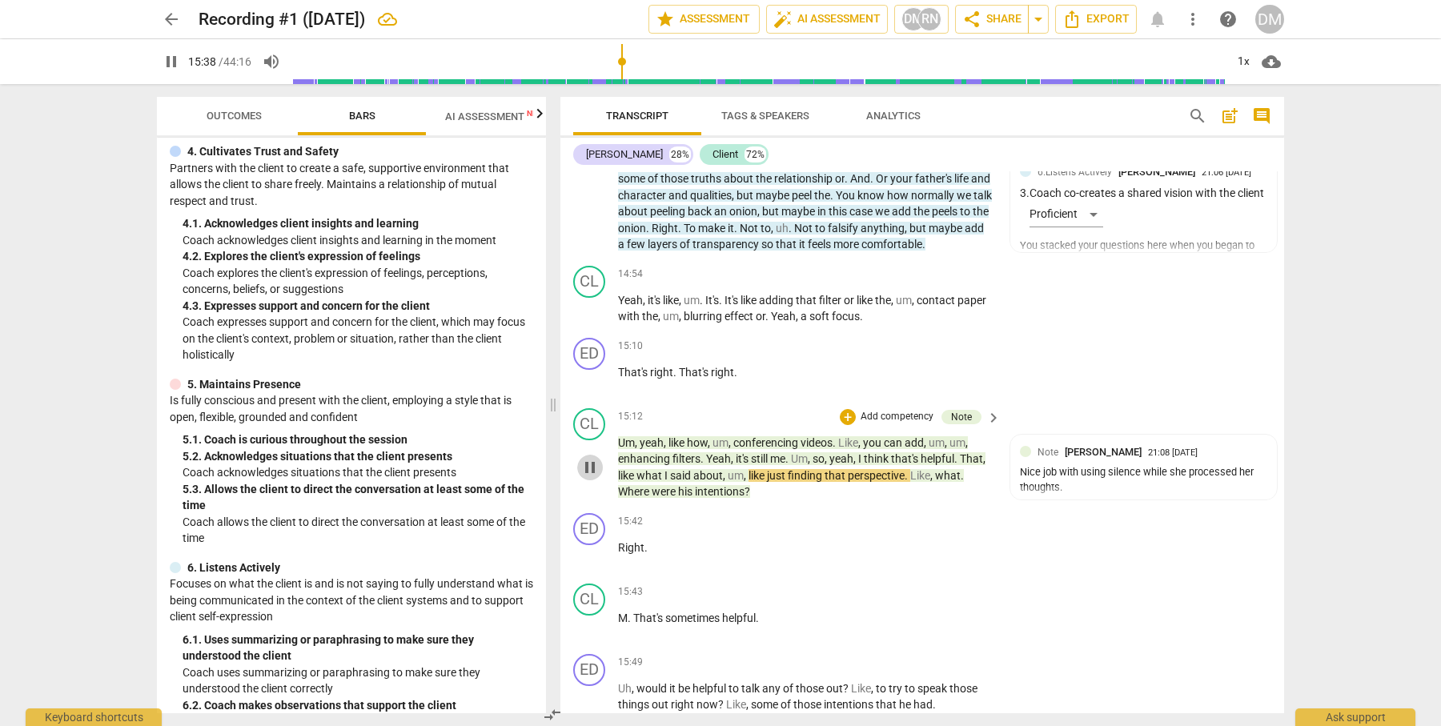
click at [586, 458] on span "pause" at bounding box center [589, 467] width 19 height 19
click at [1129, 465] on div "Nice job with using silence while she processed her thoughts." at bounding box center [1143, 480] width 247 height 30
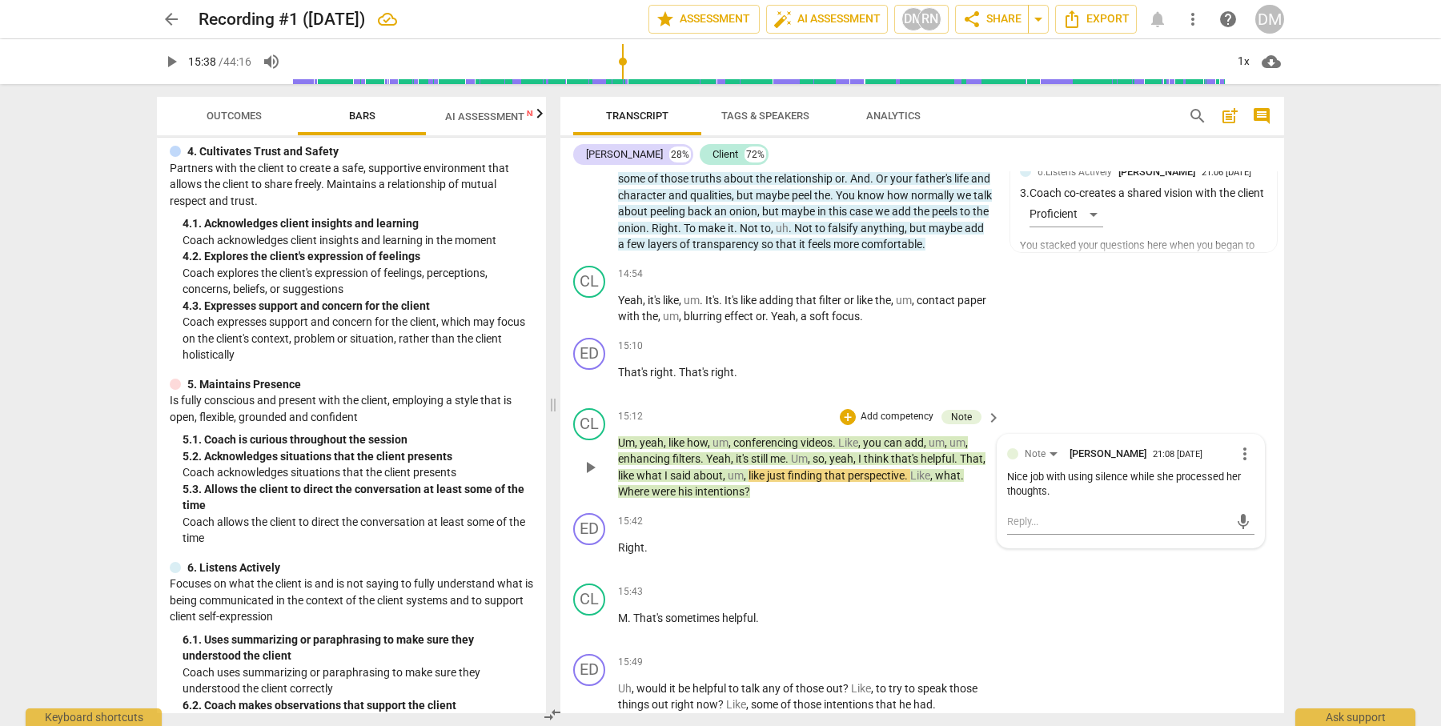
click at [1127, 470] on div "Nice job with using silence while she processed her thoughts." at bounding box center [1130, 485] width 247 height 30
click at [1126, 470] on div "Nice job with using silence while she processed her thoughts." at bounding box center [1130, 485] width 247 height 30
click at [1243, 444] on span "more_vert" at bounding box center [1244, 453] width 19 height 19
click at [1251, 402] on li "Edit" at bounding box center [1257, 405] width 55 height 30
click at [1153, 484] on textarea "Nice job with using silence while she processed her thoughts." at bounding box center [1130, 499] width 247 height 30
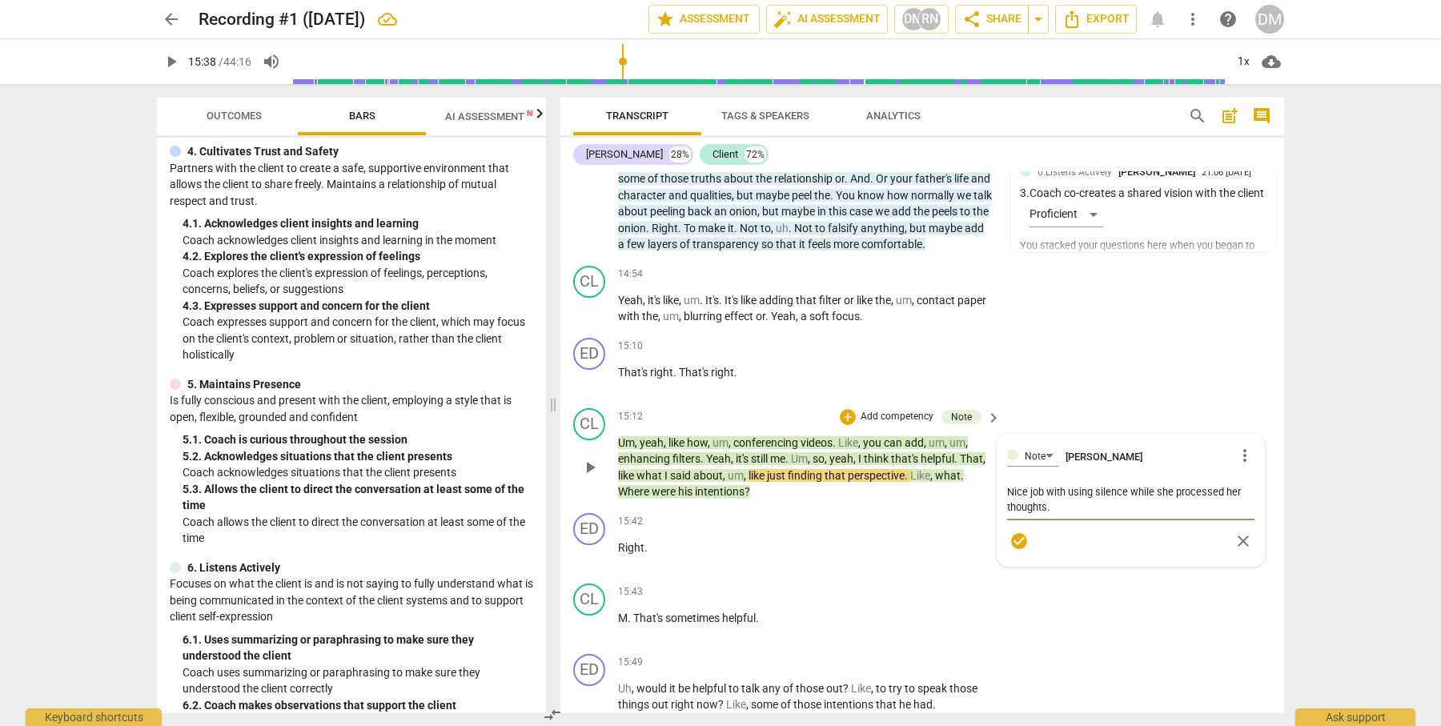
click at [1125, 484] on textarea "Nice job with using silence while she processed her thoughts." at bounding box center [1130, 499] width 247 height 30
click at [1013, 532] on span "check_circle" at bounding box center [1018, 541] width 19 height 19
click at [591, 458] on span "play_arrow" at bounding box center [589, 467] width 19 height 19
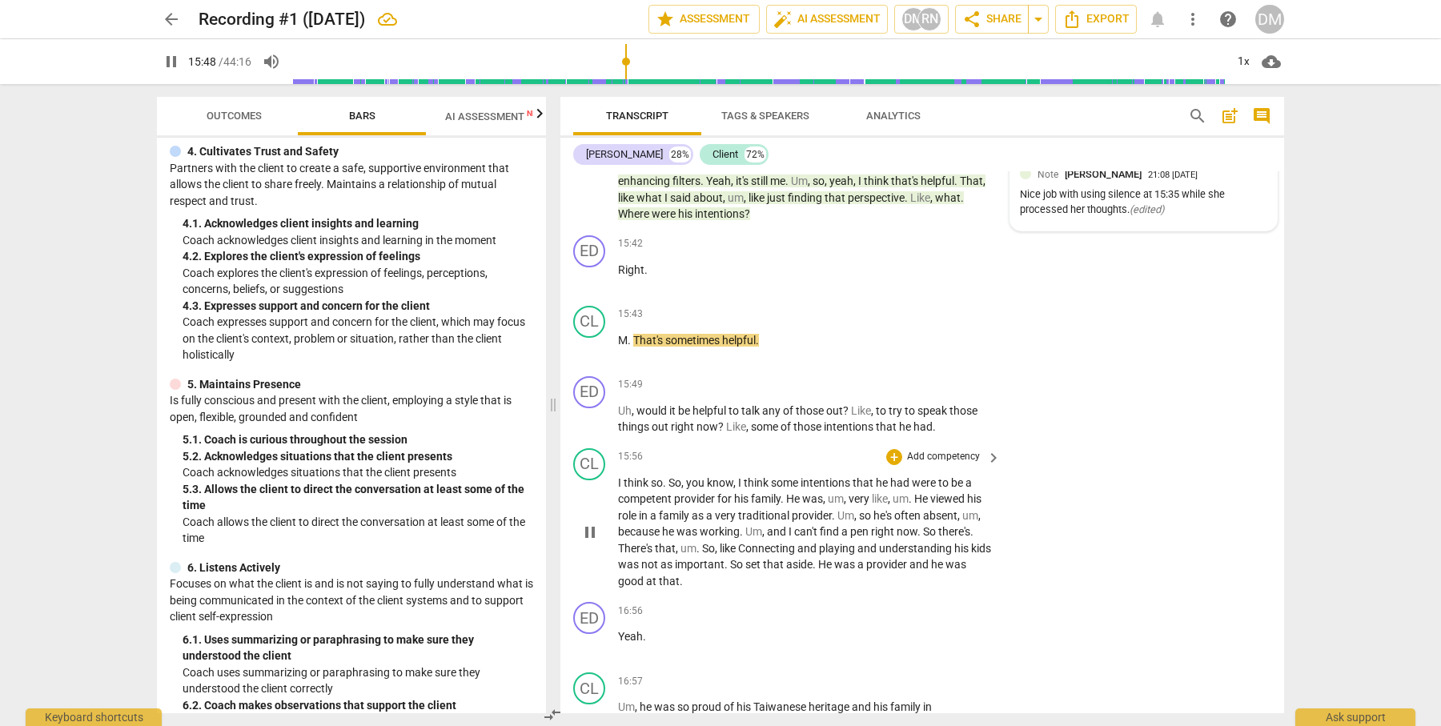
scroll to position [4960, 0]
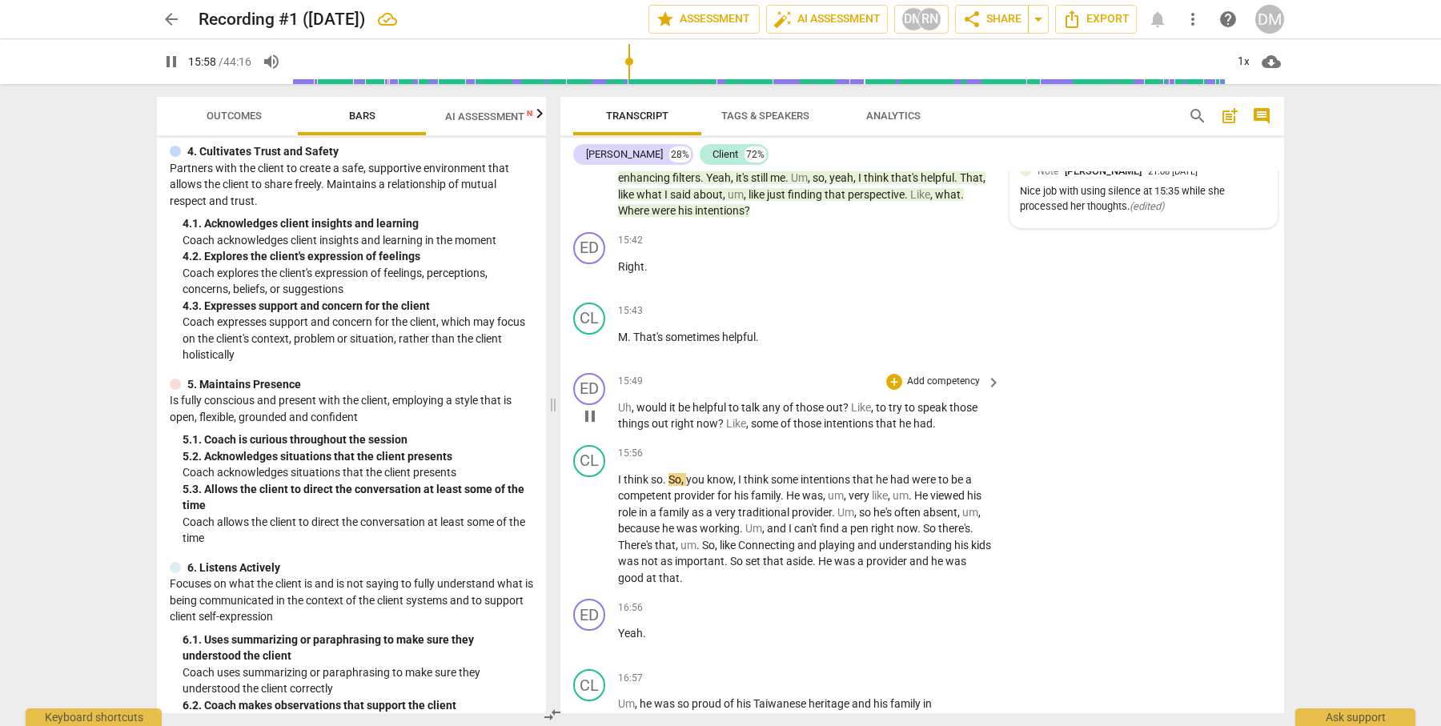
click at [989, 373] on span "keyboard_arrow_right" at bounding box center [993, 382] width 19 height 19
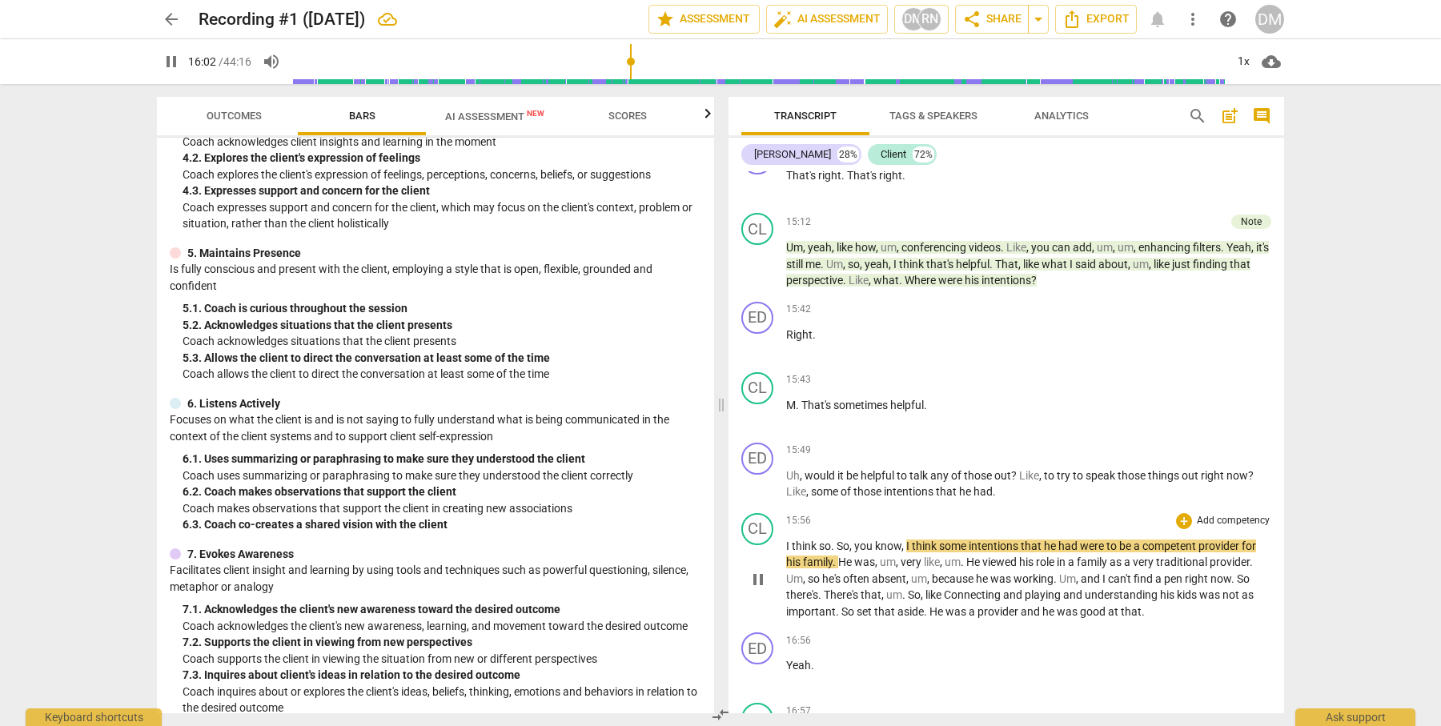
scroll to position [4588, 0]
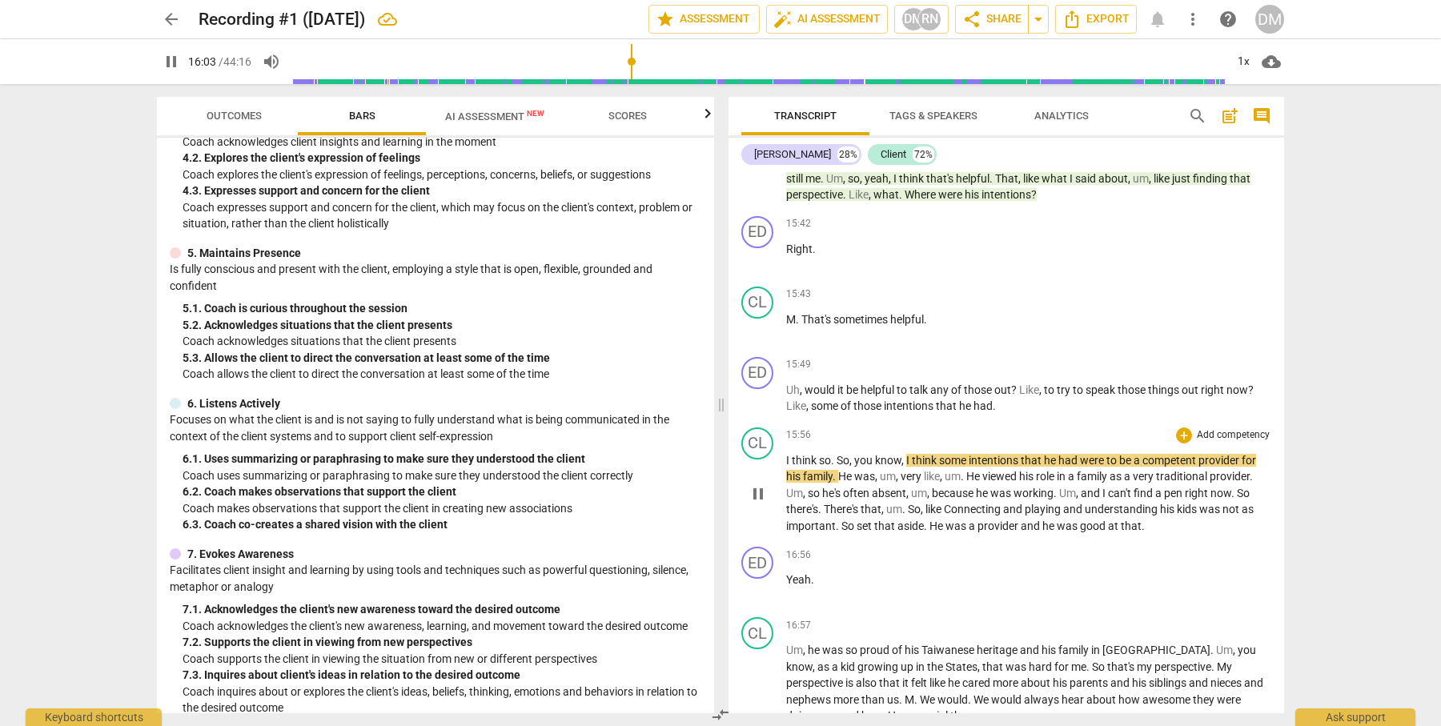
click at [756, 484] on span "pause" at bounding box center [757, 493] width 19 height 19
click at [1262, 358] on p "Add competency" at bounding box center [1233, 365] width 76 height 14
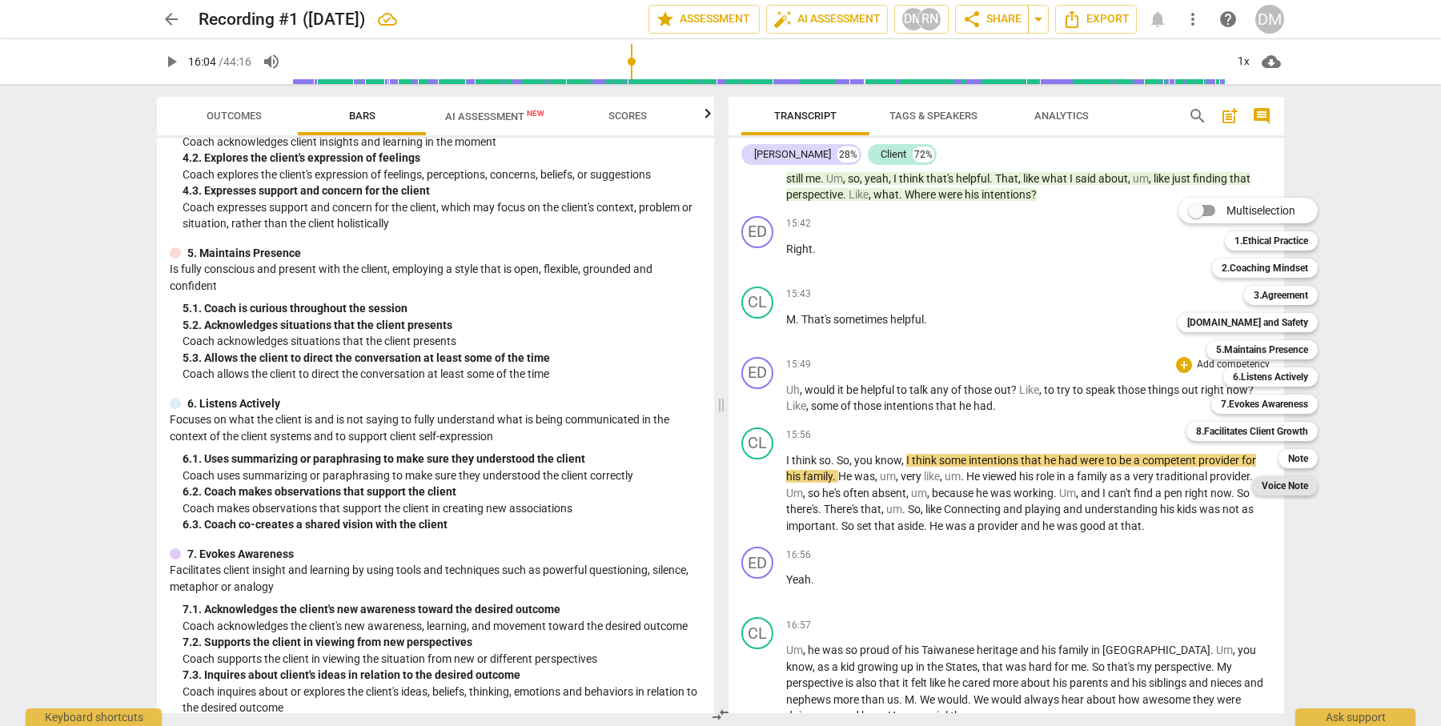
click at [1290, 489] on b "Voice Note" at bounding box center [1285, 485] width 46 height 19
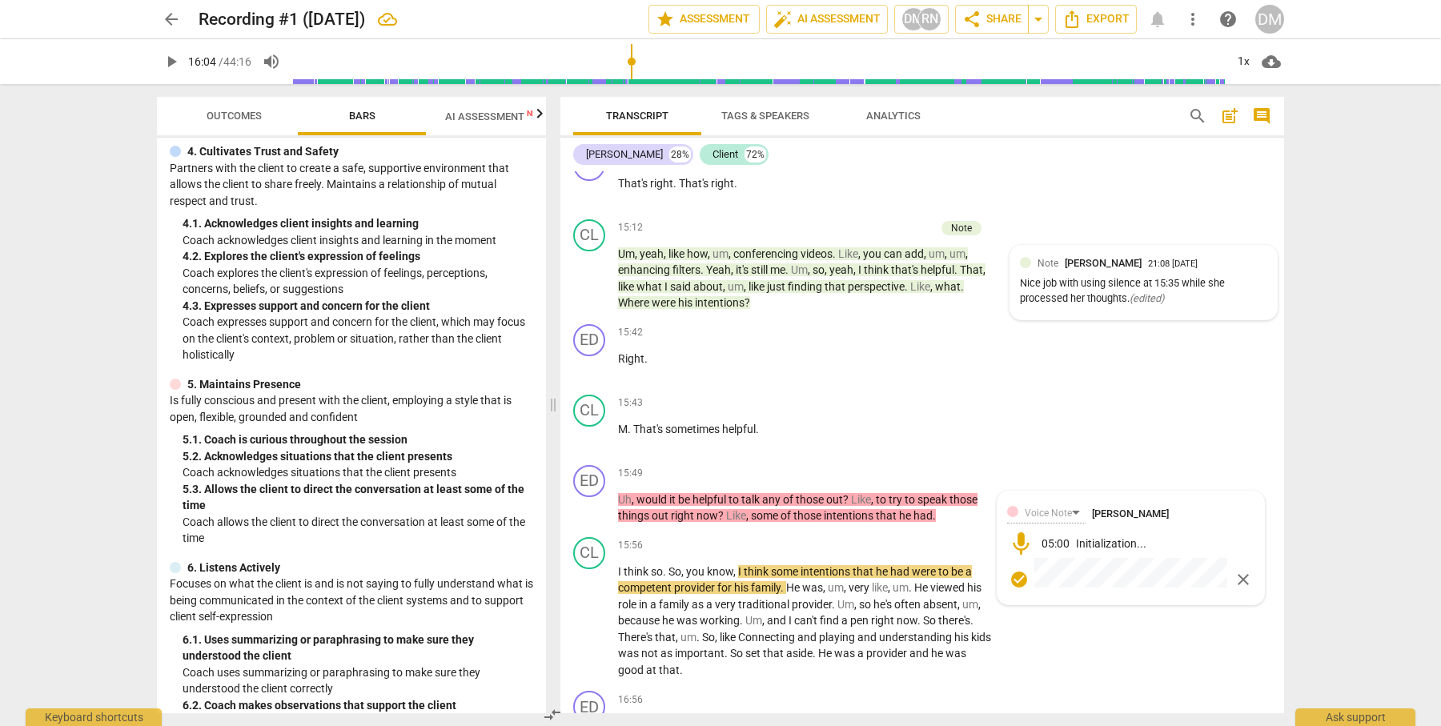
scroll to position [4868, 0]
click at [1241, 569] on span "close" at bounding box center [1243, 578] width 19 height 19
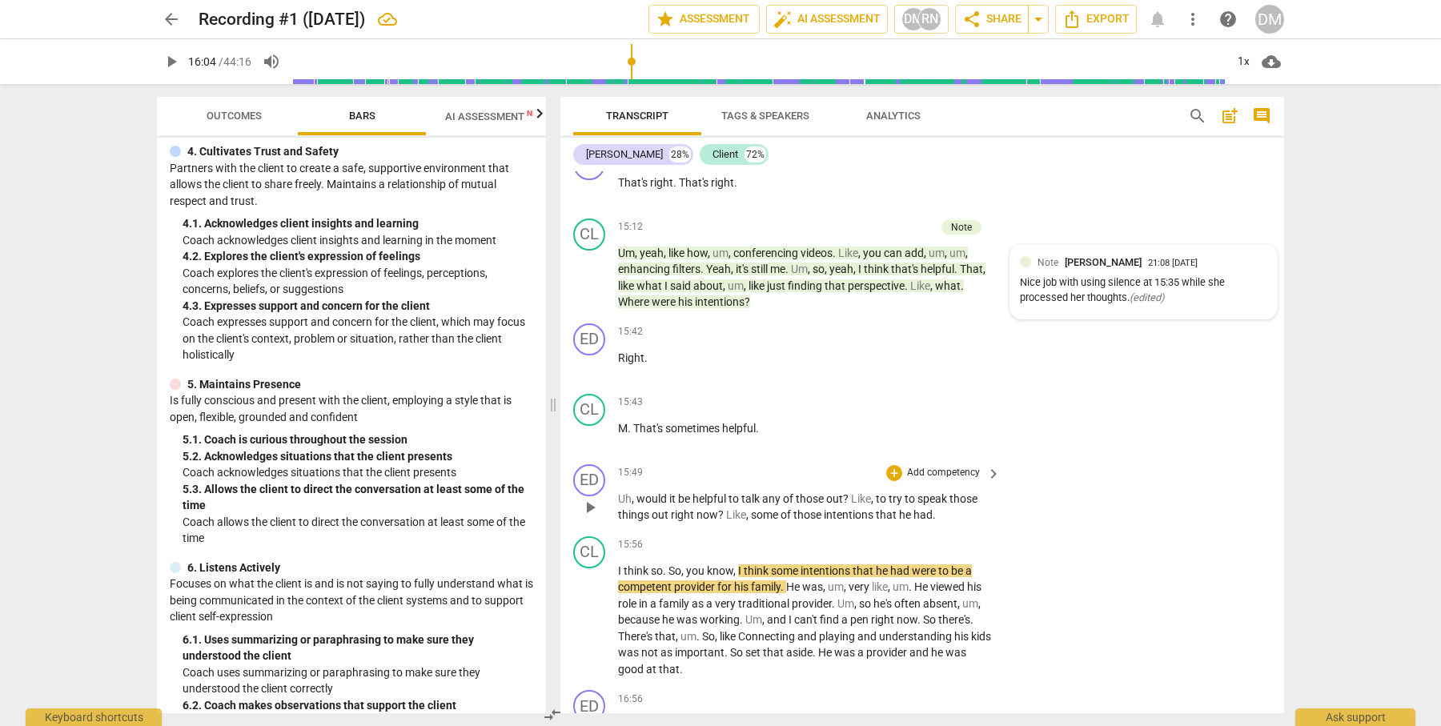
click at [989, 464] on span "keyboard_arrow_right" at bounding box center [993, 473] width 19 height 19
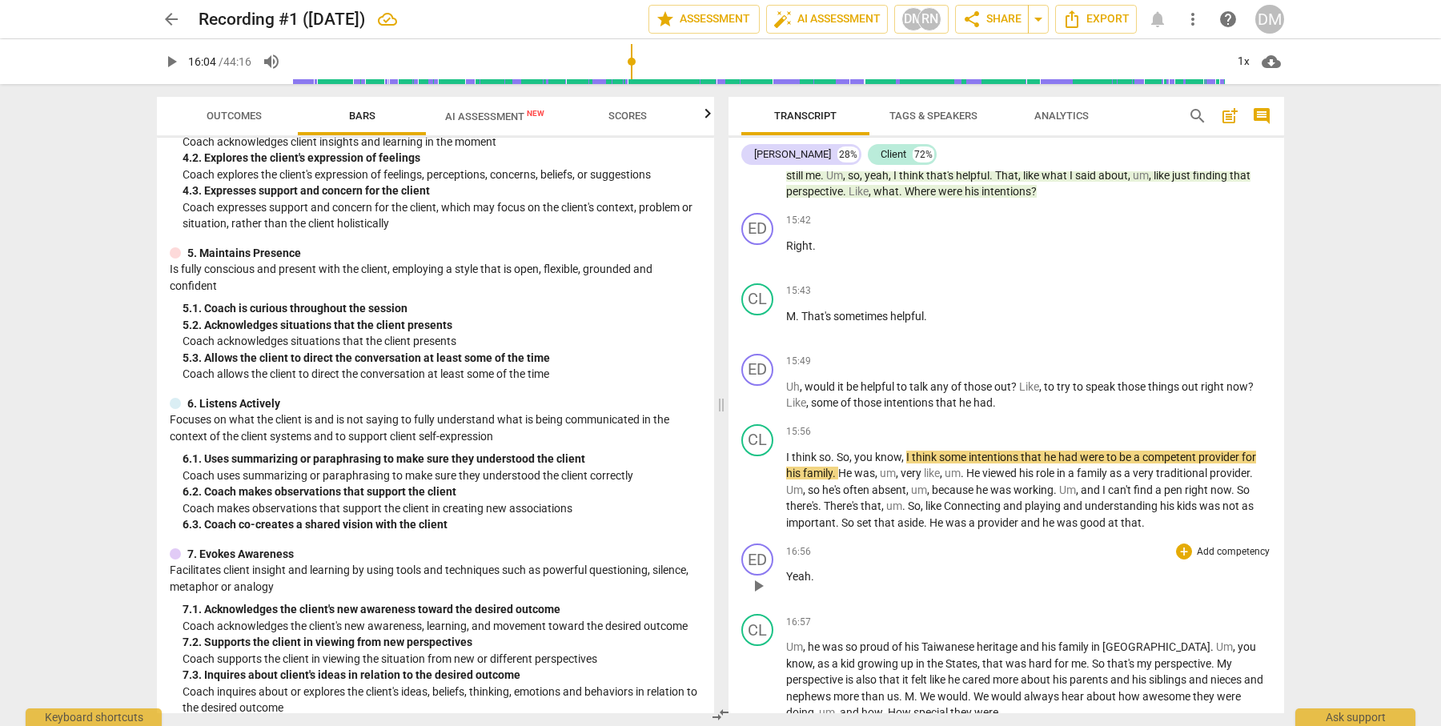
scroll to position [4588, 0]
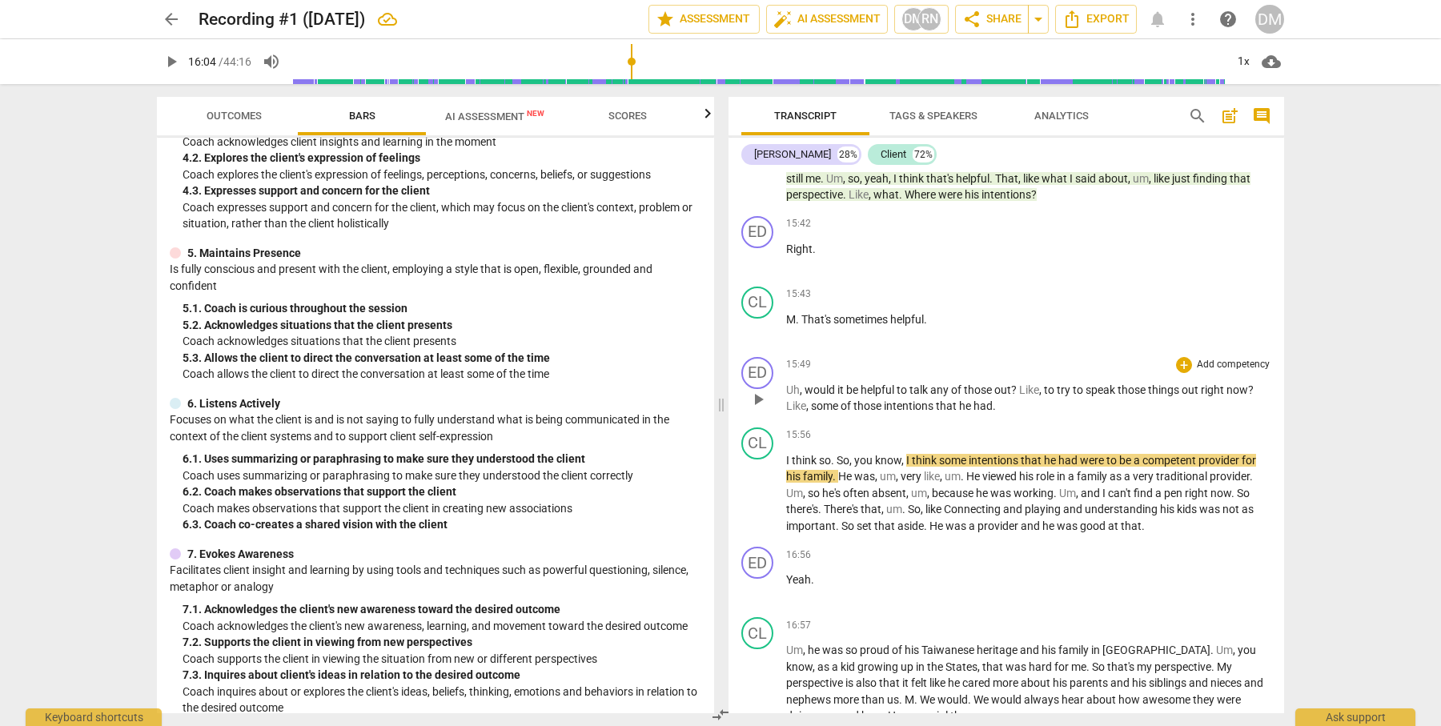
click at [1261, 358] on p "Add competency" at bounding box center [1233, 365] width 76 height 14
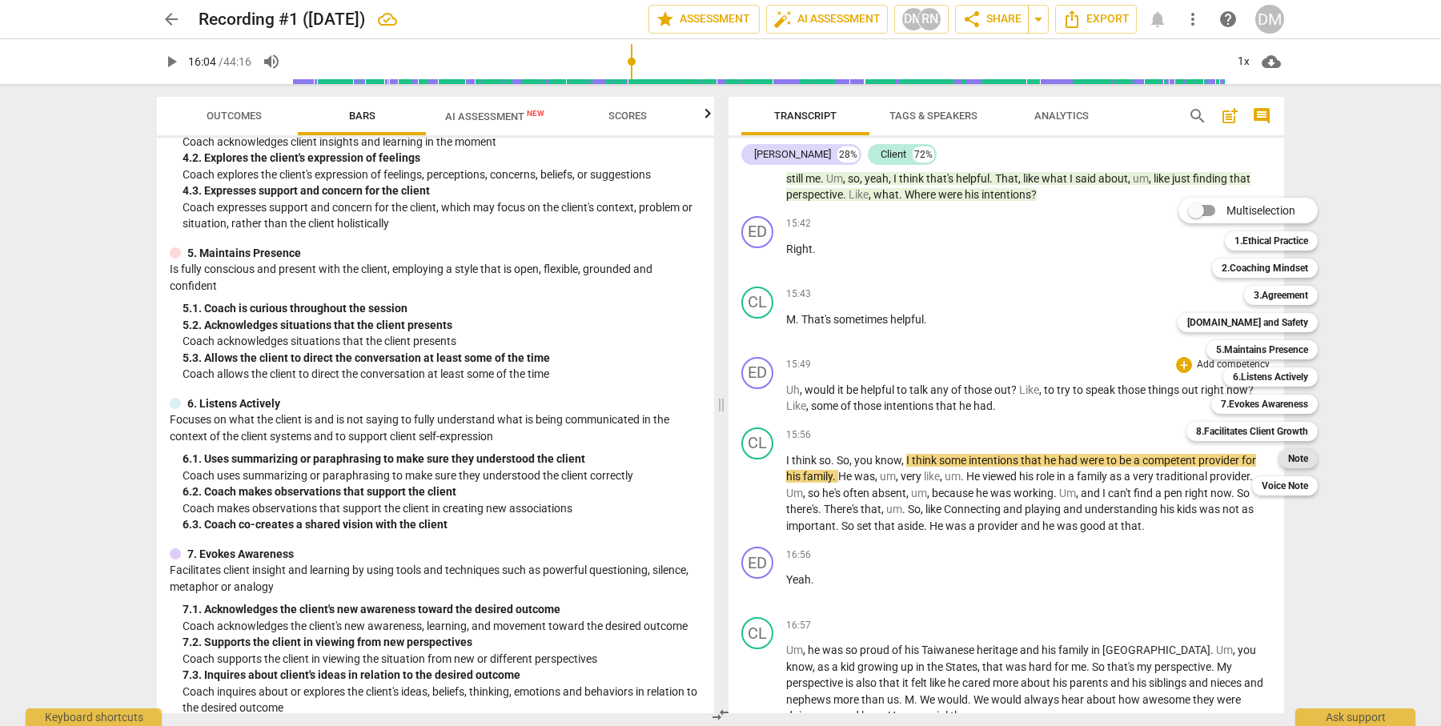
click at [1299, 455] on b "Note" at bounding box center [1298, 458] width 20 height 19
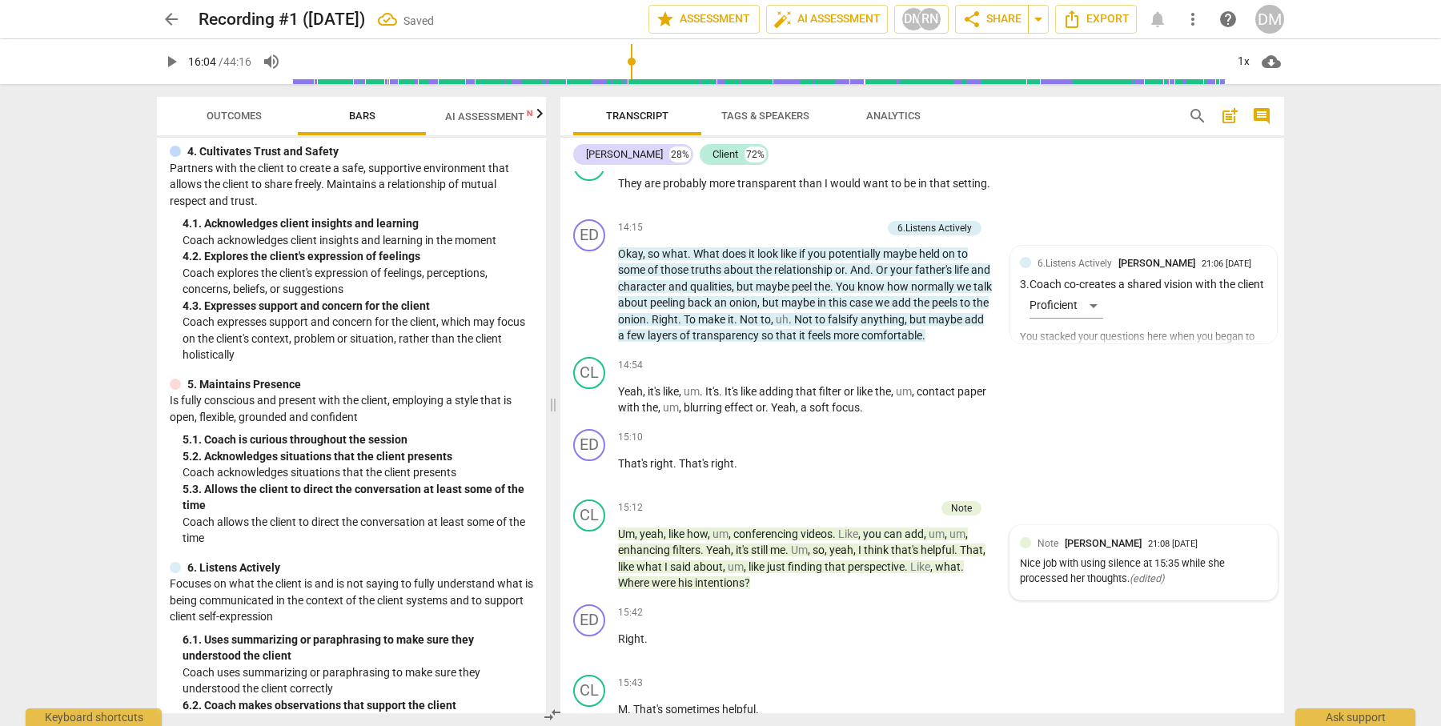
scroll to position [4923, 0]
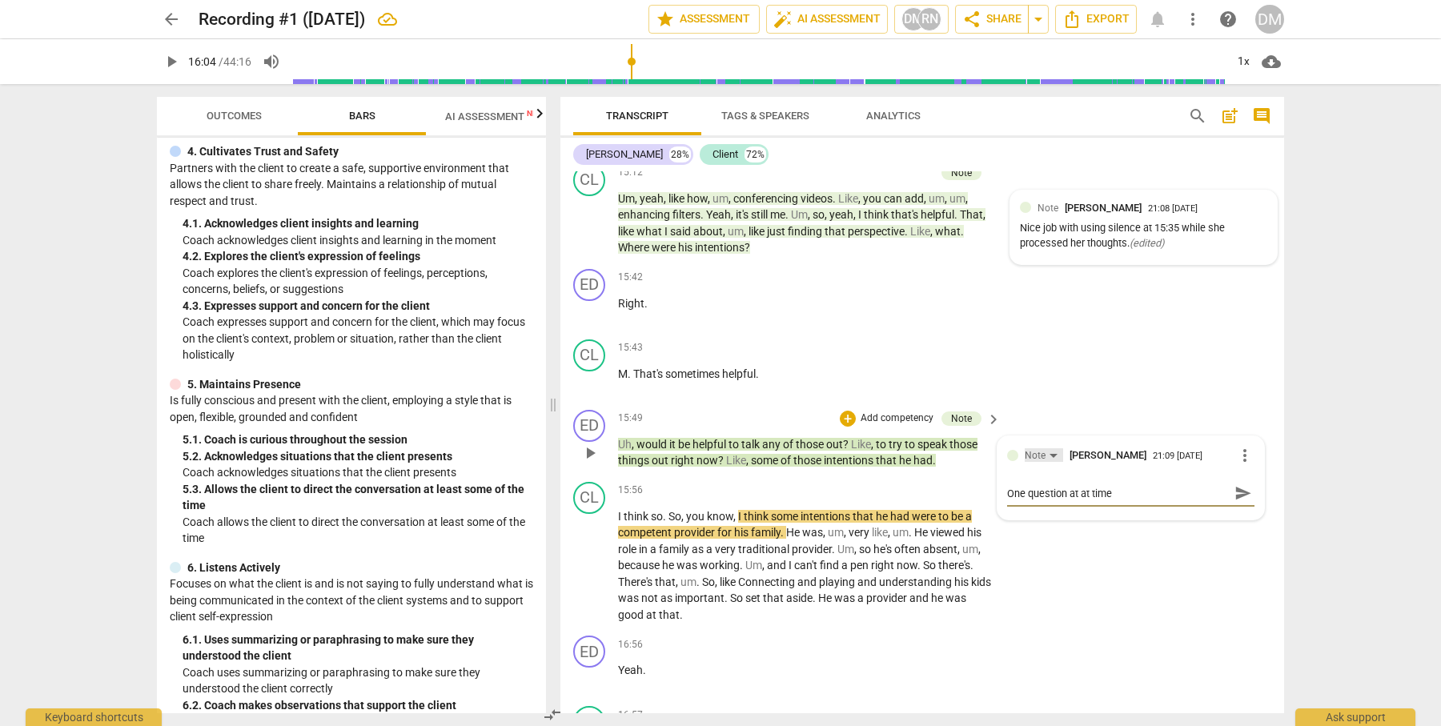
click at [1050, 448] on div "Note" at bounding box center [1044, 455] width 38 height 14
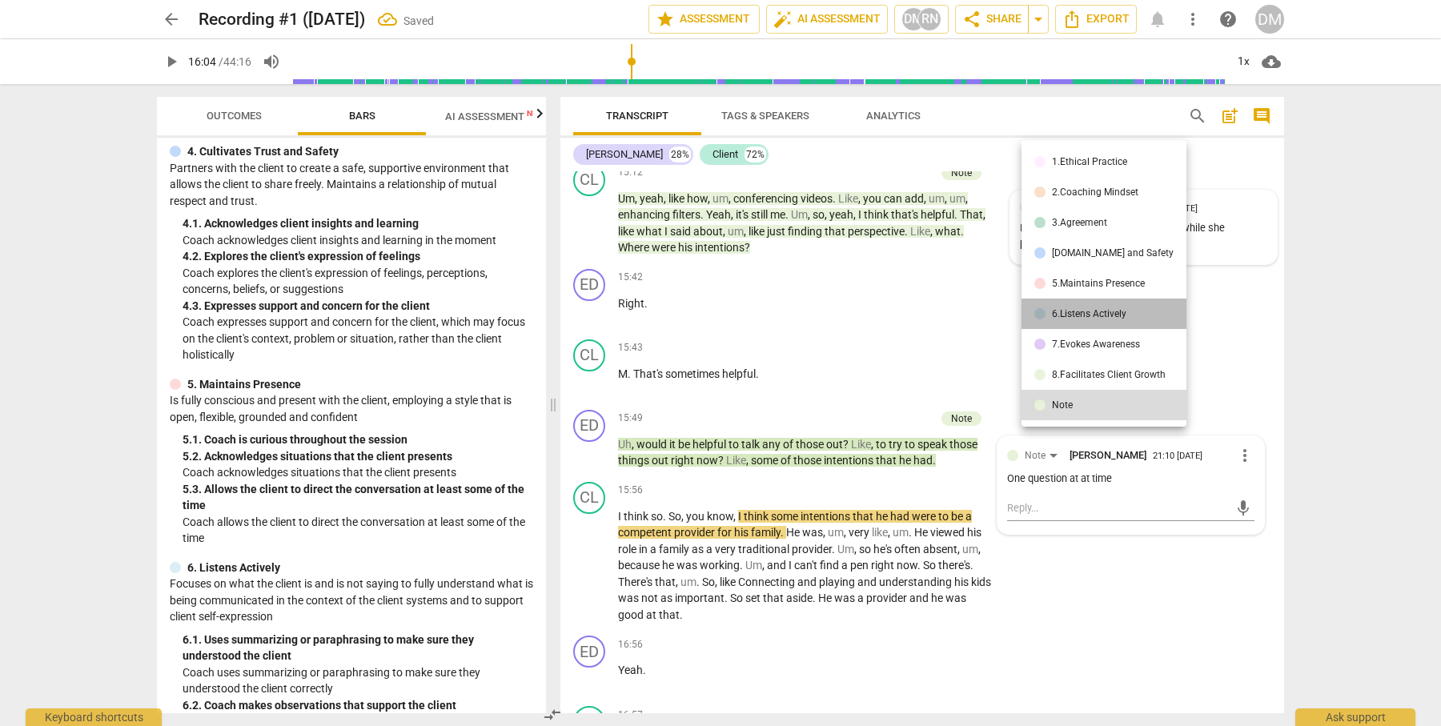
click at [1119, 314] on div "6.Listens Actively" at bounding box center [1089, 314] width 74 height 10
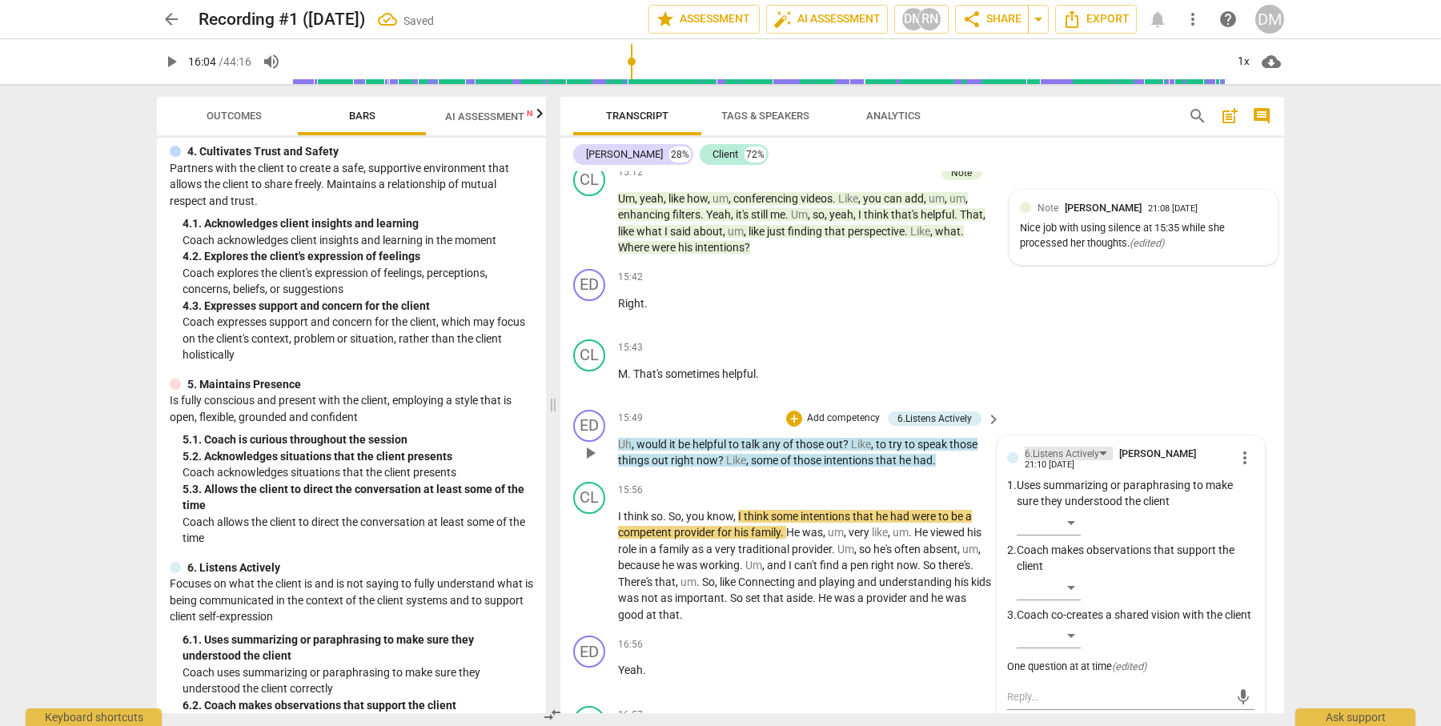
click at [1097, 447] on div "6.Listens Actively" at bounding box center [1069, 454] width 88 height 14
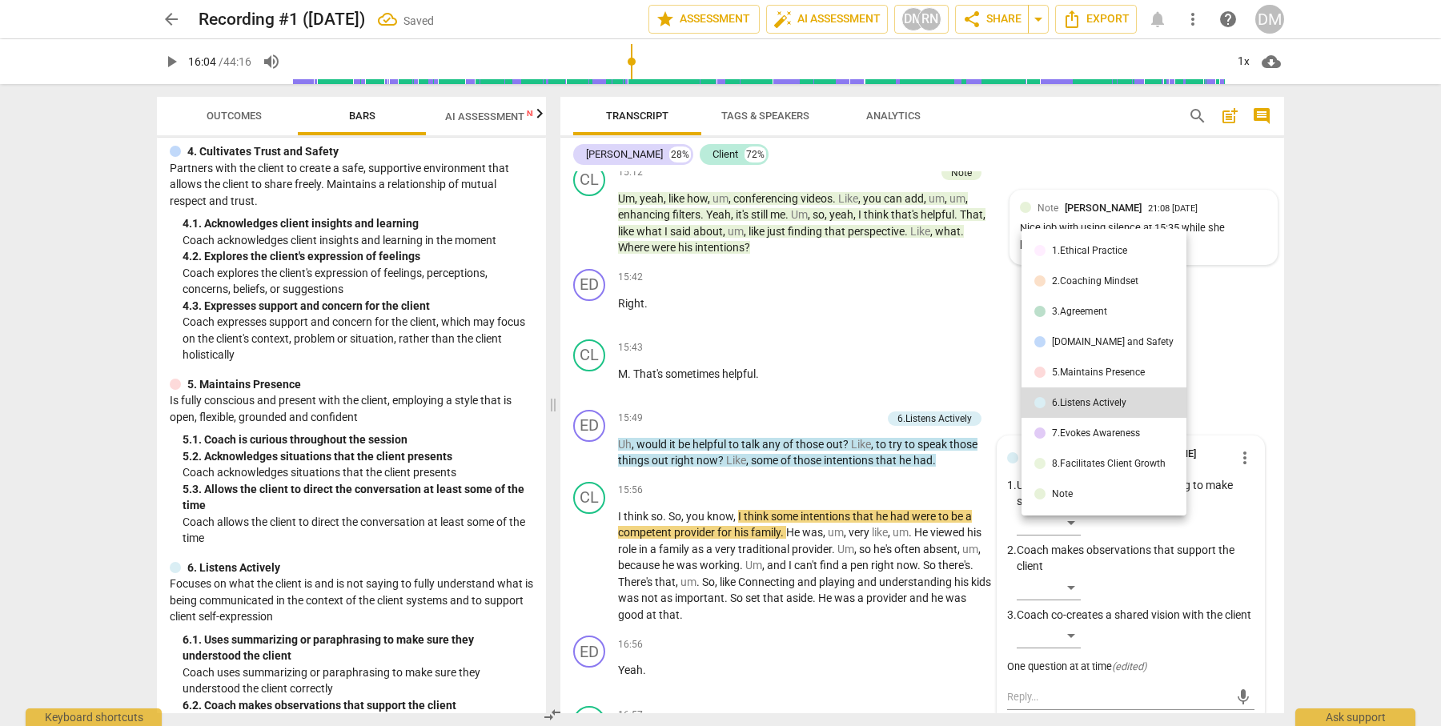
click at [1137, 431] on div "7.Evokes Awareness" at bounding box center [1096, 433] width 88 height 10
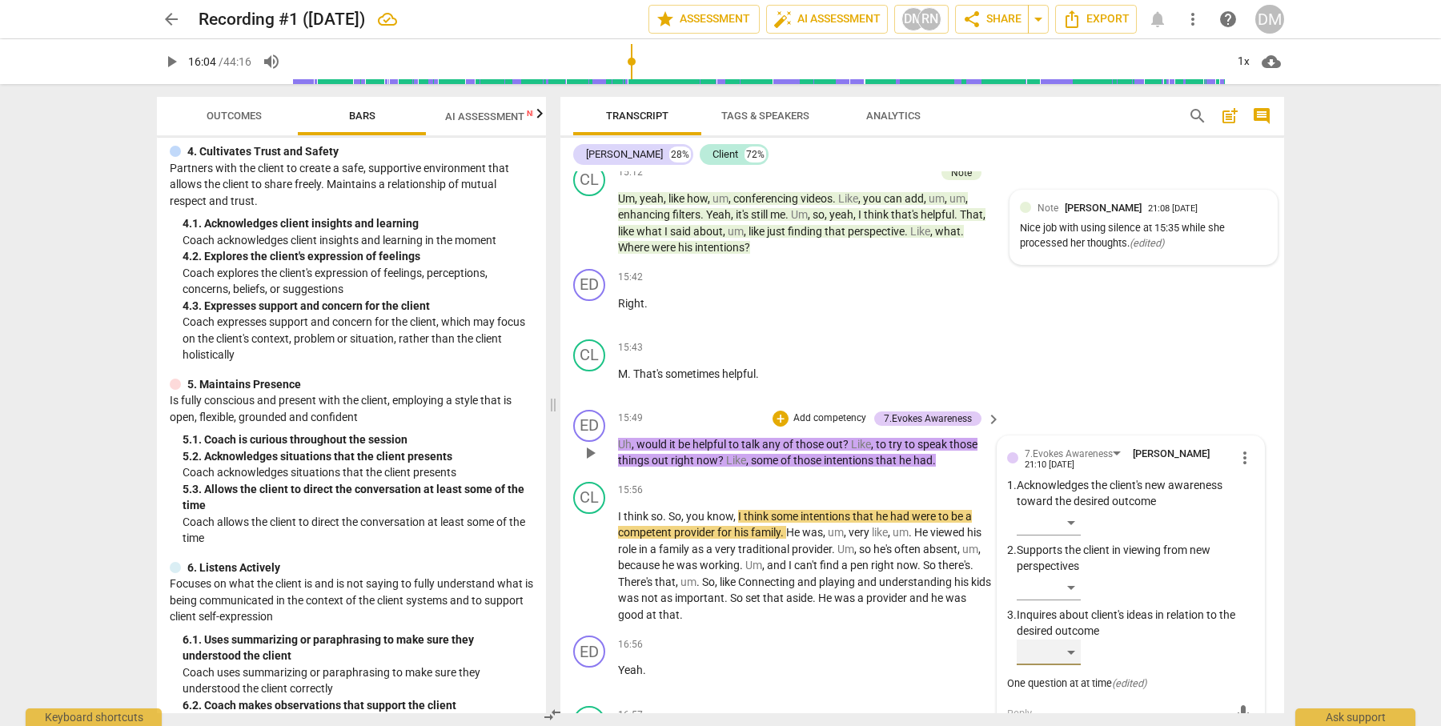
click at [1073, 640] on div "​" at bounding box center [1049, 653] width 64 height 26
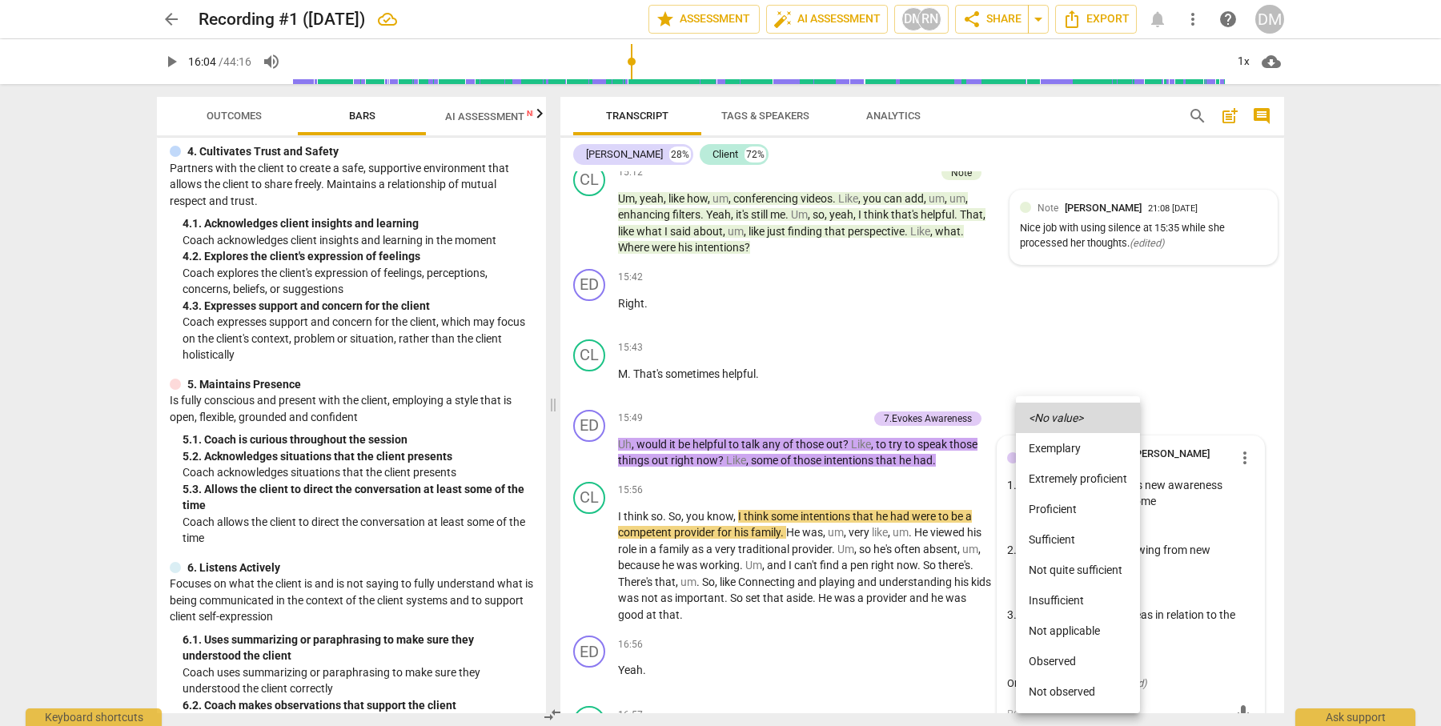
click at [1062, 508] on li "Proficient" at bounding box center [1078, 509] width 124 height 30
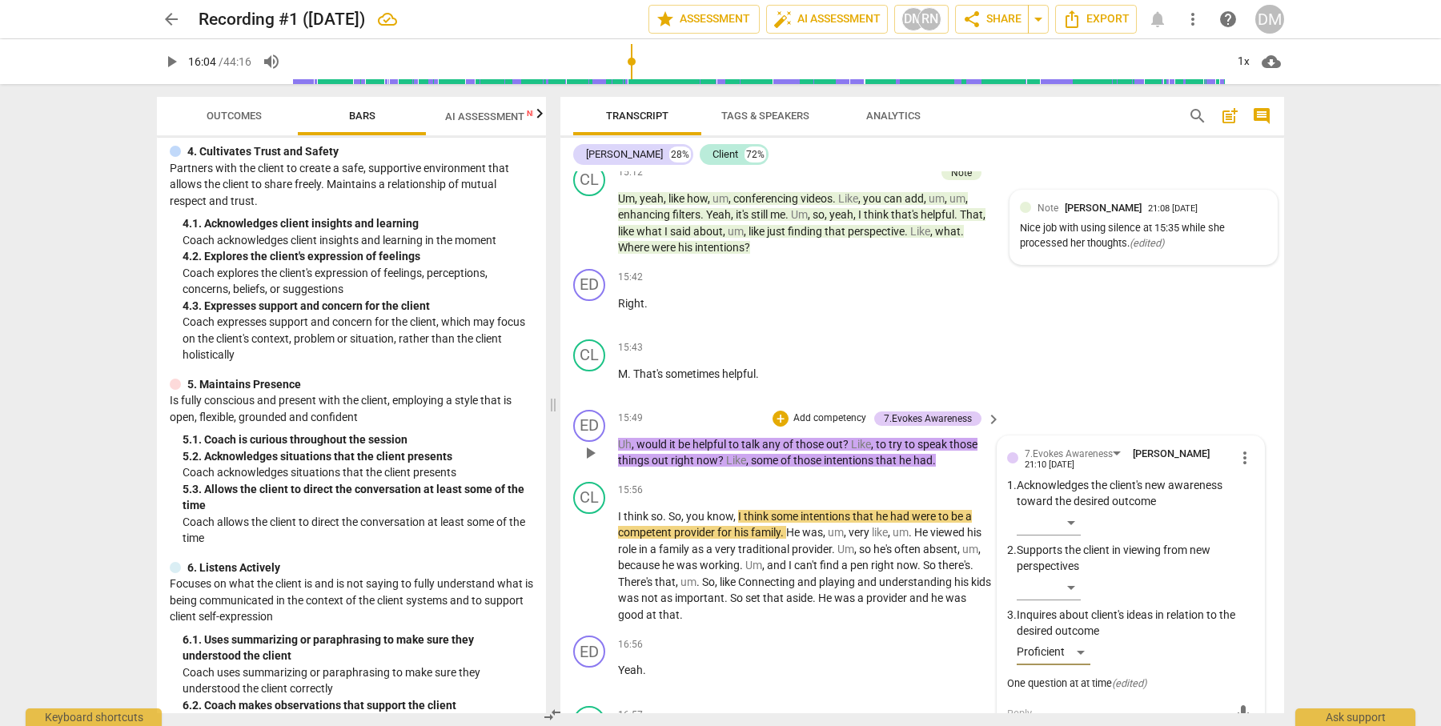
click at [1051, 706] on textarea at bounding box center [1118, 713] width 222 height 15
click at [1238, 704] on span "send" at bounding box center [1243, 713] width 18 height 18
click at [1218, 333] on div "CL play_arrow pause 15:43 + Add competency keyboard_arrow_right M . That's some…" at bounding box center [922, 368] width 724 height 70
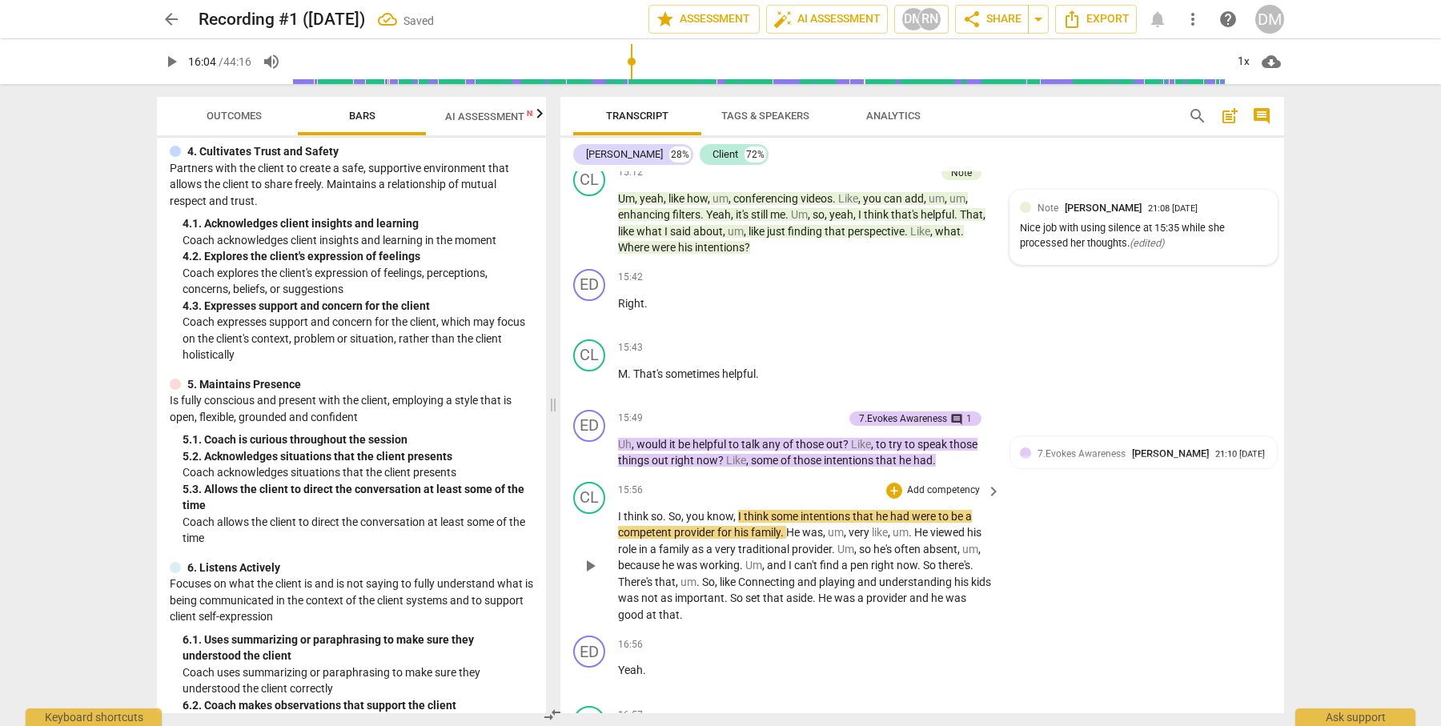
click at [584, 556] on span "play_arrow" at bounding box center [589, 565] width 19 height 19
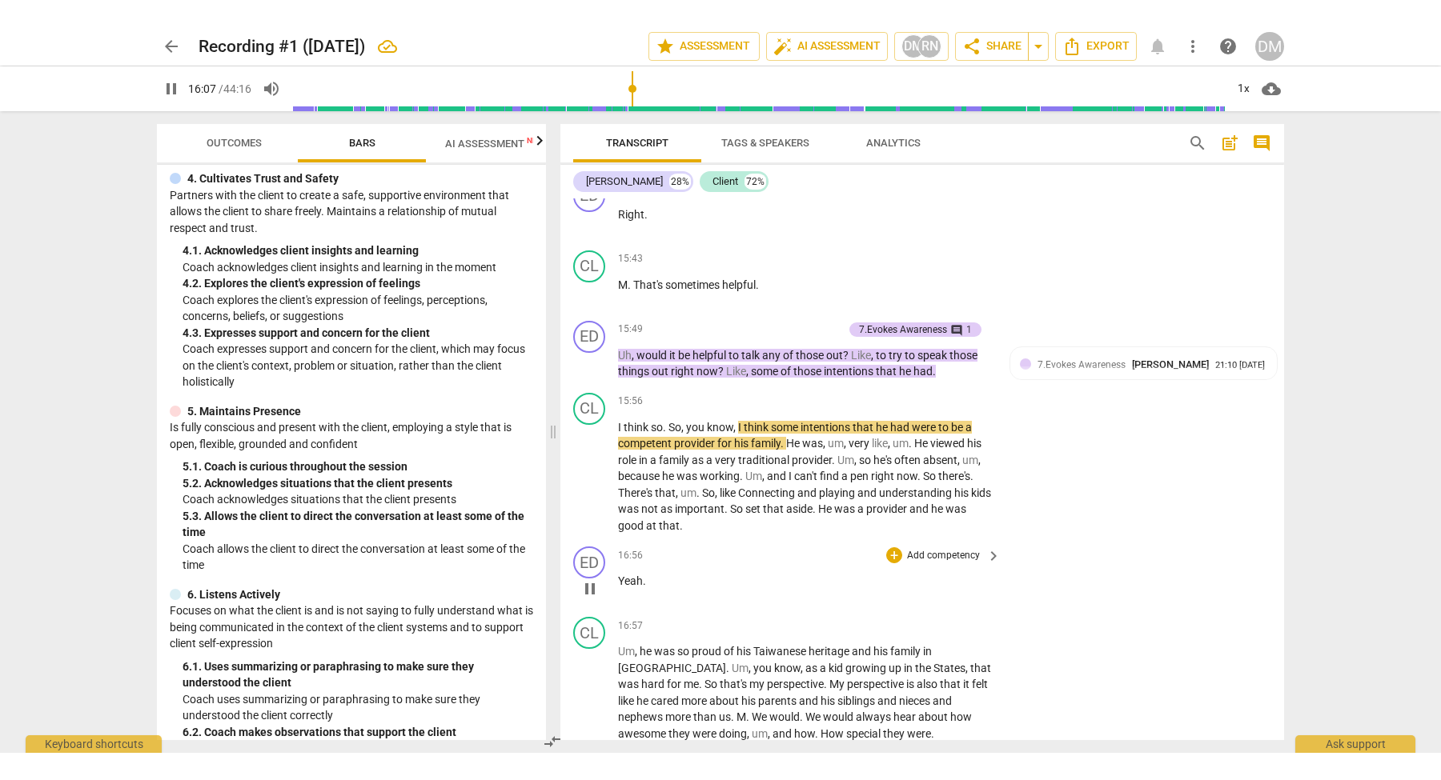
scroll to position [5042, 0]
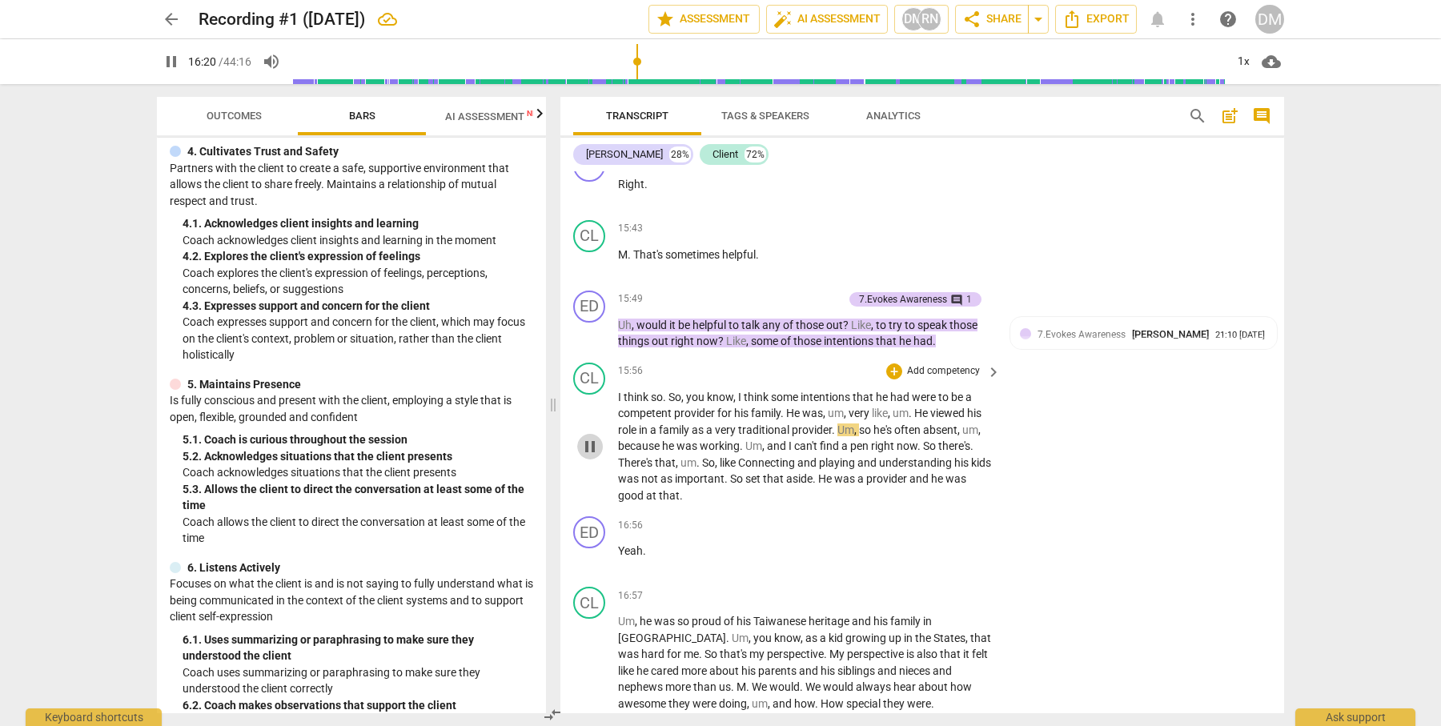
click at [589, 437] on span "pause" at bounding box center [589, 446] width 19 height 19
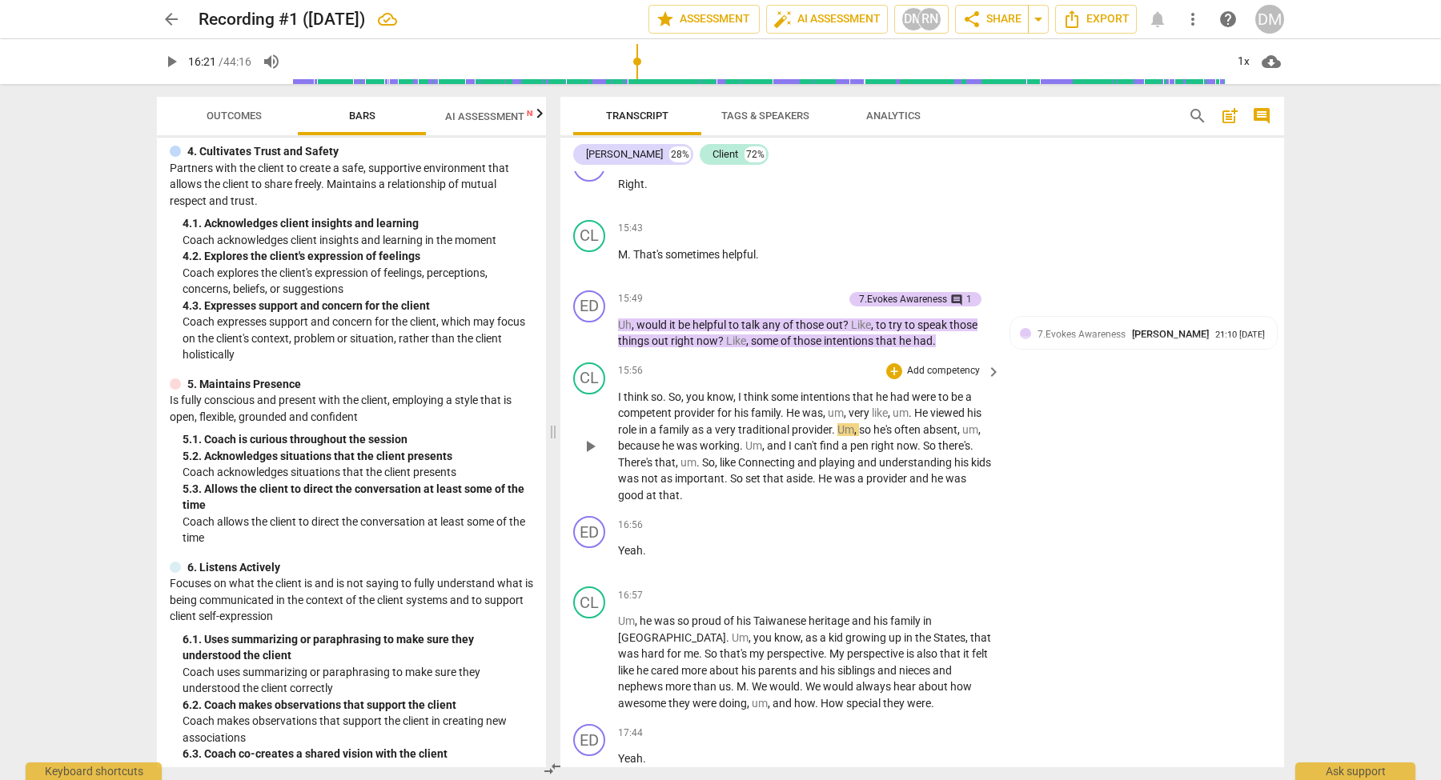
click at [588, 437] on span "play_arrow" at bounding box center [589, 446] width 19 height 19
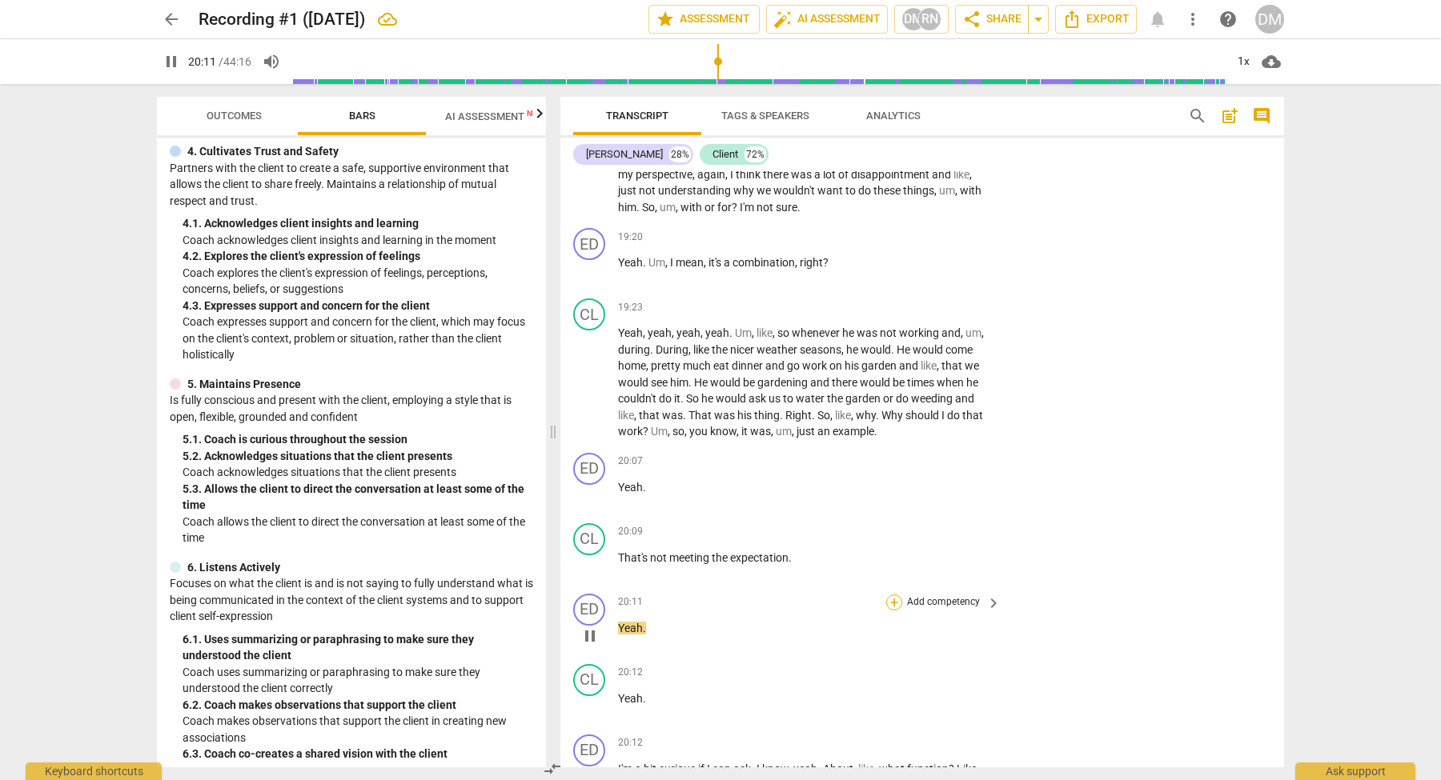
scroll to position [5815, 0]
click at [591, 483] on span "pause" at bounding box center [589, 492] width 19 height 19
click at [994, 450] on span "keyboard_arrow_right" at bounding box center [993, 459] width 19 height 19
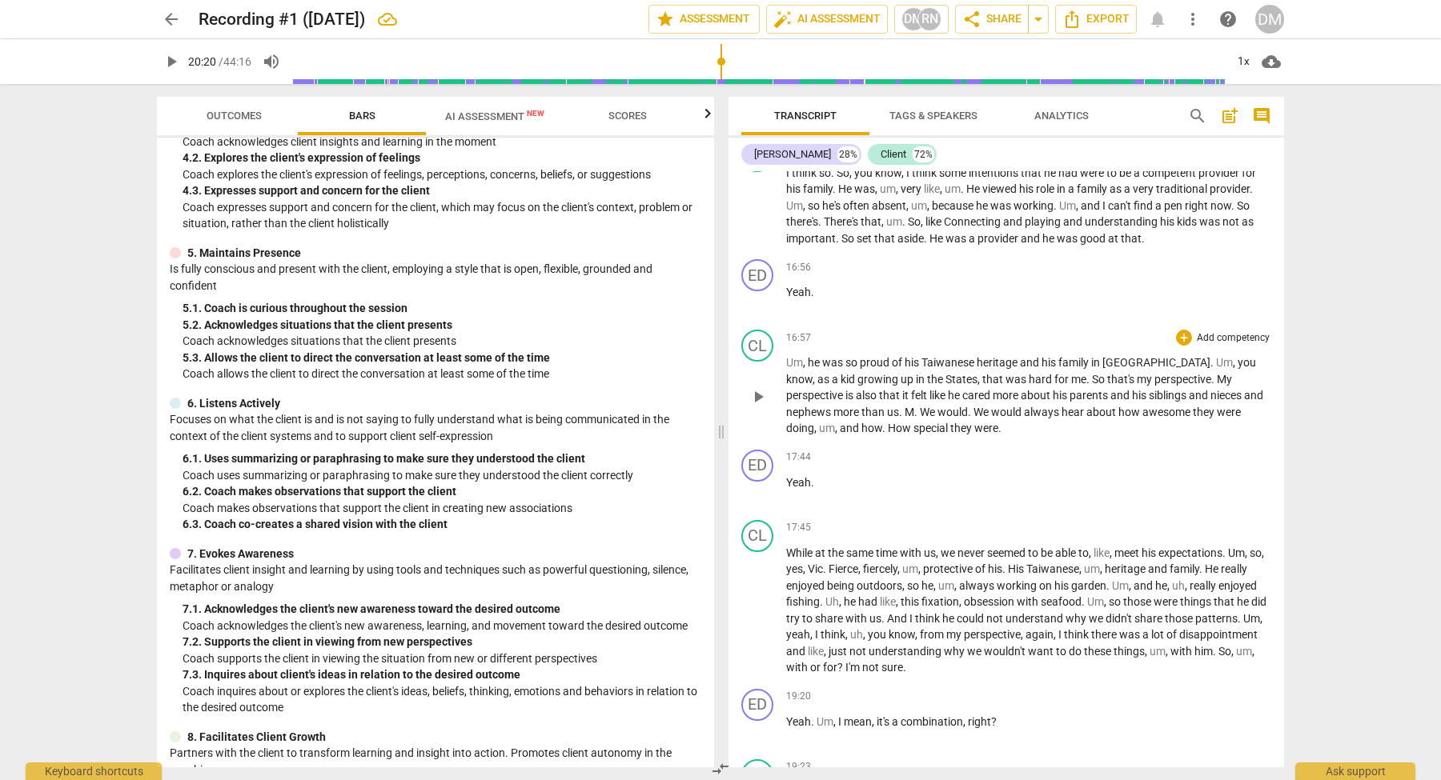
scroll to position [4869, 0]
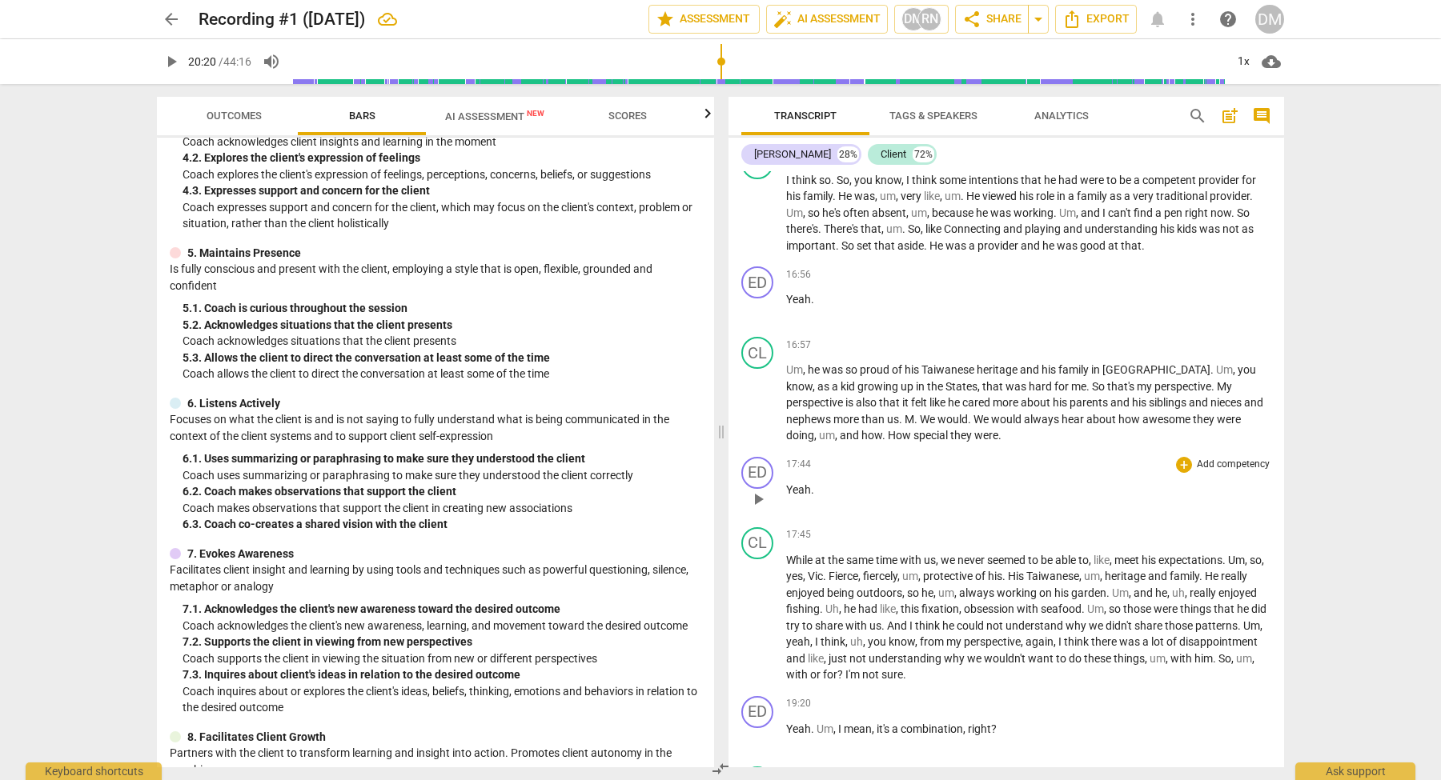
click at [1258, 458] on p "Add competency" at bounding box center [1233, 465] width 76 height 14
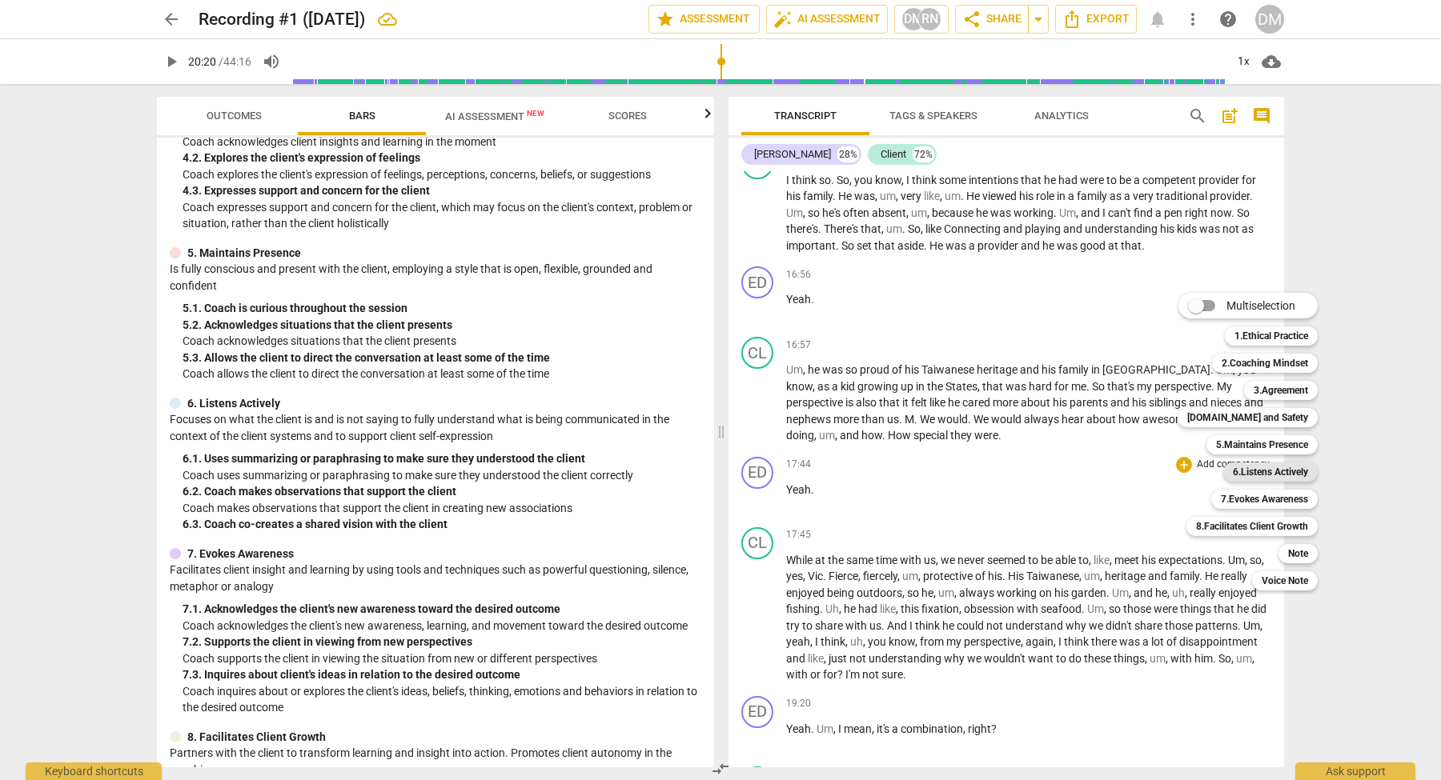
click at [1282, 475] on b "6.Listens Actively" at bounding box center [1270, 472] width 75 height 19
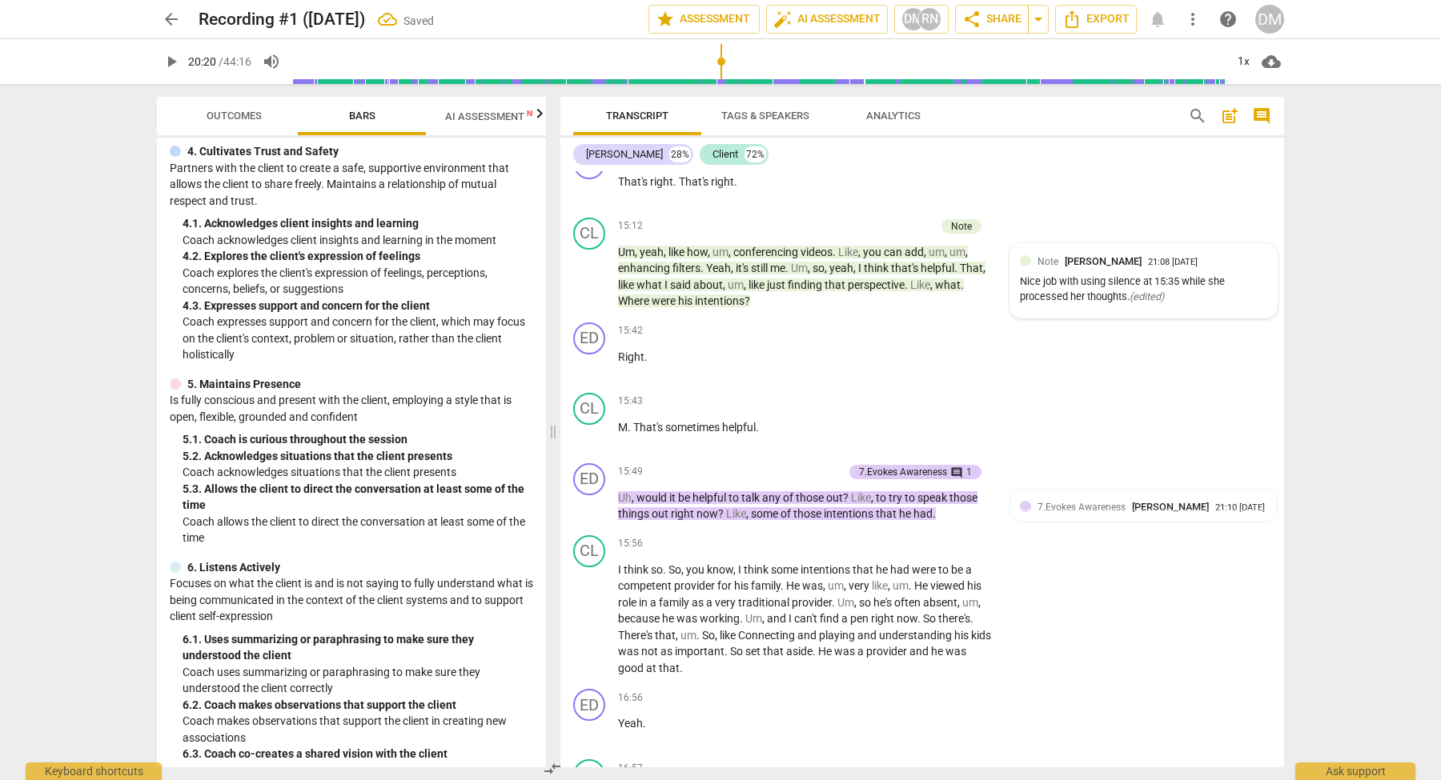
scroll to position [5526, 0]
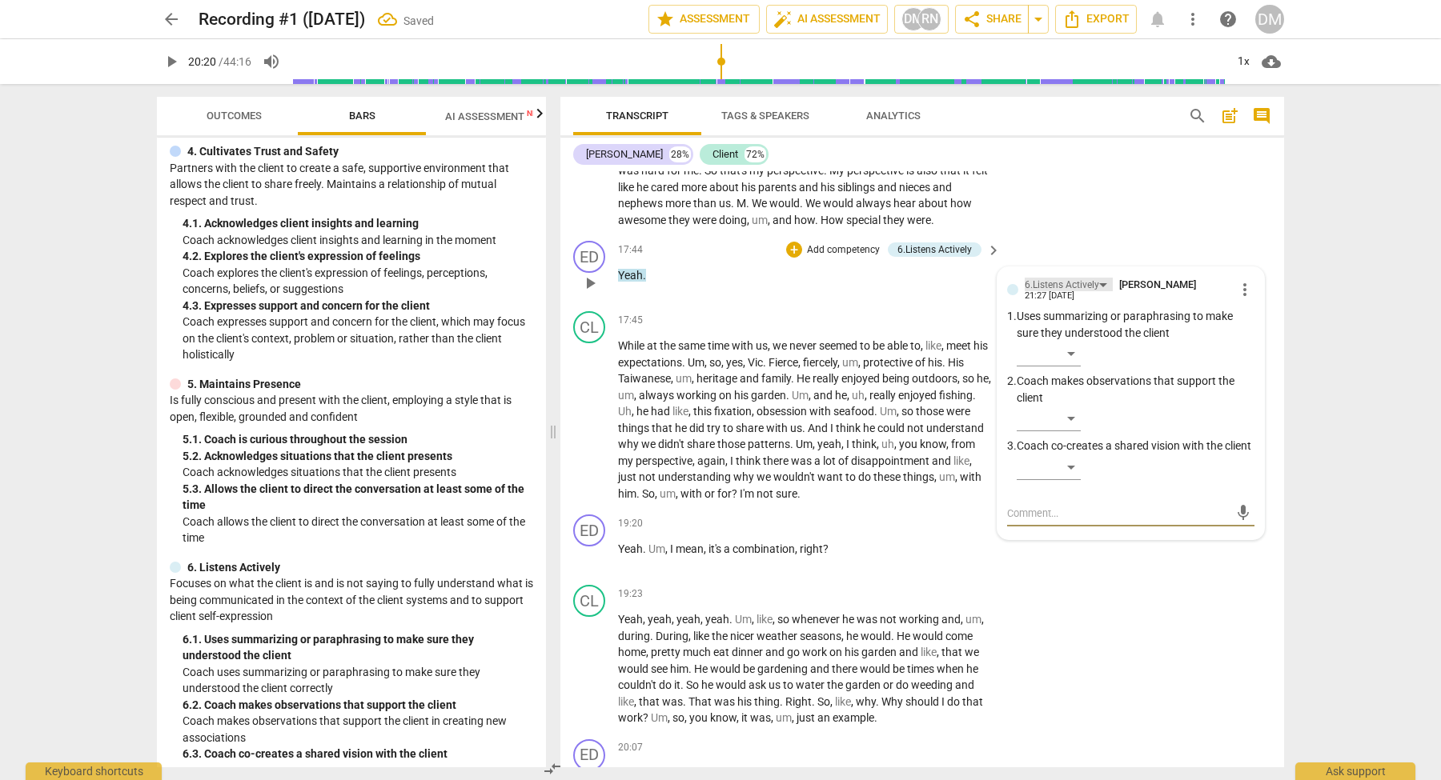
click at [1096, 278] on div "6.Listens Actively" at bounding box center [1062, 285] width 74 height 15
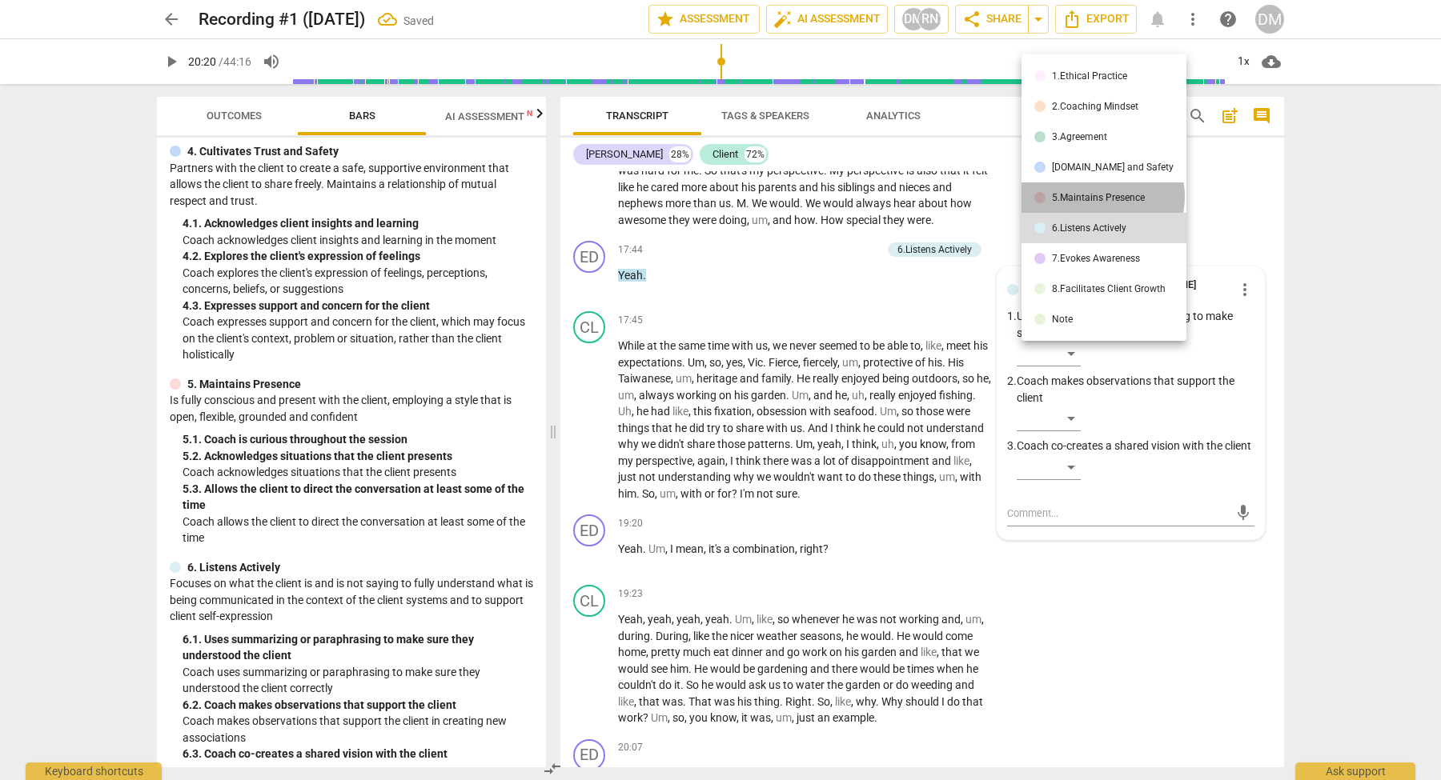
click at [1101, 196] on div "5.Maintains Presence" at bounding box center [1098, 198] width 93 height 10
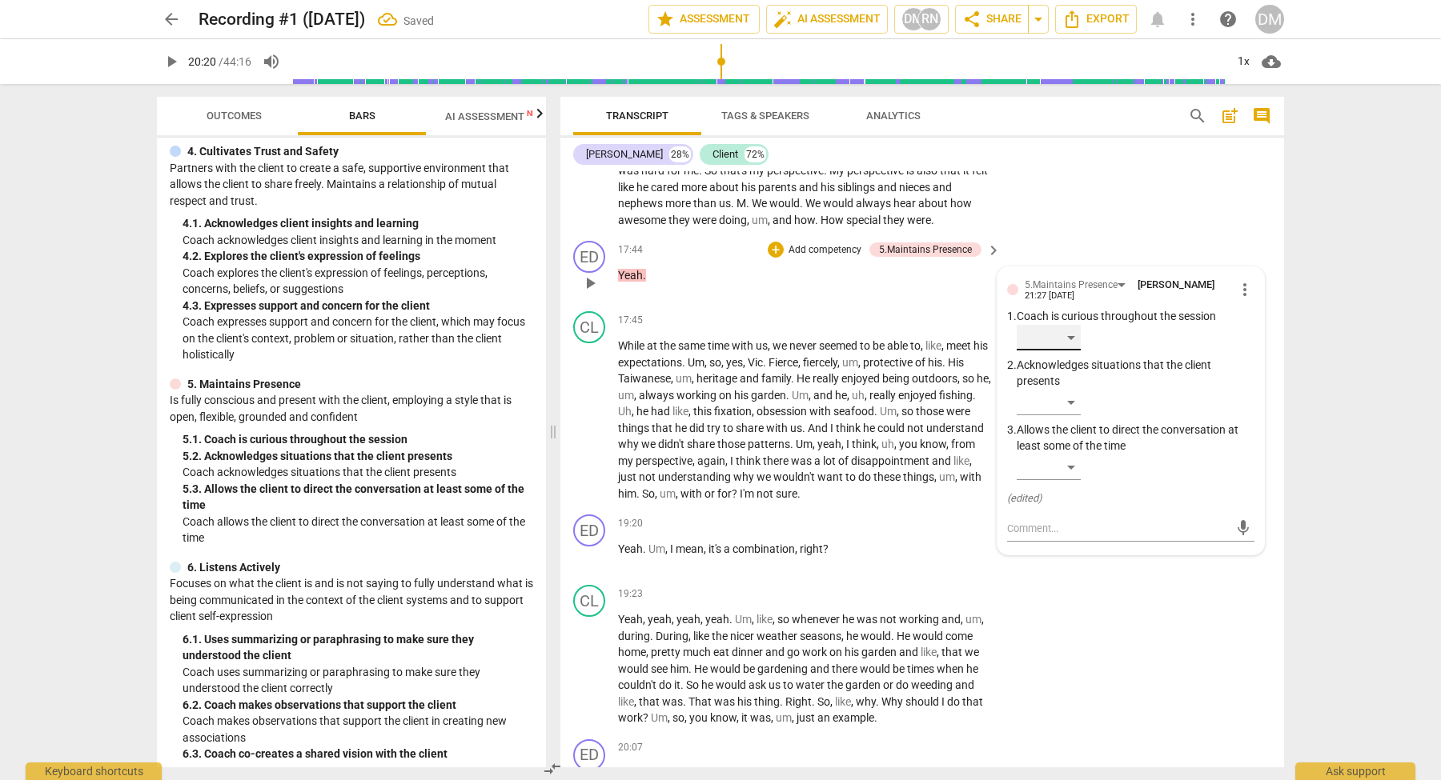
click at [1074, 325] on div "​" at bounding box center [1049, 338] width 64 height 26
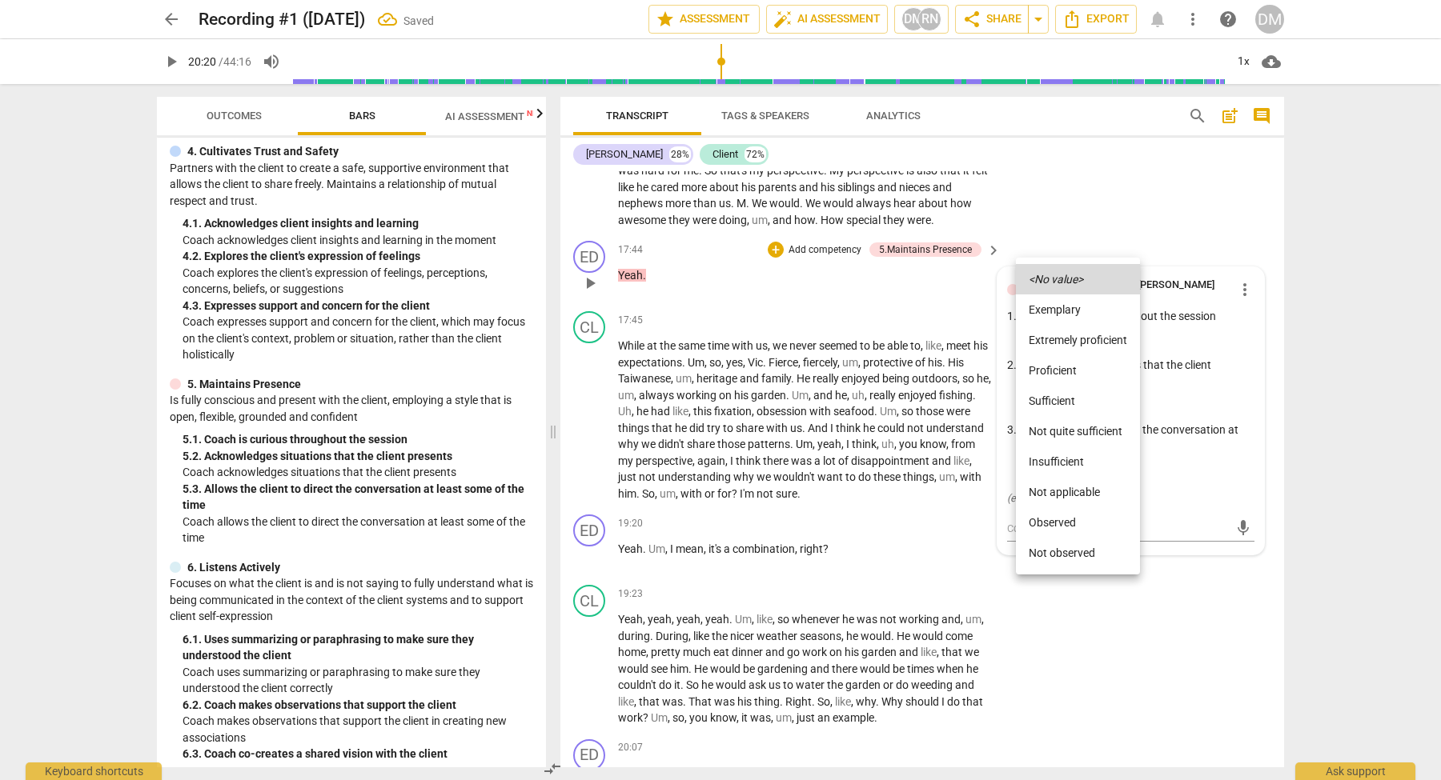
click at [1074, 281] on icon "<No value>" at bounding box center [1056, 279] width 54 height 11
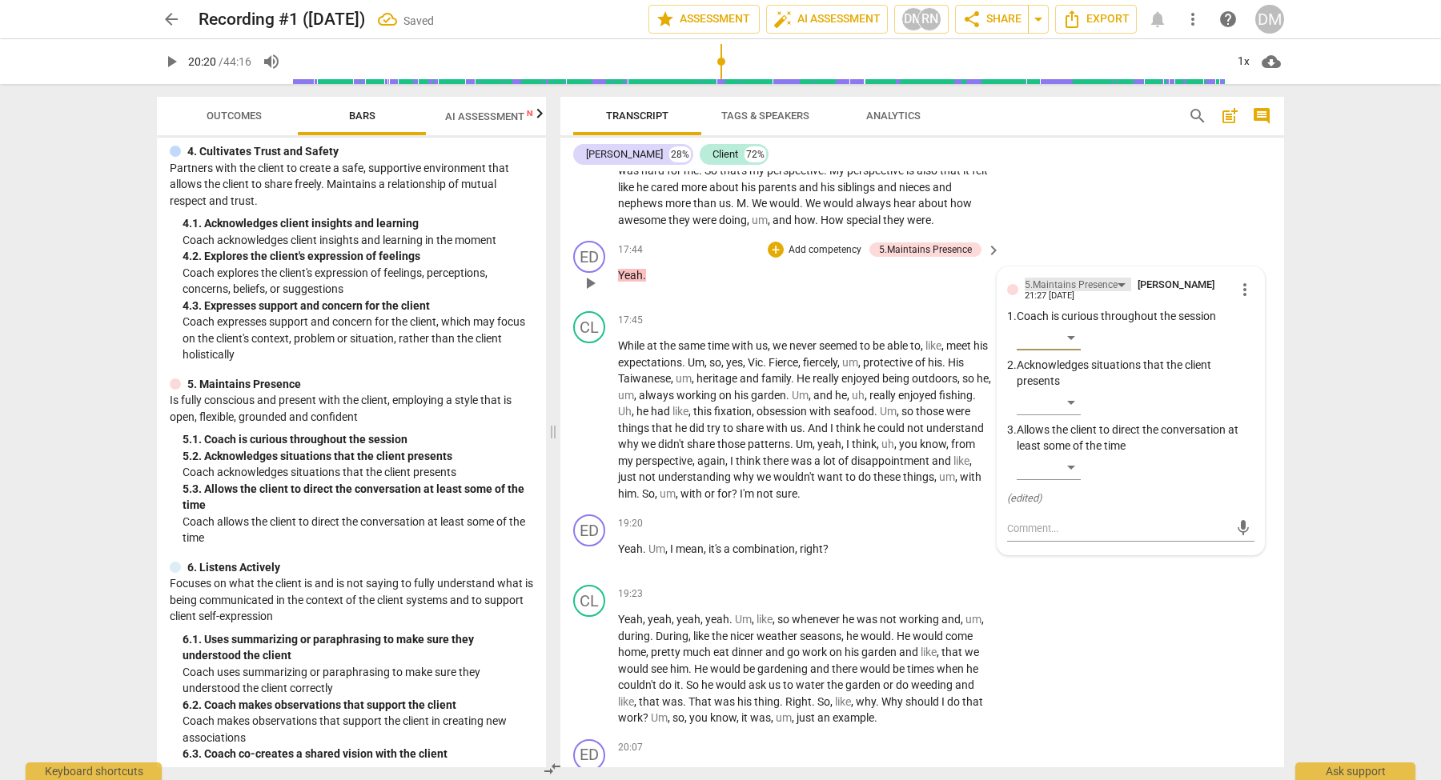
click at [1113, 278] on div "5.Maintains Presence" at bounding box center [1071, 285] width 93 height 15
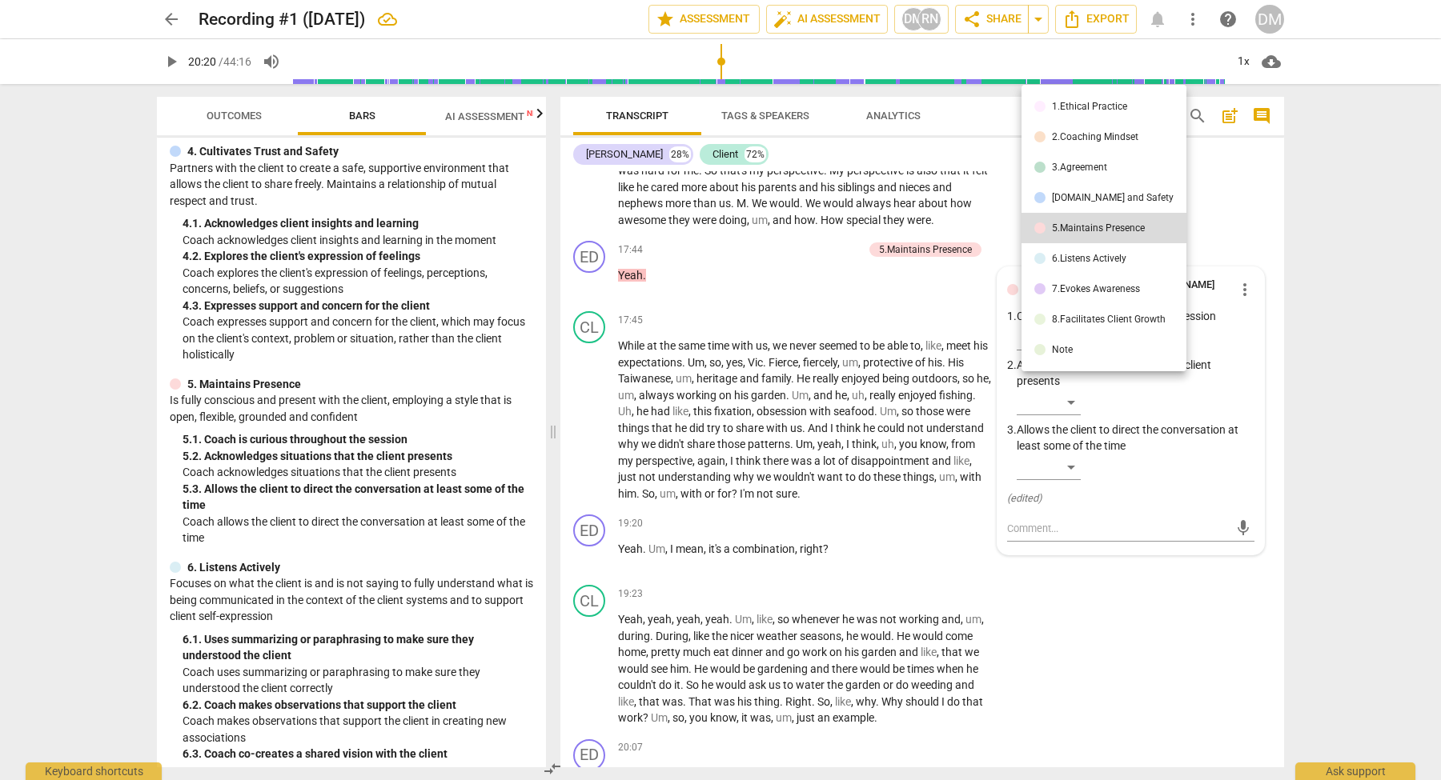
drag, startPoint x: 544, startPoint y: 443, endPoint x: 544, endPoint y: 507, distance: 64.0
click at [544, 507] on div at bounding box center [720, 390] width 1441 height 780
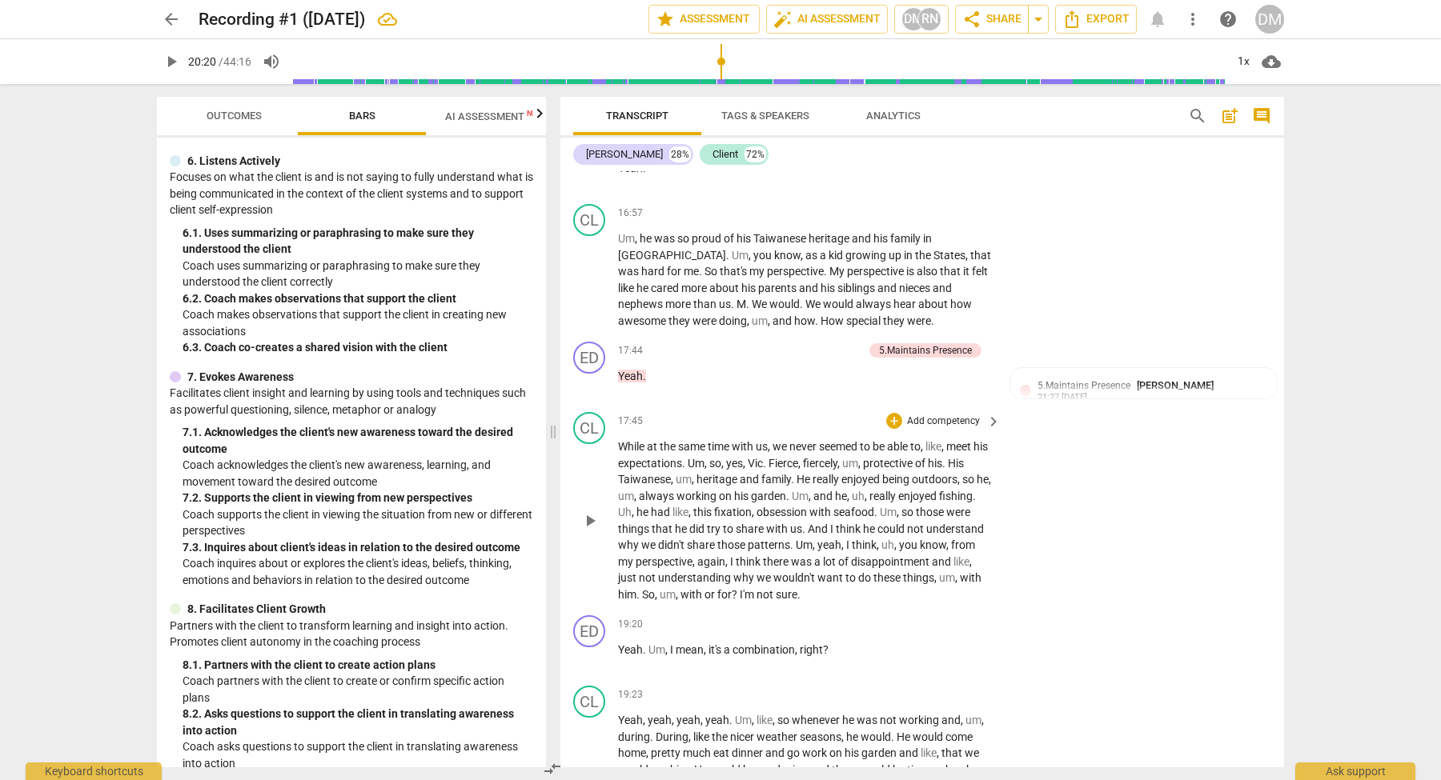
scroll to position [5422, 0]
click at [1169, 383] on span "[PERSON_NAME]" at bounding box center [1175, 389] width 77 height 12
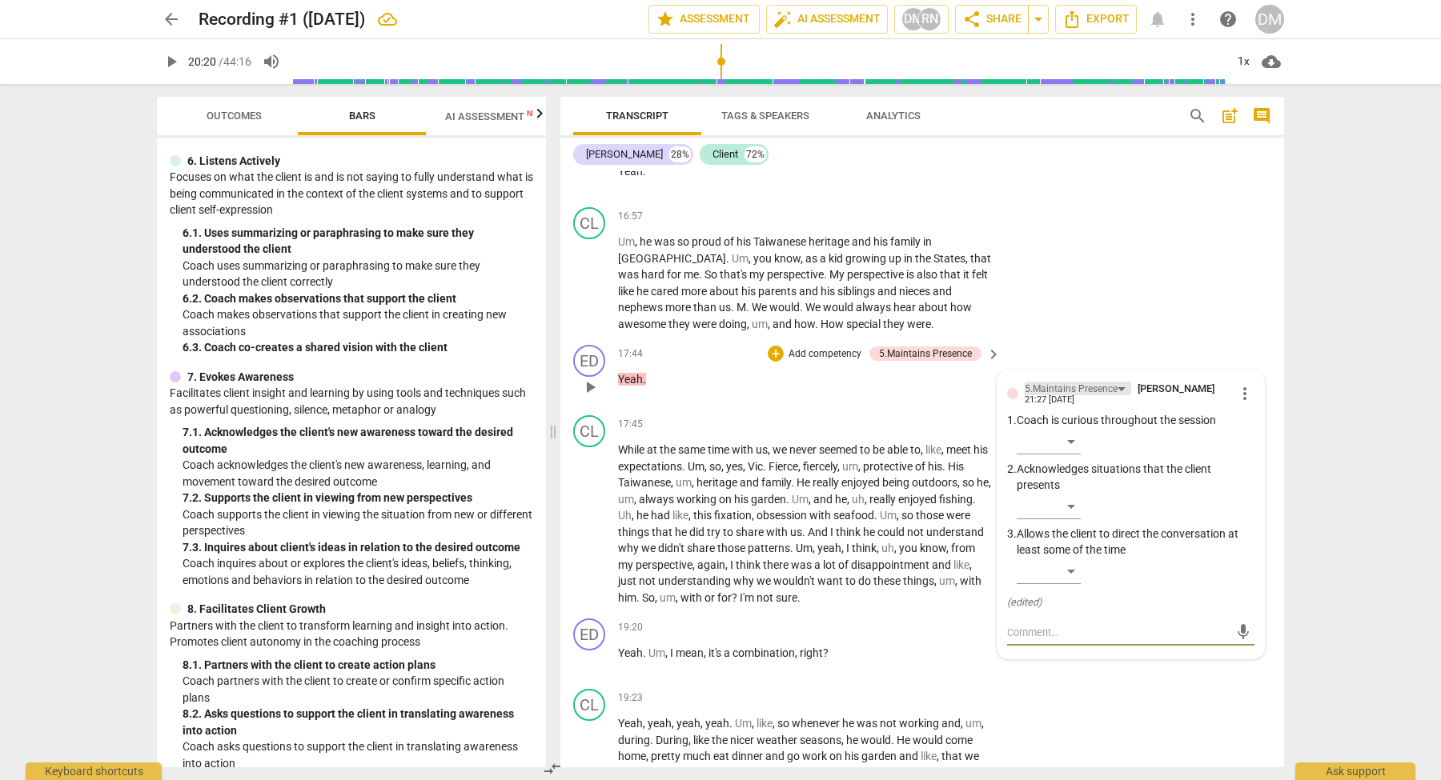
click at [1117, 382] on div "5.Maintains Presence" at bounding box center [1078, 389] width 106 height 14
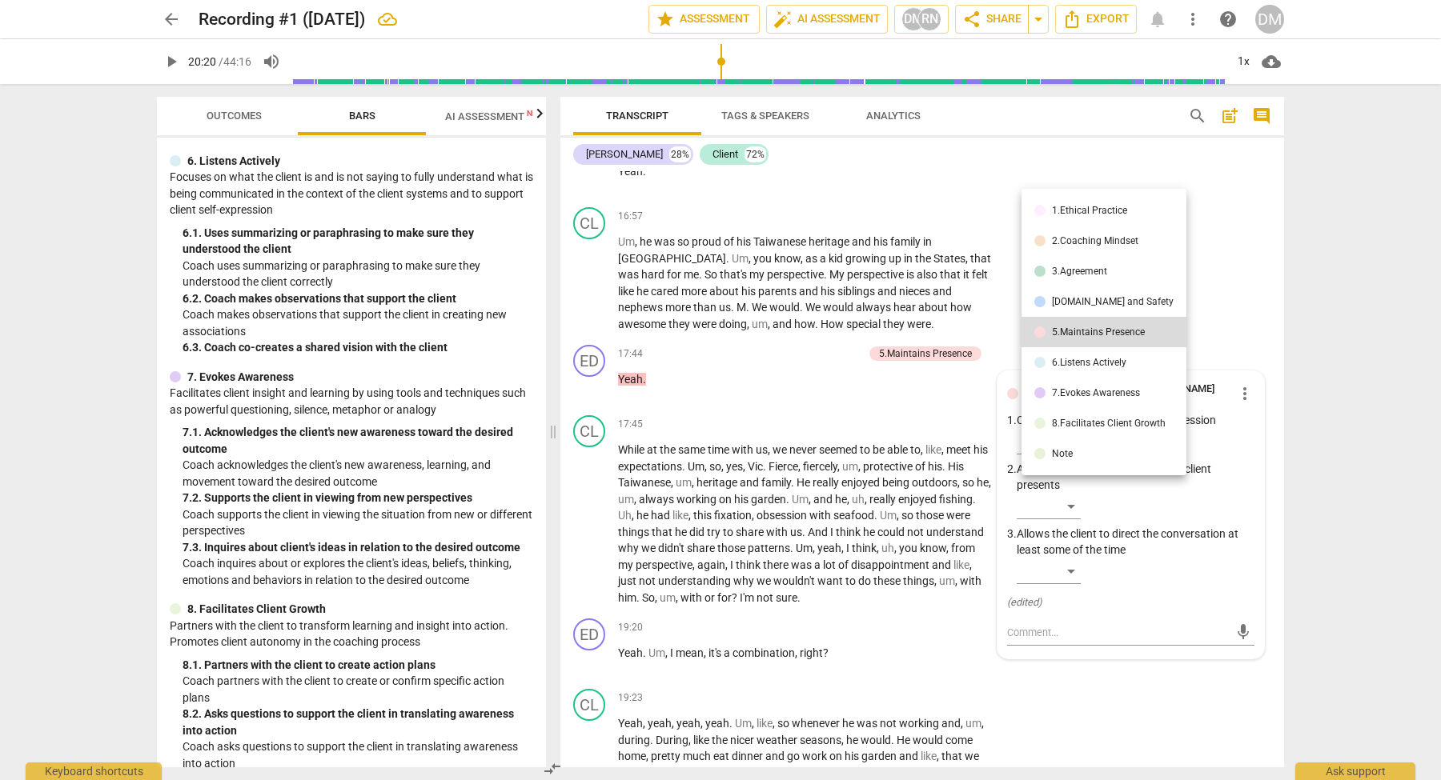
click at [1086, 454] on li "Note" at bounding box center [1103, 454] width 165 height 30
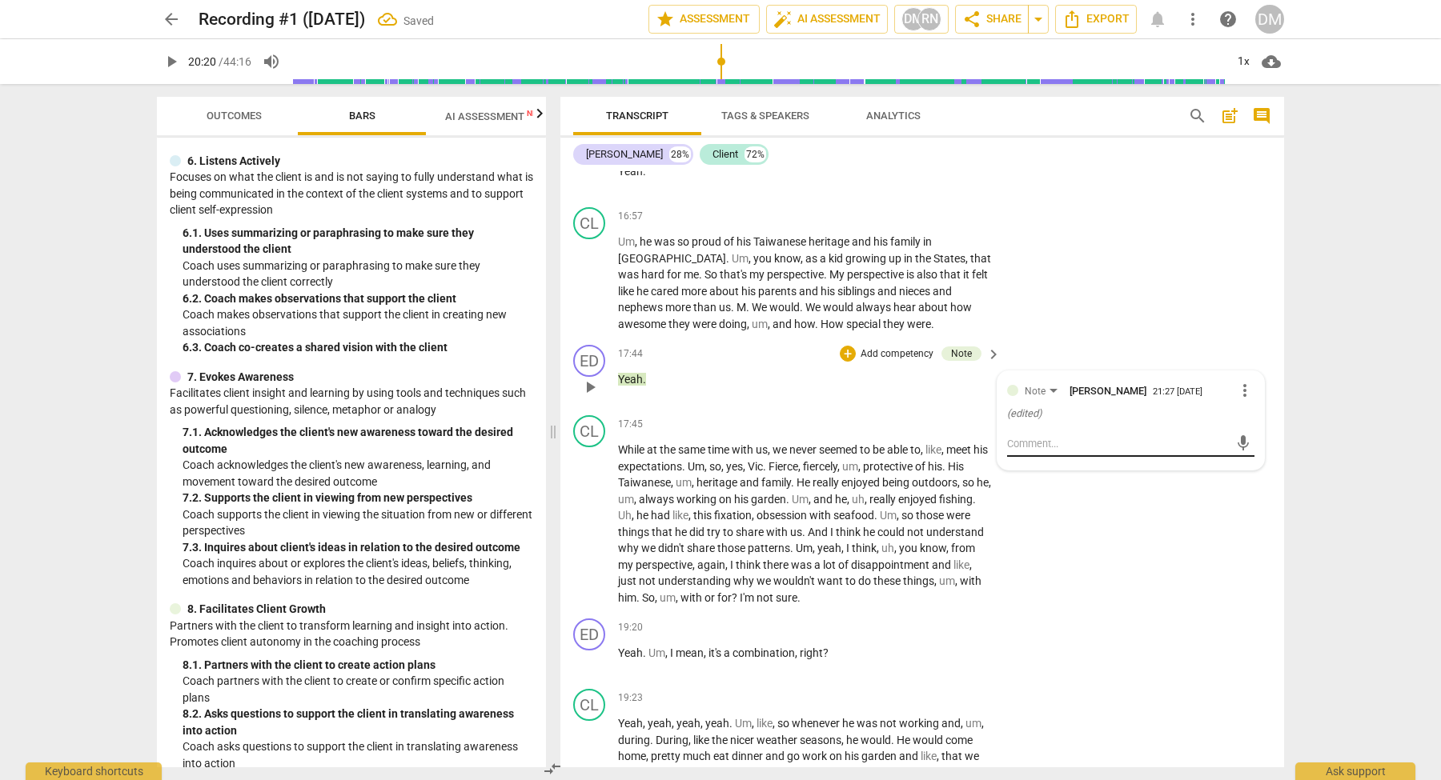
click at [1052, 436] on textarea at bounding box center [1118, 443] width 222 height 15
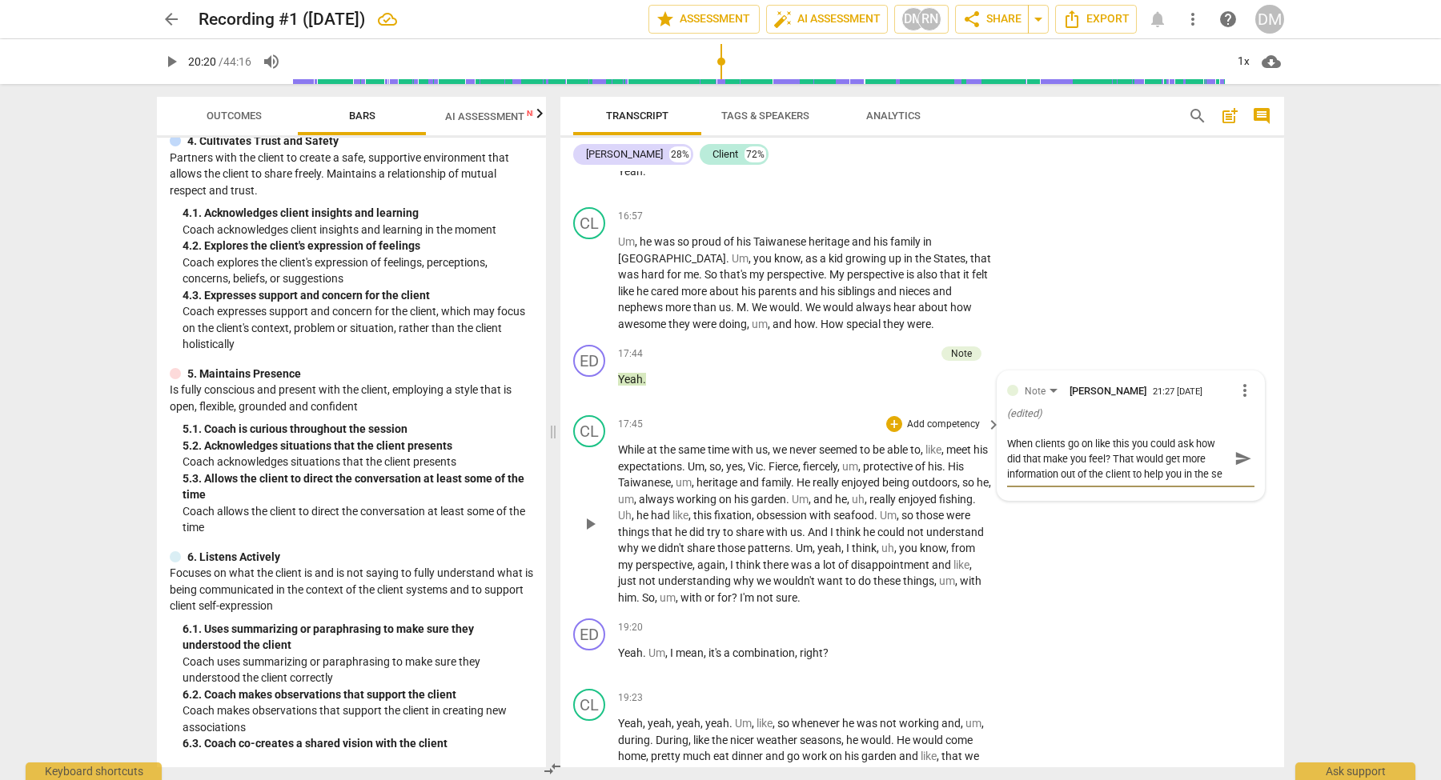
scroll to position [14, 0]
click at [1242, 458] on span "send" at bounding box center [1243, 467] width 18 height 18
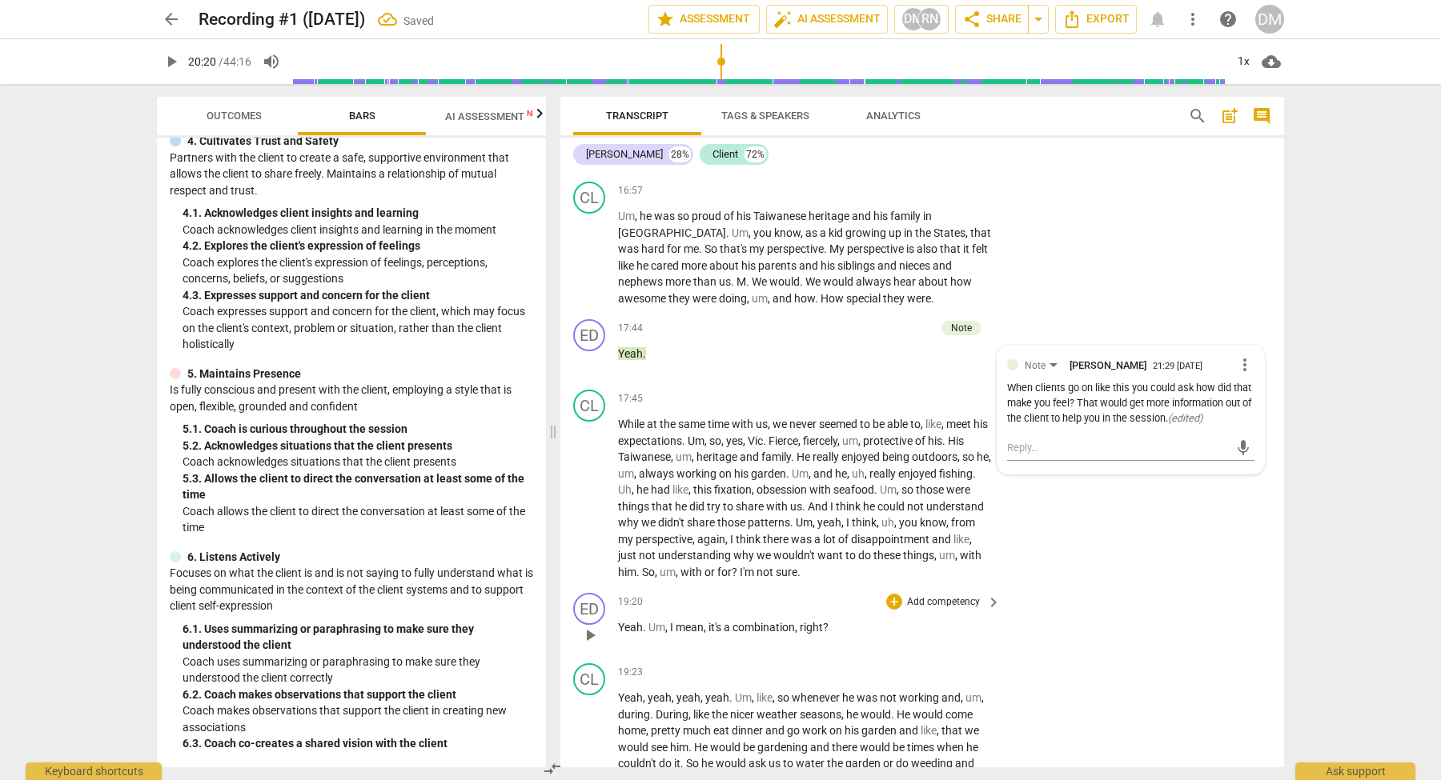
scroll to position [5450, 0]
click at [590, 486] on span "play_arrow" at bounding box center [589, 495] width 19 height 19
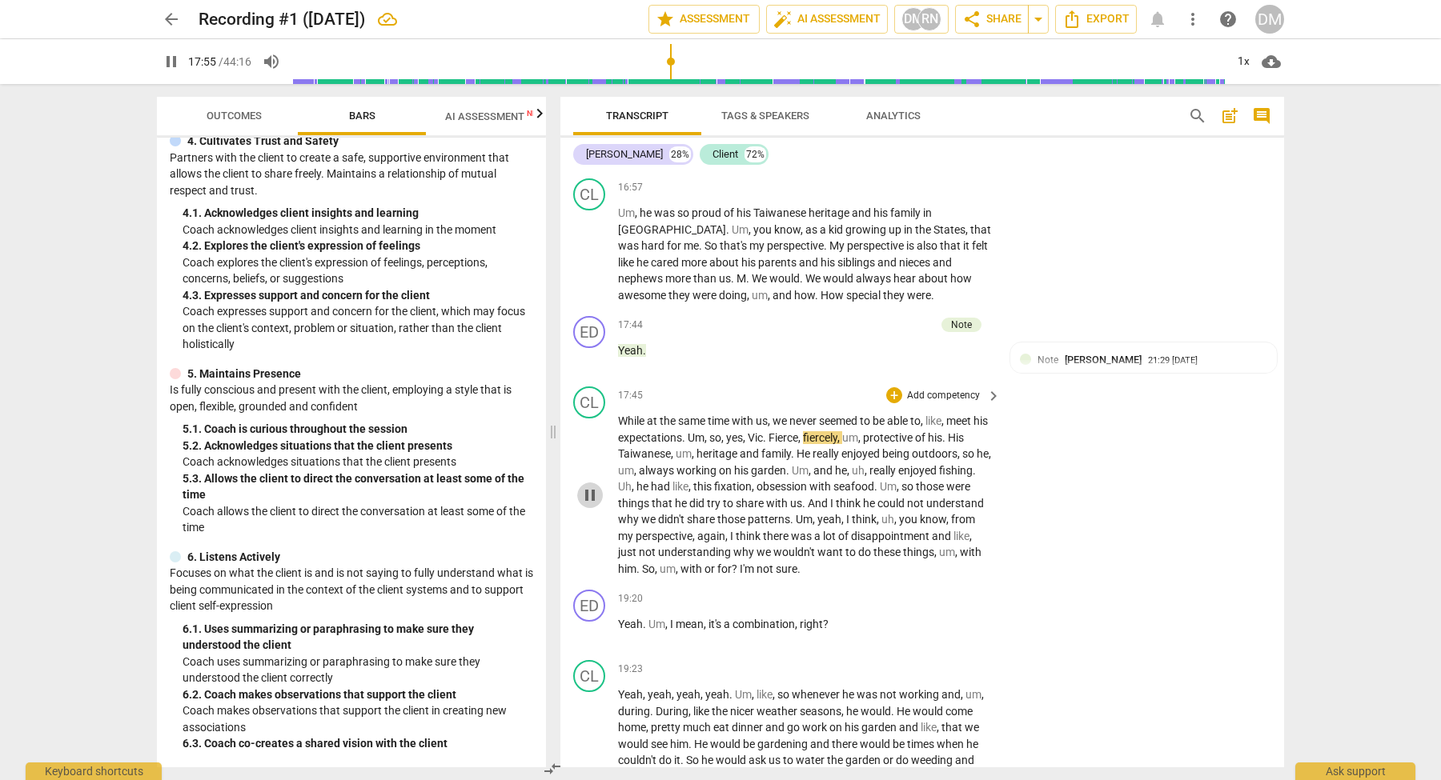
click at [591, 486] on span "pause" at bounding box center [589, 495] width 19 height 19
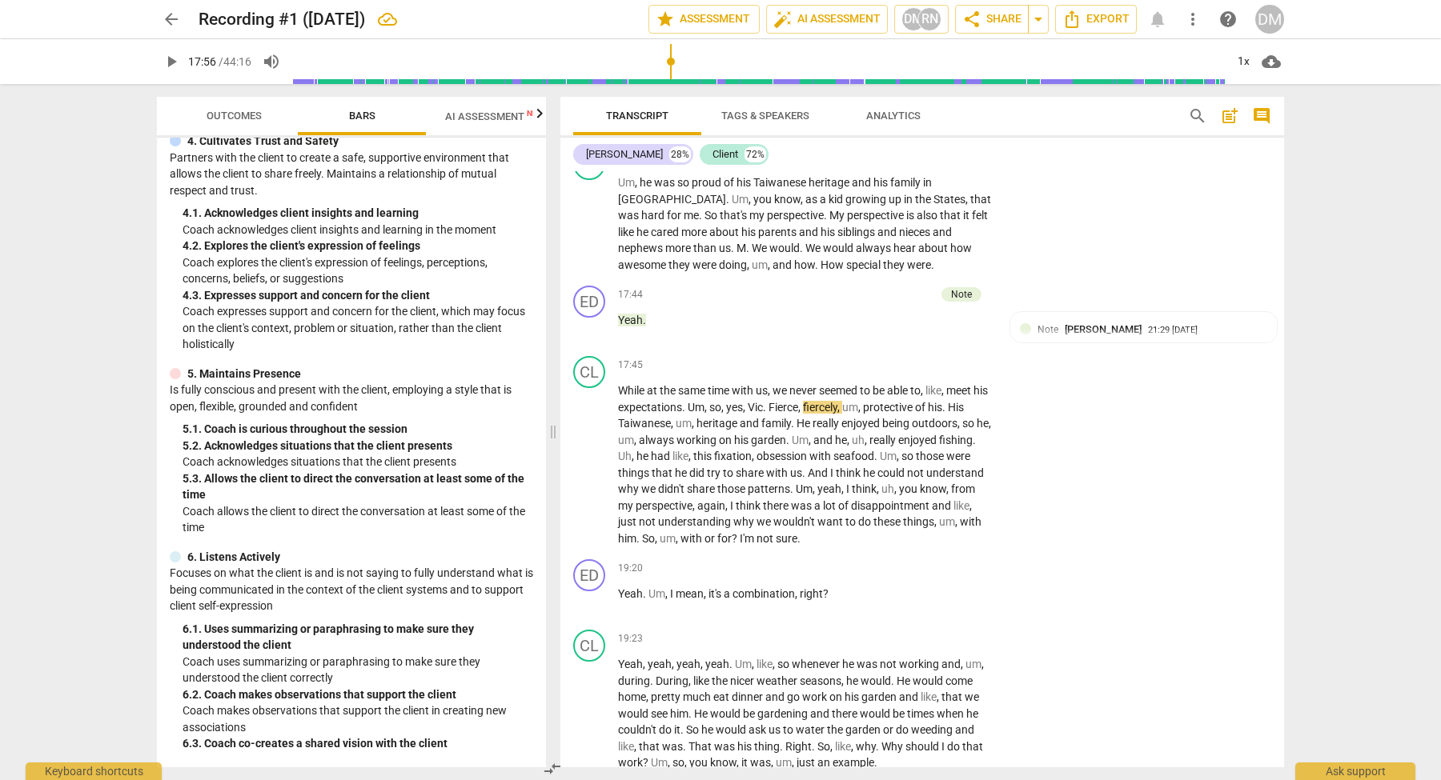
scroll to position [5629, 0]
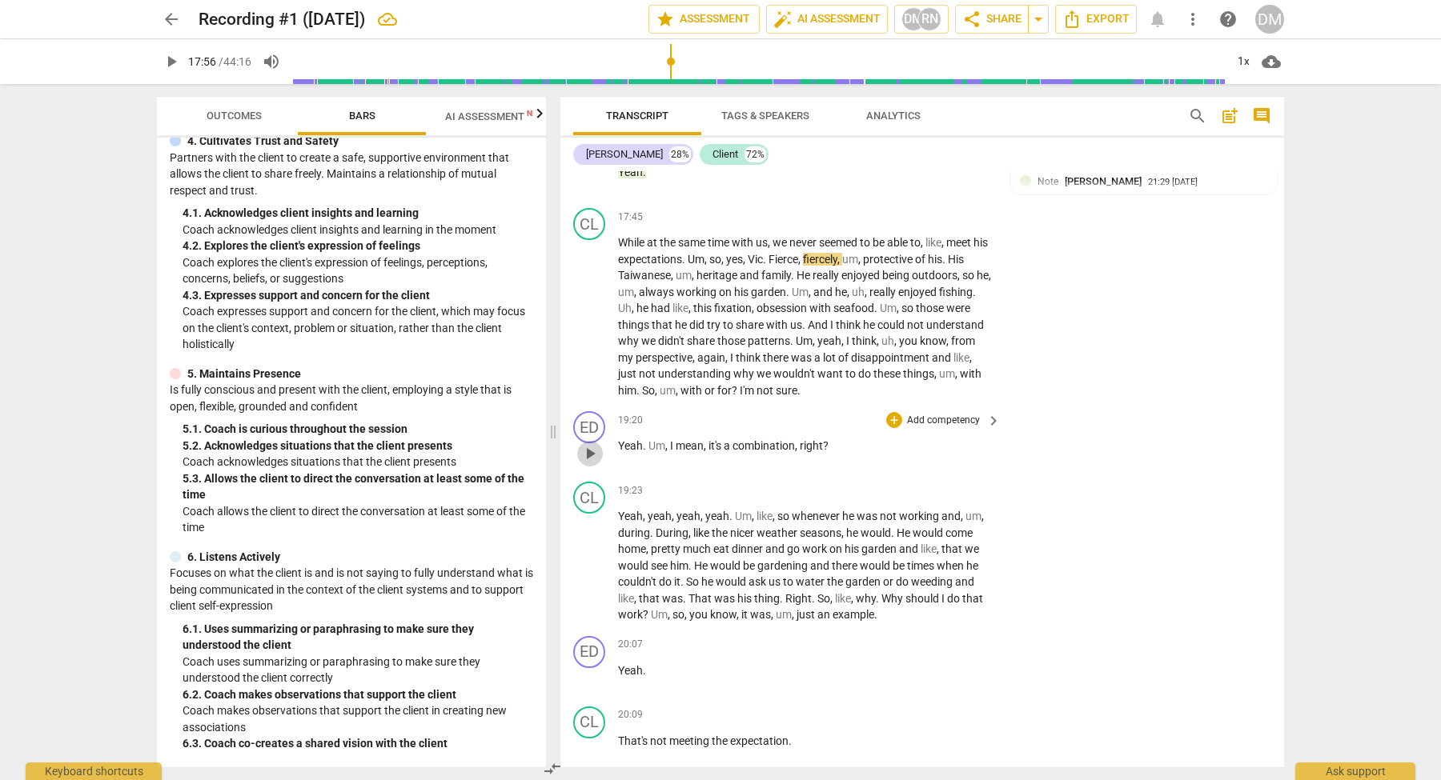
click at [591, 444] on span "play_arrow" at bounding box center [589, 453] width 19 height 19
click at [913, 414] on p "Add competency" at bounding box center [943, 421] width 76 height 14
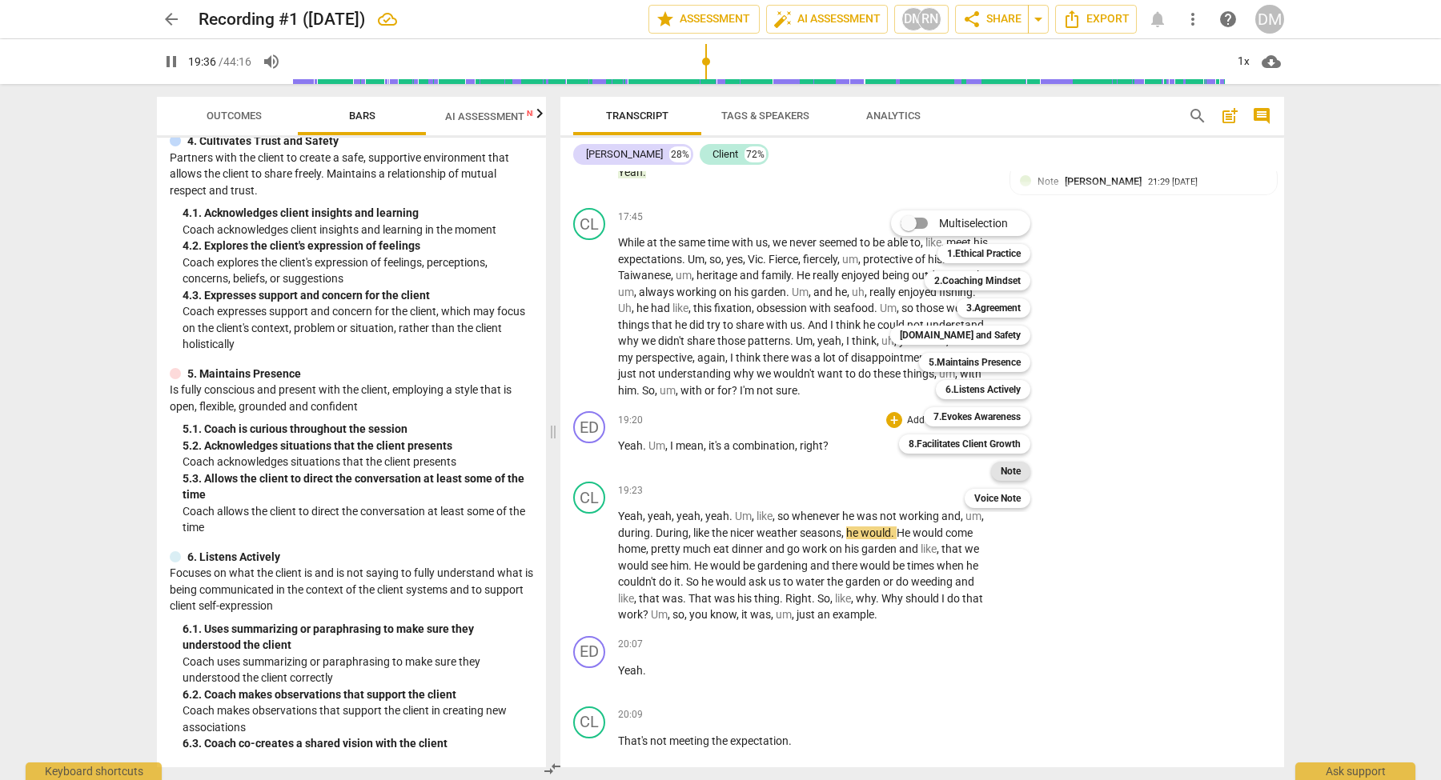
click at [1020, 472] on b "Note" at bounding box center [1011, 471] width 20 height 19
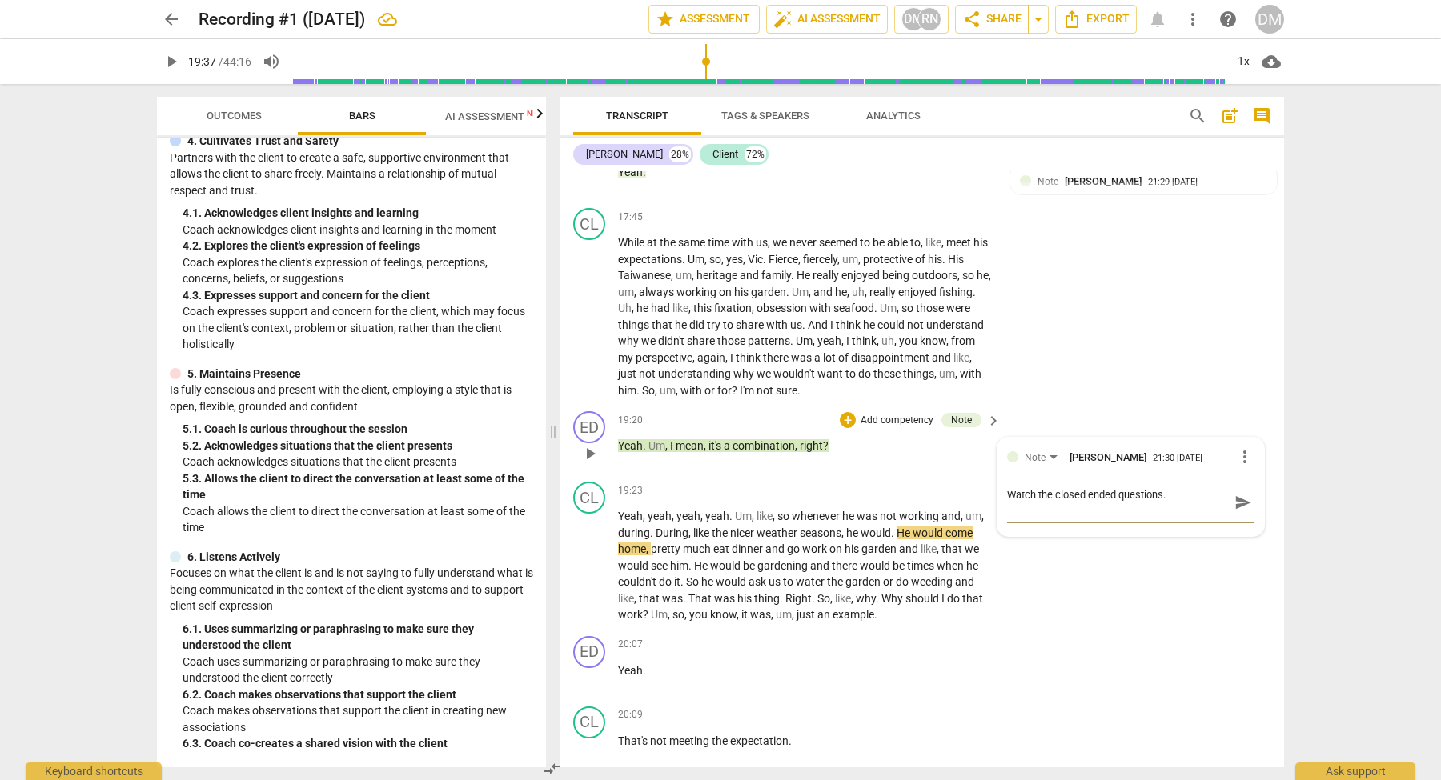
click at [1234, 494] on span "send" at bounding box center [1243, 503] width 18 height 18
click at [585, 556] on span "play_arrow" at bounding box center [589, 565] width 19 height 19
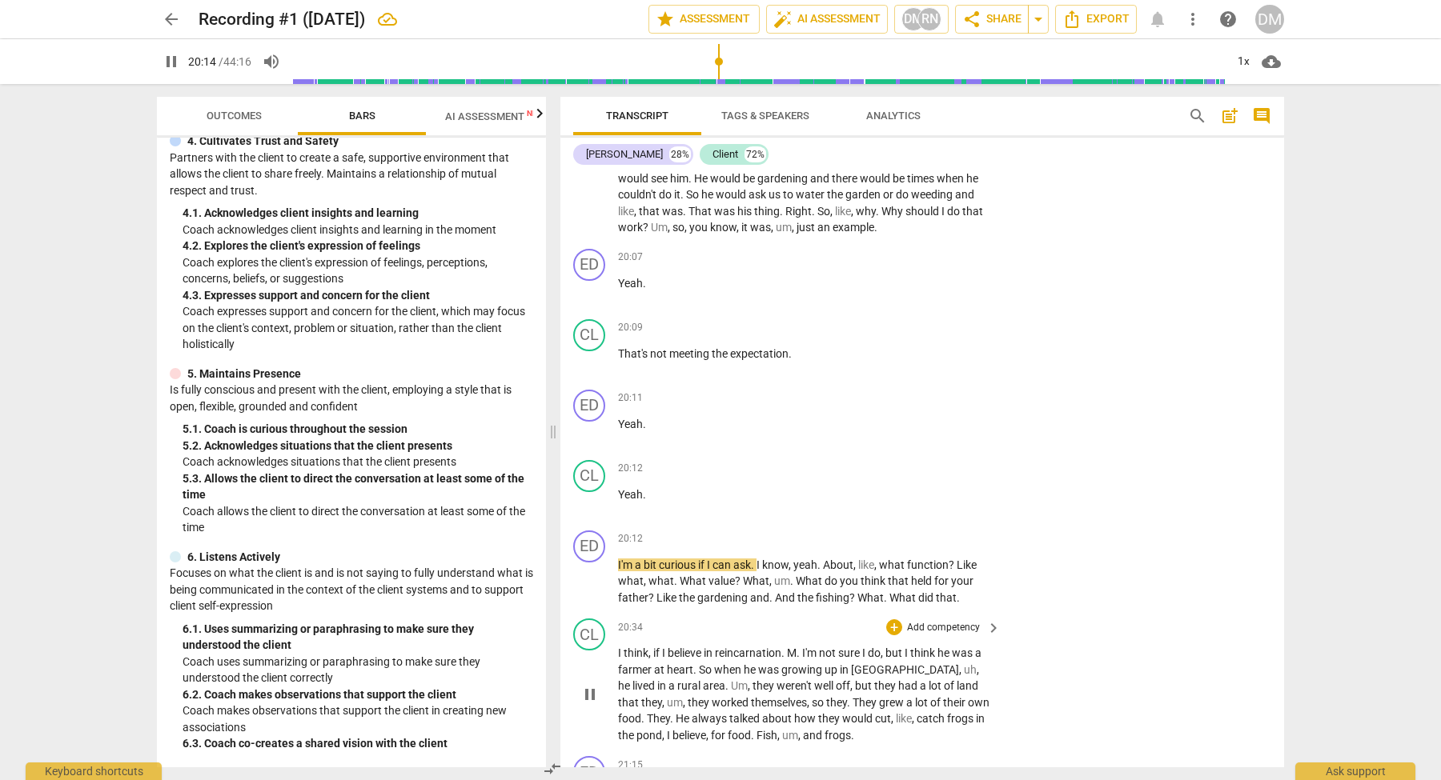
scroll to position [6020, 0]
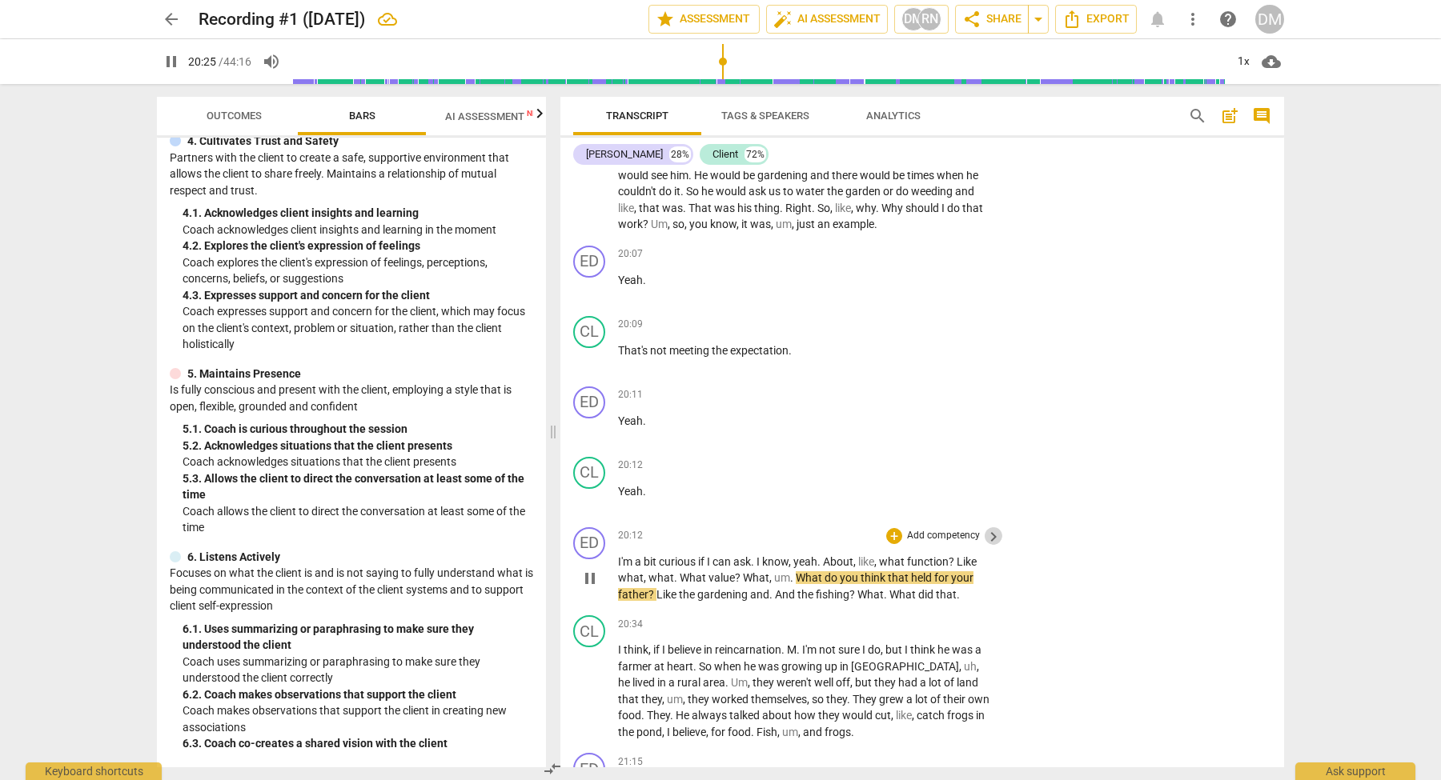
click at [991, 528] on span "keyboard_arrow_right" at bounding box center [993, 537] width 19 height 19
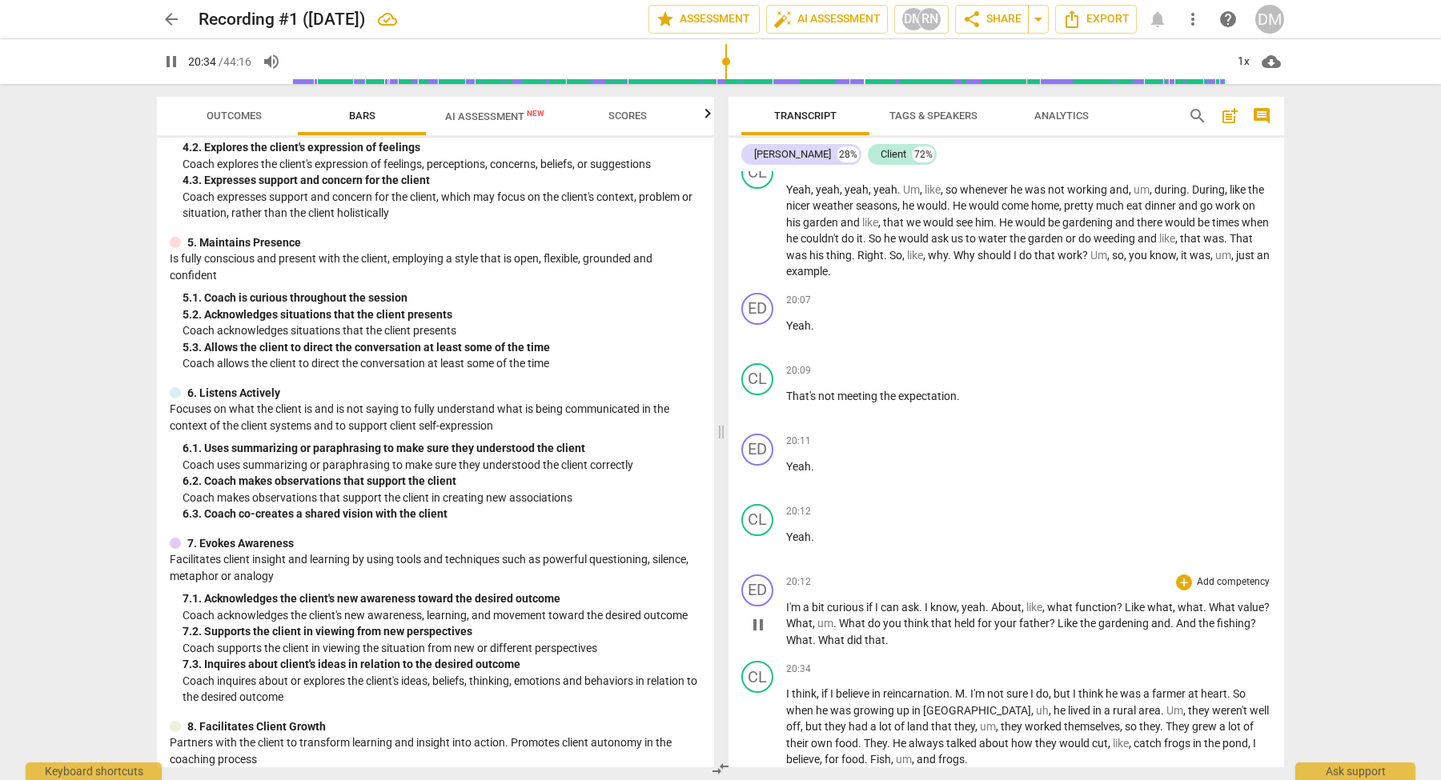
scroll to position [5572, 0]
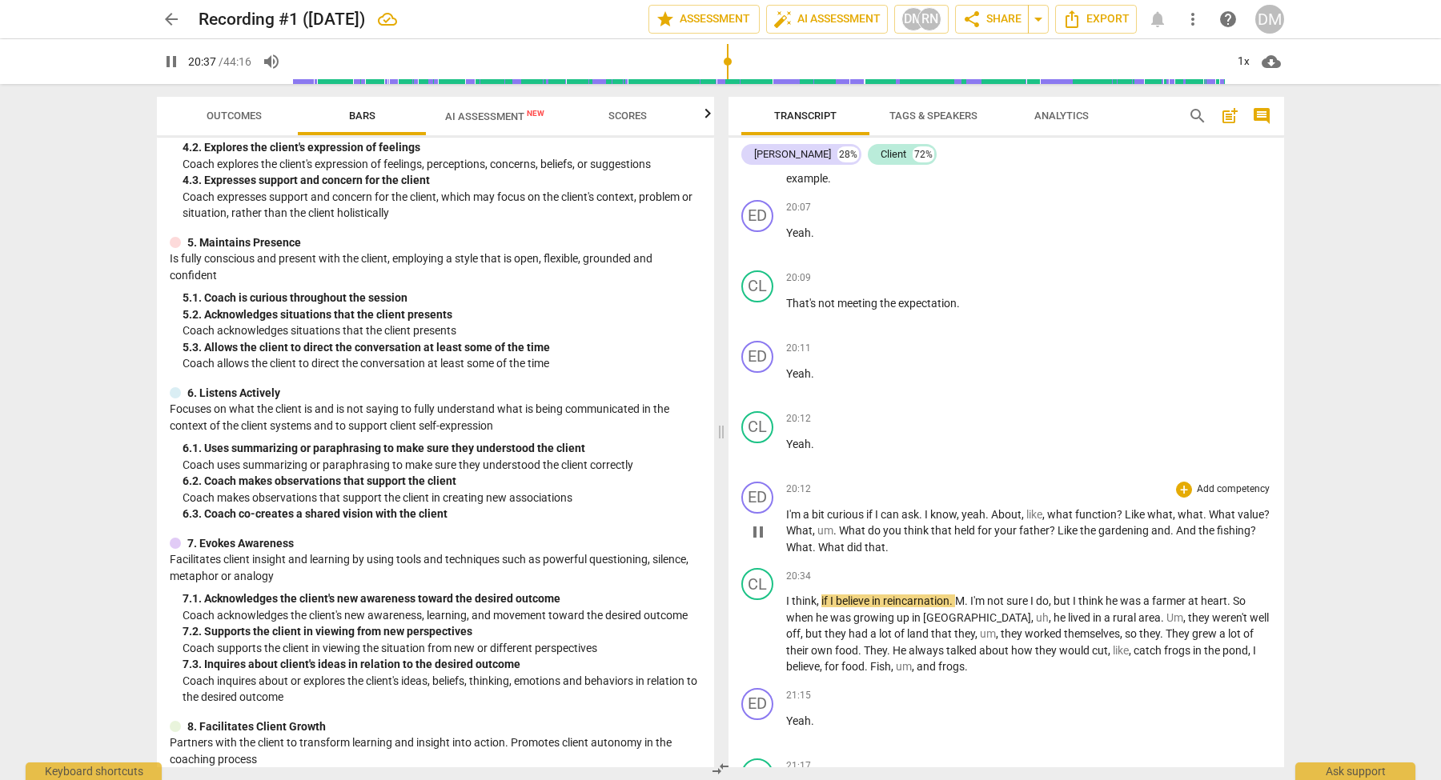
drag, startPoint x: 758, startPoint y: 505, endPoint x: 764, endPoint y: 499, distance: 8.5
click at [758, 523] on span "pause" at bounding box center [757, 532] width 19 height 19
click at [1260, 483] on p "Add competency" at bounding box center [1233, 490] width 76 height 14
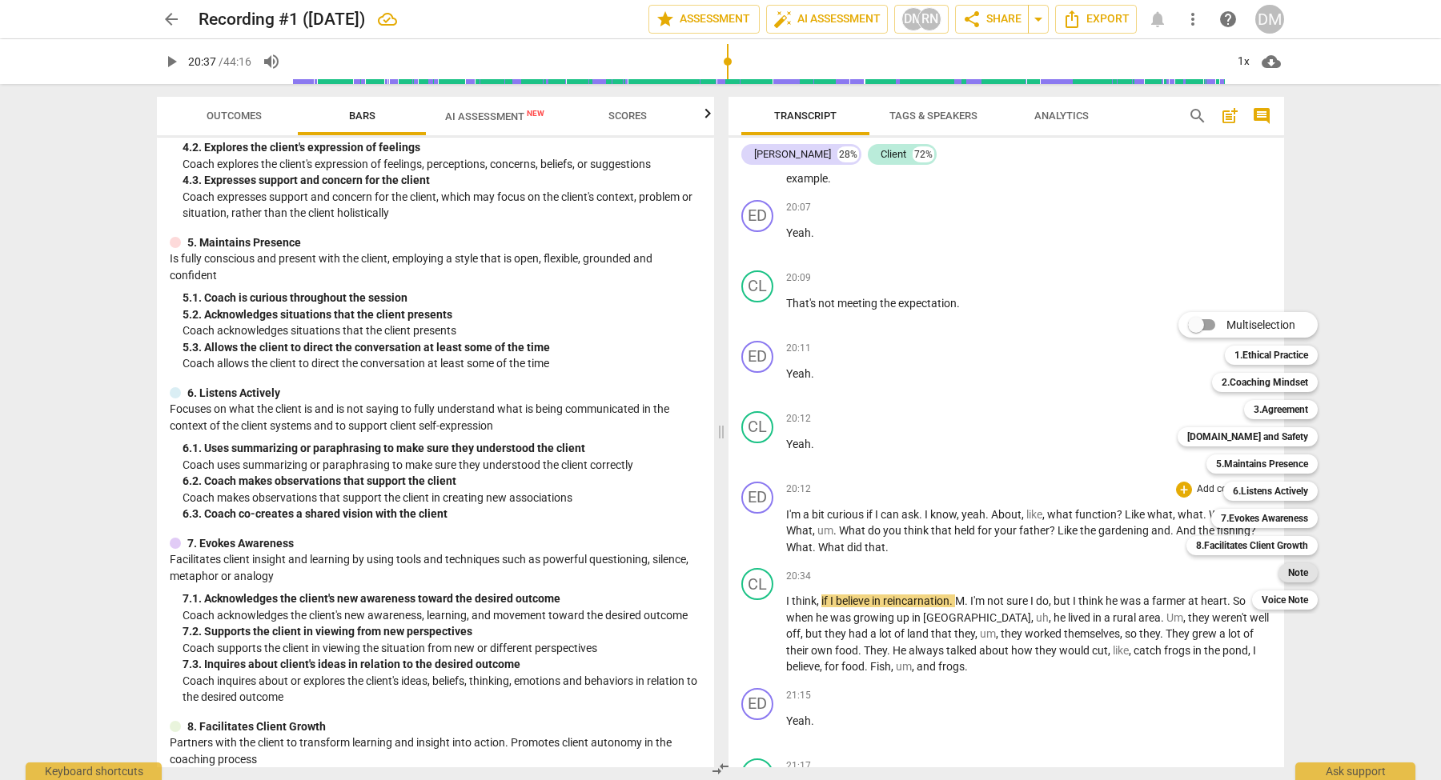
click at [1305, 572] on b "Note" at bounding box center [1298, 573] width 20 height 19
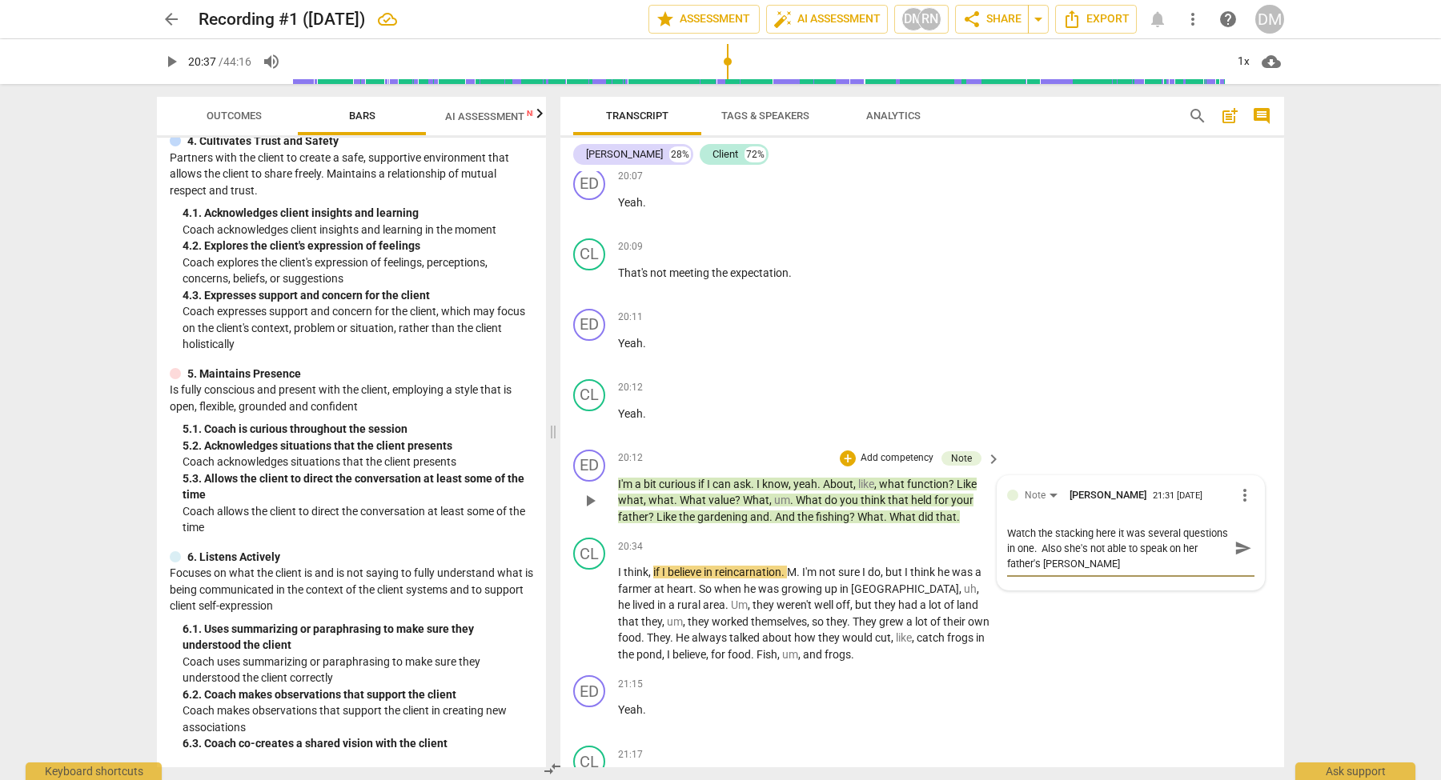
scroll to position [0, 0]
click at [1238, 540] on span "send" at bounding box center [1243, 549] width 18 height 18
click at [584, 491] on span "play_arrow" at bounding box center [589, 500] width 19 height 19
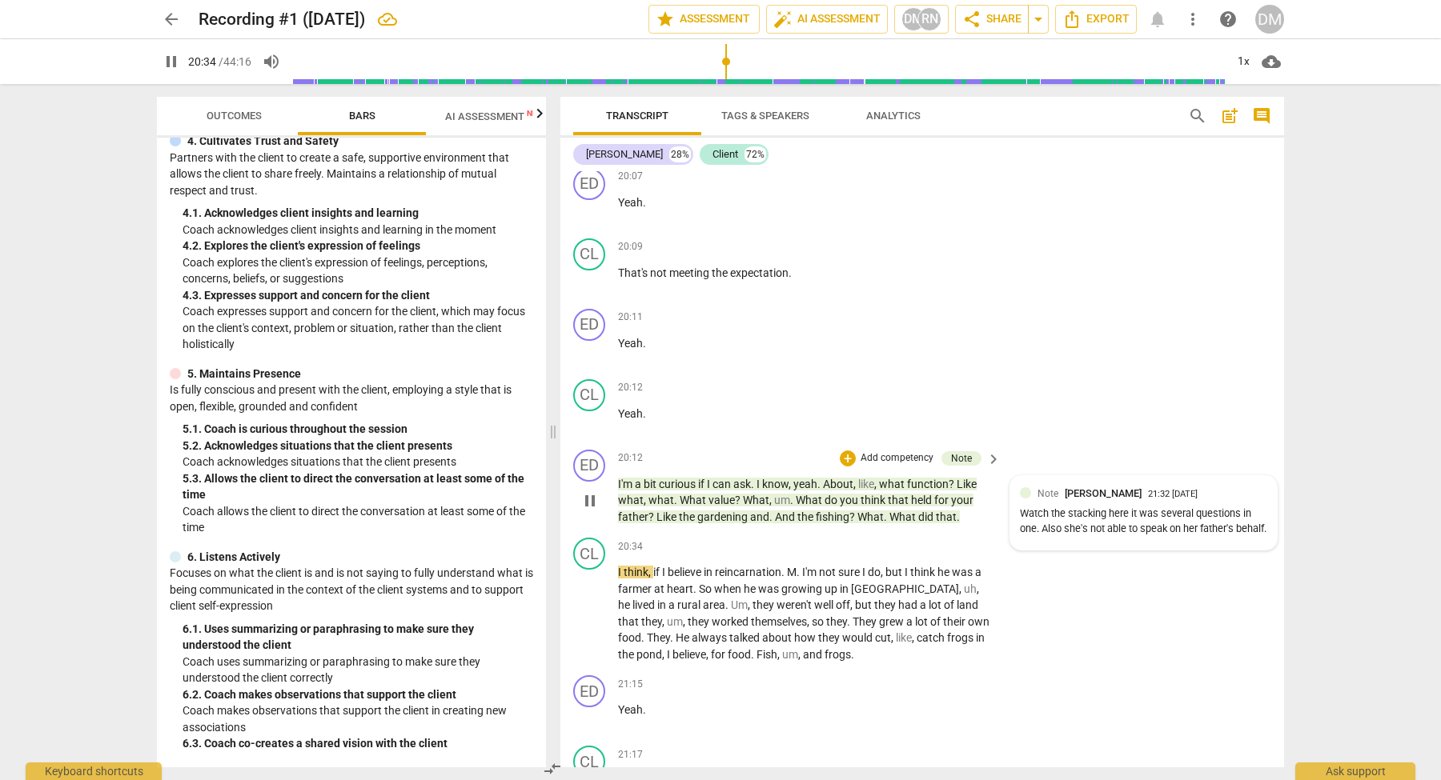
click at [1090, 507] on div "Watch the stacking here it was several questions in one. Also she's not able to…" at bounding box center [1143, 522] width 247 height 30
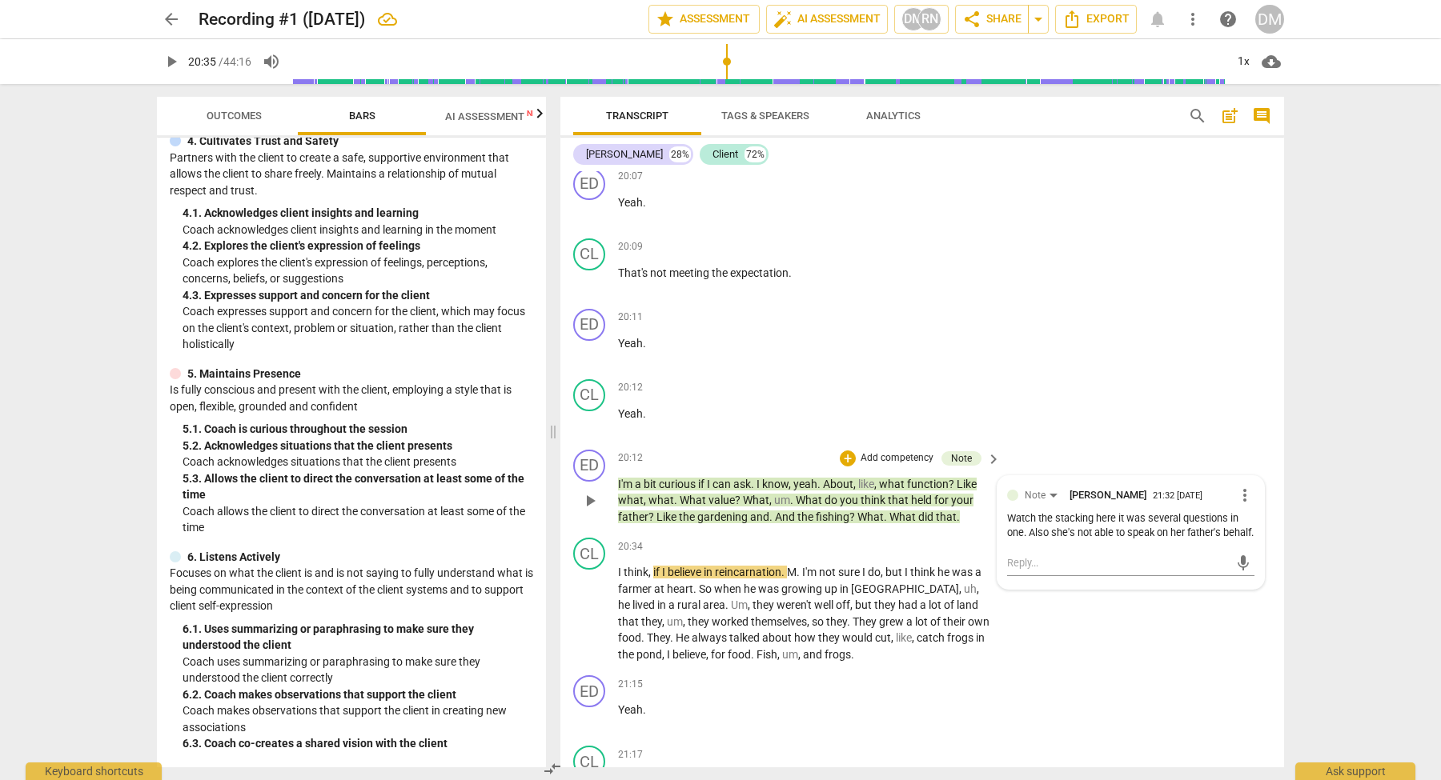
click at [1207, 512] on div "Watch the stacking here it was several questions in one. Also she's not able to…" at bounding box center [1130, 527] width 247 height 30
click at [1034, 512] on div "Watch the stacking here it was several questions in one. Also she's not able to…" at bounding box center [1130, 527] width 247 height 30
click at [1242, 486] on span "more_vert" at bounding box center [1244, 495] width 19 height 19
click at [1248, 432] on li "Edit" at bounding box center [1257, 432] width 55 height 30
click at [1073, 526] on textarea "Watch the stacking here it was several questions in one. Also she's not able to…" at bounding box center [1130, 549] width 247 height 46
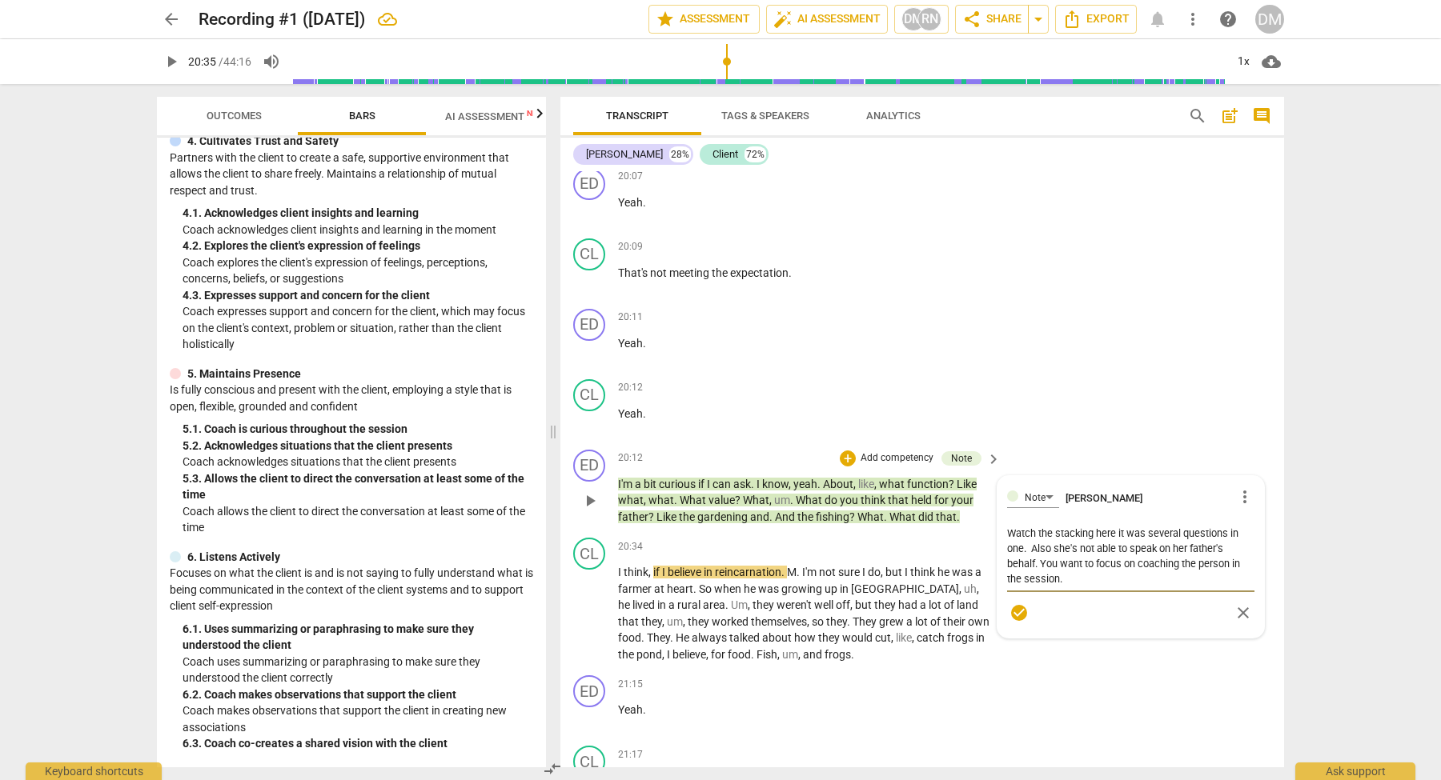
click at [1011, 604] on span "check_circle" at bounding box center [1018, 613] width 19 height 19
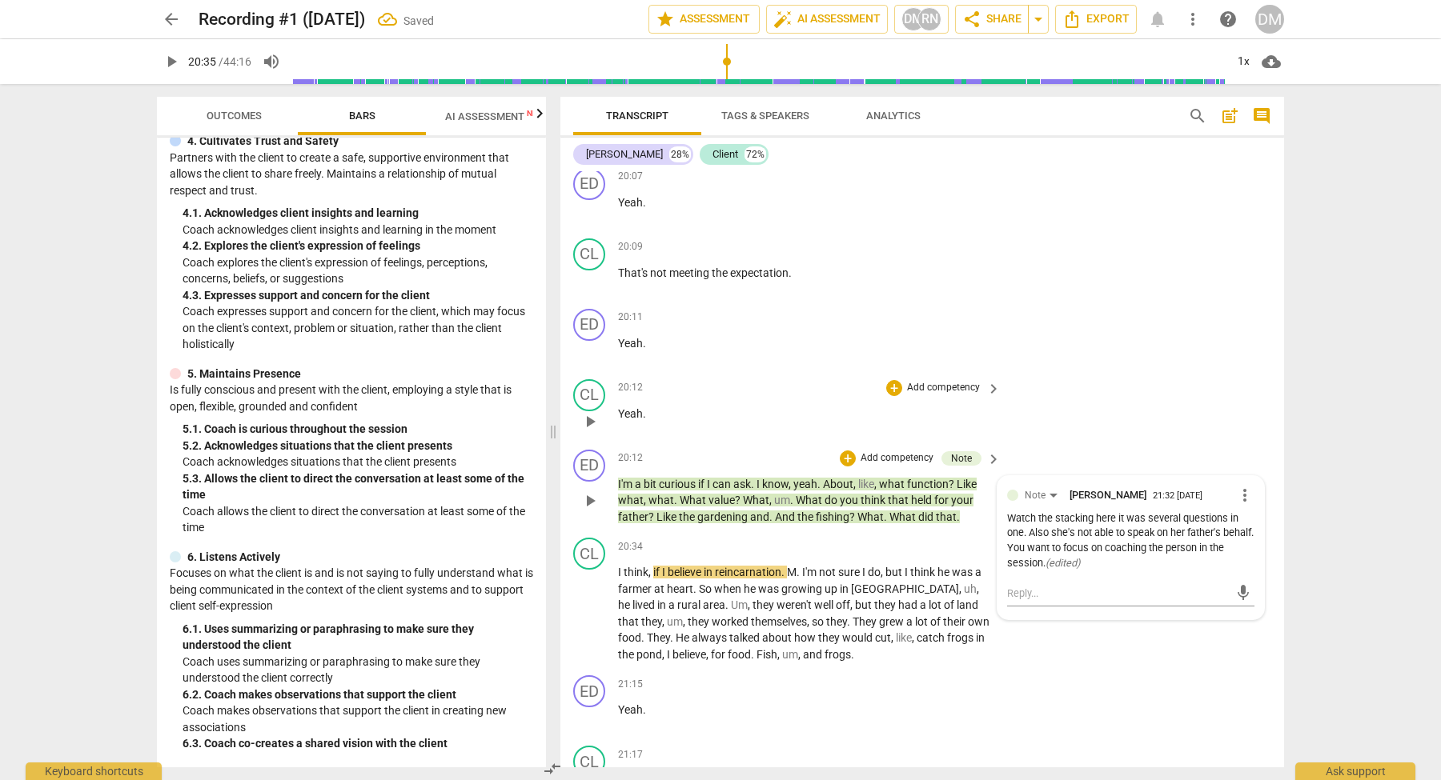
click at [1190, 373] on div "CL play_arrow pause 20:12 + Add competency keyboard_arrow_right Yeah ." at bounding box center [922, 408] width 724 height 70
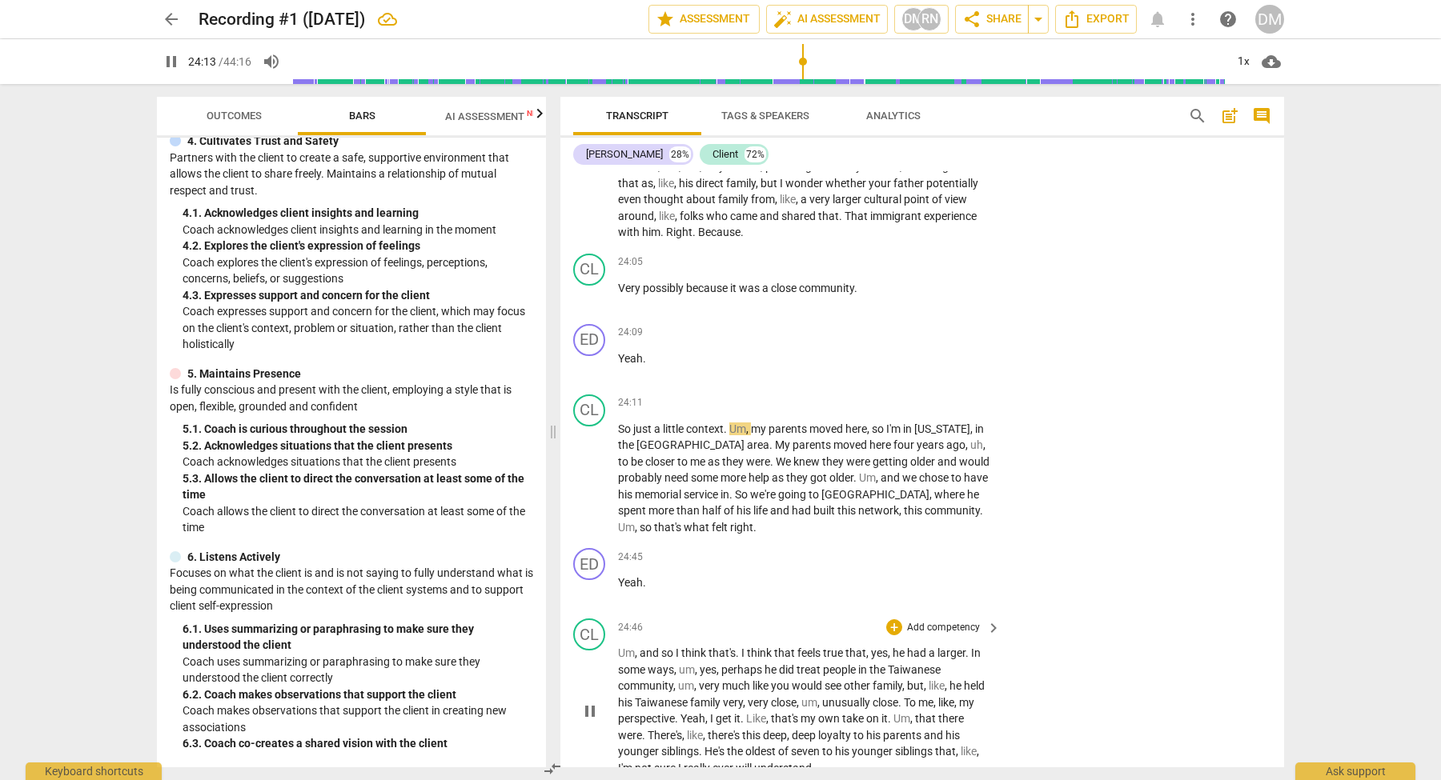
scroll to position [6858, 0]
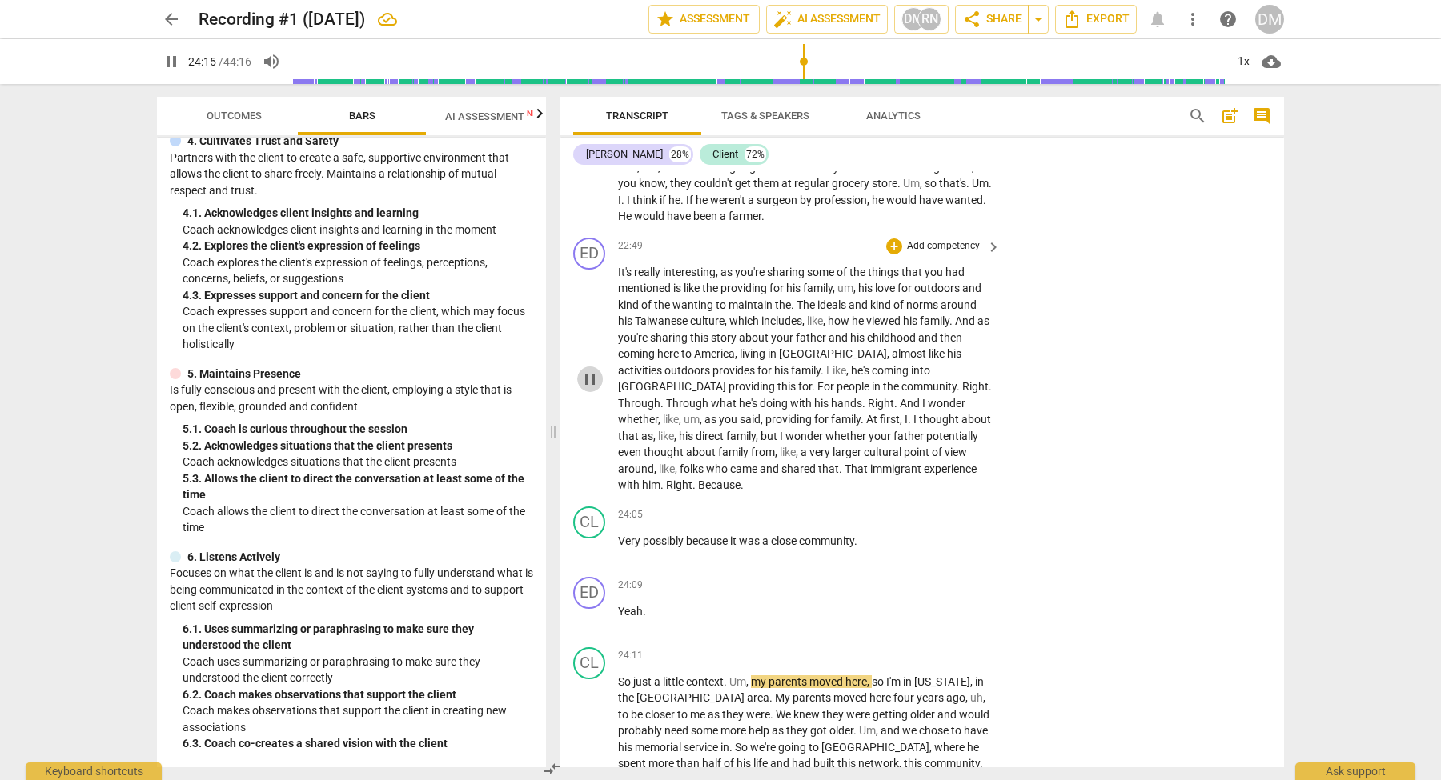
click at [592, 370] on span "pause" at bounding box center [589, 379] width 19 height 19
click at [989, 238] on span "keyboard_arrow_right" at bounding box center [993, 247] width 19 height 19
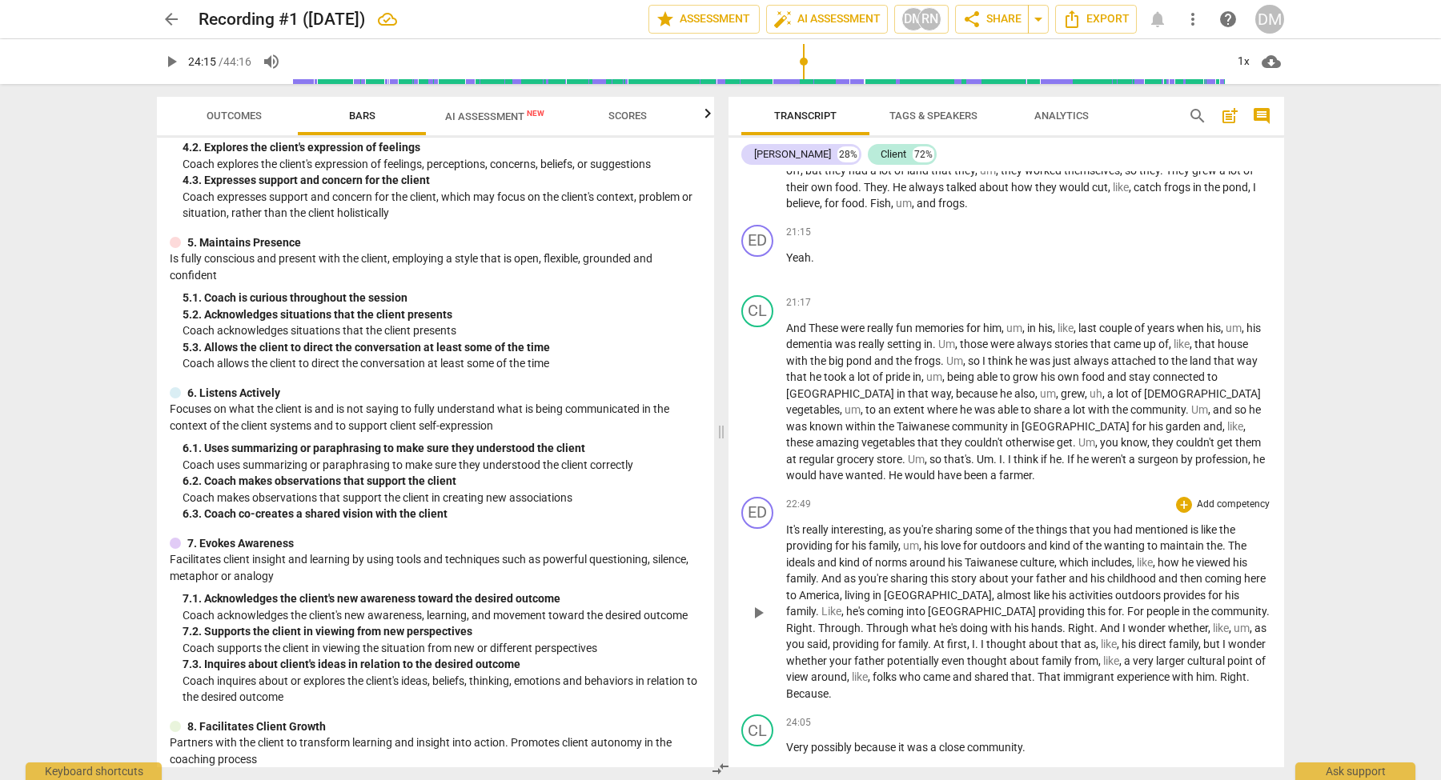
scroll to position [6040, 0]
click at [1240, 495] on p "Add competency" at bounding box center [1233, 502] width 76 height 14
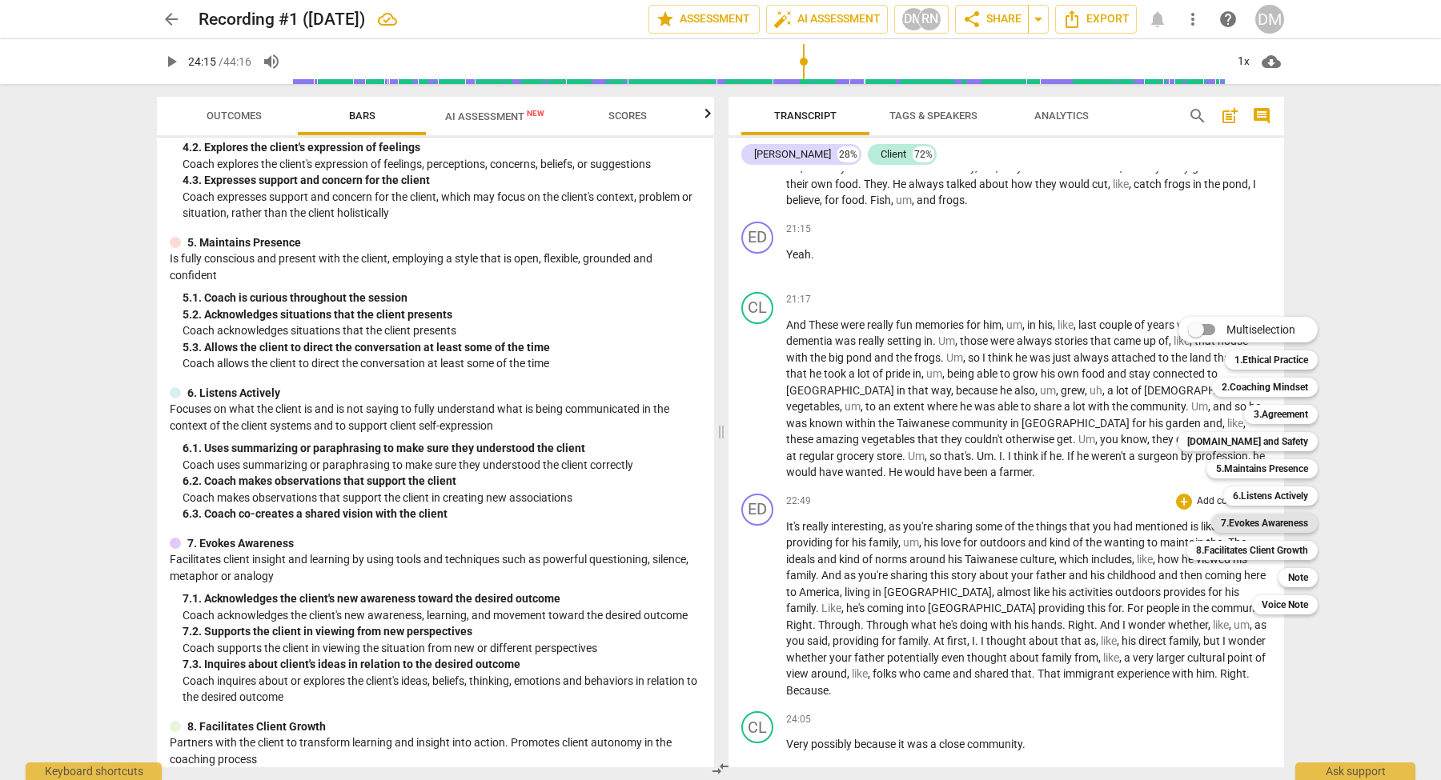
click at [1283, 522] on b "7.Evokes Awareness" at bounding box center [1264, 523] width 87 height 19
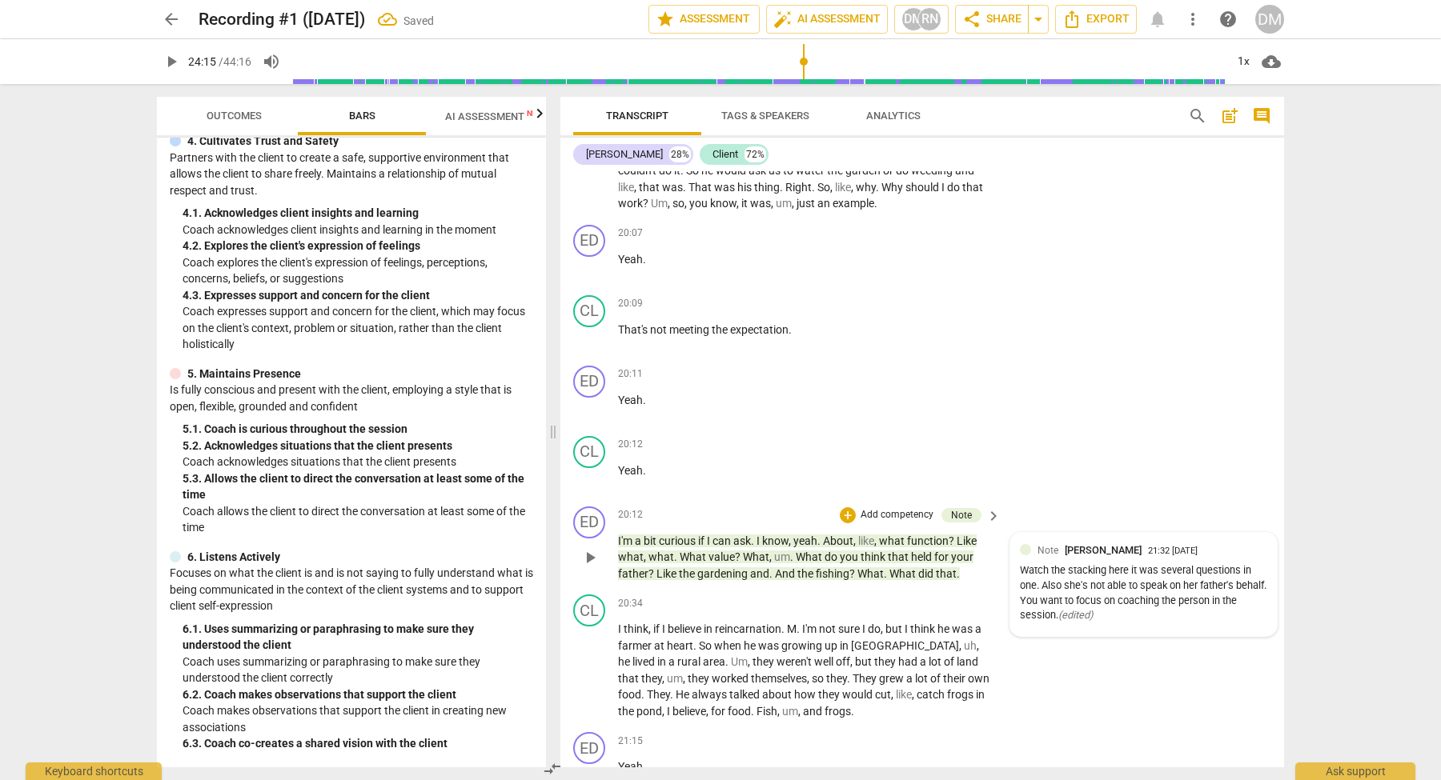
scroll to position [6839, 0]
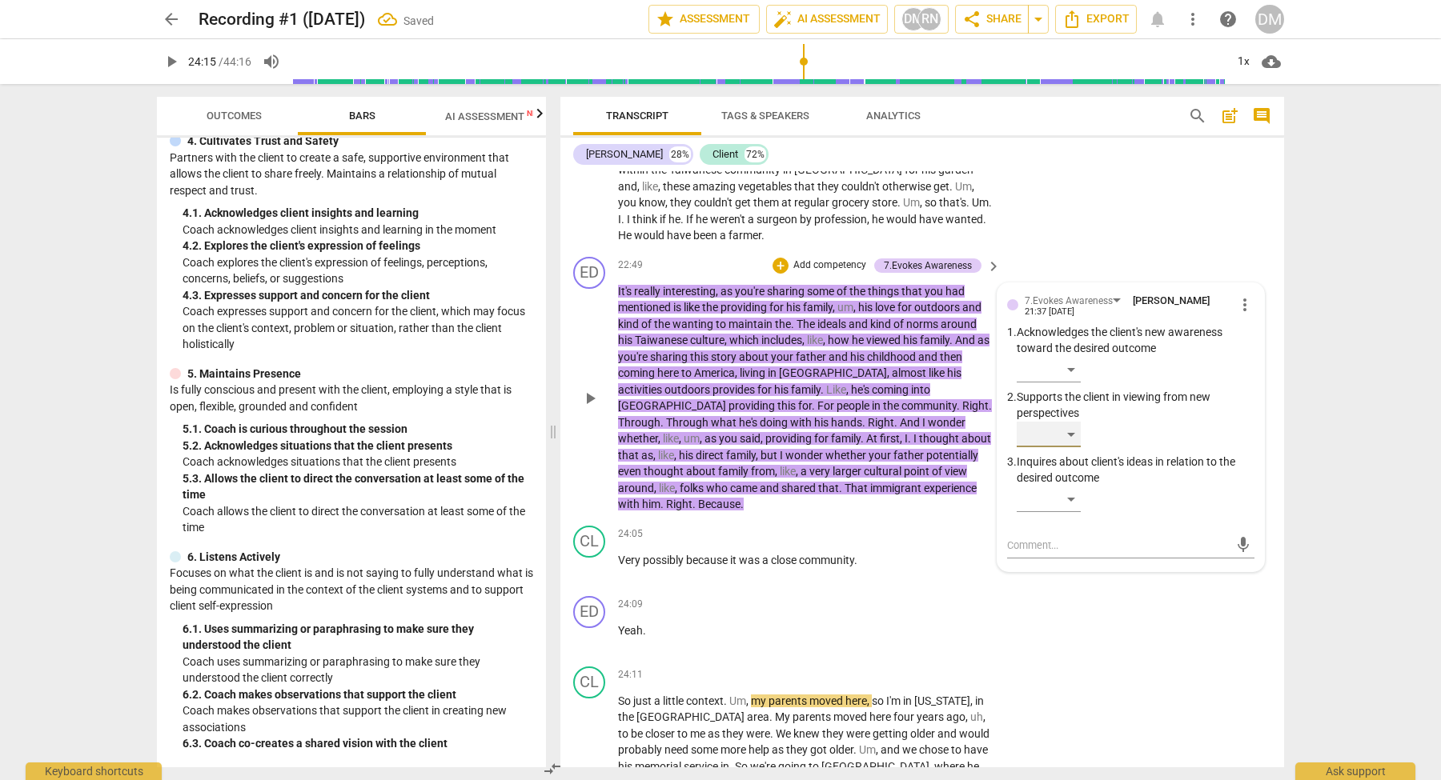
click at [1074, 422] on div "​" at bounding box center [1049, 435] width 64 height 26
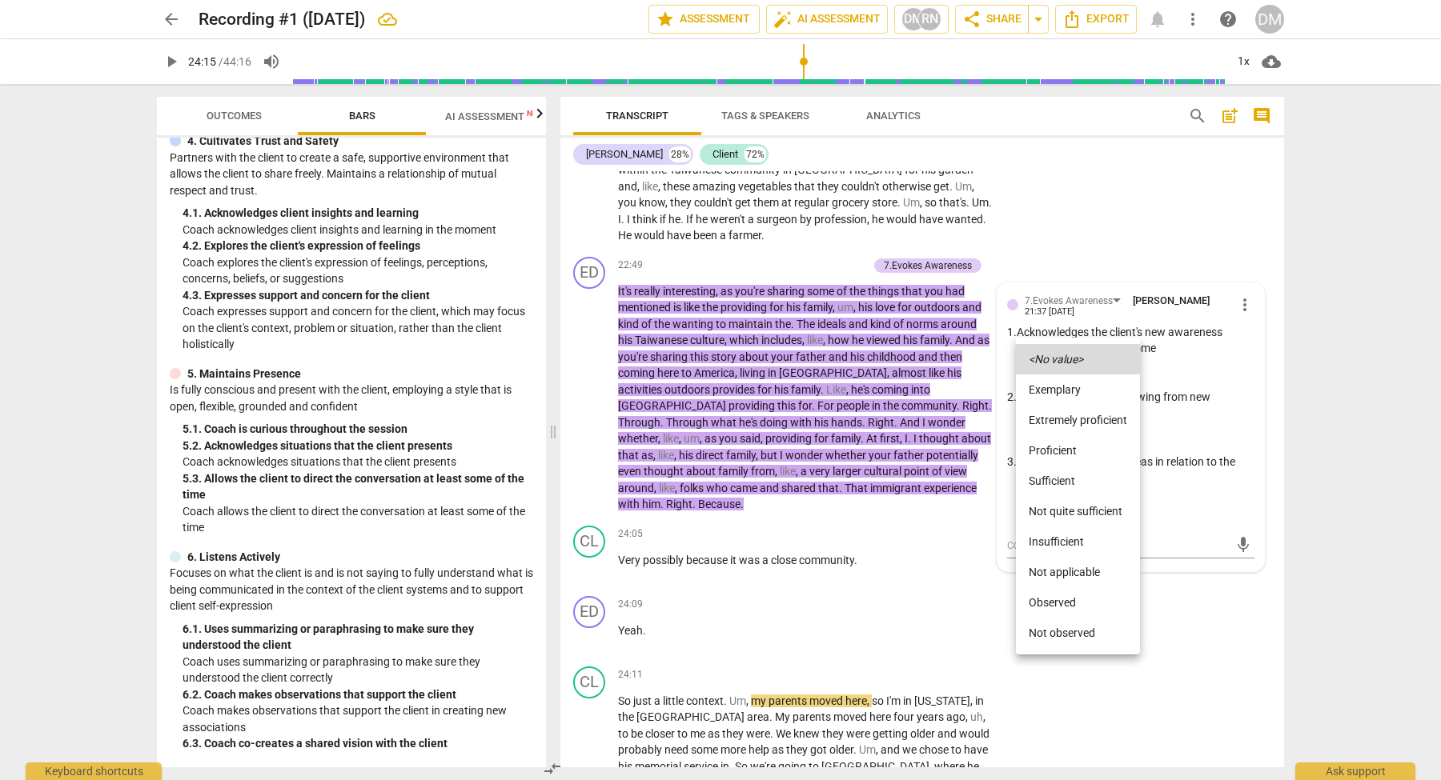
click at [1077, 481] on li "Sufficient" at bounding box center [1078, 481] width 124 height 30
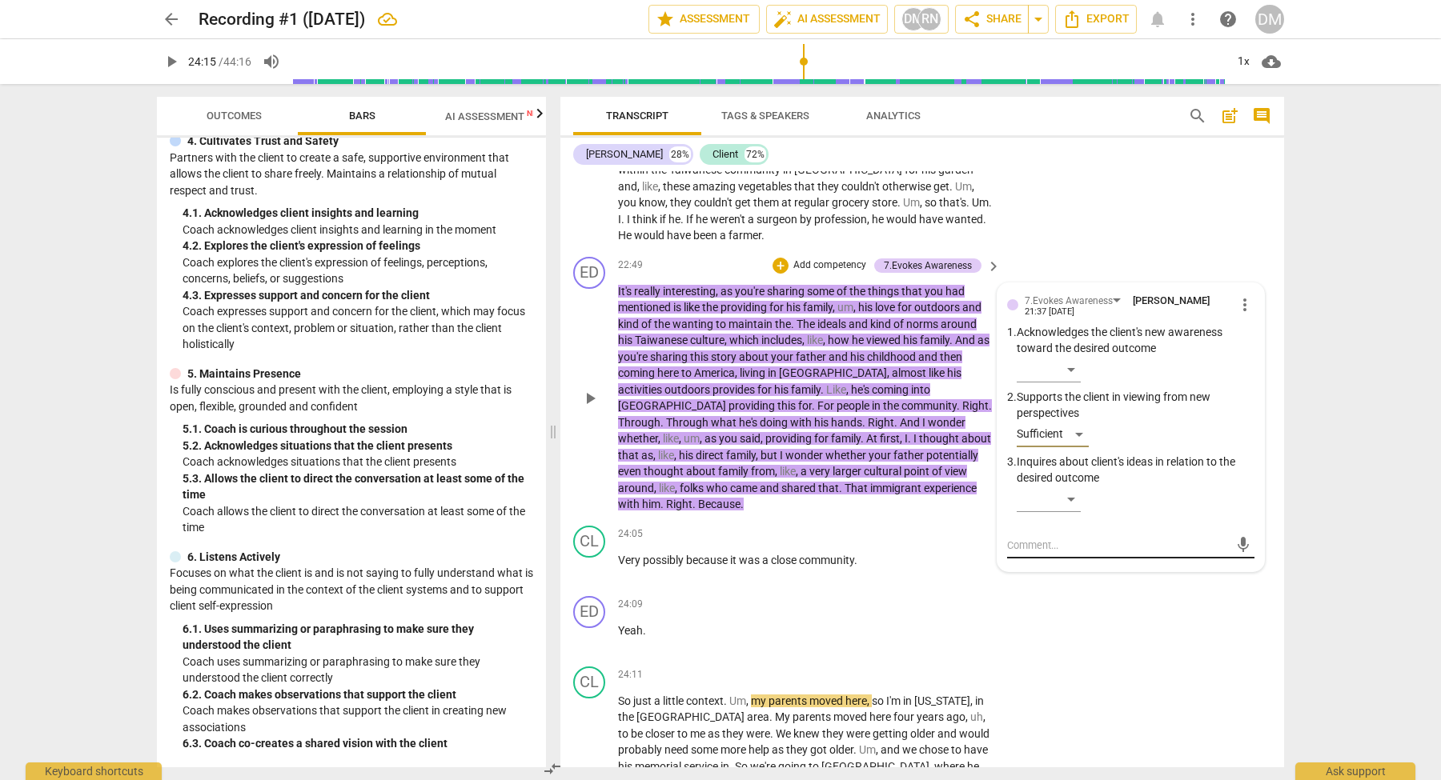
click at [1072, 538] on textarea at bounding box center [1118, 545] width 222 height 15
click at [1234, 544] on span "send" at bounding box center [1243, 553] width 18 height 18
click at [1205, 660] on div "CL play_arrow pause 24:11 + Add competency keyboard_arrow_right So just a littl…" at bounding box center [922, 737] width 724 height 154
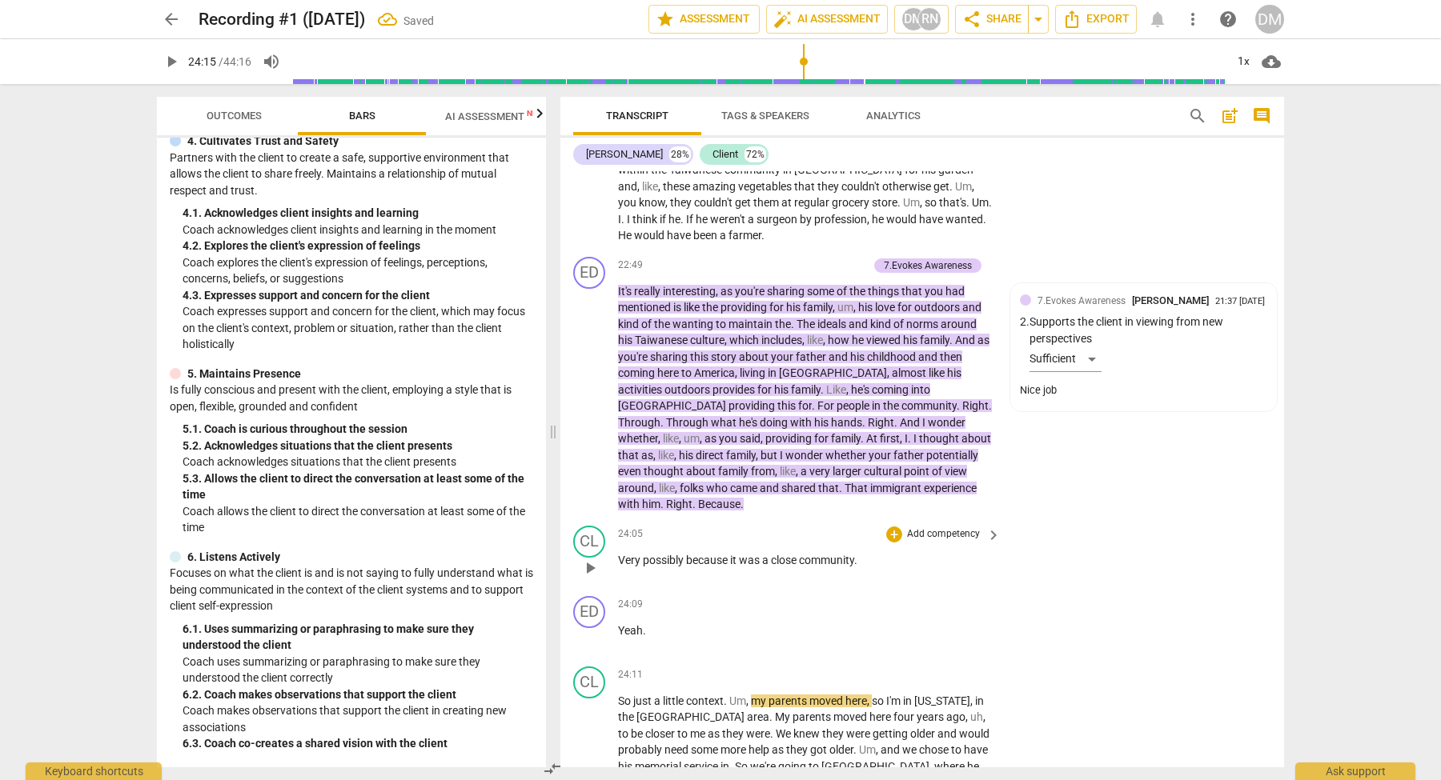
click at [590, 559] on span "play_arrow" at bounding box center [589, 568] width 19 height 19
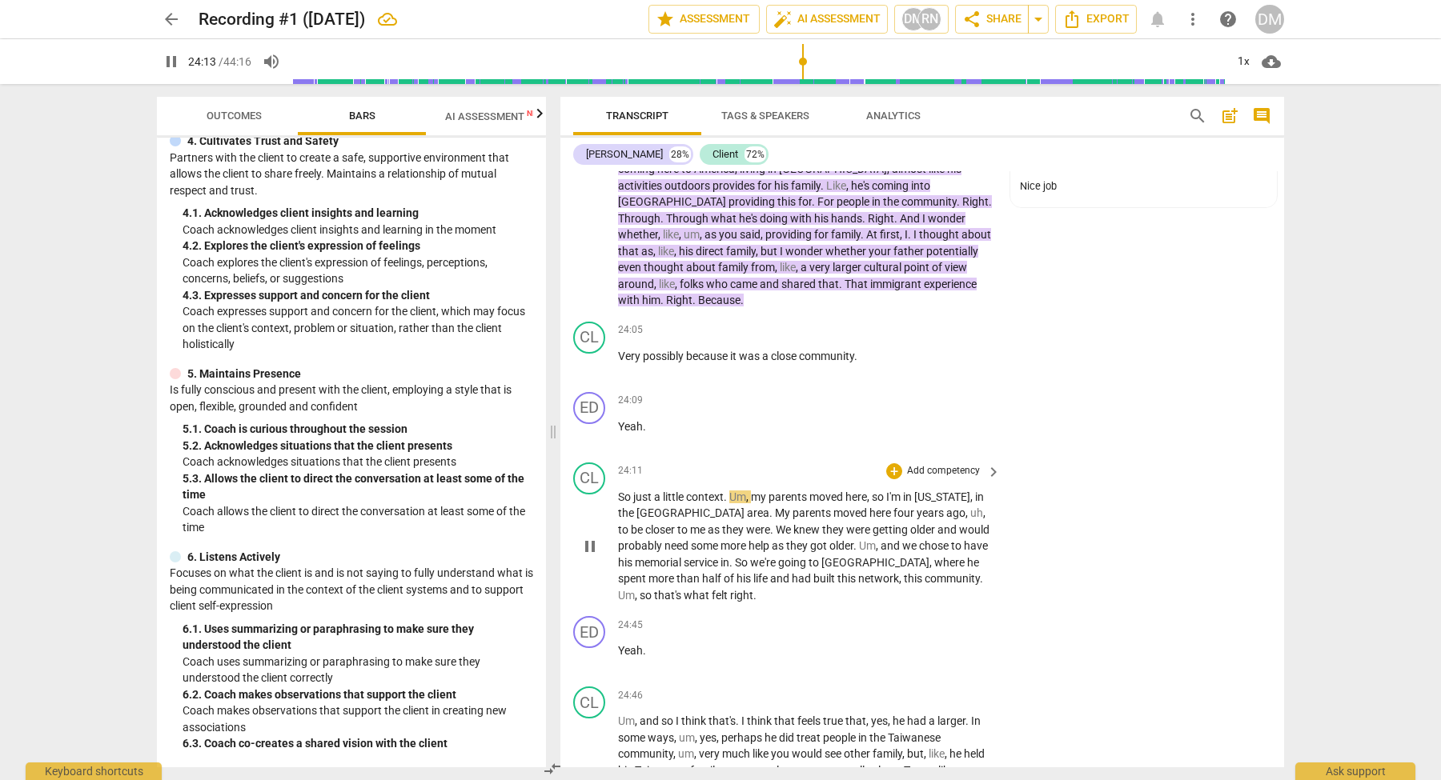
scroll to position [7056, 0]
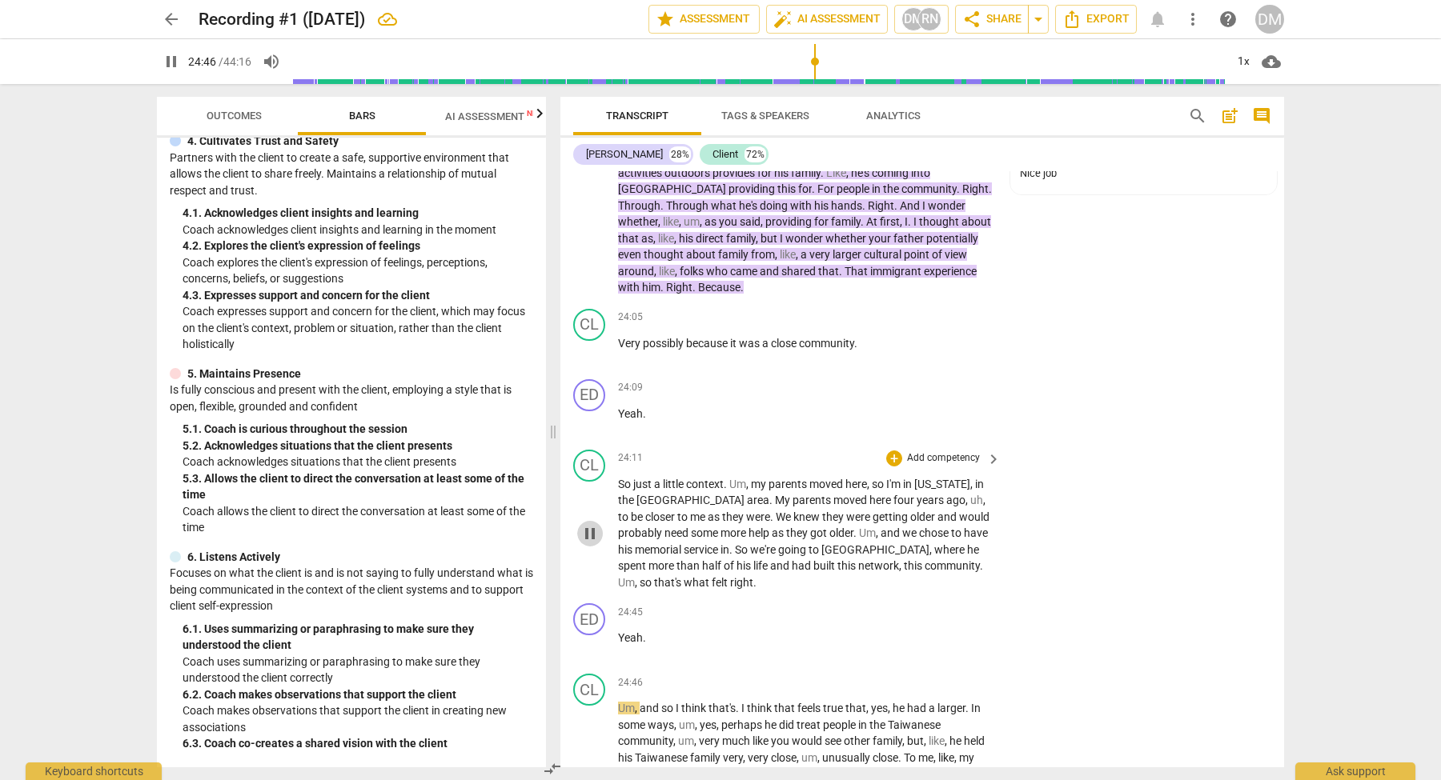
click at [592, 524] on span "pause" at bounding box center [589, 533] width 19 height 19
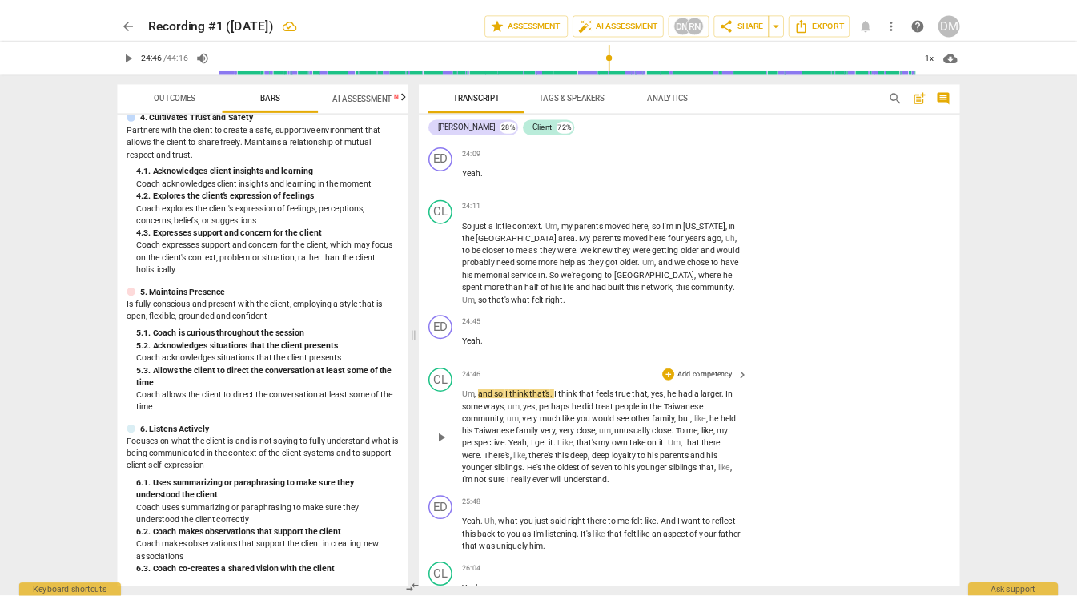
scroll to position [7322, 0]
